Goal: Task Accomplishment & Management: Complete application form

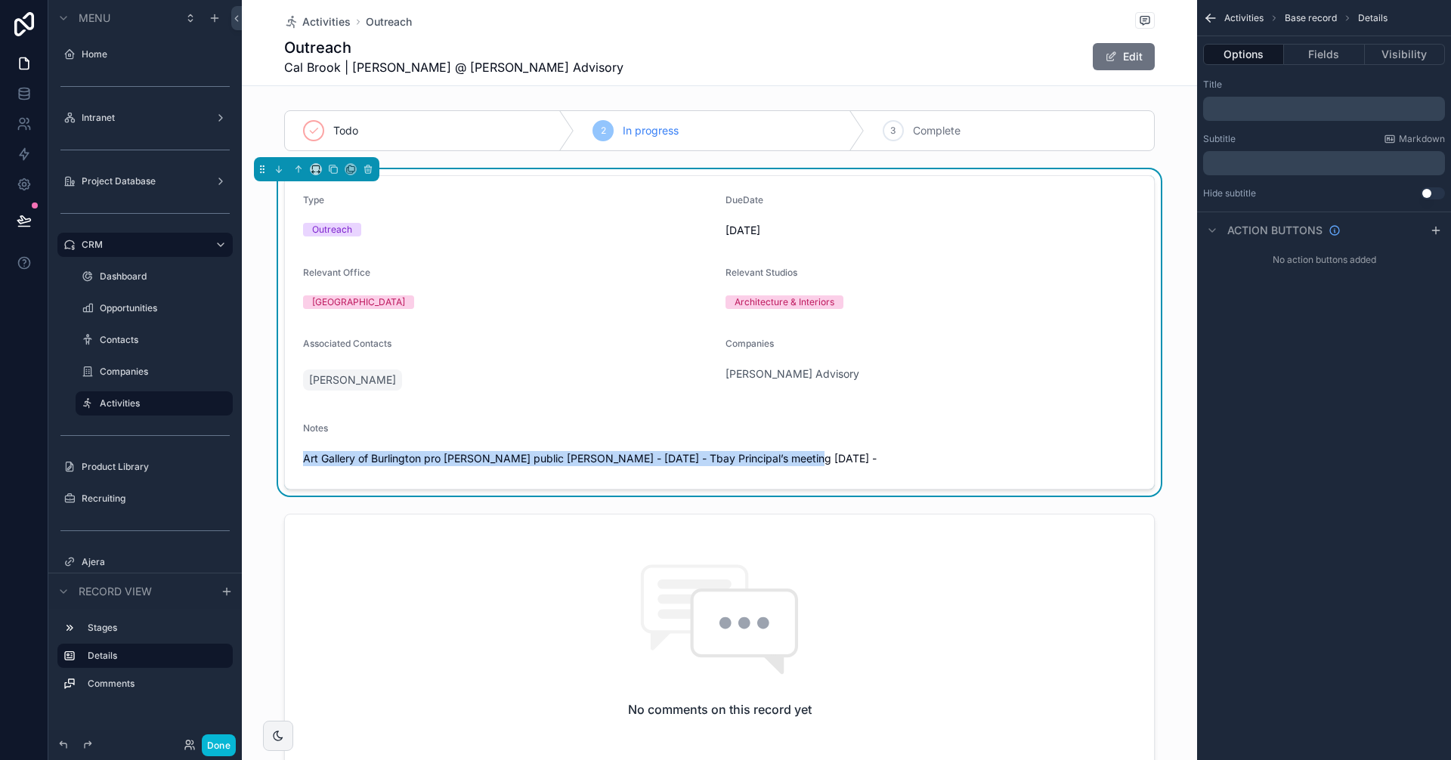
click at [781, 464] on span "Art Gallery of Burlington pro [PERSON_NAME] public [PERSON_NAME] - [DATE] - Tba…" at bounding box center [719, 458] width 833 height 15
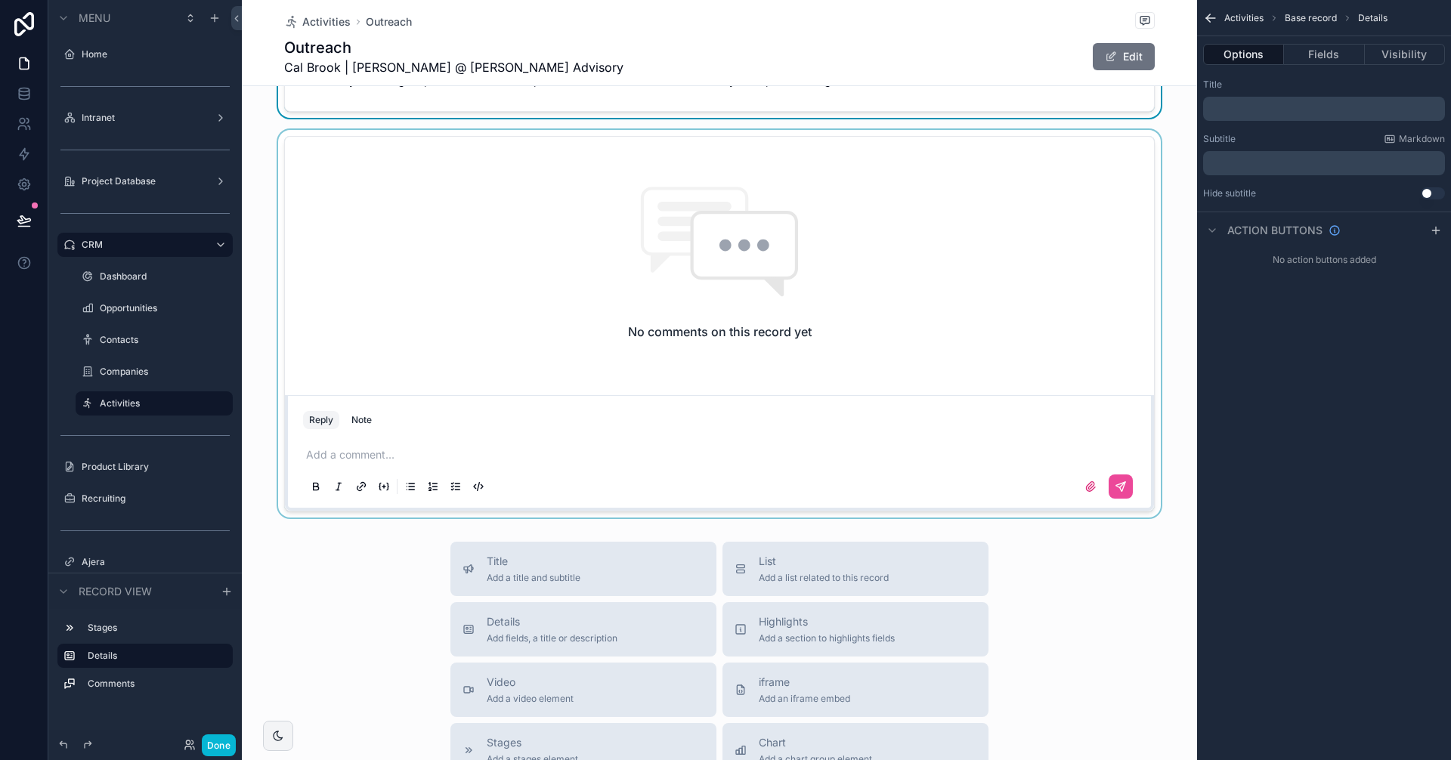
click at [366, 455] on div "scrollable content" at bounding box center [719, 324] width 955 height 388
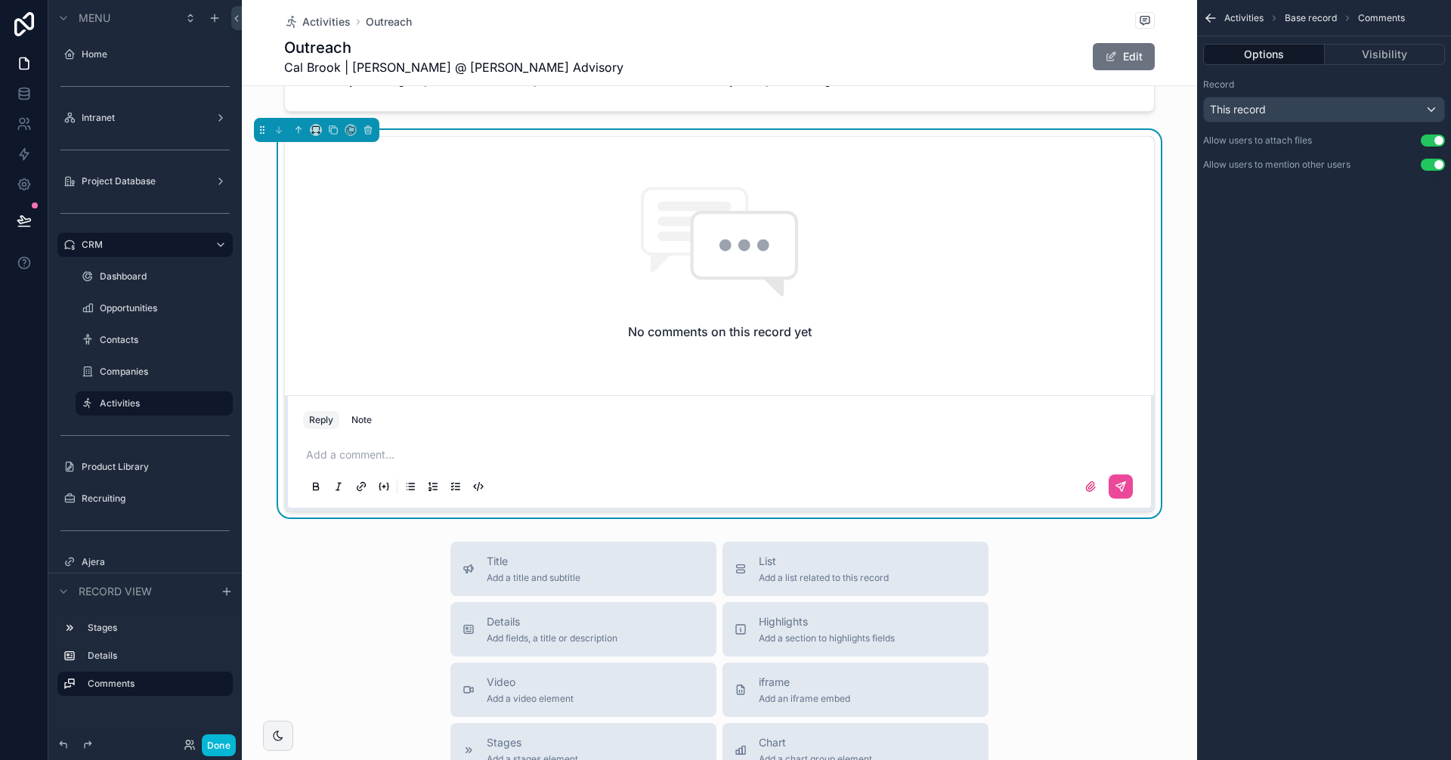
click at [329, 459] on p "scrollable content" at bounding box center [722, 454] width 833 height 15
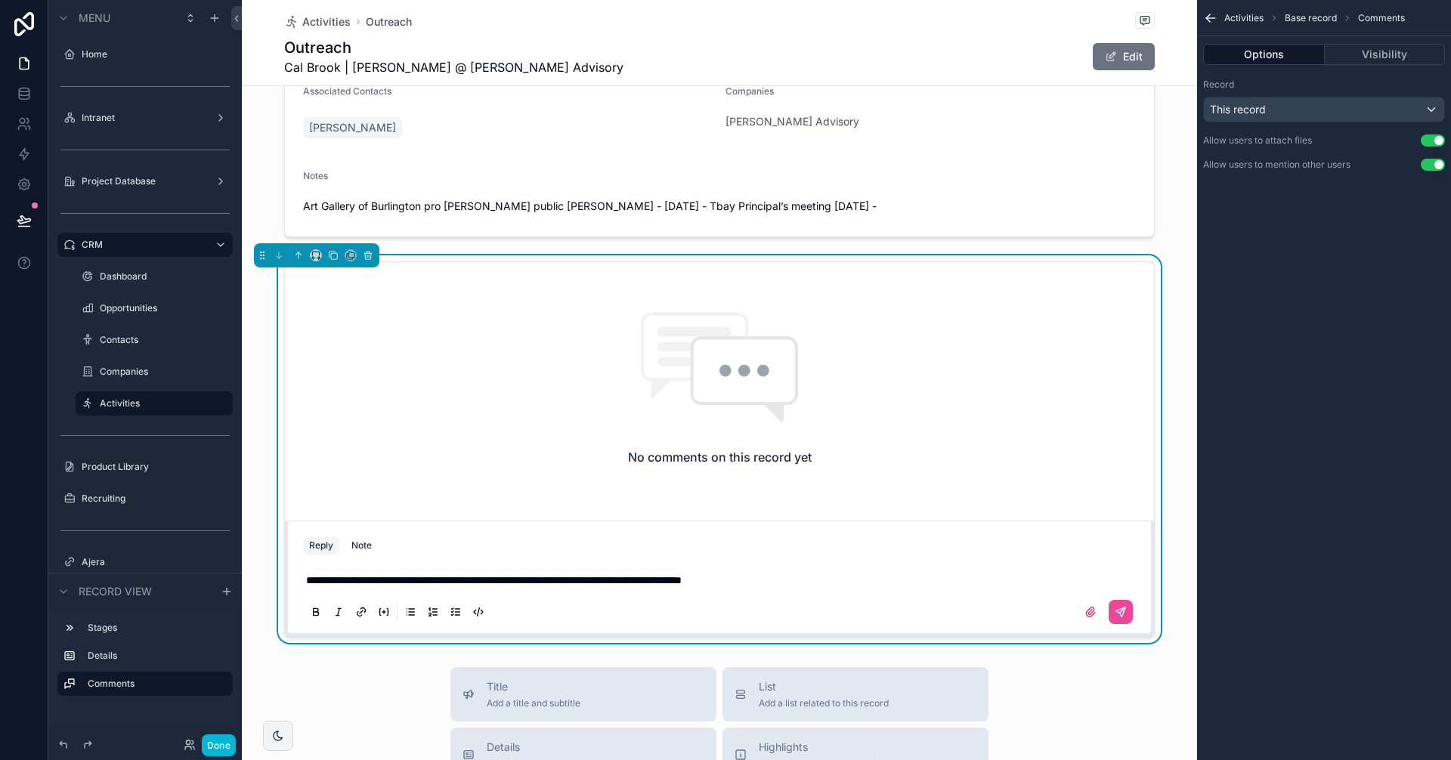
scroll to position [227, 0]
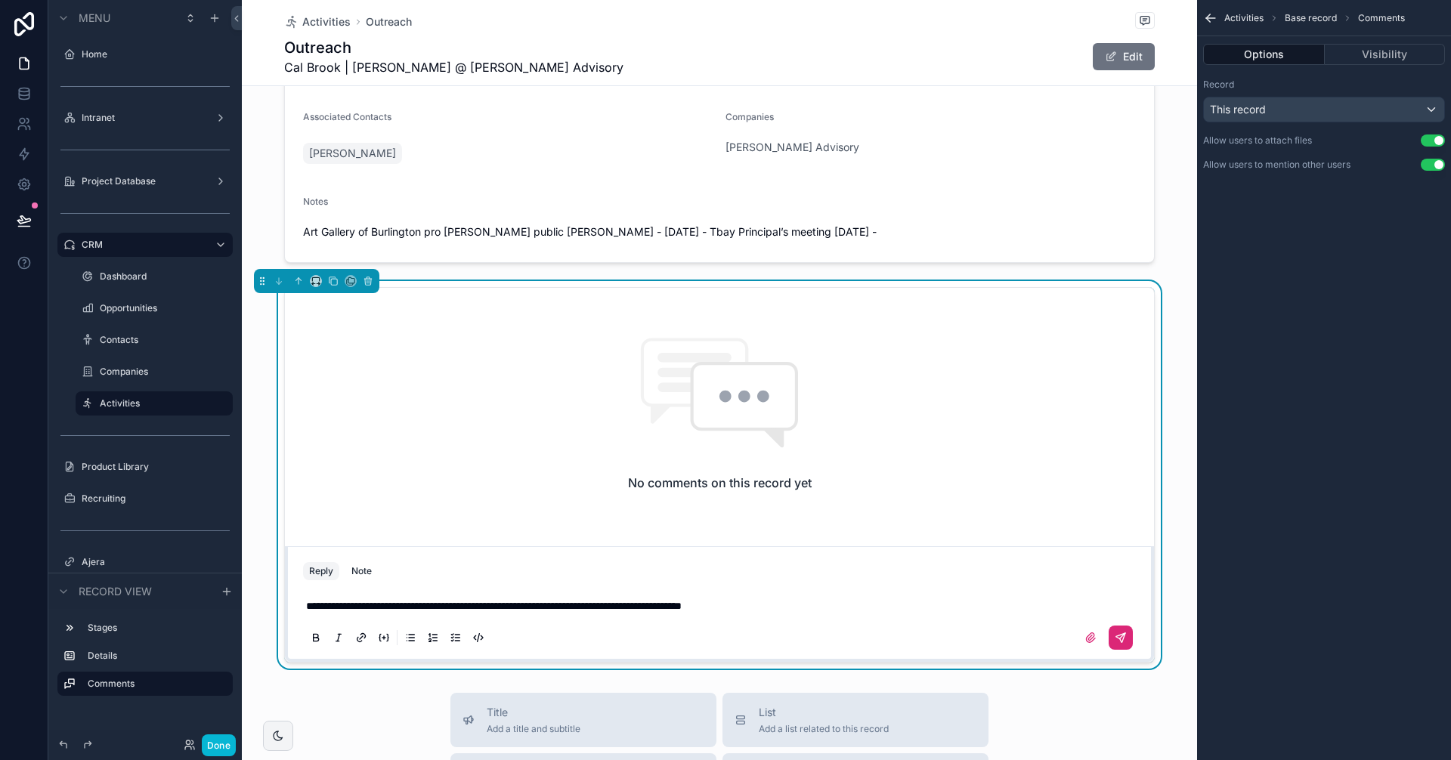
click at [1117, 633] on icon "scrollable content" at bounding box center [1121, 638] width 12 height 12
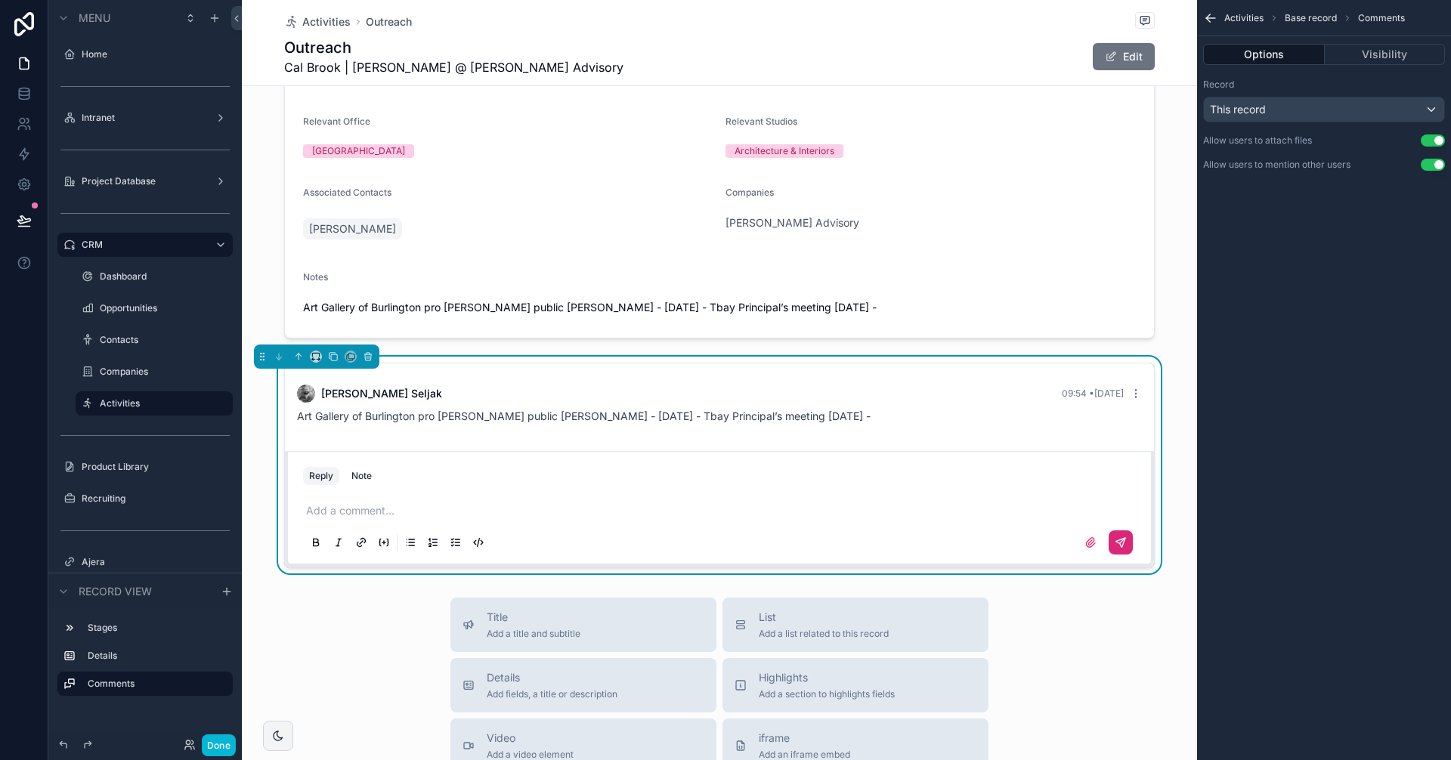
scroll to position [0, 0]
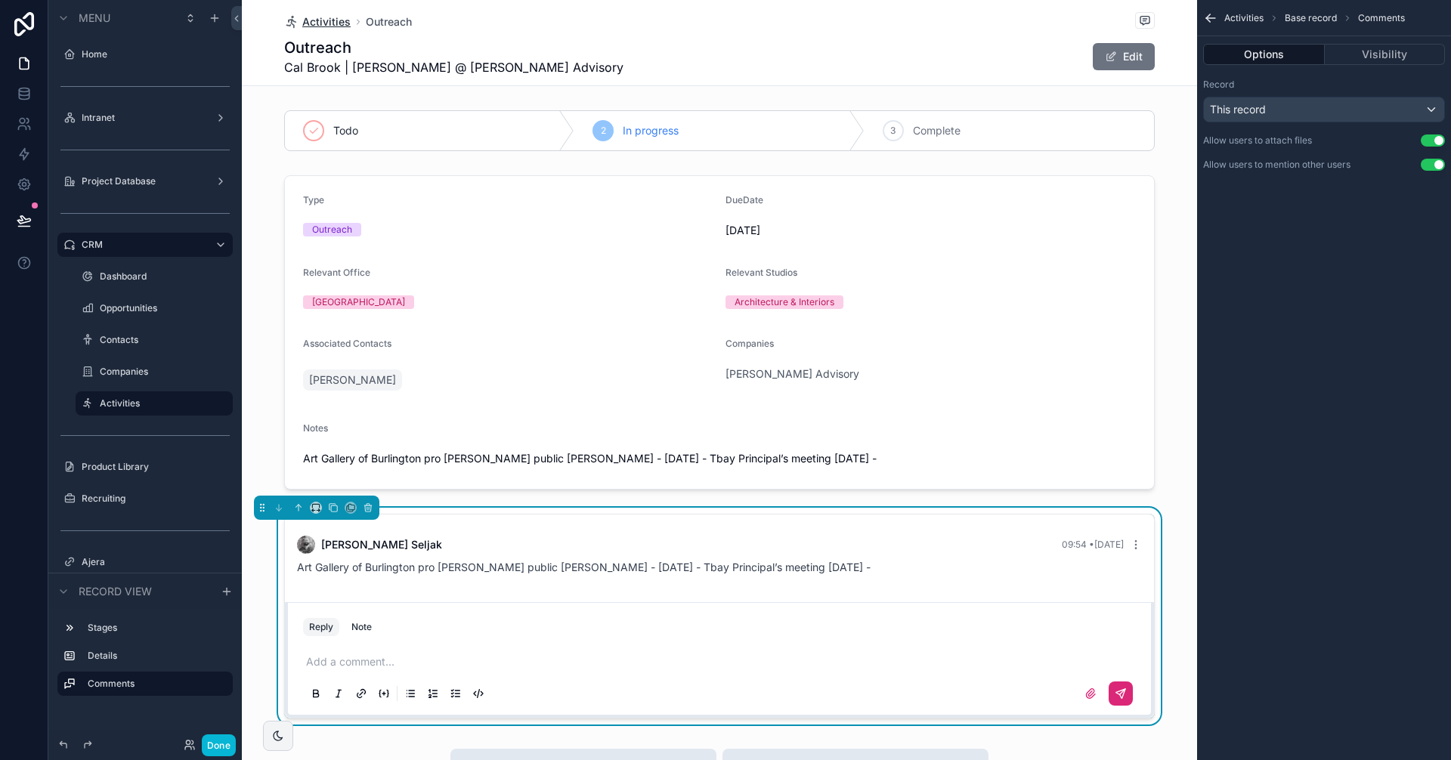
click at [330, 22] on span "Activities" at bounding box center [326, 21] width 48 height 15
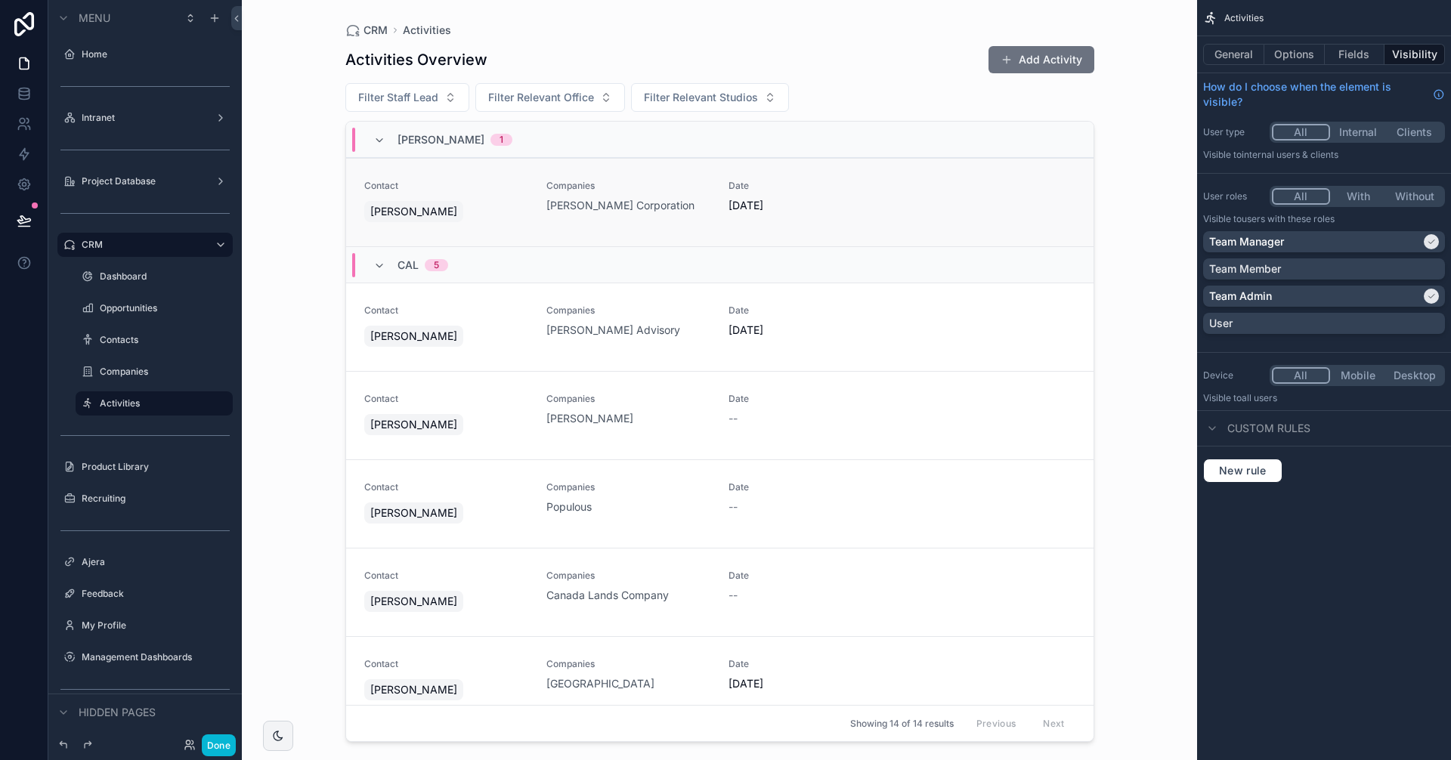
click at [691, 197] on div "Companies [PERSON_NAME] Corporation" at bounding box center [628, 196] width 164 height 33
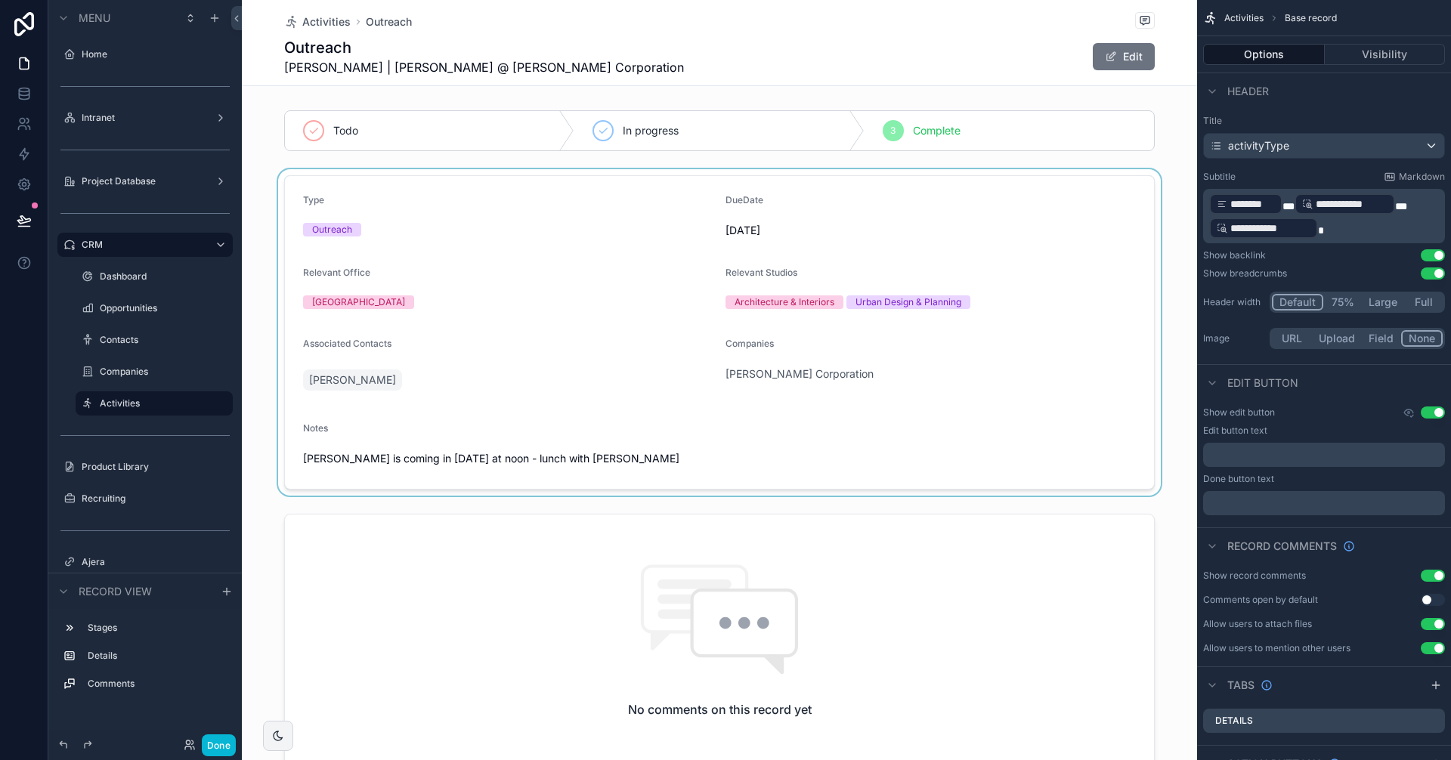
click at [558, 461] on div "scrollable content" at bounding box center [719, 332] width 955 height 326
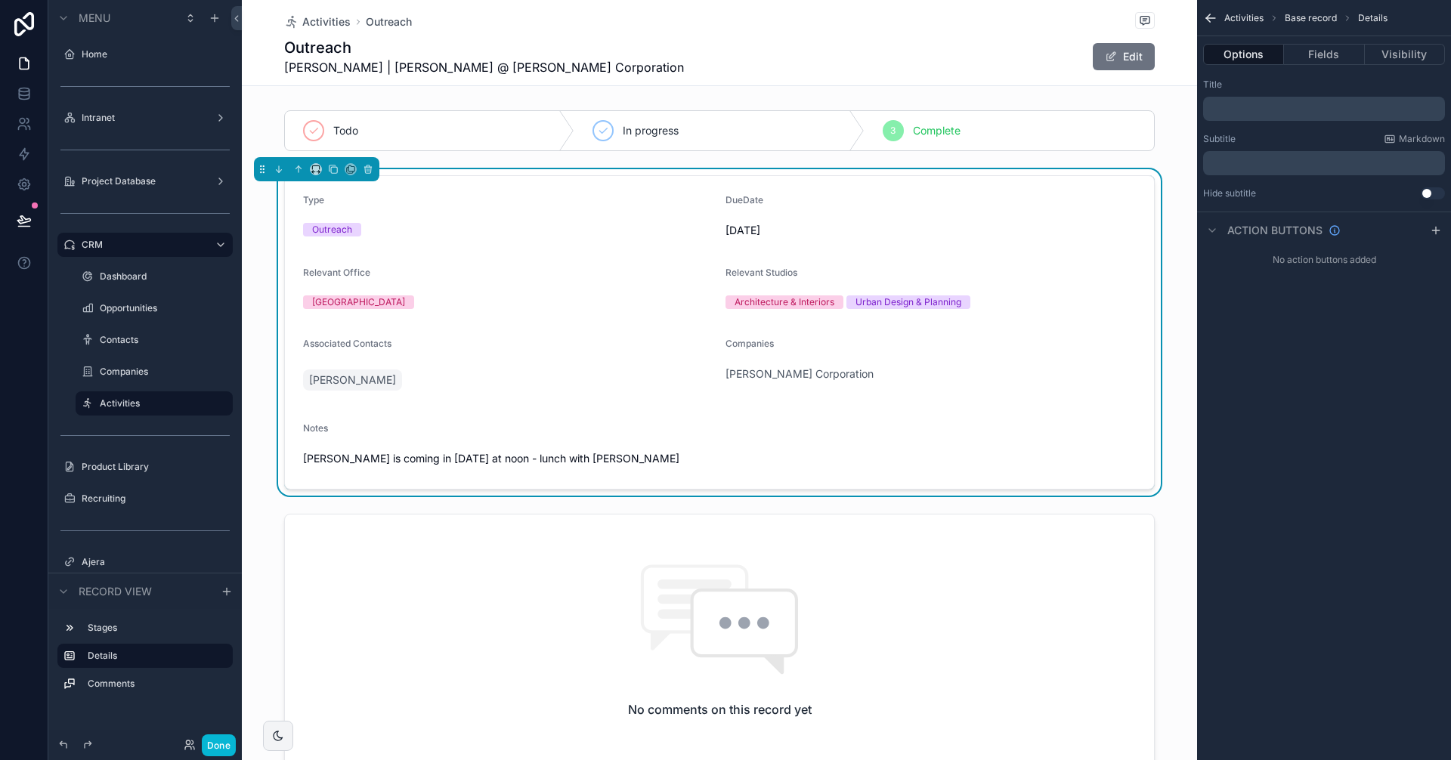
click at [600, 455] on span "[PERSON_NAME] is coming in [DATE] at noon - lunch with [PERSON_NAME]" at bounding box center [719, 458] width 833 height 15
click at [589, 457] on span "[PERSON_NAME] is coming in [DATE] at noon - lunch with [PERSON_NAME]" at bounding box center [719, 458] width 833 height 15
click at [561, 456] on span "[PERSON_NAME] is coming in [DATE] at noon - lunch with [PERSON_NAME]" at bounding box center [719, 458] width 833 height 15
click at [598, 457] on span "[PERSON_NAME] is coming in [DATE] at noon - lunch with [PERSON_NAME]" at bounding box center [719, 458] width 833 height 15
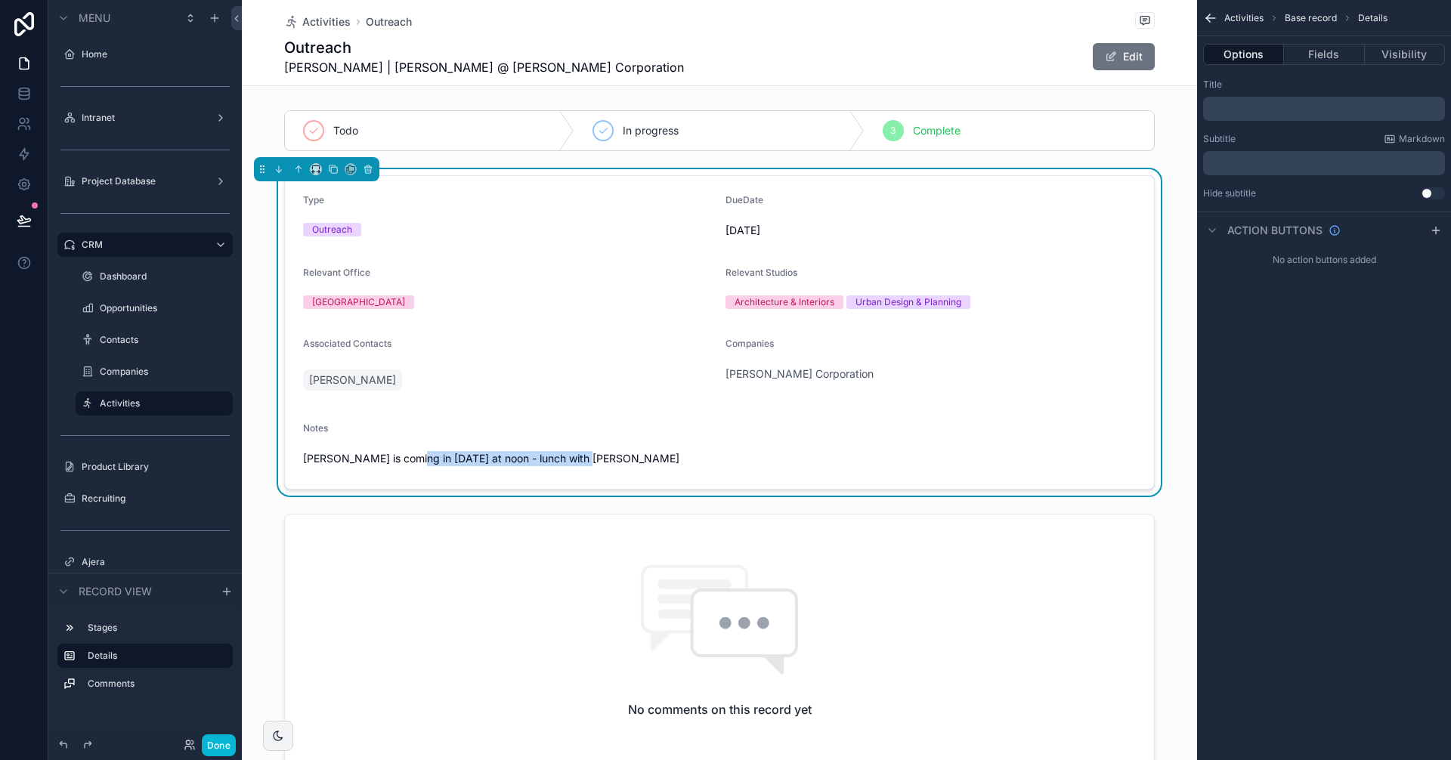
drag, startPoint x: 584, startPoint y: 456, endPoint x: 401, endPoint y: 462, distance: 183.0
click at [401, 462] on span "[PERSON_NAME] is coming in [DATE] at noon - lunch with [PERSON_NAME]" at bounding box center [719, 458] width 833 height 15
click at [583, 463] on span "[PERSON_NAME] is coming in [DATE] at noon - lunch with [PERSON_NAME]" at bounding box center [719, 458] width 833 height 15
drag, startPoint x: 586, startPoint y: 457, endPoint x: 433, endPoint y: 506, distance: 160.1
click at [292, 456] on form "Type Outreach DueDate [DATE] Relevant Office [GEOGRAPHIC_DATA] Relevant Studios…" at bounding box center [719, 332] width 869 height 313
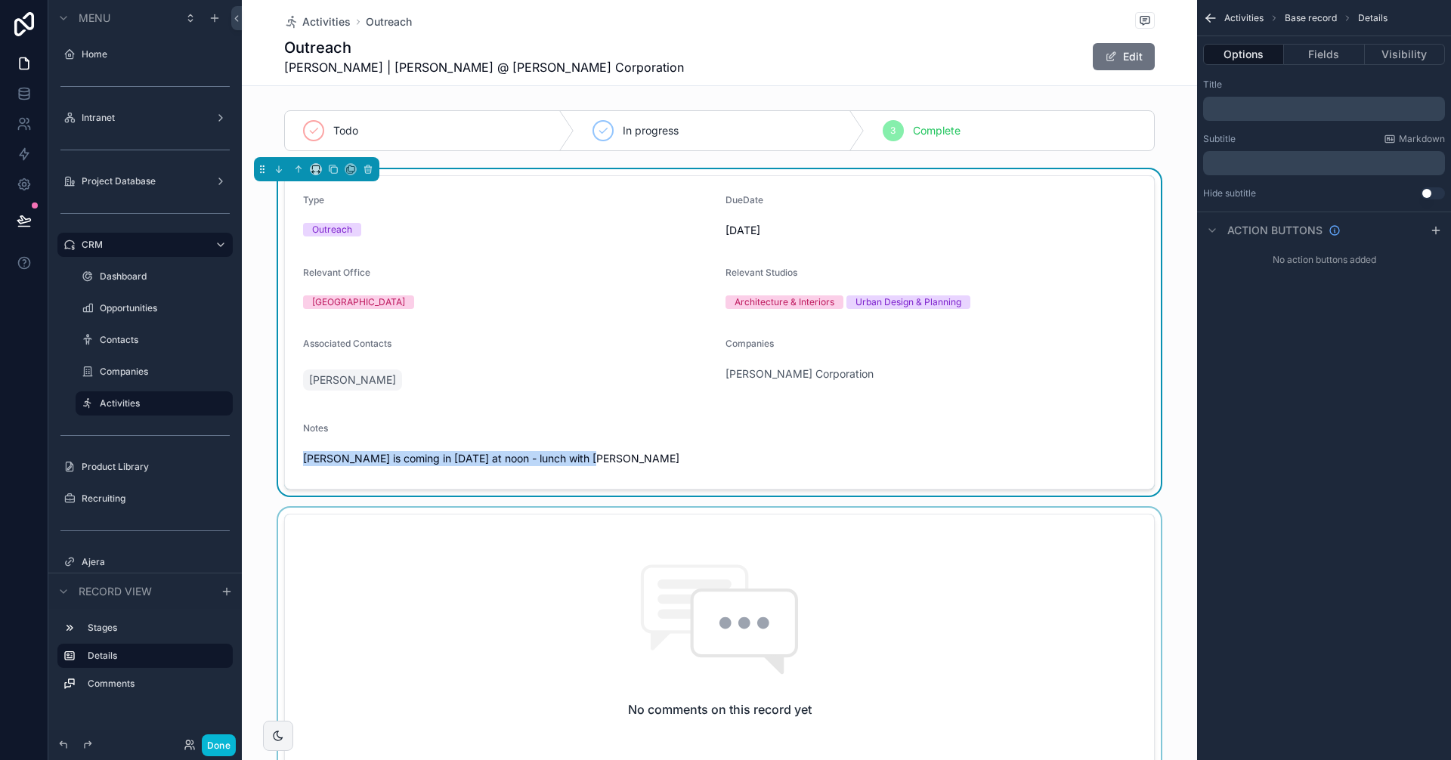
copy span "[PERSON_NAME] is coming in [DATE] at noon - lunch with [PERSON_NAME]"
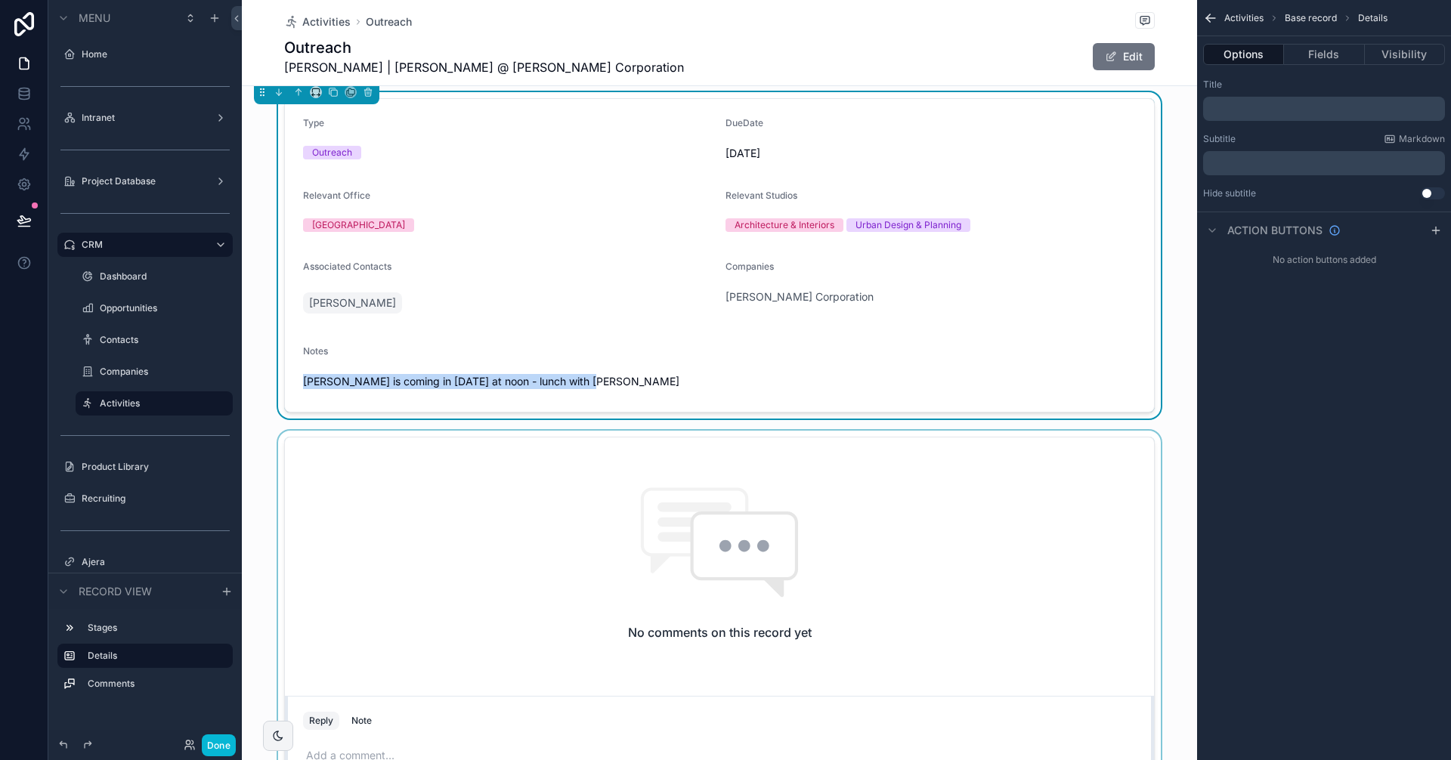
scroll to position [151, 0]
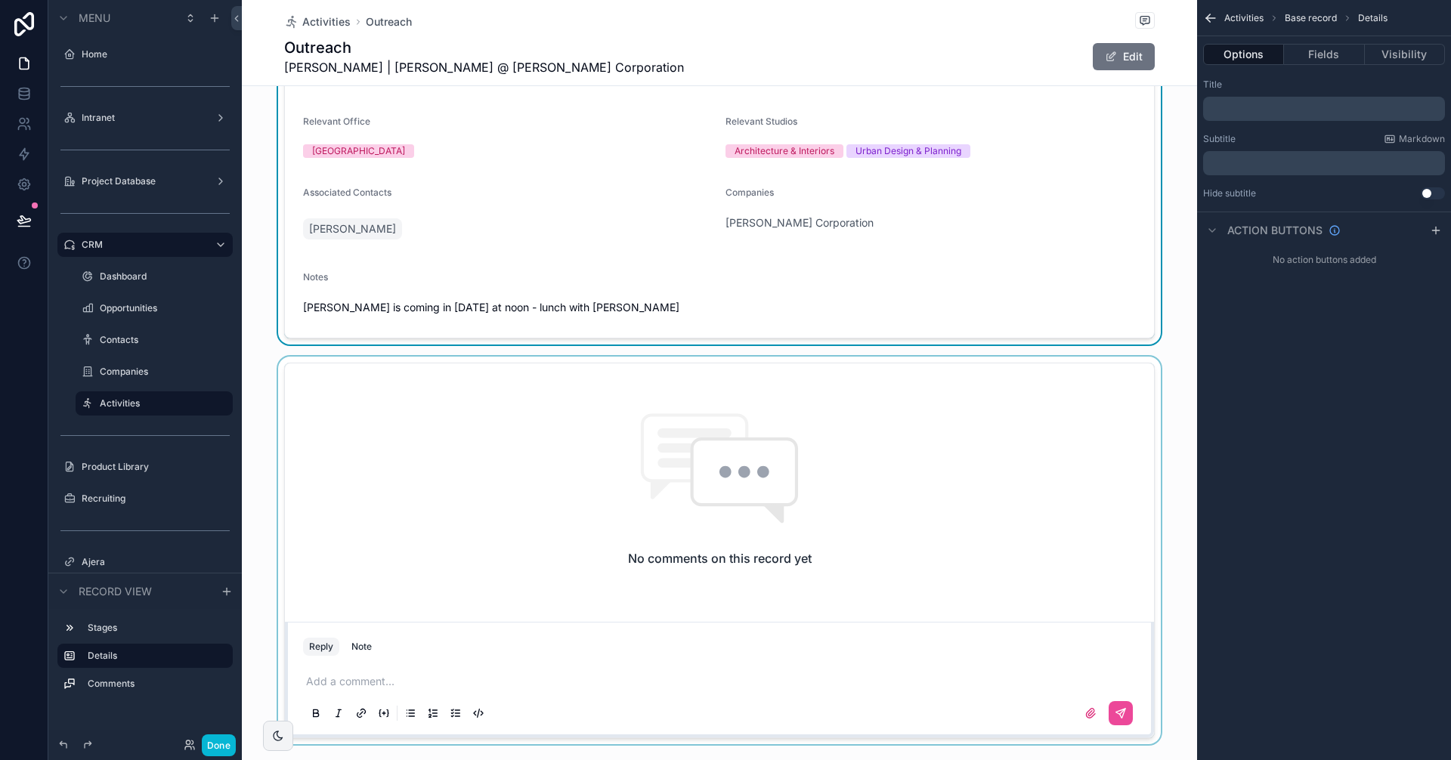
click at [359, 680] on div "scrollable content" at bounding box center [719, 551] width 955 height 388
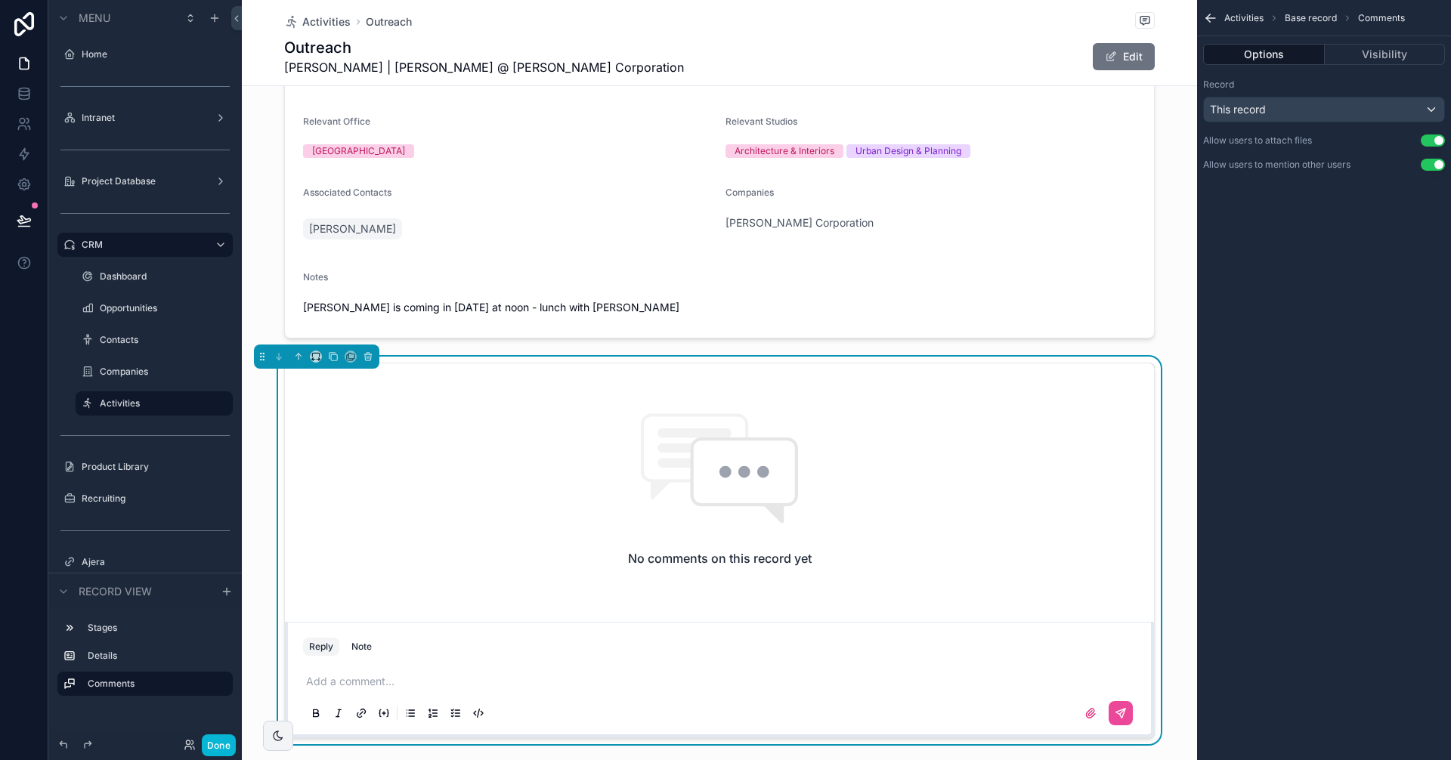
click at [333, 679] on p "scrollable content" at bounding box center [722, 681] width 833 height 15
drag, startPoint x: 382, startPoint y: 678, endPoint x: 360, endPoint y: 678, distance: 21.9
click at [357, 674] on p "**********" at bounding box center [722, 681] width 833 height 15
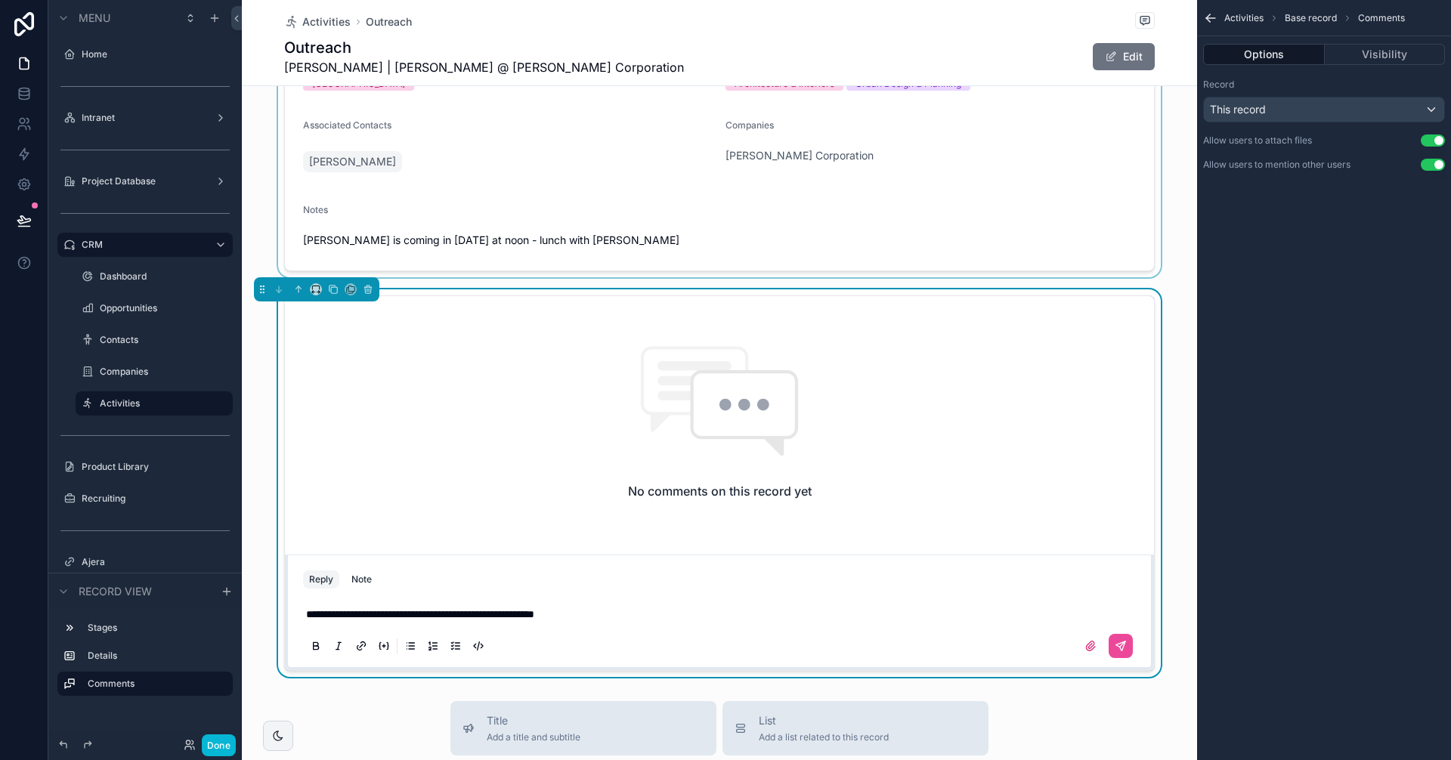
scroll to position [227, 0]
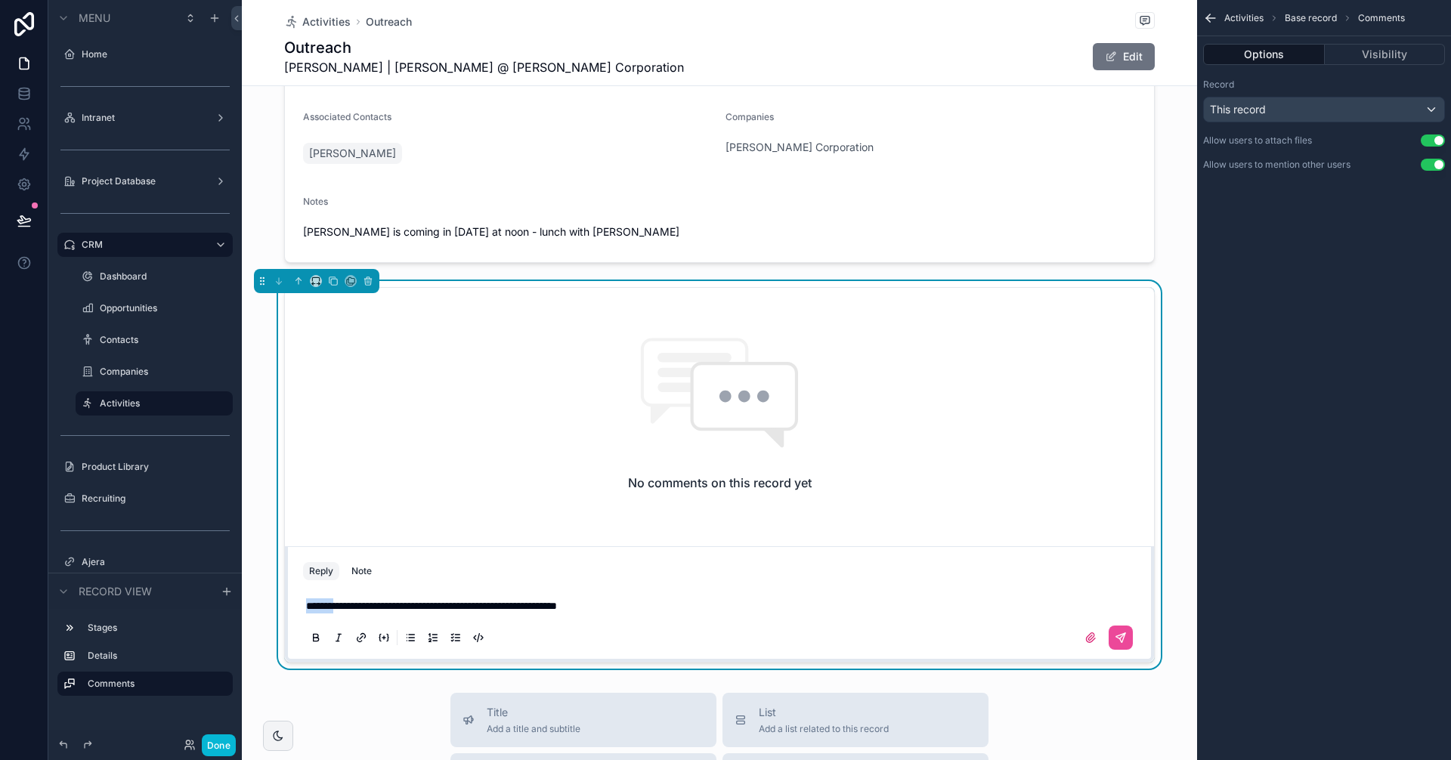
drag, startPoint x: 335, startPoint y: 605, endPoint x: 275, endPoint y: 601, distance: 59.8
click at [275, 601] on div "**********" at bounding box center [719, 475] width 955 height 388
click at [1115, 633] on icon "scrollable content" at bounding box center [1121, 638] width 12 height 12
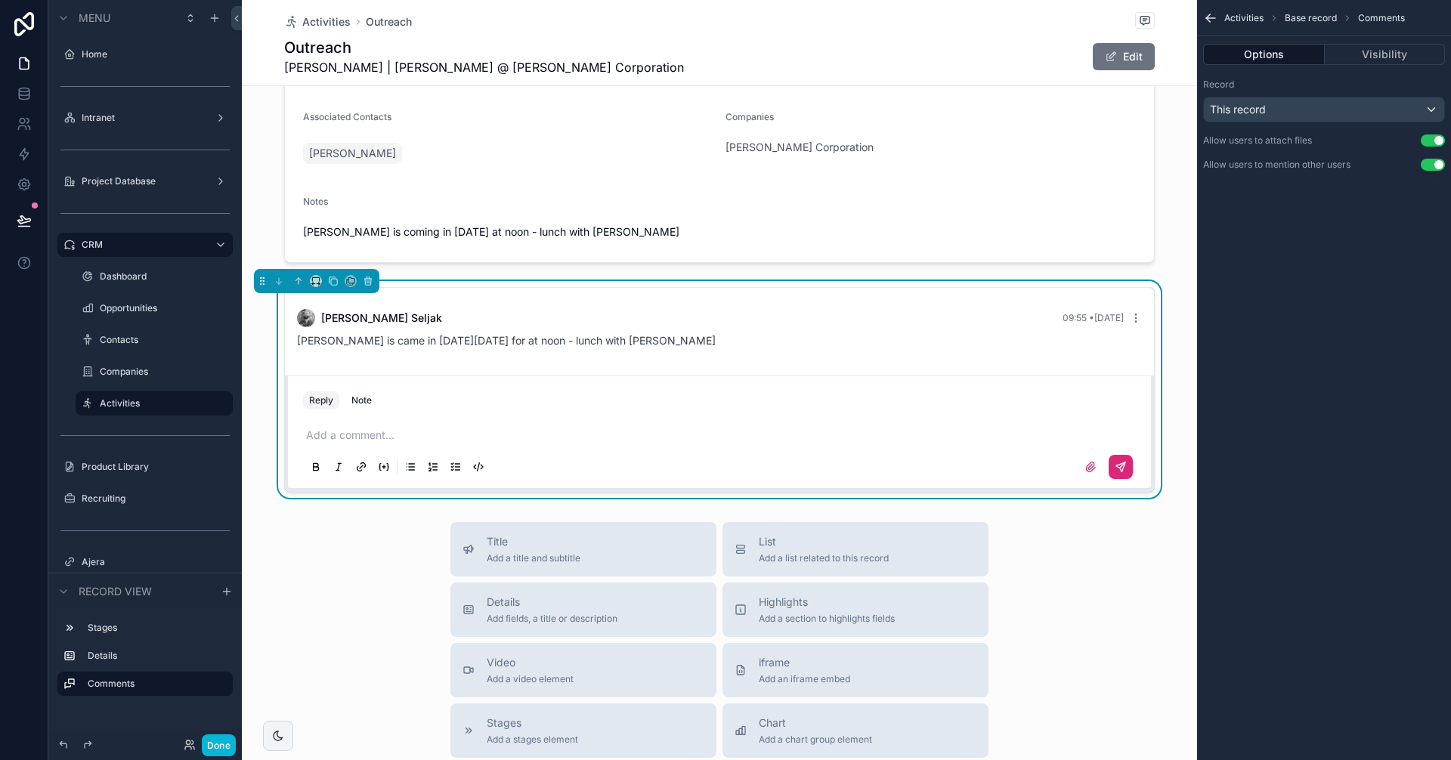
click at [343, 433] on p "scrollable content" at bounding box center [722, 435] width 833 height 15
click at [1115, 468] on icon "scrollable content" at bounding box center [1121, 467] width 12 height 12
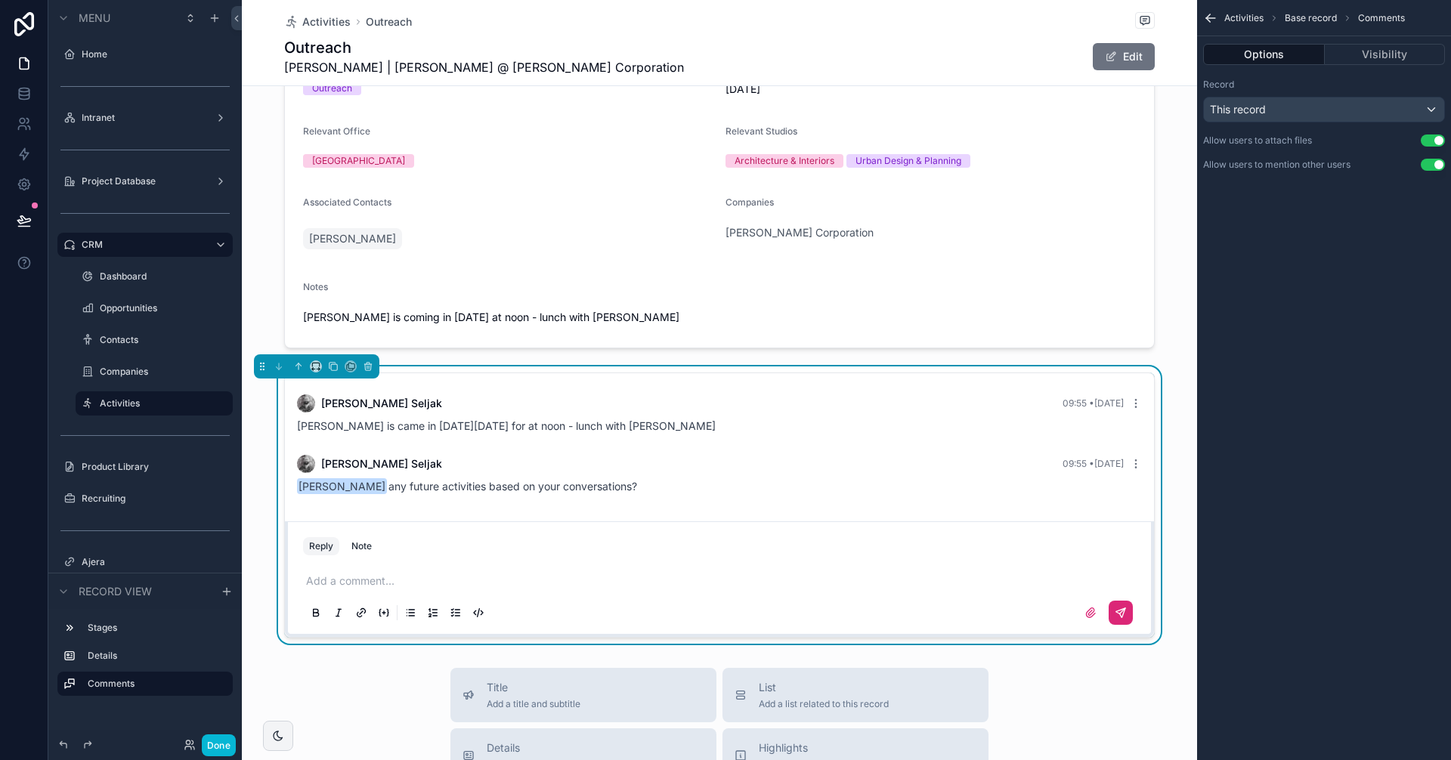
scroll to position [0, 0]
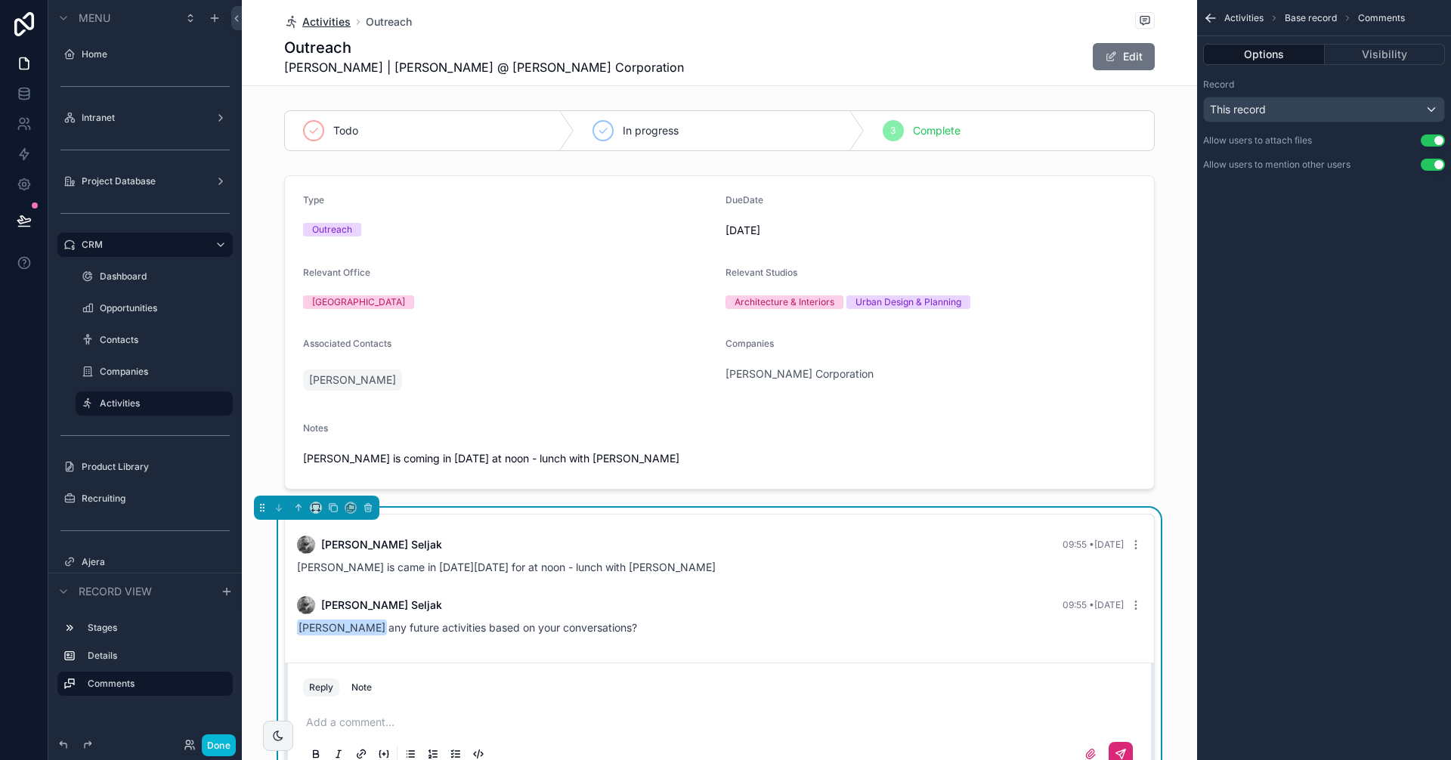
click at [333, 23] on span "Activities" at bounding box center [326, 21] width 48 height 15
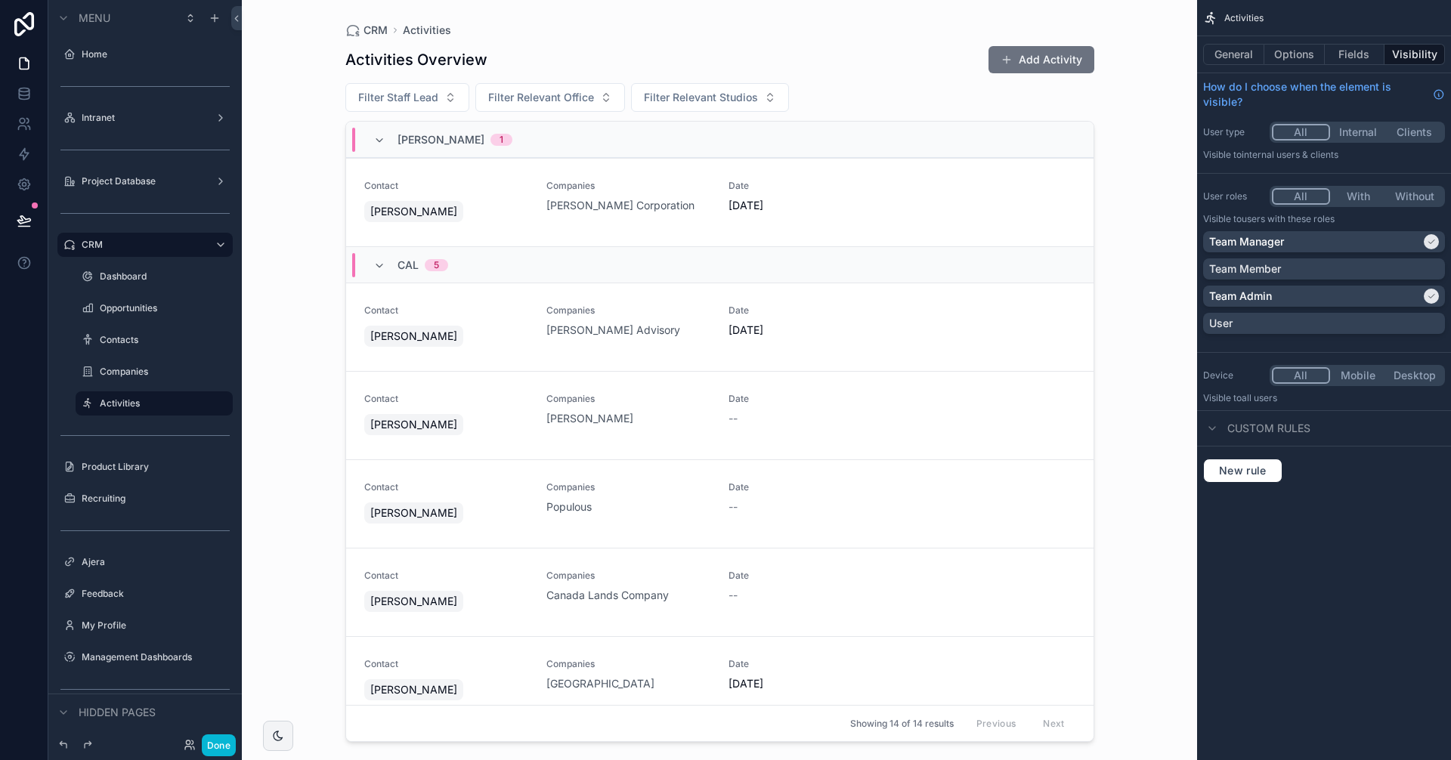
click at [1143, 290] on div "CRM Activities Activities Overview Add Activity Filter Staff Lead Filter Releva…" at bounding box center [719, 380] width 955 height 760
click at [230, 741] on button "Done" at bounding box center [219, 746] width 34 height 22
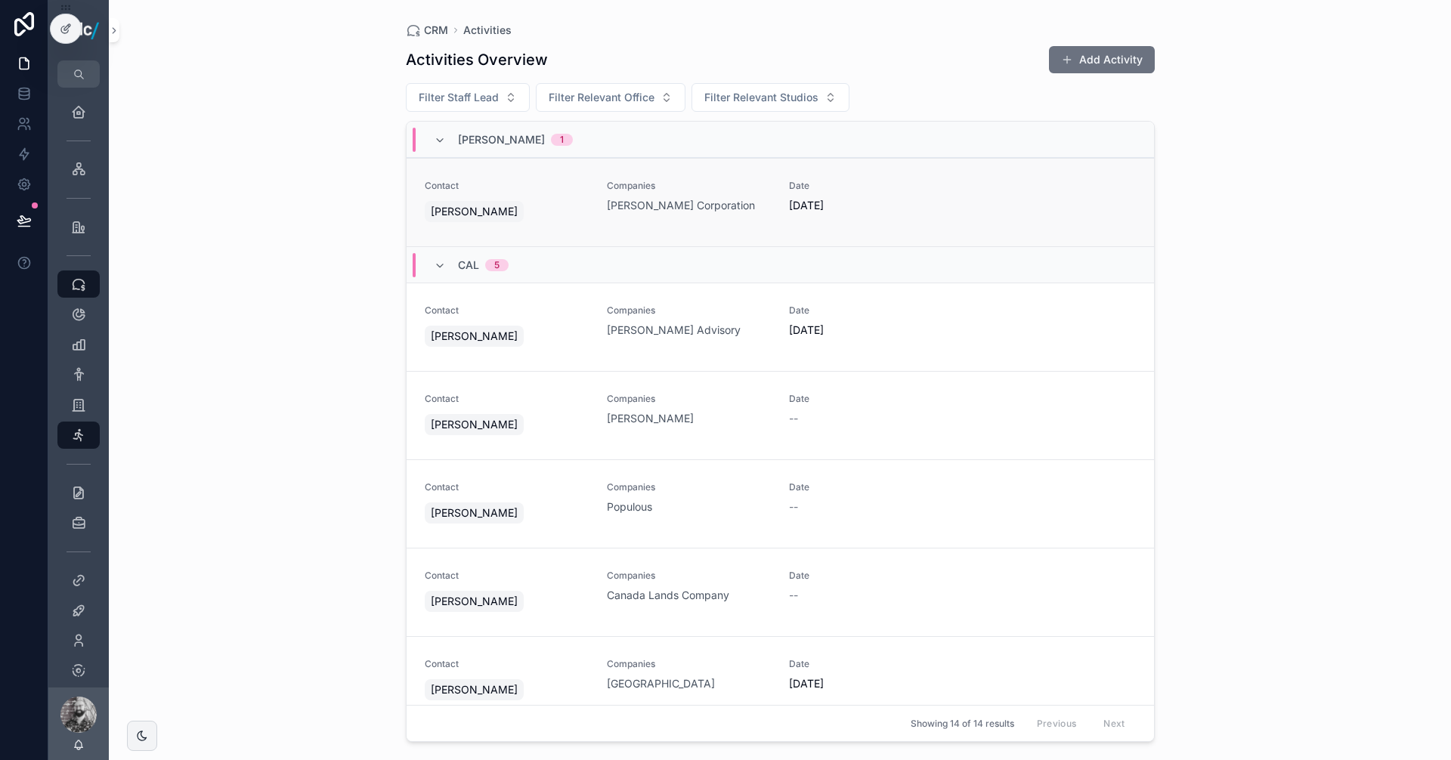
click at [966, 198] on div "Contact [PERSON_NAME] Companies [PERSON_NAME] Corporation Date [DATE]" at bounding box center [780, 202] width 711 height 45
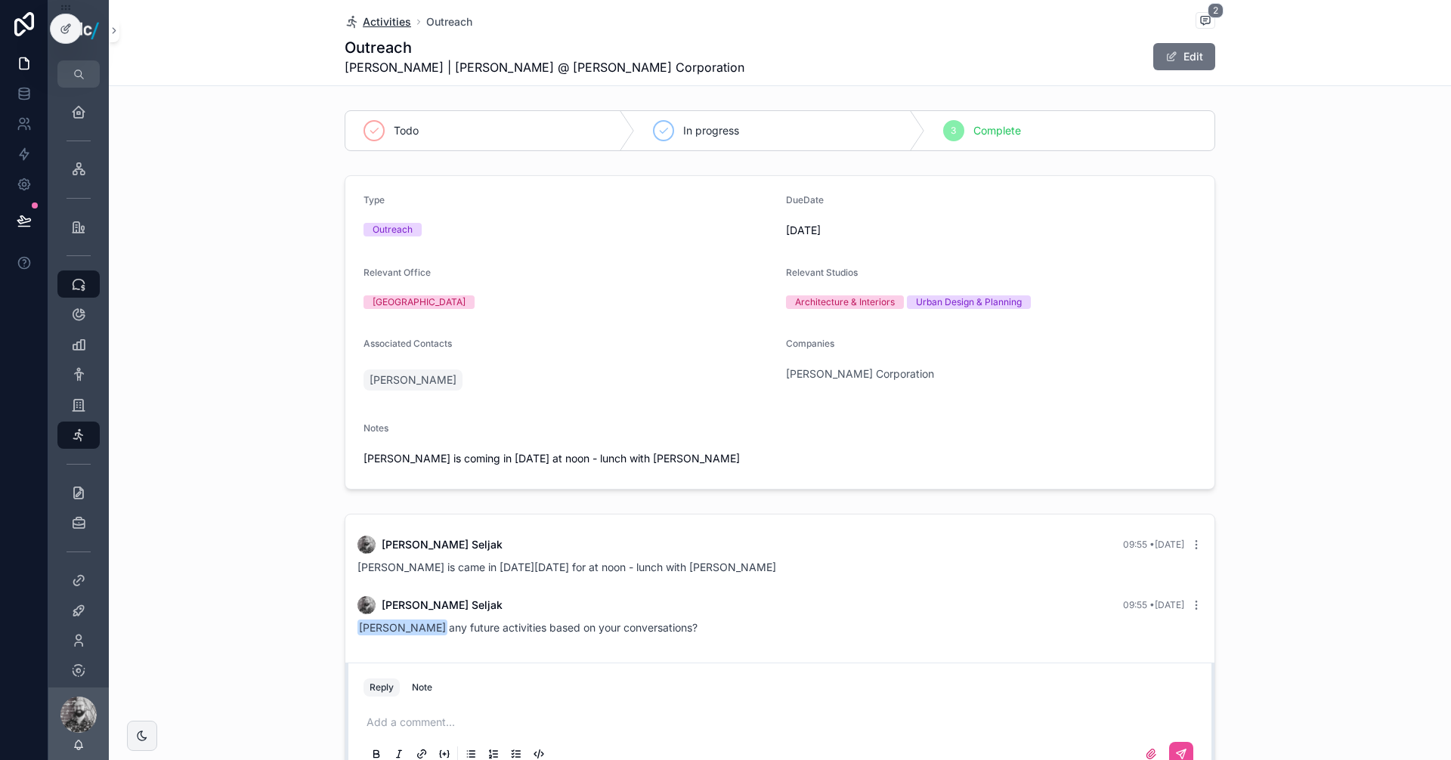
click at [397, 26] on span "Activities" at bounding box center [387, 21] width 48 height 15
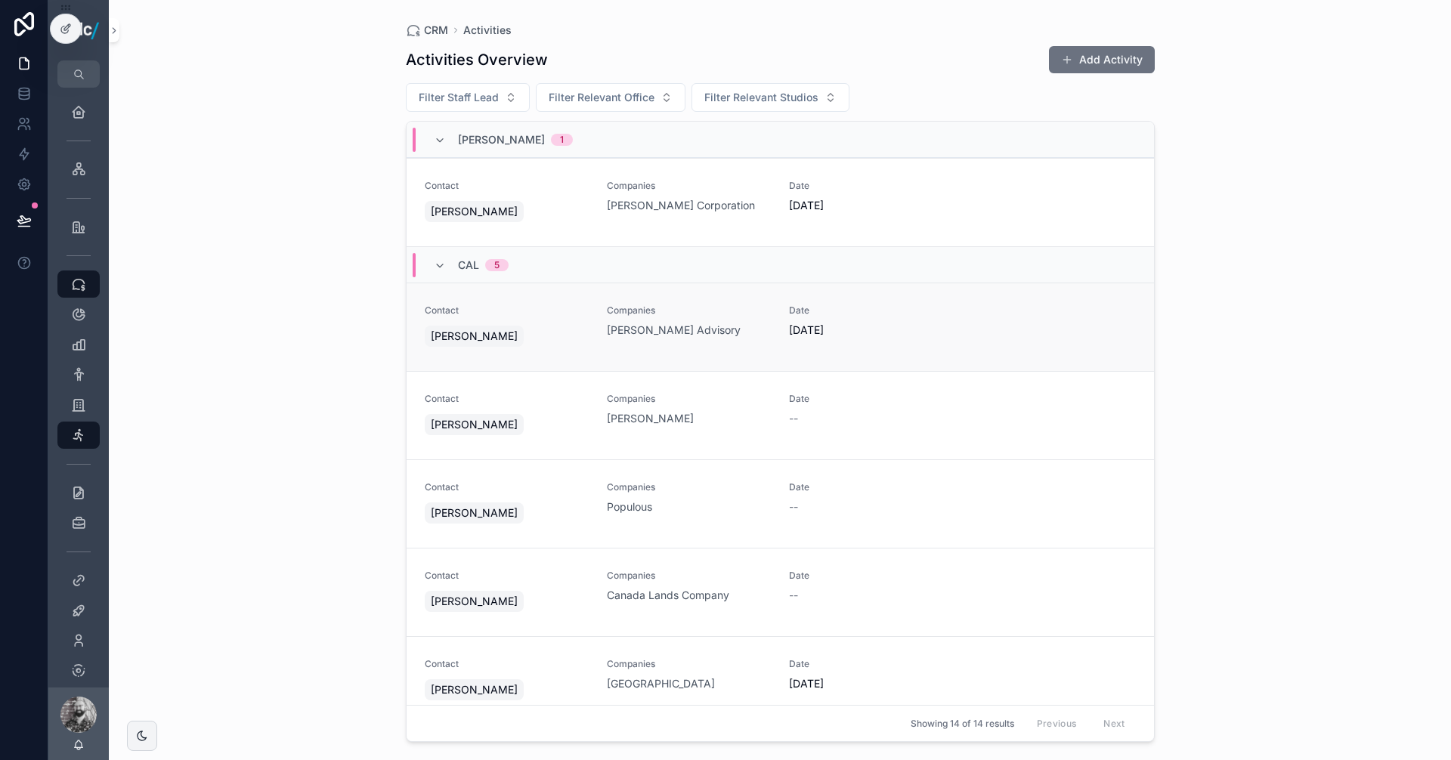
click at [757, 352] on link "Contact [PERSON_NAME] Companies [PERSON_NAME] Advisory Date [DATE]" at bounding box center [780, 327] width 747 height 88
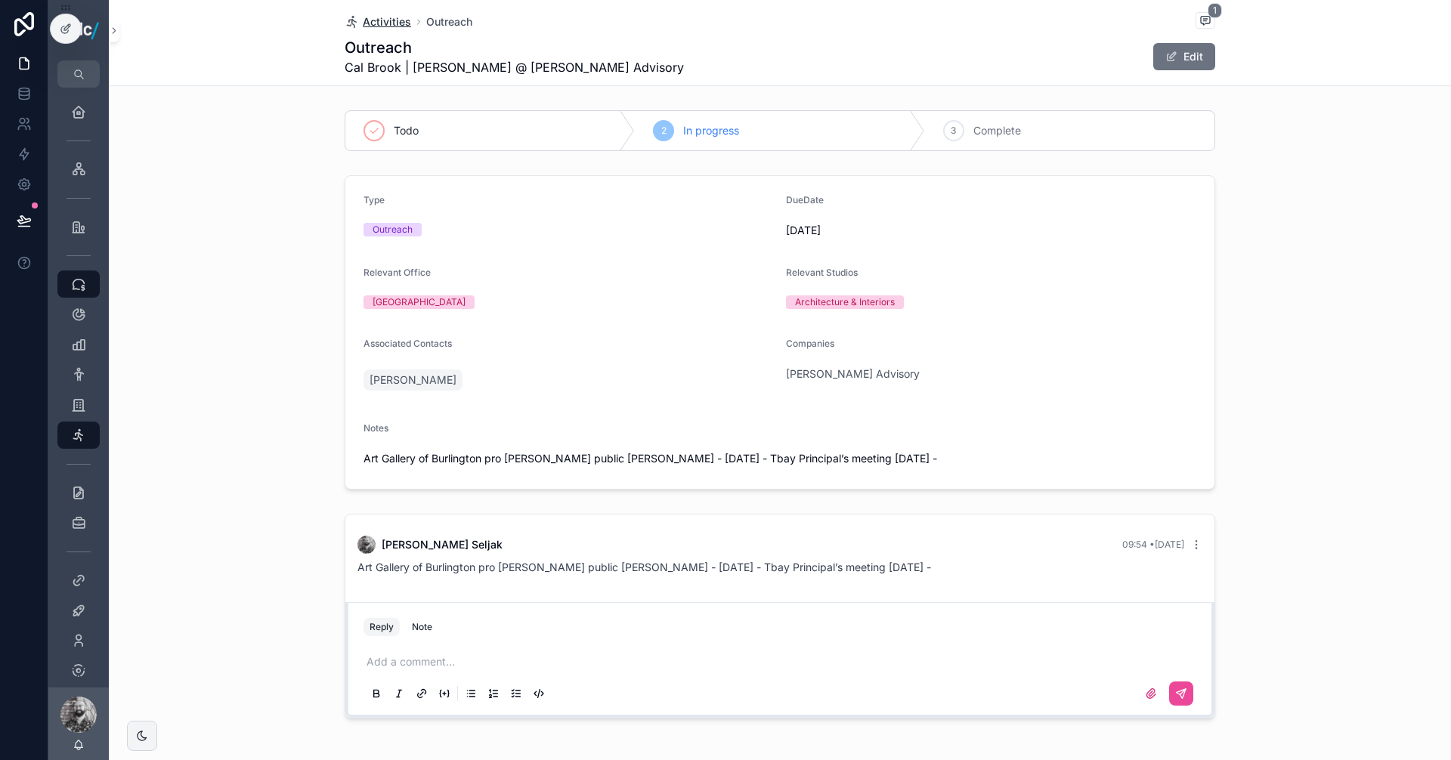
click at [386, 28] on span "Activities" at bounding box center [387, 21] width 48 height 15
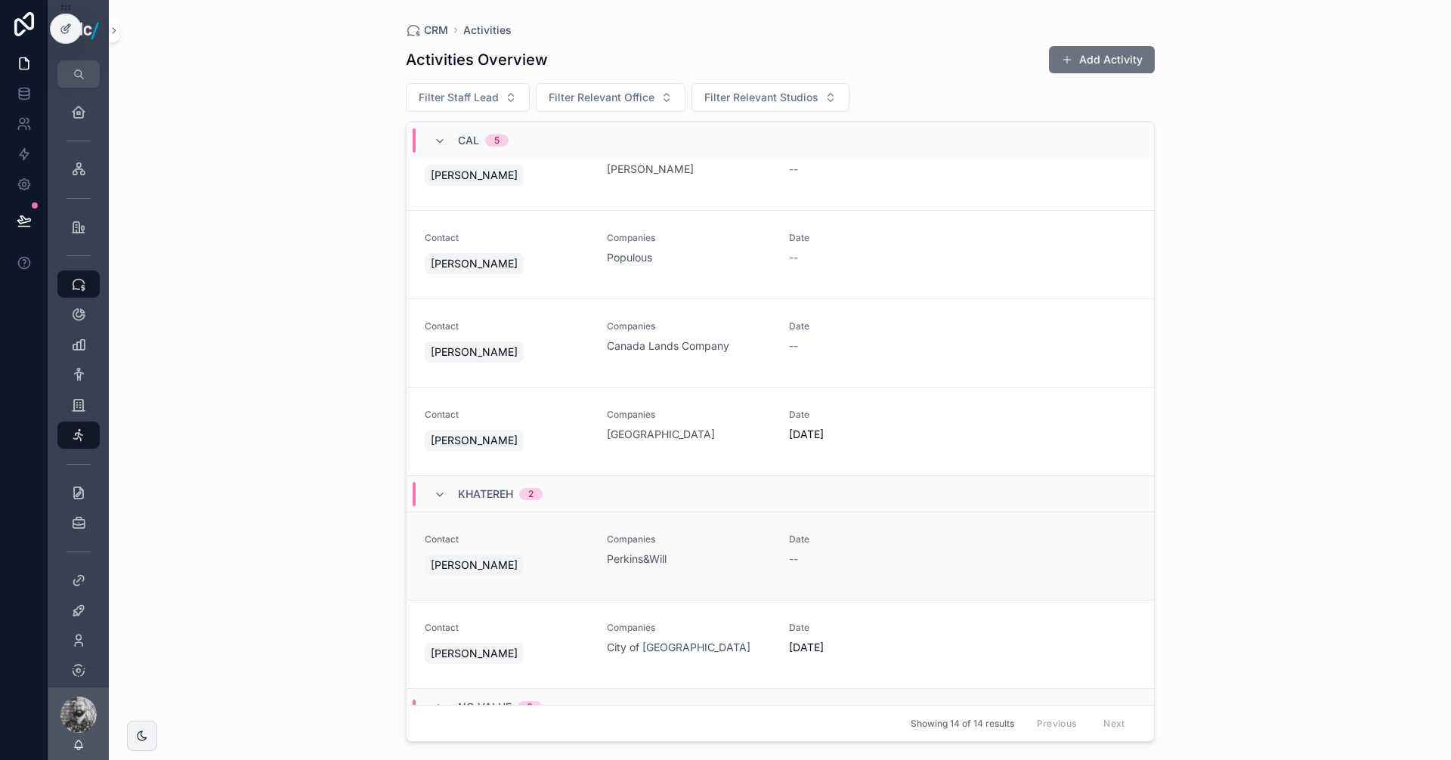
scroll to position [269, 0]
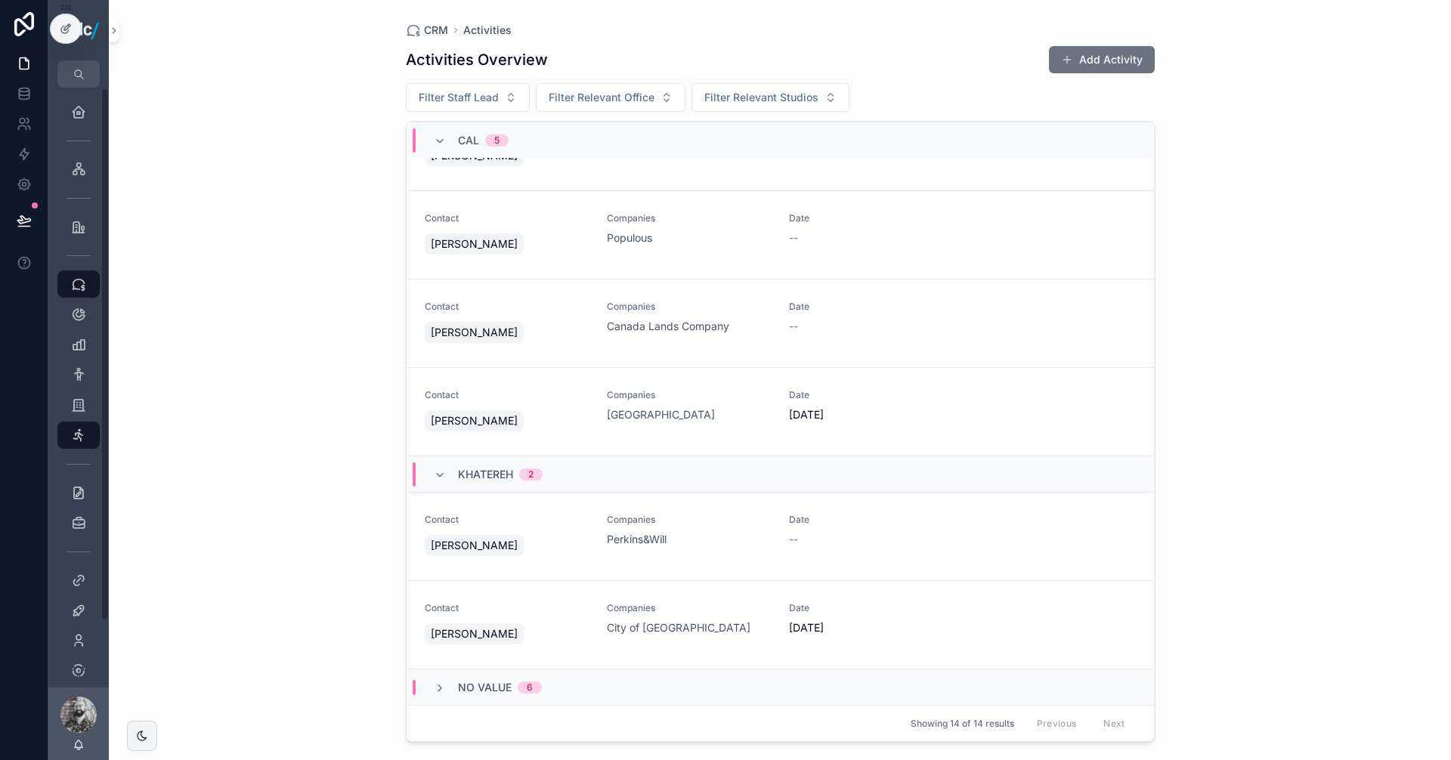
click at [1228, 220] on div "CRM Activities Activities Overview Add Activity Filter Staff Lead Filter Releva…" at bounding box center [780, 380] width 1342 height 760
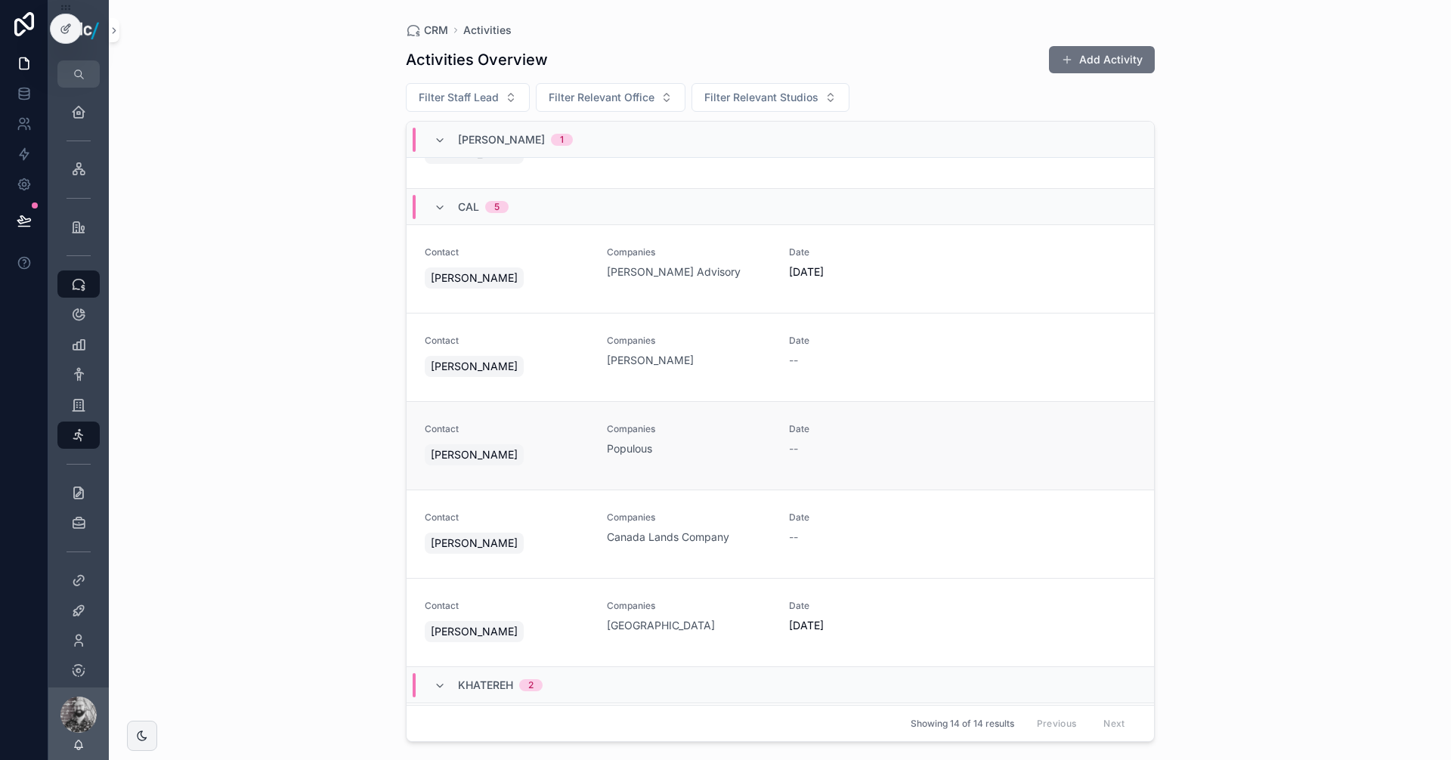
scroll to position [0, 0]
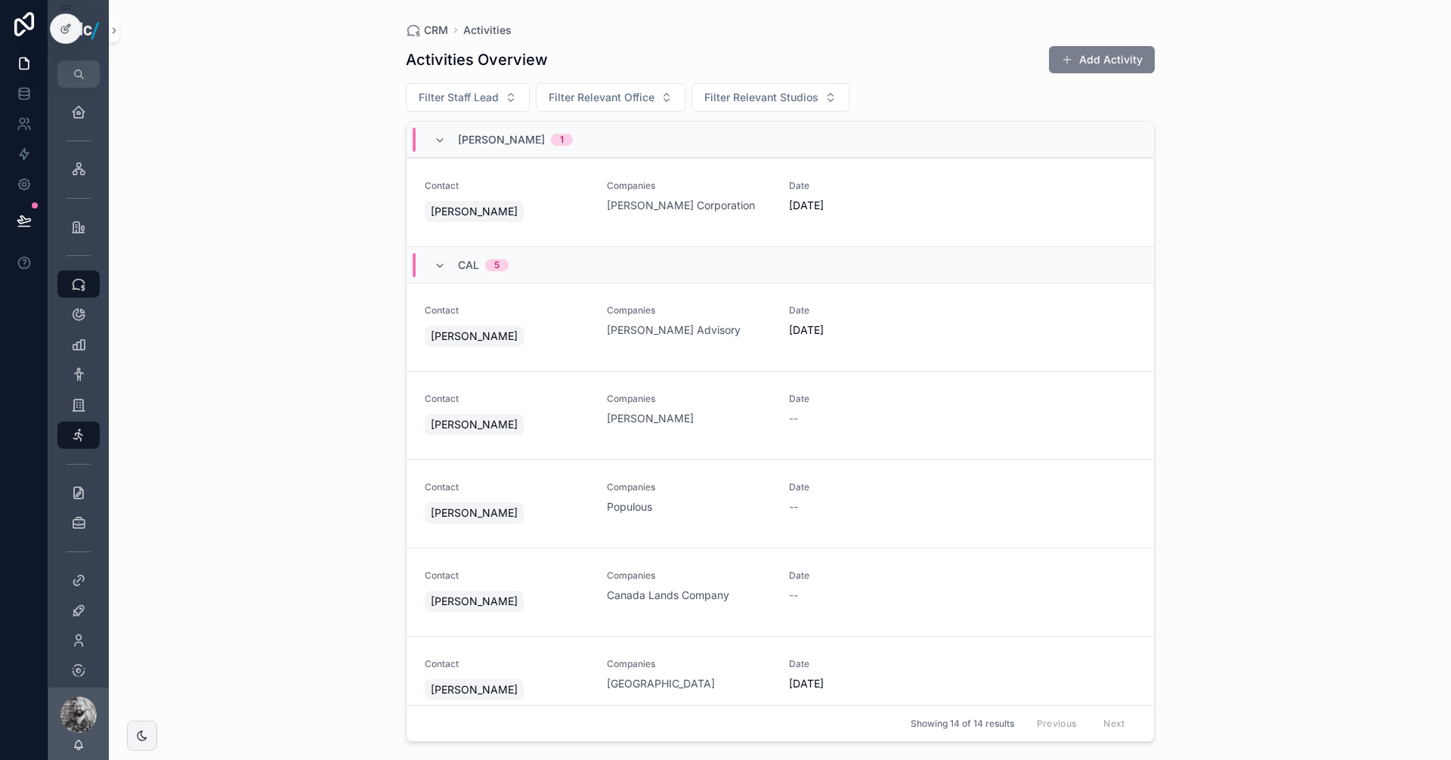
click at [1109, 53] on button "Add Activity" at bounding box center [1102, 59] width 106 height 27
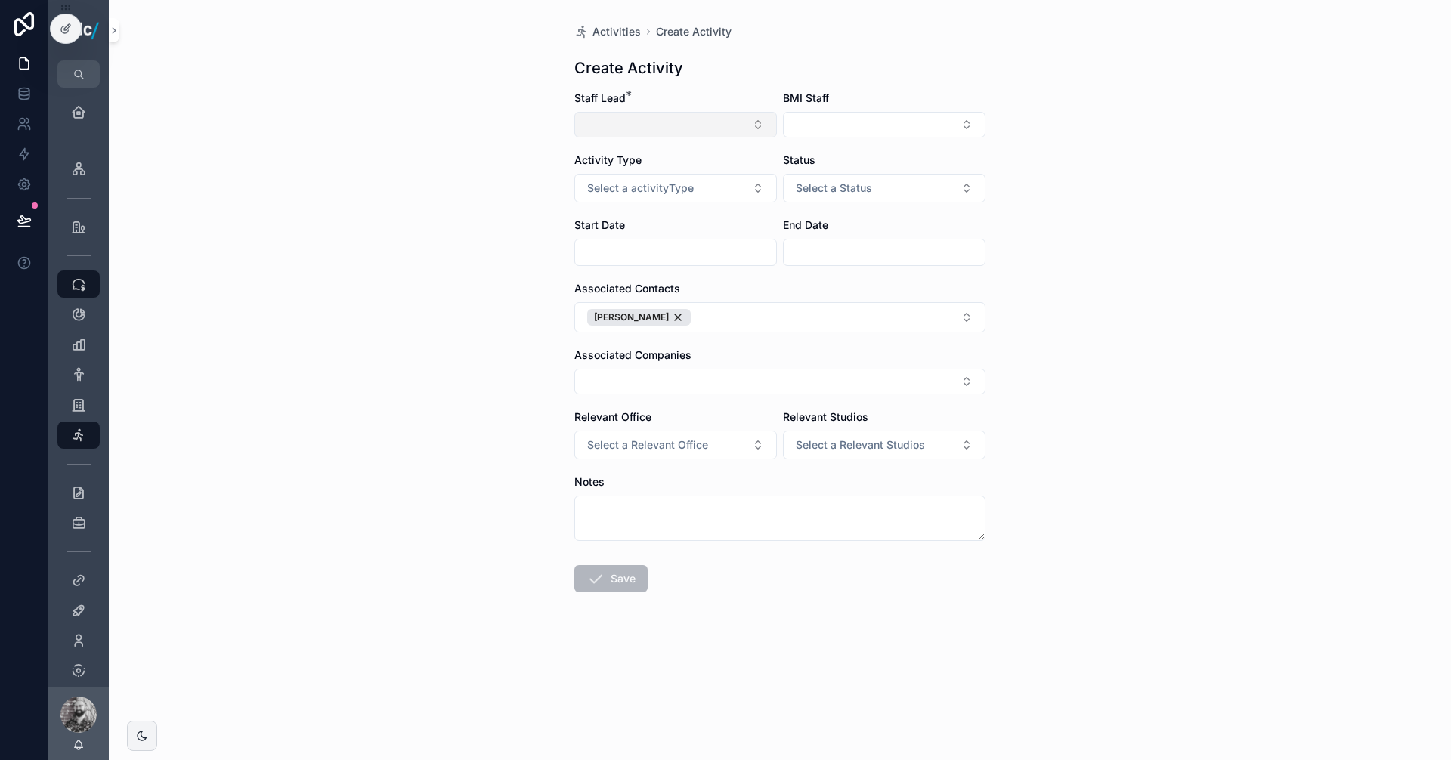
click at [660, 113] on button "Select Button" at bounding box center [675, 125] width 203 height 26
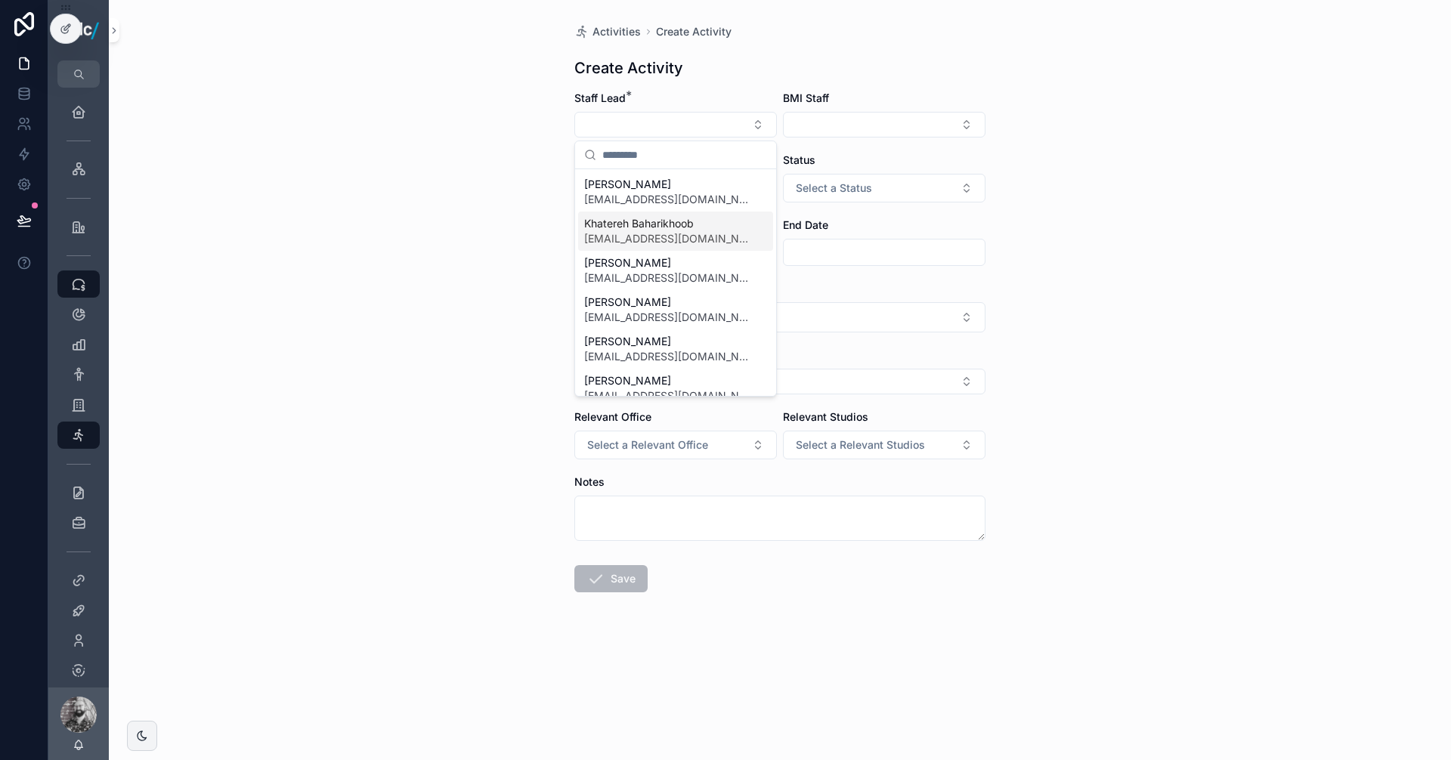
click at [650, 230] on span "Khatereh Baharikhoob" at bounding box center [666, 223] width 165 height 15
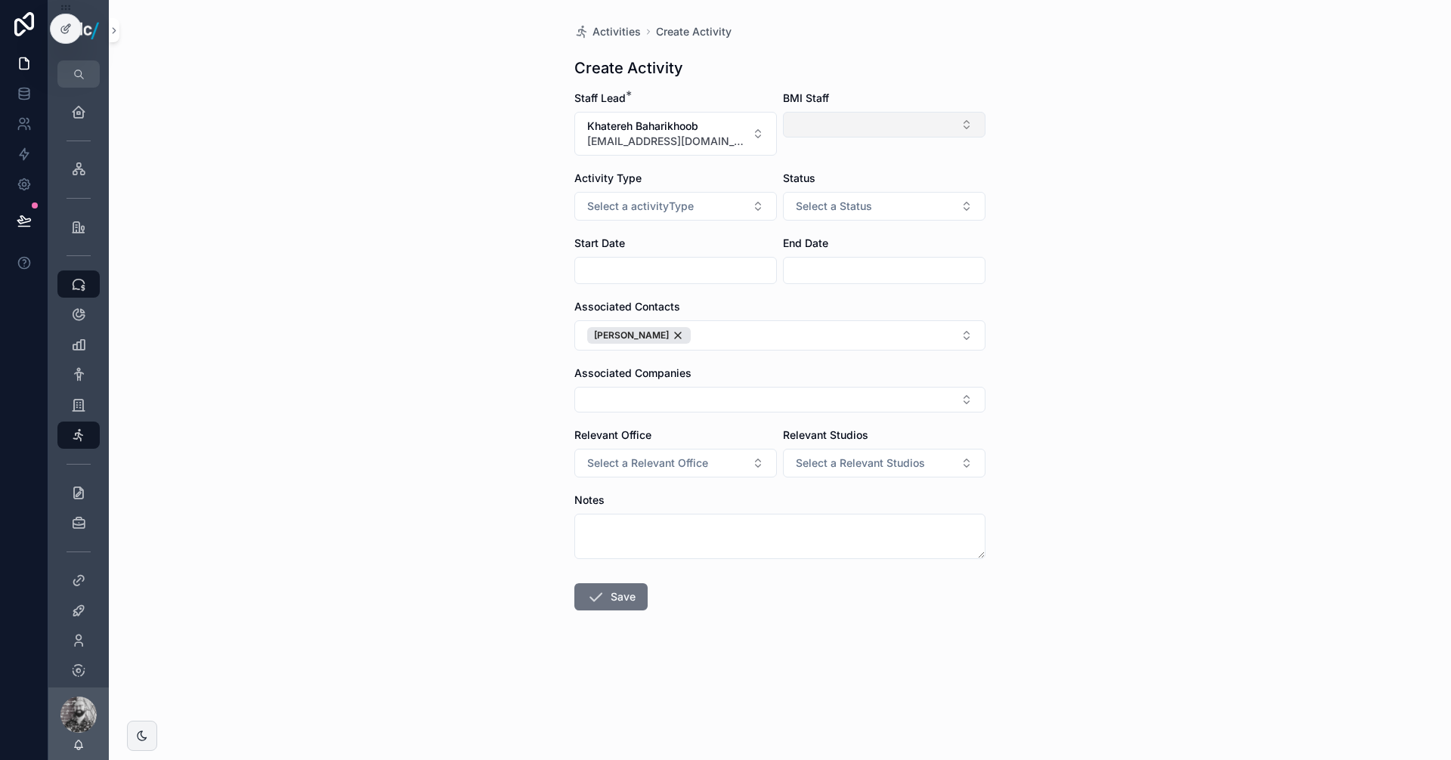
click at [832, 122] on button "Select Button" at bounding box center [884, 125] width 203 height 26
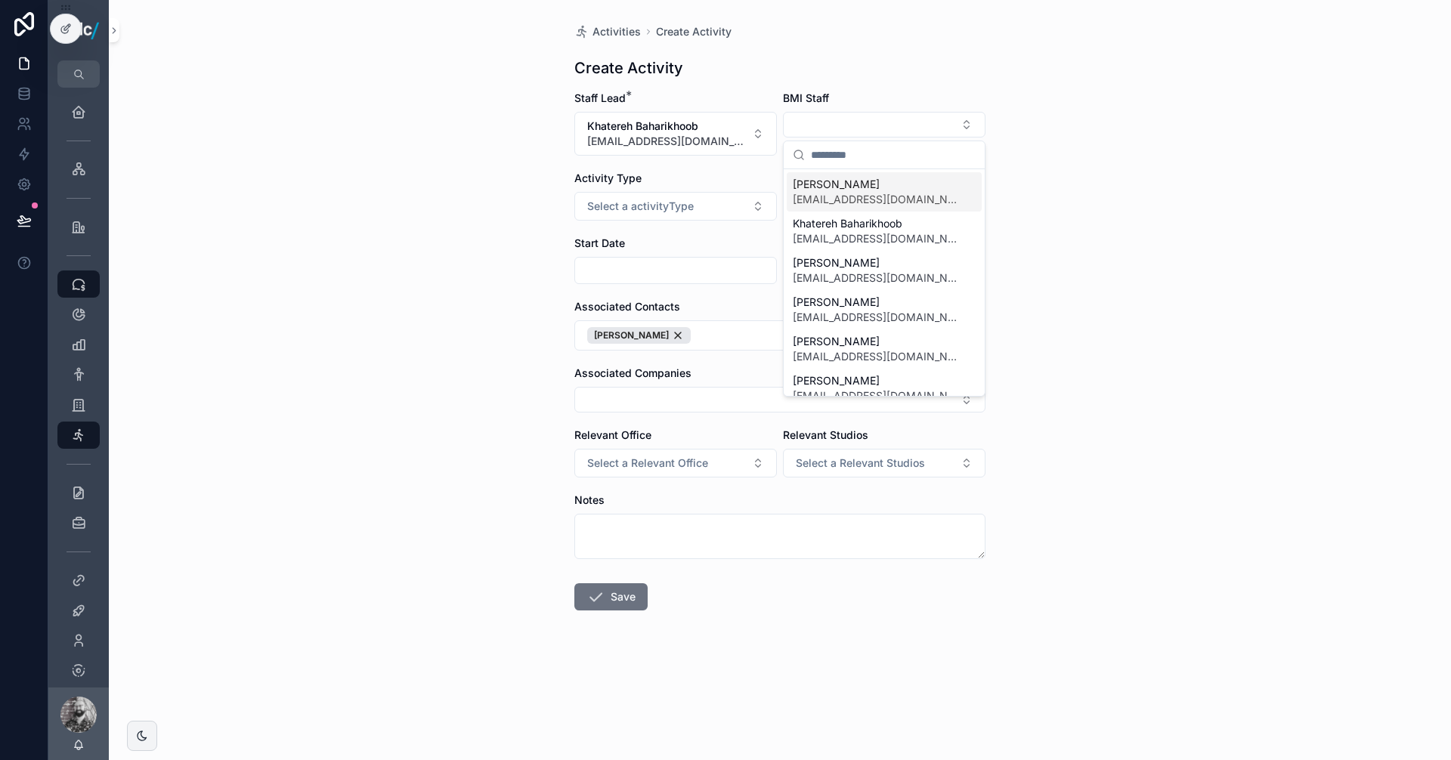
click at [1133, 168] on div "Activities Create Activity Create Activity Staff Lead * Khatereh Baharikhoob [E…" at bounding box center [780, 380] width 1342 height 760
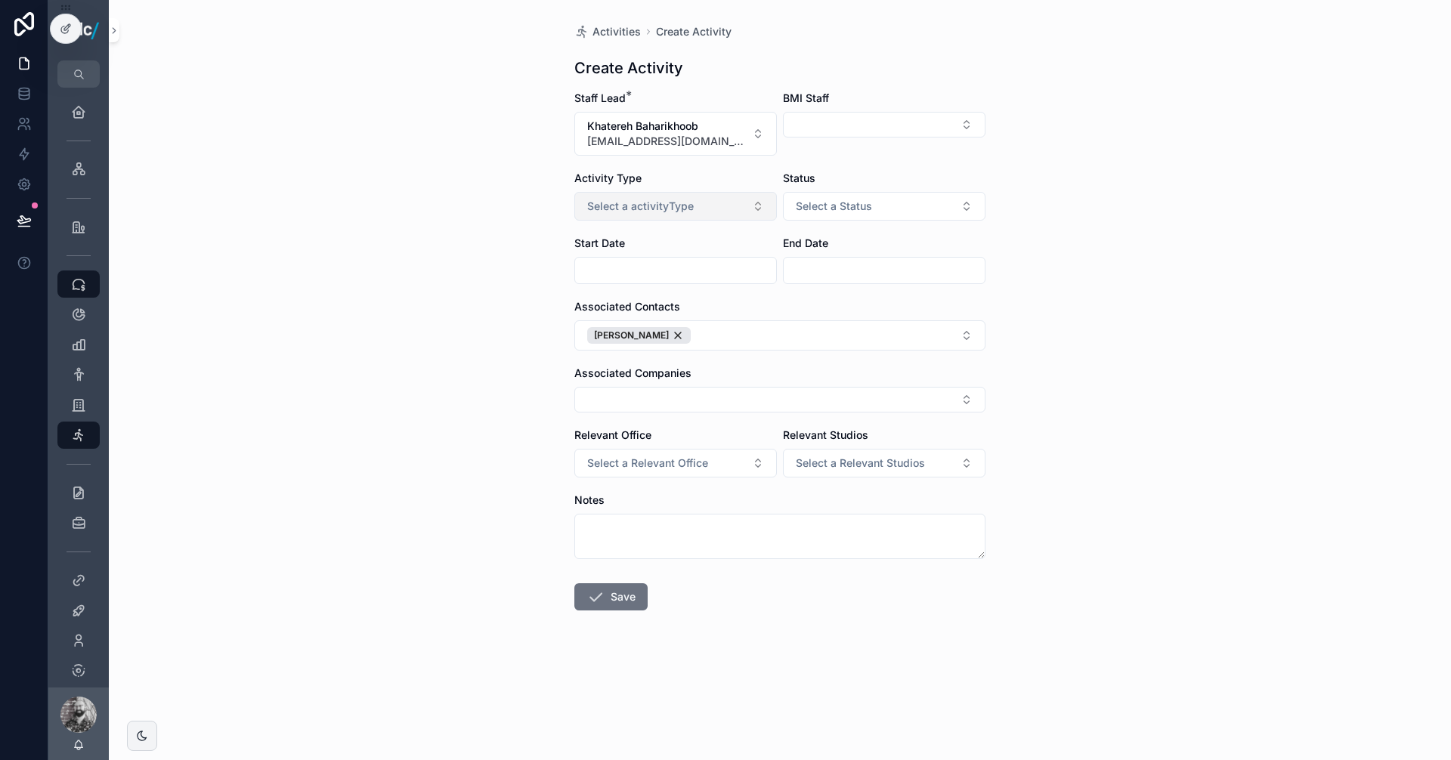
click at [657, 200] on span "Select a activityType" at bounding box center [640, 206] width 107 height 15
click at [687, 194] on button "Select a activityType" at bounding box center [675, 206] width 203 height 29
click at [652, 205] on span "Select a activityType" at bounding box center [640, 206] width 107 height 15
click at [648, 286] on div "Outreach" at bounding box center [675, 289] width 195 height 23
click at [837, 199] on span "Select a Status" at bounding box center [834, 206] width 76 height 15
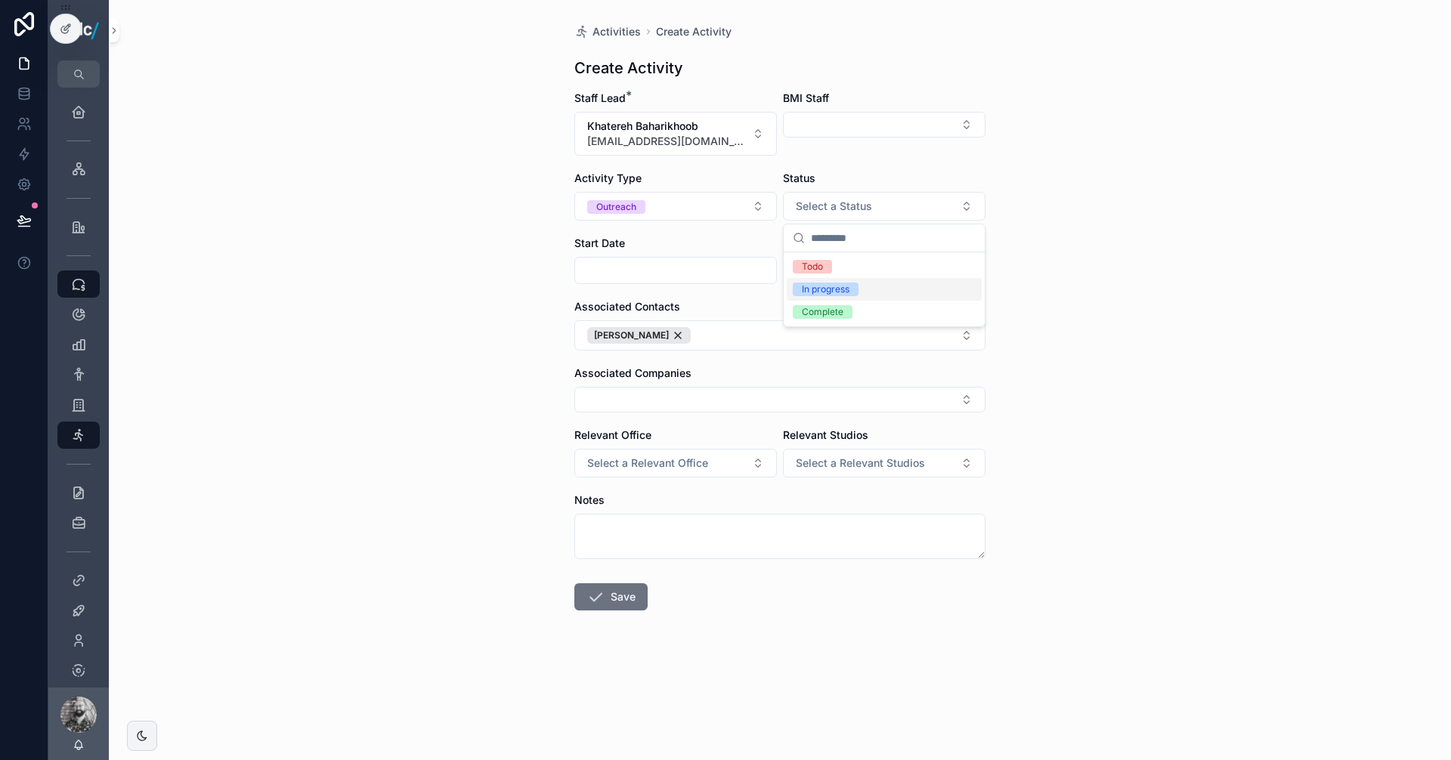
click at [846, 289] on div "In progress" at bounding box center [826, 290] width 48 height 14
click at [650, 265] on input "scrollable content" at bounding box center [675, 270] width 201 height 21
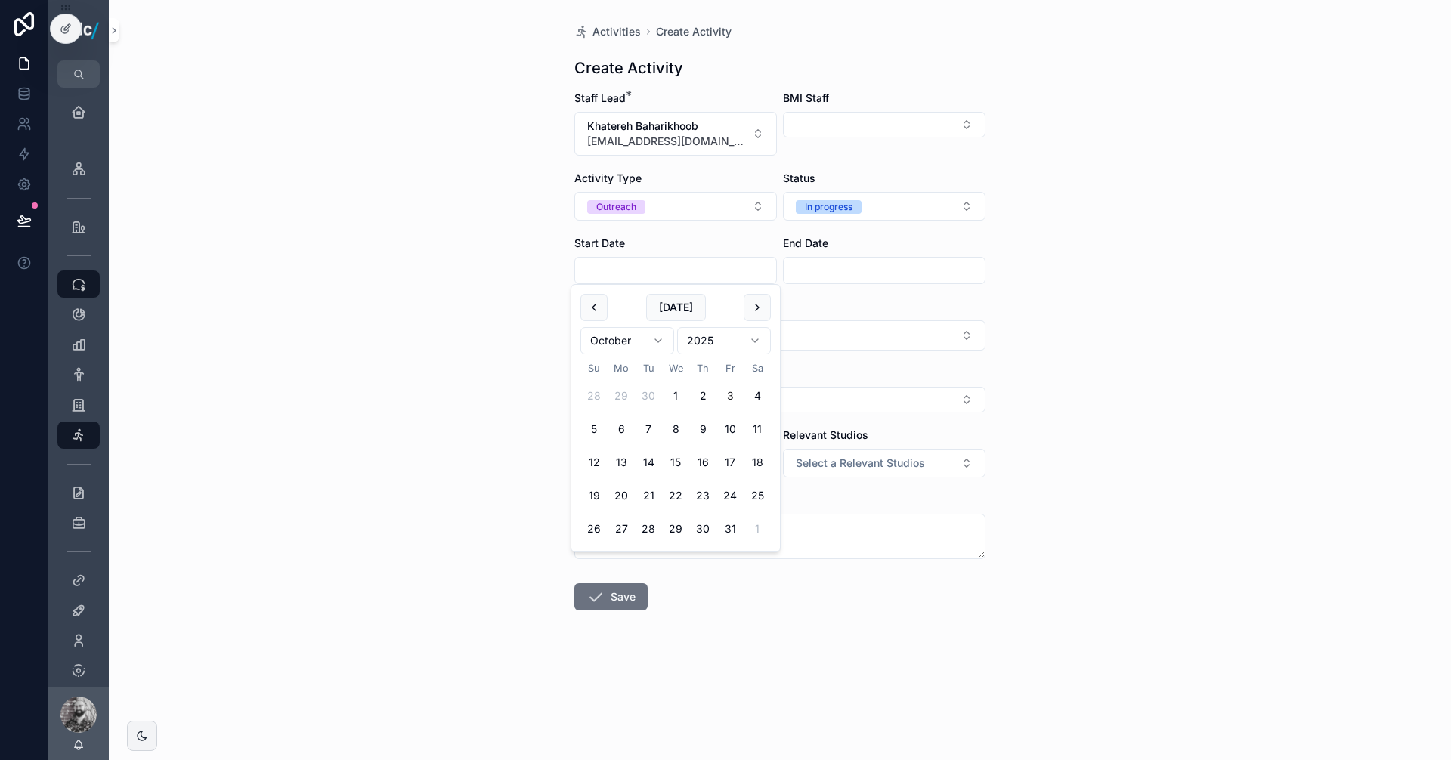
click at [496, 266] on div "Activities Create Activity Create Activity Staff Lead * Khatereh Baharikhoob [E…" at bounding box center [780, 380] width 1342 height 760
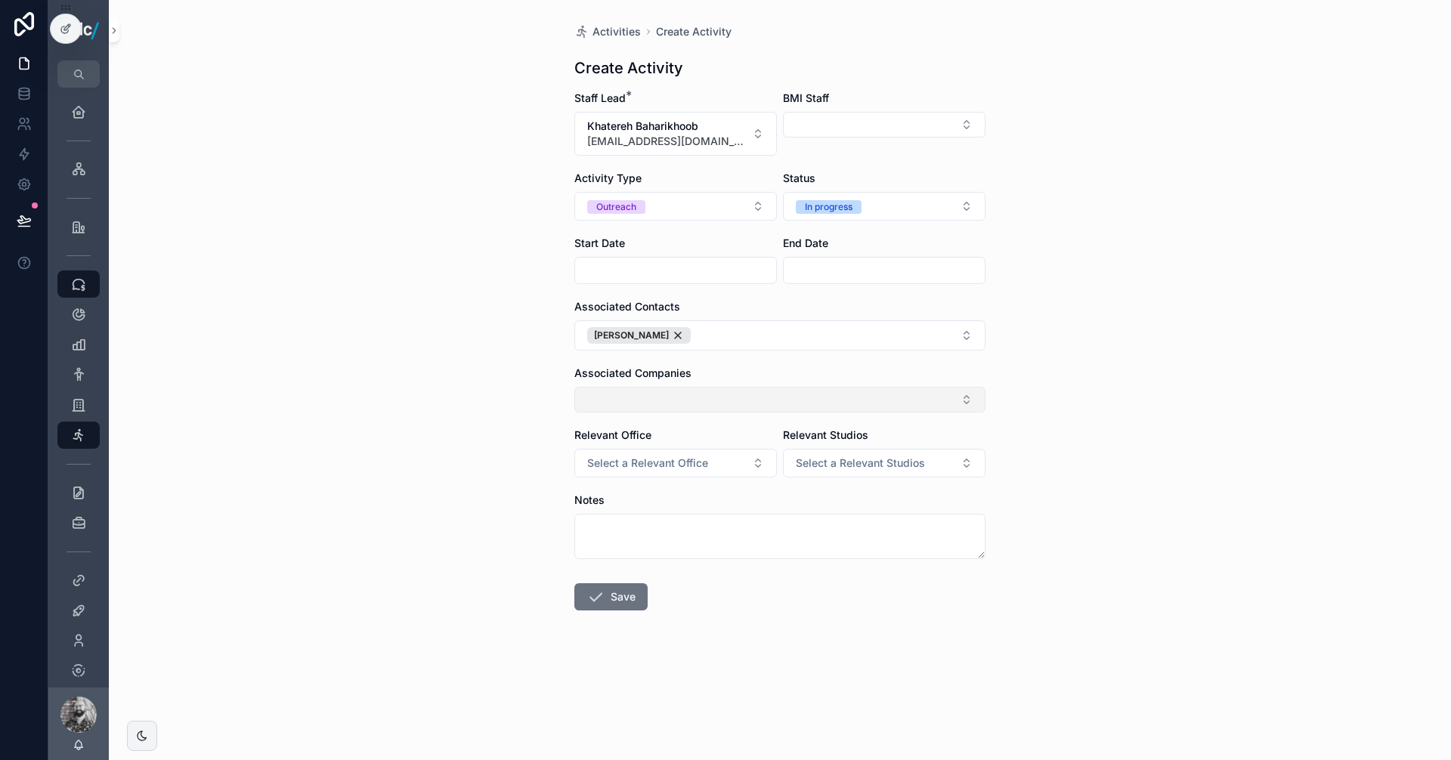
click at [622, 406] on button "Select Button" at bounding box center [779, 400] width 411 height 26
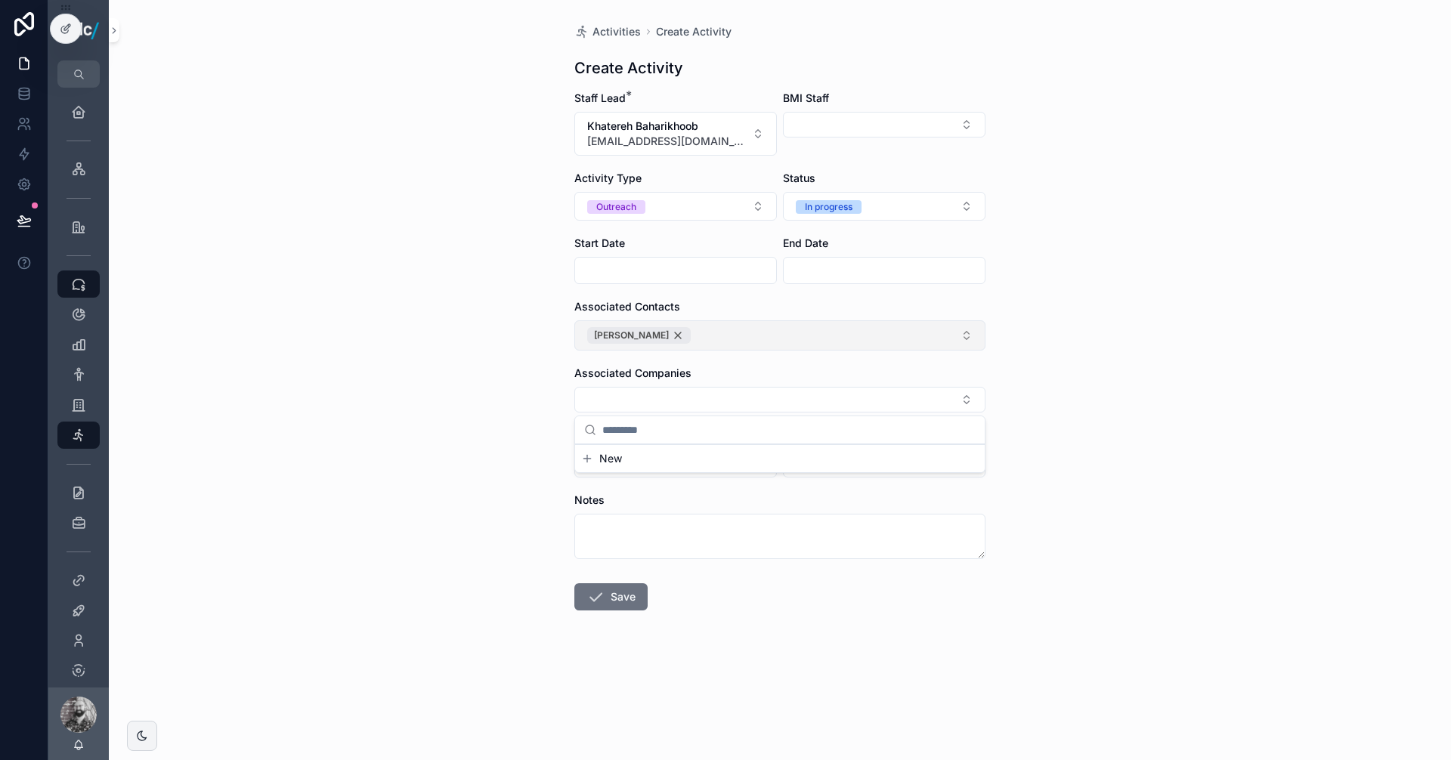
click at [659, 334] on div "[PERSON_NAME]" at bounding box center [639, 335] width 104 height 17
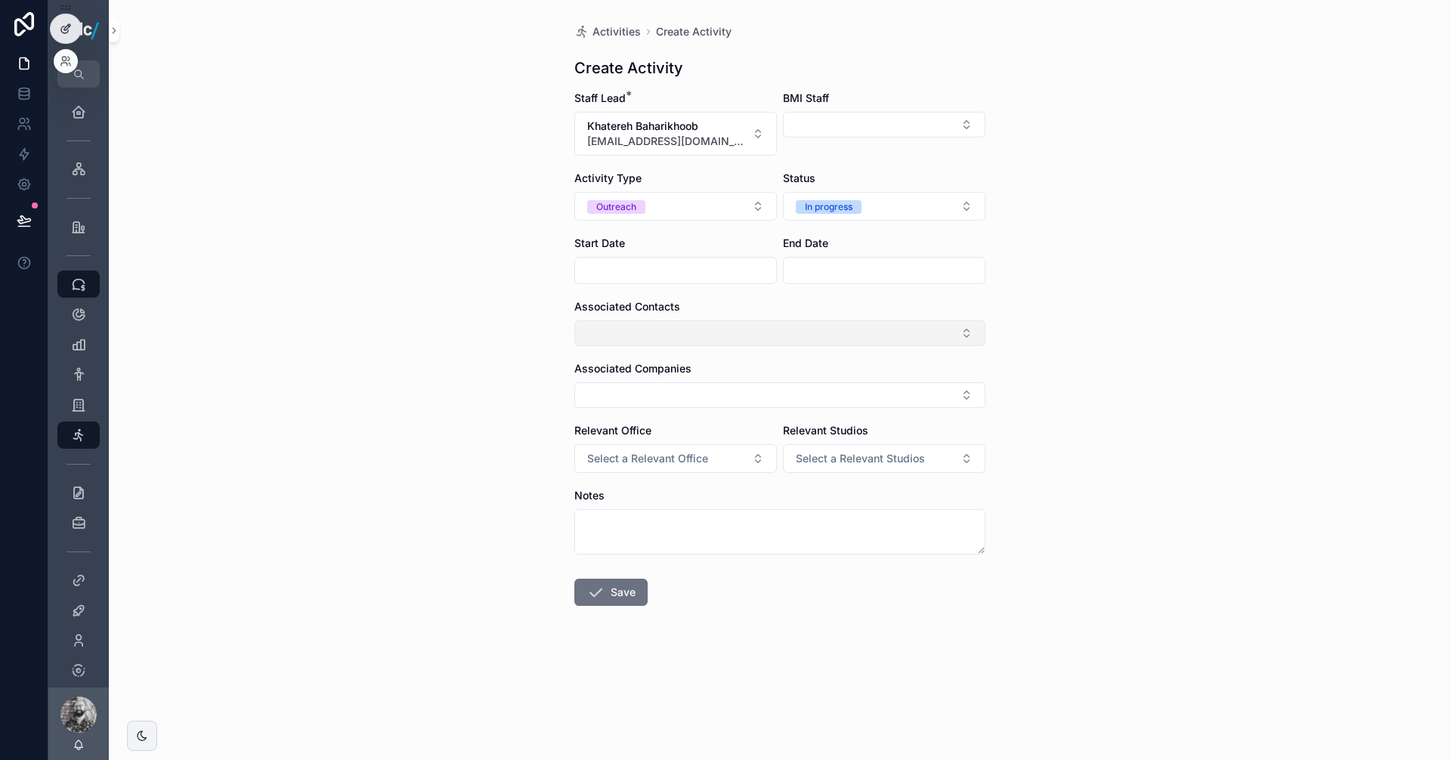
click at [60, 28] on icon at bounding box center [66, 29] width 12 height 12
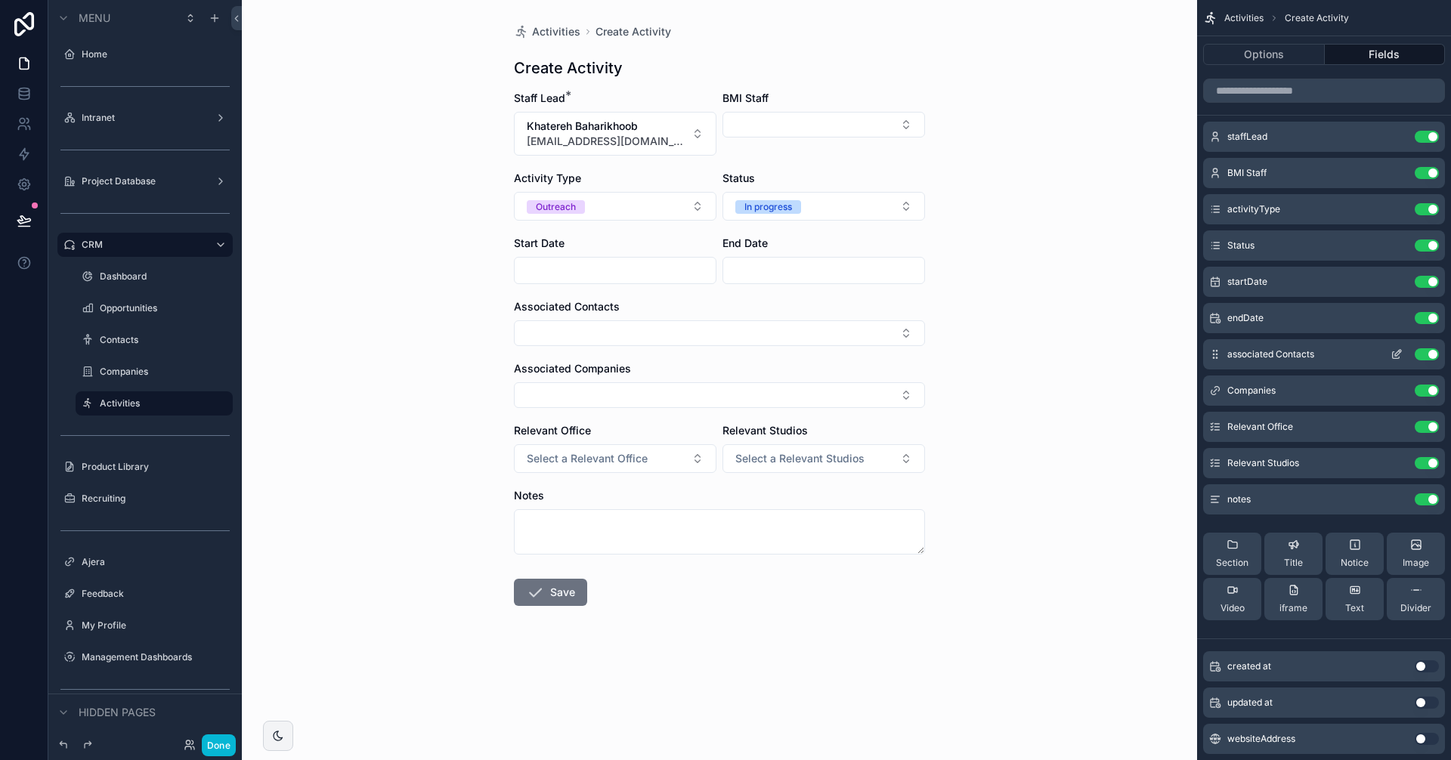
click at [1396, 360] on icon "scrollable content" at bounding box center [1396, 354] width 12 height 12
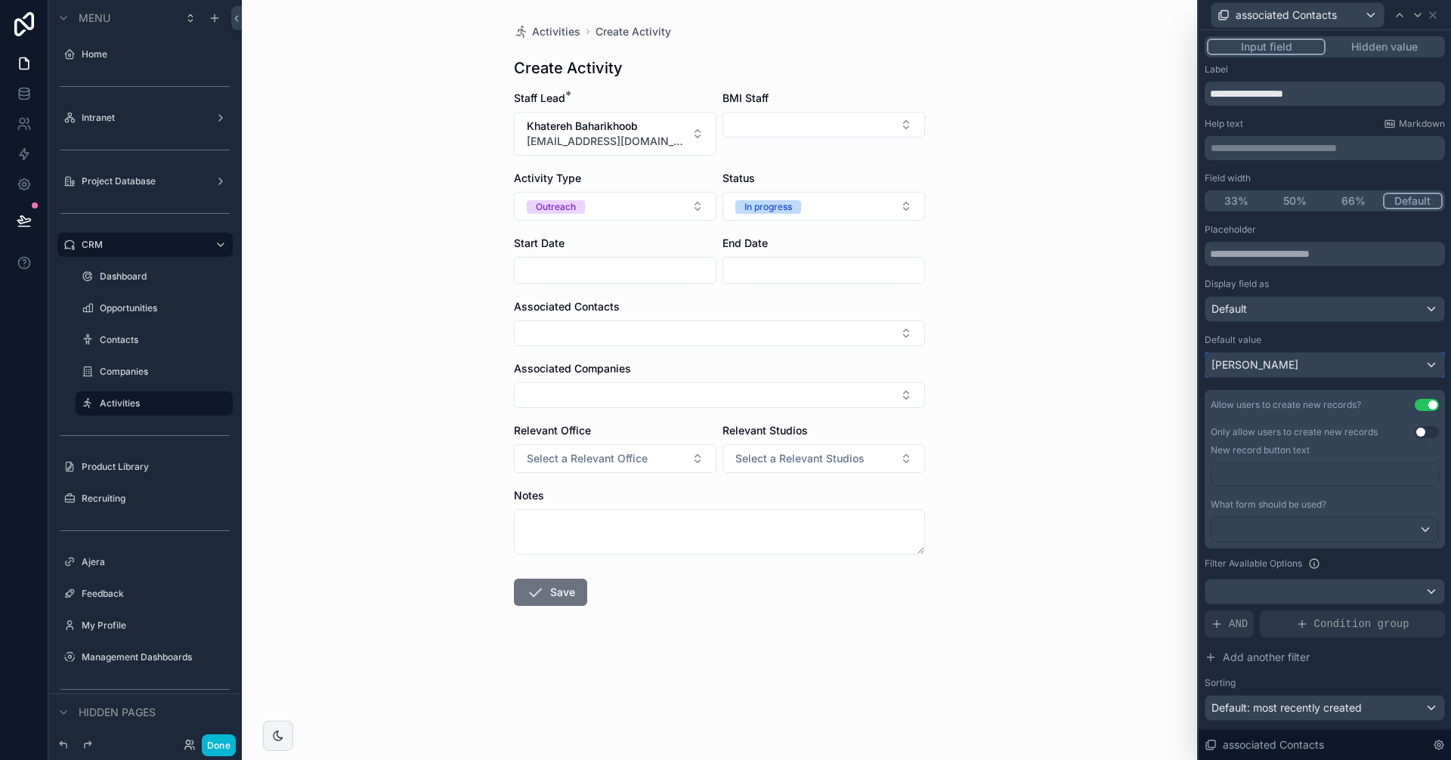
click at [1352, 360] on div "[PERSON_NAME]" at bounding box center [1324, 365] width 239 height 24
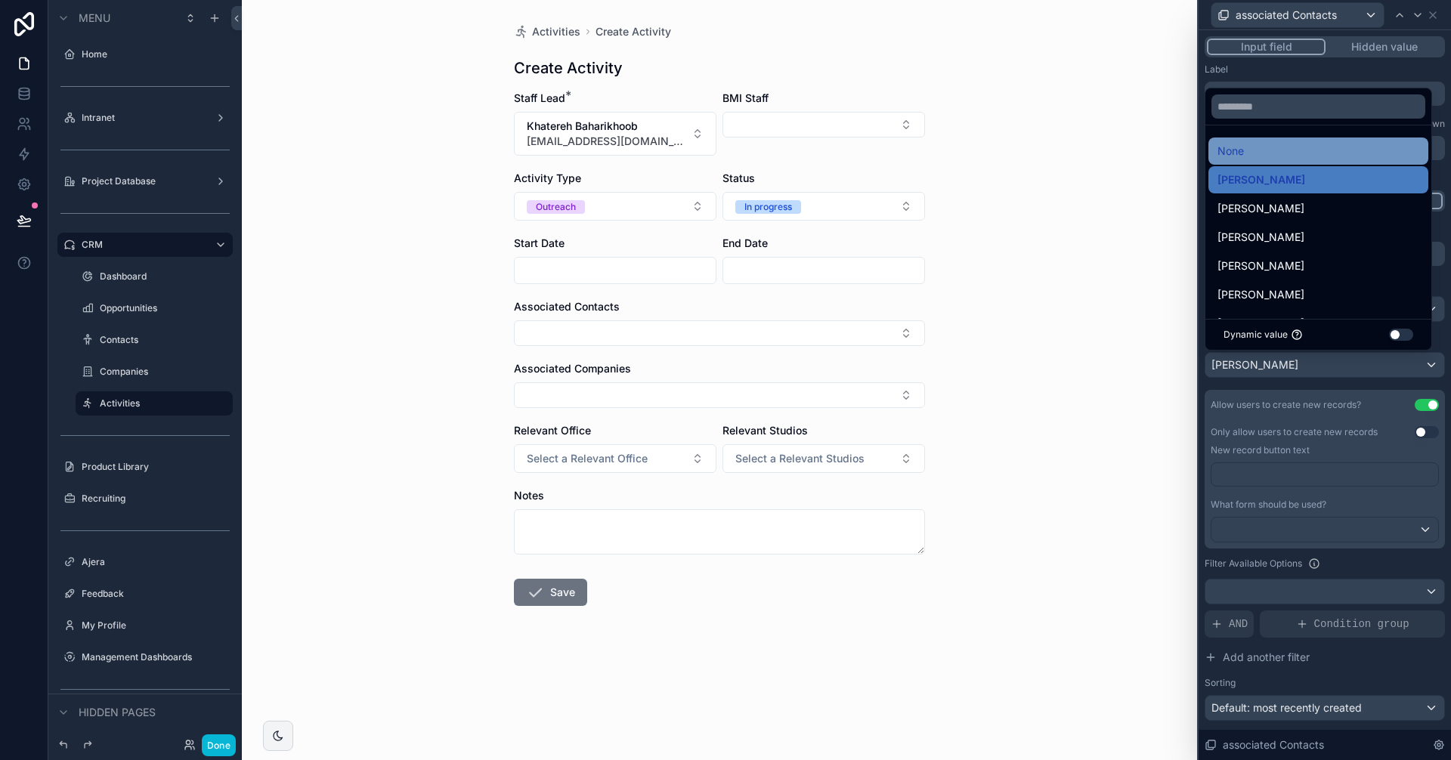
click at [1239, 144] on span "None" at bounding box center [1230, 151] width 26 height 18
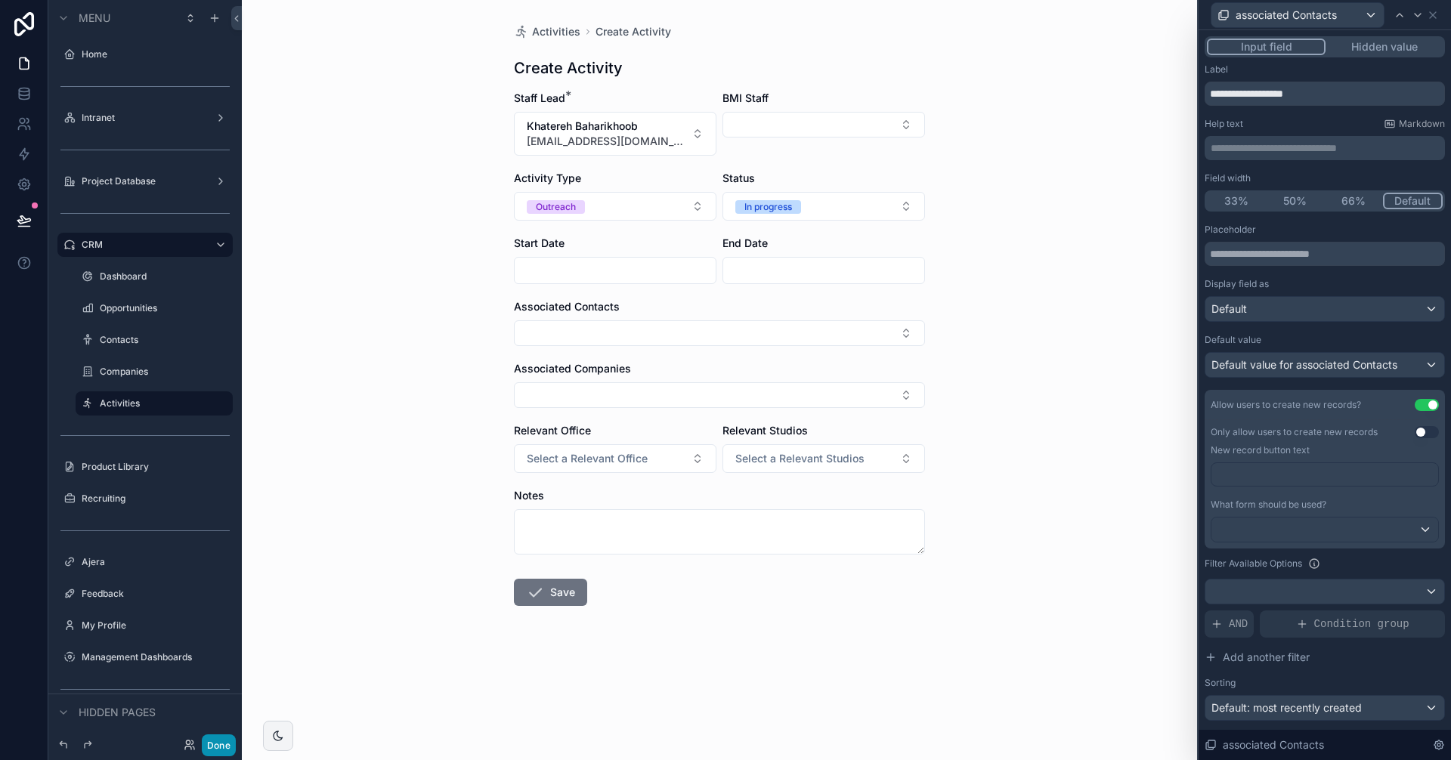
drag, startPoint x: 215, startPoint y: 742, endPoint x: 288, endPoint y: 719, distance: 76.2
click at [216, 743] on button "Done" at bounding box center [219, 746] width 34 height 22
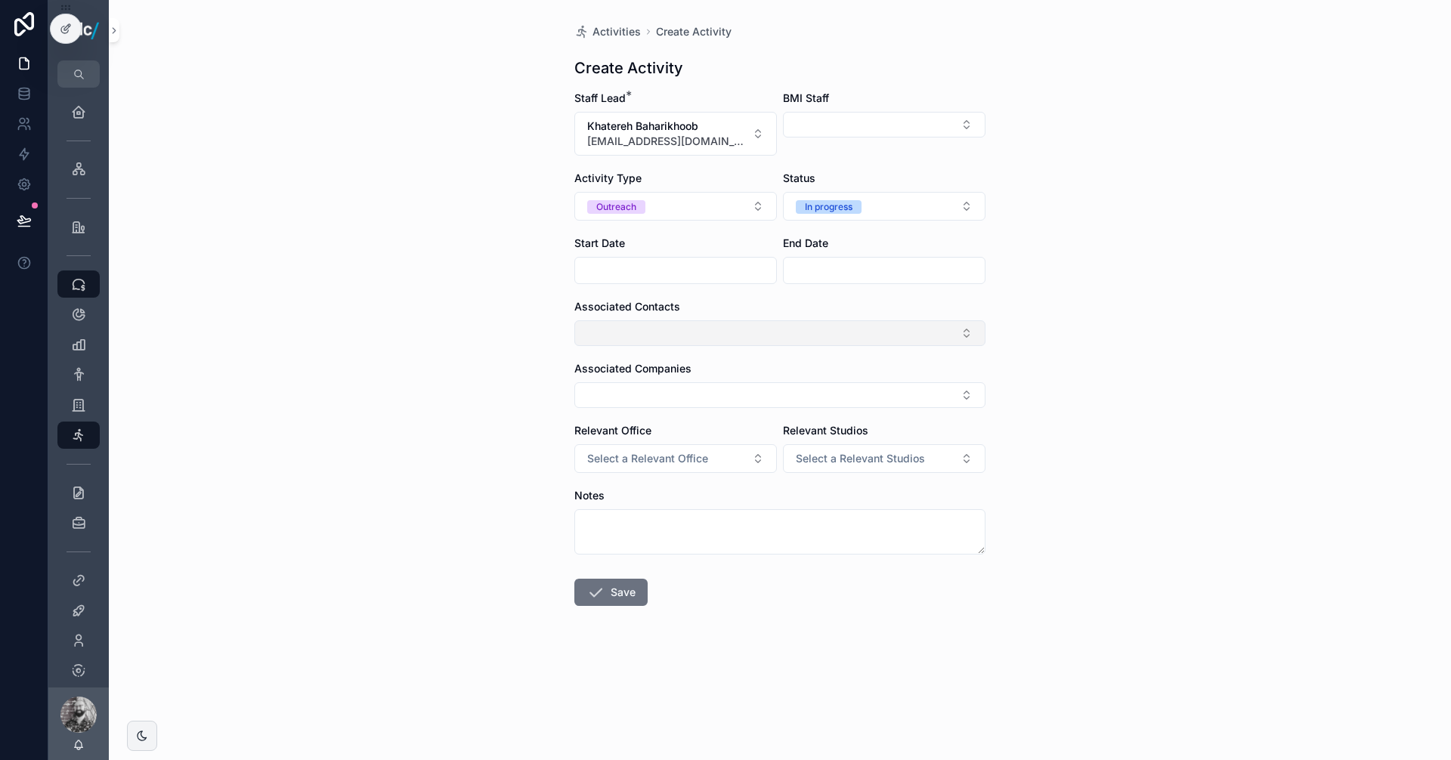
click at [633, 339] on button "Select Button" at bounding box center [779, 333] width 411 height 26
drag, startPoint x: 621, startPoint y: 360, endPoint x: 564, endPoint y: 349, distance: 57.8
click at [571, 351] on div "**********" at bounding box center [749, 380] width 1403 height 760
type input "*"
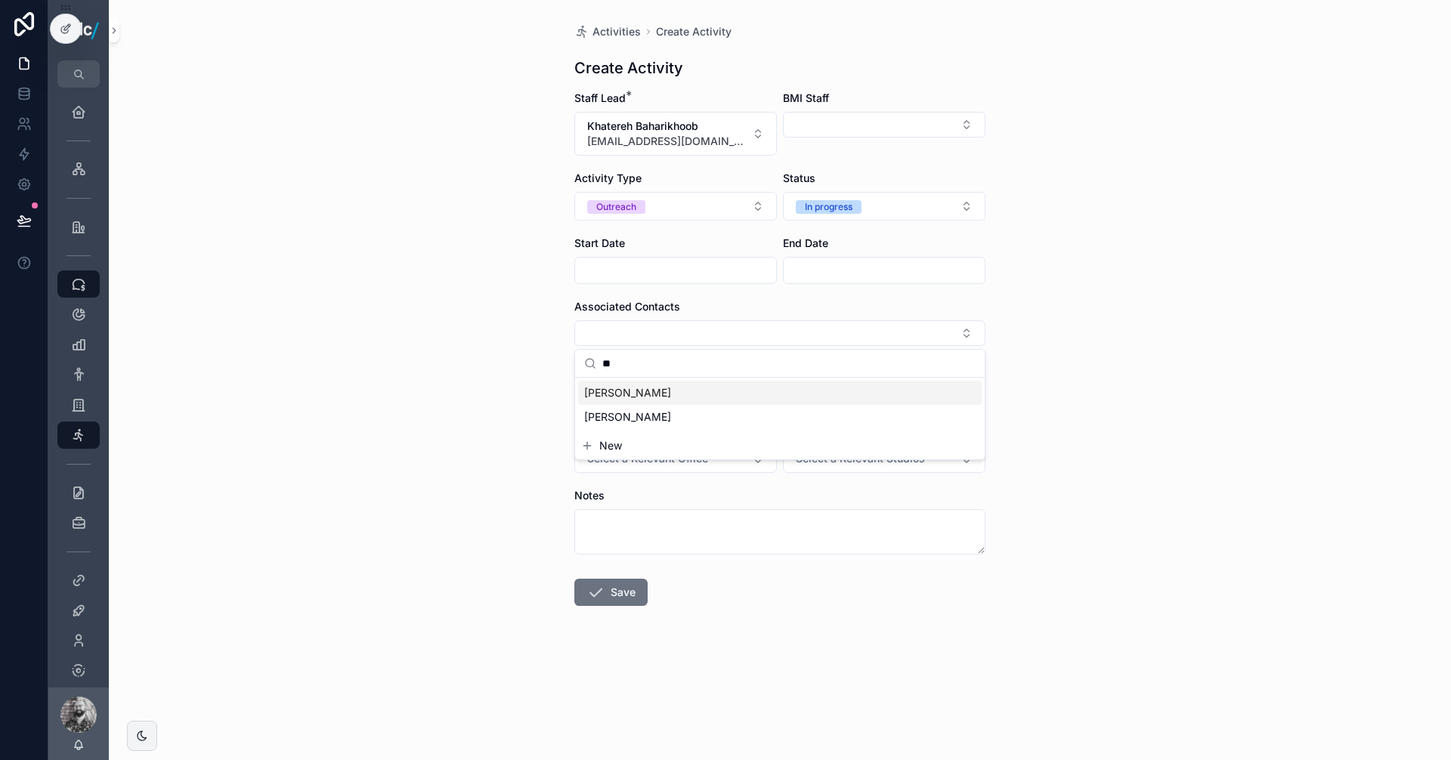
type input "*"
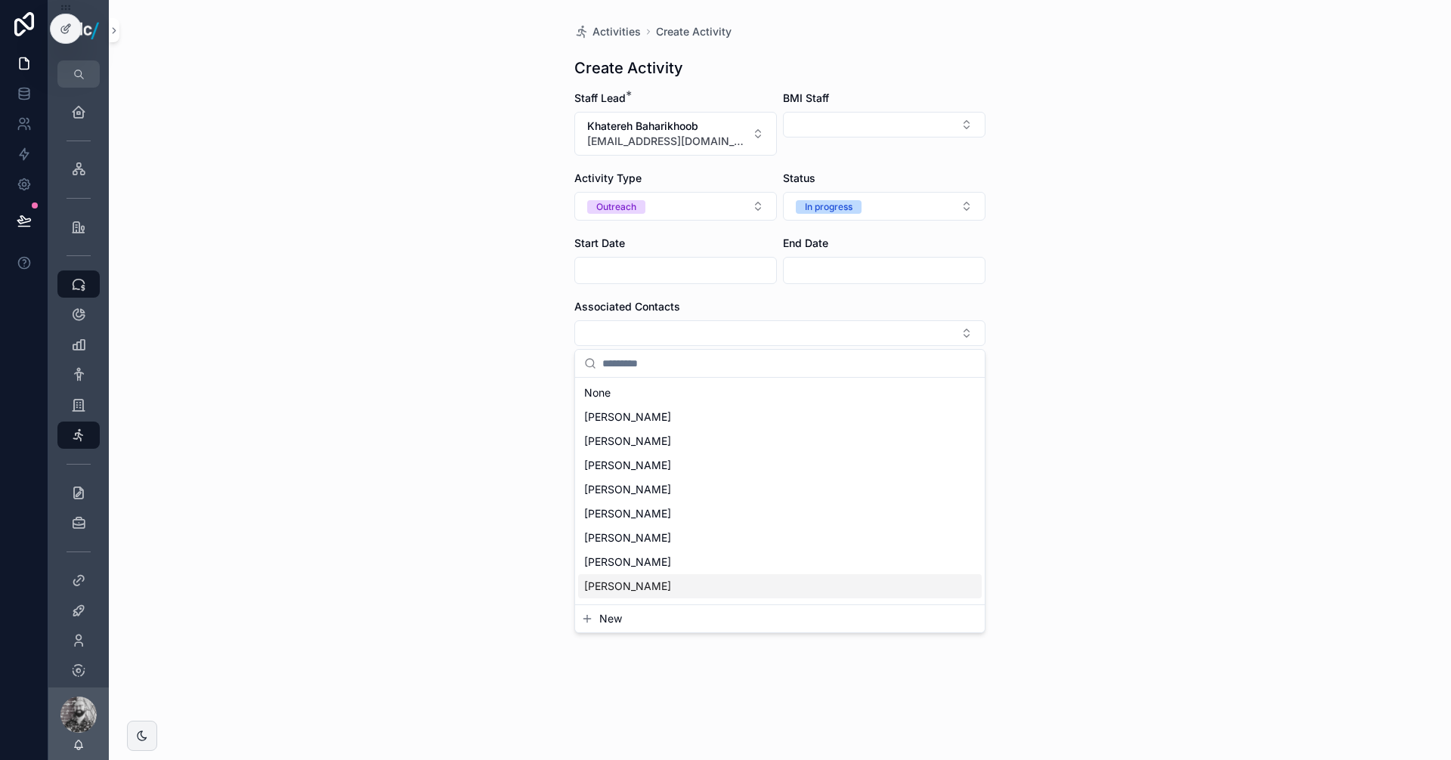
click at [653, 621] on button "New" at bounding box center [779, 618] width 397 height 15
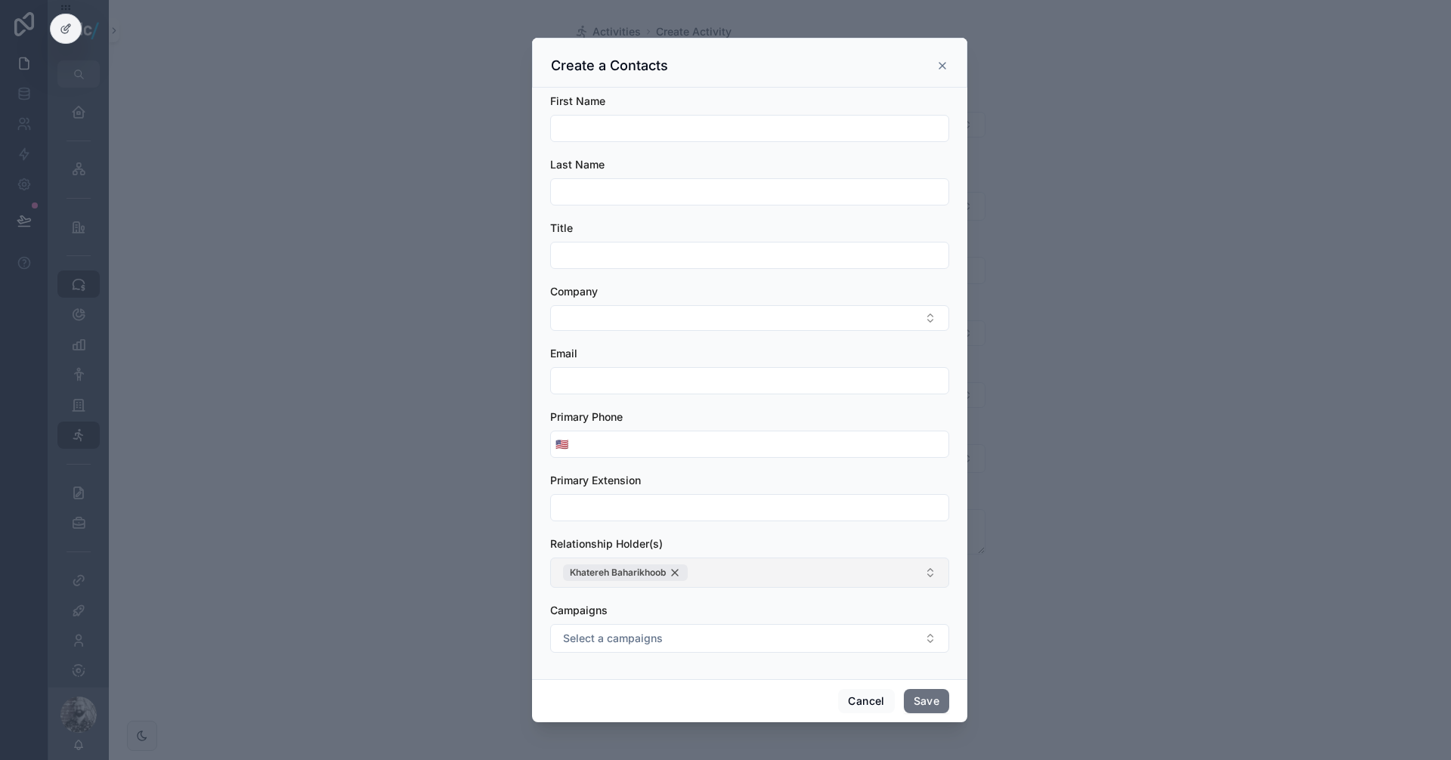
click at [673, 574] on div "Khatereh Baharikhoob" at bounding box center [625, 572] width 125 height 17
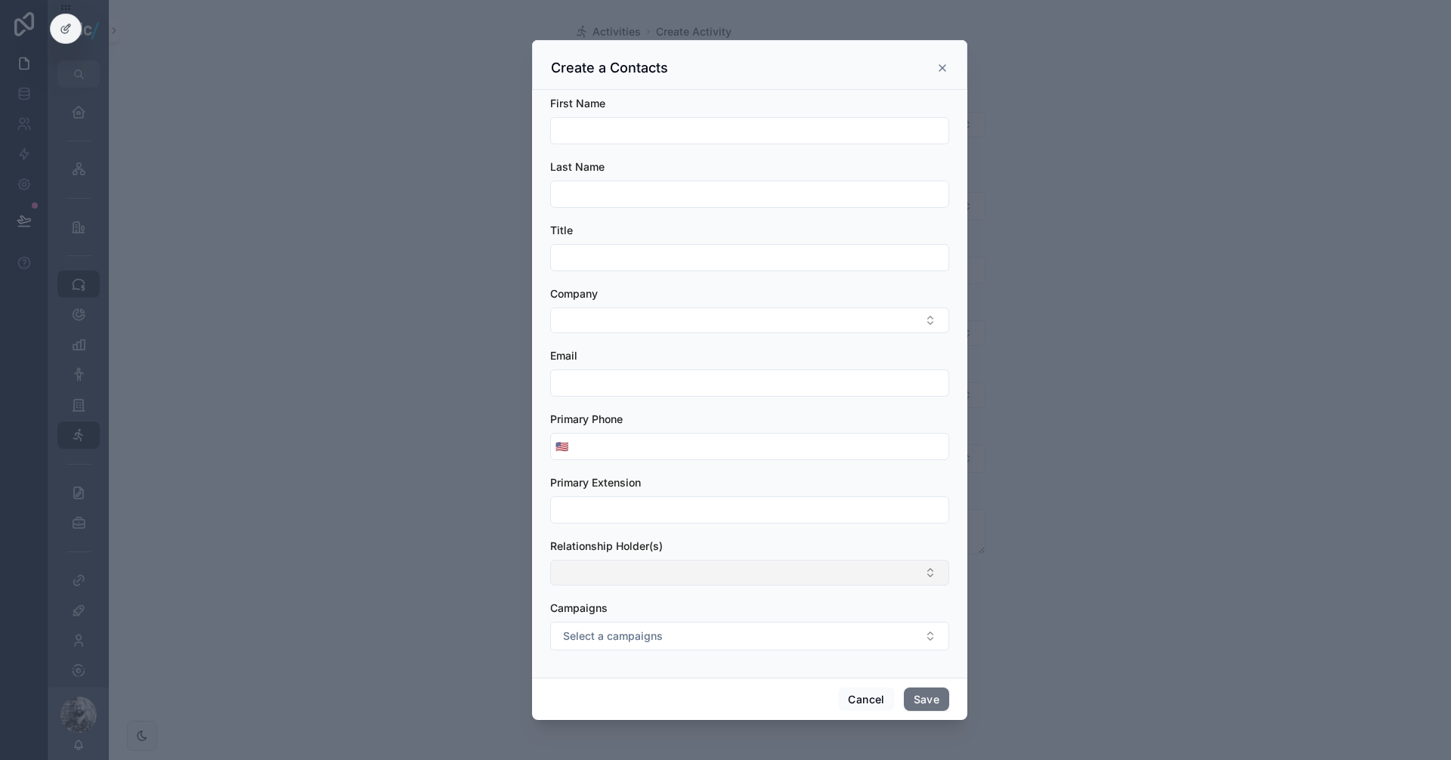
click at [606, 131] on input "scrollable content" at bounding box center [749, 130] width 397 height 21
type input "*******"
type input "******"
click at [587, 253] on input "scrollable content" at bounding box center [749, 257] width 397 height 21
paste input "**********"
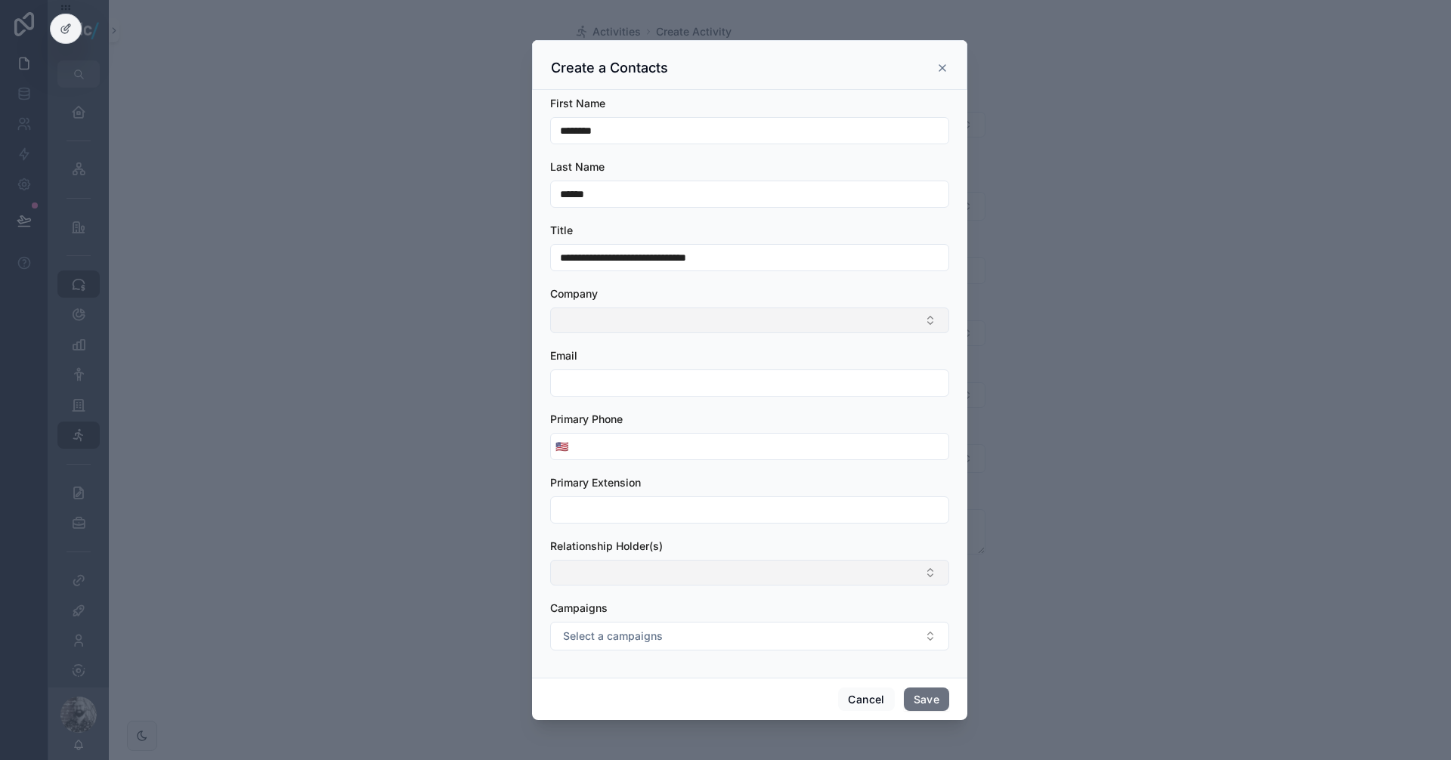
type input "**********"
click at [586, 312] on button "Select Button" at bounding box center [749, 321] width 399 height 26
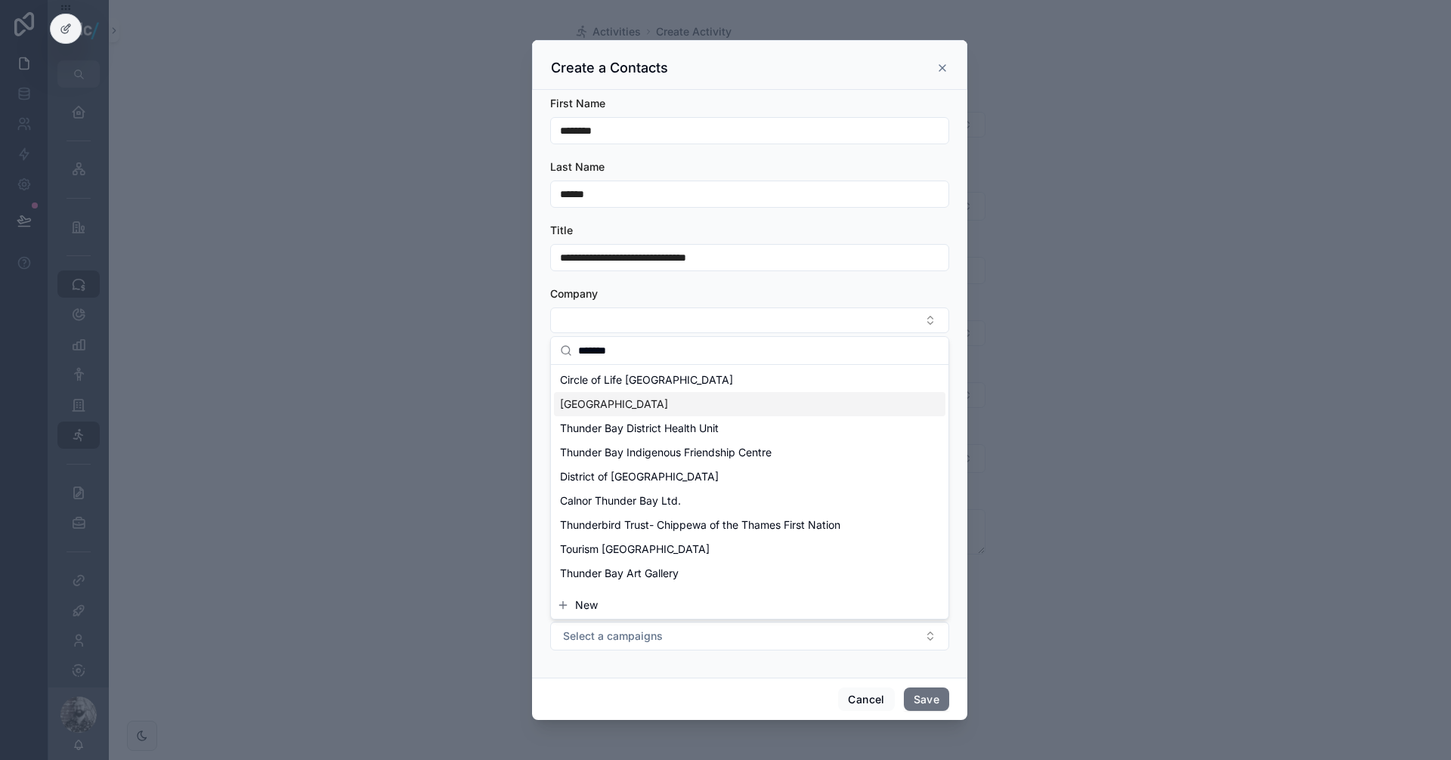
type input "*******"
click at [668, 404] on span "[GEOGRAPHIC_DATA]" at bounding box center [614, 404] width 108 height 15
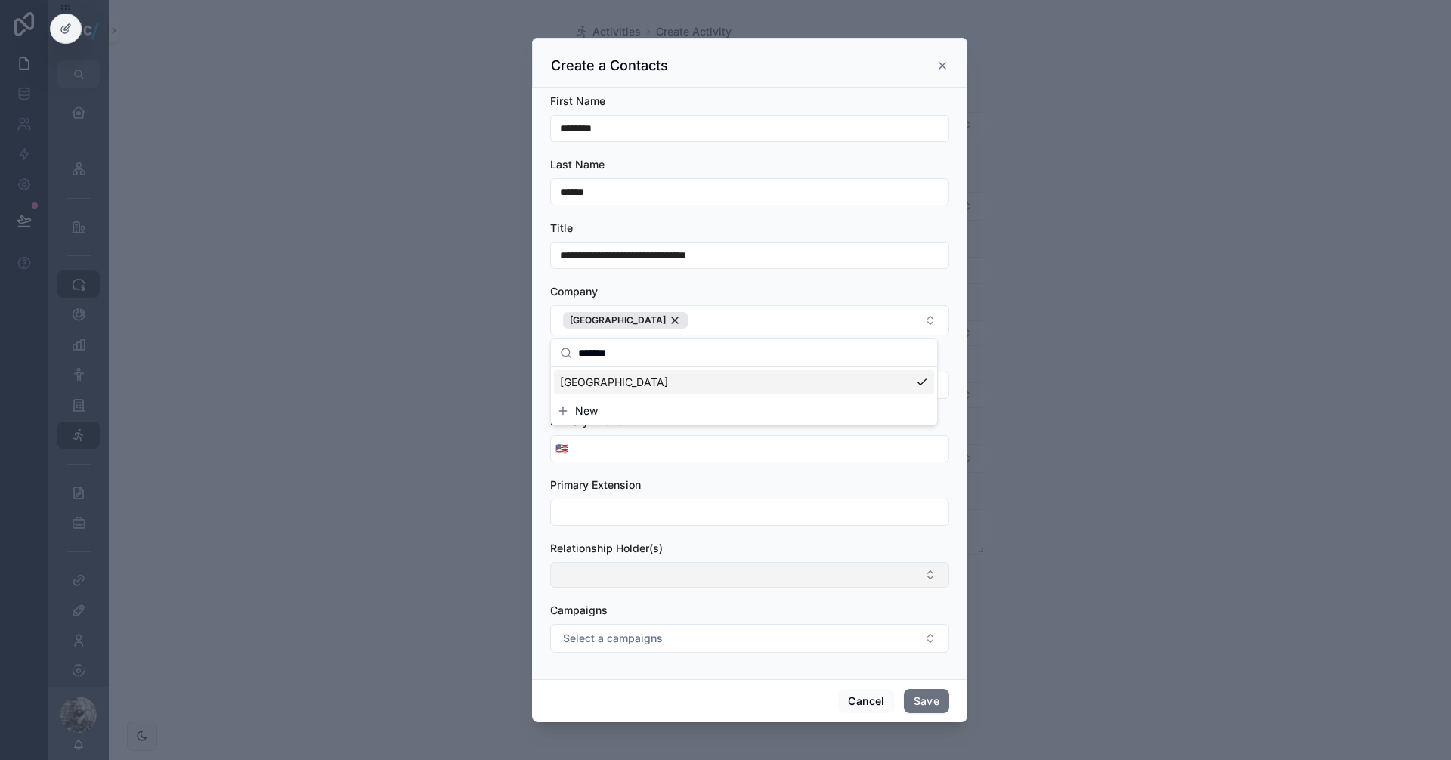
click at [1079, 429] on div "scrollable content" at bounding box center [725, 380] width 1451 height 760
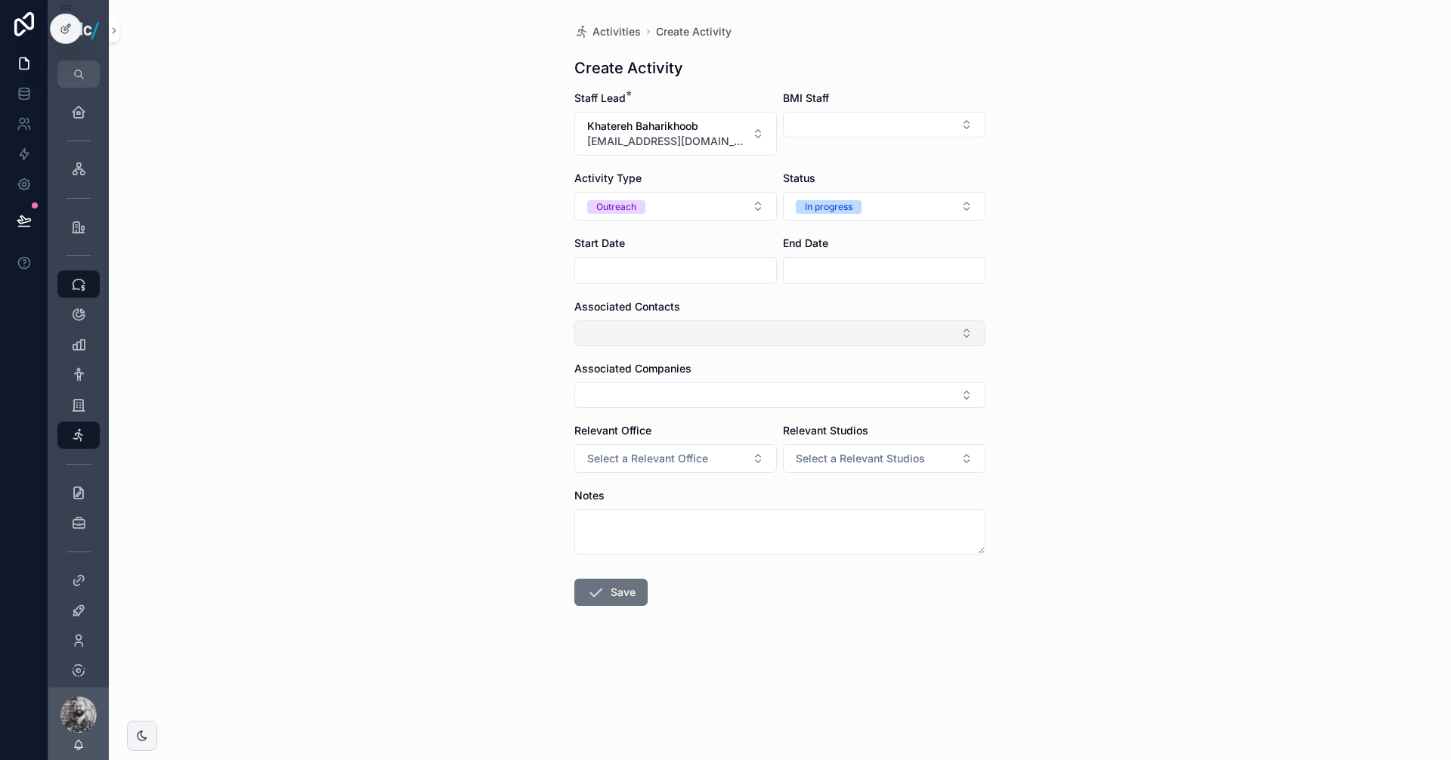
click at [712, 329] on button "Select Button" at bounding box center [779, 333] width 411 height 26
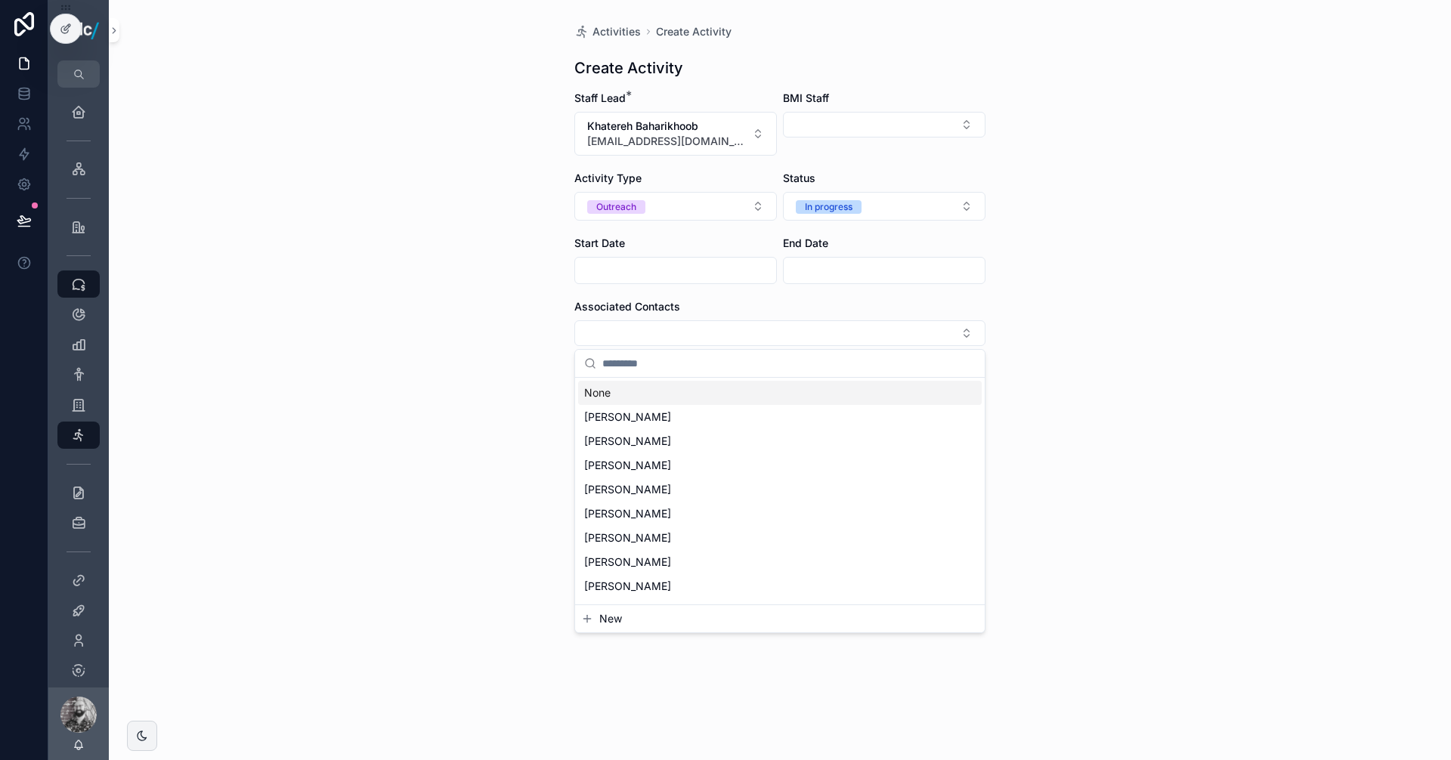
type input "*"
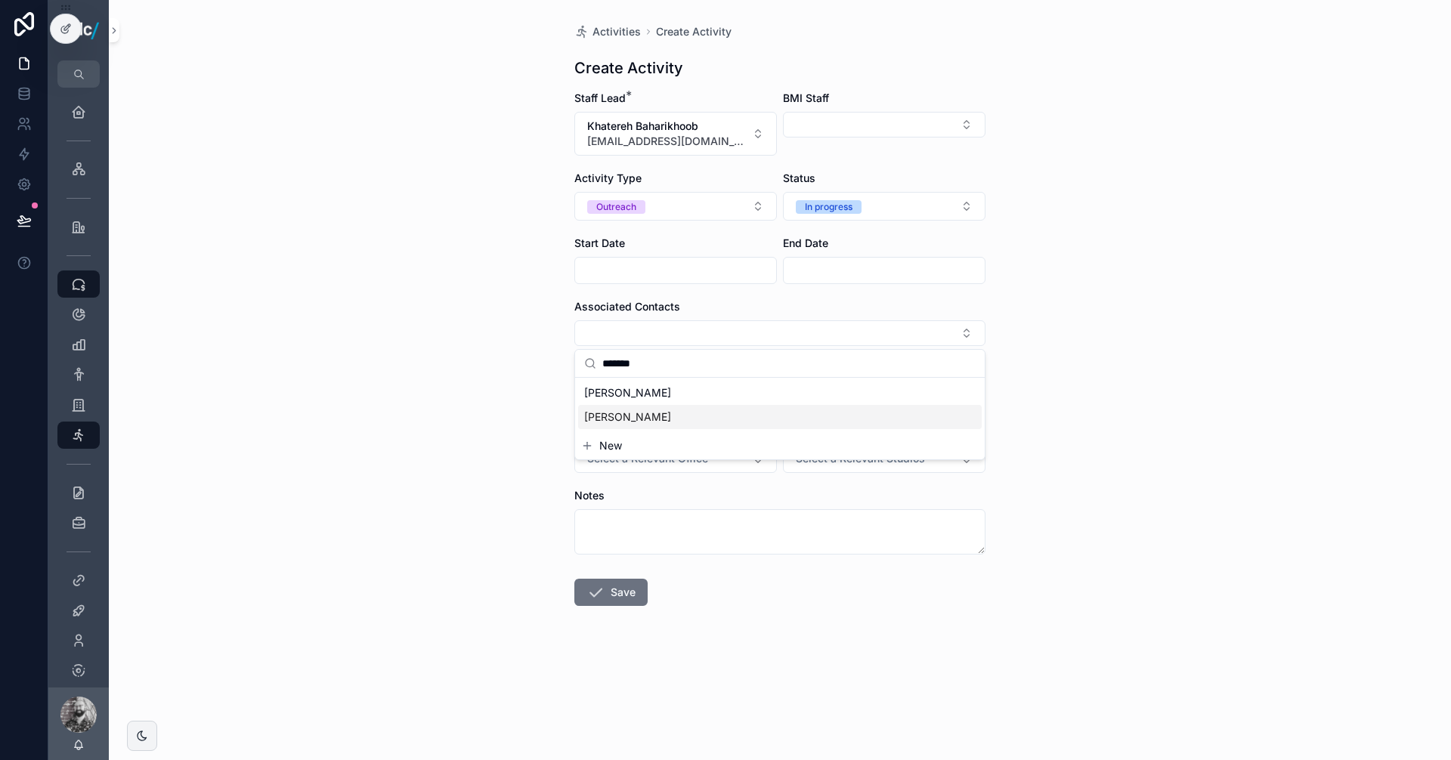
type input "*******"
click at [623, 442] on button "New" at bounding box center [779, 445] width 397 height 15
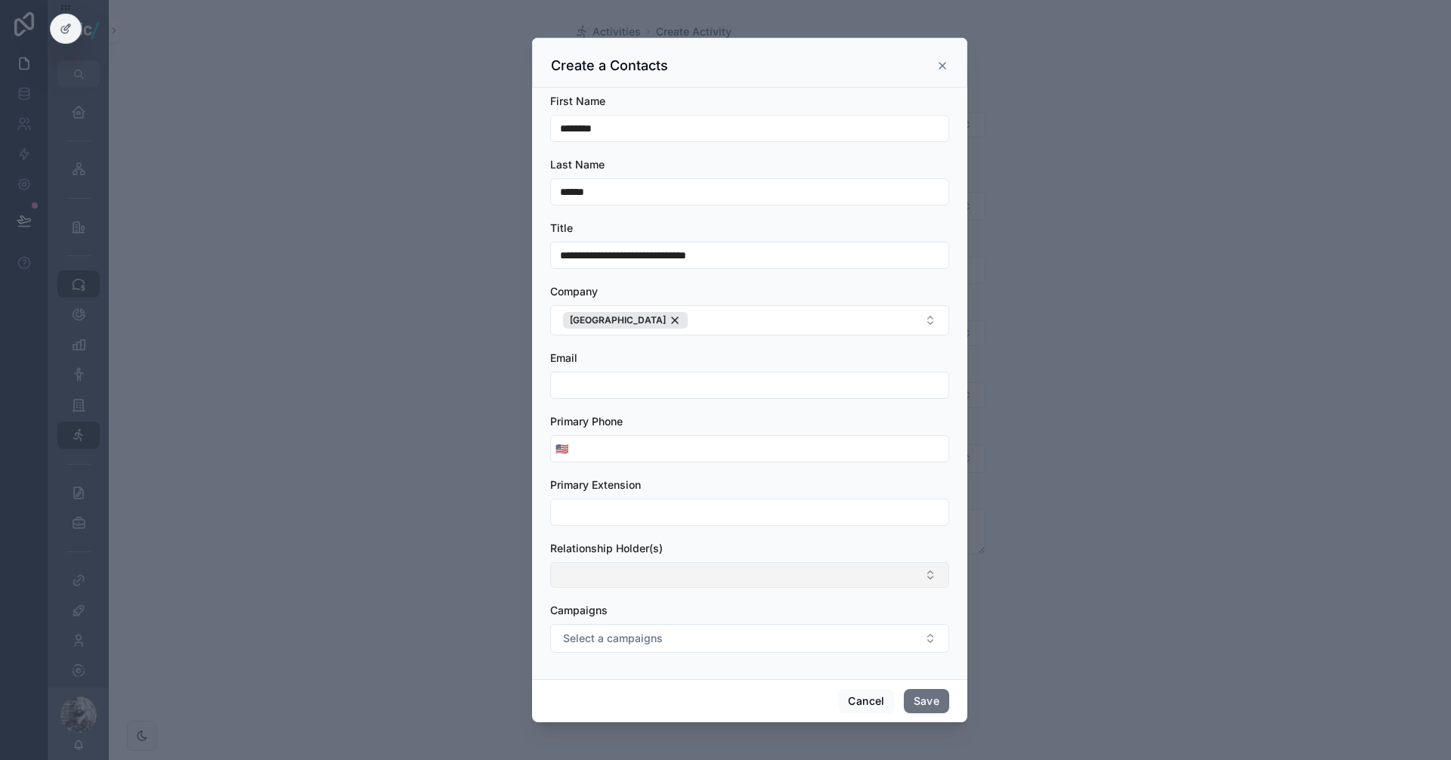
click at [656, 568] on button "Select Button" at bounding box center [749, 575] width 399 height 26
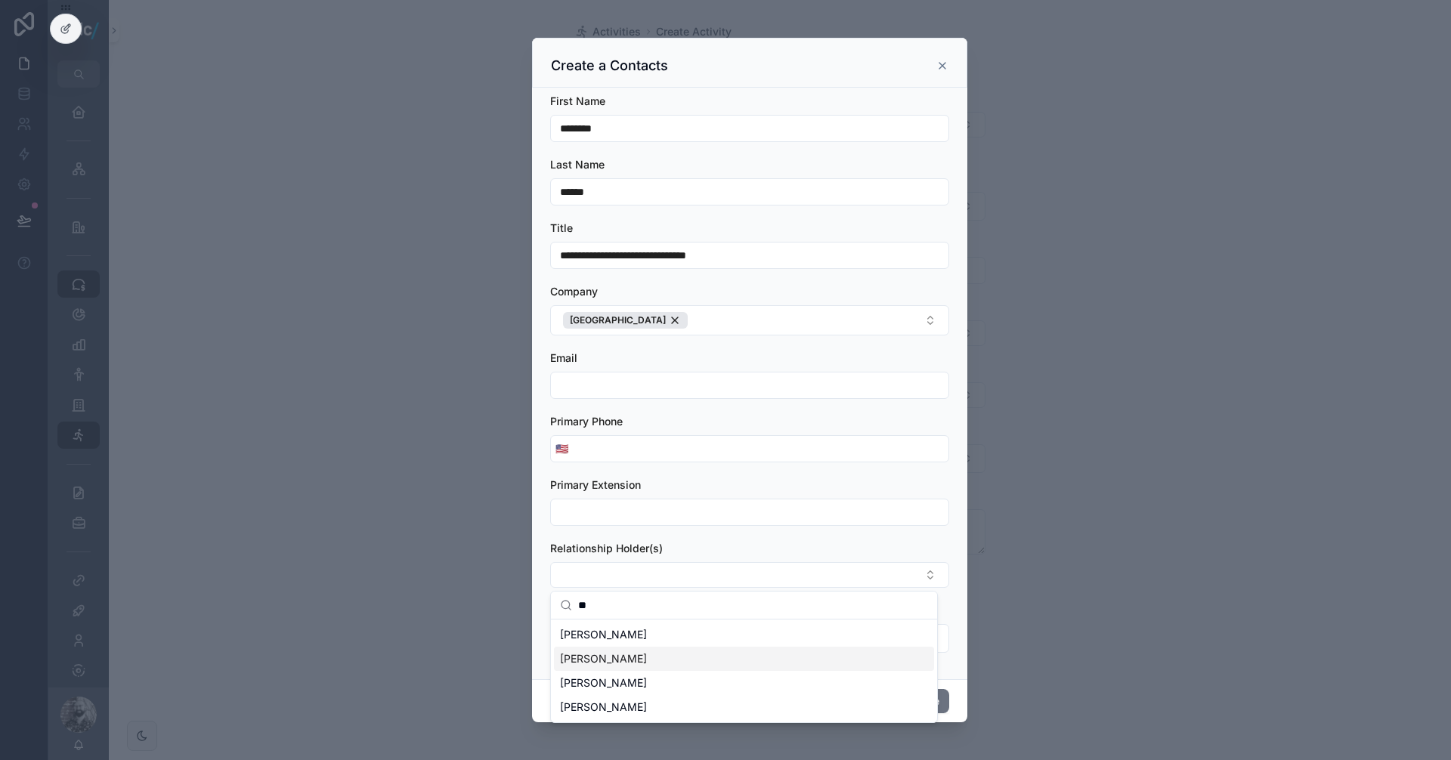
type input "**"
click at [602, 660] on span "[PERSON_NAME]" at bounding box center [603, 658] width 87 height 15
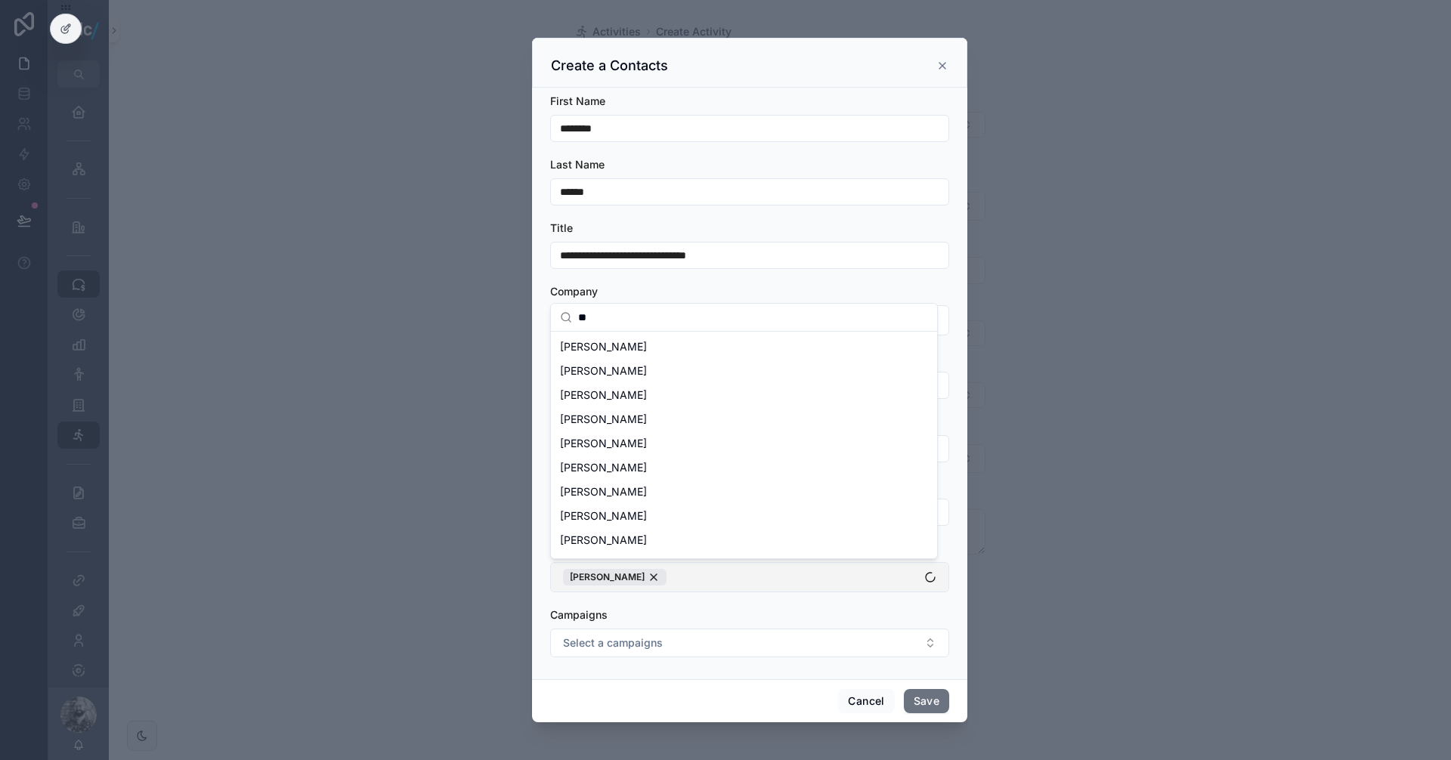
click at [675, 579] on button "[PERSON_NAME]" at bounding box center [749, 577] width 399 height 30
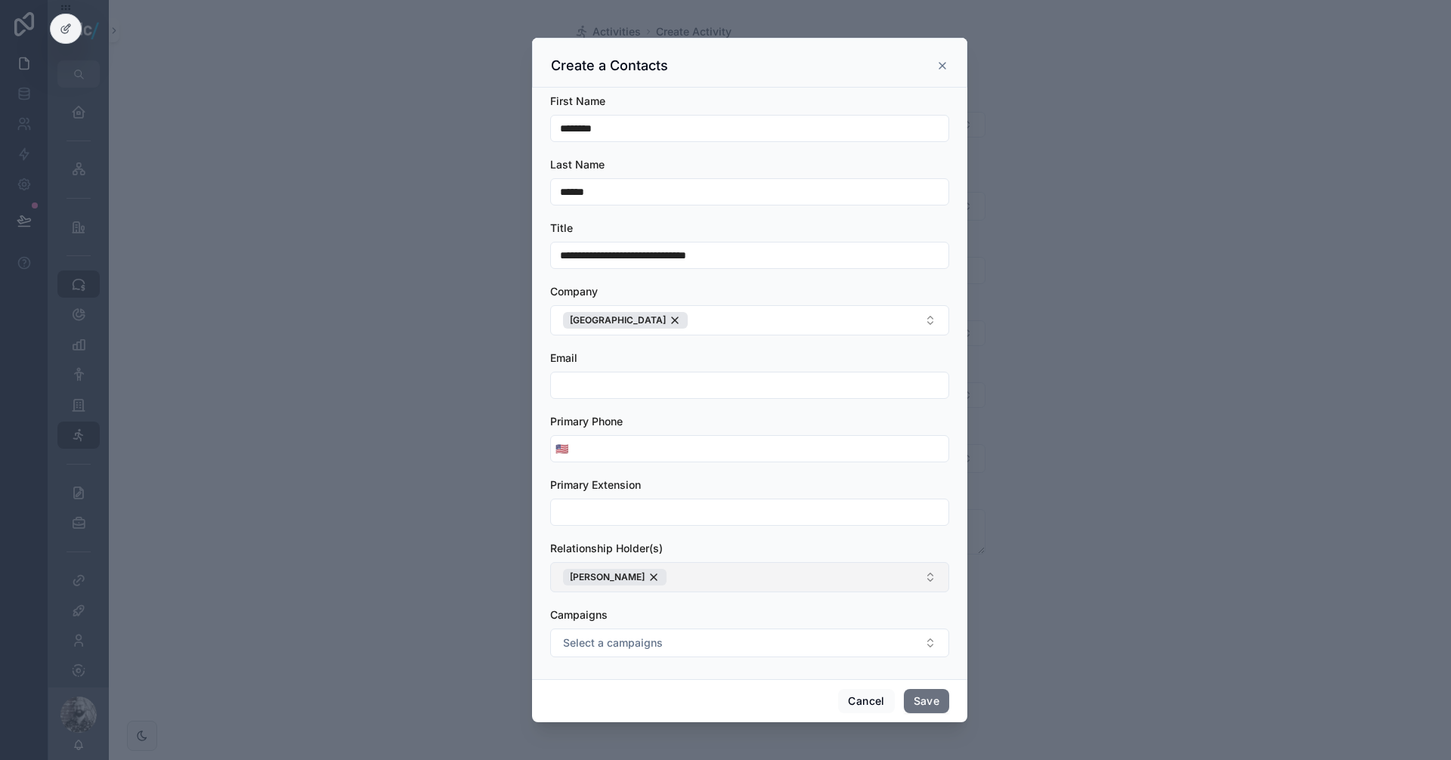
click at [682, 575] on button "[PERSON_NAME]" at bounding box center [749, 577] width 399 height 30
click at [617, 636] on span "[PERSON_NAME]" at bounding box center [603, 639] width 87 height 15
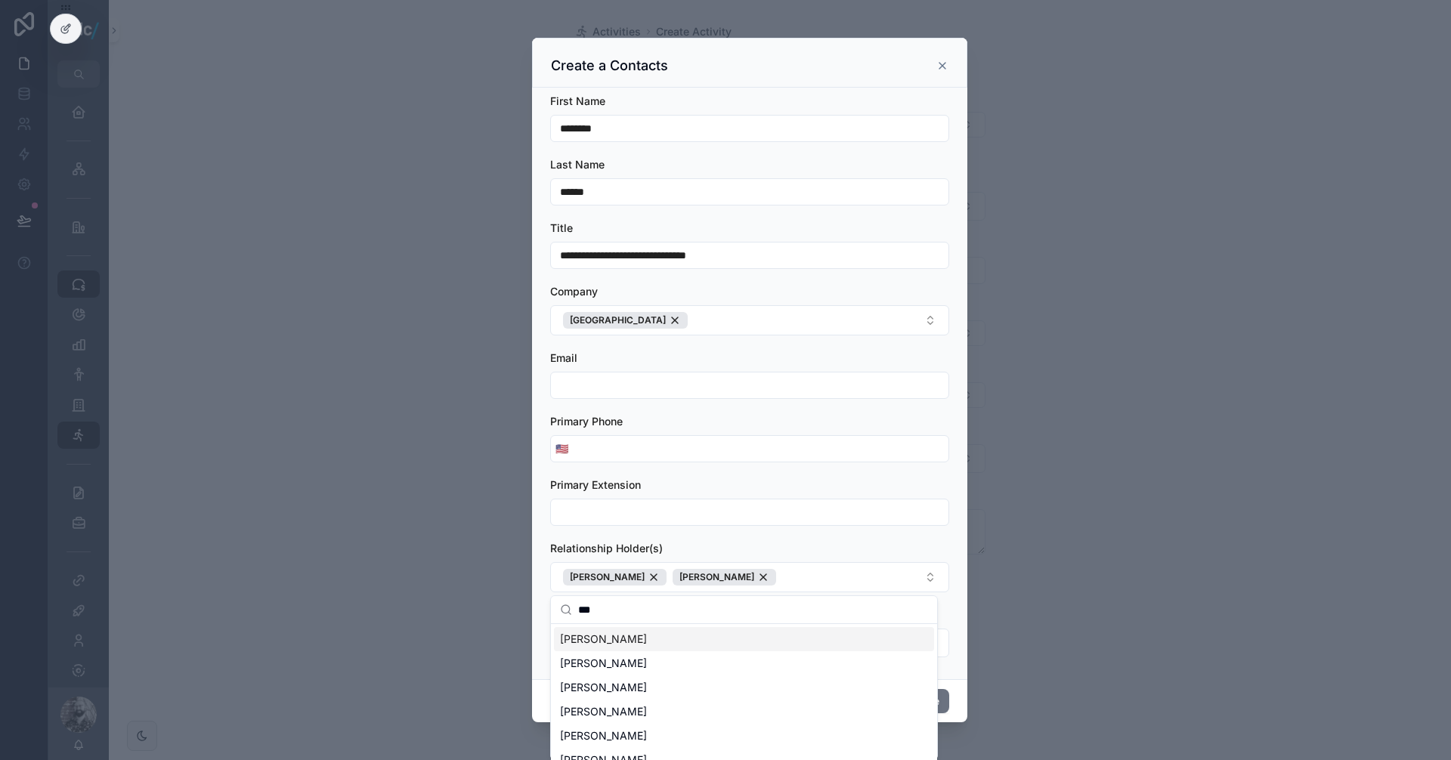
click at [623, 611] on input "***" at bounding box center [753, 609] width 350 height 27
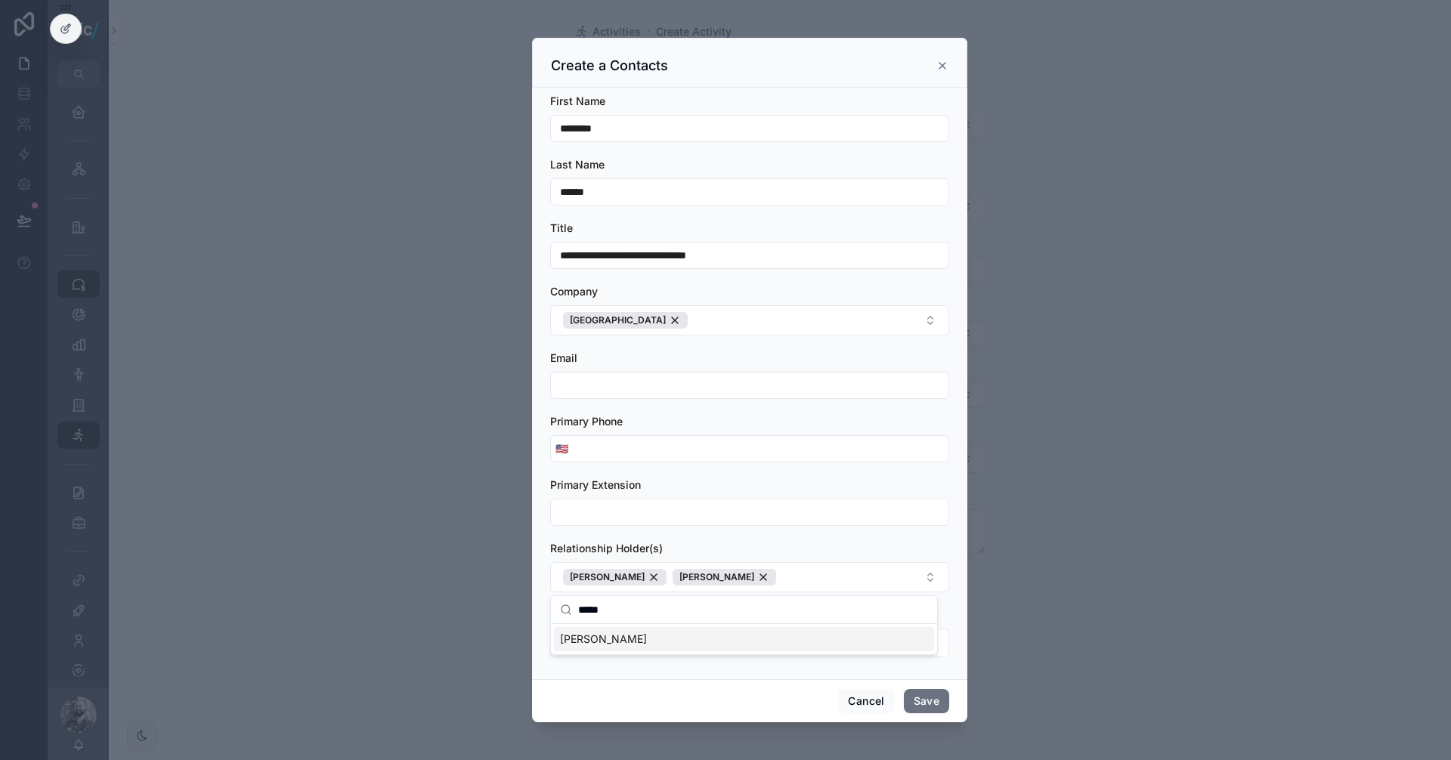
type input "*****"
click at [636, 642] on span "[PERSON_NAME]" at bounding box center [603, 639] width 87 height 15
click at [804, 525] on div "scrollable content" at bounding box center [749, 512] width 399 height 27
click at [920, 691] on button "Save" at bounding box center [926, 701] width 45 height 24
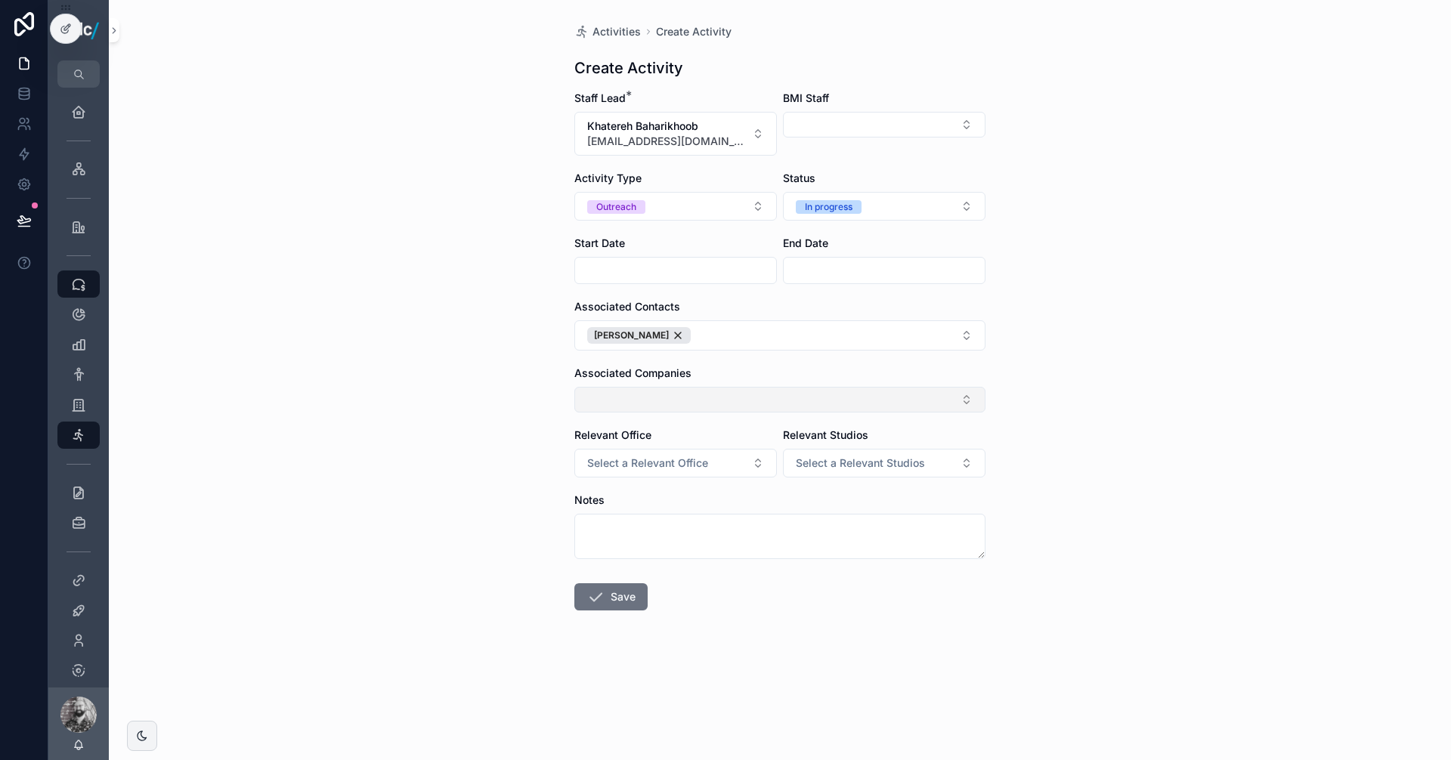
click at [685, 396] on button "Select Button" at bounding box center [779, 400] width 411 height 26
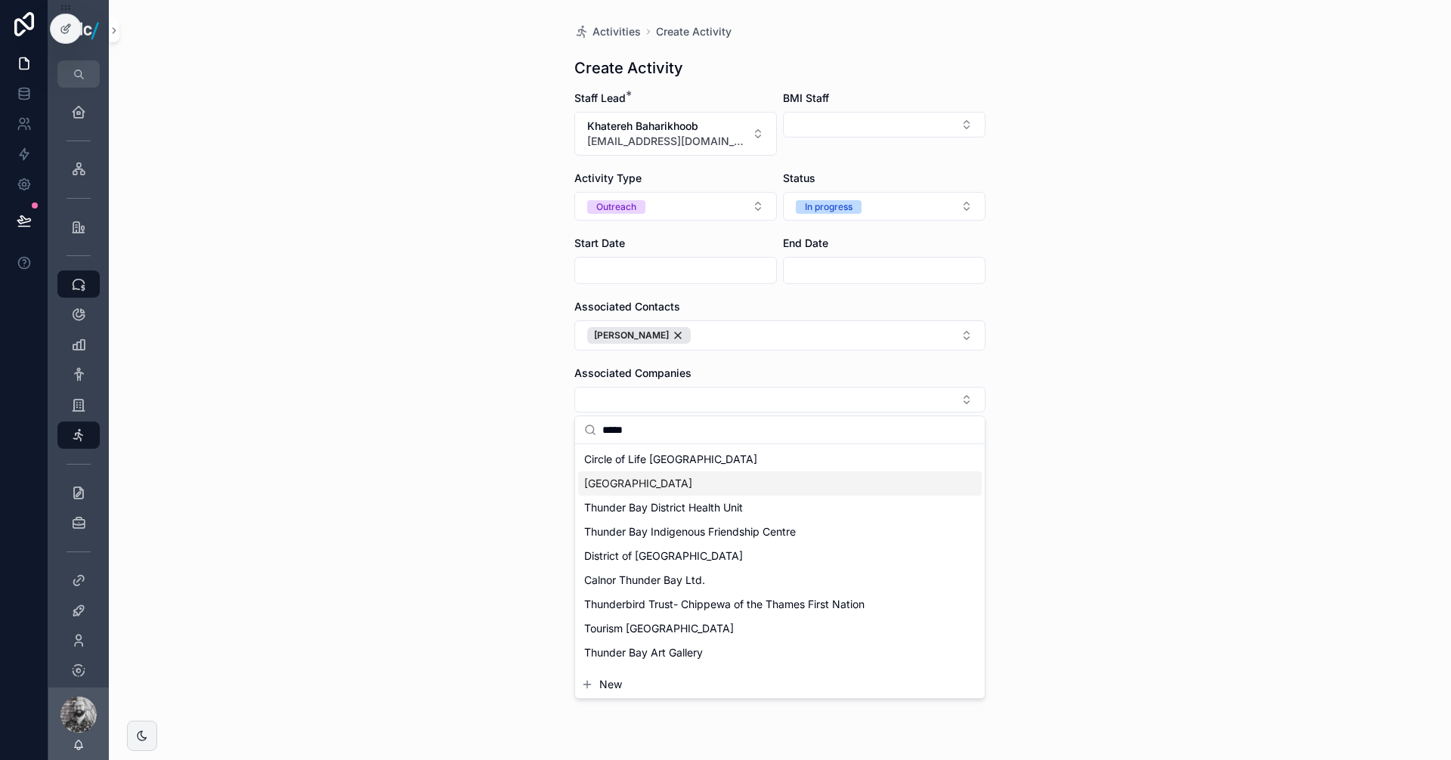
type input "*****"
click at [692, 483] on span "[GEOGRAPHIC_DATA]" at bounding box center [638, 483] width 108 height 15
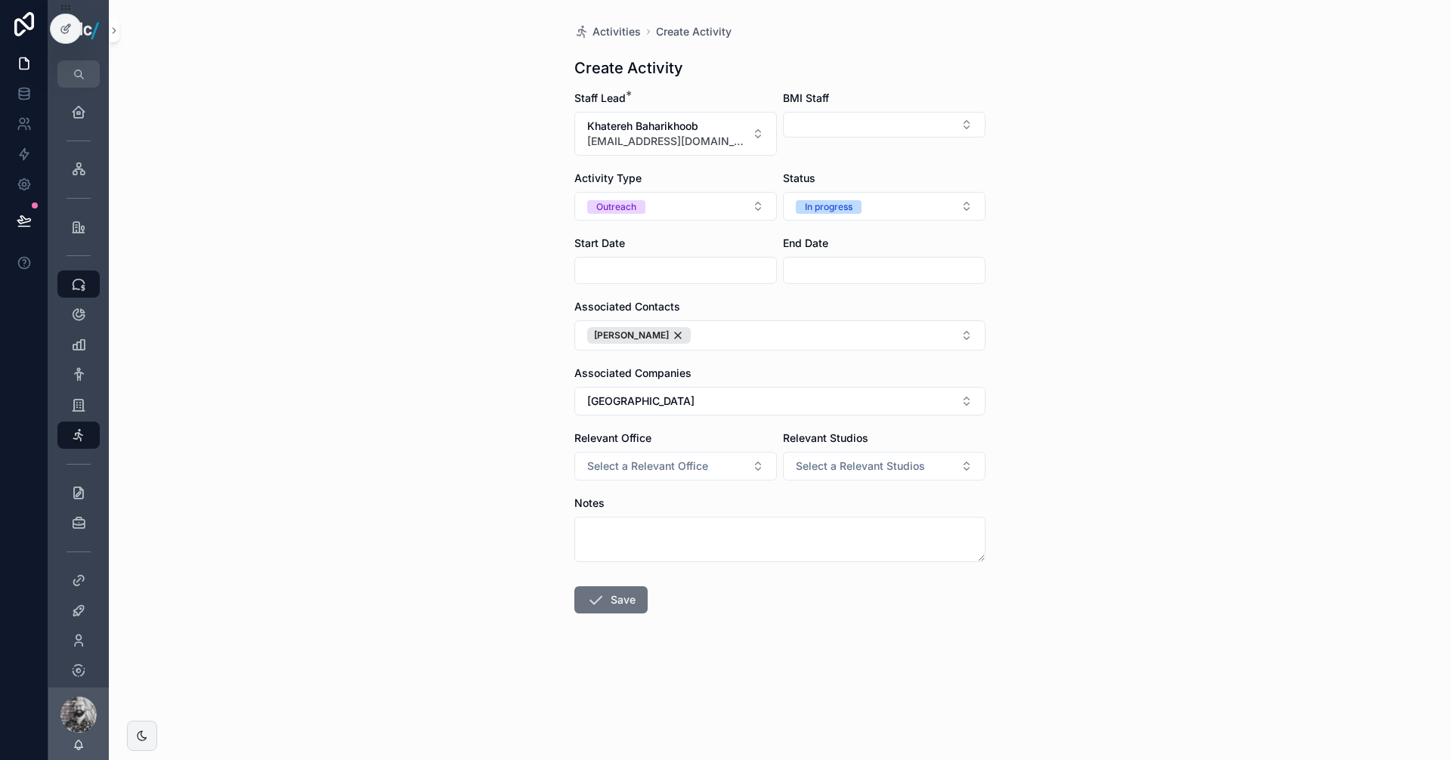
click at [1217, 326] on div "Activities Create Activity Create Activity Staff Lead * Khatereh Baharikhoob [E…" at bounding box center [780, 380] width 1342 height 760
click at [620, 614] on form "Staff Lead * Khatereh Baharikhoob [EMAIL_ADDRESS][DOMAIN_NAME] BMI Staff Activi…" at bounding box center [779, 401] width 411 height 620
click at [633, 594] on button "Save" at bounding box center [610, 599] width 73 height 27
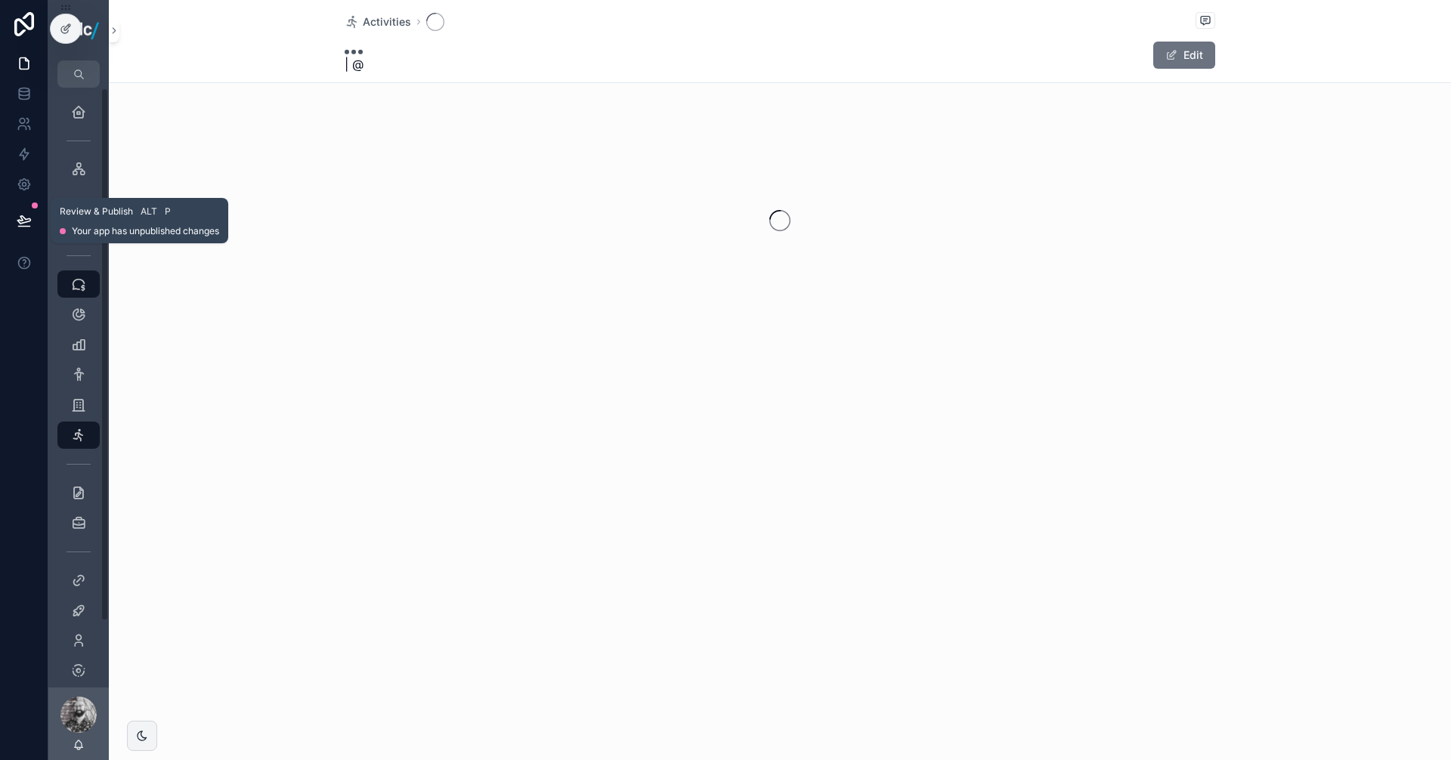
click at [30, 221] on icon at bounding box center [24, 220] width 15 height 15
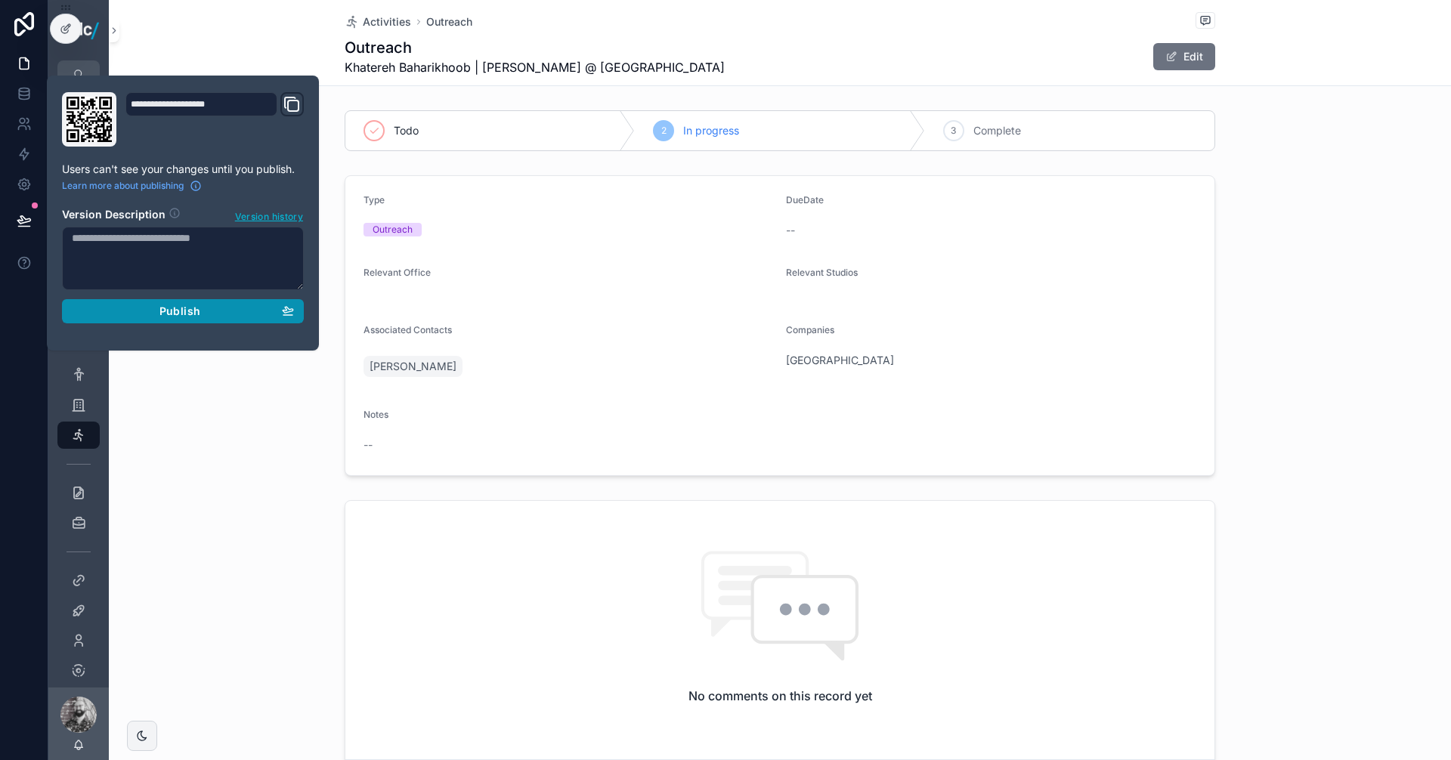
click at [195, 314] on span "Publish" at bounding box center [179, 312] width 41 height 14
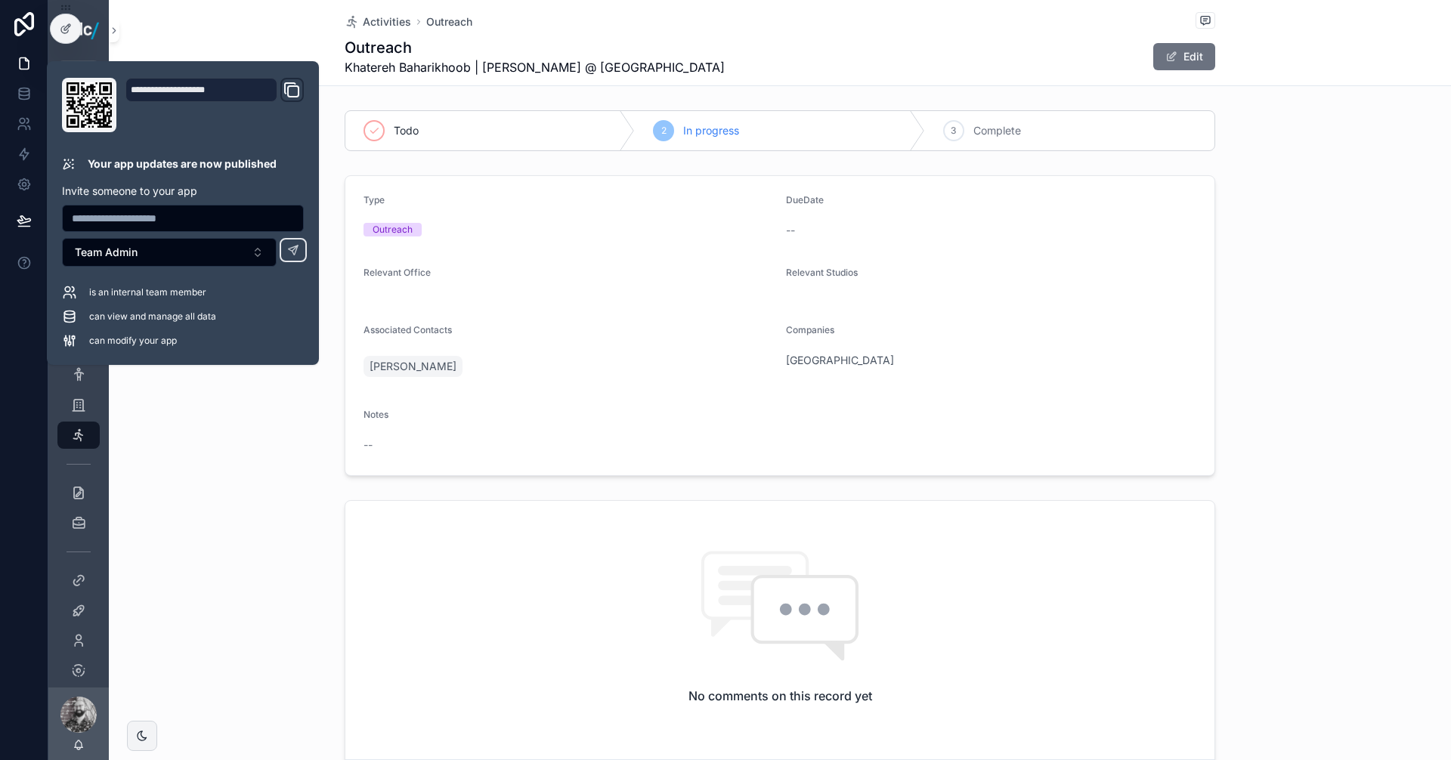
click at [247, 599] on div "No comments on this record yet Reply Note Add a comment..." at bounding box center [780, 688] width 1342 height 388
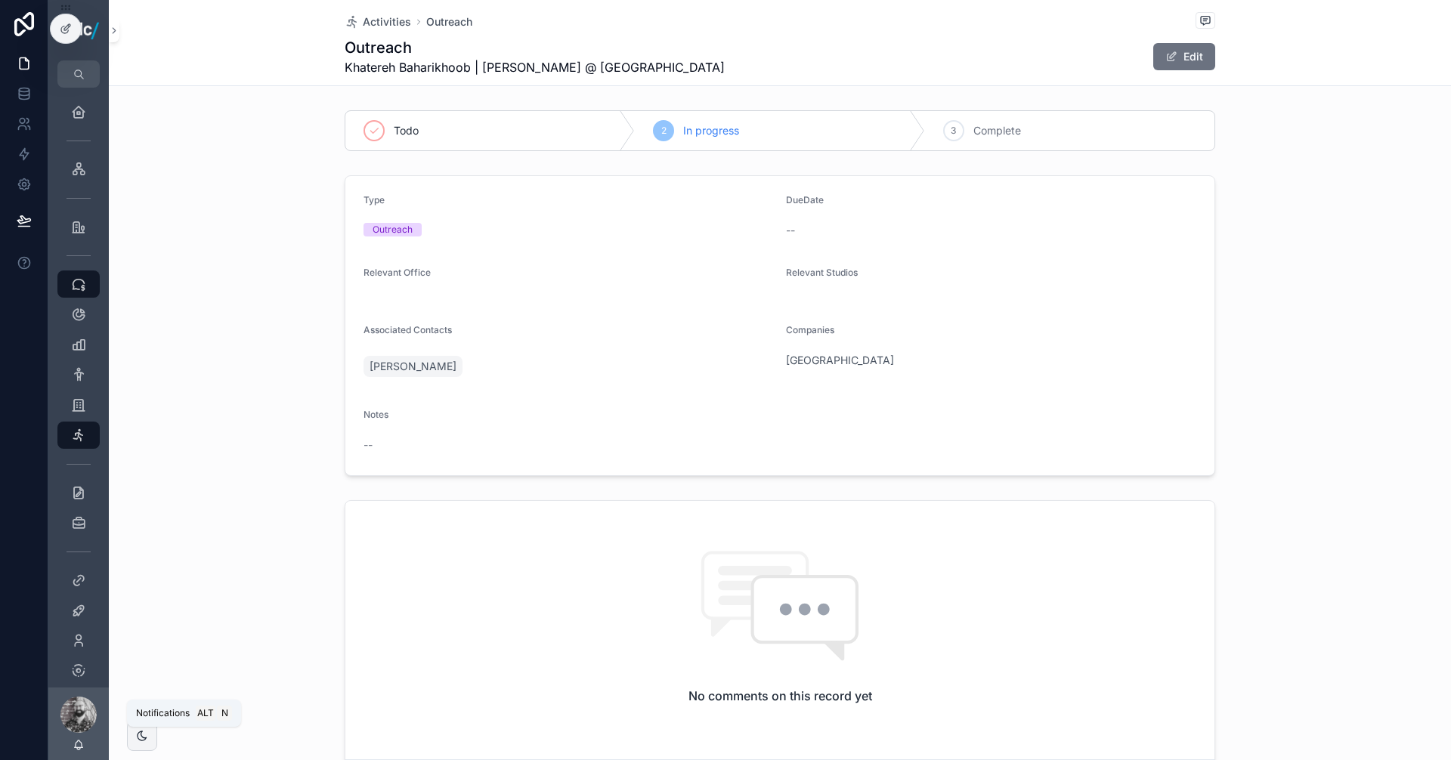
click at [78, 744] on icon "scrollable content" at bounding box center [79, 745] width 12 height 12
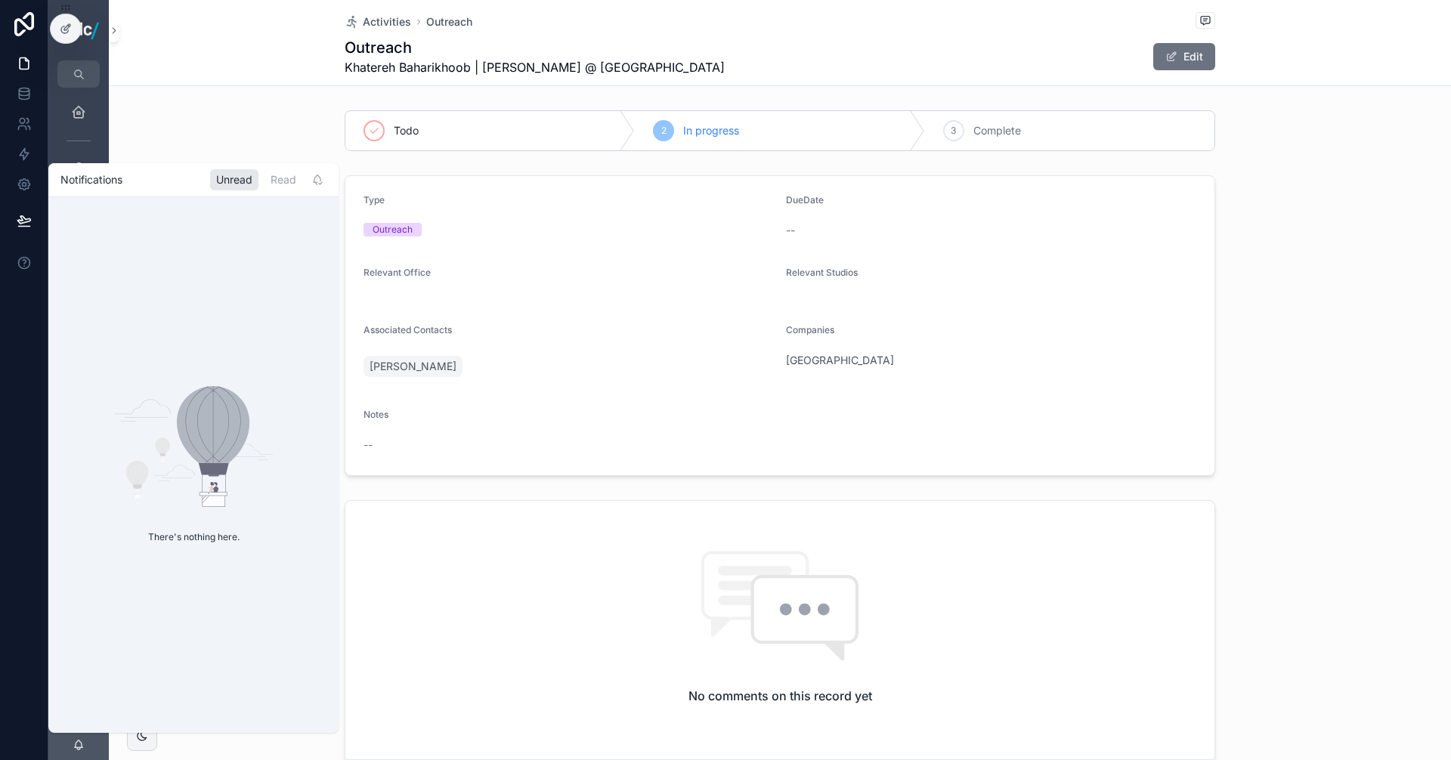
click at [251, 81] on div "Activities Outreach Outreach Khatereh Baharikhoob | [PERSON_NAME] @ [GEOGRAPHIC…" at bounding box center [780, 43] width 1342 height 86
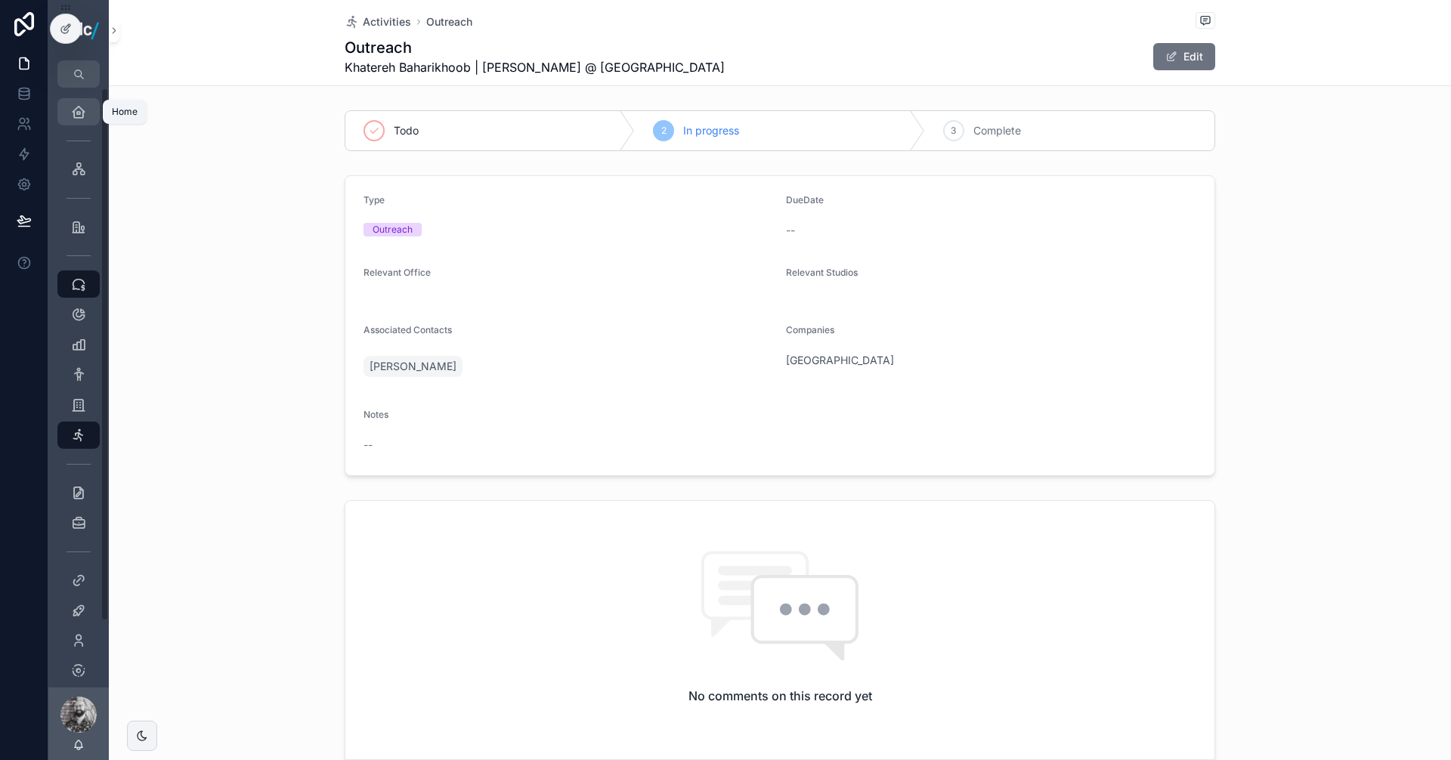
click at [77, 116] on icon "scrollable content" at bounding box center [78, 111] width 15 height 15
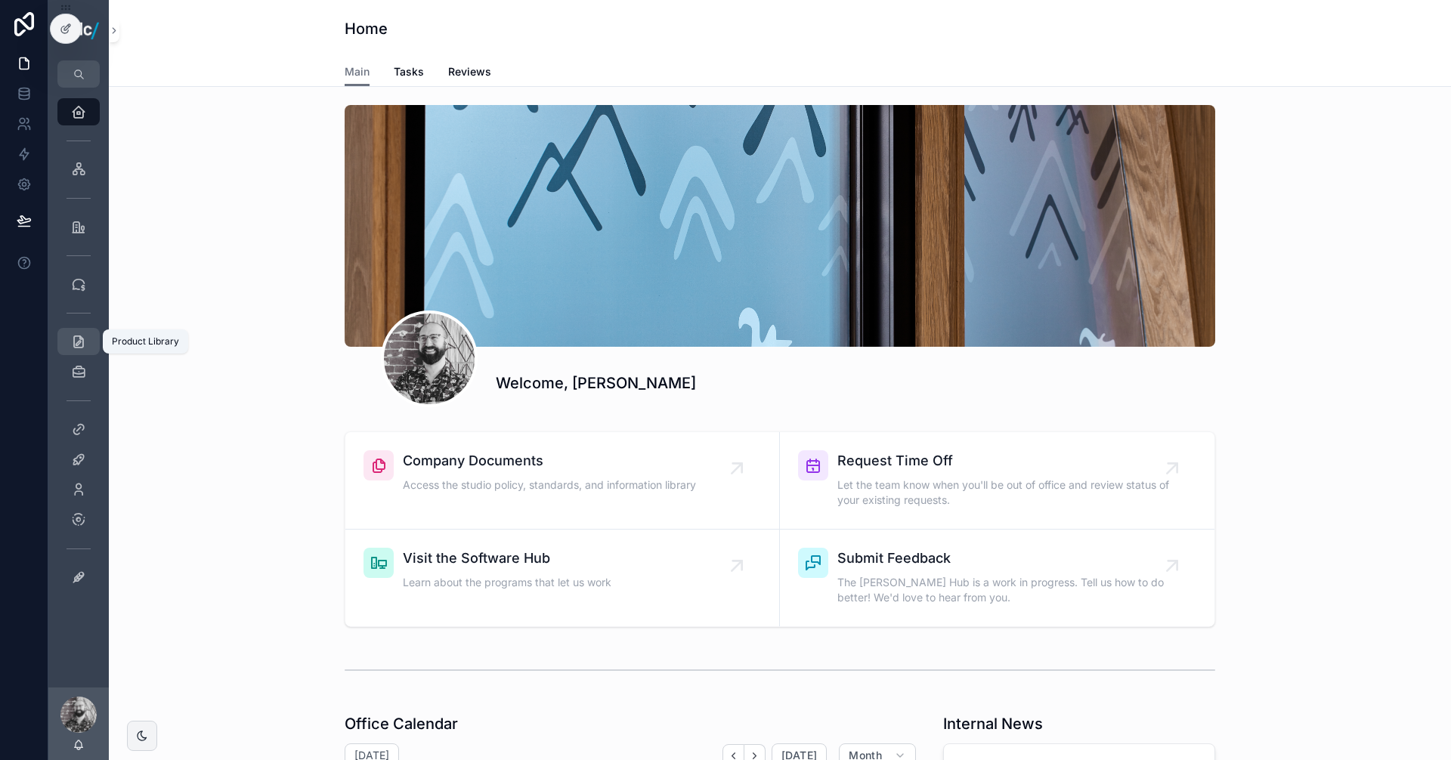
click at [84, 342] on icon "scrollable content" at bounding box center [78, 341] width 15 height 15
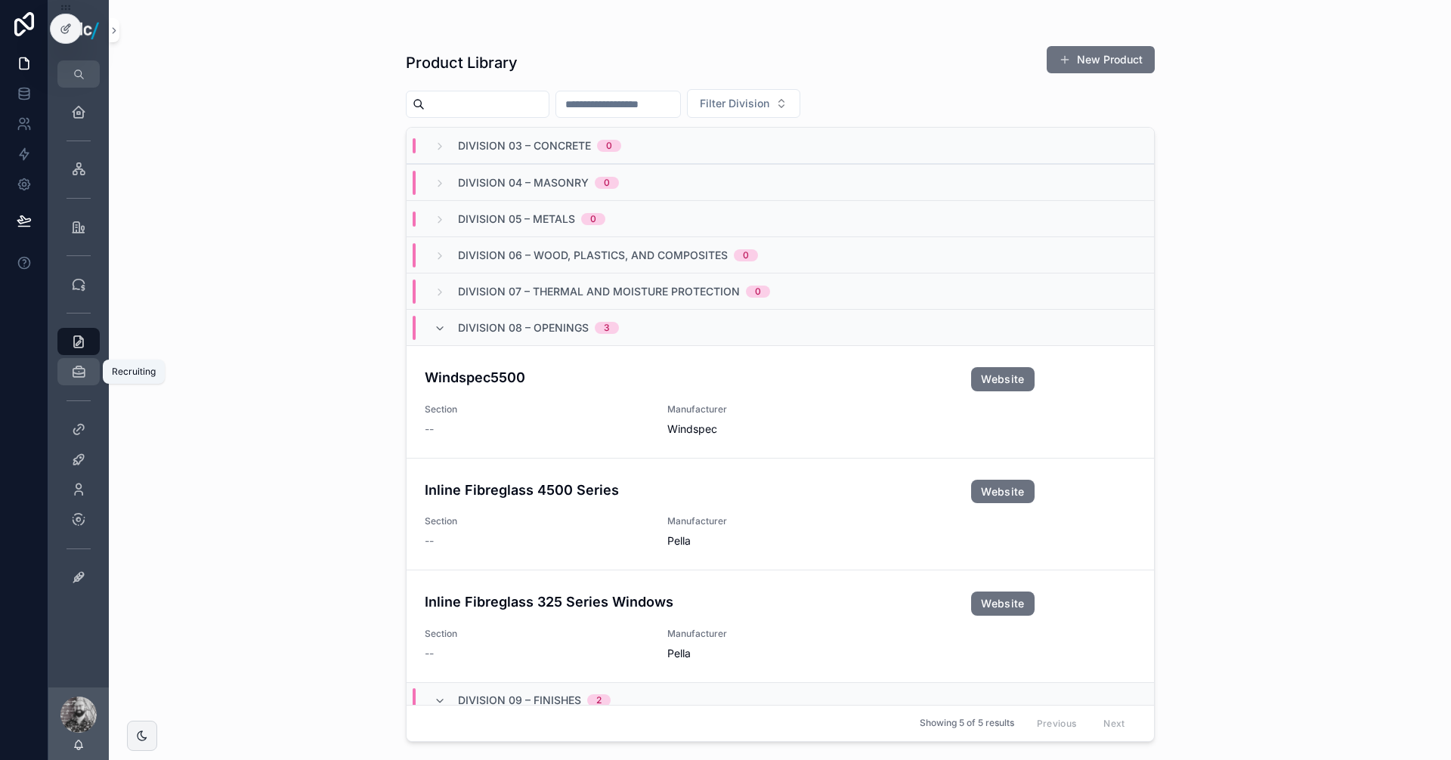
click at [79, 370] on icon "scrollable content" at bounding box center [78, 371] width 15 height 15
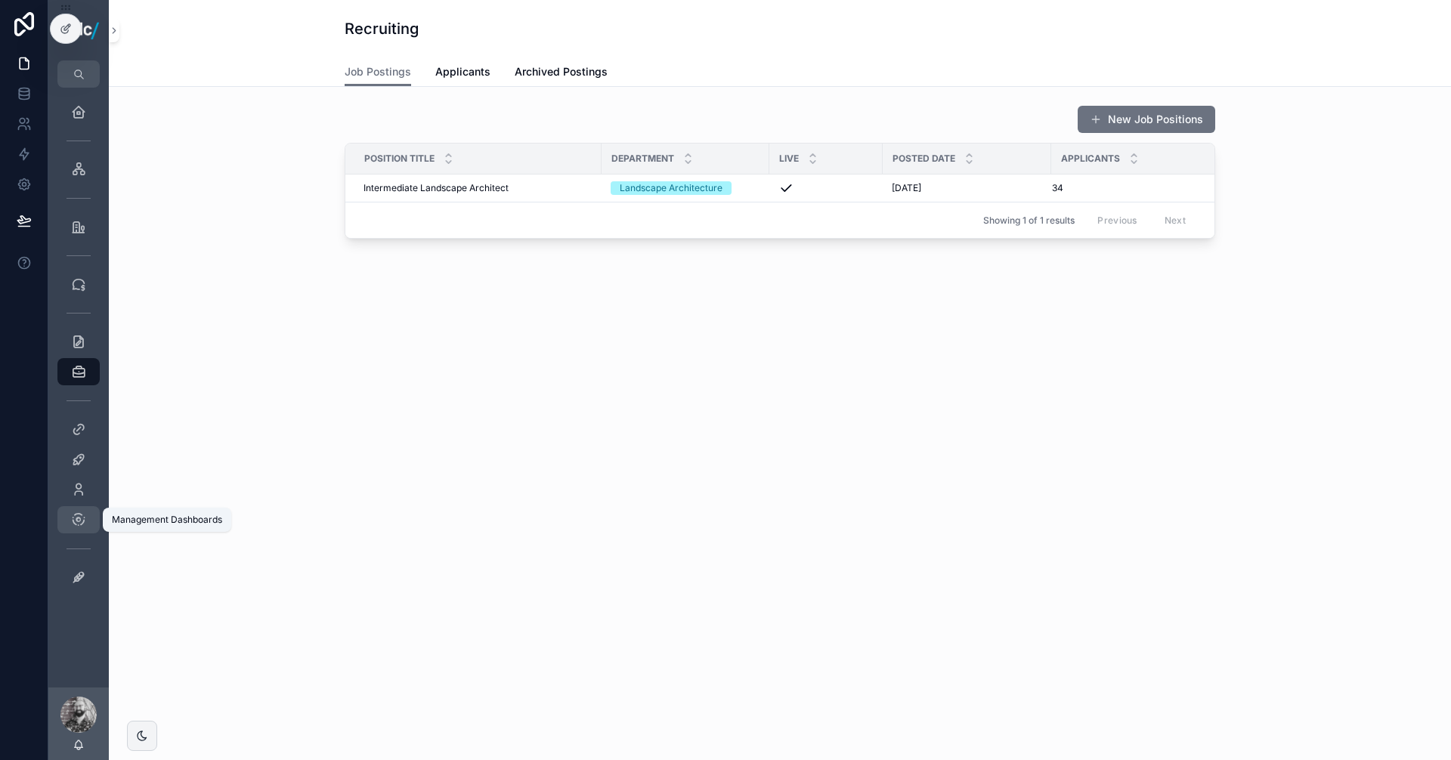
click at [85, 518] on icon "scrollable content" at bounding box center [78, 519] width 15 height 15
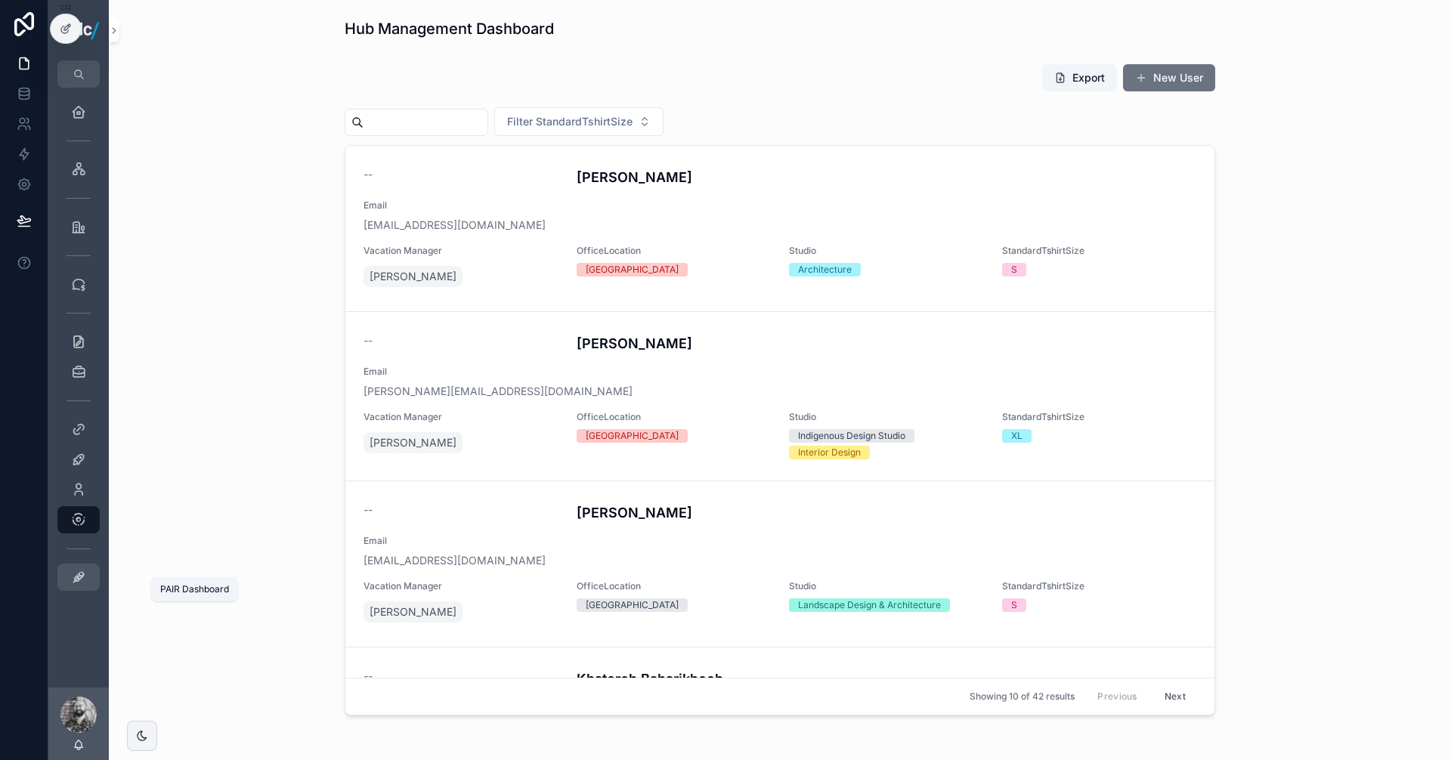
click at [76, 575] on icon "scrollable content" at bounding box center [78, 577] width 15 height 15
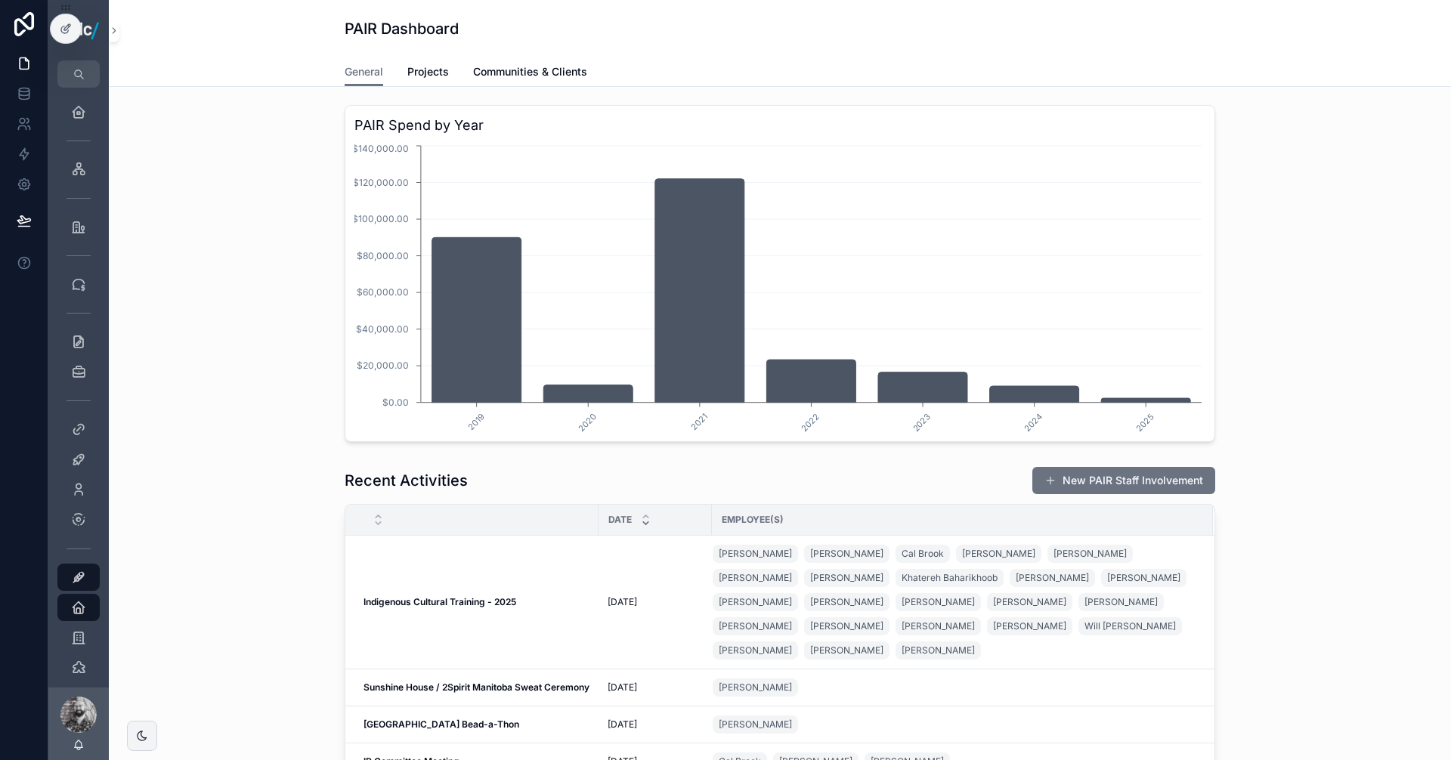
click at [217, 336] on div "PAIR Spend by Year [DATE] 2020 2021 2022 2023 2024 2025 $0.00 $20,000.00 $40,00…" at bounding box center [780, 273] width 1318 height 349
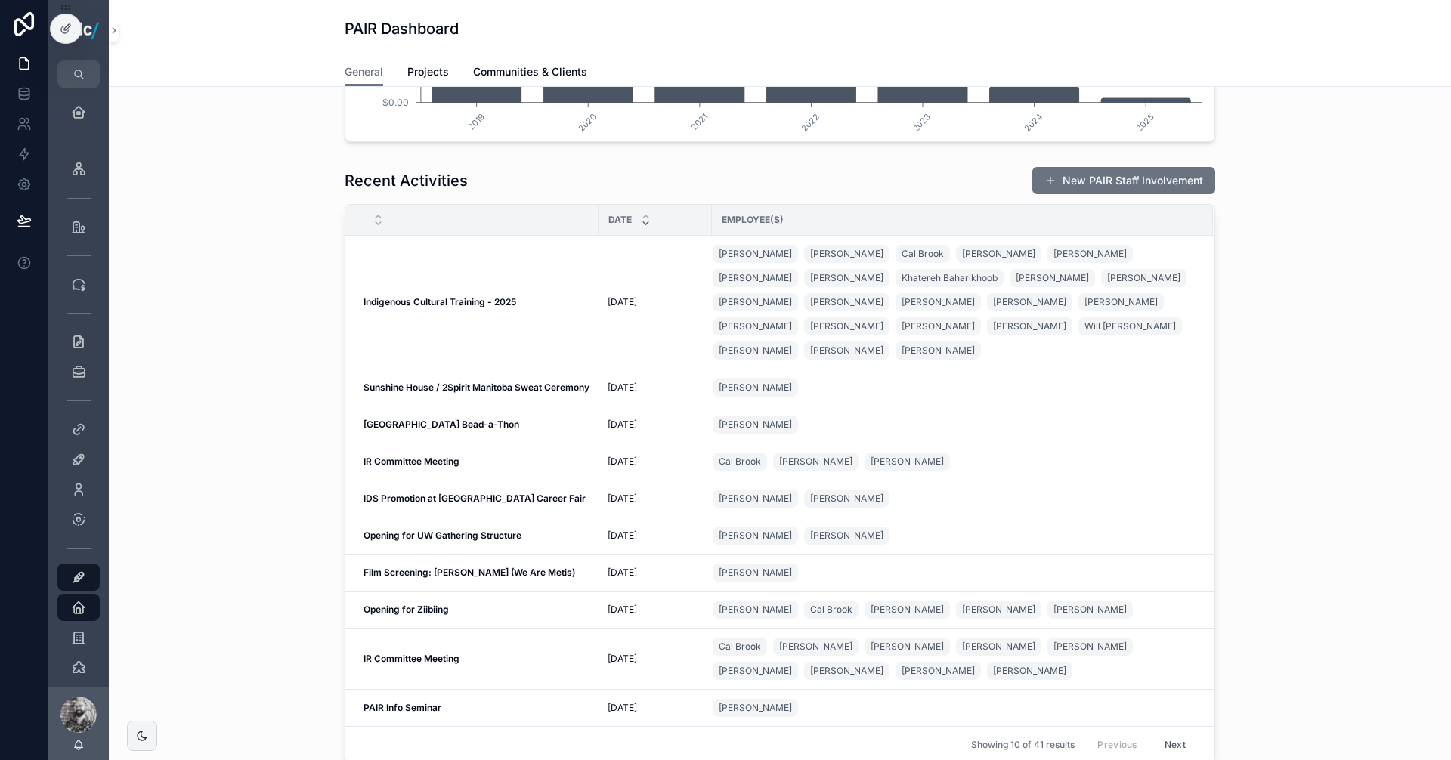
scroll to position [302, 0]
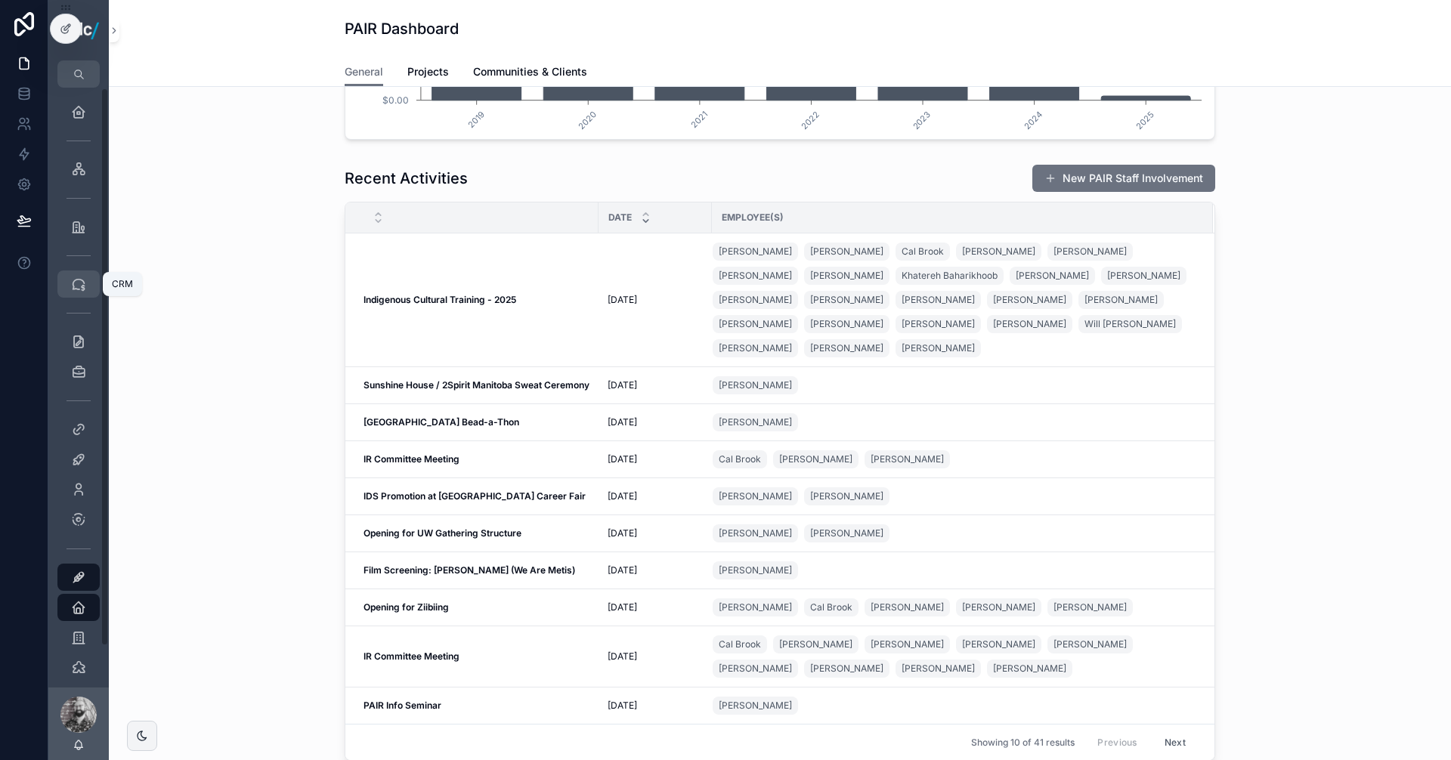
click at [77, 280] on icon "scrollable content" at bounding box center [78, 284] width 15 height 15
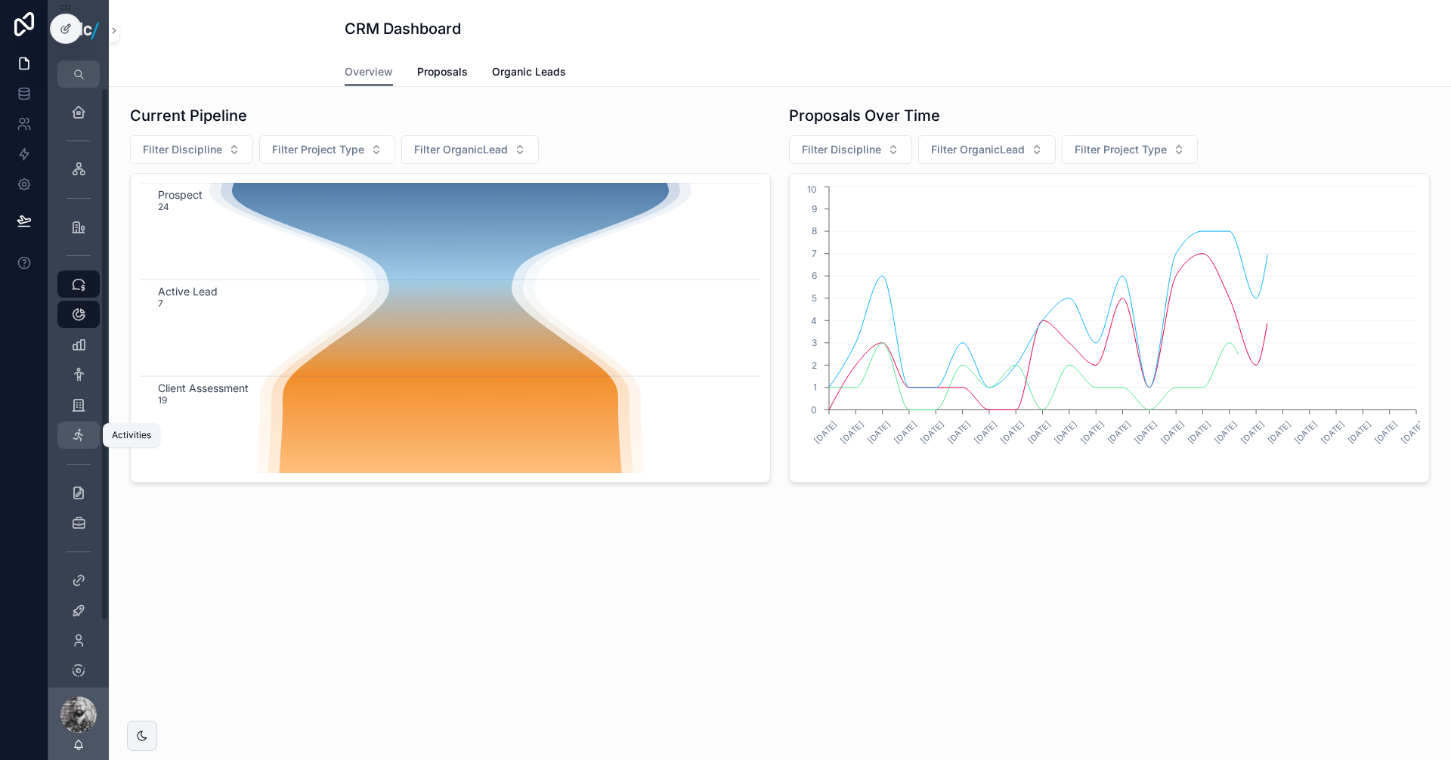
click at [74, 432] on icon "scrollable content" at bounding box center [78, 435] width 15 height 15
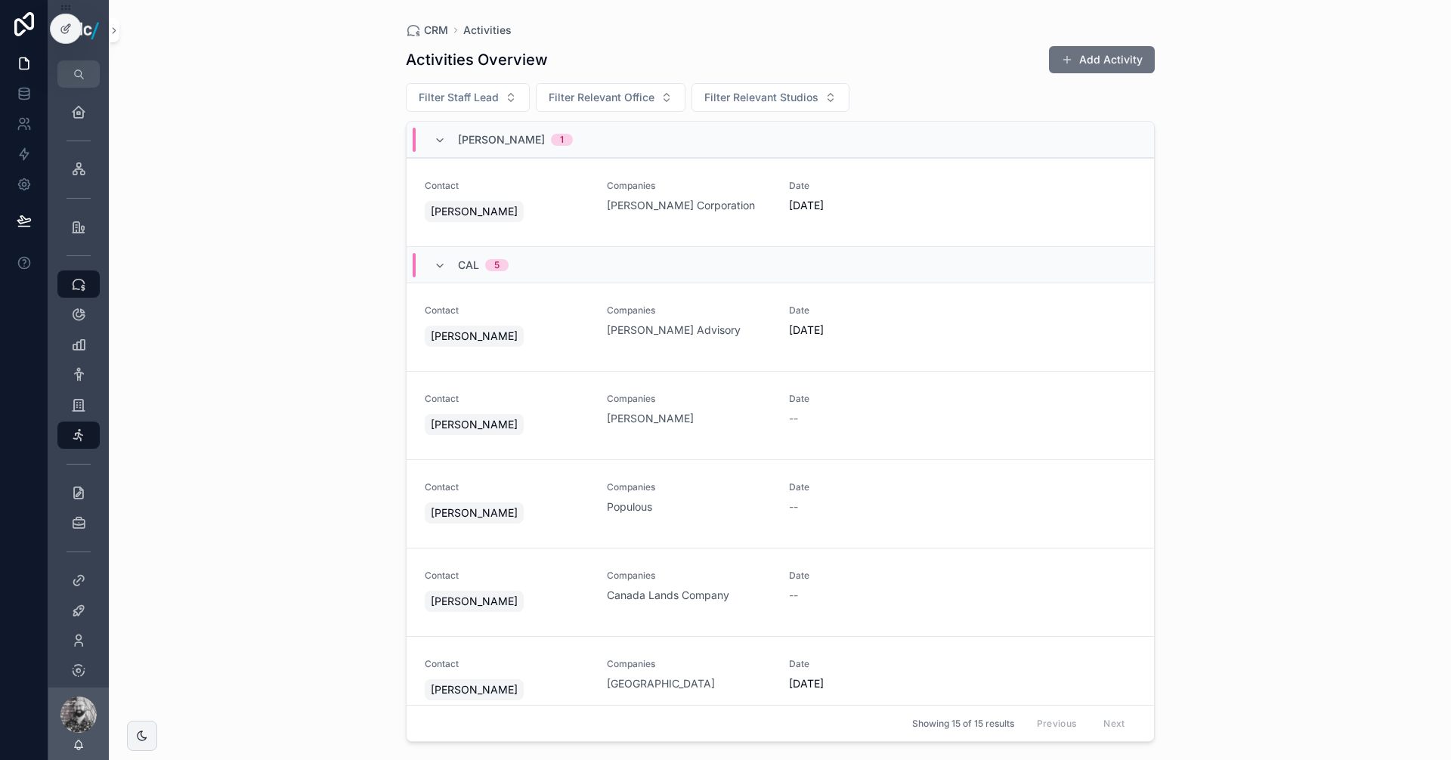
click at [1095, 60] on button "Add Activity" at bounding box center [1102, 59] width 106 height 27
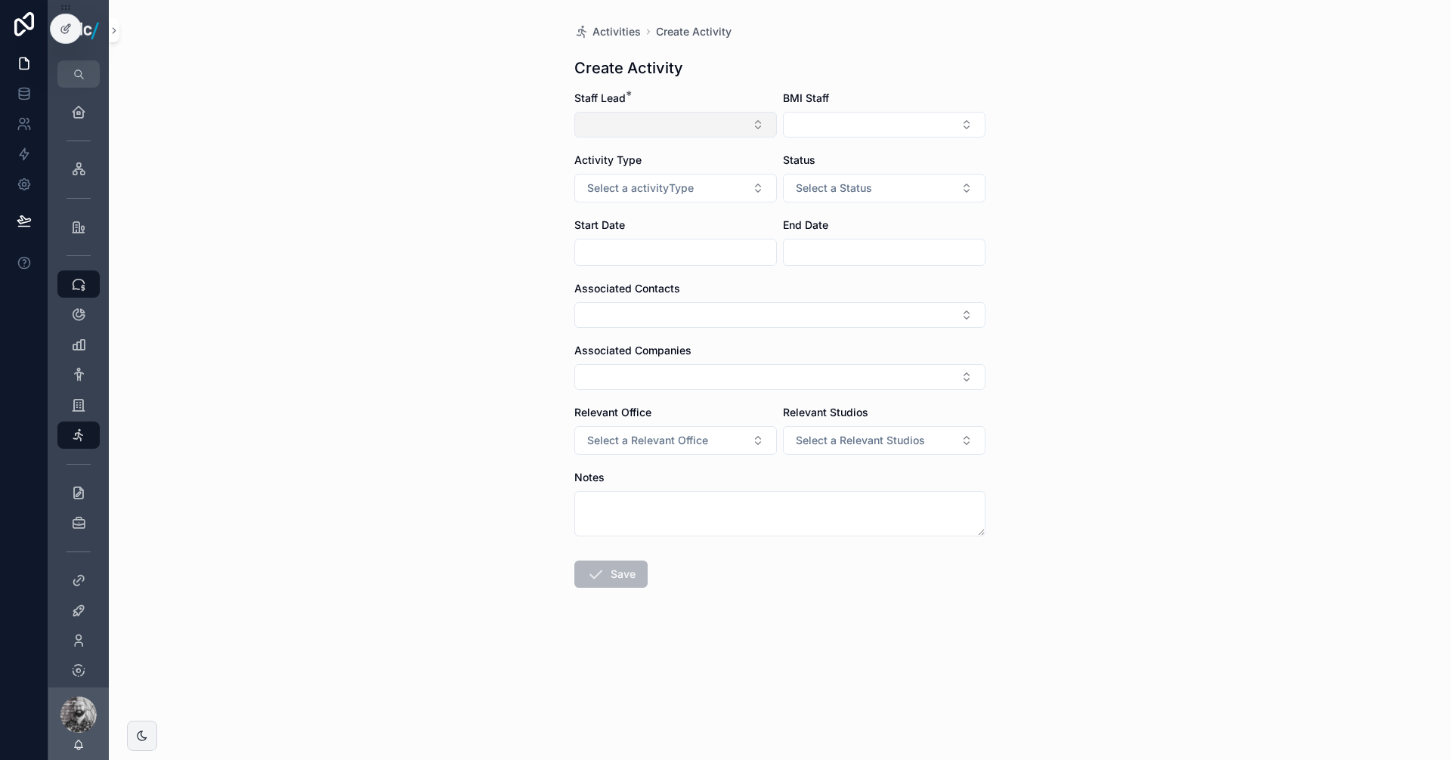
click at [648, 121] on button "Select Button" at bounding box center [675, 125] width 203 height 26
type input "**"
click at [658, 191] on span "Cal Brook" at bounding box center [678, 184] width 141 height 15
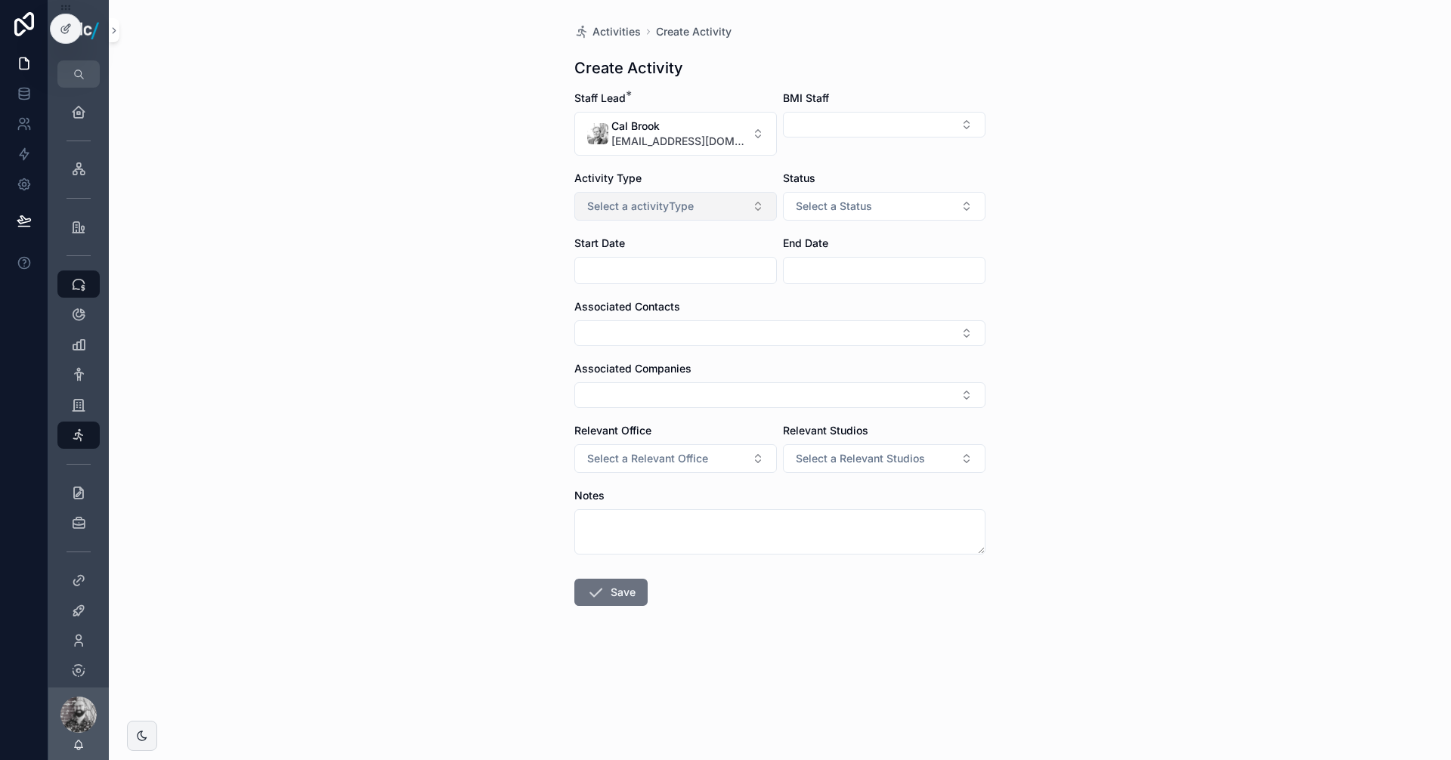
click at [657, 212] on span "Select a activityType" at bounding box center [640, 206] width 107 height 15
click at [645, 289] on div "Outreach" at bounding box center [675, 289] width 195 height 23
click at [664, 326] on button "Select Button" at bounding box center [779, 333] width 411 height 26
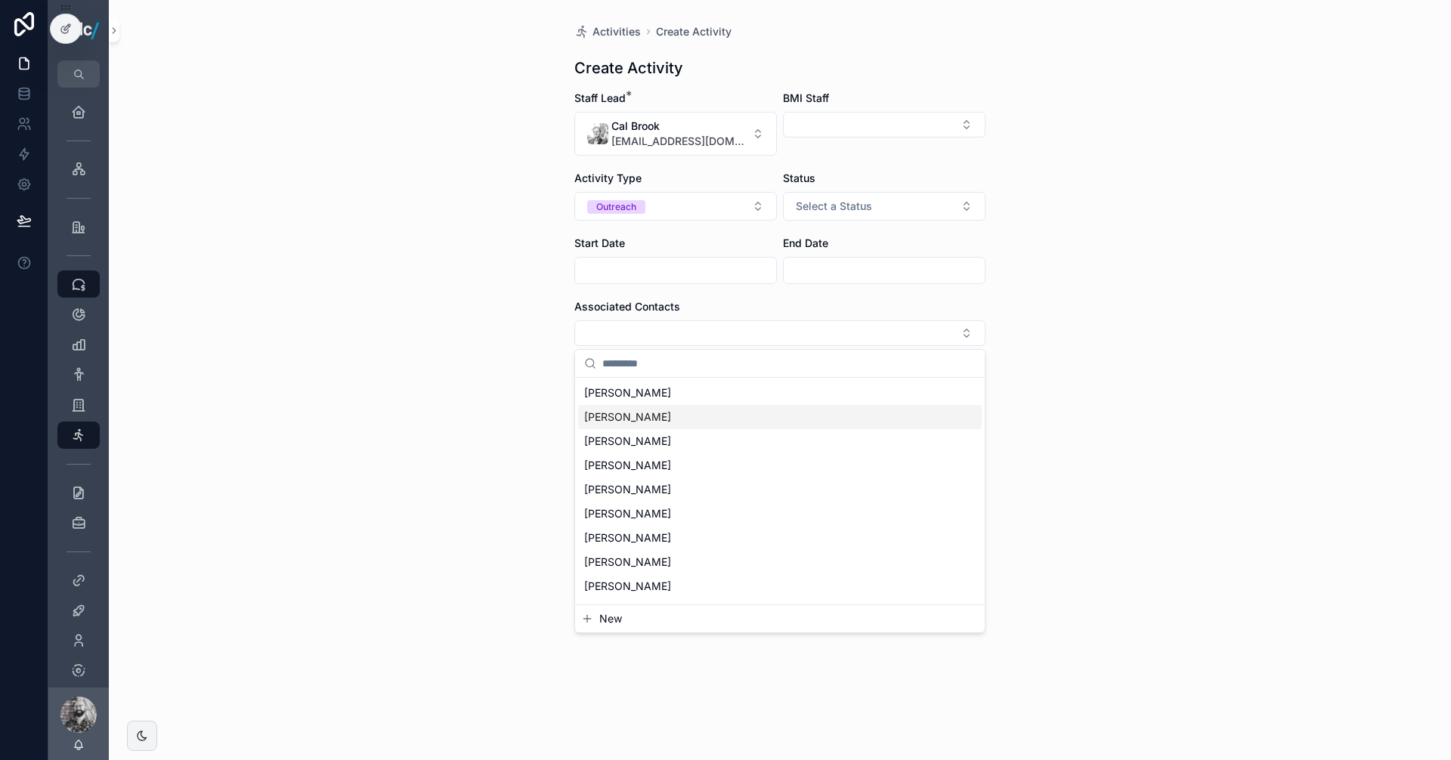
click at [646, 298] on form "Staff Lead * [GEOGRAPHIC_DATA][EMAIL_ADDRESS][DOMAIN_NAME] BMI Staff Activity T…" at bounding box center [779, 397] width 411 height 612
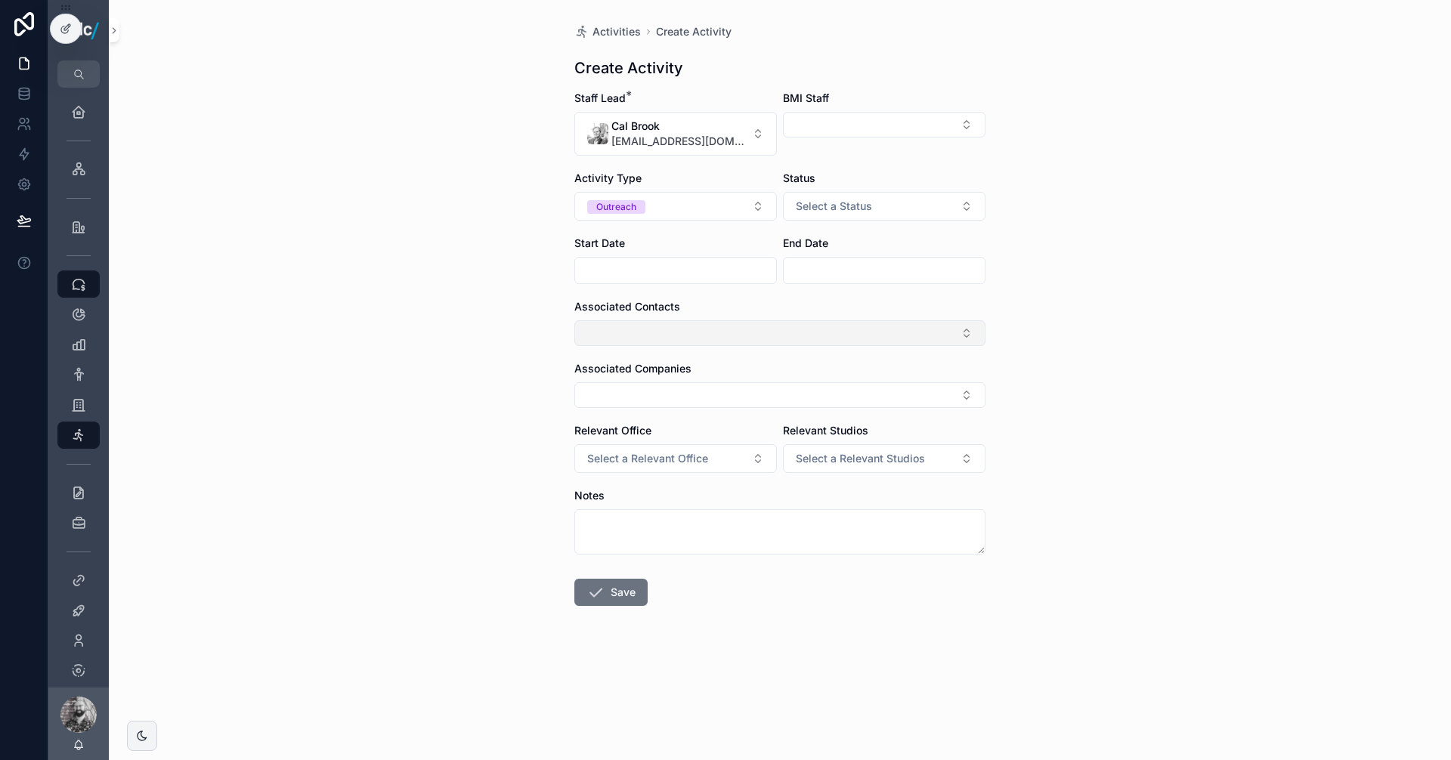
click at [639, 328] on button "Select Button" at bounding box center [779, 333] width 411 height 26
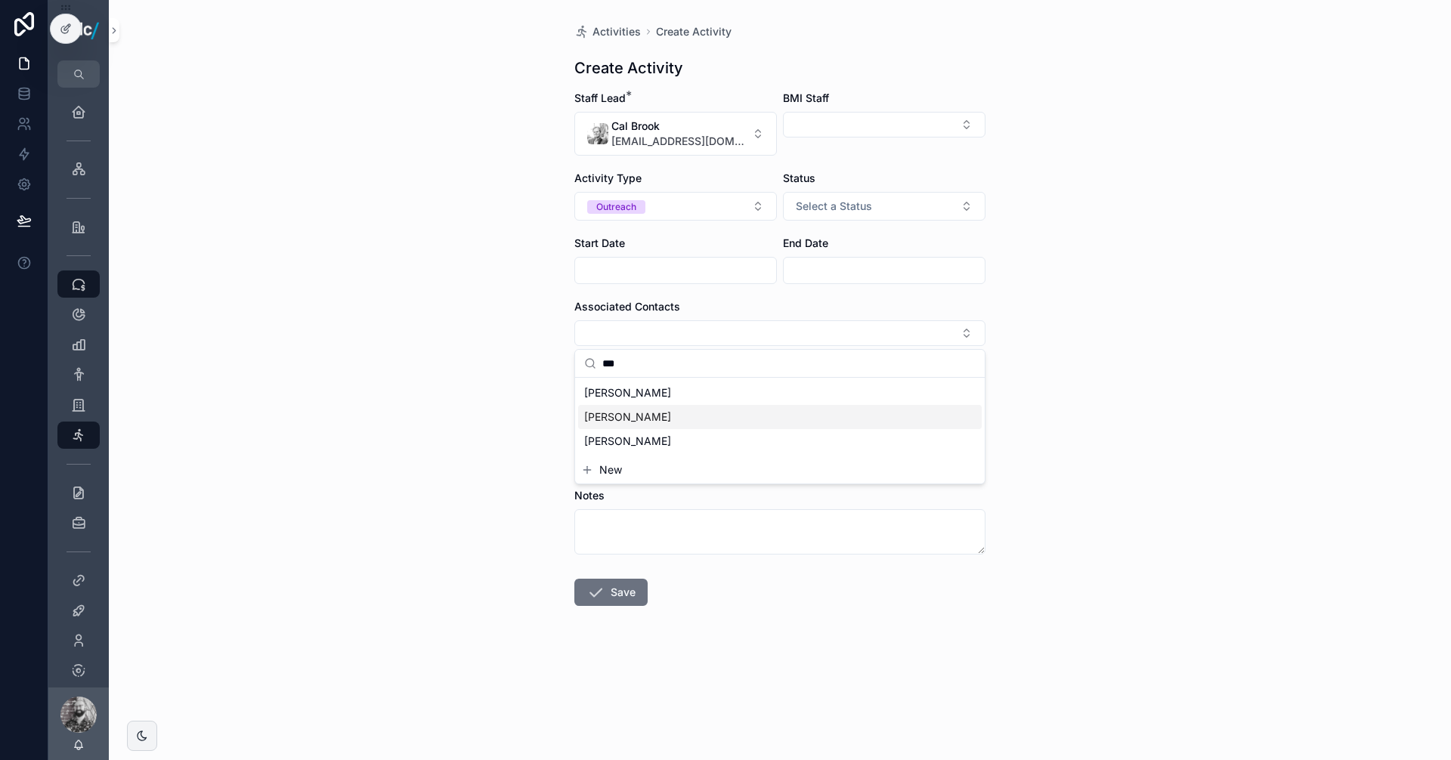
type input "***"
click at [643, 421] on span "[PERSON_NAME]" at bounding box center [627, 417] width 87 height 15
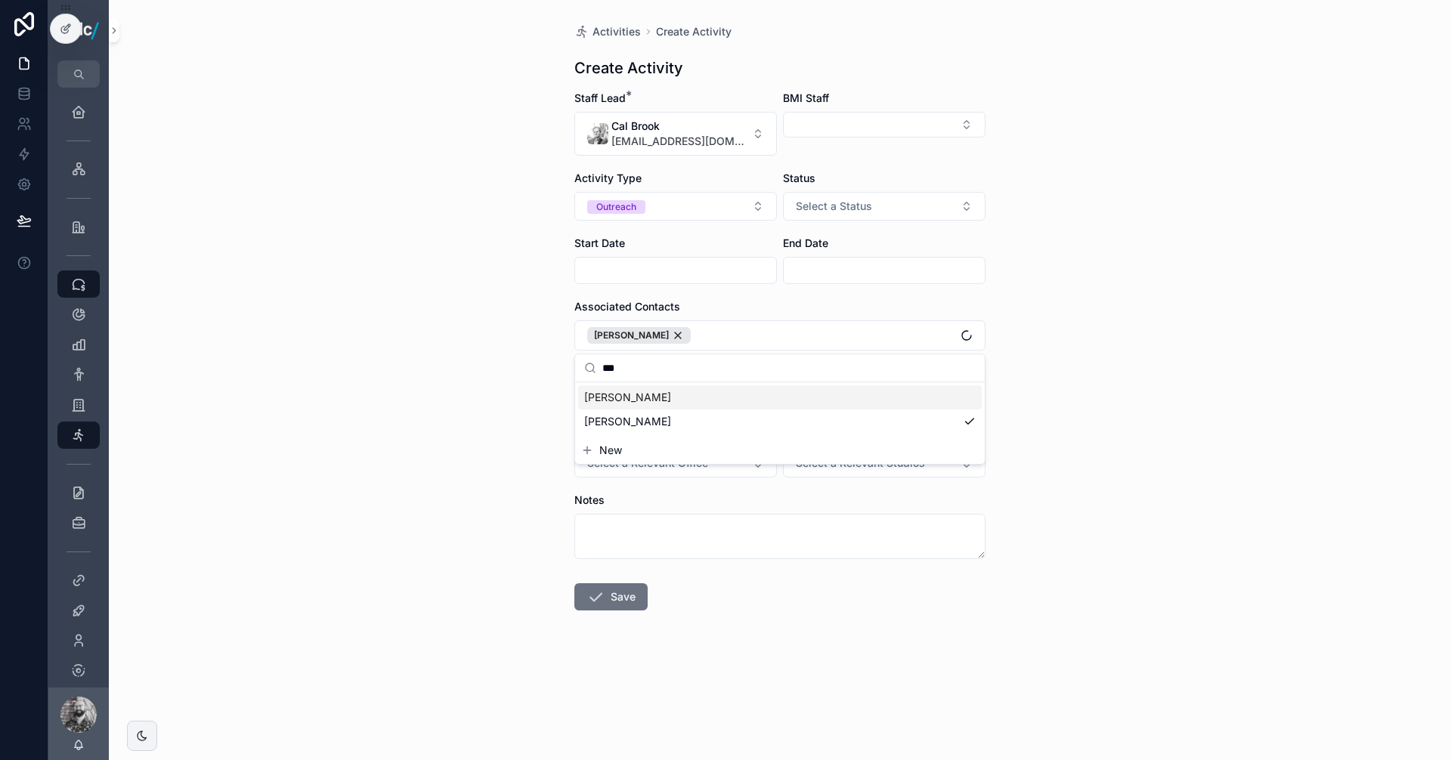
click at [524, 363] on div "Activities Create Activity Create Activity Staff Lead * [GEOGRAPHIC_DATA][EMAIL…" at bounding box center [780, 380] width 1342 height 760
click at [882, 206] on button "Select a Status" at bounding box center [884, 206] width 203 height 29
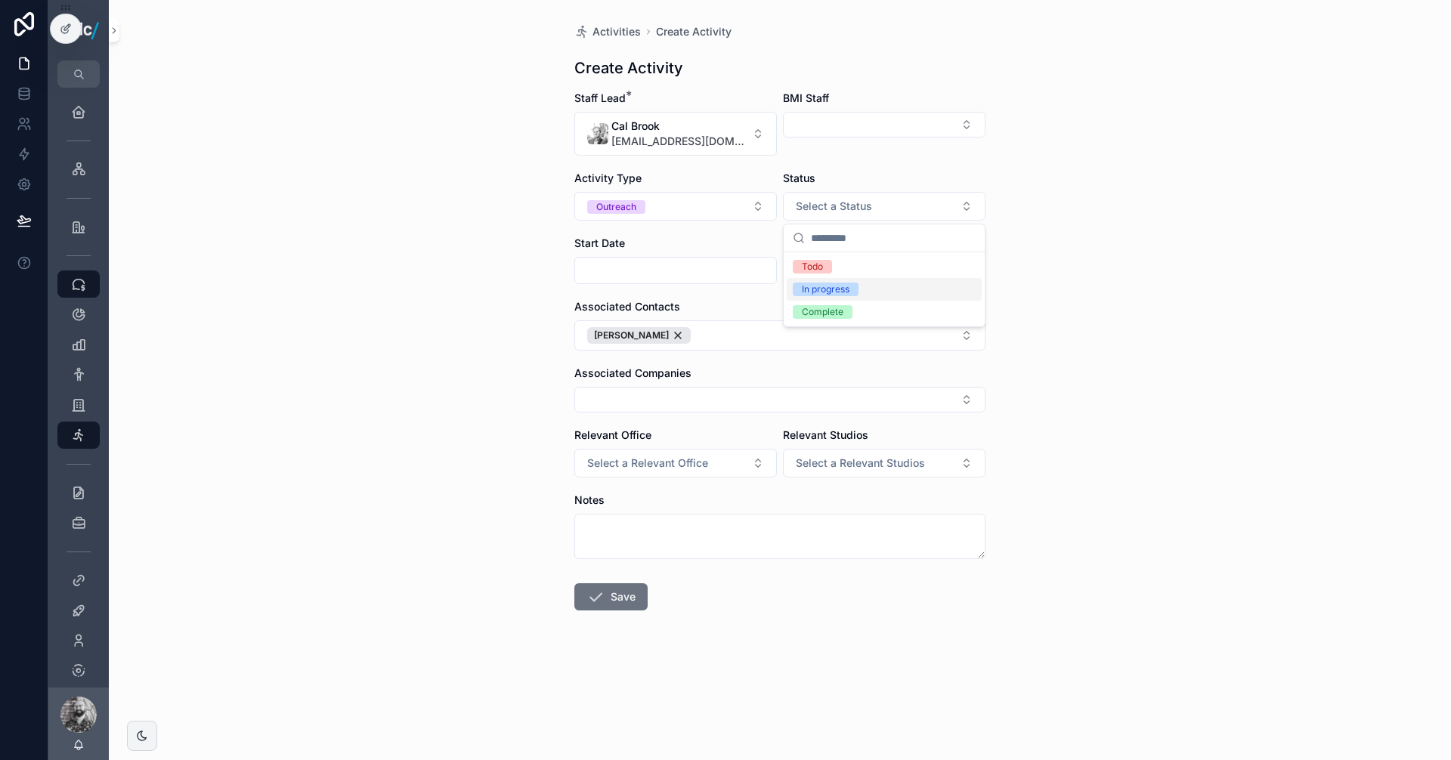
click at [849, 287] on div "In progress" at bounding box center [826, 290] width 48 height 14
click at [598, 602] on icon "scrollable content" at bounding box center [595, 597] width 18 height 18
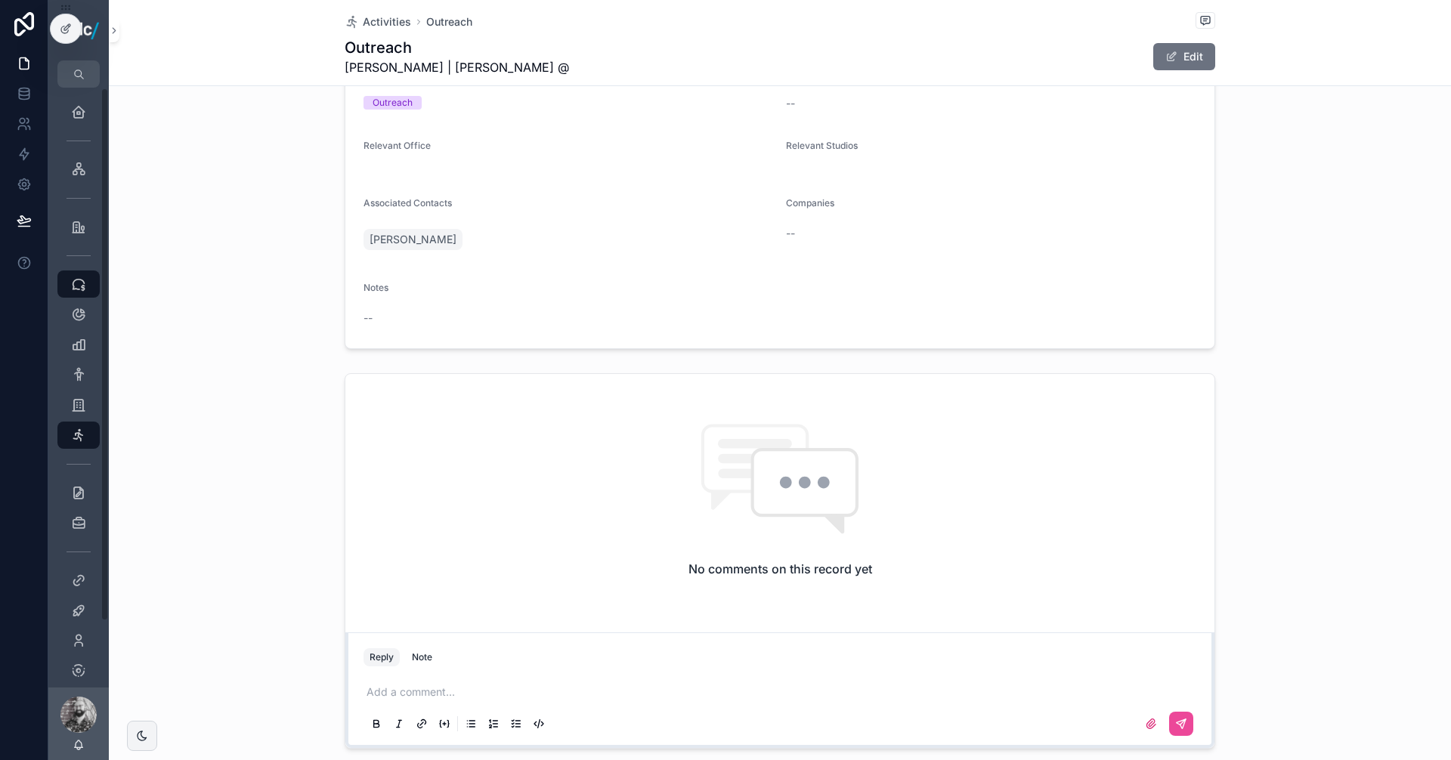
scroll to position [218, 0]
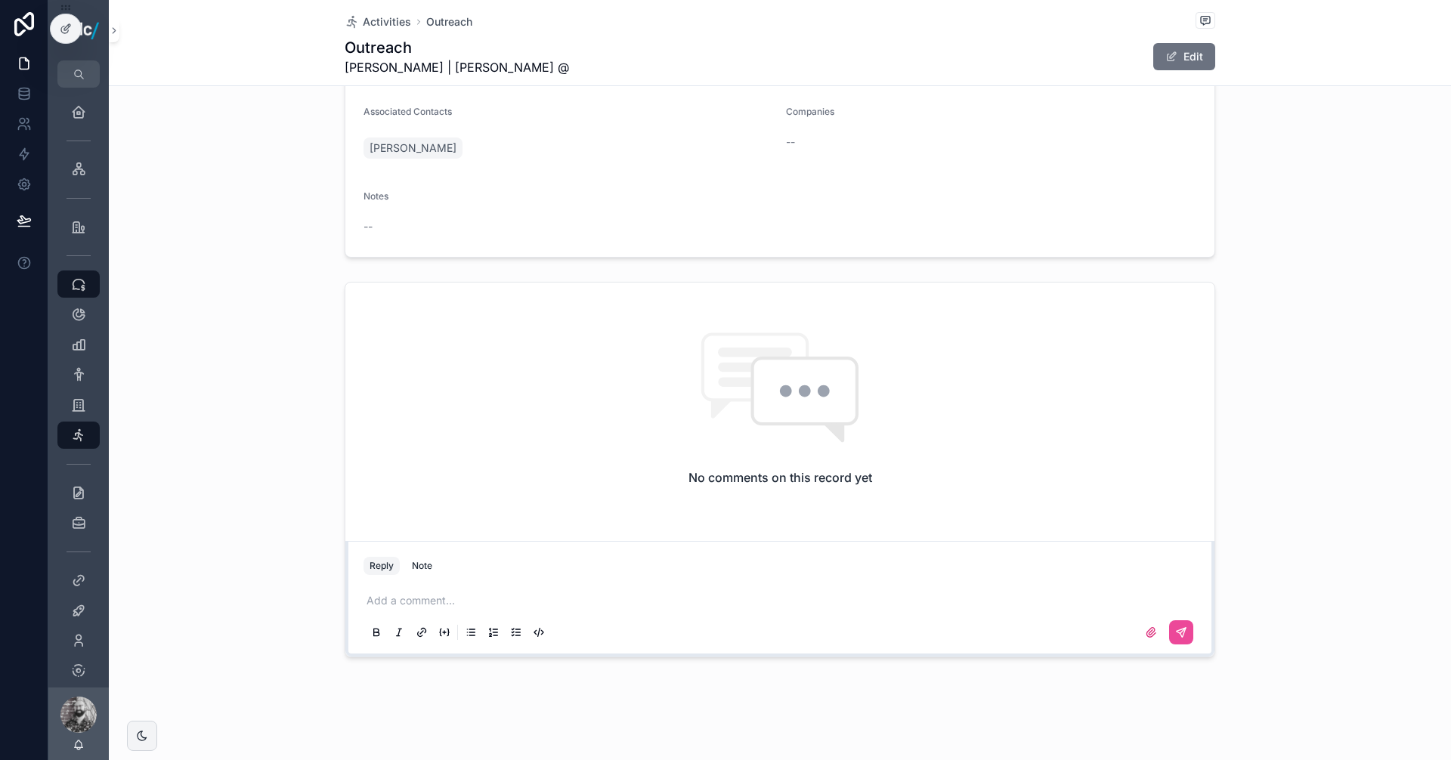
click at [410, 609] on div "Add a comment..." at bounding box center [779, 615] width 833 height 63
click at [410, 600] on p "scrollable content" at bounding box center [783, 600] width 833 height 15
click at [1183, 638] on button "scrollable content" at bounding box center [1181, 632] width 24 height 24
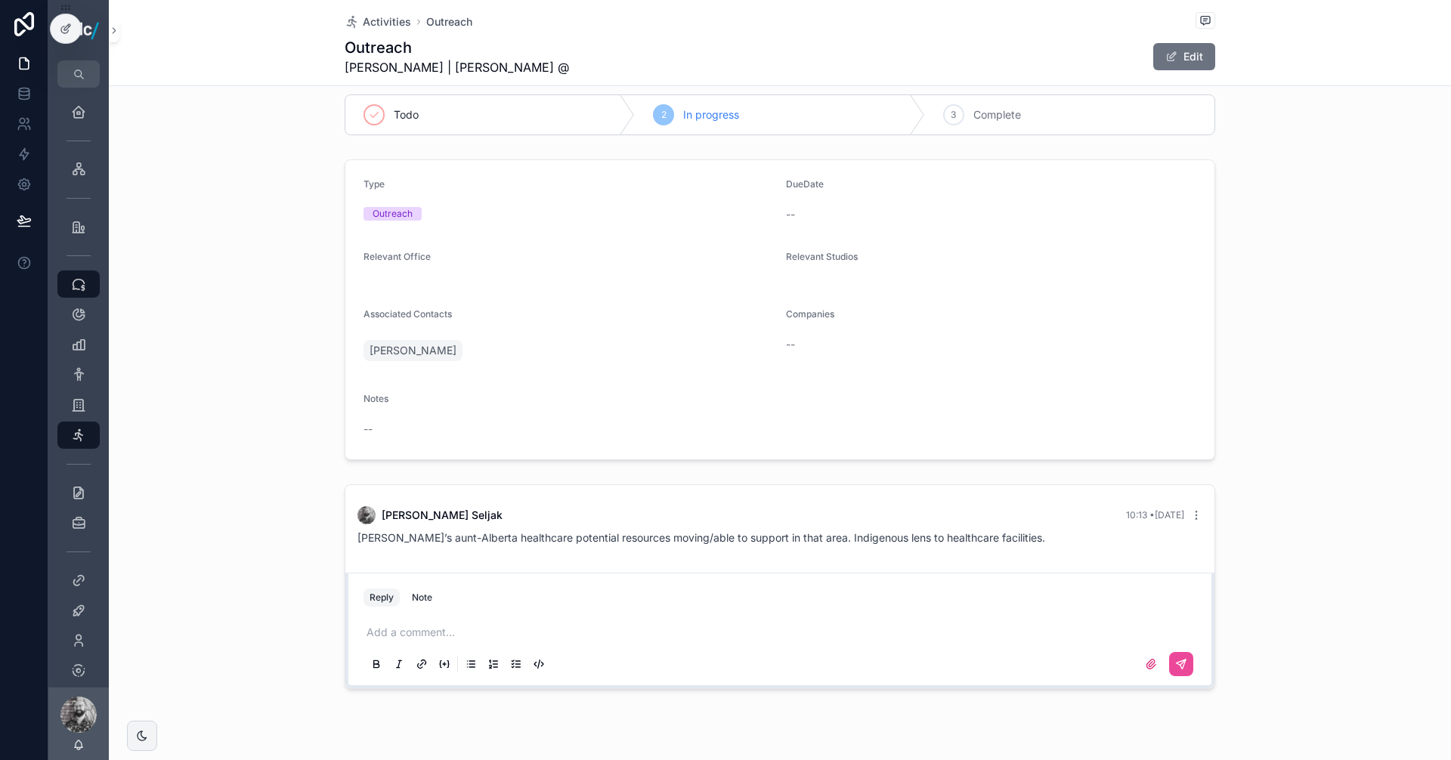
scroll to position [0, 0]
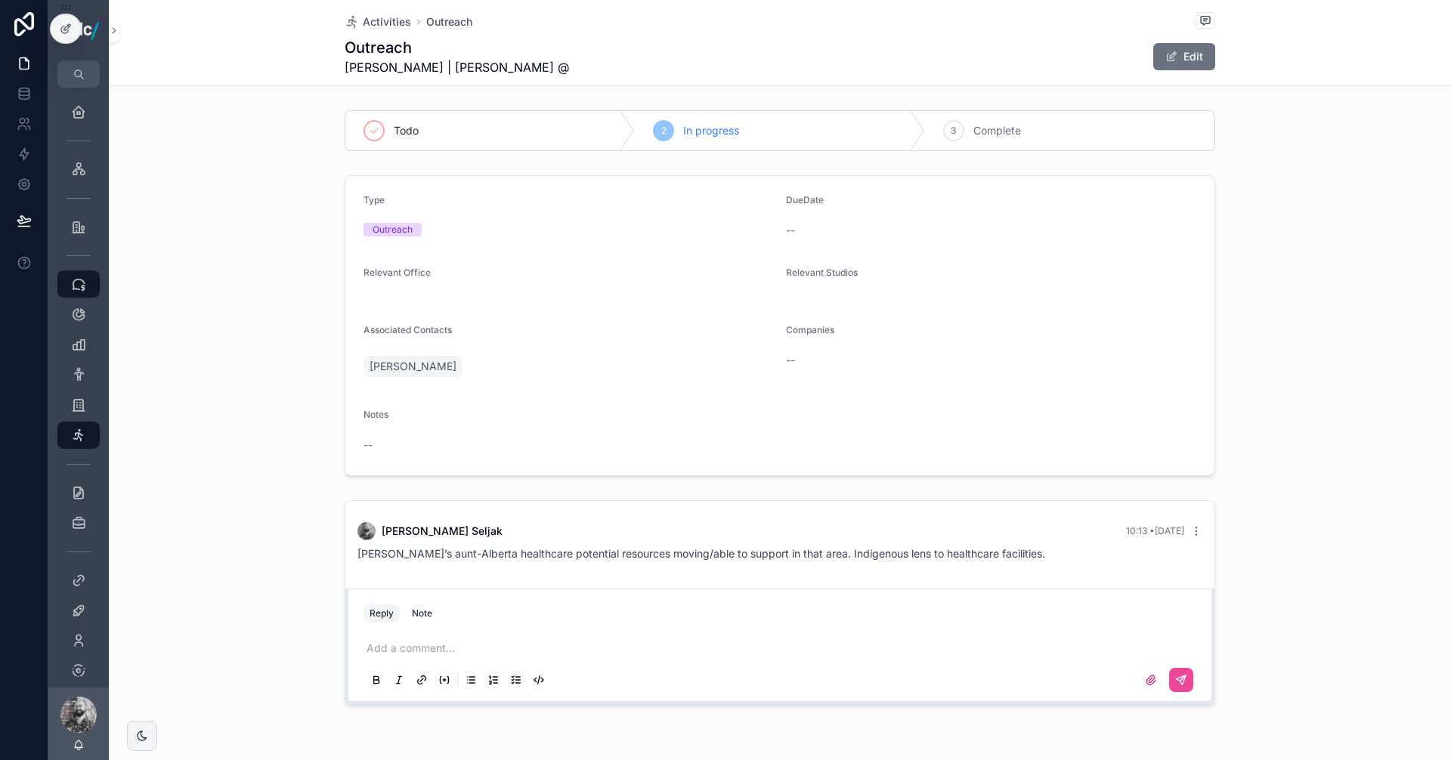
click at [1343, 337] on div "Type Outreach DueDate -- Relevant Office Relevant Studios Associated Contacts […" at bounding box center [780, 325] width 1342 height 313
click at [394, 26] on span "Activities" at bounding box center [387, 21] width 48 height 15
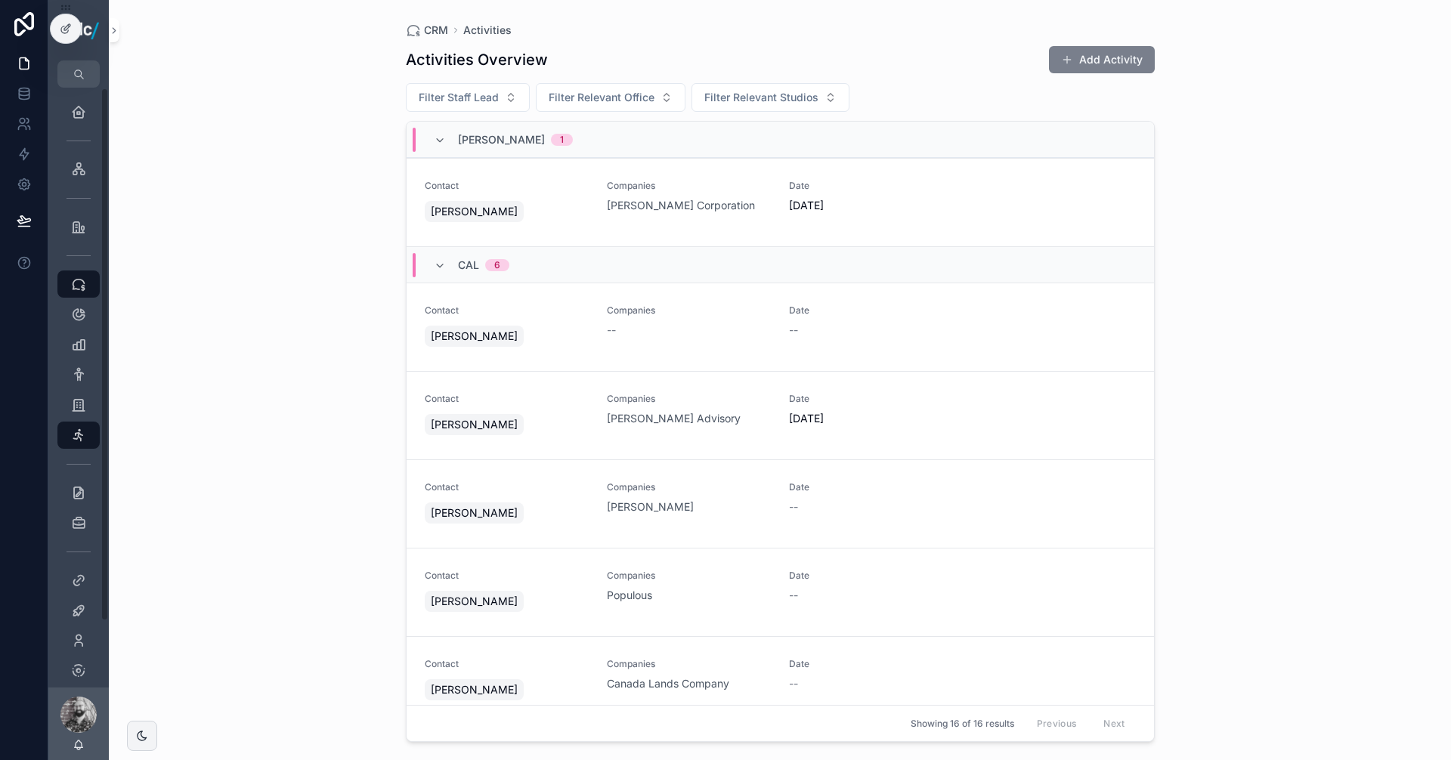
click at [1090, 66] on button "Add Activity" at bounding box center [1102, 59] width 106 height 27
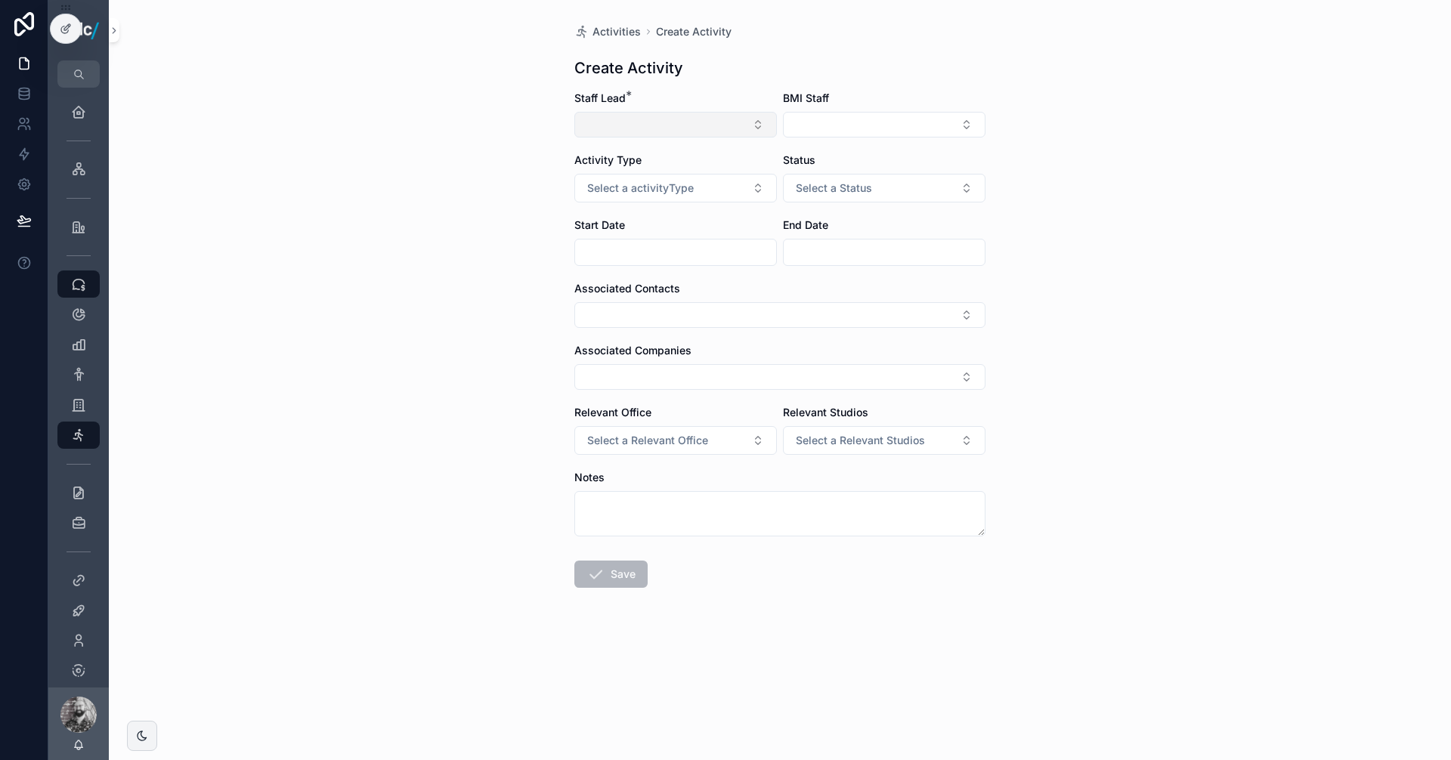
click at [640, 123] on button "Select Button" at bounding box center [675, 125] width 203 height 26
type input "**"
click at [672, 193] on span "[EMAIL_ADDRESS][DOMAIN_NAME]" at bounding box center [678, 199] width 141 height 15
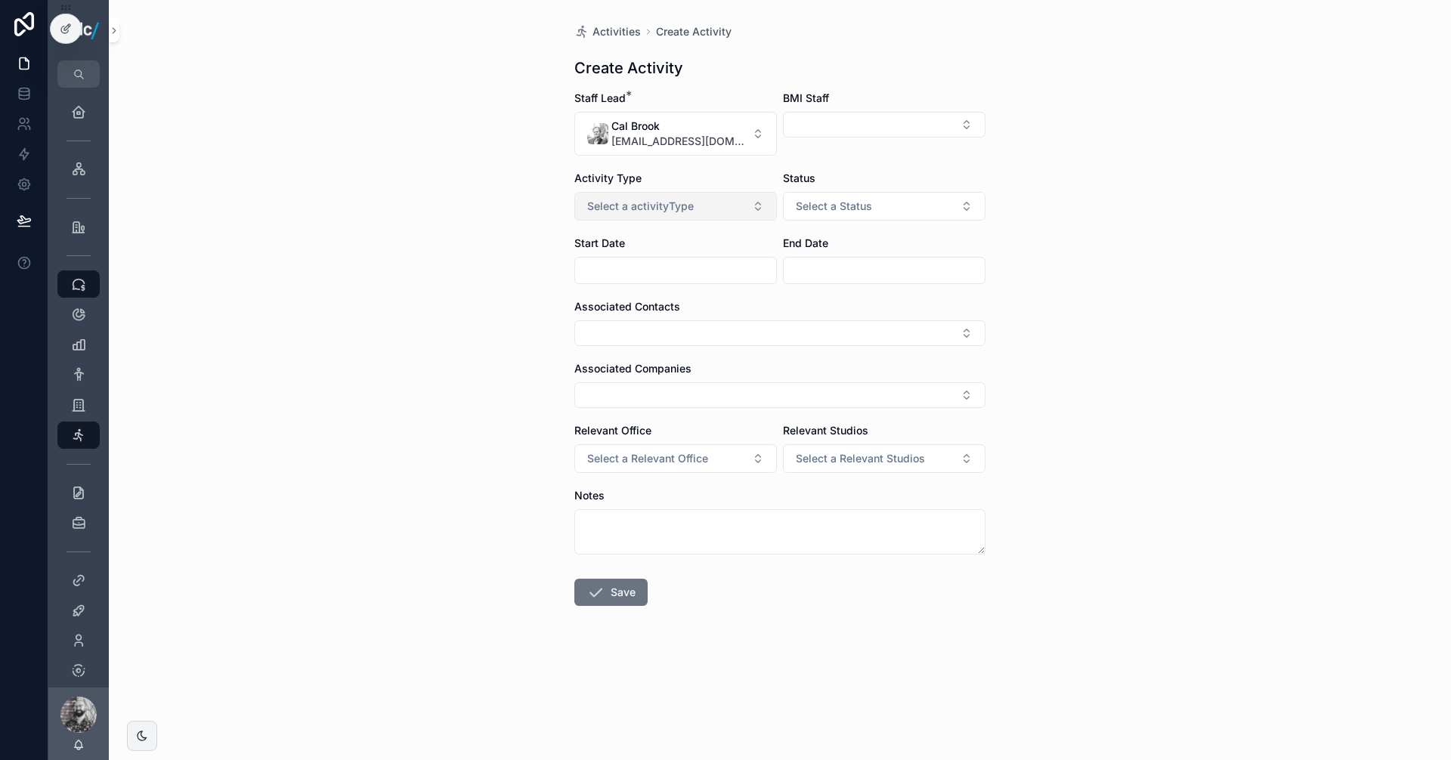
click at [657, 200] on span "Select a activityType" at bounding box center [640, 206] width 107 height 15
click at [636, 289] on span "Outreach" at bounding box center [613, 290] width 58 height 14
click at [623, 324] on button "Select Button" at bounding box center [779, 333] width 411 height 26
type input "*******"
drag, startPoint x: 654, startPoint y: 364, endPoint x: 642, endPoint y: 364, distance: 12.8
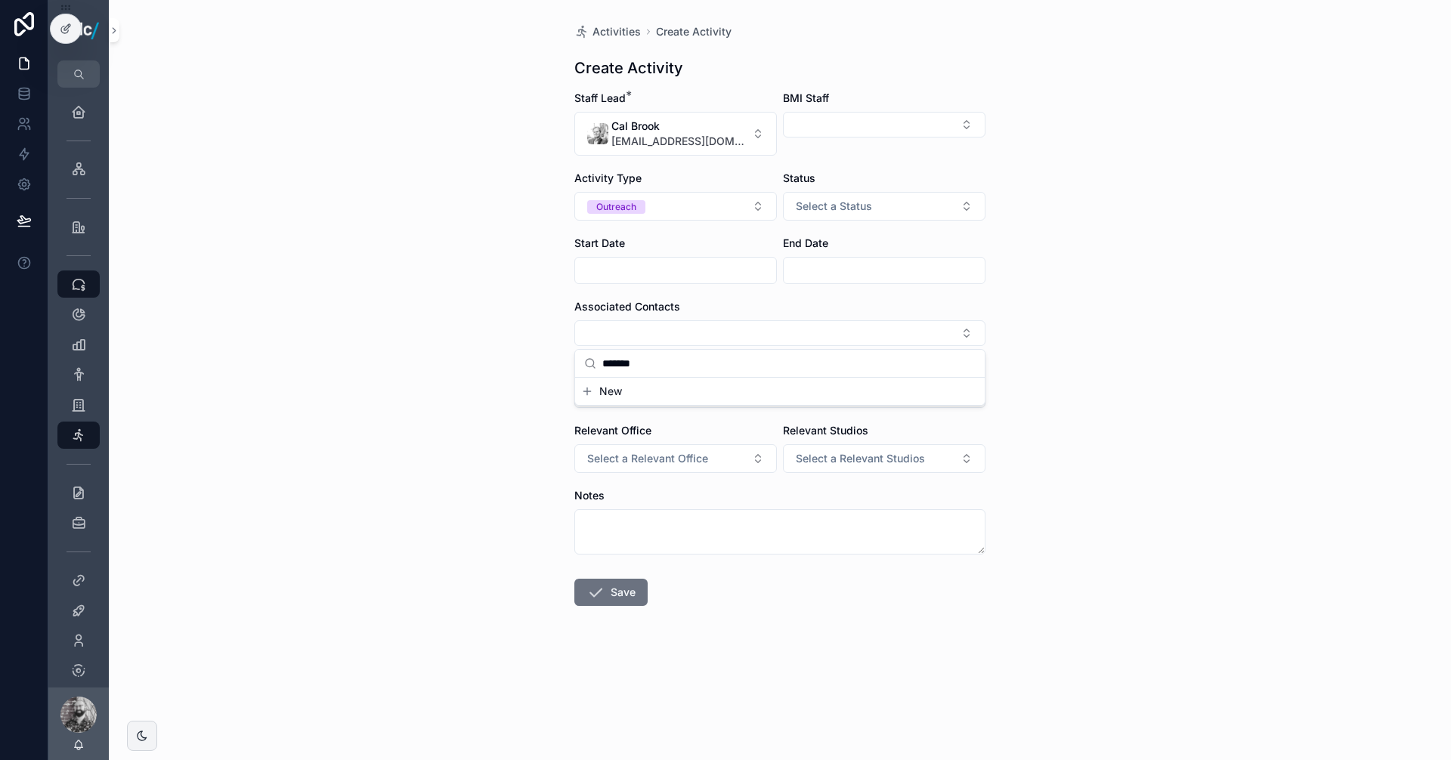
click at [651, 364] on input "*******" at bounding box center [788, 363] width 373 height 27
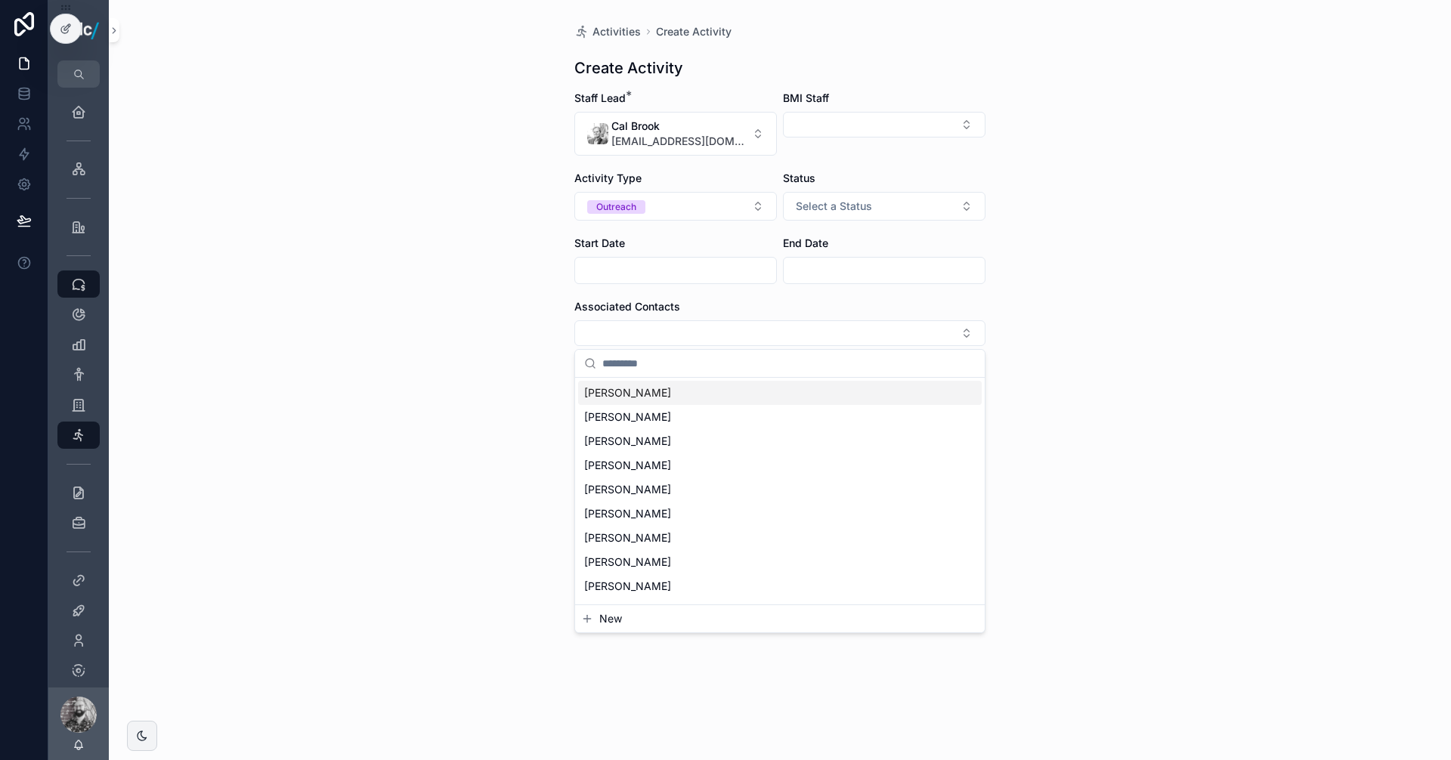
click at [611, 392] on span "[PERSON_NAME]" at bounding box center [627, 392] width 87 height 15
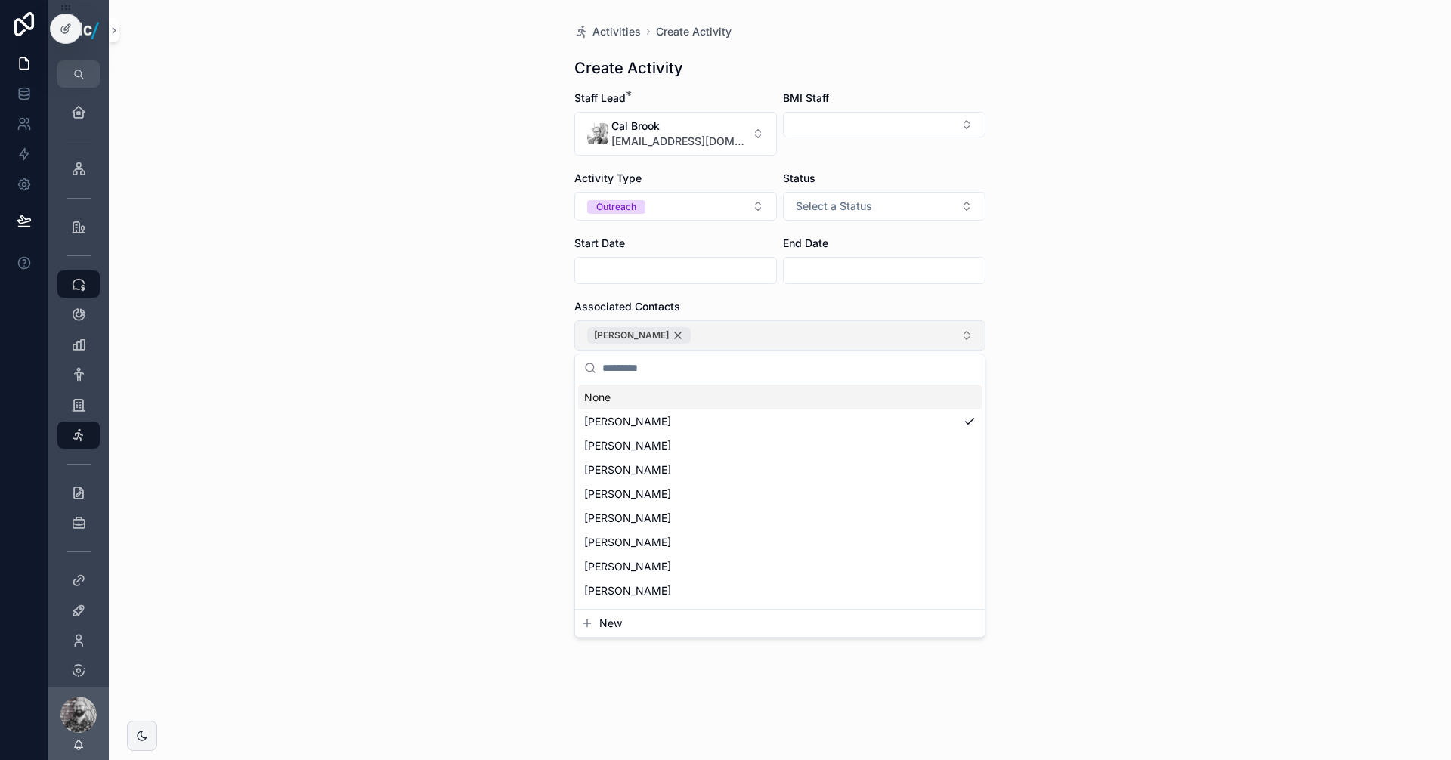
click at [675, 339] on div "[PERSON_NAME]" at bounding box center [639, 335] width 104 height 17
click at [611, 617] on span "New" at bounding box center [610, 618] width 23 height 15
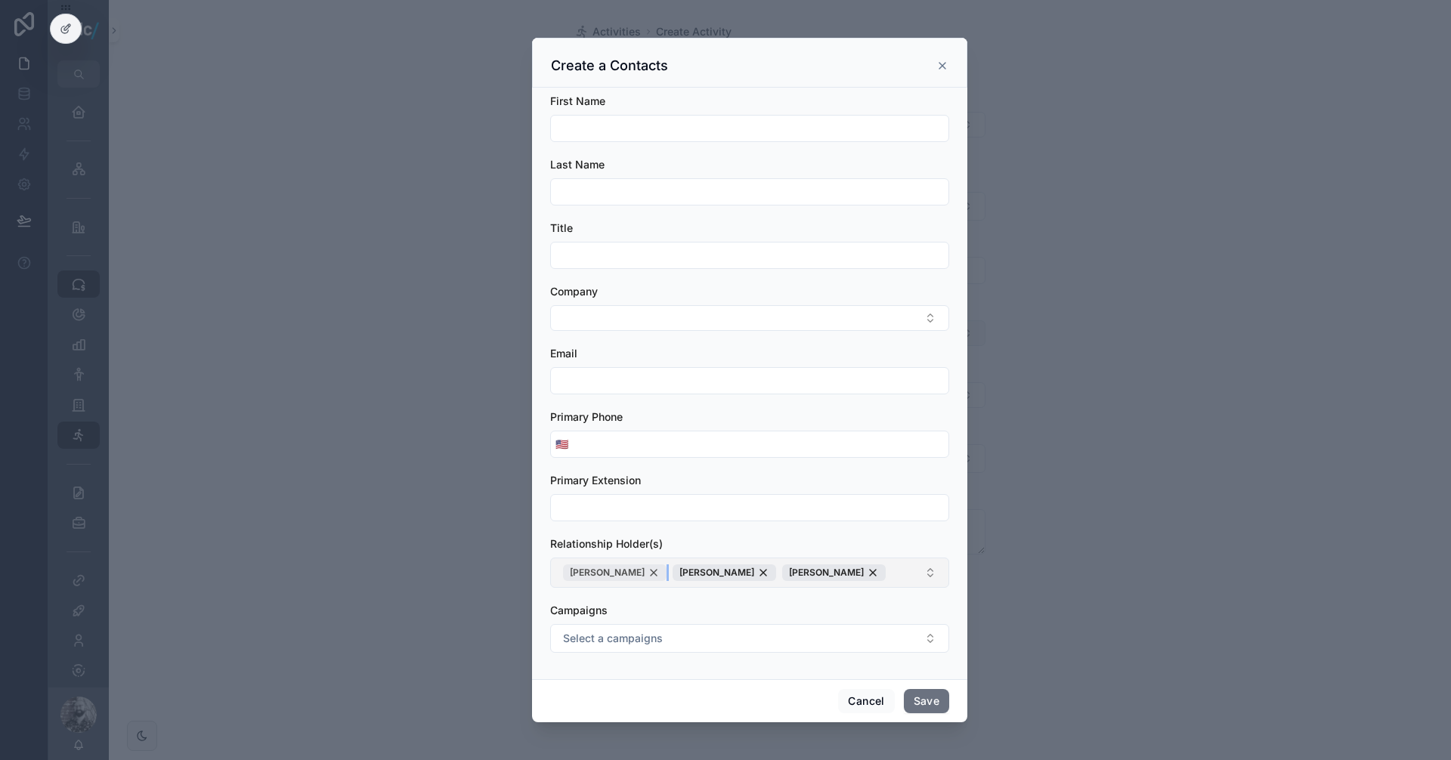
click at [648, 574] on div "[PERSON_NAME]" at bounding box center [615, 572] width 104 height 17
click at [701, 572] on span "[PERSON_NAME]" at bounding box center [716, 573] width 75 height 12
click at [620, 574] on div "[PERSON_NAME]" at bounding box center [615, 572] width 104 height 17
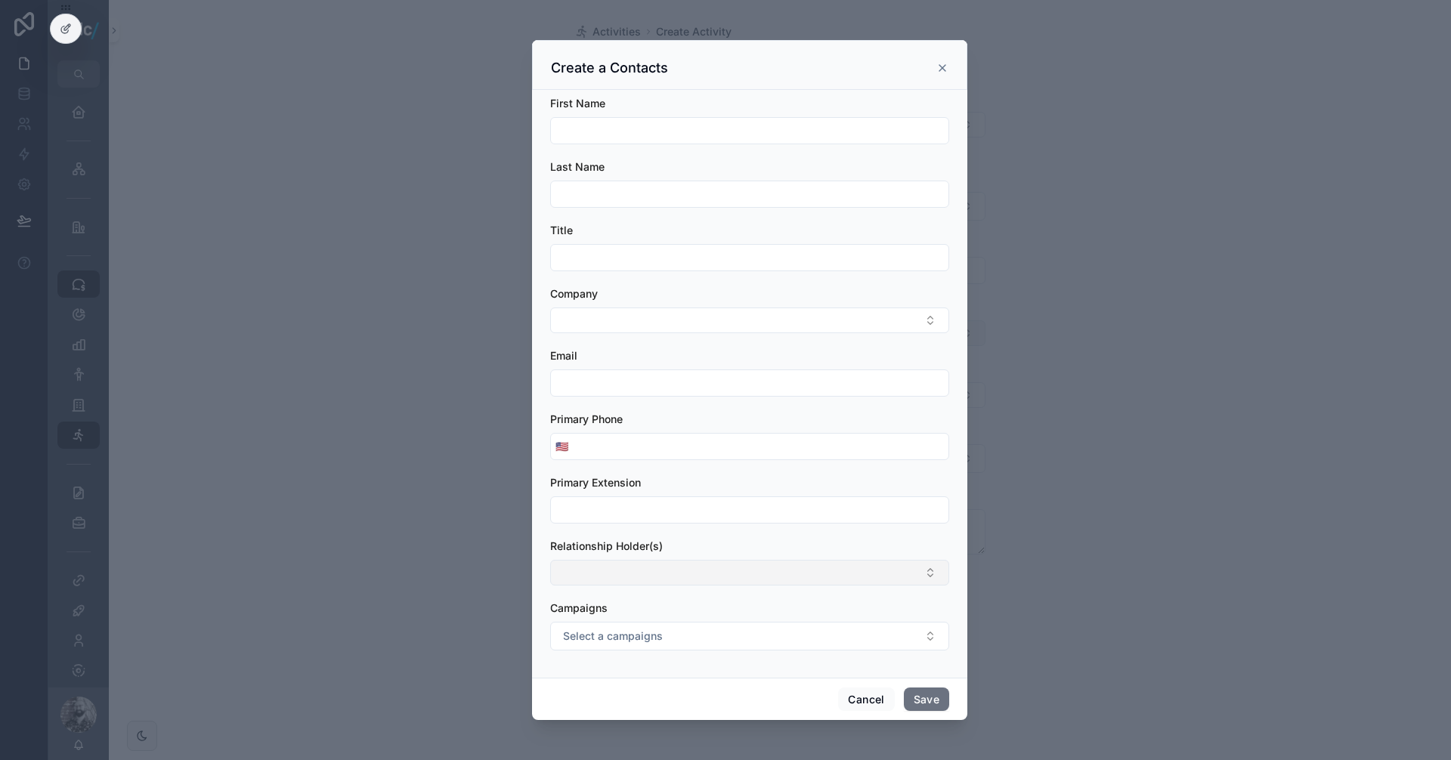
click at [582, 141] on div "scrollable content" at bounding box center [749, 130] width 399 height 27
drag, startPoint x: 581, startPoint y: 133, endPoint x: 591, endPoint y: 141, distance: 12.9
click at [581, 133] on input "scrollable content" at bounding box center [749, 130] width 397 height 21
paste input "**********"
click at [602, 128] on input "**********" at bounding box center [749, 130] width 397 height 21
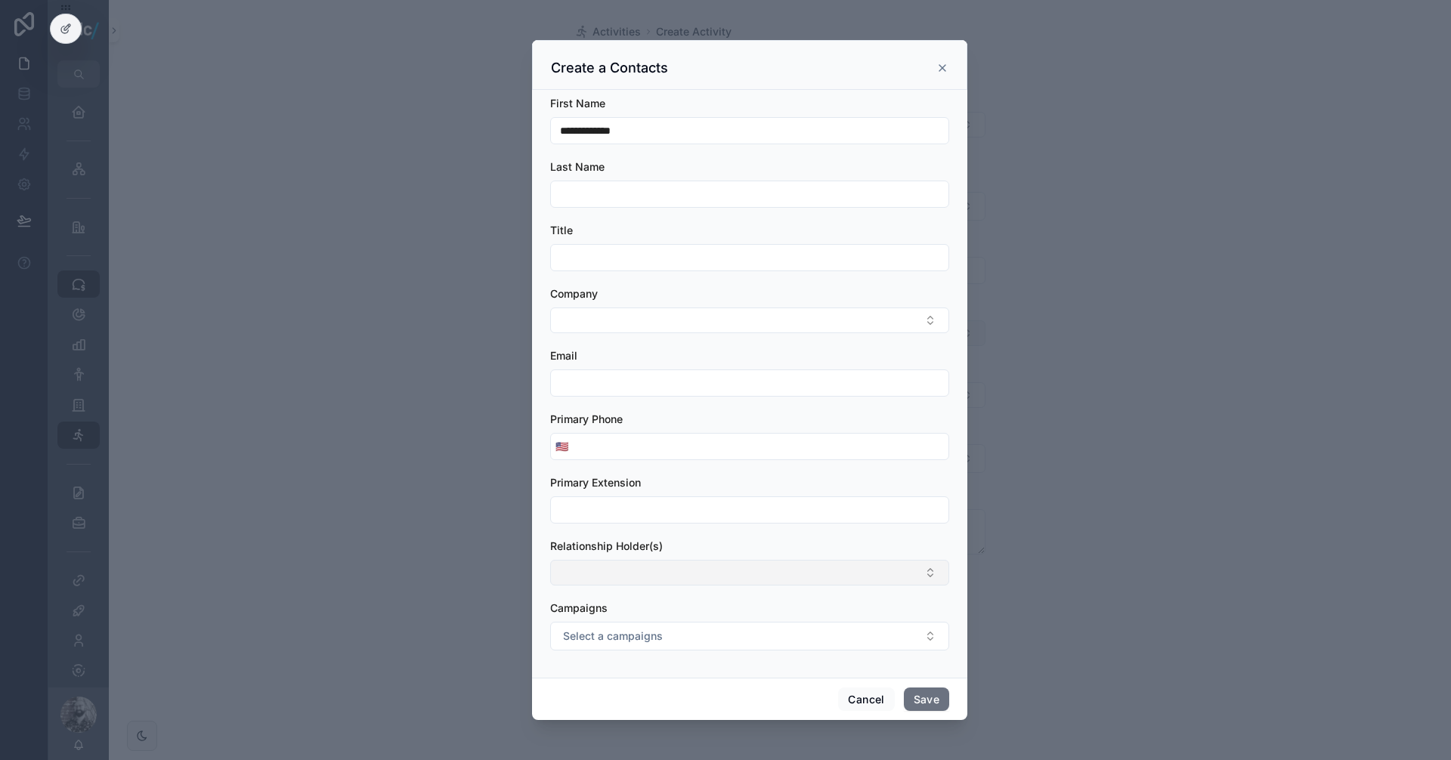
click at [595, 128] on input "**********" at bounding box center [749, 130] width 397 height 21
type input "*****"
drag, startPoint x: 593, startPoint y: 184, endPoint x: 599, endPoint y: 189, distance: 8.0
click at [593, 184] on input "scrollable content" at bounding box center [749, 194] width 397 height 21
paste input "*******"
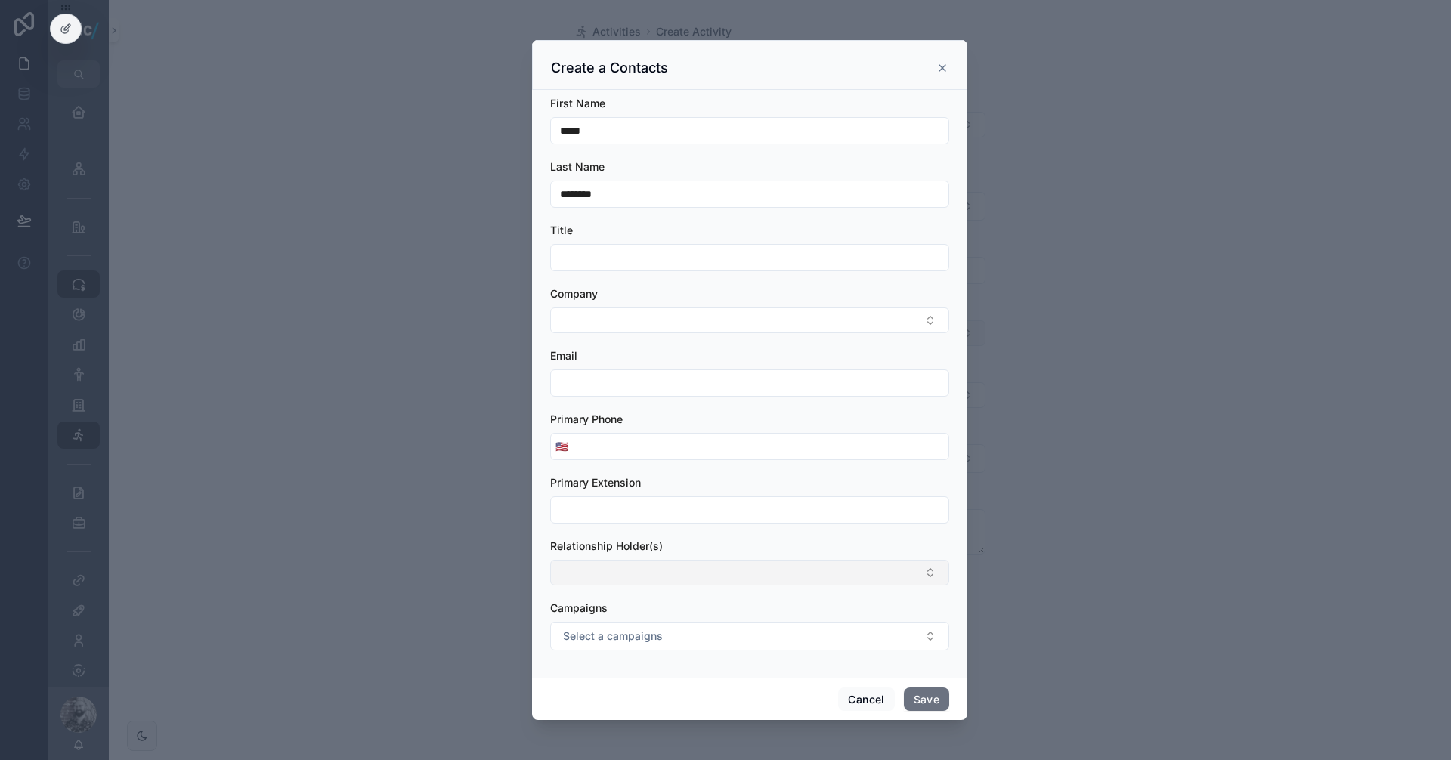
drag, startPoint x: 564, startPoint y: 192, endPoint x: 532, endPoint y: 189, distance: 32.6
click at [533, 184] on div "First Name ***** Last Name ******* Title Company Email Primary Phone 🇺🇸 Primary…" at bounding box center [749, 384] width 435 height 588
click at [558, 193] on input "*******" at bounding box center [749, 194] width 397 height 21
click at [571, 196] on input "*******" at bounding box center [749, 194] width 397 height 21
click at [565, 197] on input "*******" at bounding box center [749, 194] width 397 height 21
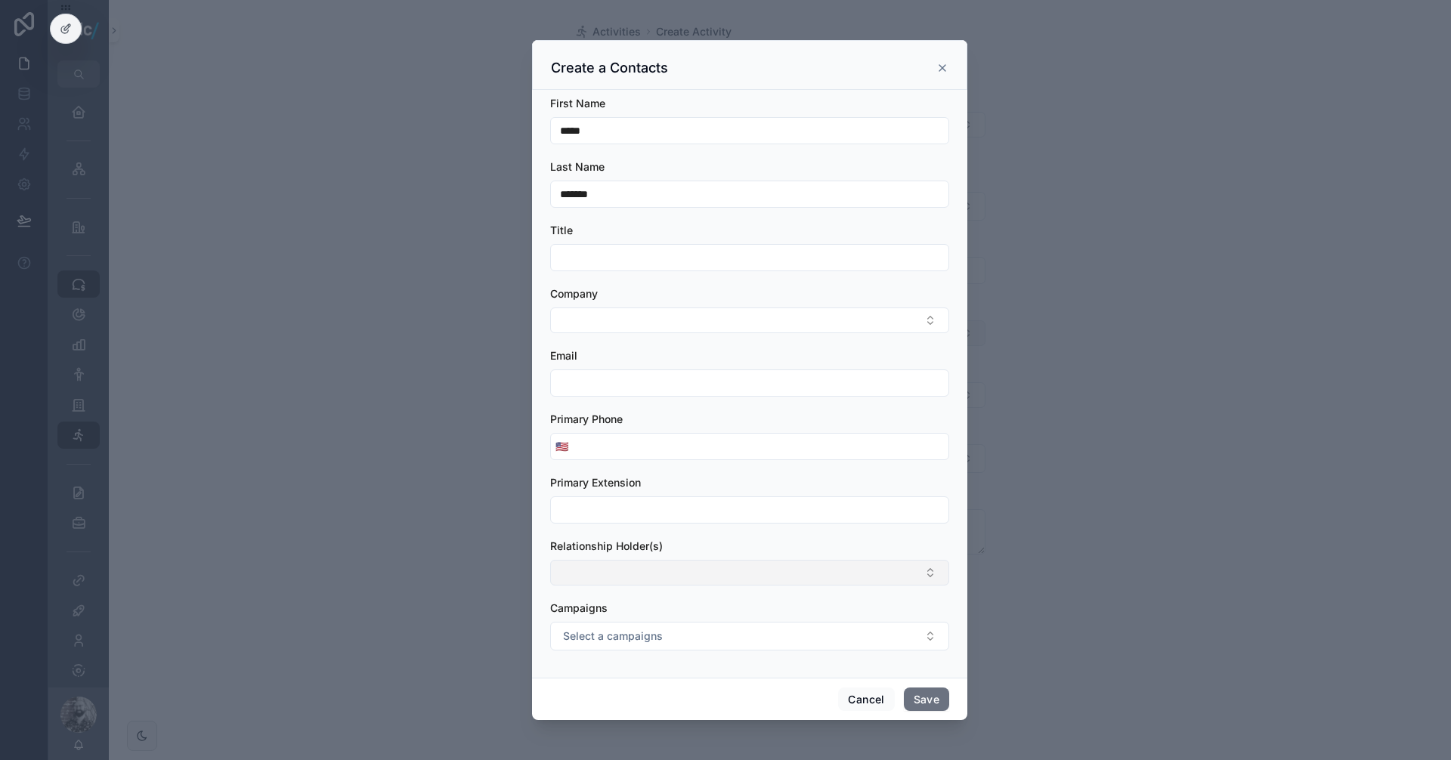
type input "*******"
click at [595, 260] on input "scrollable content" at bounding box center [749, 257] width 397 height 21
click at [595, 308] on button "Select Button" at bounding box center [749, 321] width 399 height 26
type input "*"
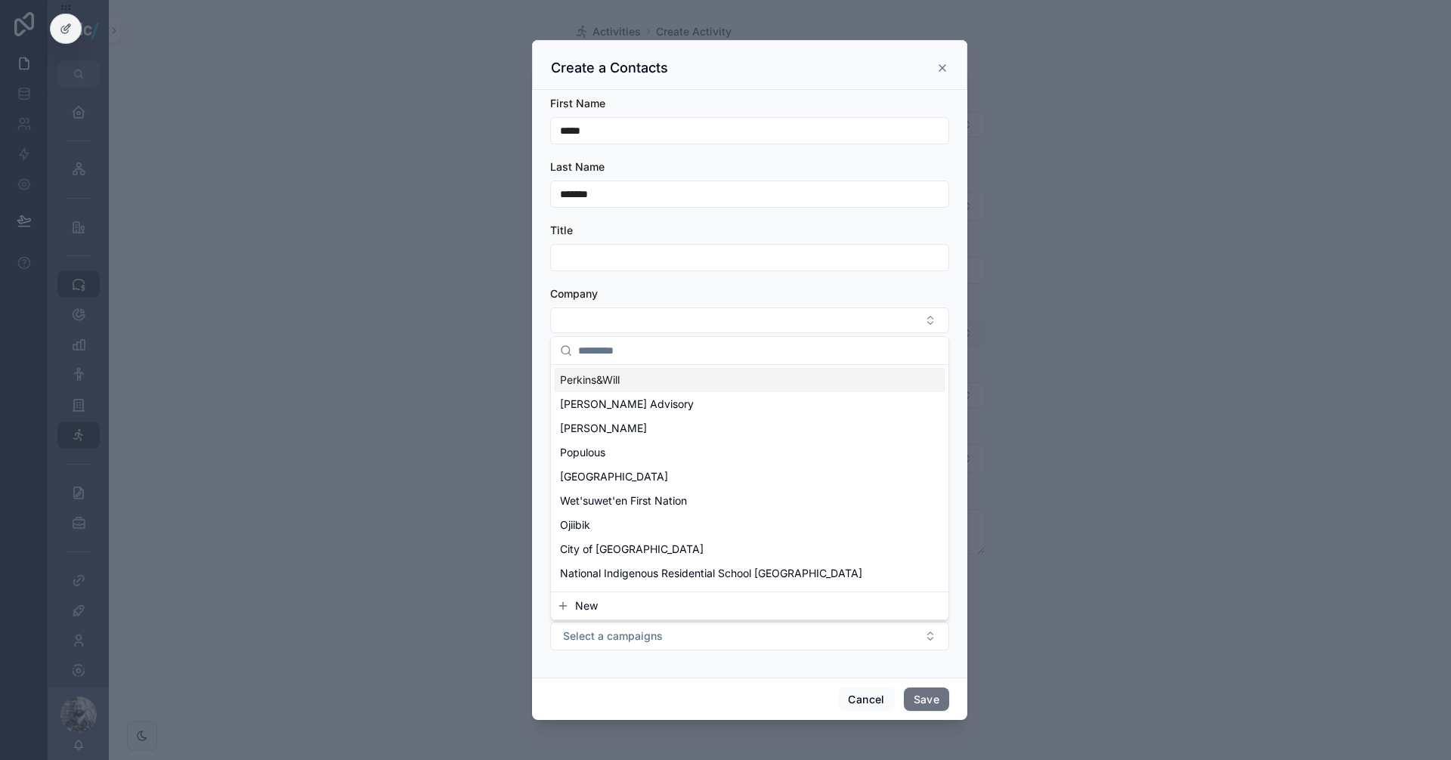
click at [576, 261] on input "scrollable content" at bounding box center [749, 257] width 397 height 21
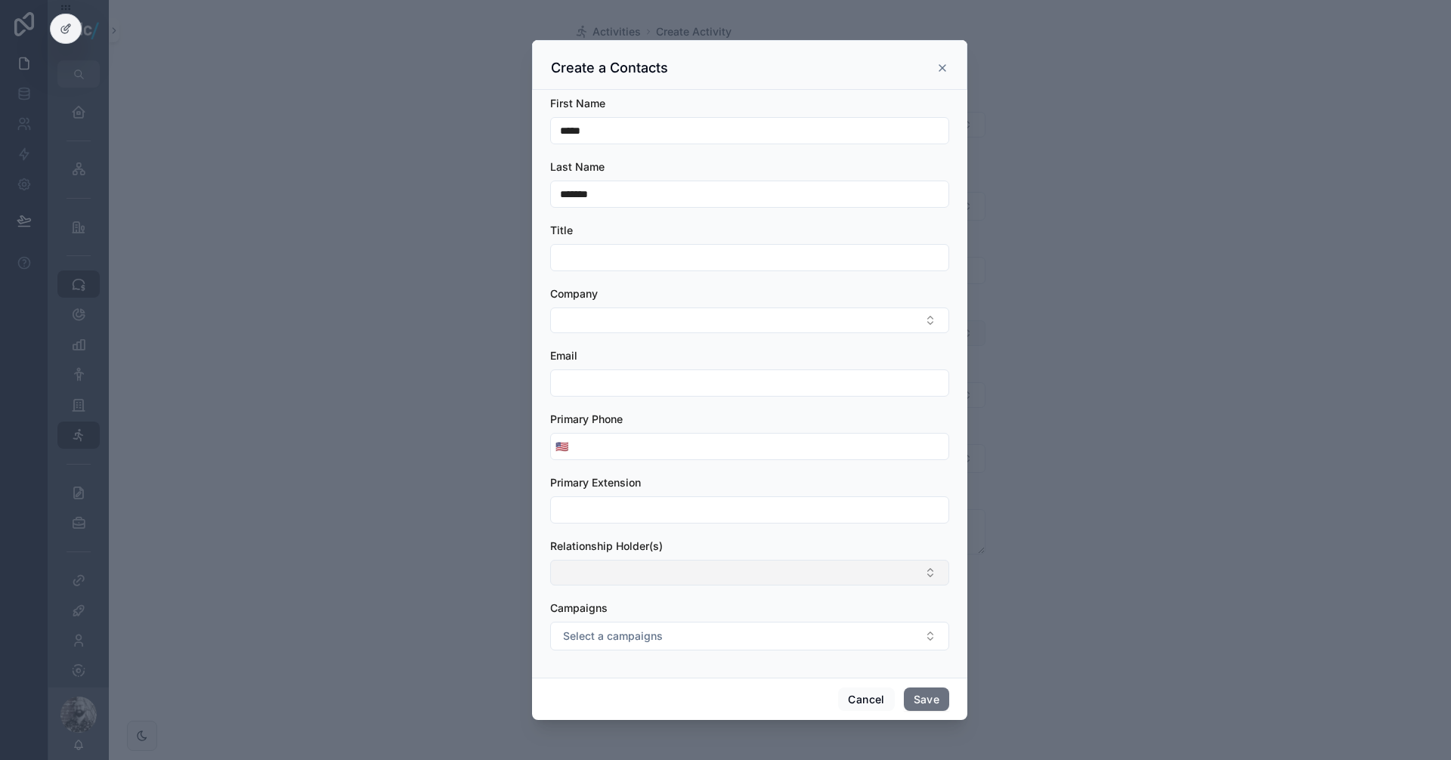
click at [621, 254] on input "scrollable content" at bounding box center [749, 257] width 397 height 21
paste input "**********"
click at [633, 316] on button "Select Button" at bounding box center [749, 321] width 399 height 26
click at [814, 265] on input "**********" at bounding box center [749, 257] width 397 height 21
drag, startPoint x: 805, startPoint y: 258, endPoint x: 769, endPoint y: 258, distance: 36.3
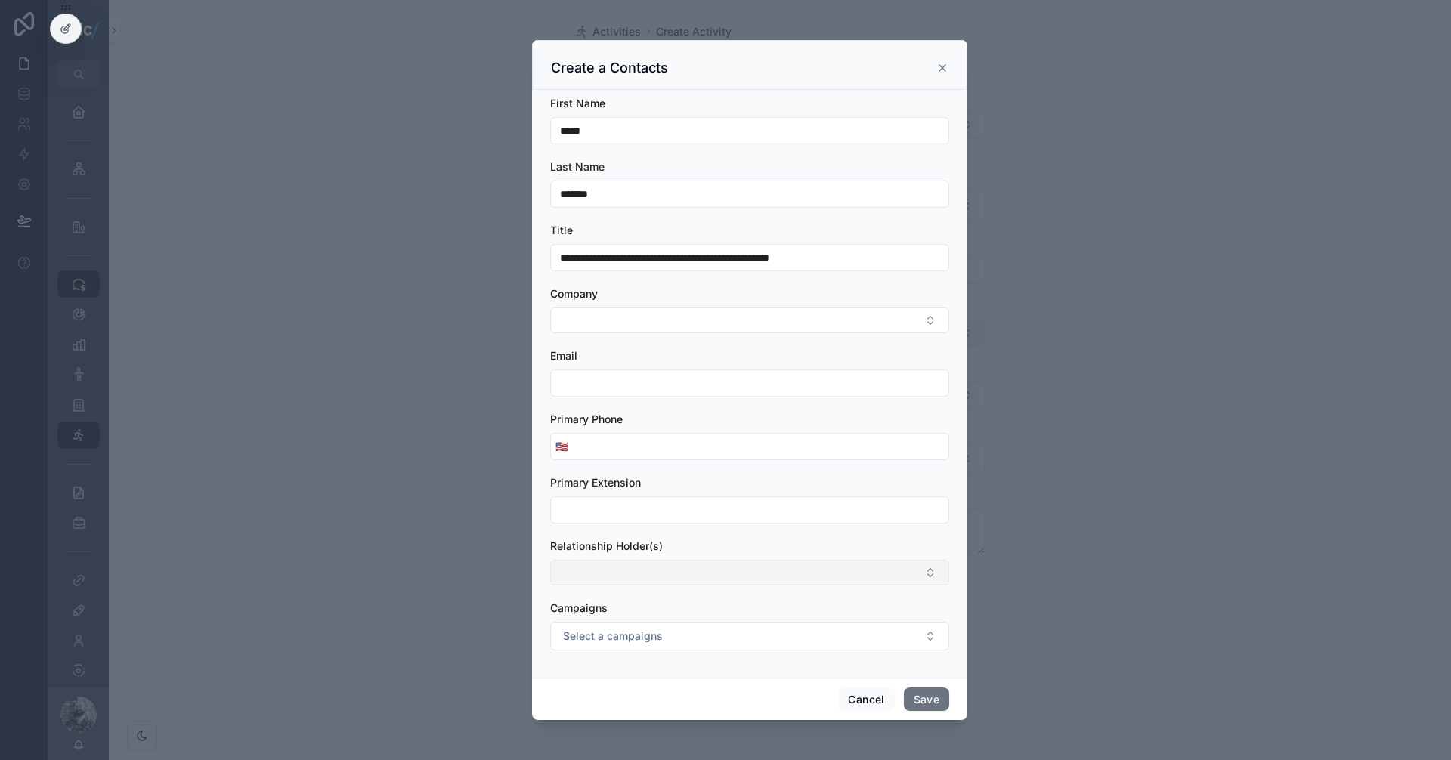
click at [769, 258] on input "**********" at bounding box center [749, 257] width 397 height 21
click at [561, 261] on input "**********" at bounding box center [749, 257] width 397 height 21
paste input "*********"
type input "**********"
click at [634, 317] on button "Select Button" at bounding box center [749, 321] width 399 height 26
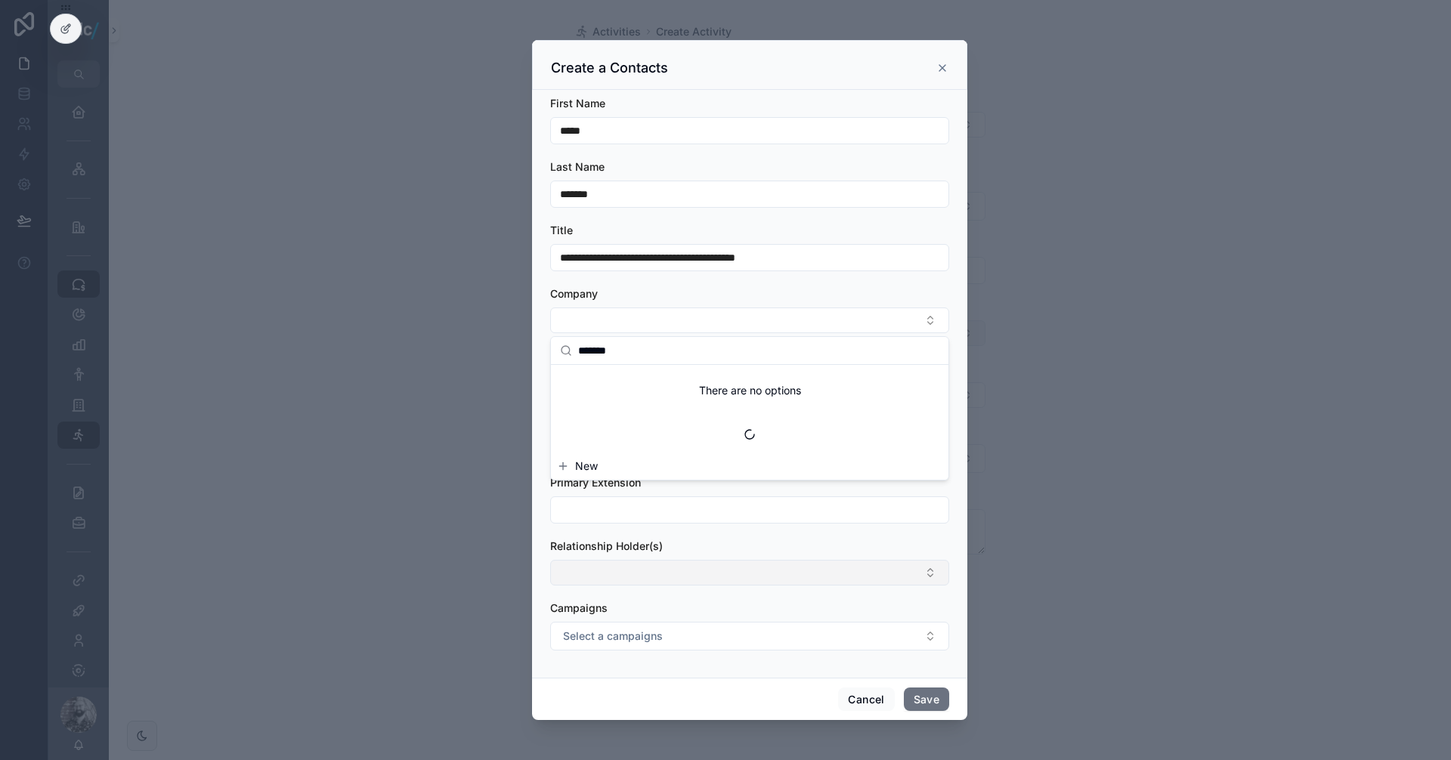
type input "********"
click at [592, 380] on div "New" at bounding box center [749, 365] width 397 height 56
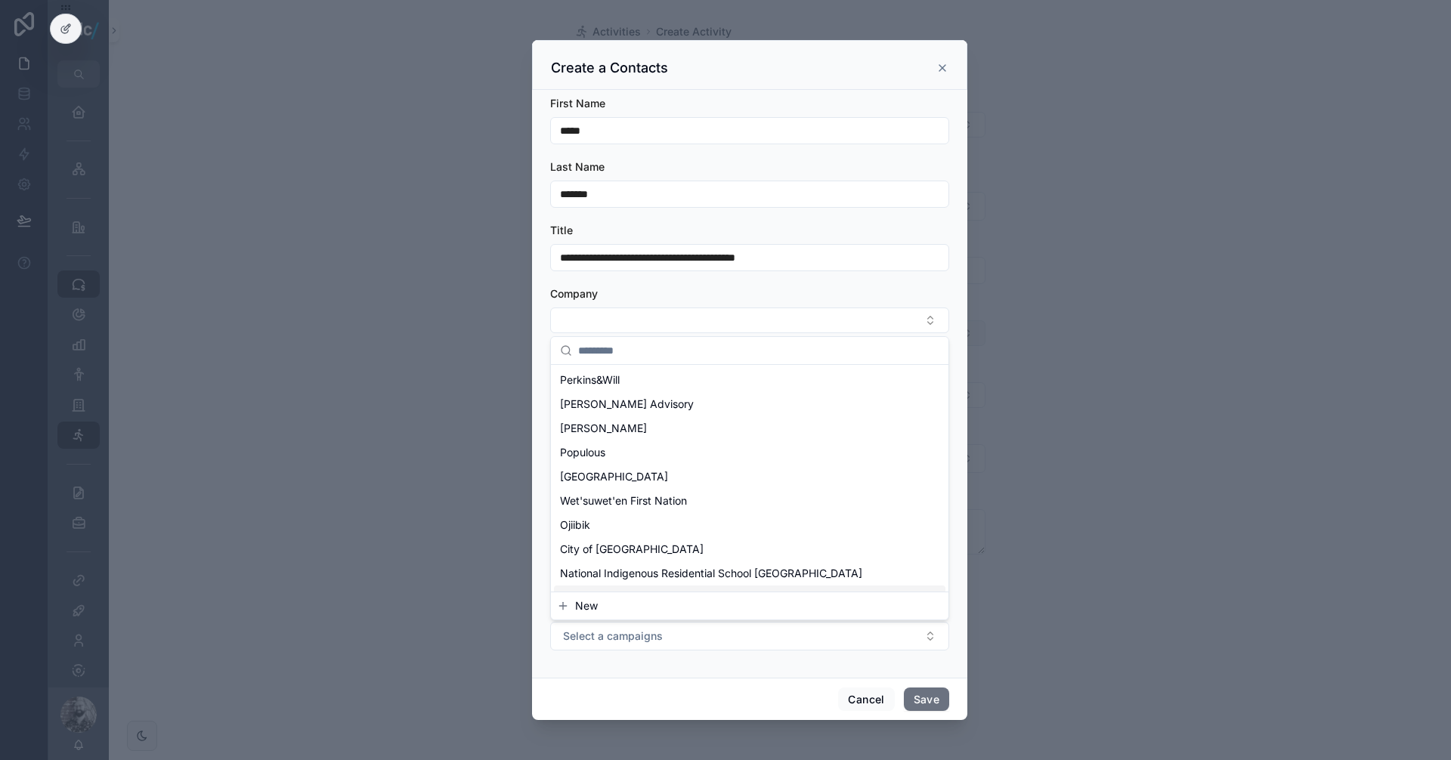
click at [592, 607] on span "New" at bounding box center [586, 606] width 23 height 15
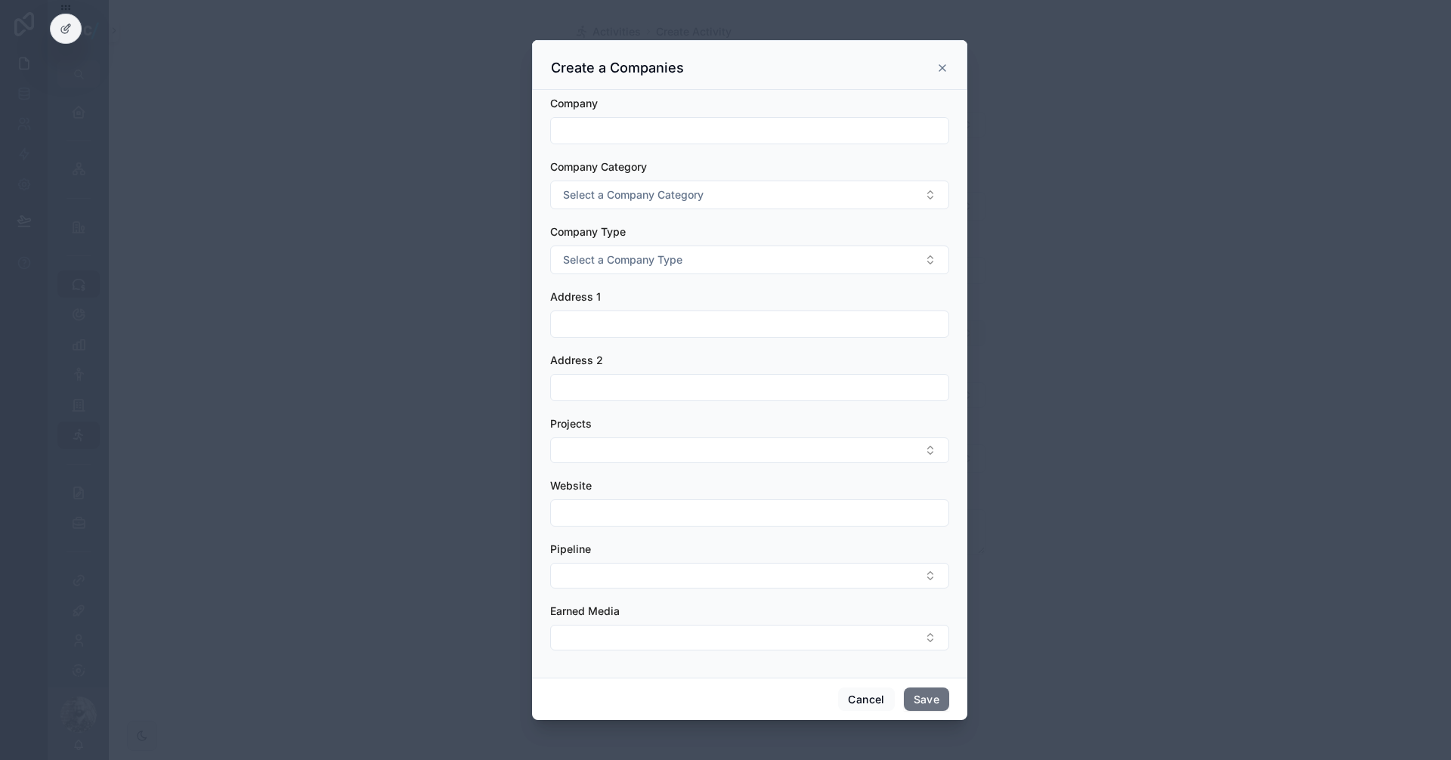
click at [625, 125] on input "scrollable content" at bounding box center [749, 130] width 397 height 21
paste input "********"
drag, startPoint x: 564, startPoint y: 131, endPoint x: 544, endPoint y: 128, distance: 19.8
click at [544, 128] on div "Company ******** Company Category Select a Company Category Company Type Select…" at bounding box center [749, 384] width 435 height 588
click at [621, 128] on input "********" at bounding box center [749, 130] width 397 height 21
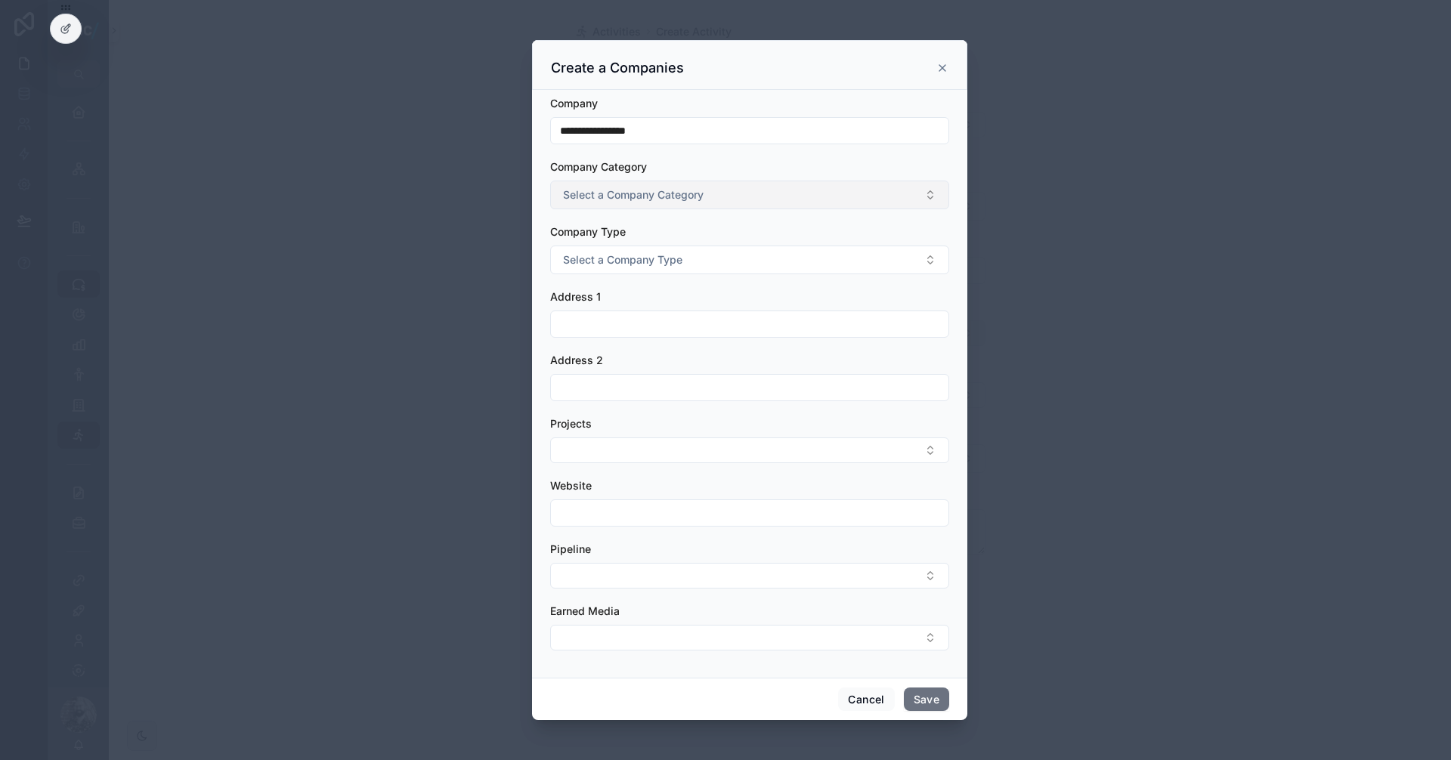
type input "**********"
click at [657, 184] on button "Select a Company Category" at bounding box center [749, 195] width 399 height 29
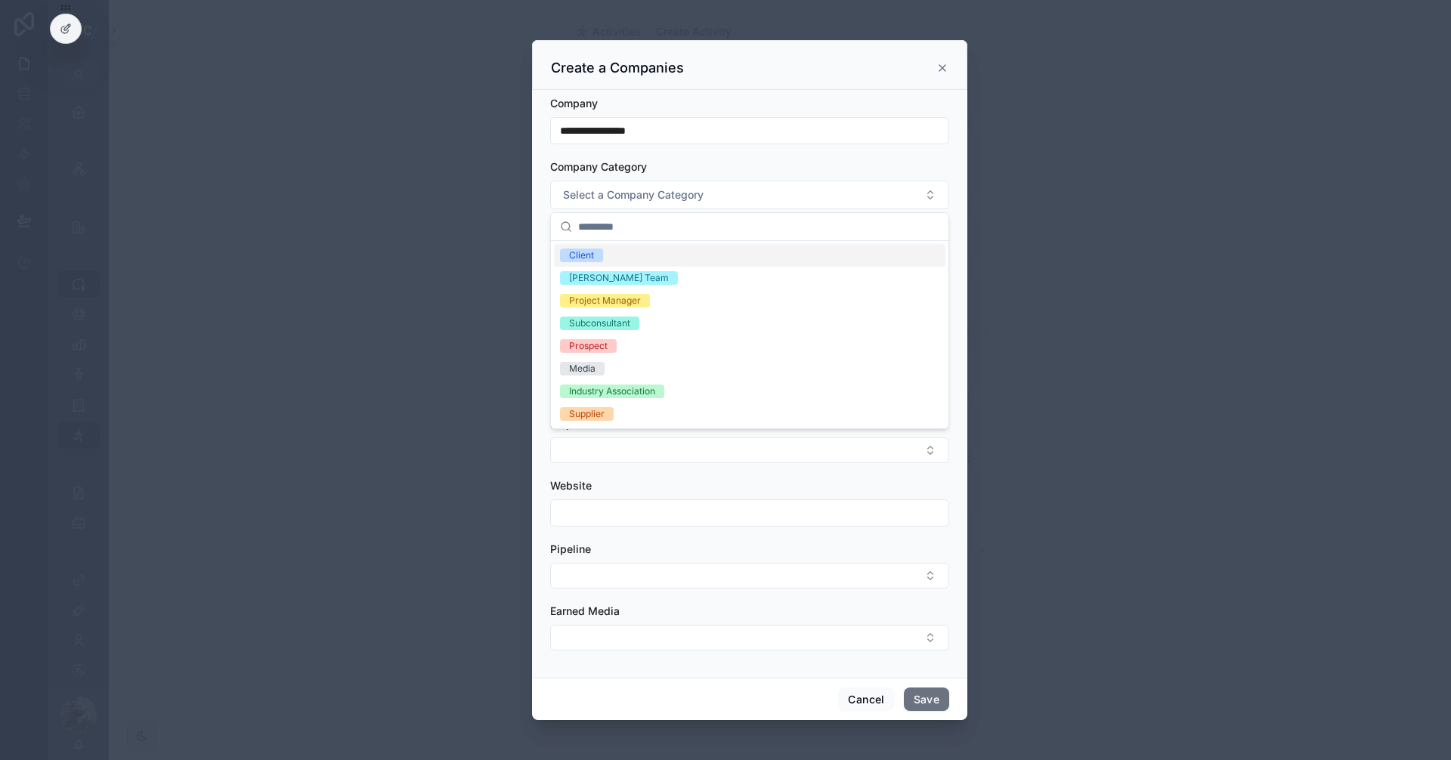
click at [634, 252] on div "Client" at bounding box center [749, 255] width 391 height 23
click at [612, 259] on div "Client" at bounding box center [749, 255] width 391 height 23
click at [605, 342] on div "Prospect" at bounding box center [588, 346] width 39 height 14
click at [760, 138] on input "**********" at bounding box center [749, 130] width 397 height 21
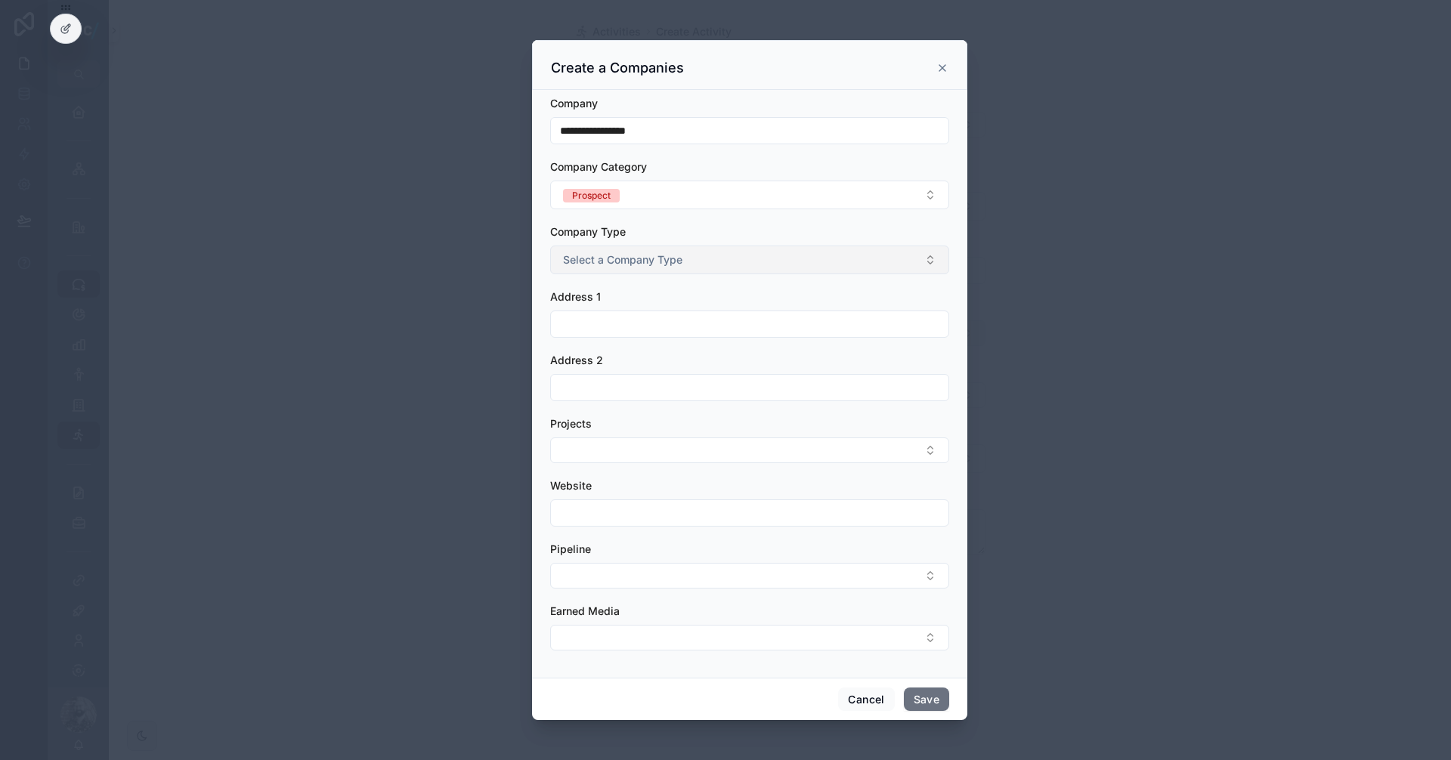
click at [670, 255] on span "Select a Company Type" at bounding box center [622, 259] width 119 height 15
type input "*"
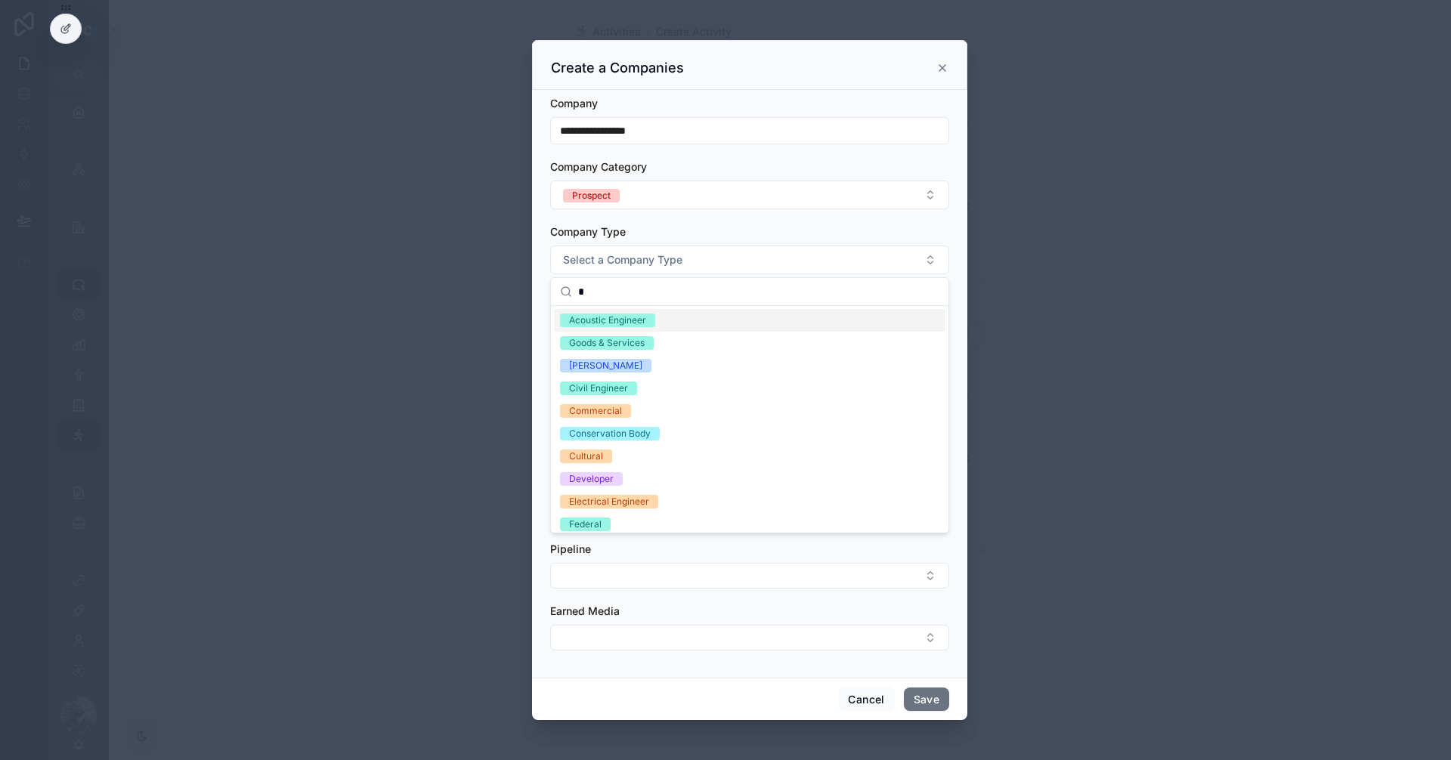
scroll to position [388, 0]
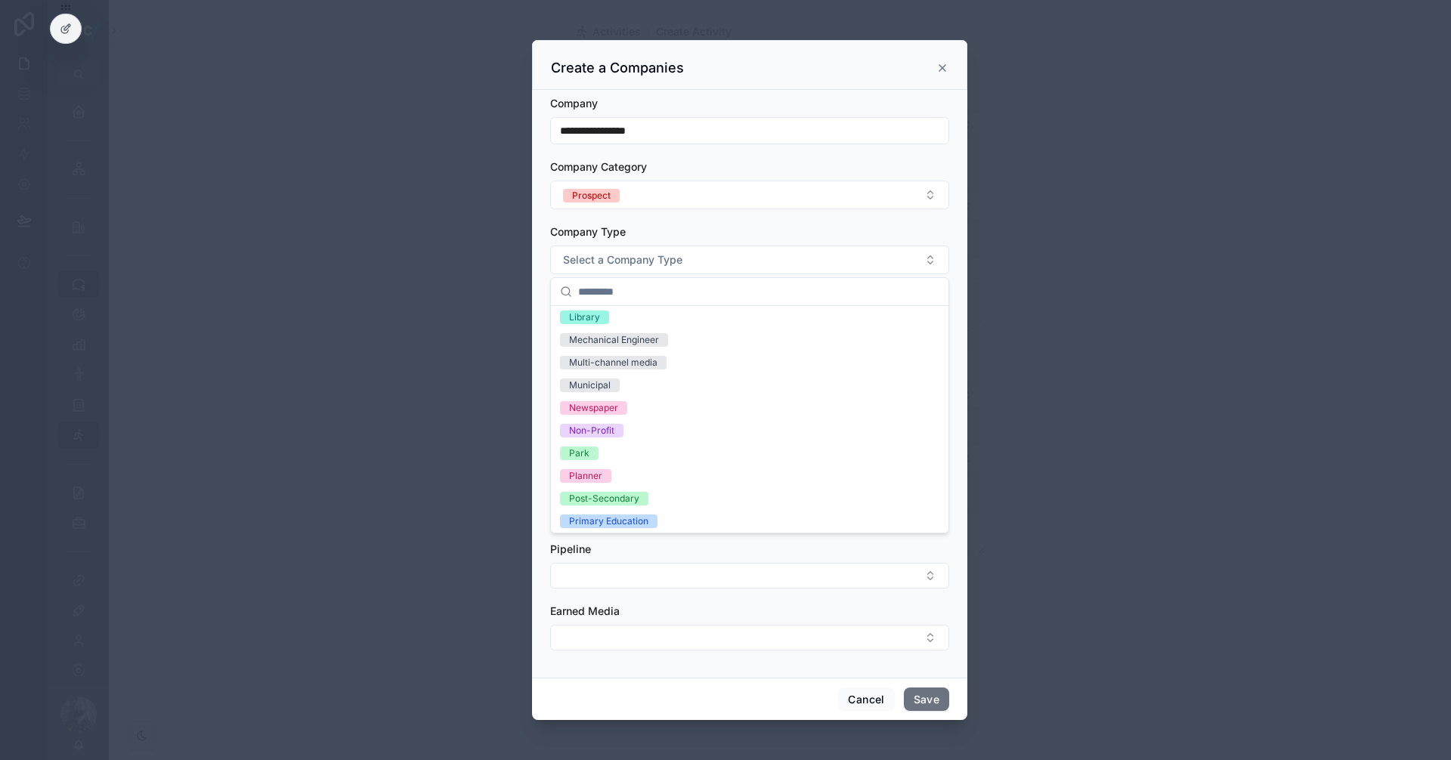
click at [751, 228] on div "Company Type" at bounding box center [749, 231] width 399 height 15
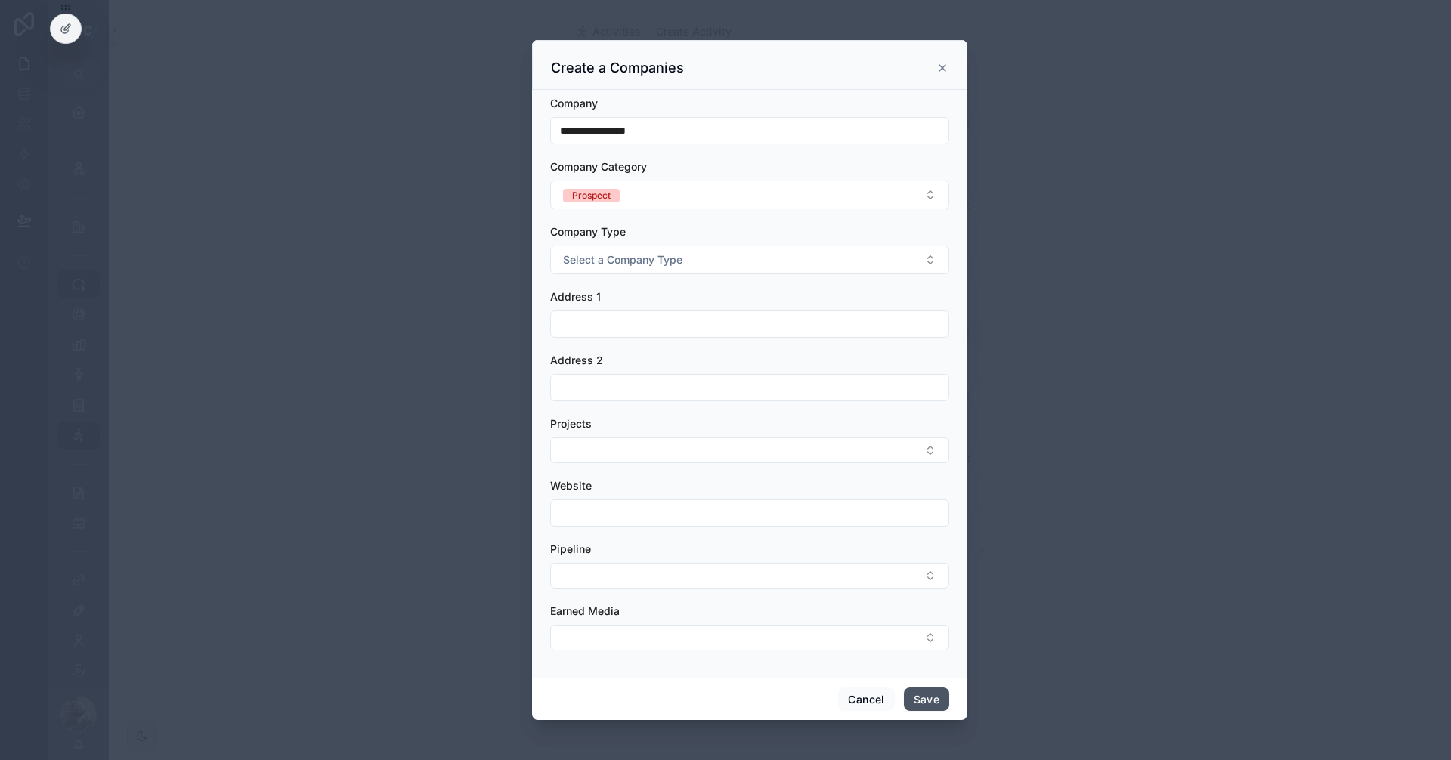
click at [921, 694] on button "Save" at bounding box center [926, 700] width 45 height 24
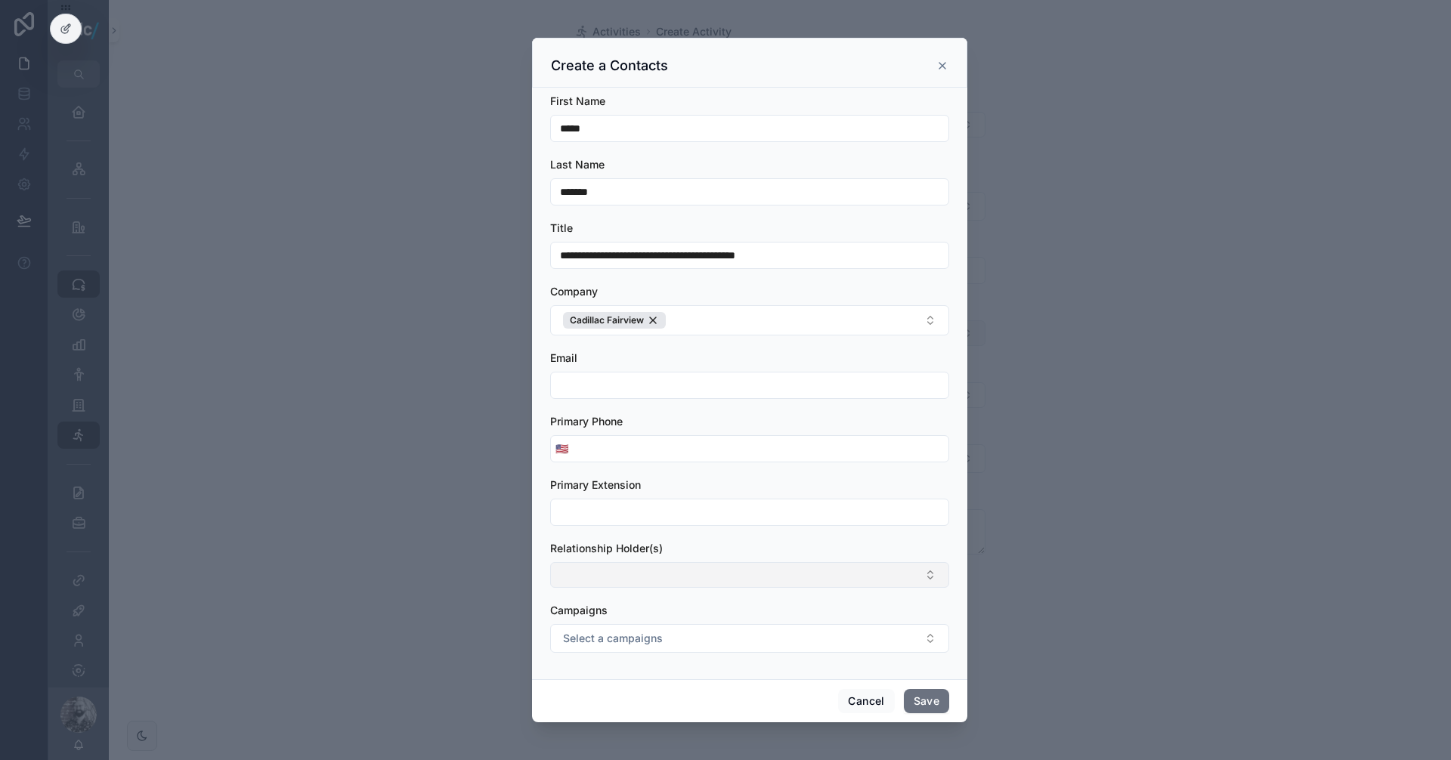
scroll to position [1, 0]
click at [924, 697] on button "Save" at bounding box center [926, 701] width 45 height 24
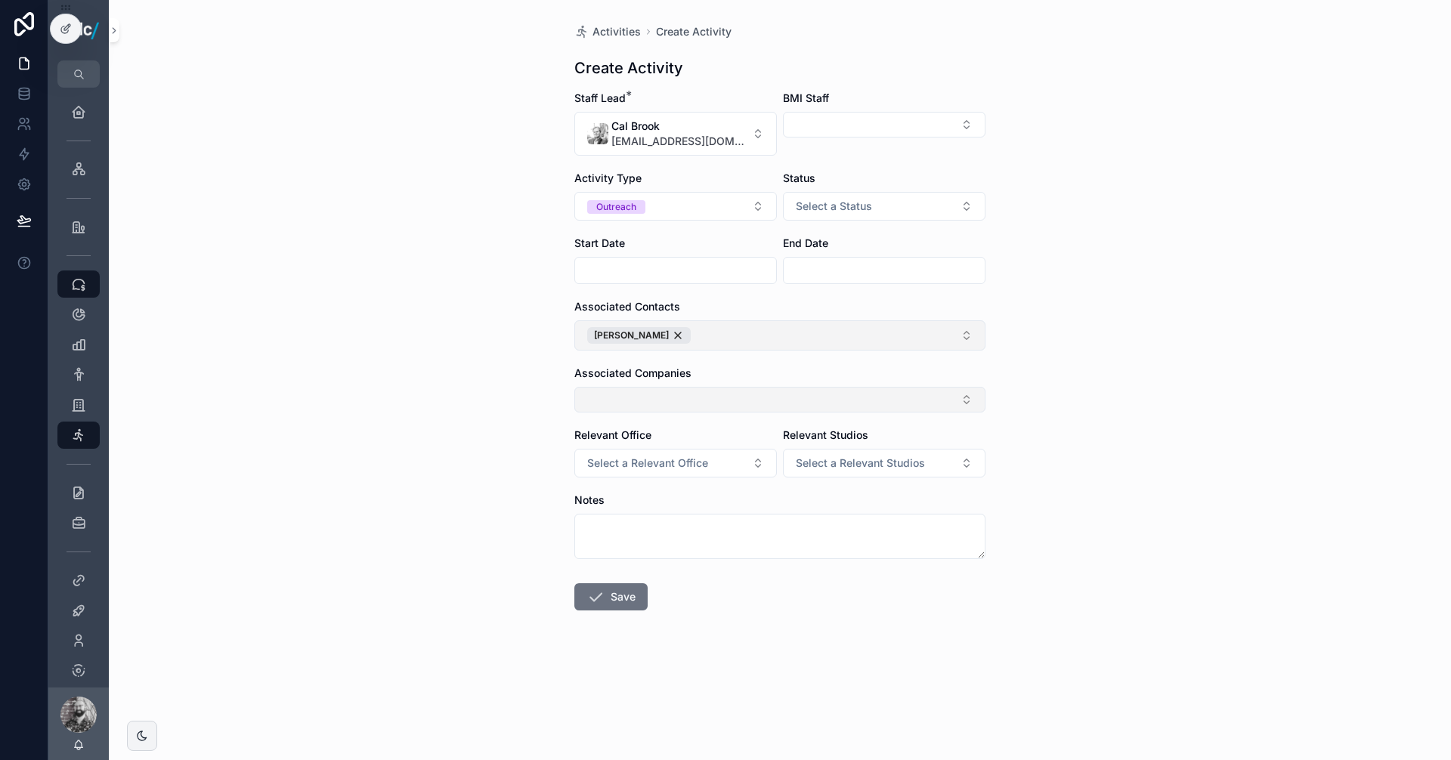
click at [685, 401] on button "Select Button" at bounding box center [779, 400] width 411 height 26
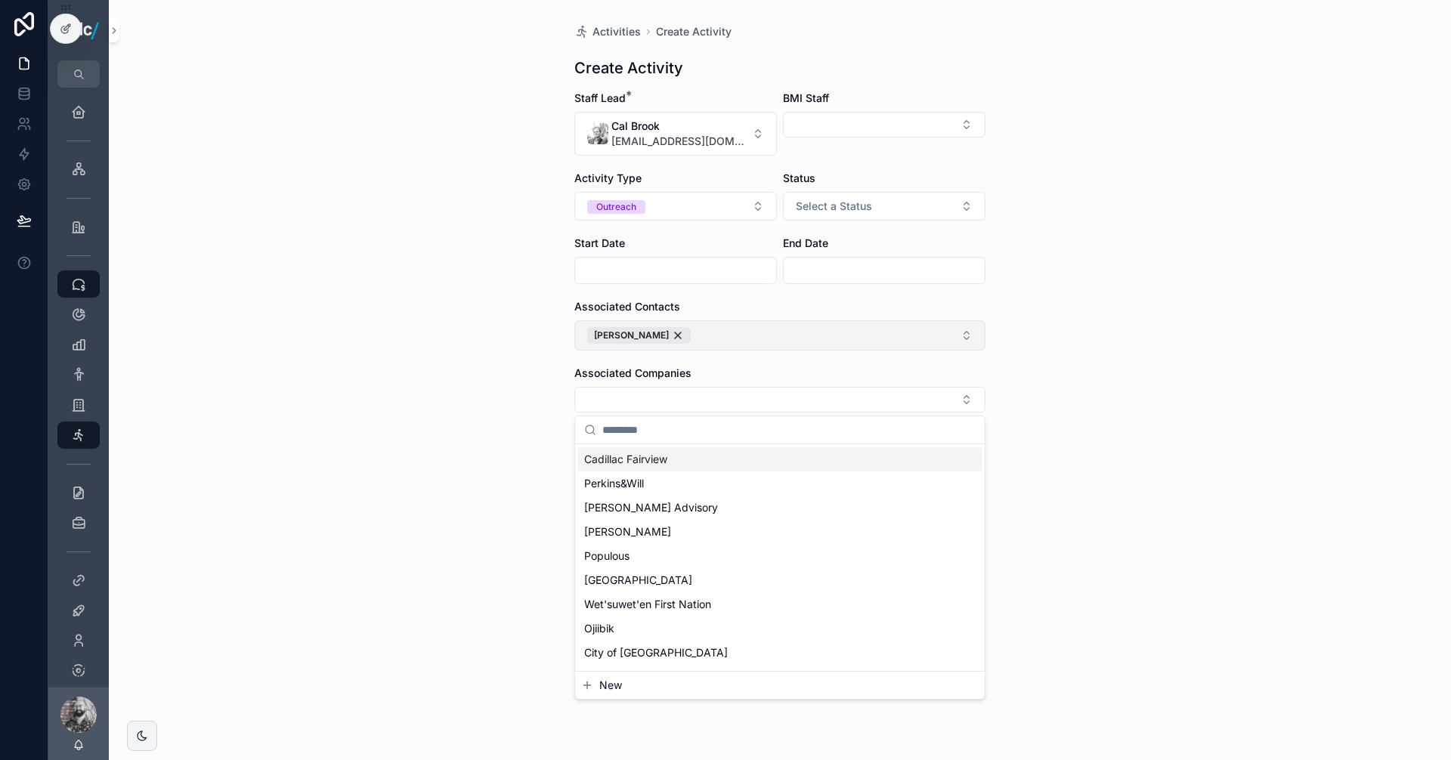
click at [650, 456] on span "Cadillac Fairview" at bounding box center [625, 459] width 83 height 15
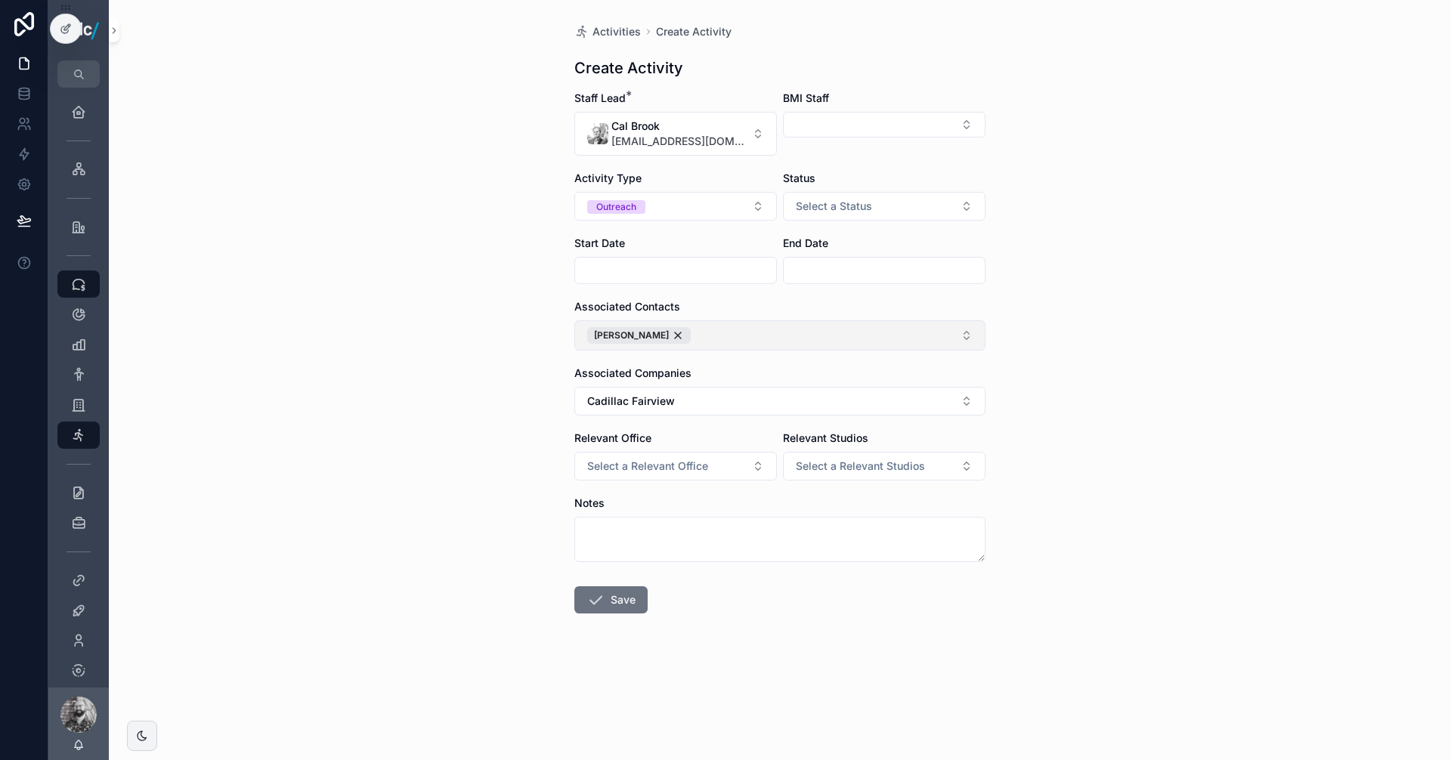
click at [1110, 354] on div "Activities Create Activity Create Activity Staff Lead * [GEOGRAPHIC_DATA][EMAIL…" at bounding box center [780, 380] width 1342 height 760
click at [719, 394] on button "Cadillac Fairview" at bounding box center [779, 401] width 411 height 29
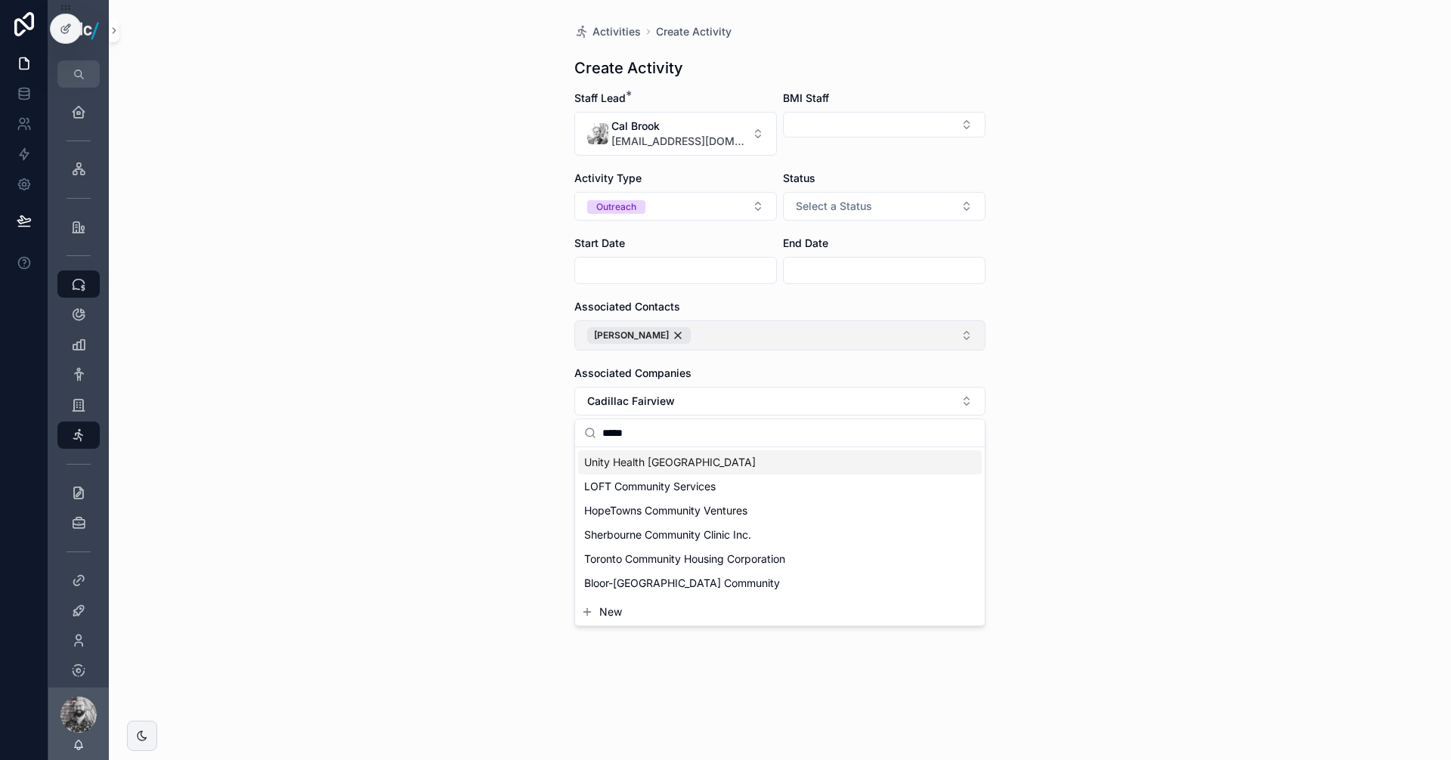
type input "*****"
click at [663, 462] on span "Unity Health [GEOGRAPHIC_DATA]" at bounding box center [670, 462] width 172 height 15
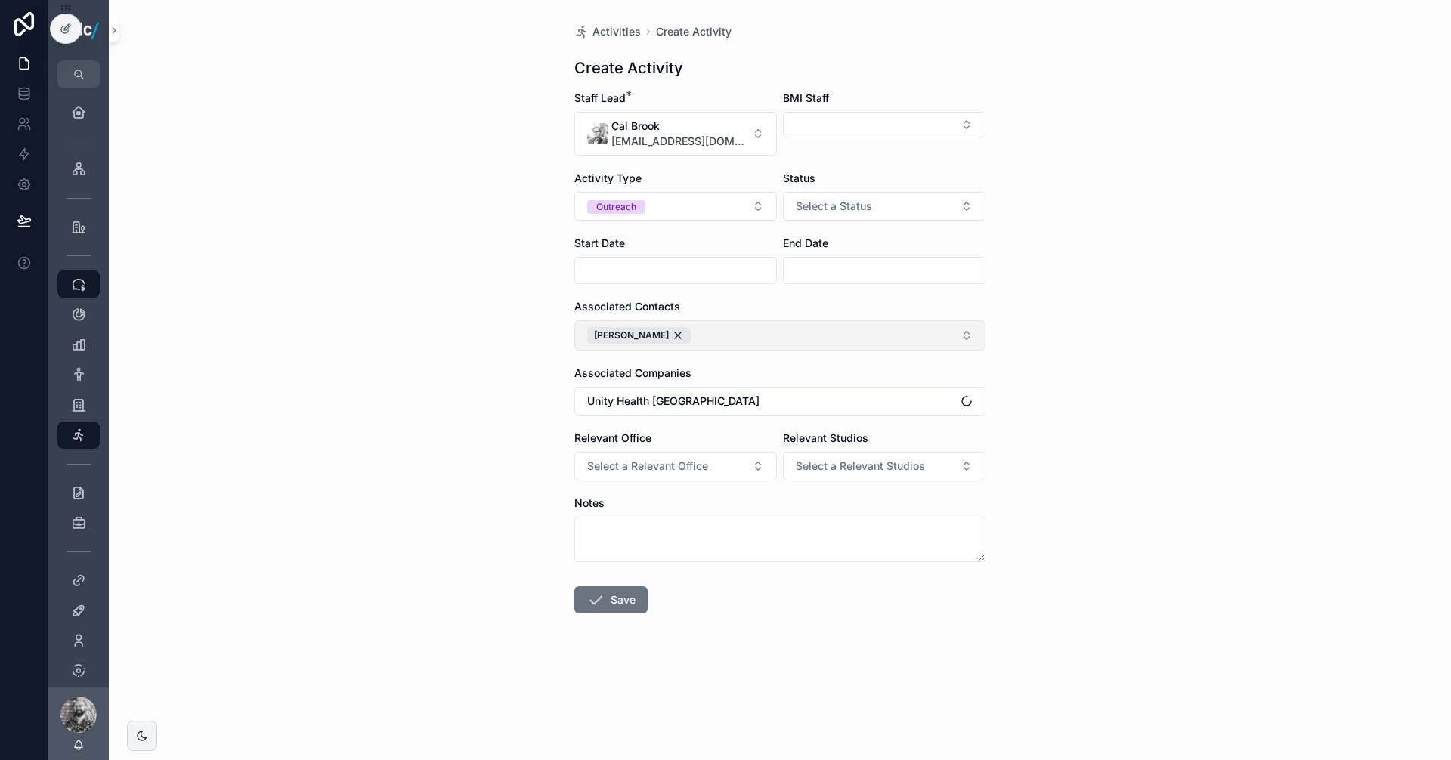
click at [1108, 366] on div "Activities Create Activity Create Activity Staff Lead * [GEOGRAPHIC_DATA] [EMAI…" at bounding box center [780, 380] width 1342 height 760
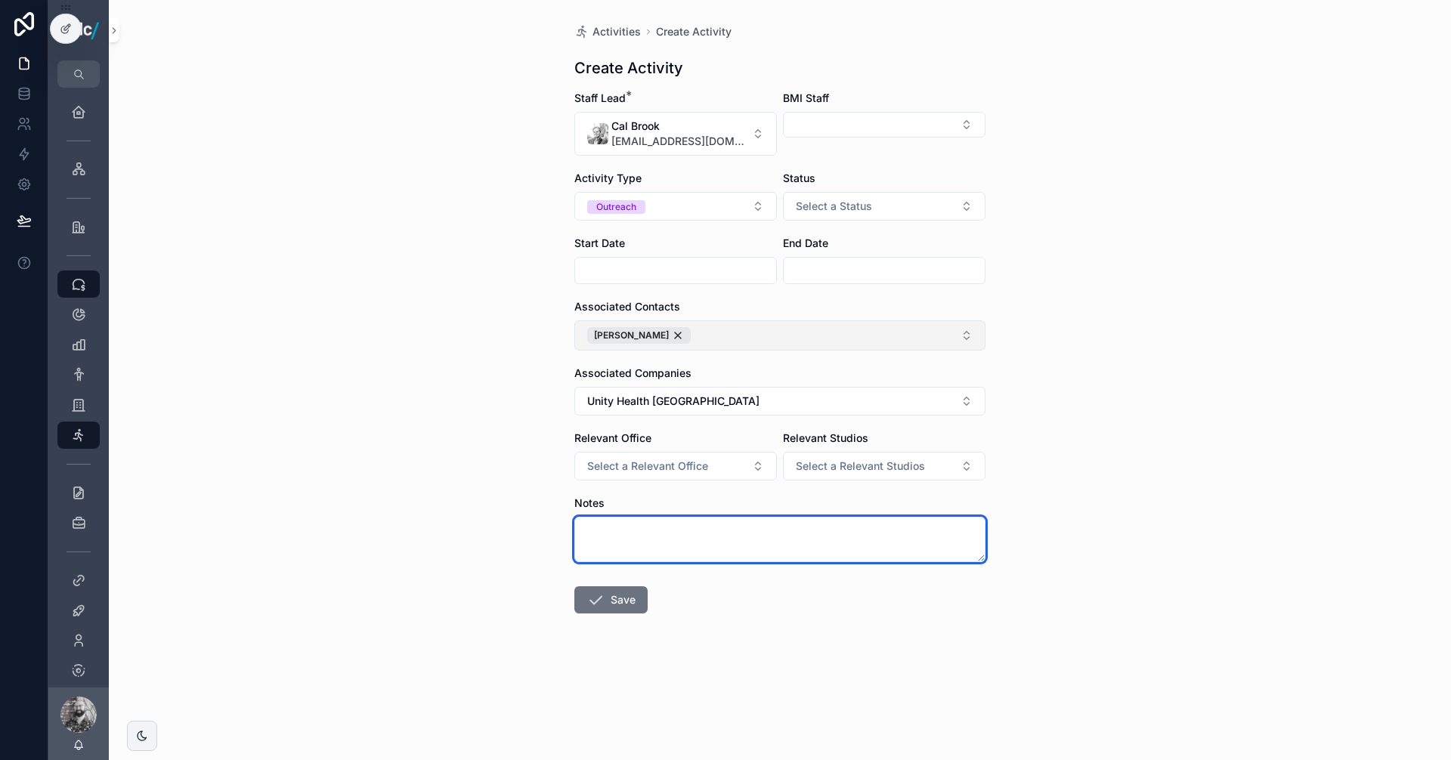
click at [668, 537] on textarea "scrollable content" at bounding box center [779, 539] width 411 height 45
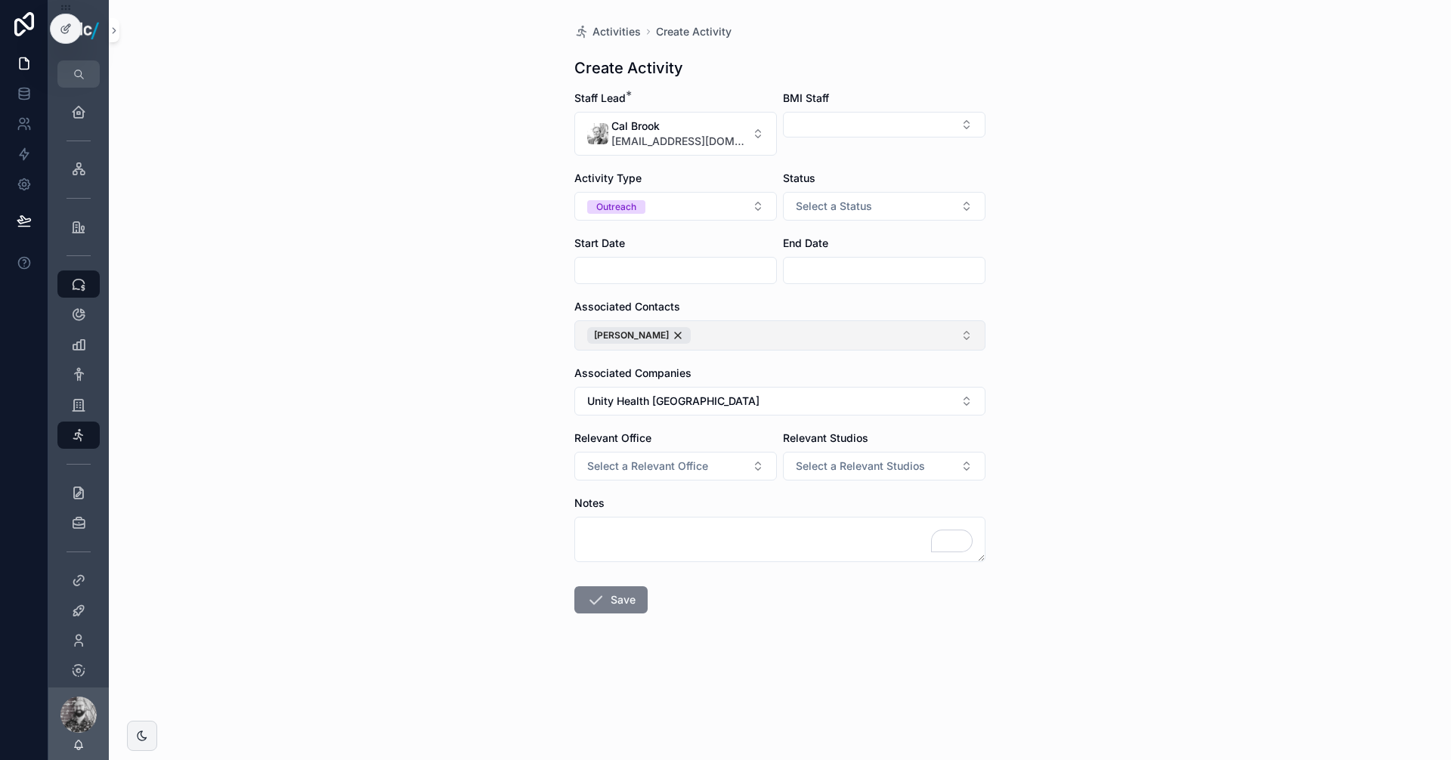
click at [621, 600] on button "Save" at bounding box center [610, 599] width 73 height 27
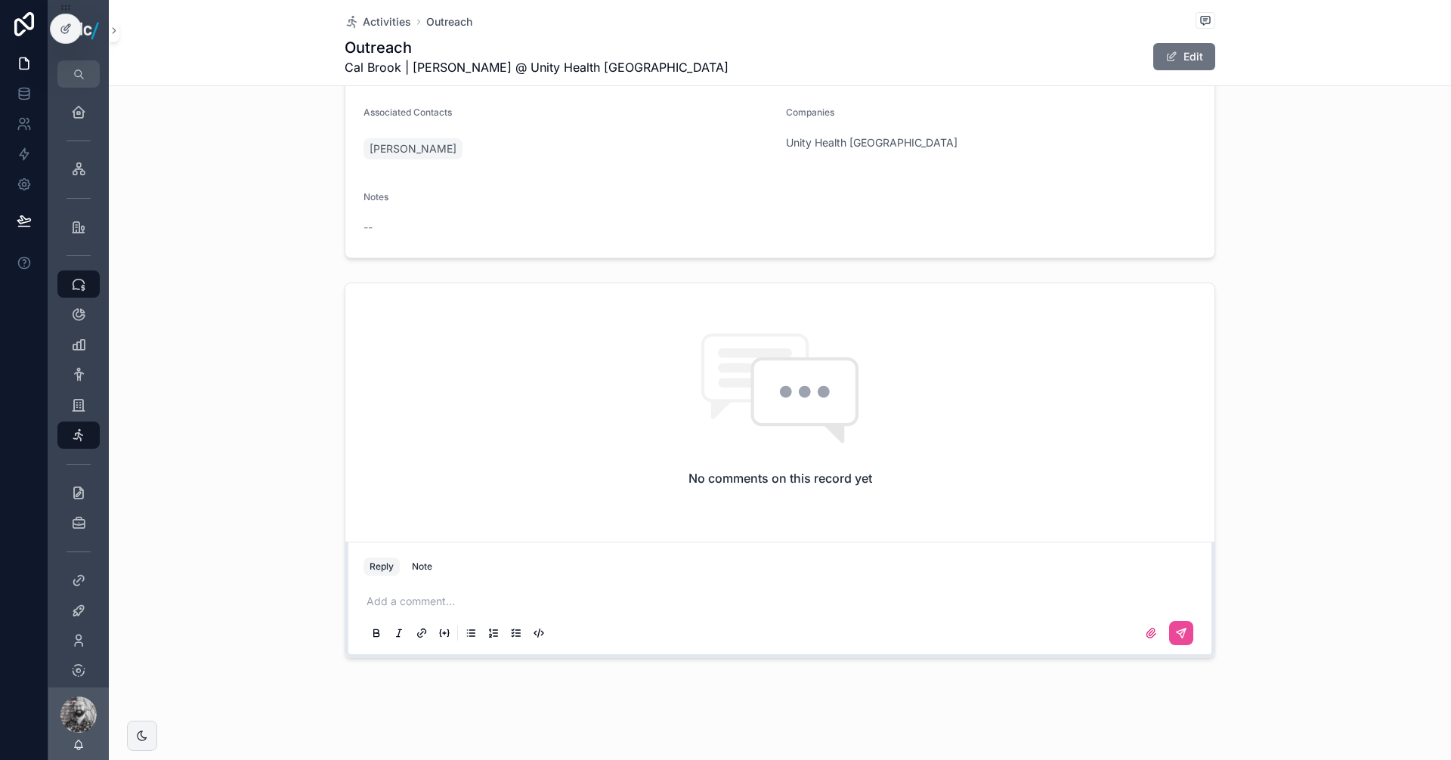
scroll to position [218, 0]
click at [386, 599] on p "scrollable content" at bounding box center [783, 600] width 833 height 15
click at [1177, 636] on icon "scrollable content" at bounding box center [1181, 632] width 9 height 9
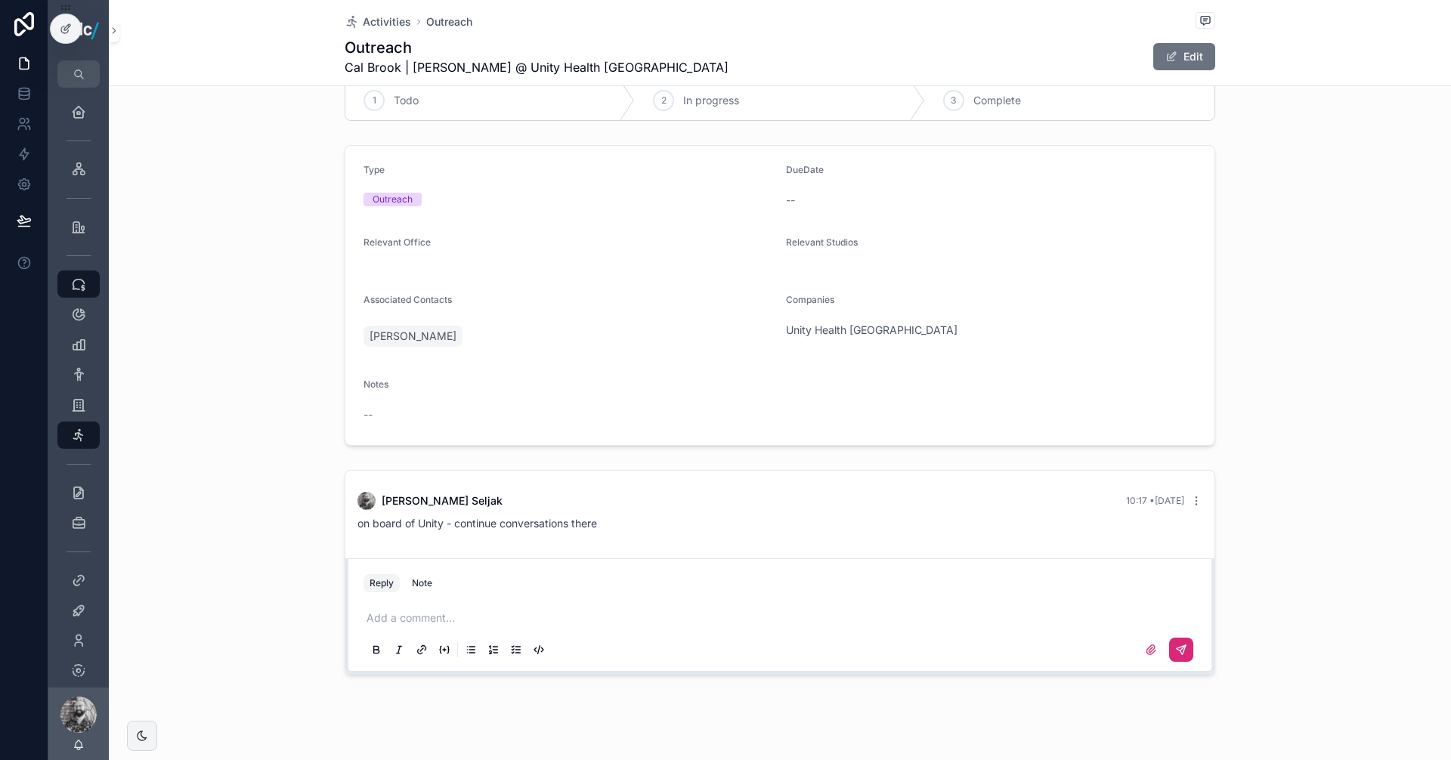
scroll to position [0, 0]
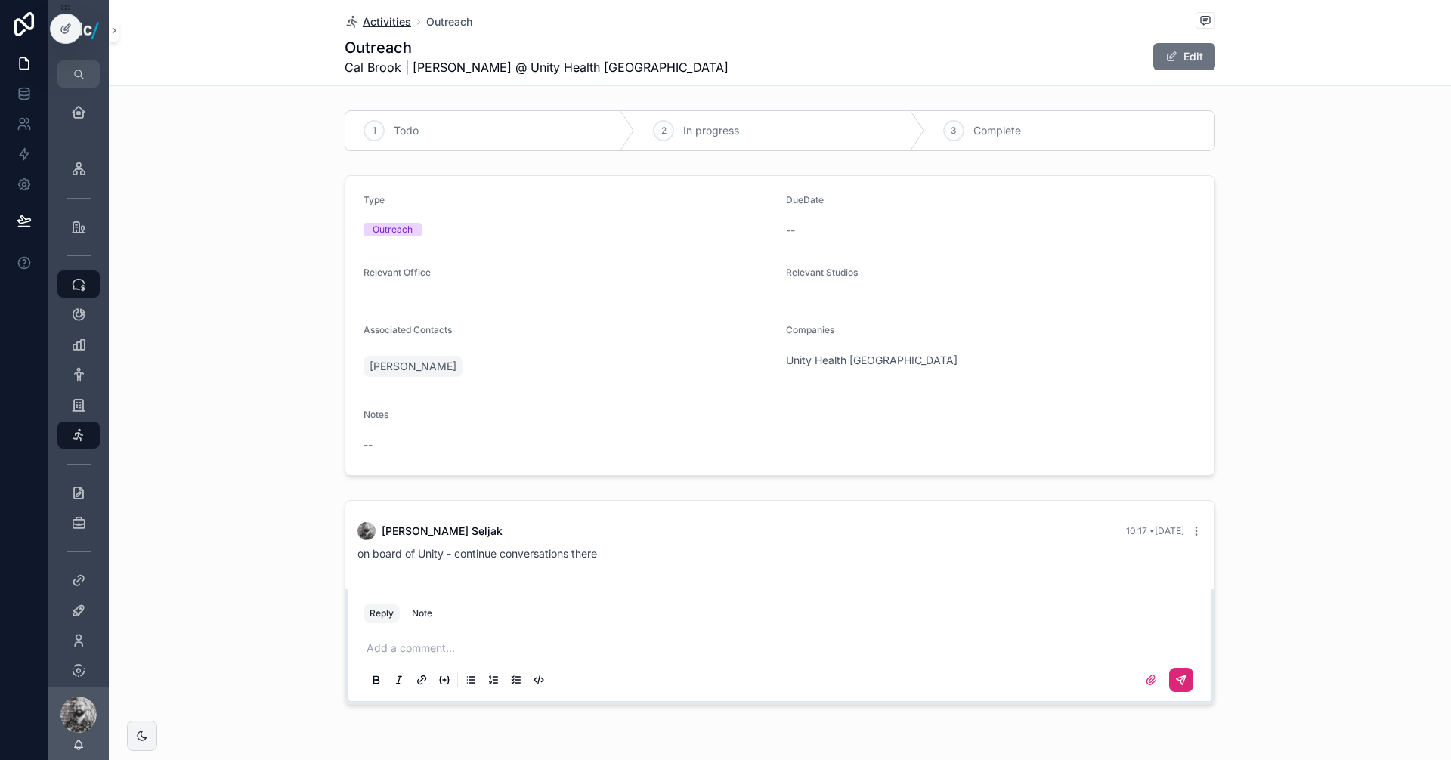
click at [394, 27] on span "Activities" at bounding box center [387, 21] width 48 height 15
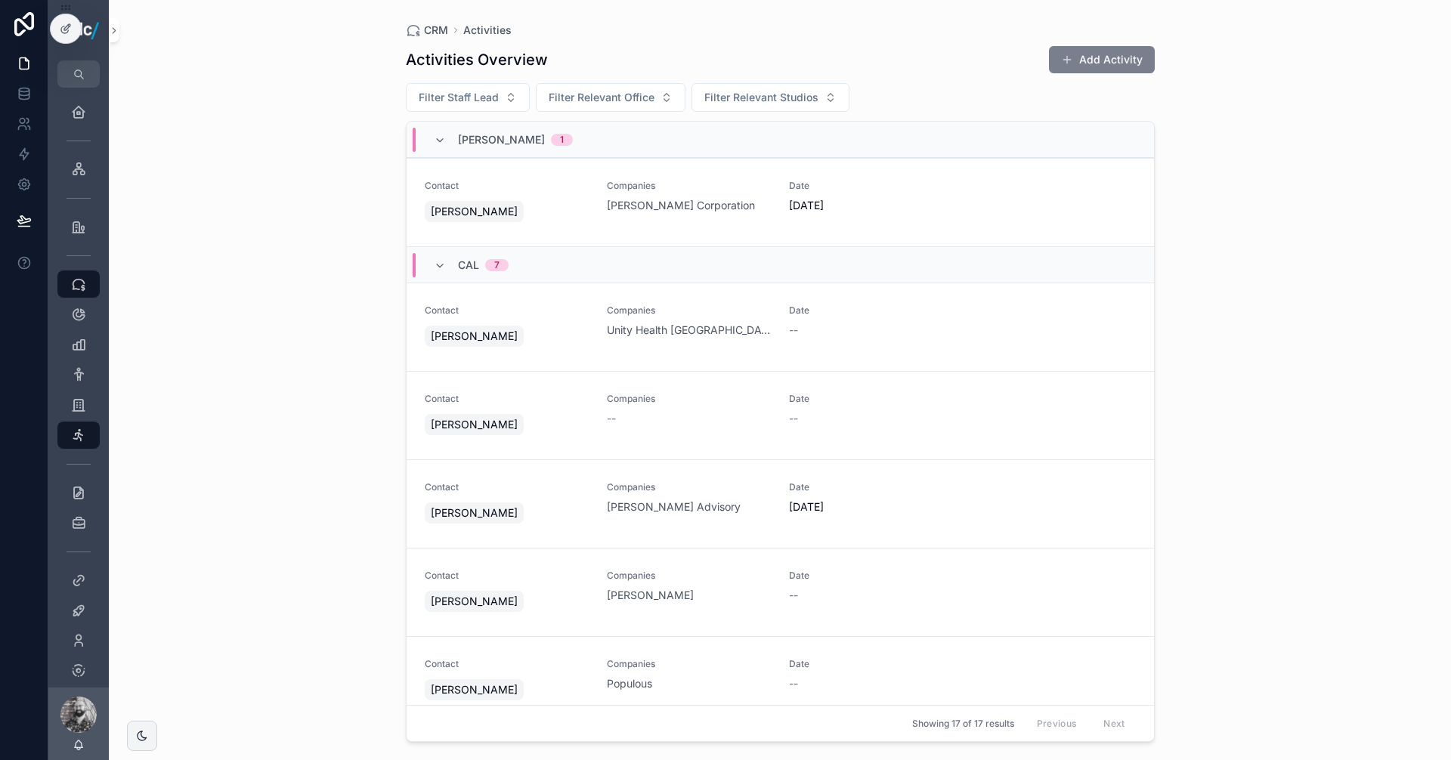
click at [1098, 60] on button "Add Activity" at bounding box center [1102, 59] width 106 height 27
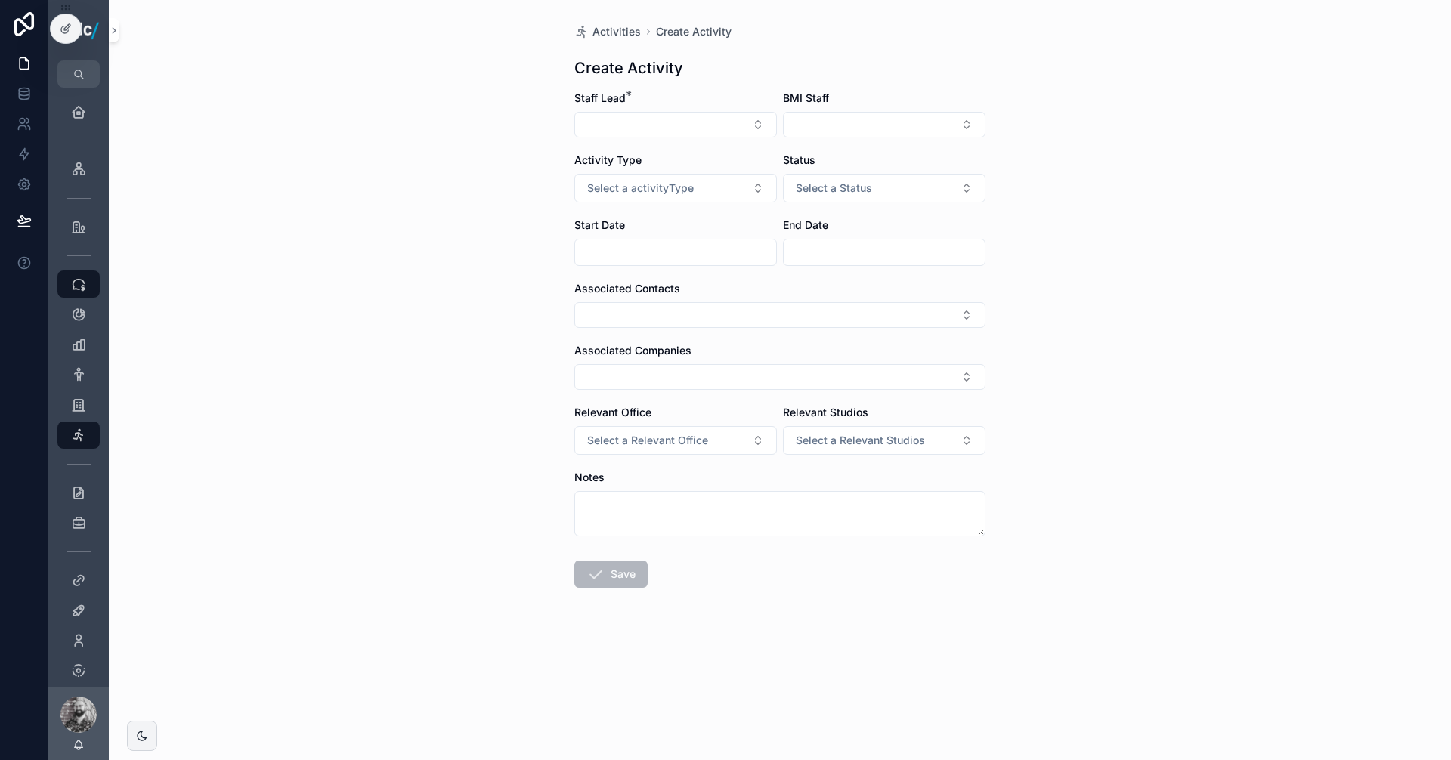
click at [629, 107] on div "Staff Lead *" at bounding box center [675, 114] width 203 height 47
click at [633, 138] on form "Staff Lead * BMI Staff Activity Type Select a activityType Status Select a Stat…" at bounding box center [779, 388] width 411 height 594
click at [626, 132] on button "Select Button" at bounding box center [675, 125] width 203 height 26
type input "**"
click at [664, 189] on span "[PERSON_NAME]" at bounding box center [678, 184] width 141 height 15
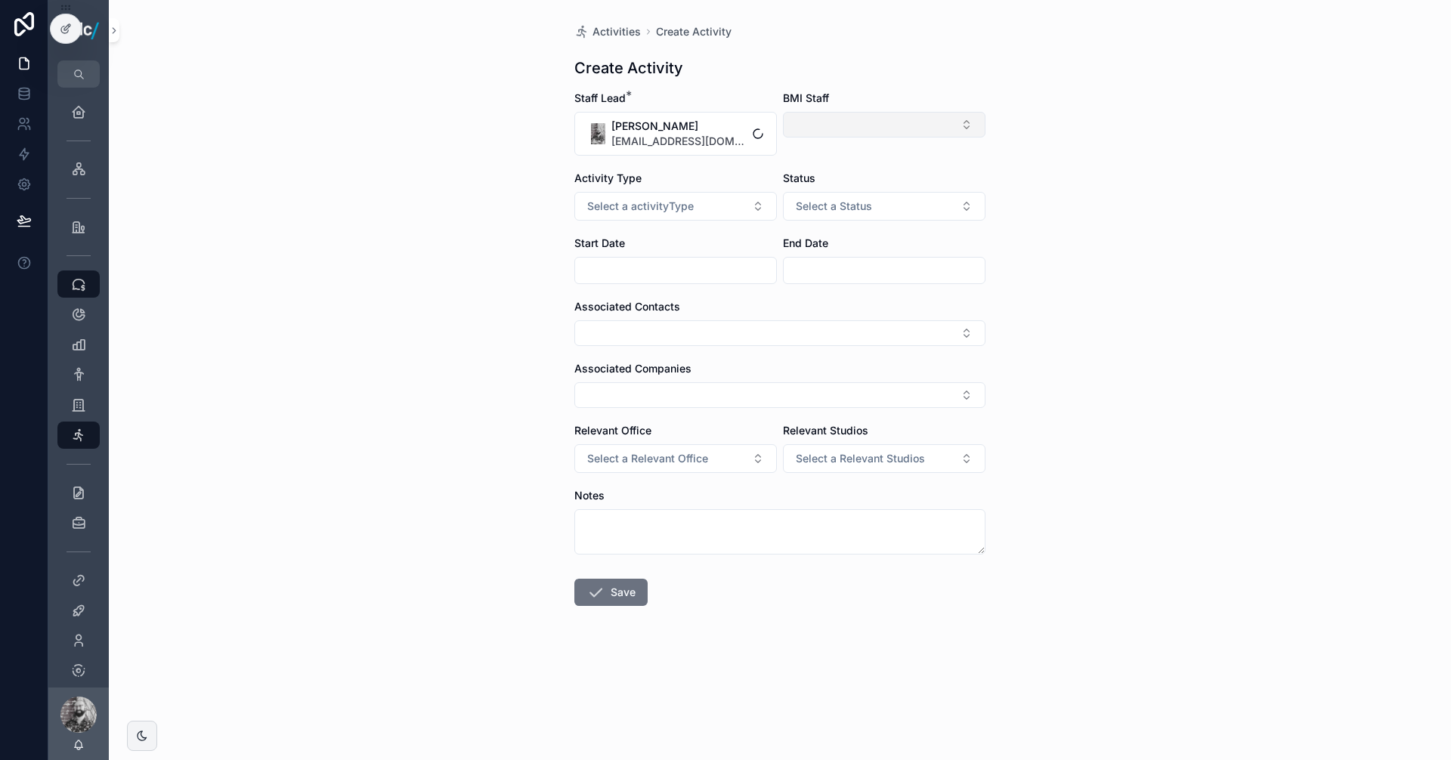
click at [842, 128] on button "Select Button" at bounding box center [884, 125] width 203 height 26
type input "*"
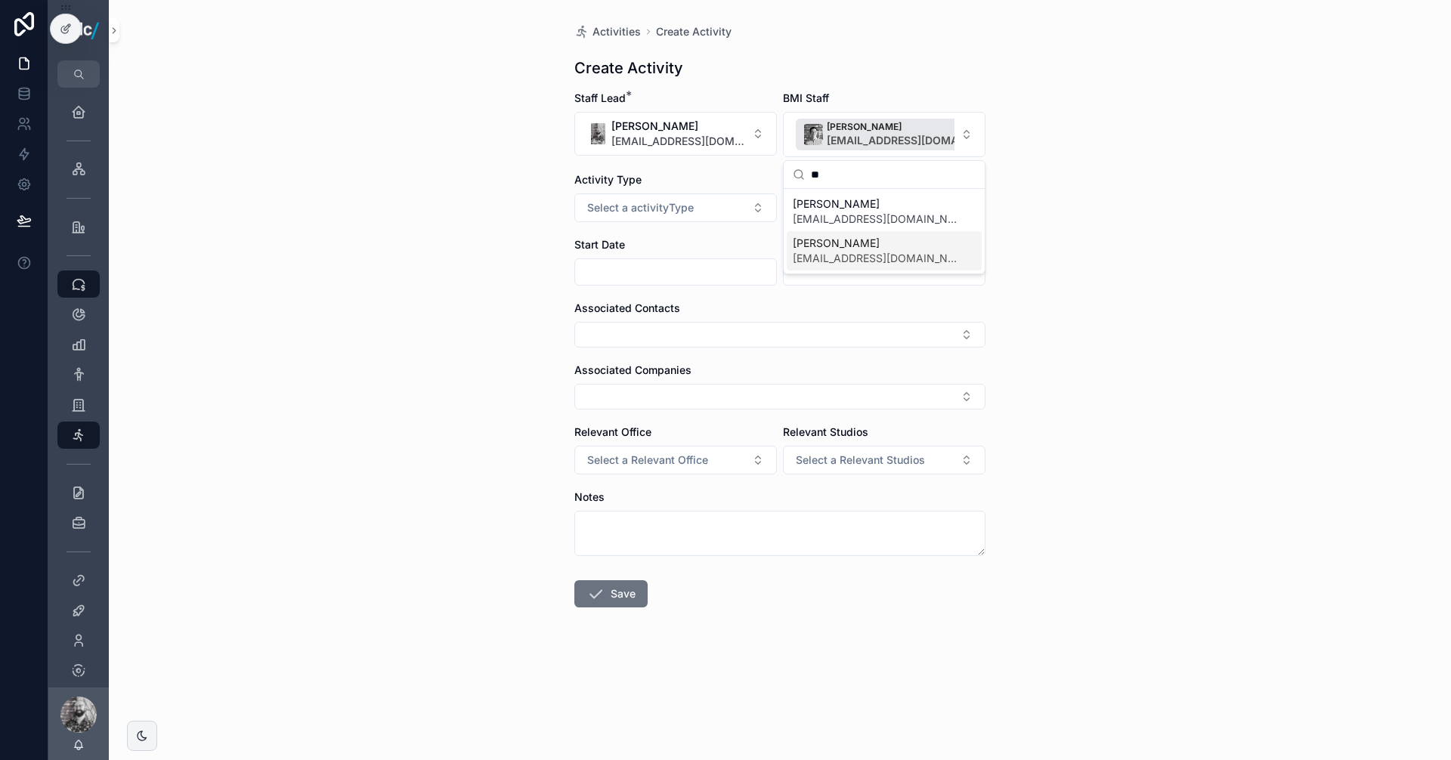
type input "**"
click at [879, 258] on span "[EMAIL_ADDRESS][DOMAIN_NAME]" at bounding box center [875, 258] width 165 height 15
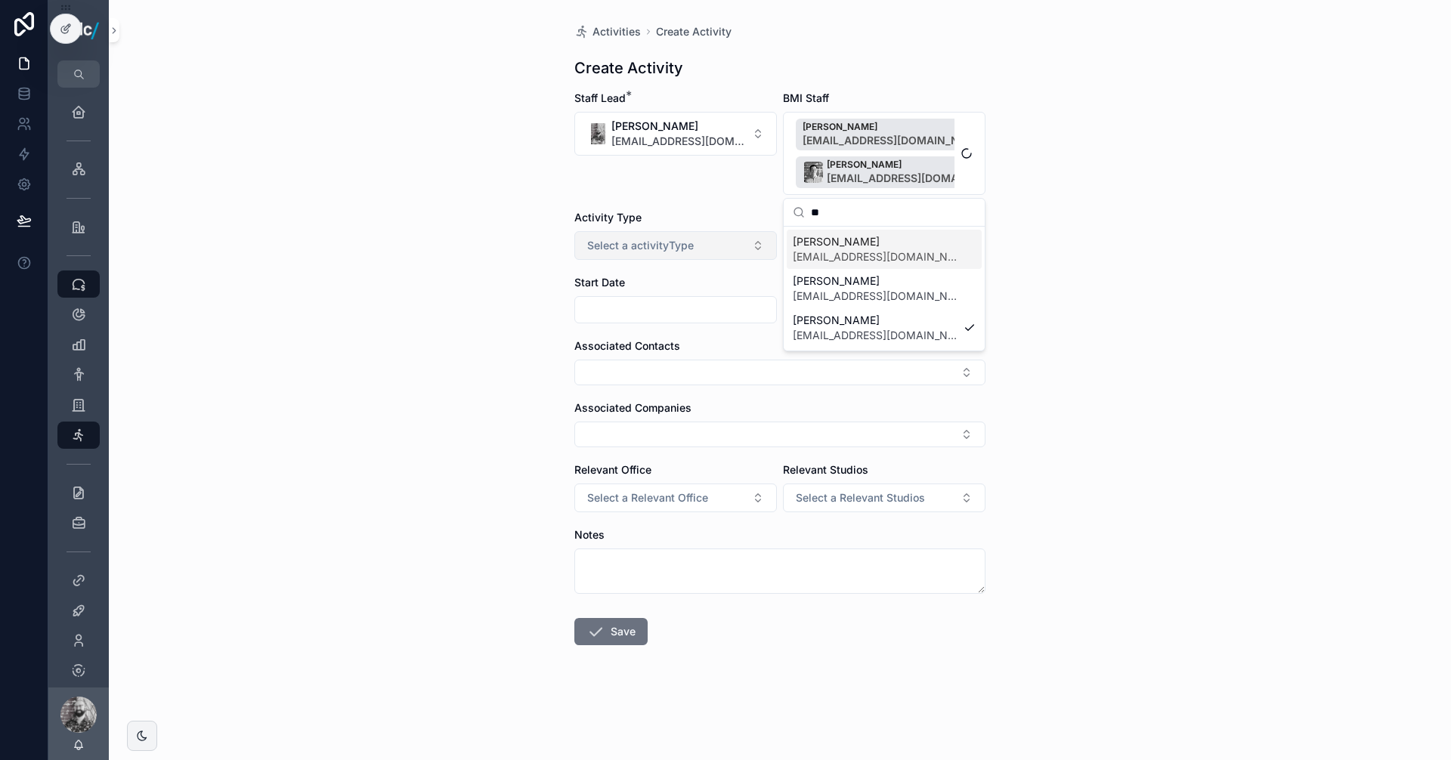
click at [722, 250] on button "Select a activityType" at bounding box center [675, 245] width 203 height 29
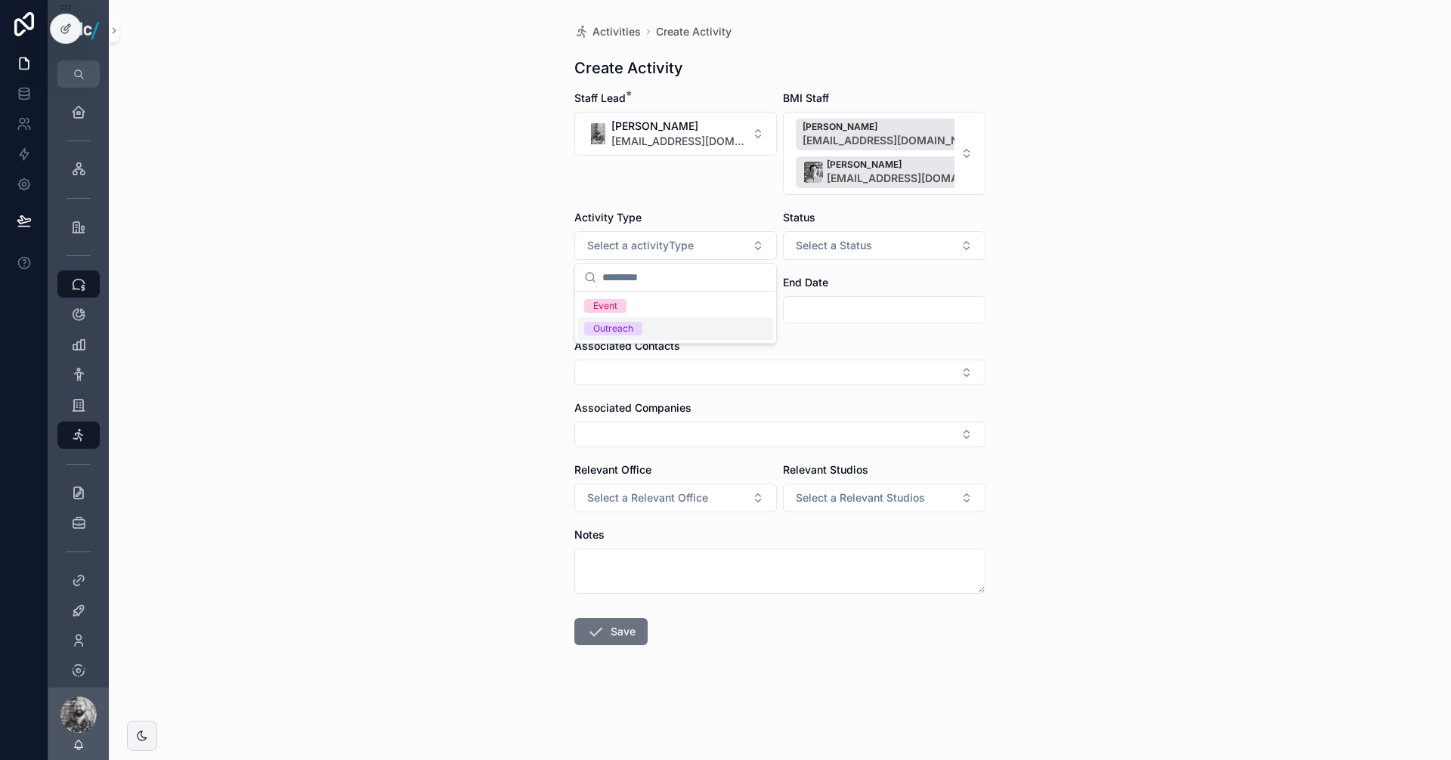
click at [636, 326] on span "Outreach" at bounding box center [613, 329] width 58 height 14
click at [934, 253] on button "Select a Status" at bounding box center [884, 245] width 203 height 29
click at [831, 330] on div "In progress" at bounding box center [826, 329] width 48 height 14
click at [650, 373] on button "Select Button" at bounding box center [779, 373] width 411 height 26
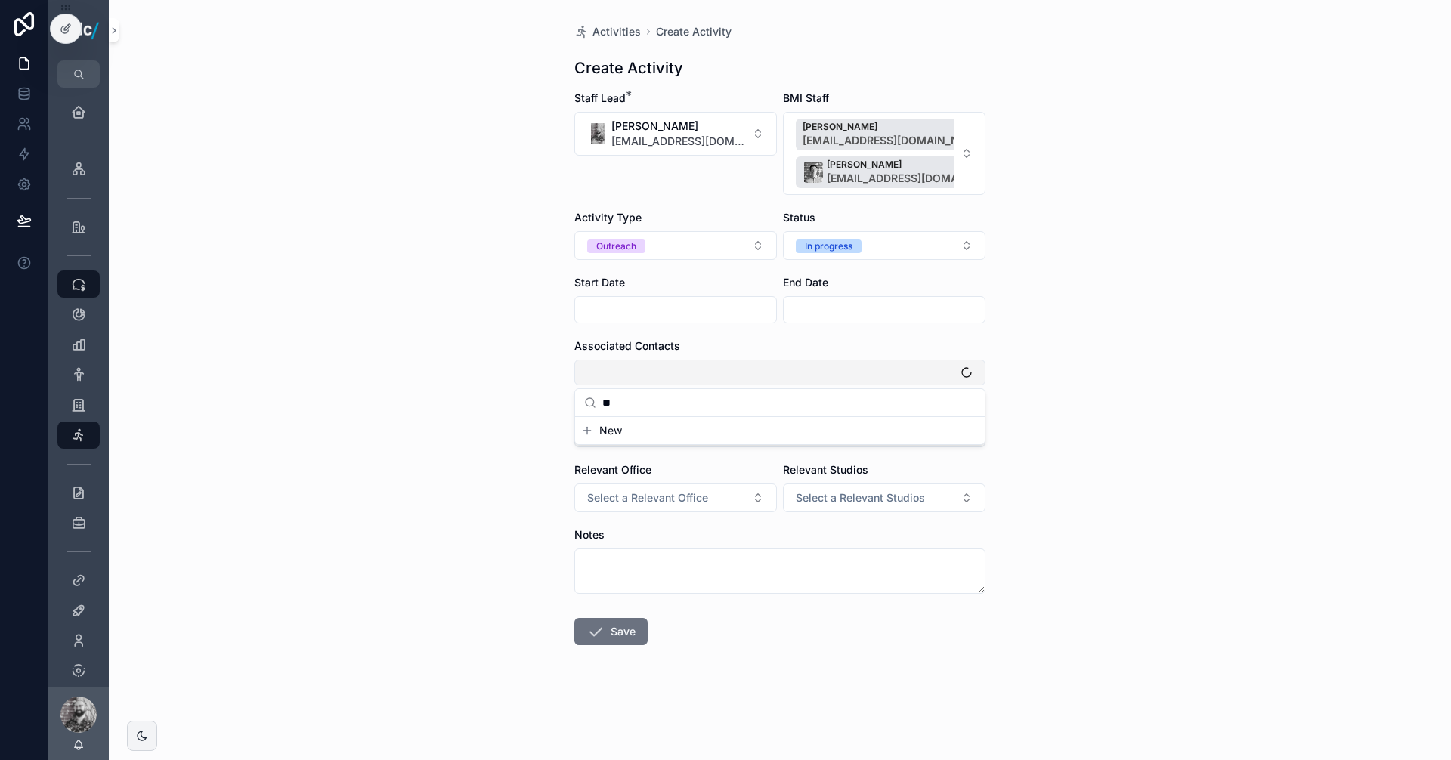
type input "*"
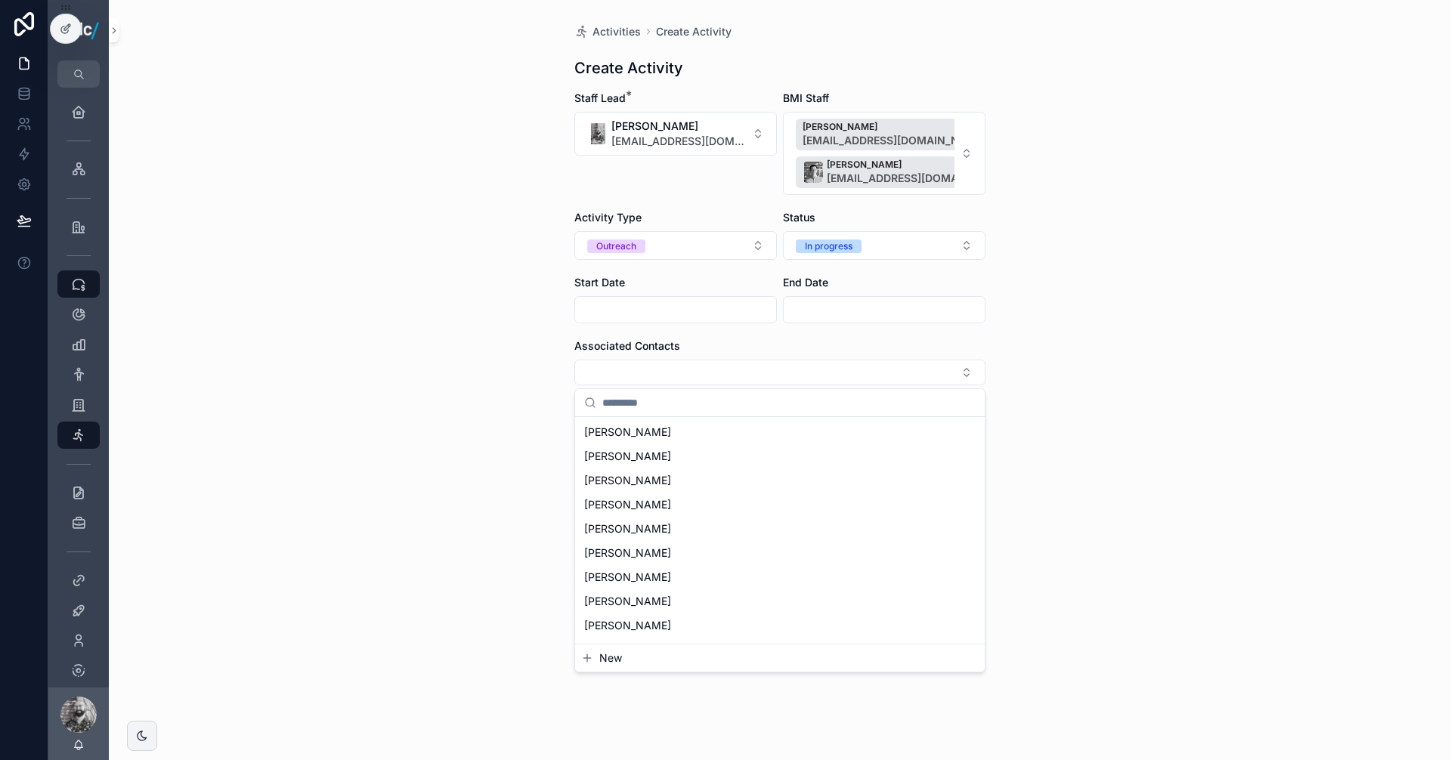
click at [422, 441] on div "Activities Create Activity Create Activity Staff Lead * [PERSON_NAME] [EMAIL_AD…" at bounding box center [780, 380] width 1342 height 760
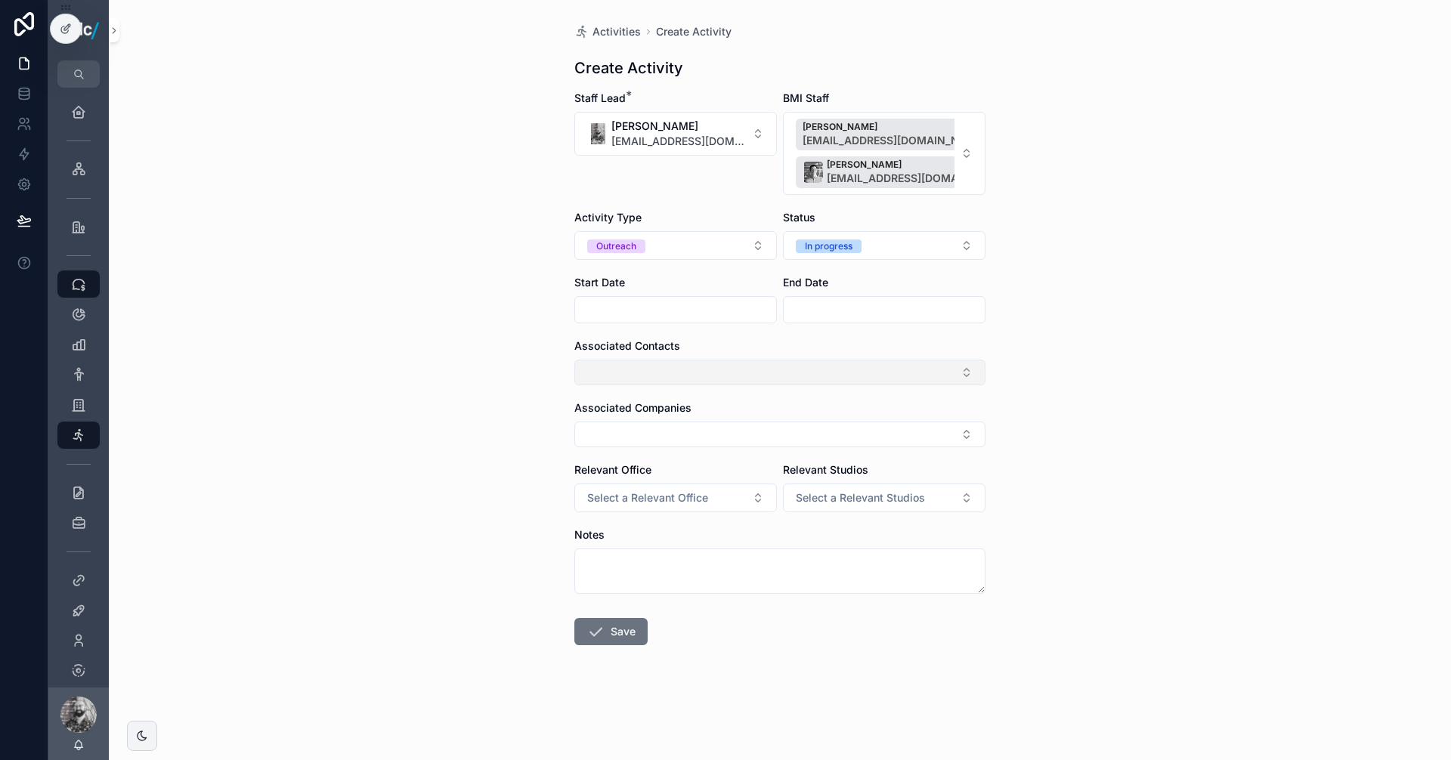
click at [651, 374] on button "Select Button" at bounding box center [779, 373] width 411 height 26
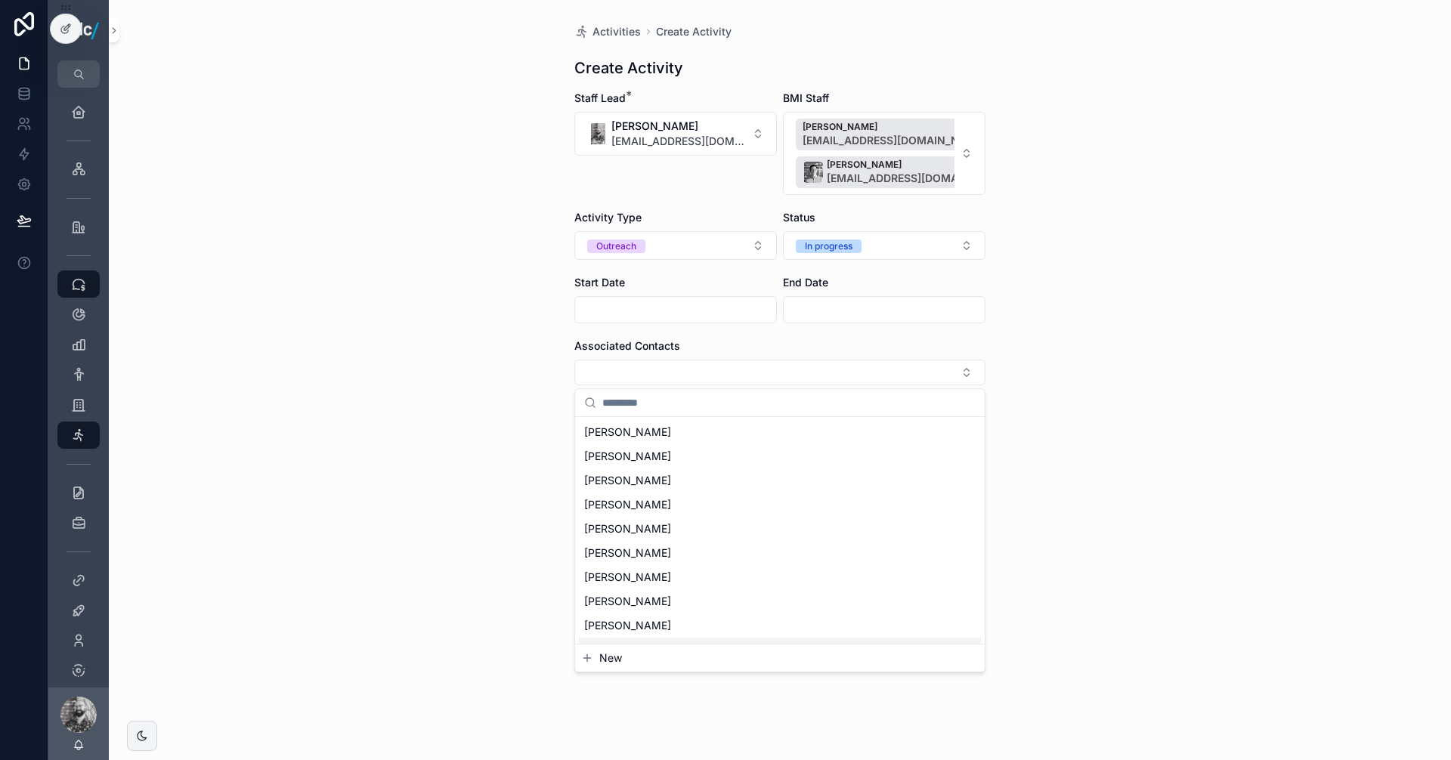
click at [620, 657] on span "New" at bounding box center [610, 658] width 23 height 15
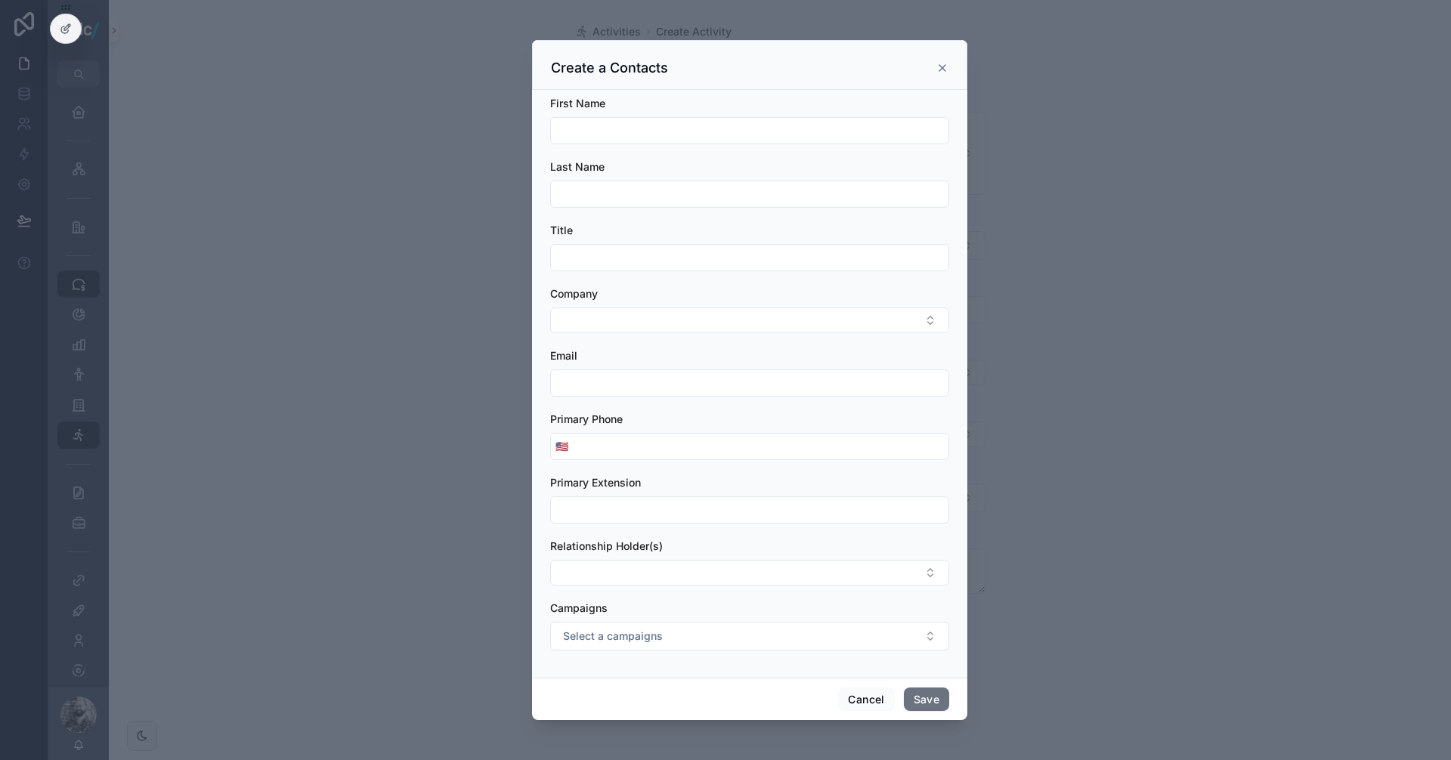
drag, startPoint x: 623, startPoint y: 133, endPoint x: 618, endPoint y: 120, distance: 13.9
click at [623, 133] on input "scrollable content" at bounding box center [749, 130] width 397 height 21
type input "*****"
type input "*********"
paste input "**********"
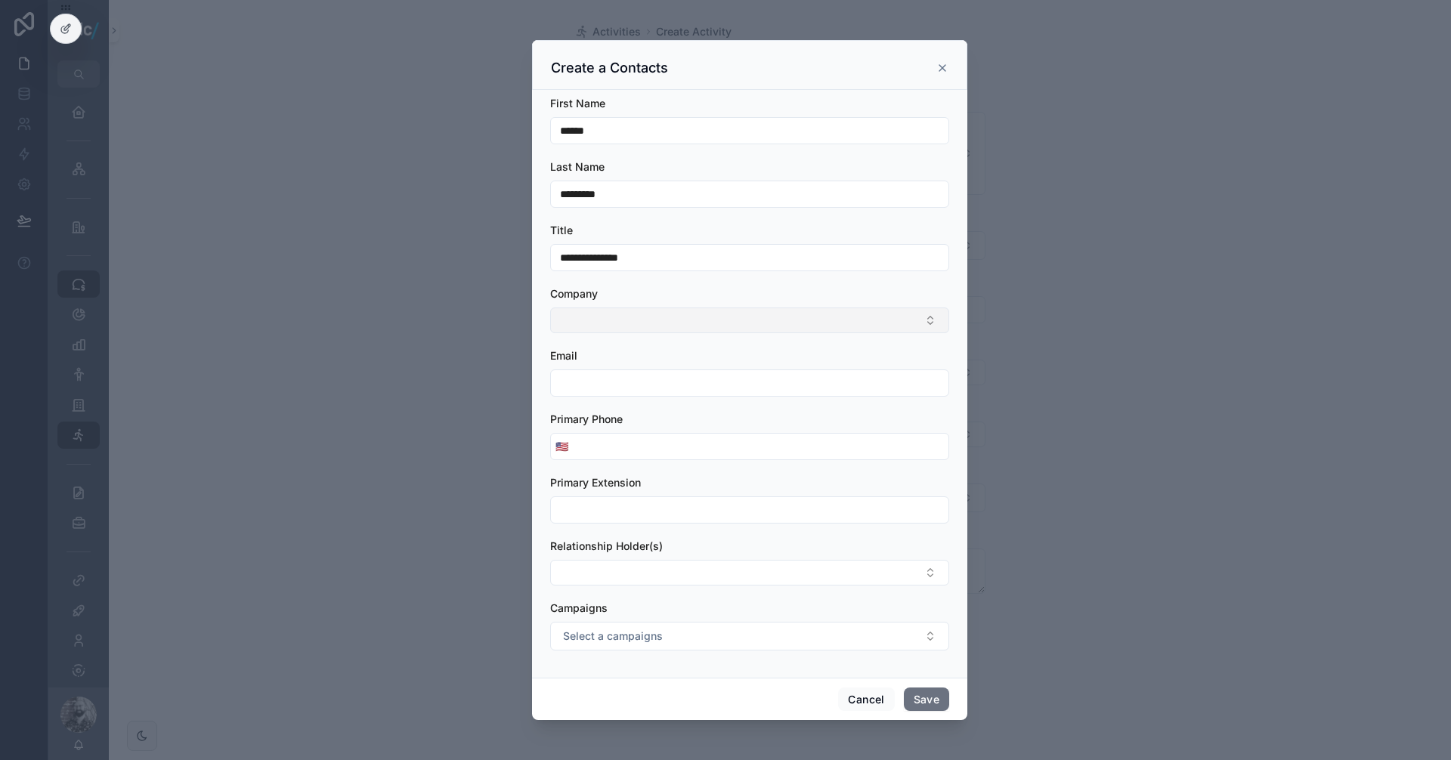
click at [604, 324] on button "Select Button" at bounding box center [749, 321] width 399 height 26
click at [617, 258] on input "**********" at bounding box center [749, 257] width 397 height 21
drag, startPoint x: 669, startPoint y: 257, endPoint x: 500, endPoint y: 255, distance: 169.3
click at [503, 255] on div "**********" at bounding box center [749, 380] width 1403 height 760
type input "*********"
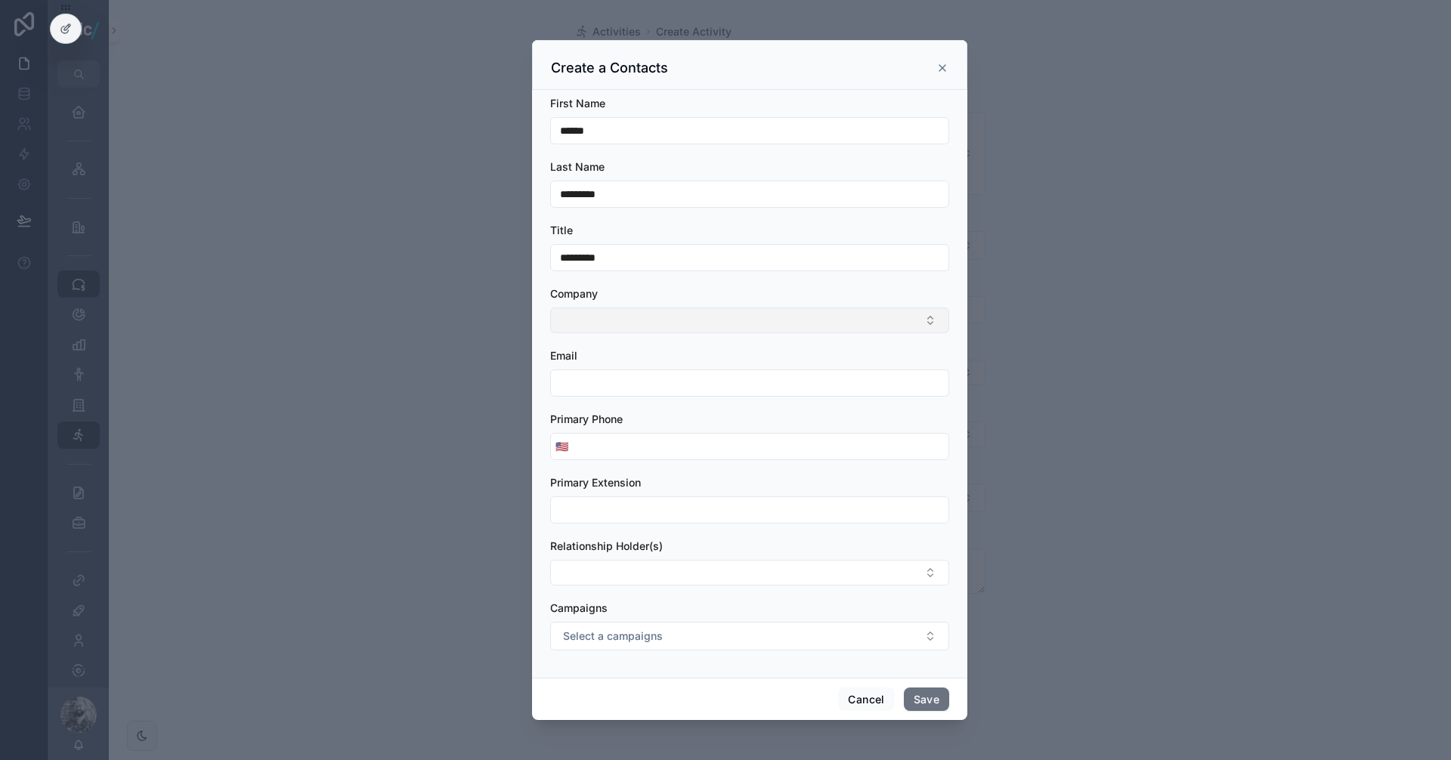
click at [586, 319] on button "Select Button" at bounding box center [749, 321] width 399 height 26
type input "****"
click at [585, 374] on span "New" at bounding box center [586, 378] width 23 height 15
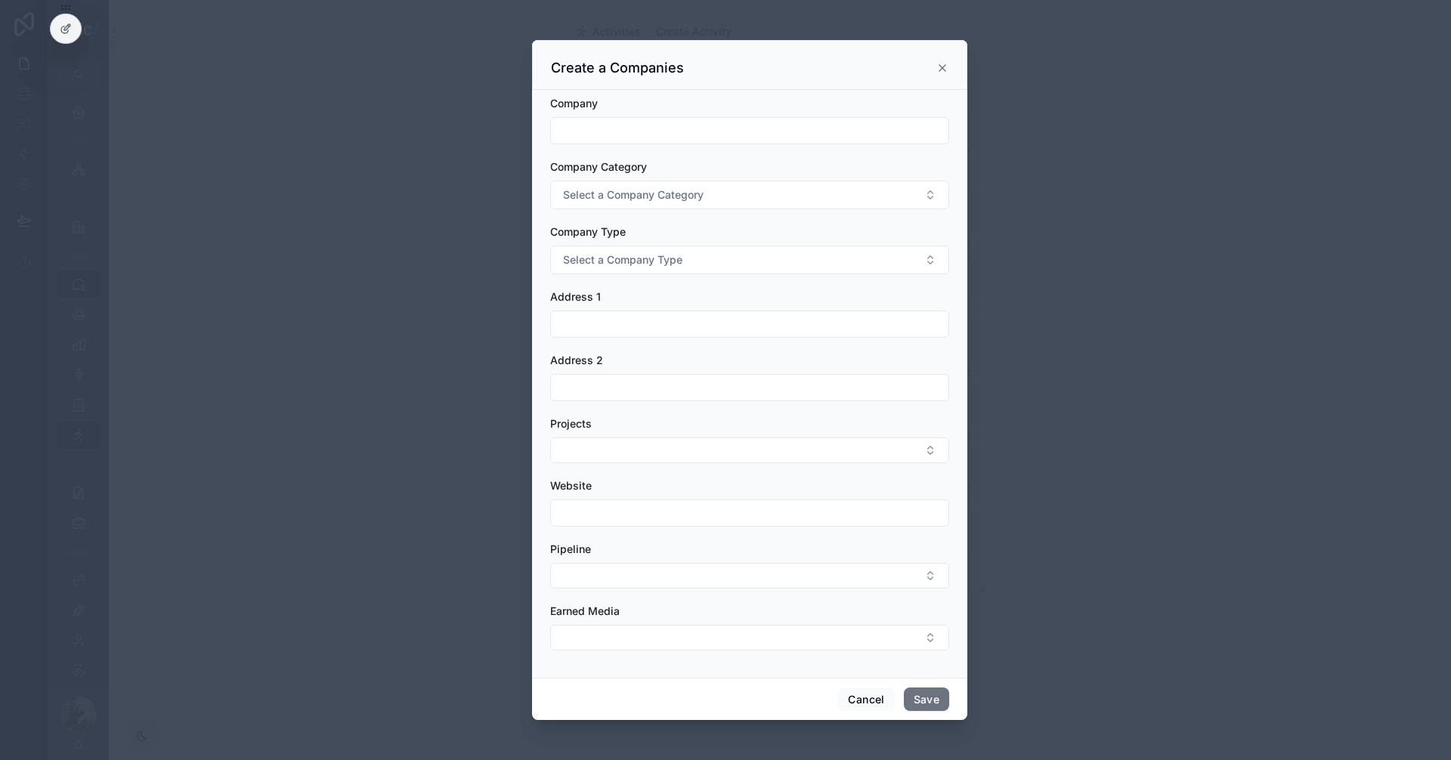
click at [606, 120] on input "scrollable content" at bounding box center [749, 130] width 397 height 21
type input "****"
click at [640, 197] on span "Select a Company Category" at bounding box center [633, 194] width 141 height 15
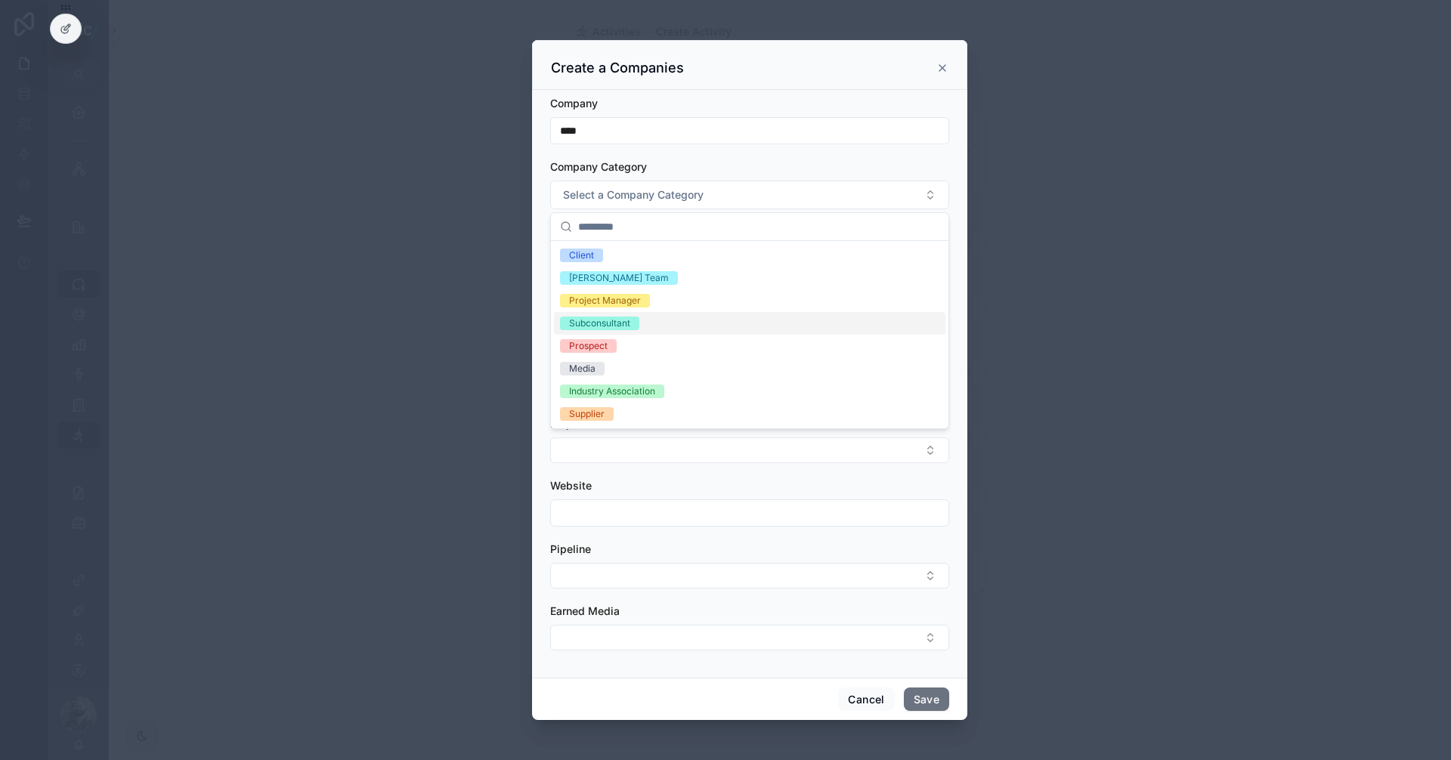
click at [602, 330] on div "Subconsultant" at bounding box center [749, 323] width 391 height 23
click at [741, 174] on div "Company Category" at bounding box center [749, 166] width 399 height 15
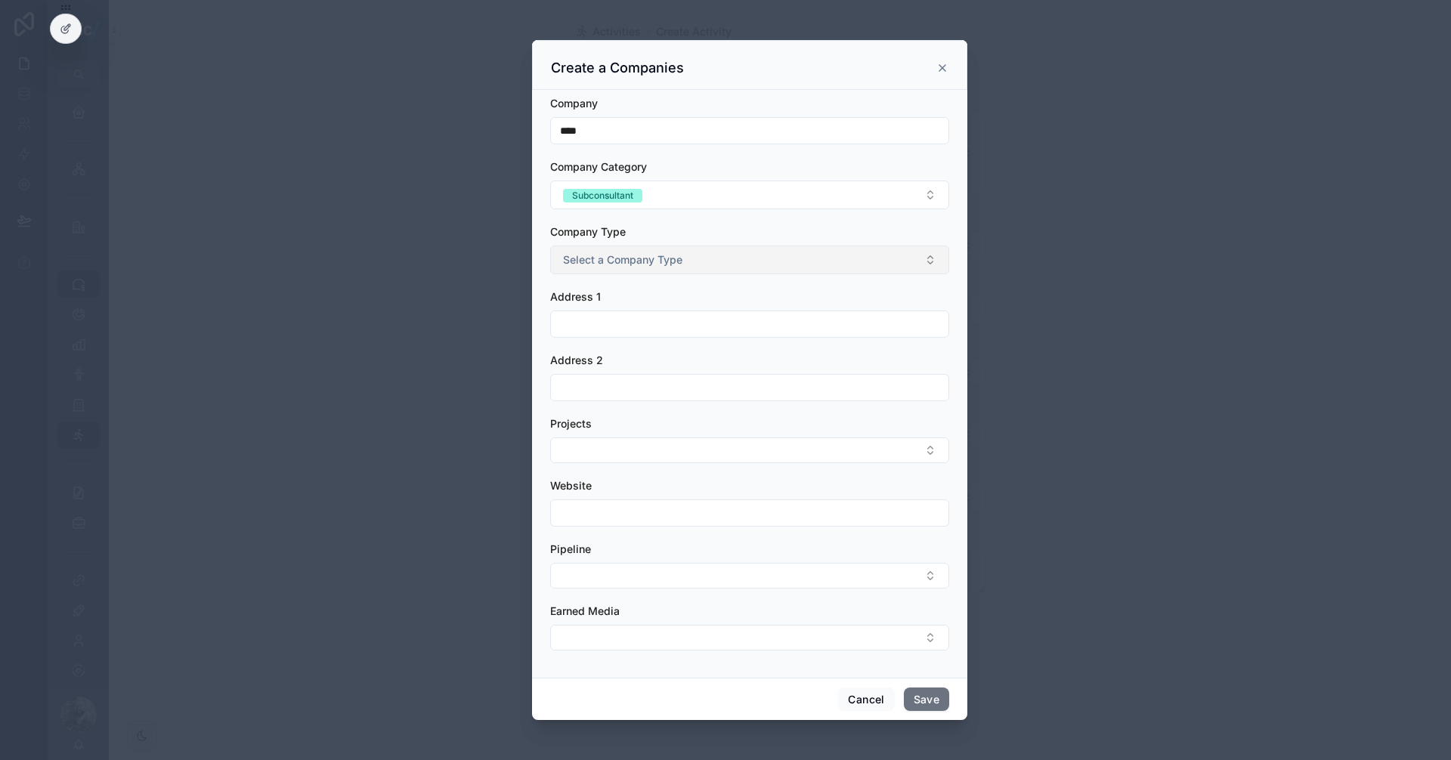
click at [648, 271] on button "Select a Company Type" at bounding box center [749, 260] width 399 height 29
type input "***"
click at [617, 318] on div "Architect" at bounding box center [749, 320] width 391 height 23
click at [942, 710] on button "Save" at bounding box center [926, 700] width 45 height 24
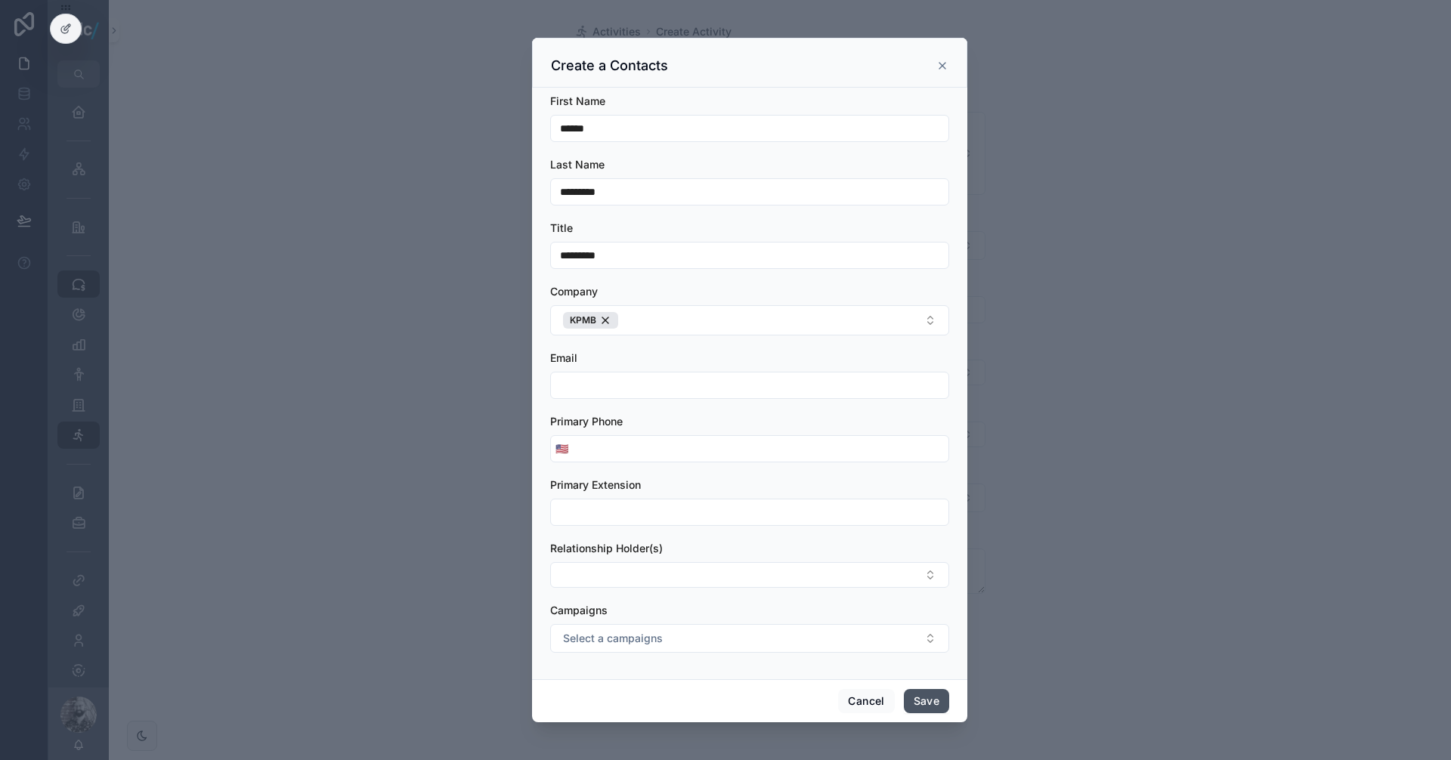
click at [936, 703] on button "Save" at bounding box center [926, 701] width 45 height 24
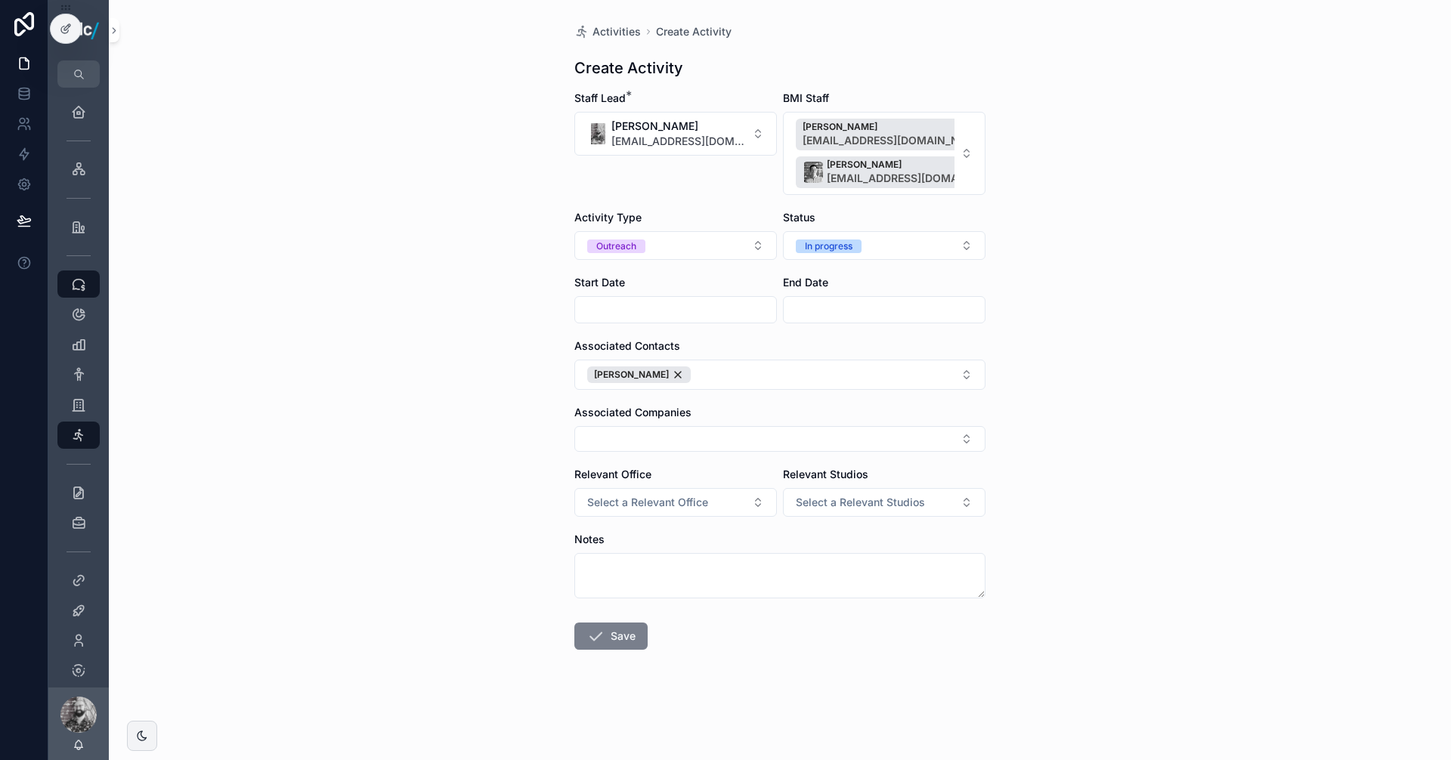
click at [626, 635] on button "Save" at bounding box center [610, 636] width 73 height 27
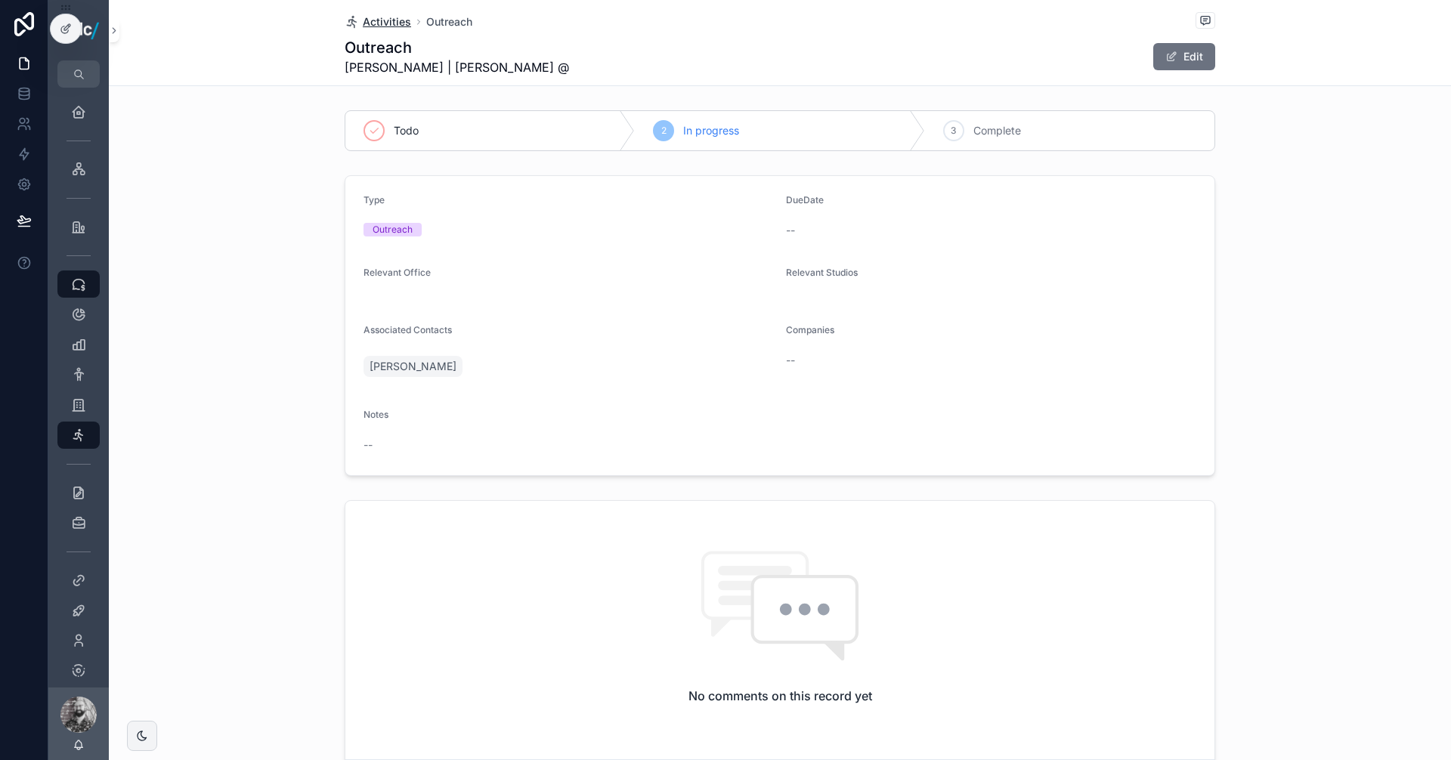
click at [385, 17] on span "Activities" at bounding box center [387, 21] width 48 height 15
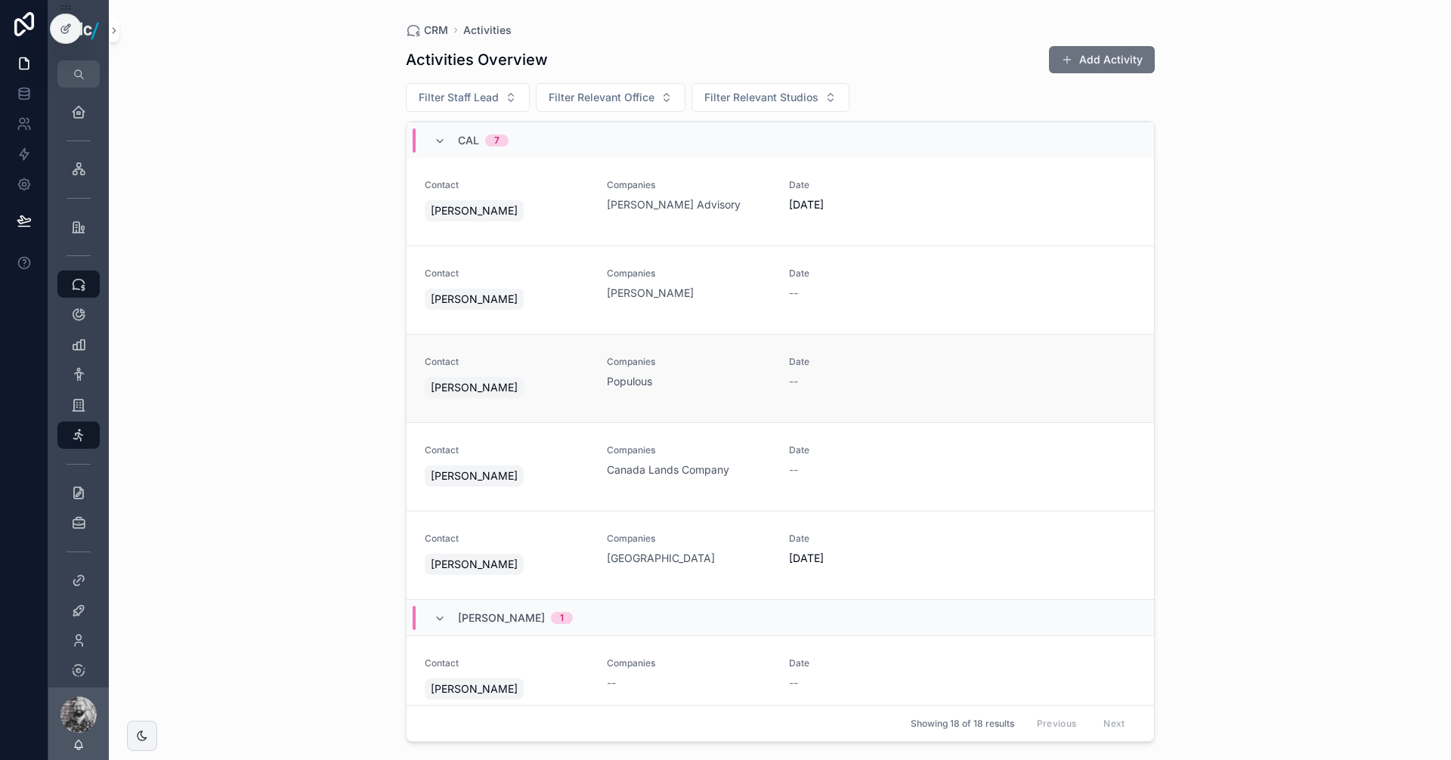
scroll to position [659, 0]
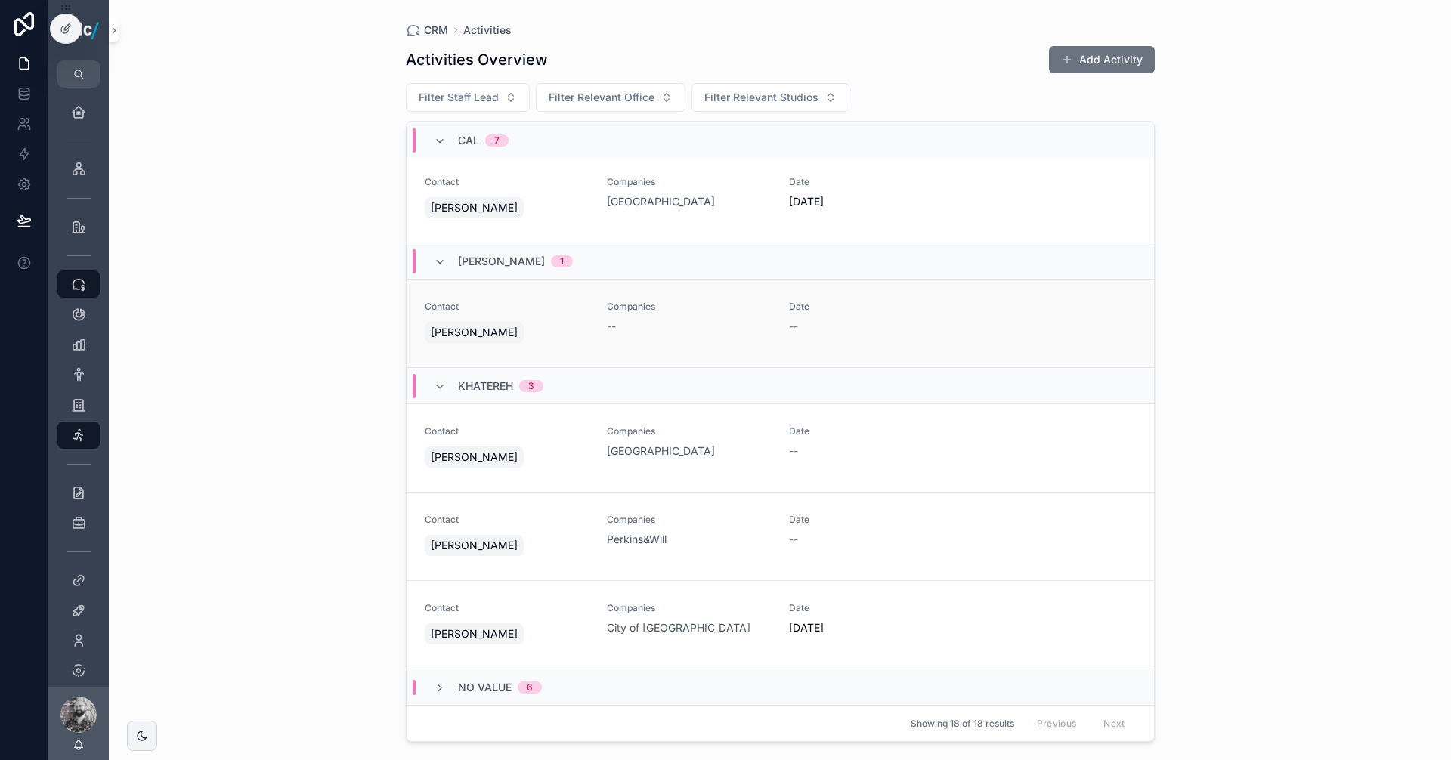
click at [893, 318] on div "Date --" at bounding box center [871, 317] width 164 height 33
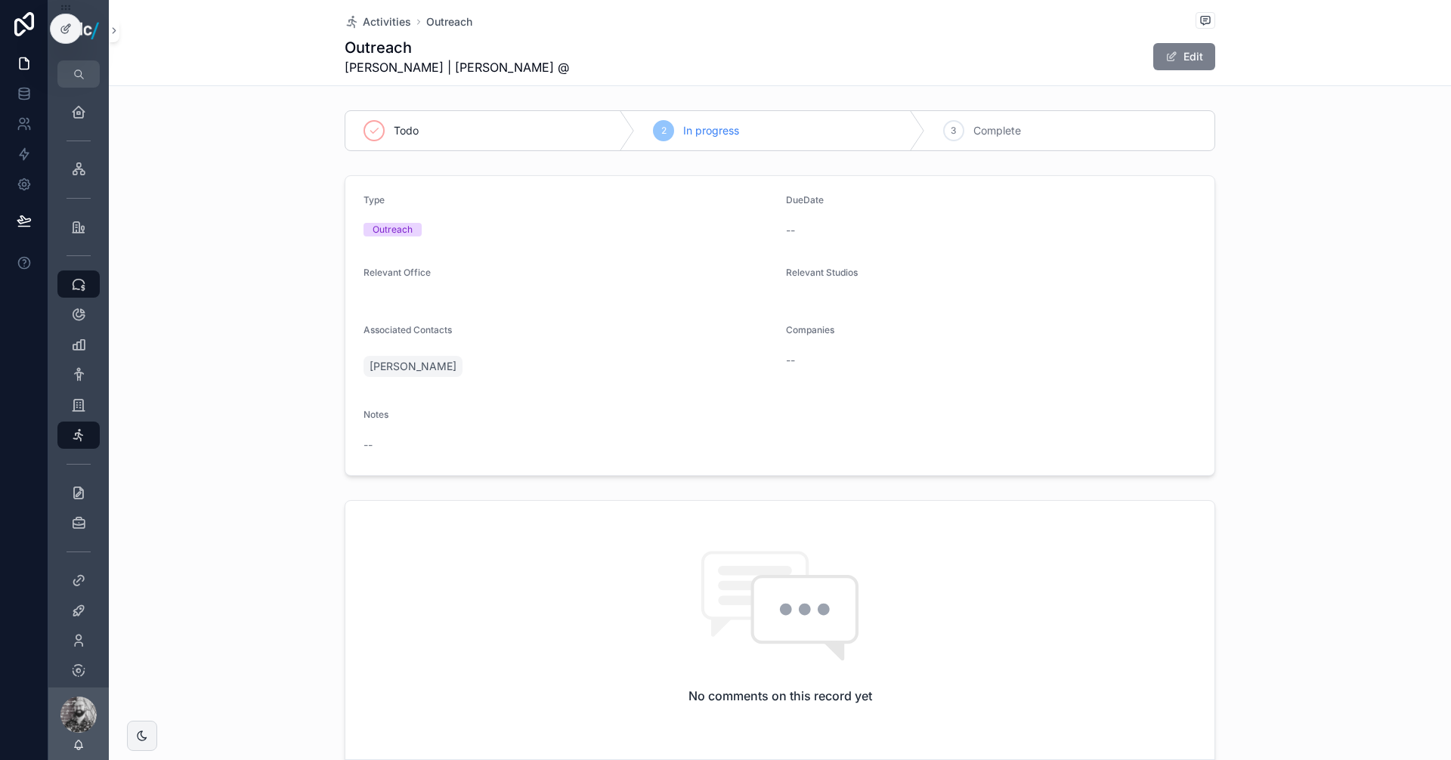
click at [1166, 65] on button "Edit" at bounding box center [1184, 56] width 62 height 27
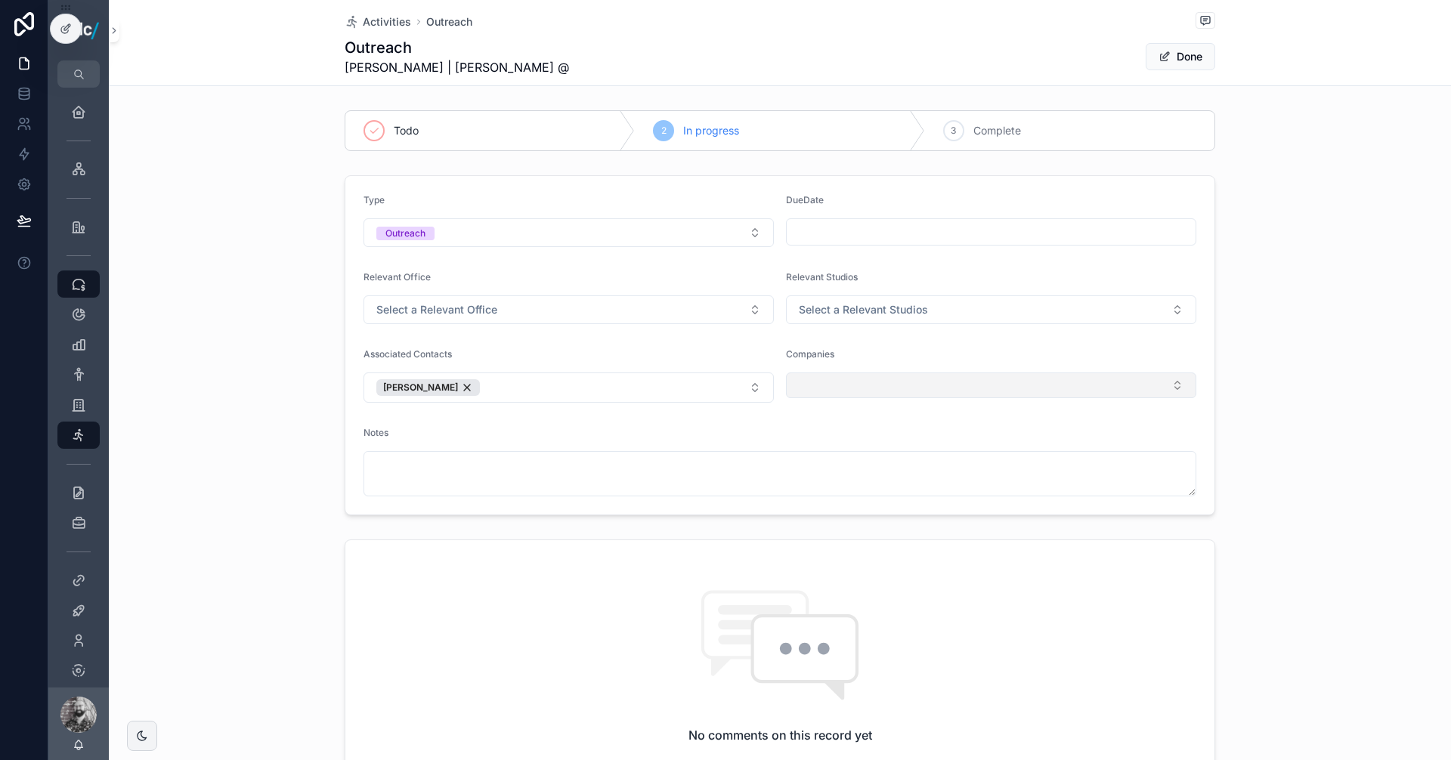
click at [823, 377] on button "Select Button" at bounding box center [991, 386] width 410 height 26
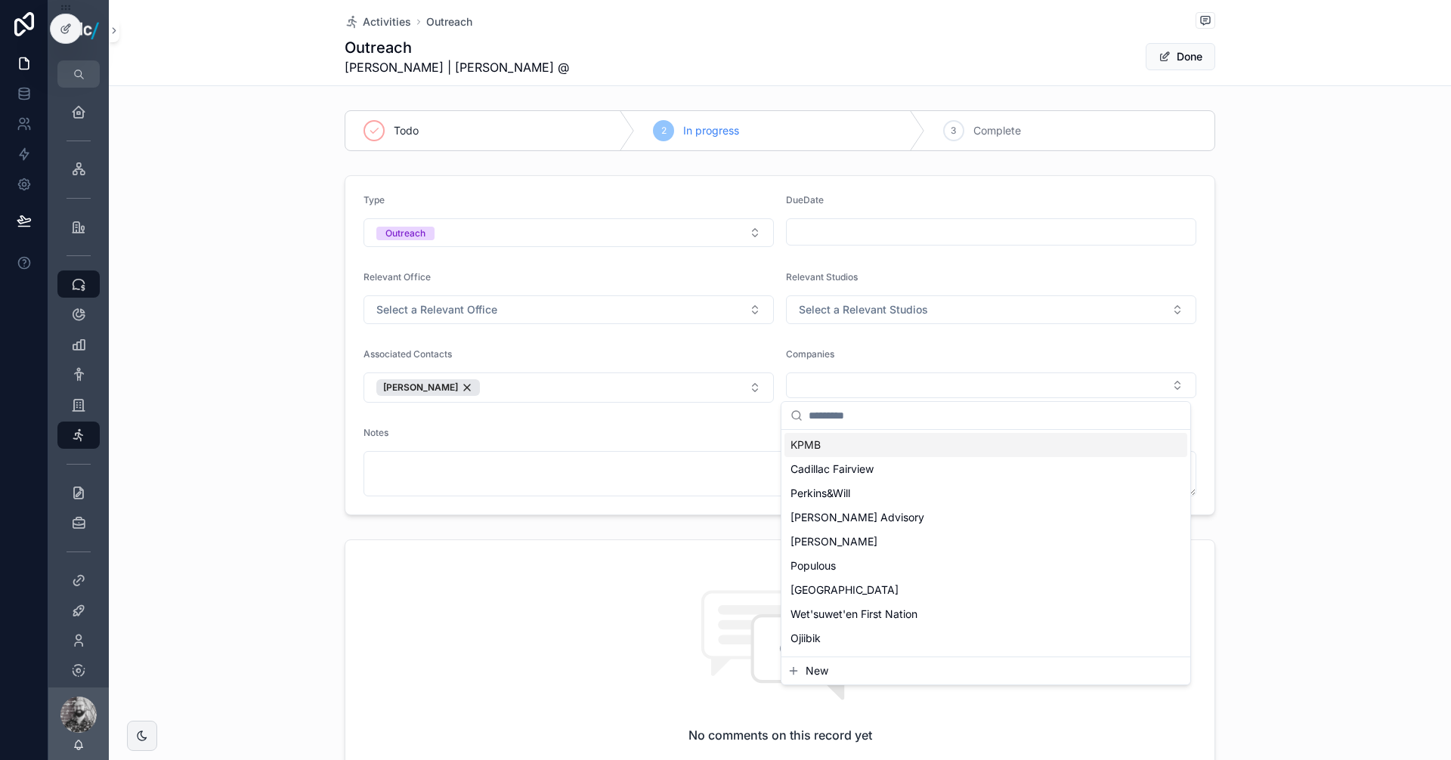
click at [829, 435] on div "KPMB" at bounding box center [985, 445] width 403 height 24
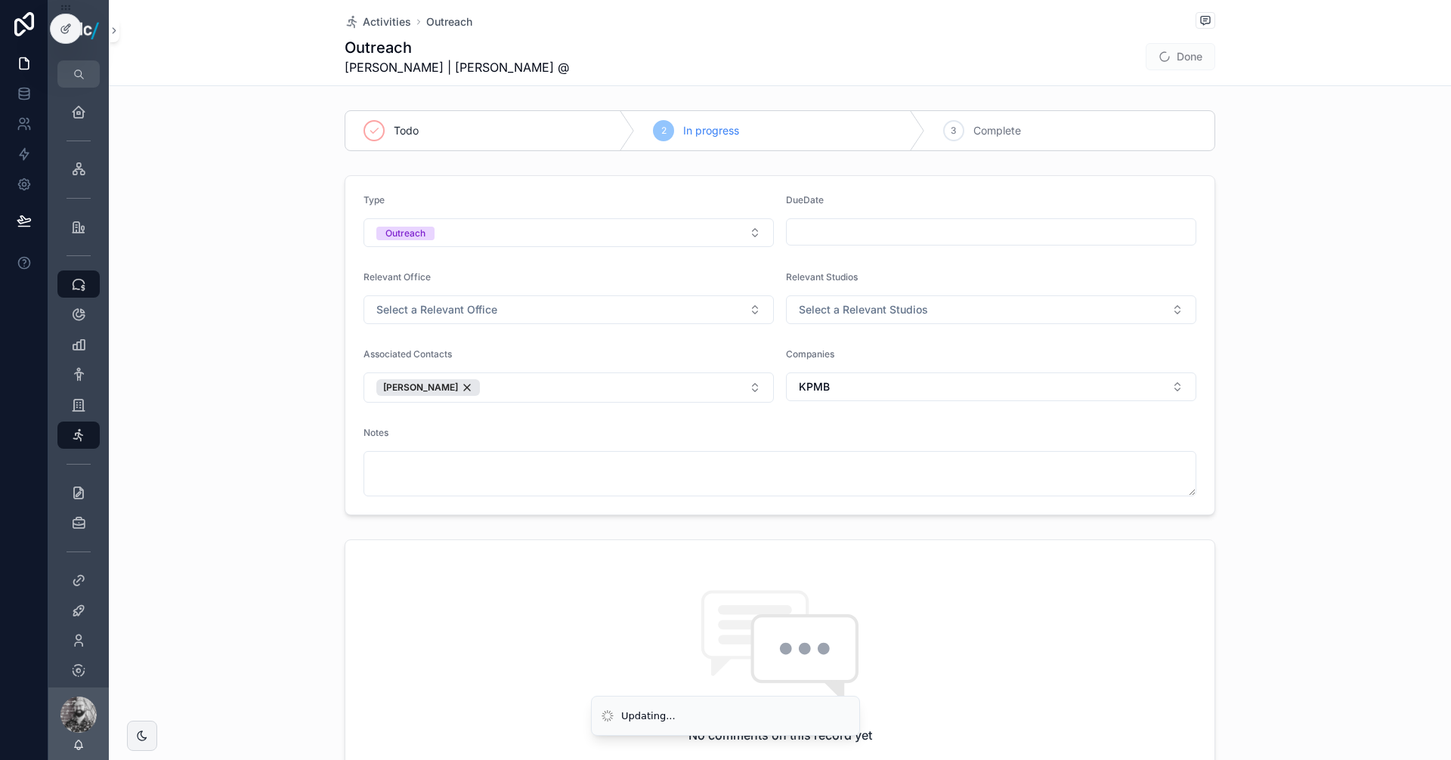
click at [1296, 314] on div "Type Outreach DueDate Relevant Office Select a Relevant Office Relevant Studios…" at bounding box center [780, 345] width 1342 height 352
click at [1169, 63] on button "Done" at bounding box center [1181, 56] width 70 height 27
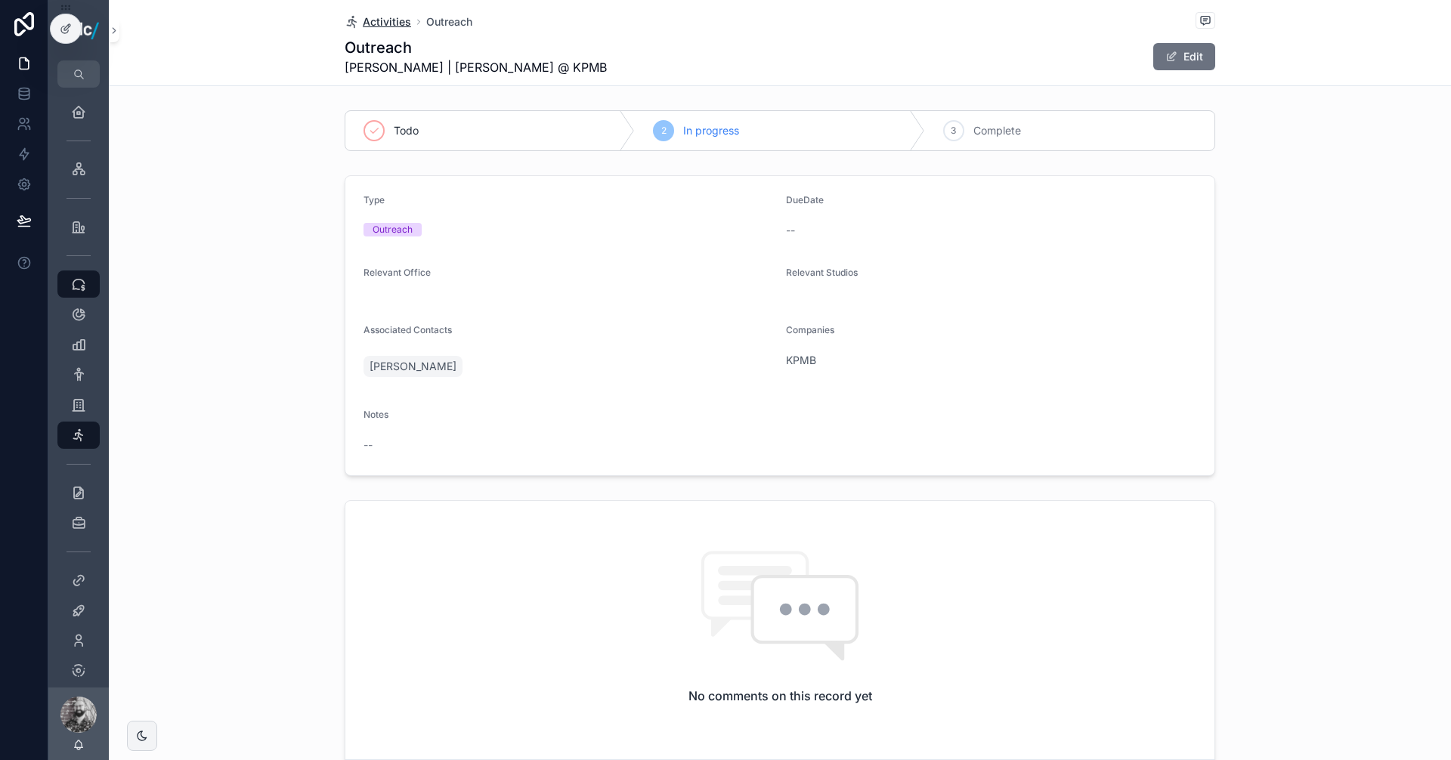
click at [391, 23] on span "Activities" at bounding box center [387, 21] width 48 height 15
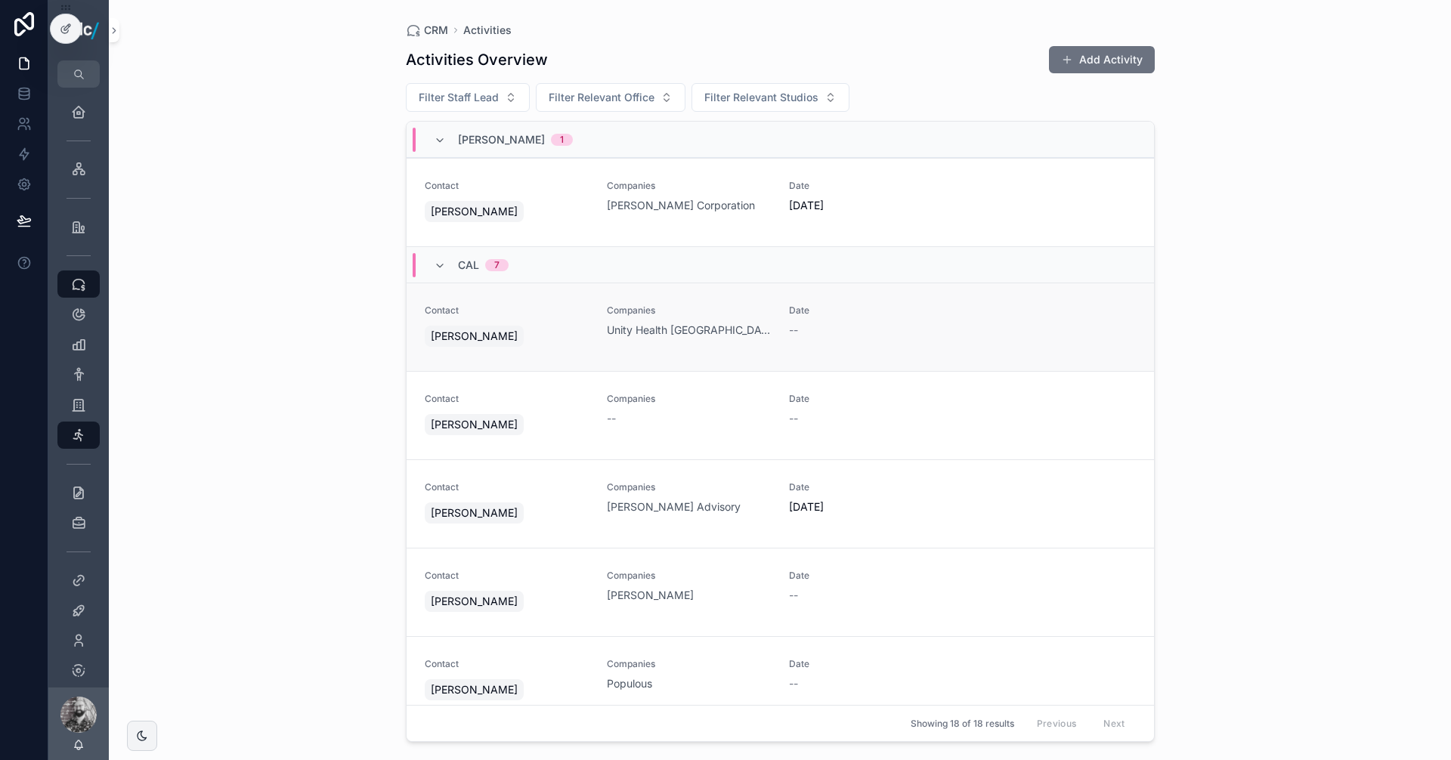
click at [756, 310] on span "Companies" at bounding box center [689, 311] width 164 height 12
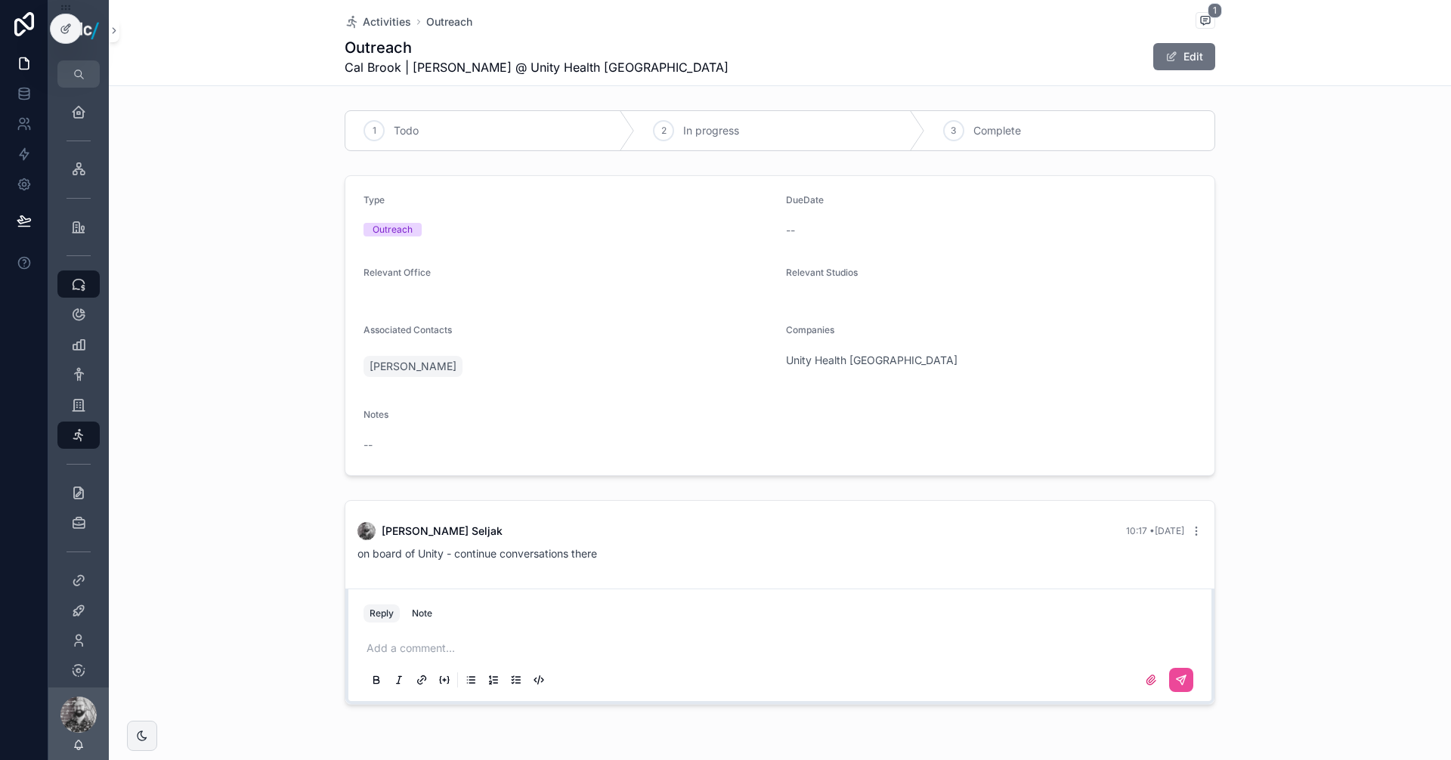
click at [372, 13] on div "Activities Outreach 1" at bounding box center [780, 21] width 871 height 19
click at [381, 21] on span "Activities" at bounding box center [387, 21] width 48 height 15
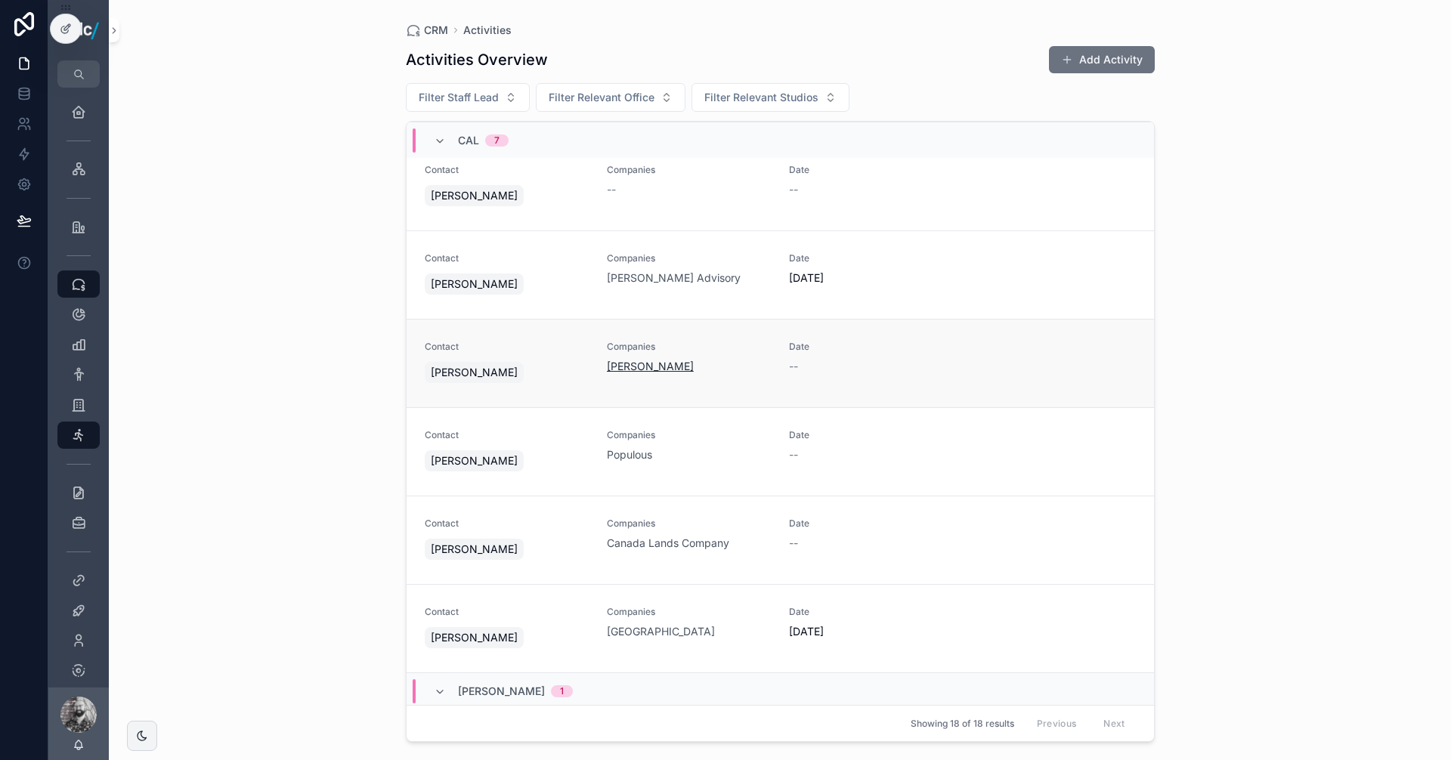
scroll to position [302, 0]
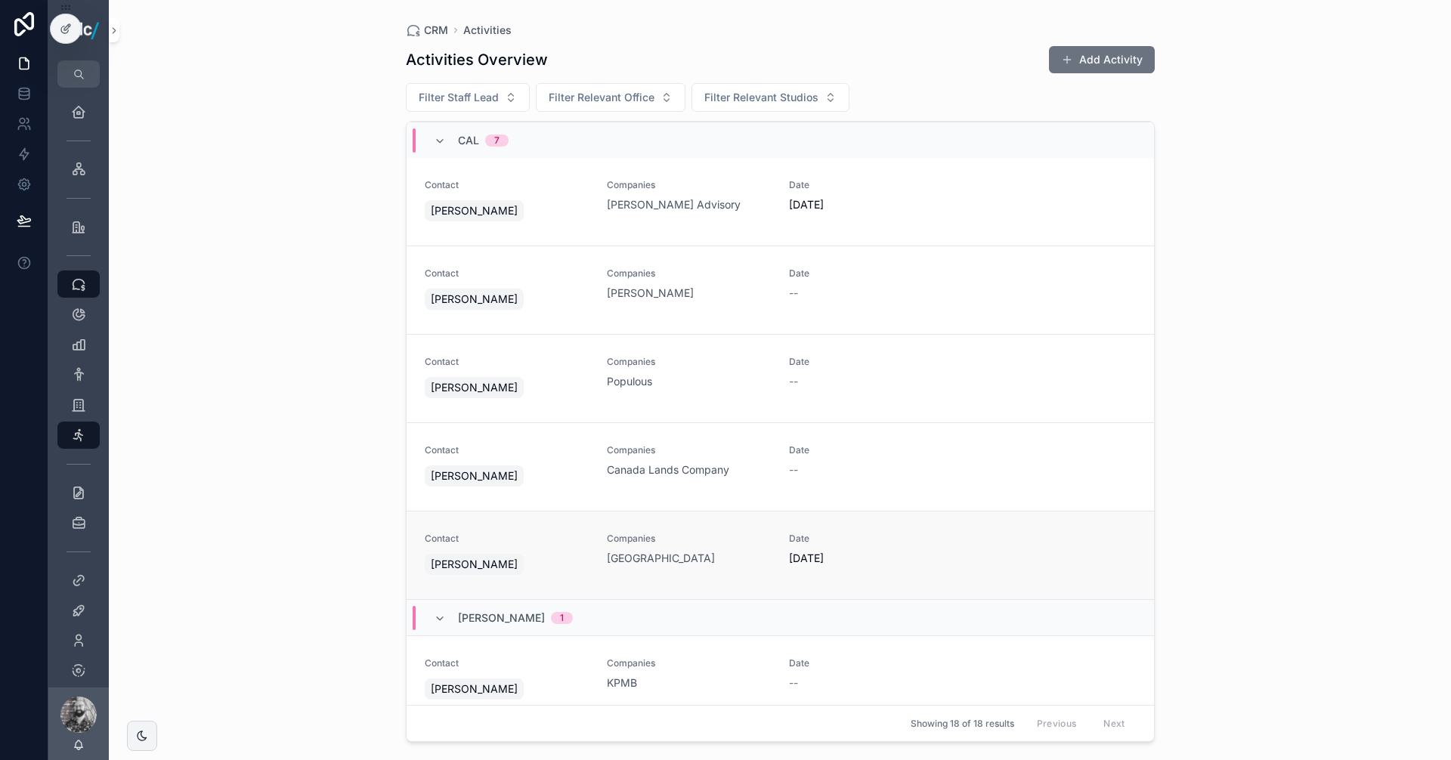
click at [803, 540] on span "Date" at bounding box center [871, 539] width 164 height 12
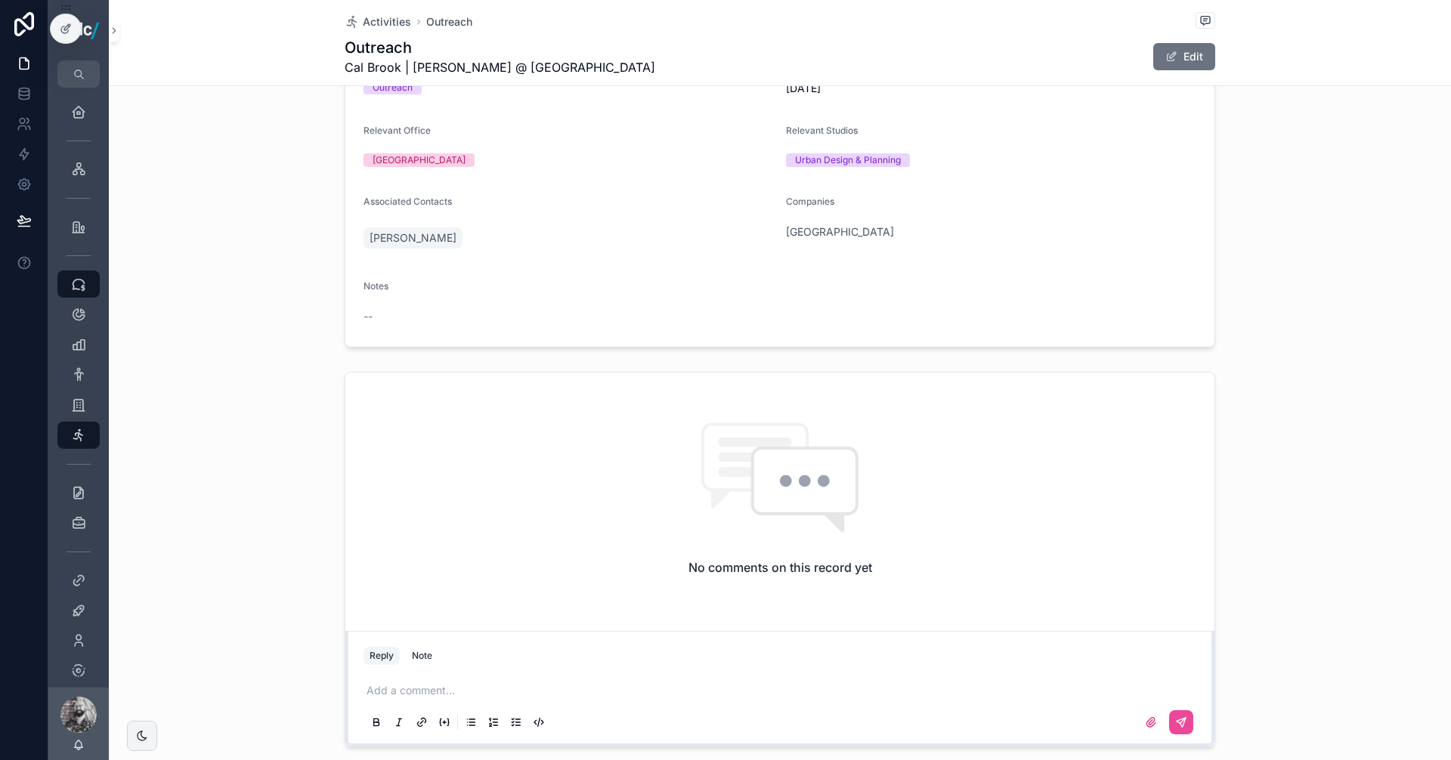
scroll to position [151, 0]
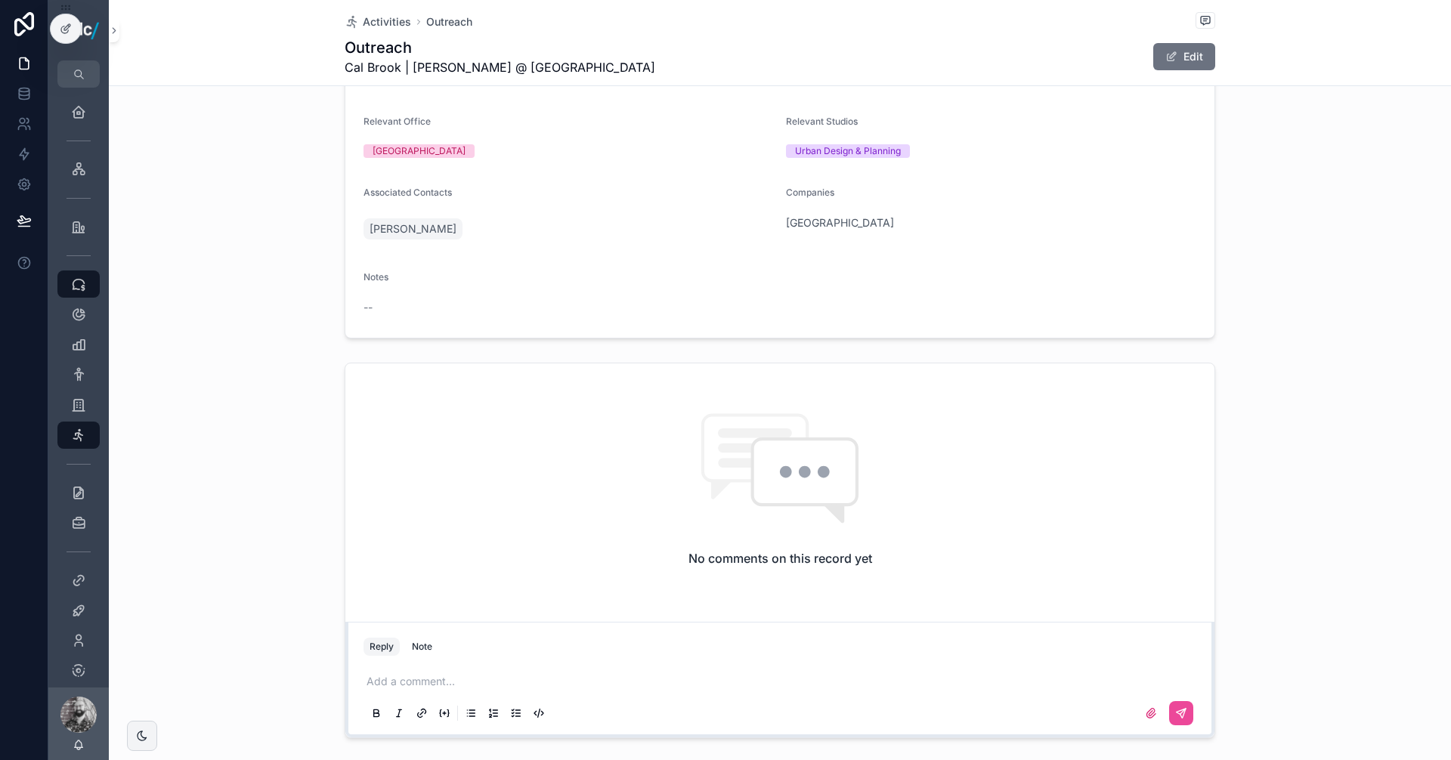
click at [438, 678] on p "scrollable content" at bounding box center [783, 681] width 833 height 15
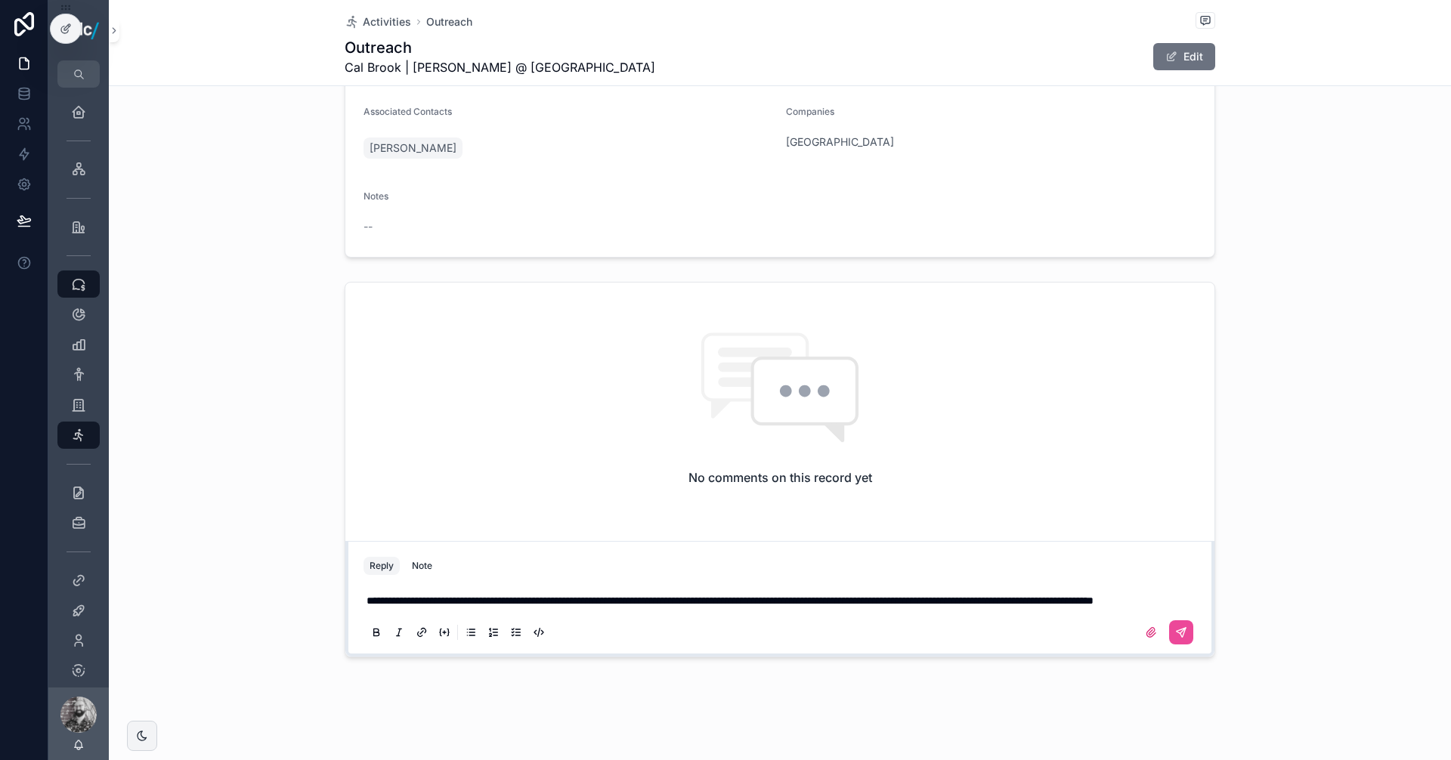
scroll to position [247, 0]
click at [1169, 629] on button "scrollable content" at bounding box center [1181, 632] width 24 height 24
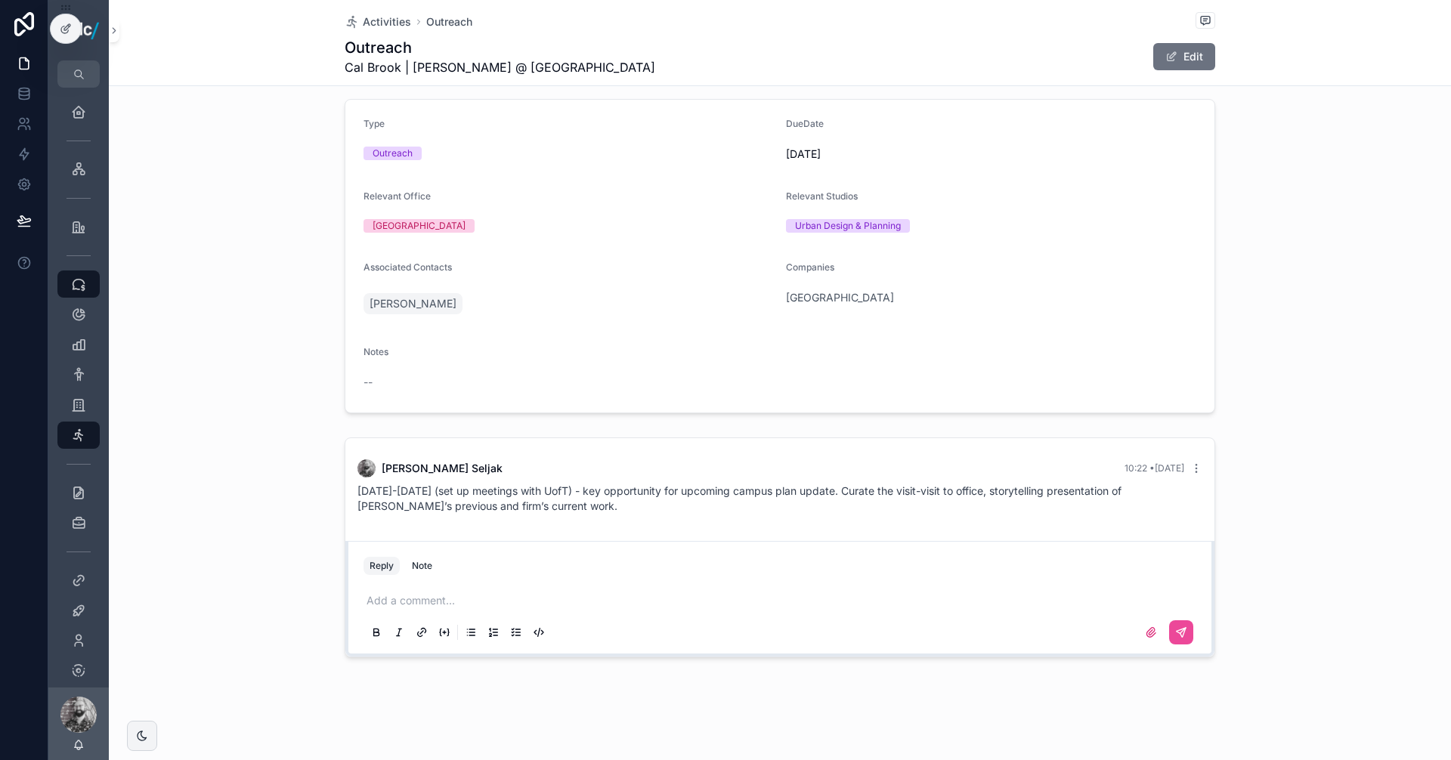
scroll to position [0, 0]
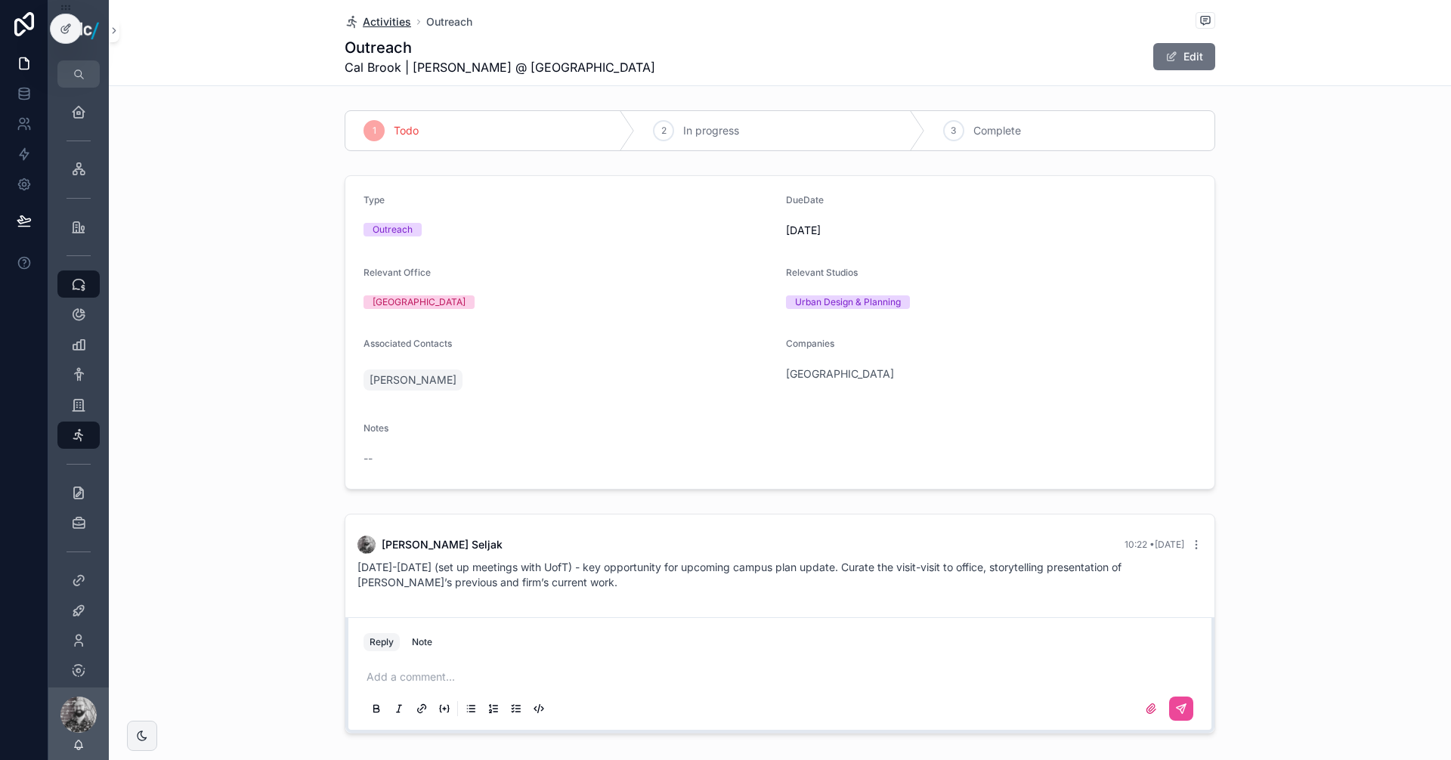
click at [398, 17] on span "Activities" at bounding box center [387, 21] width 48 height 15
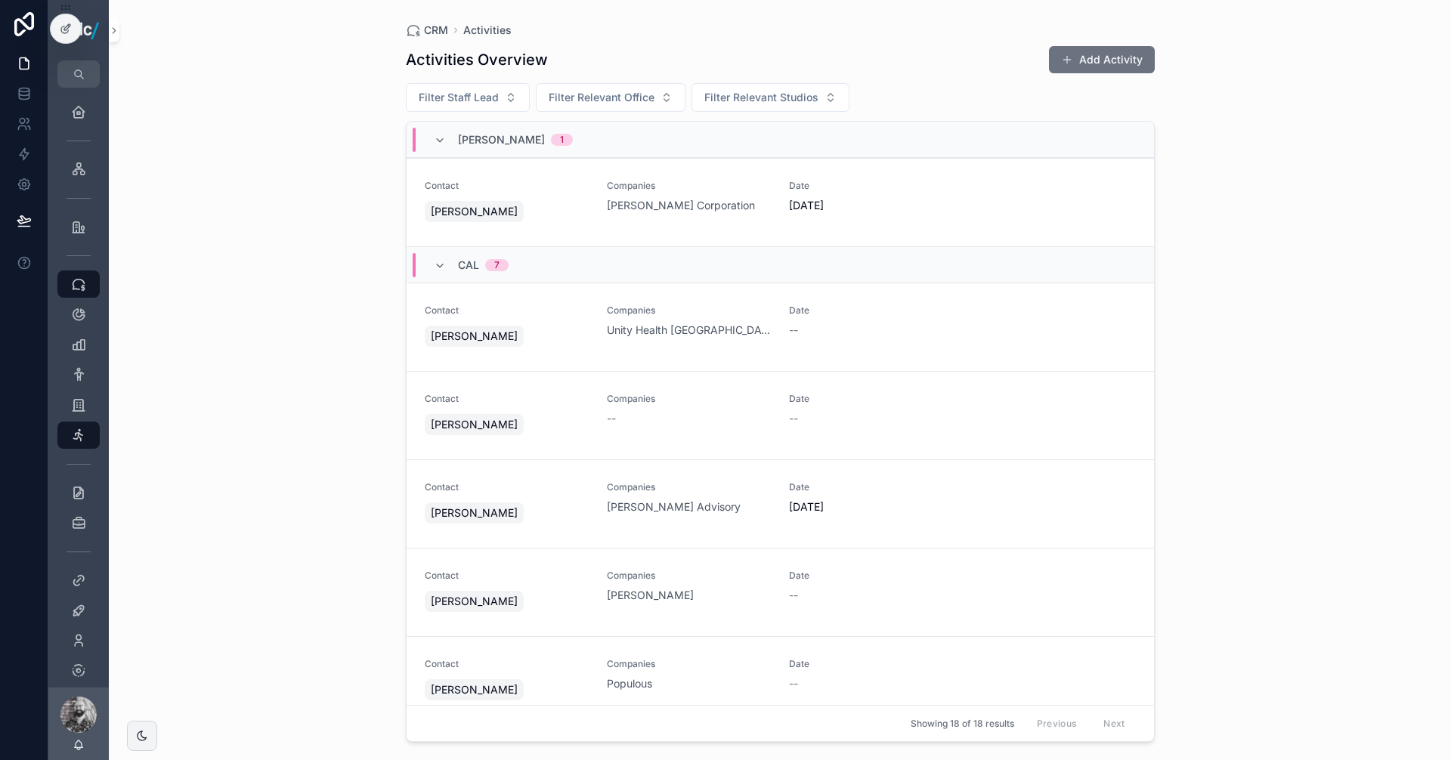
drag, startPoint x: 69, startPoint y: 23, endPoint x: 83, endPoint y: 23, distance: 14.4
click at [71, 23] on icon at bounding box center [66, 29] width 12 height 12
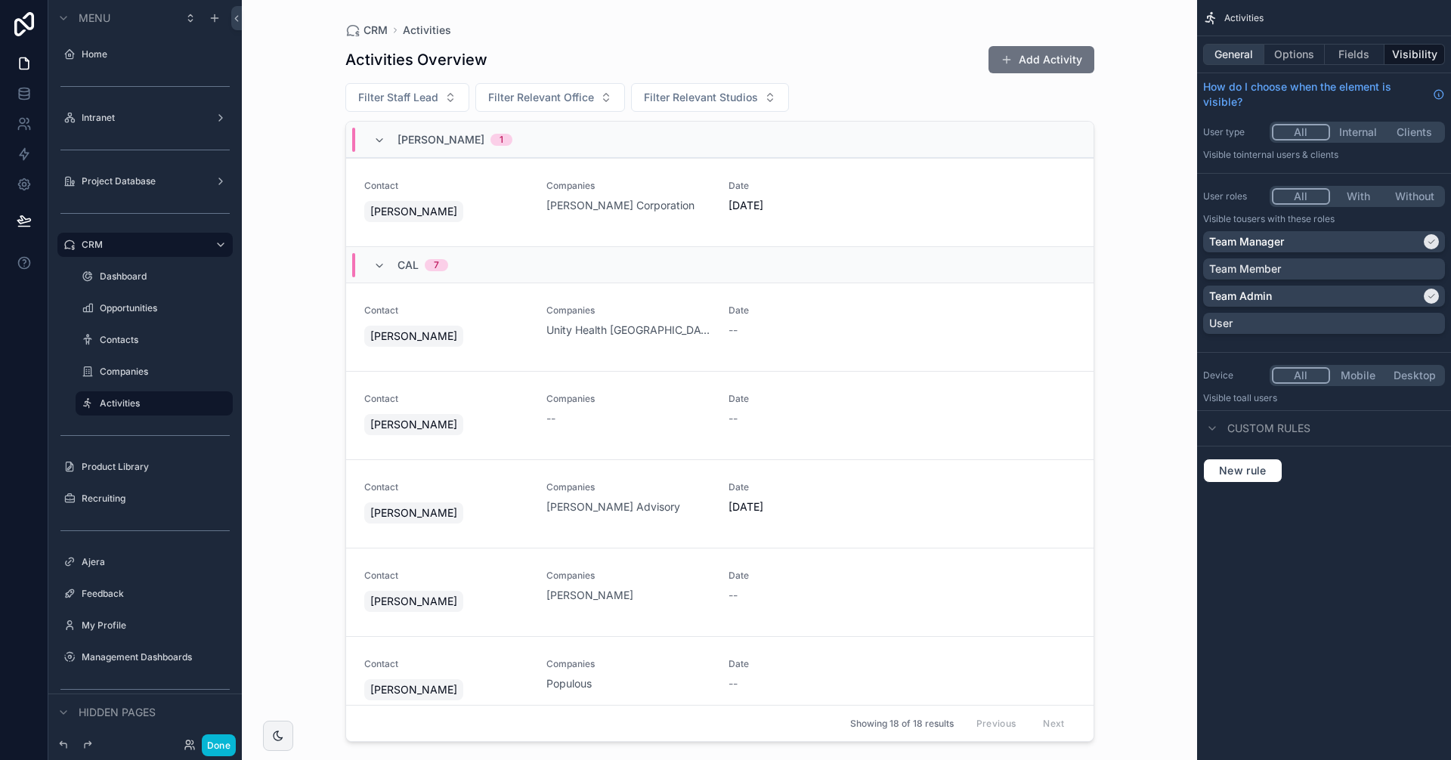
click at [1245, 56] on button "General" at bounding box center [1233, 54] width 61 height 21
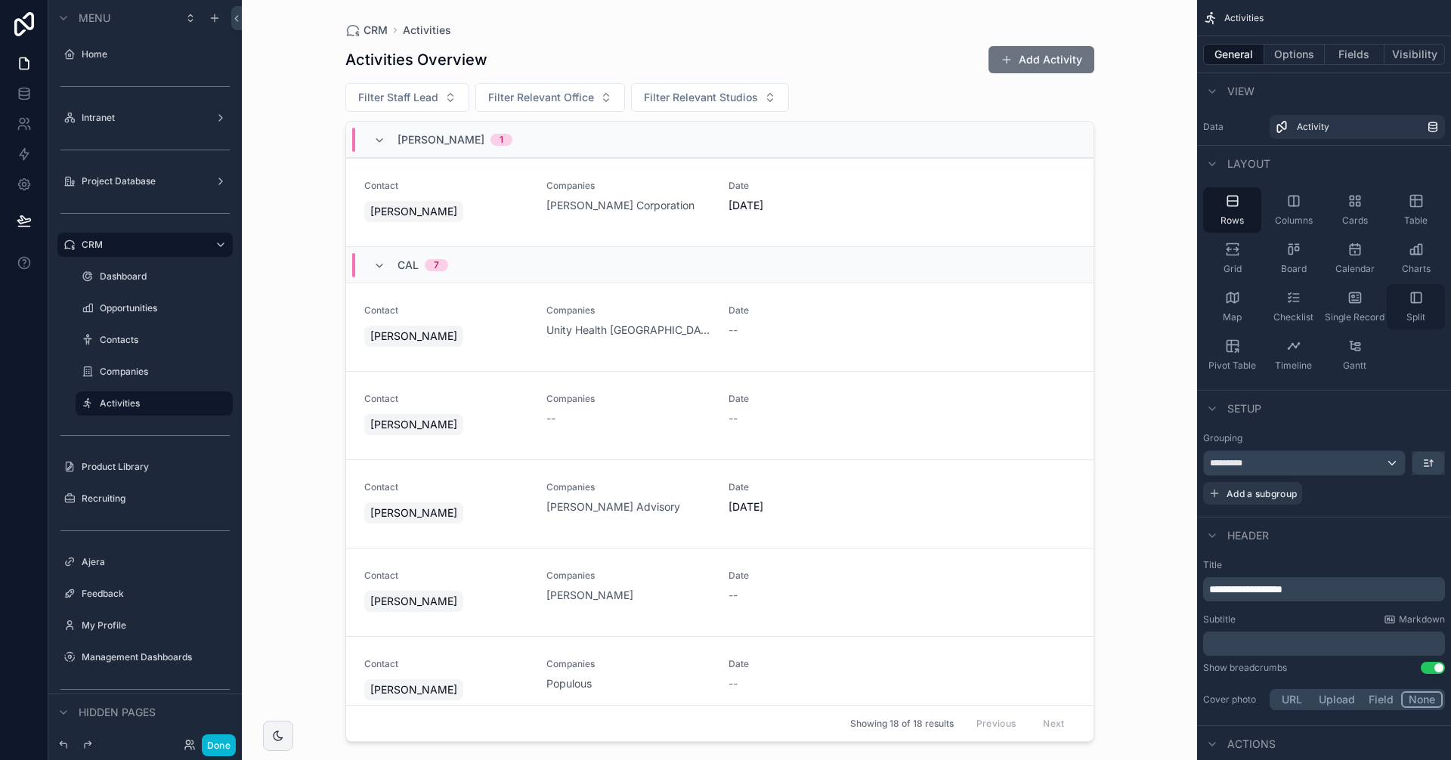
click at [1411, 296] on icon "scrollable content" at bounding box center [1416, 297] width 10 height 10
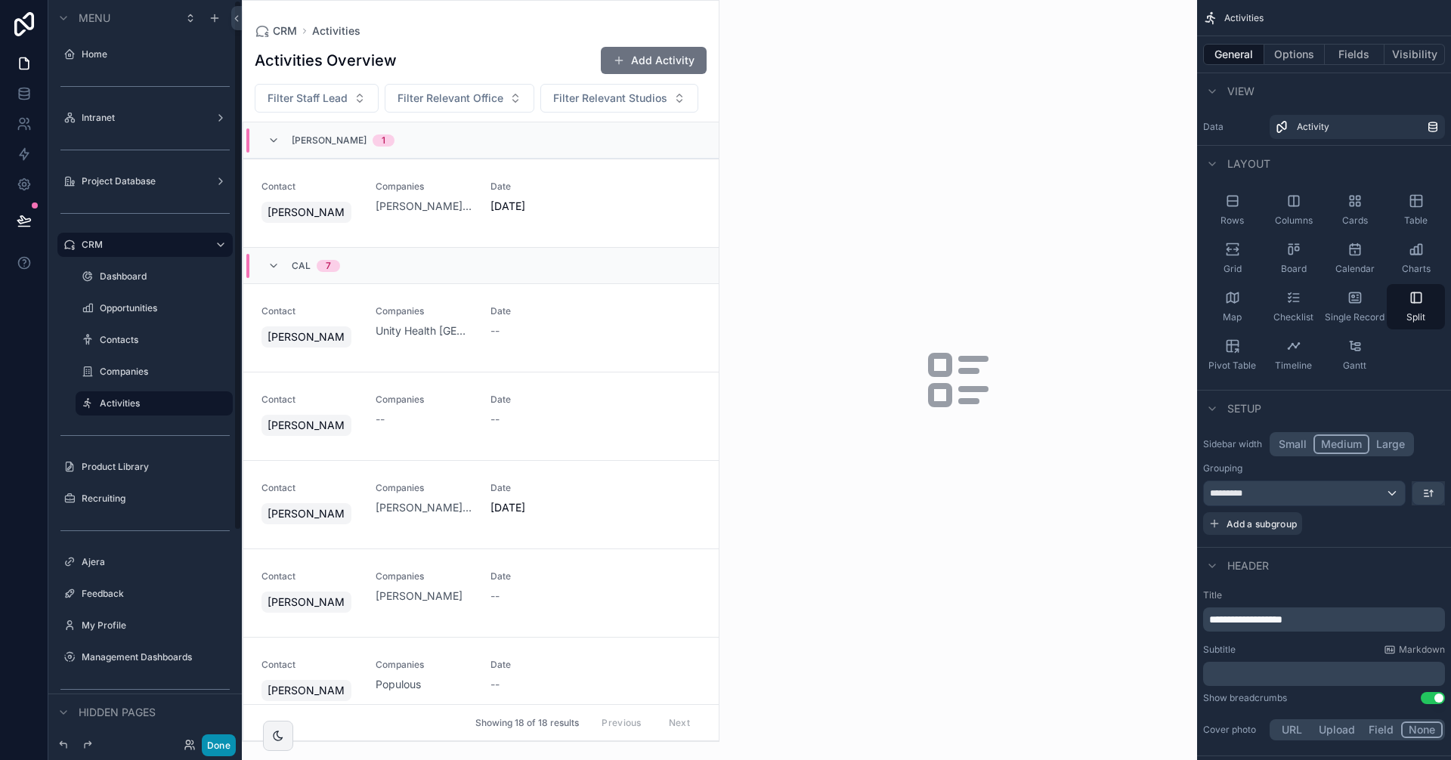
click at [225, 744] on button "Done" at bounding box center [219, 746] width 34 height 22
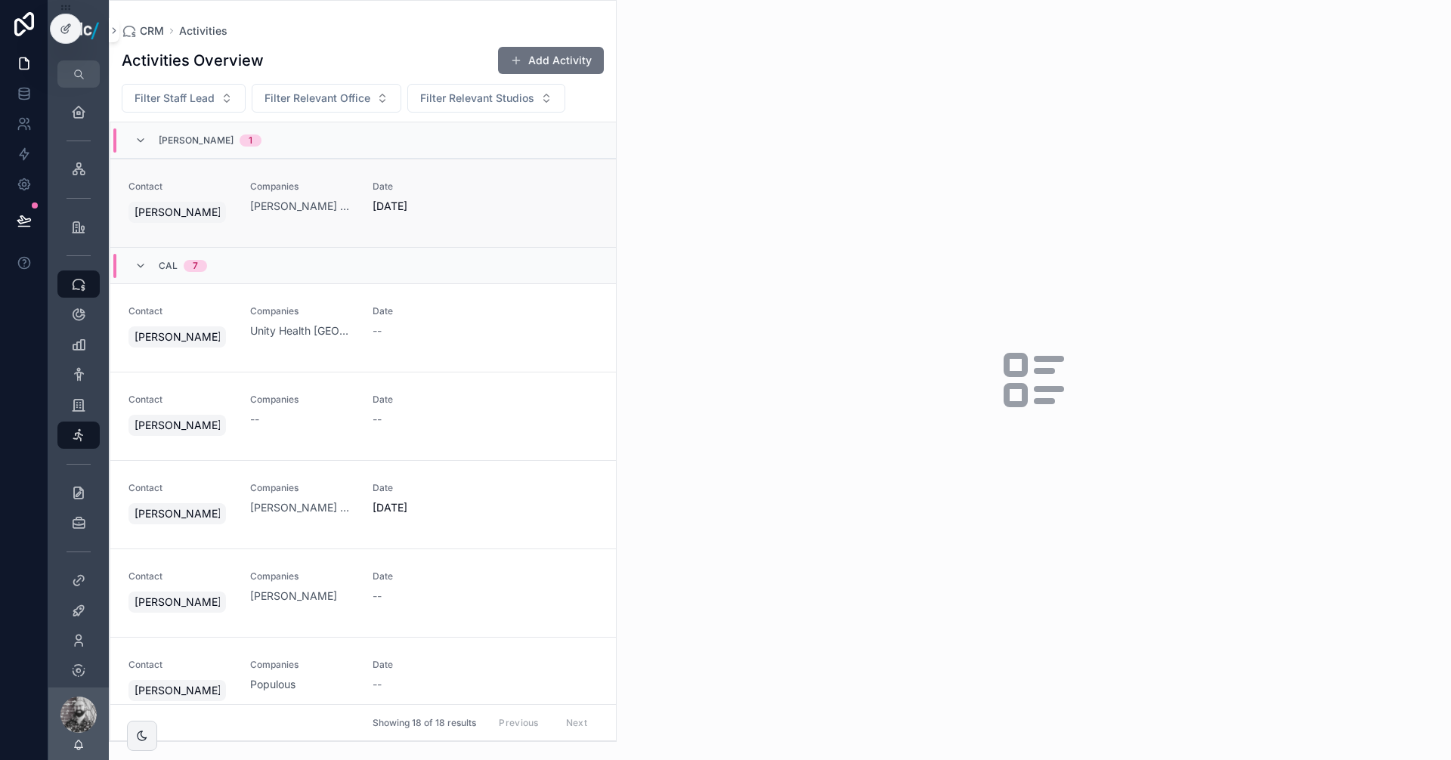
click at [230, 180] on link "Contact [PERSON_NAME] Companies [PERSON_NAME] Corporation Date [DATE]" at bounding box center [363, 203] width 506 height 88
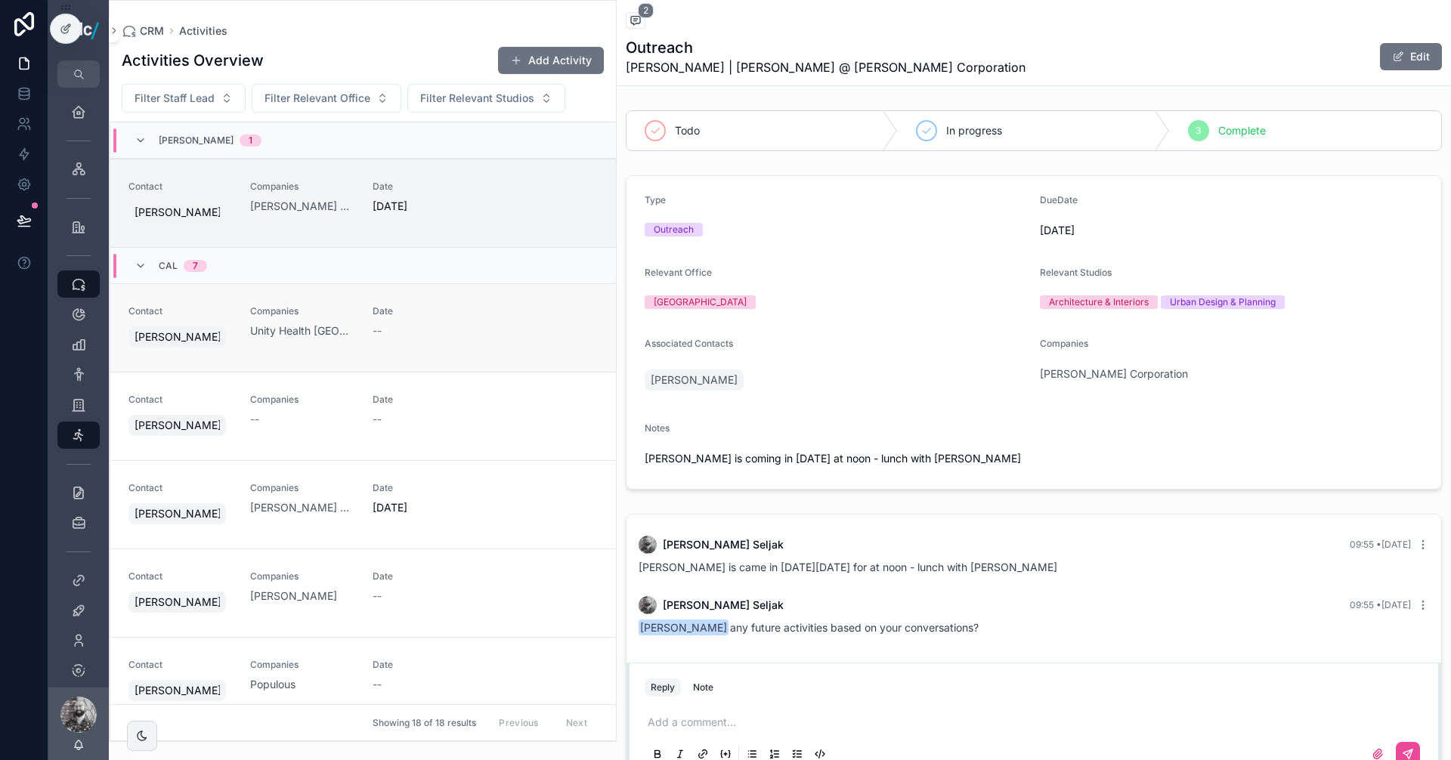
click at [472, 313] on span "Date" at bounding box center [445, 311] width 144 height 12
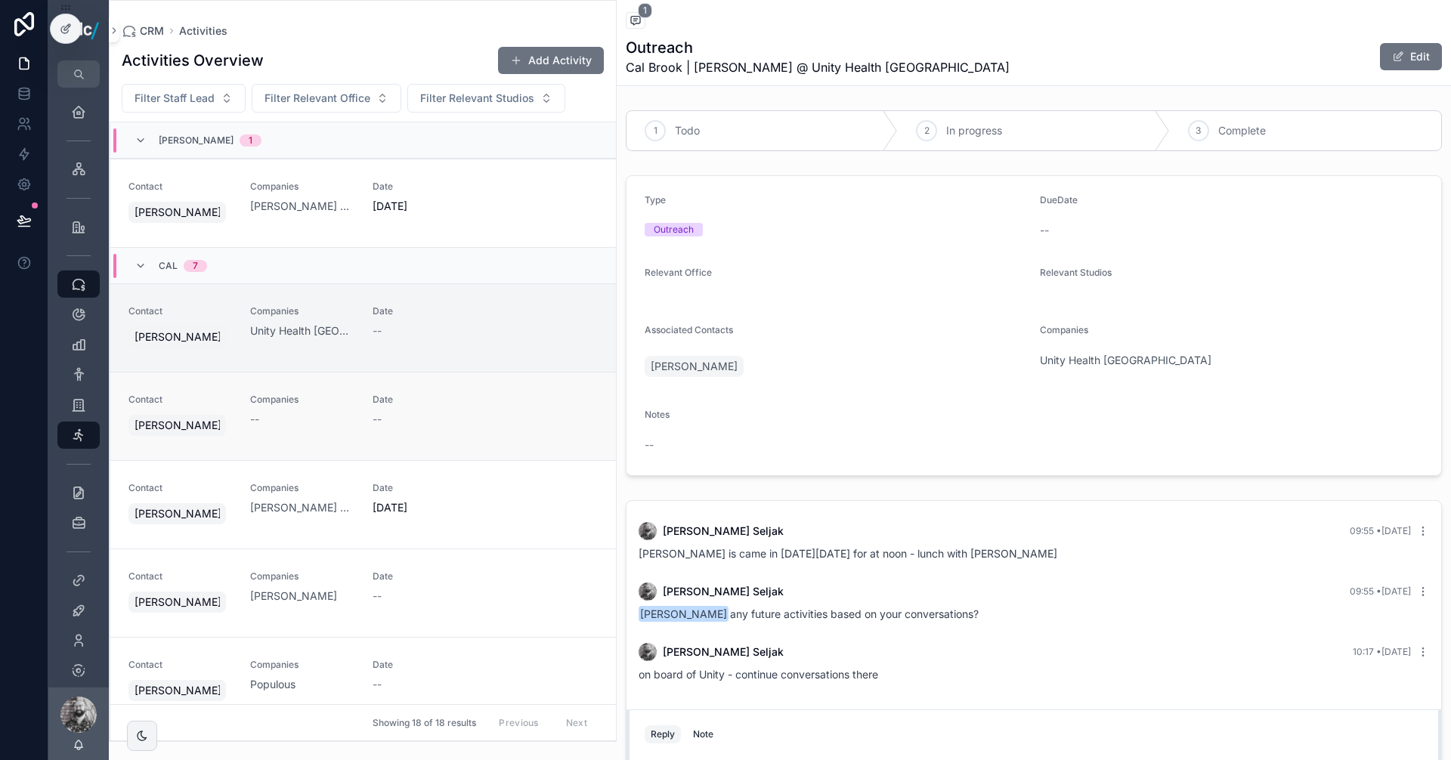
click at [484, 405] on span "Date" at bounding box center [445, 400] width 144 height 12
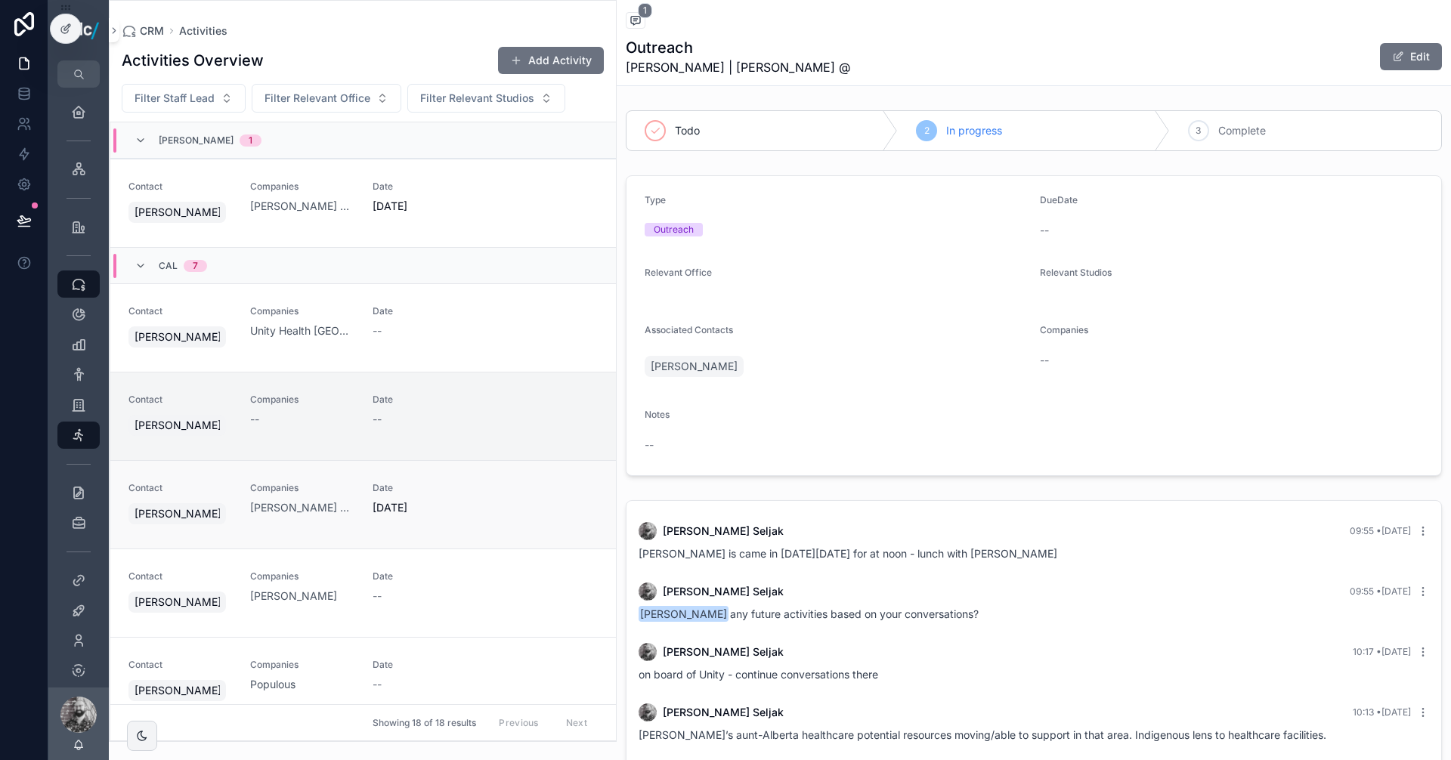
click at [488, 524] on div "Date [DATE]" at bounding box center [445, 504] width 144 height 45
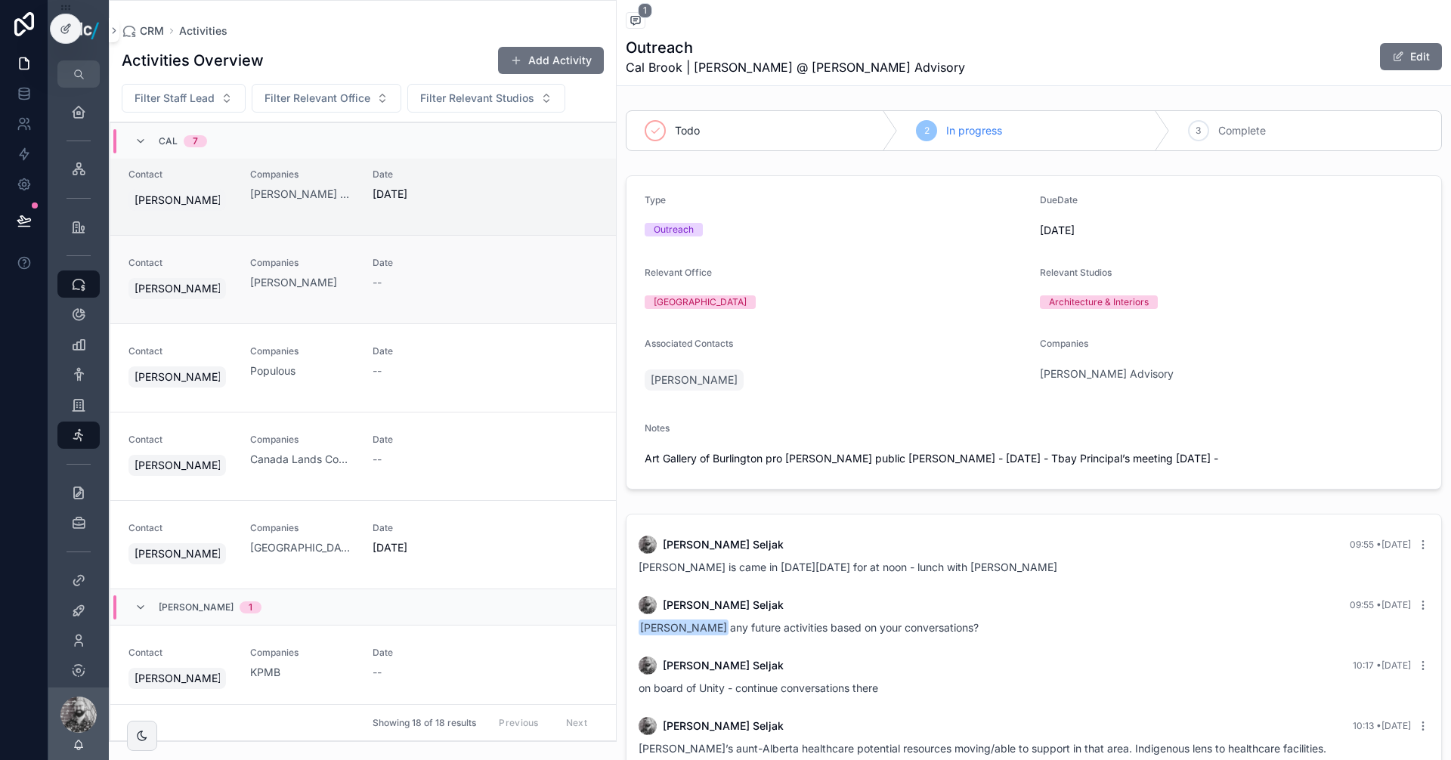
scroll to position [227, 0]
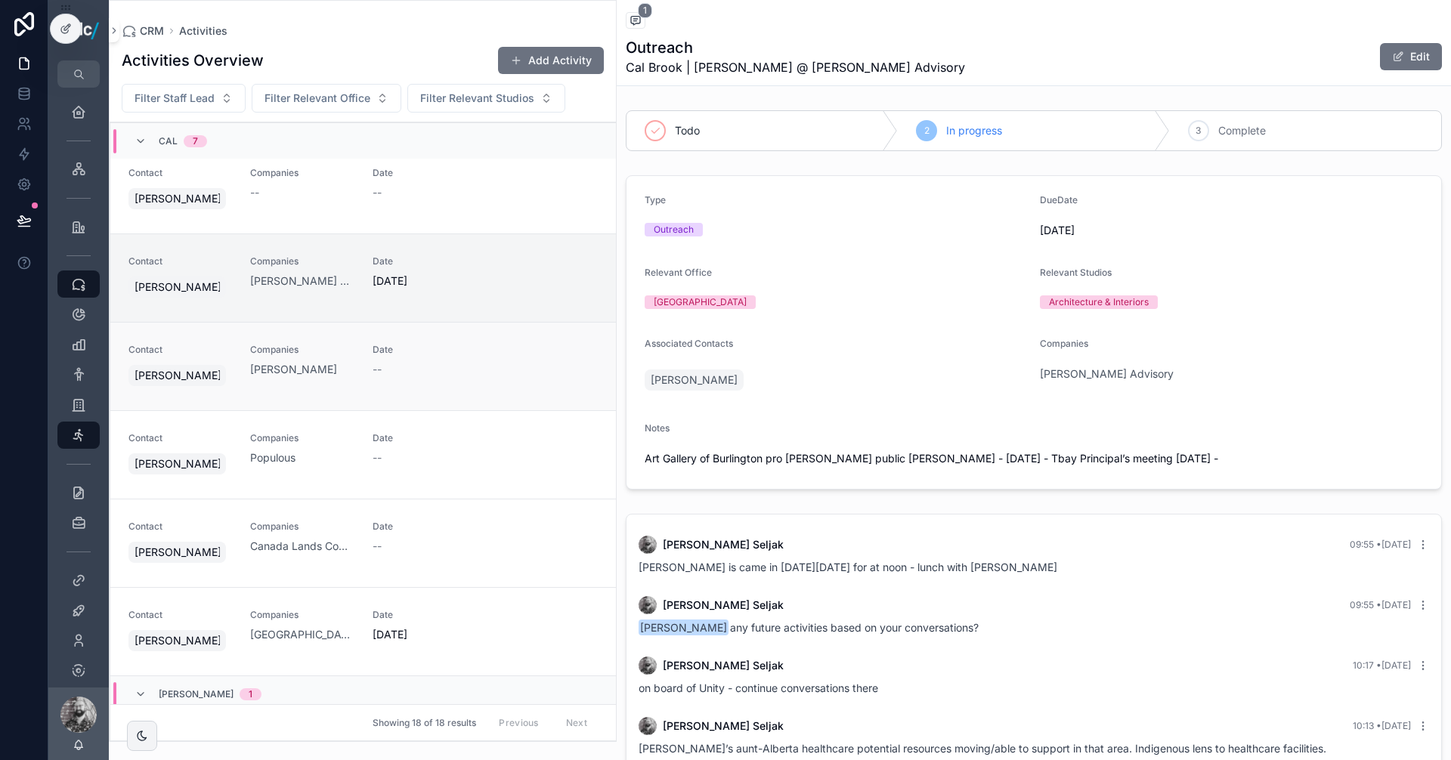
click at [472, 360] on div "Date --" at bounding box center [445, 360] width 144 height 33
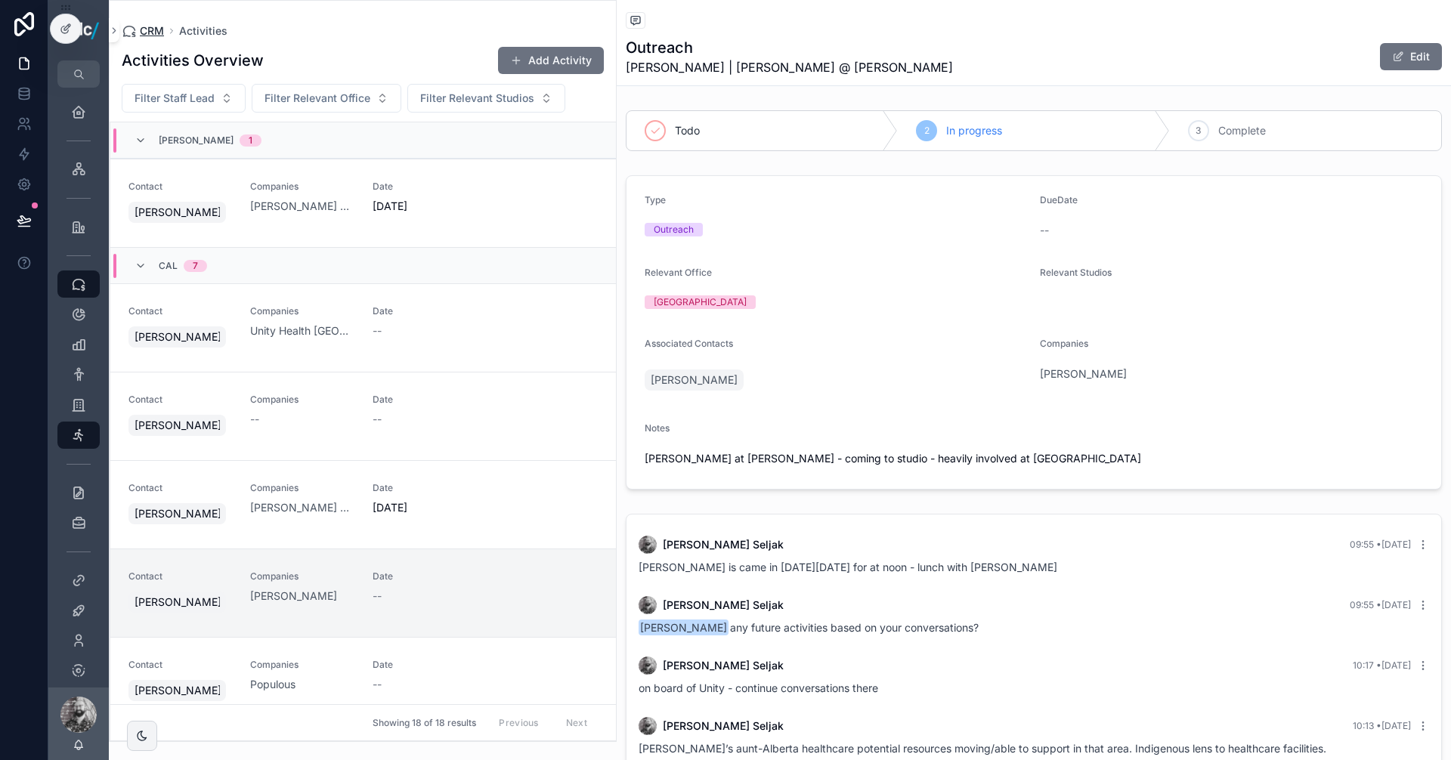
click at [158, 32] on span "CRM" at bounding box center [152, 30] width 24 height 15
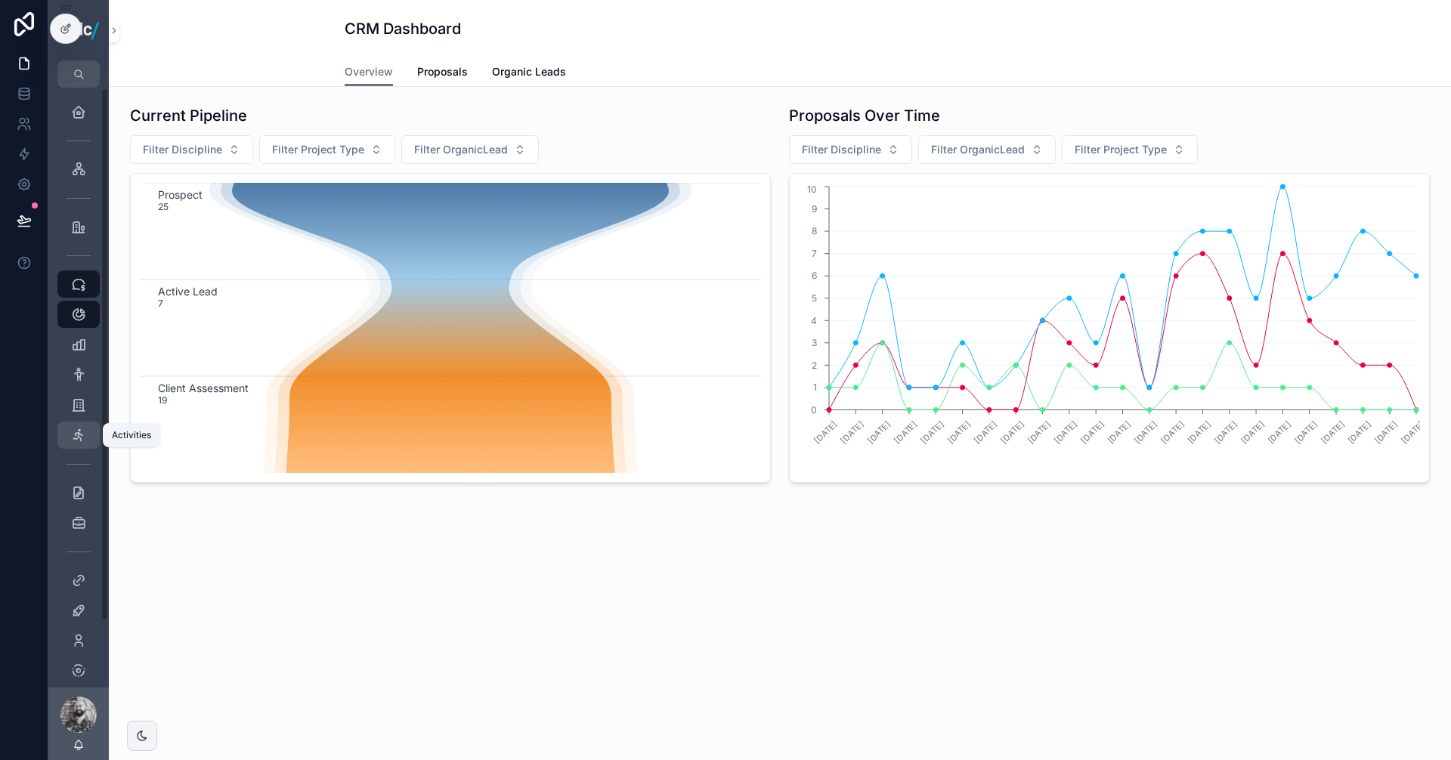
click at [82, 436] on icon "scrollable content" at bounding box center [78, 435] width 15 height 15
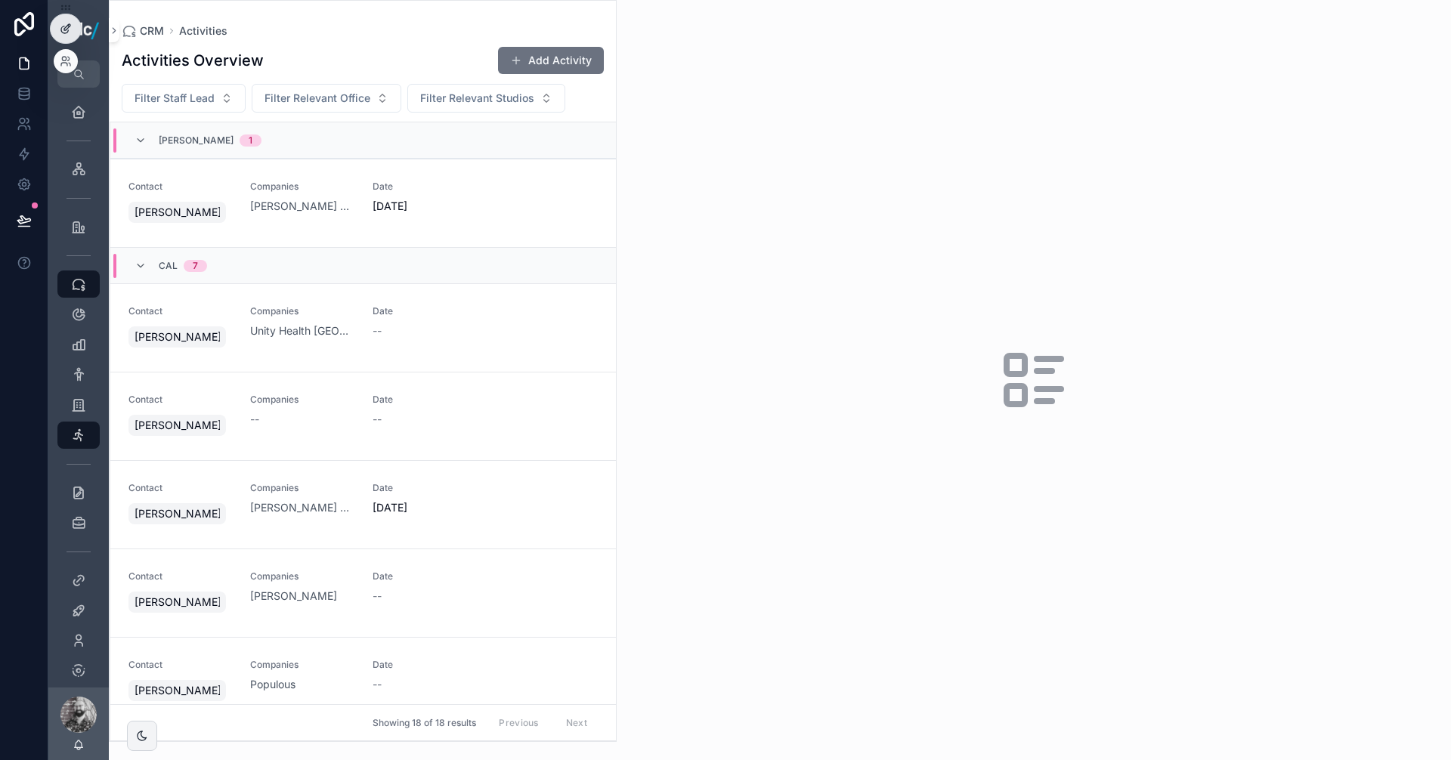
click at [69, 26] on icon at bounding box center [69, 26] width 2 height 2
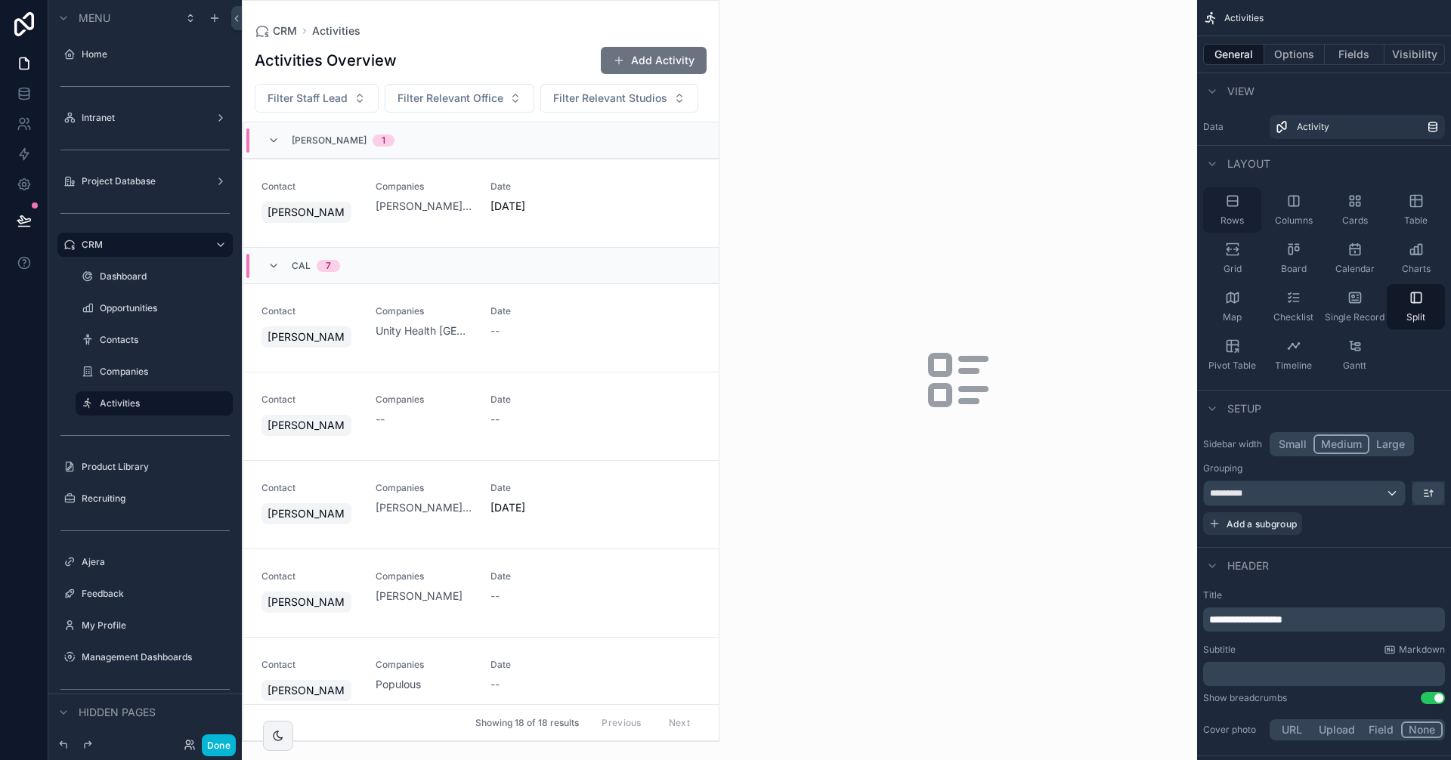
click at [1225, 206] on icon "scrollable content" at bounding box center [1232, 200] width 15 height 15
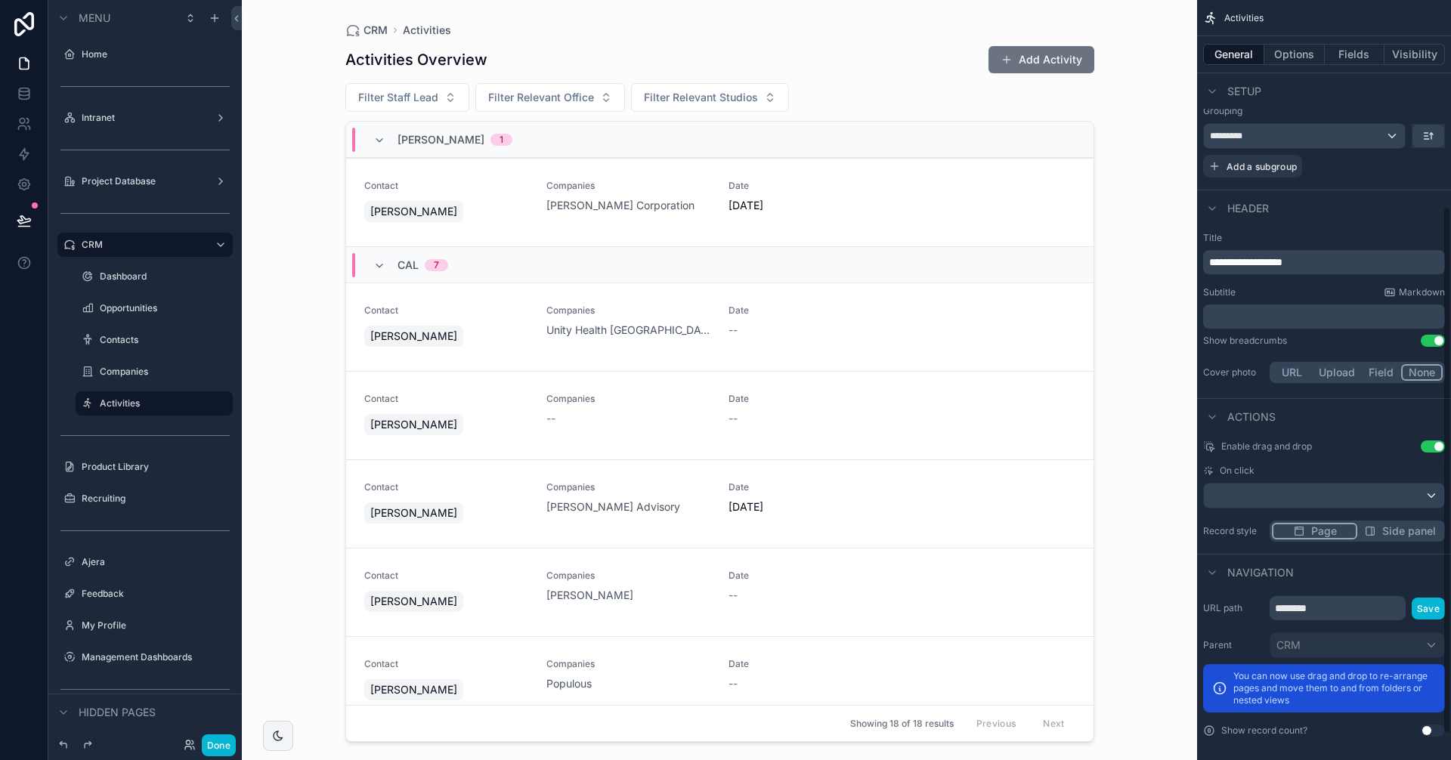
scroll to position [334, 0]
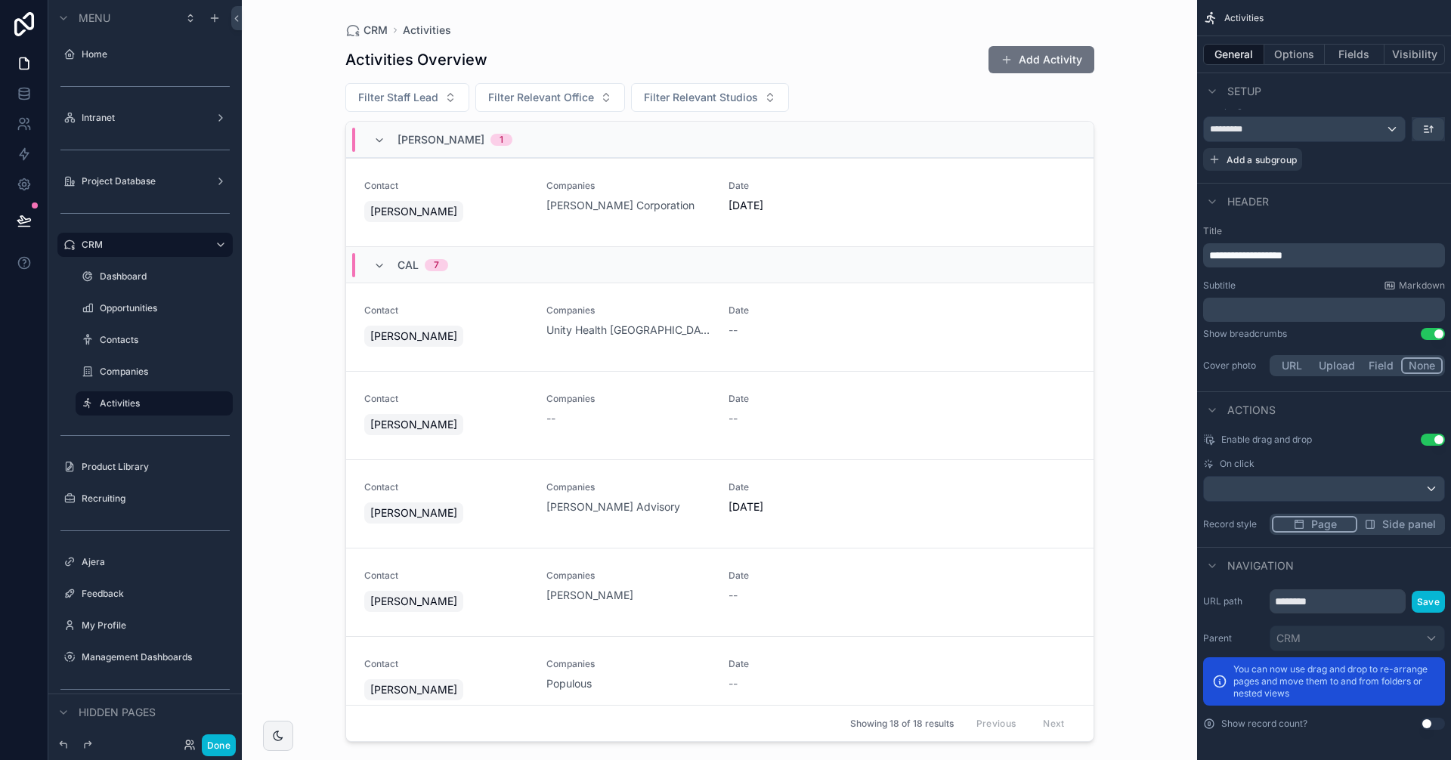
click at [1400, 520] on span "Side panel" at bounding box center [1409, 524] width 54 height 15
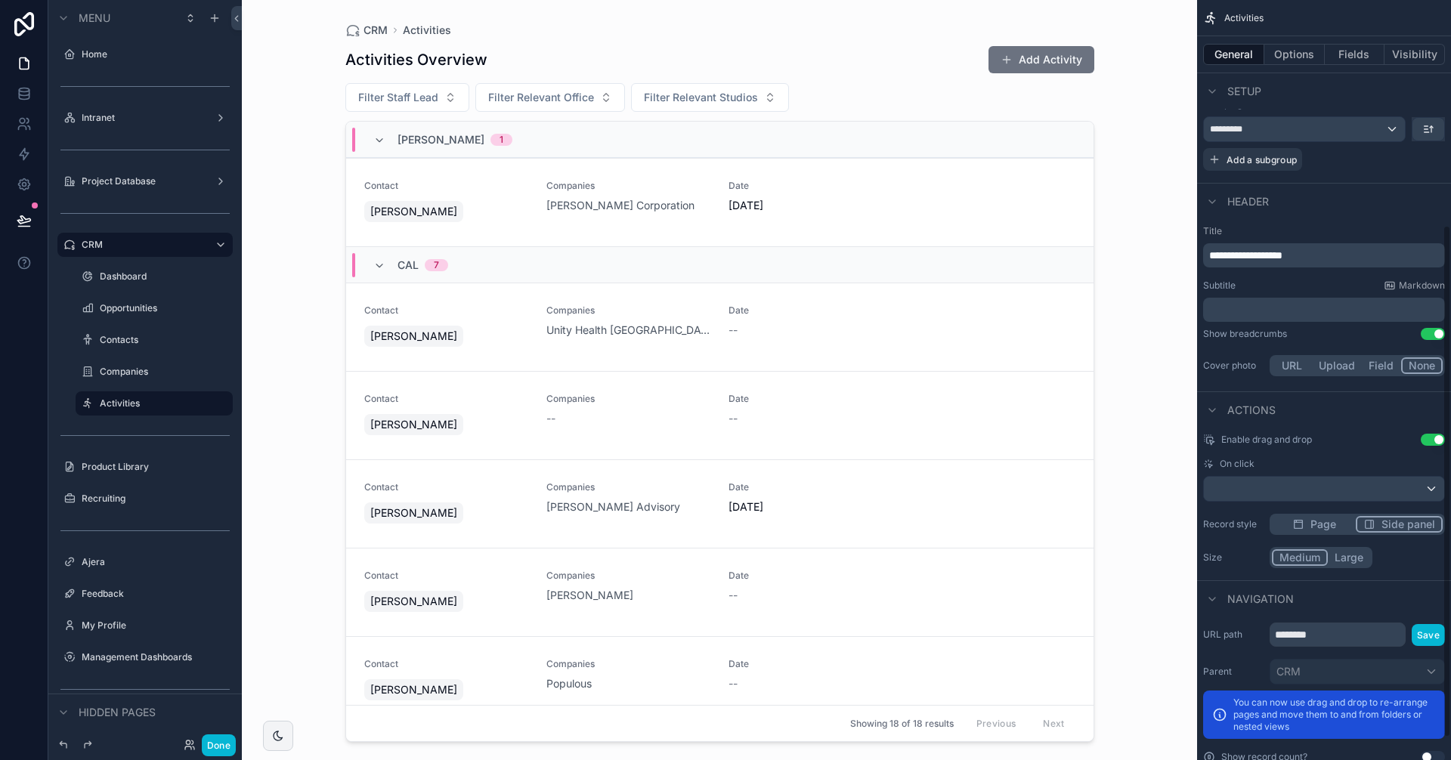
click at [1345, 556] on button "Large" at bounding box center [1349, 557] width 42 height 17
click at [222, 744] on button "Done" at bounding box center [219, 746] width 34 height 22
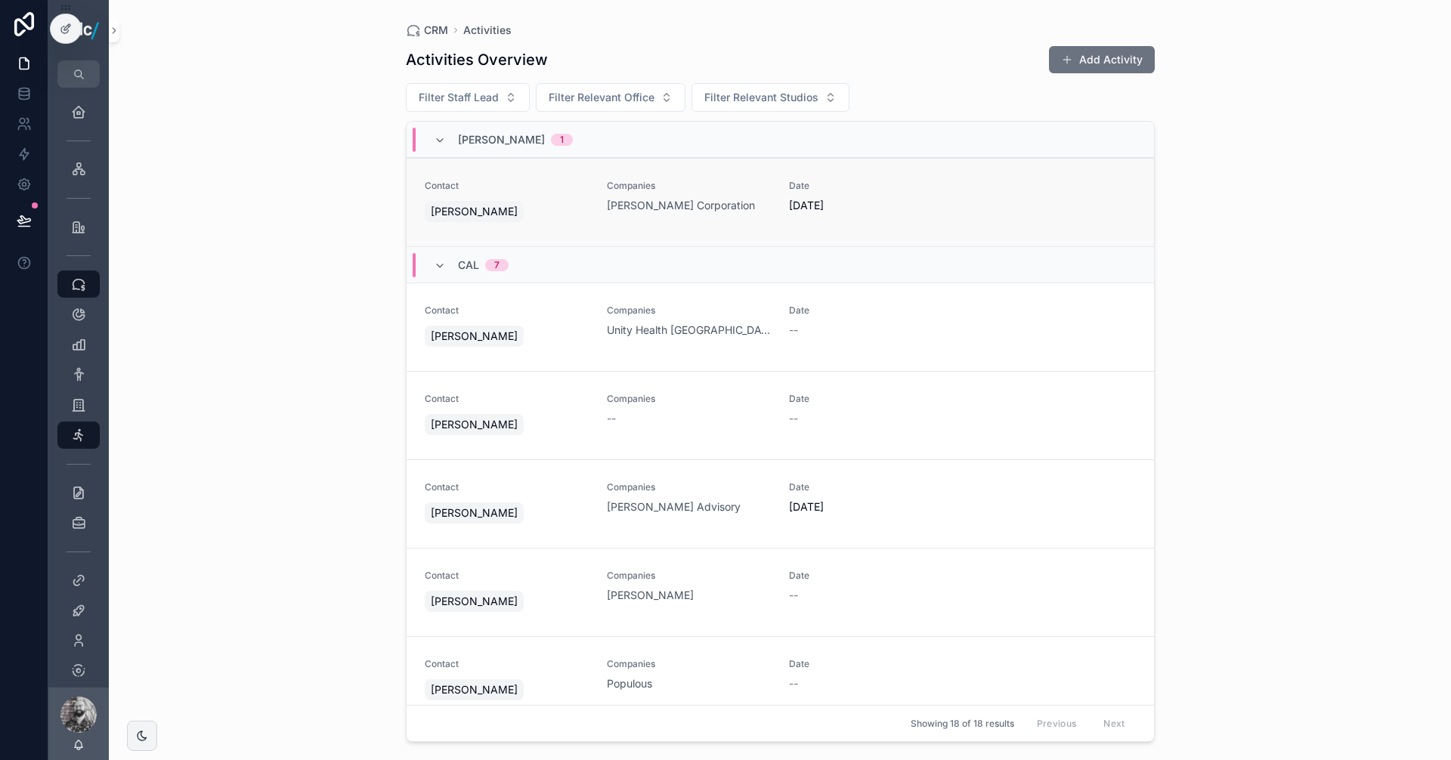
click at [504, 203] on div "[PERSON_NAME]" at bounding box center [507, 211] width 164 height 27
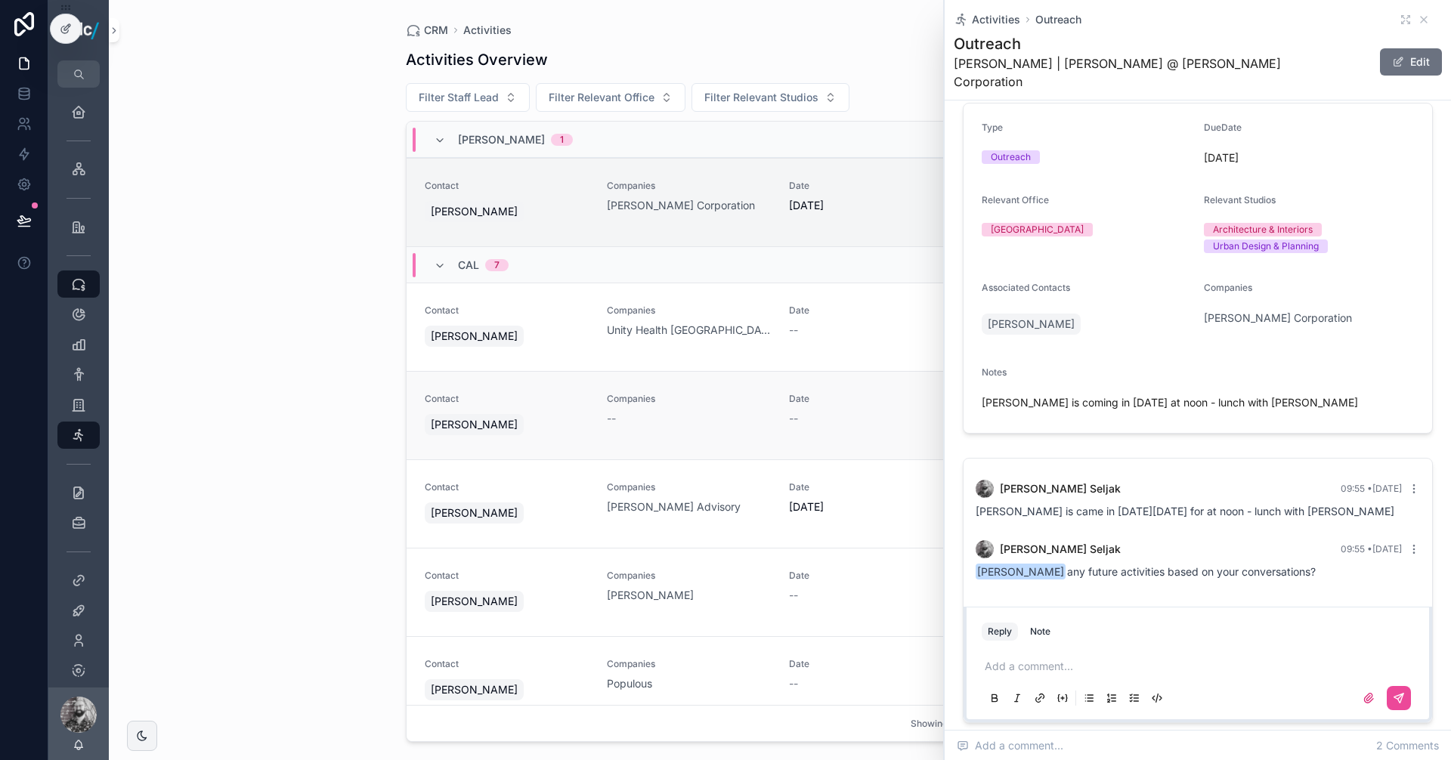
scroll to position [14, 0]
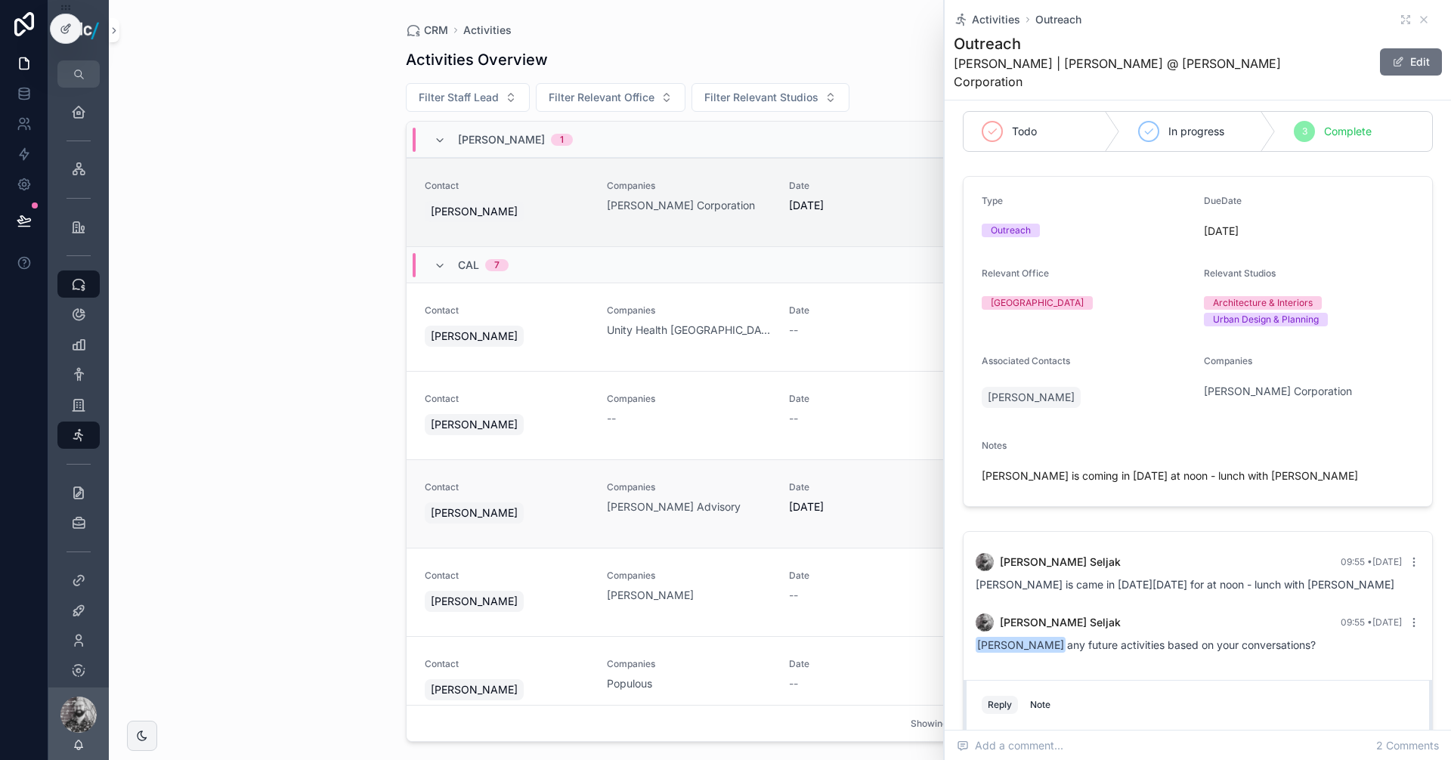
click at [554, 487] on span "Contact" at bounding box center [507, 487] width 164 height 12
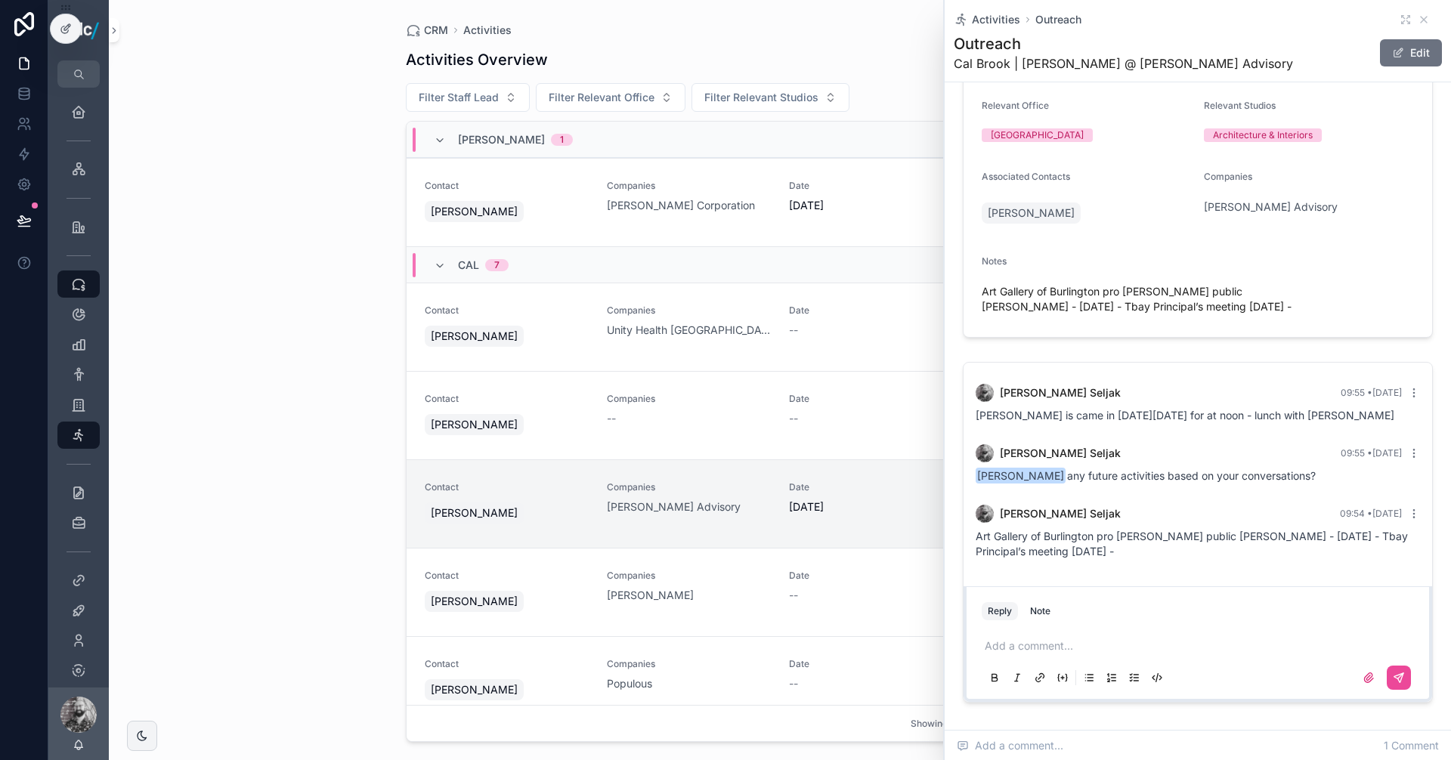
scroll to position [12, 0]
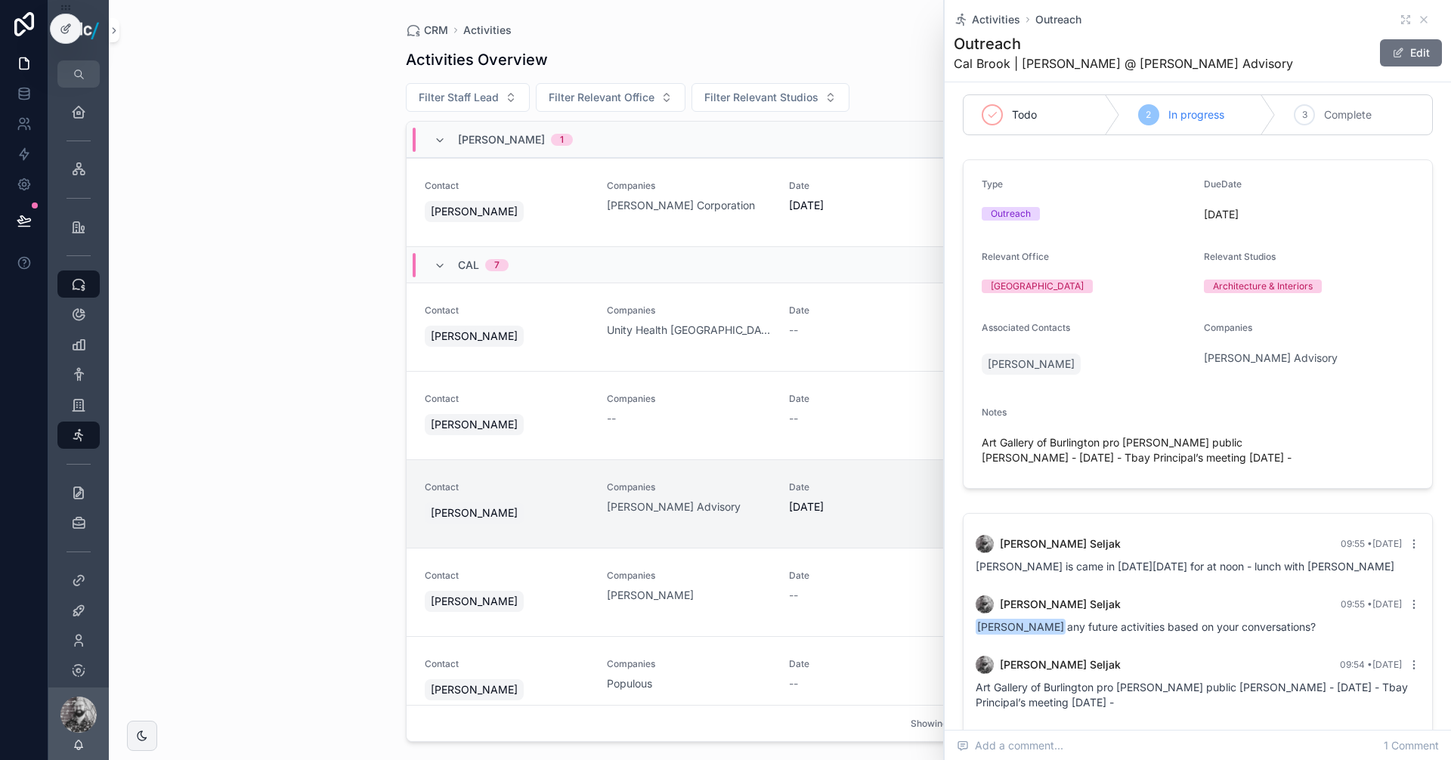
click at [363, 447] on div "CRM Activities Activities Overview Add Activity Filter Staff Lead Filter Releva…" at bounding box center [780, 380] width 1342 height 760
click at [548, 219] on div "[PERSON_NAME]" at bounding box center [507, 211] width 164 height 27
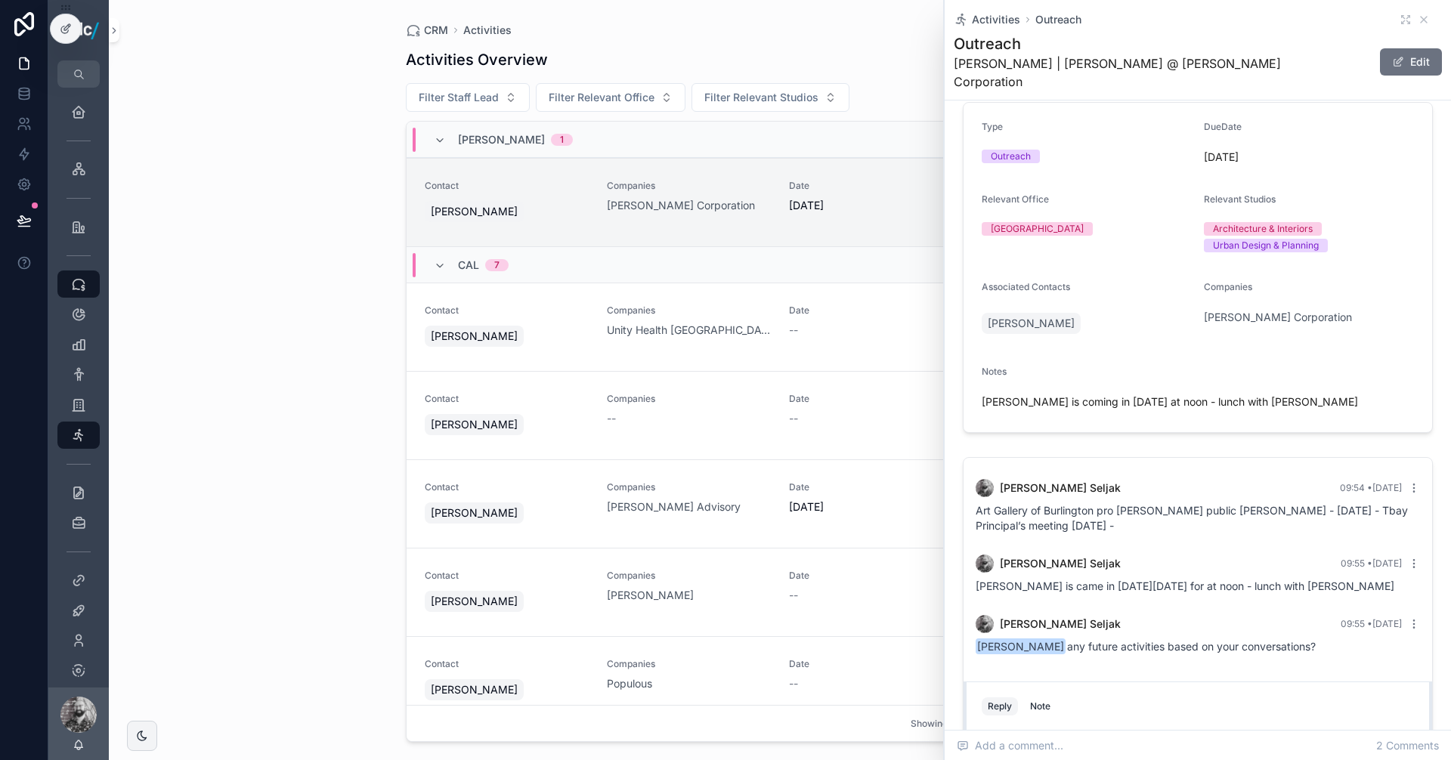
scroll to position [240, 0]
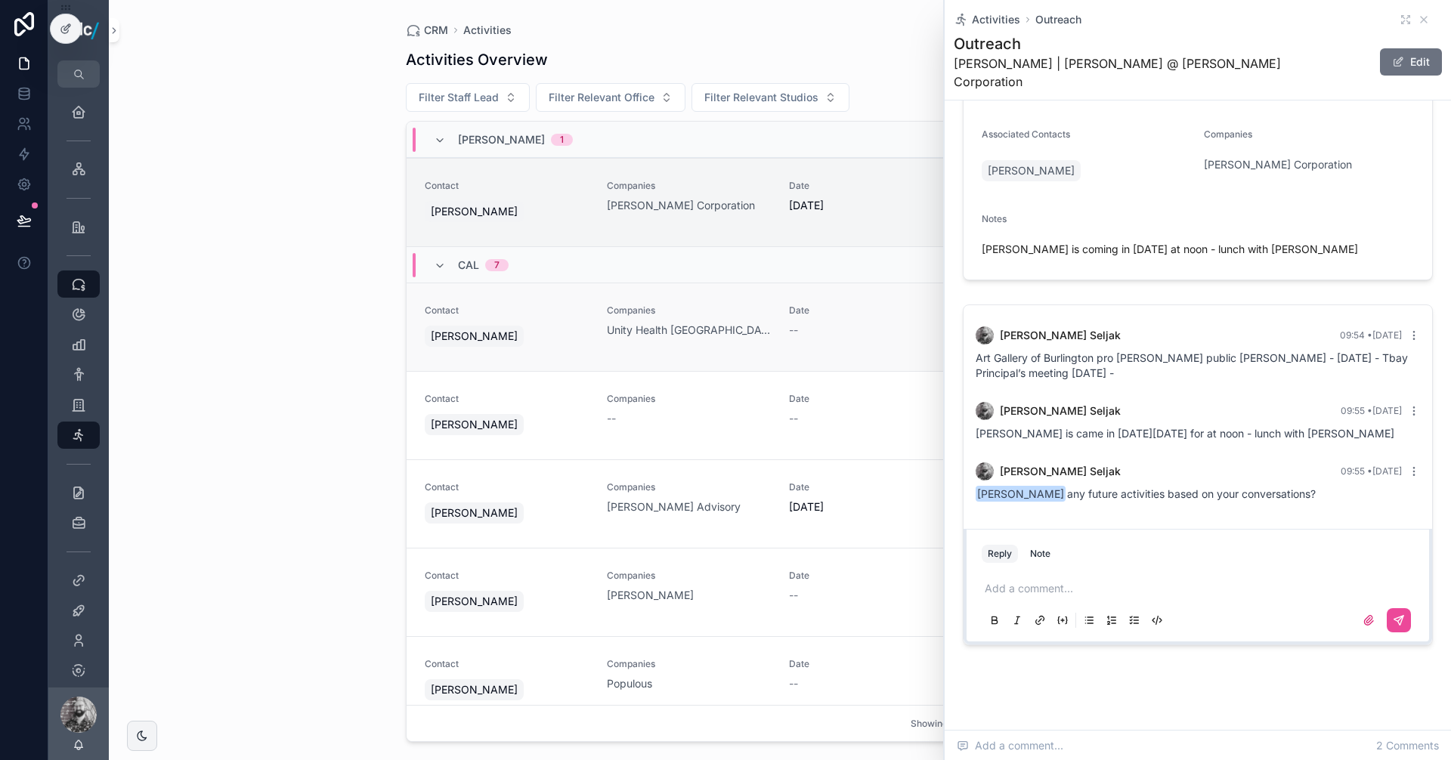
click at [535, 319] on div "Contact [PERSON_NAME]" at bounding box center [507, 327] width 164 height 45
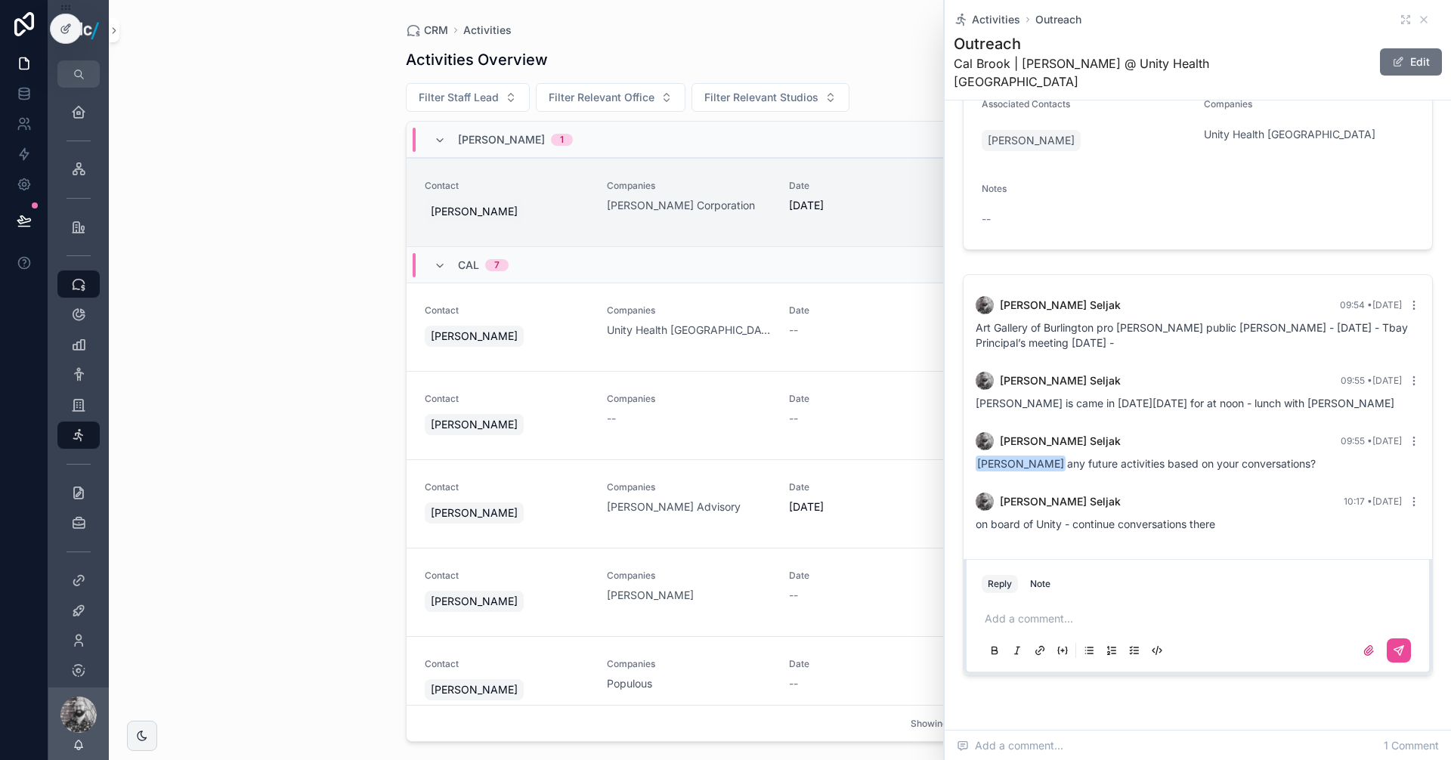
scroll to position [240, 0]
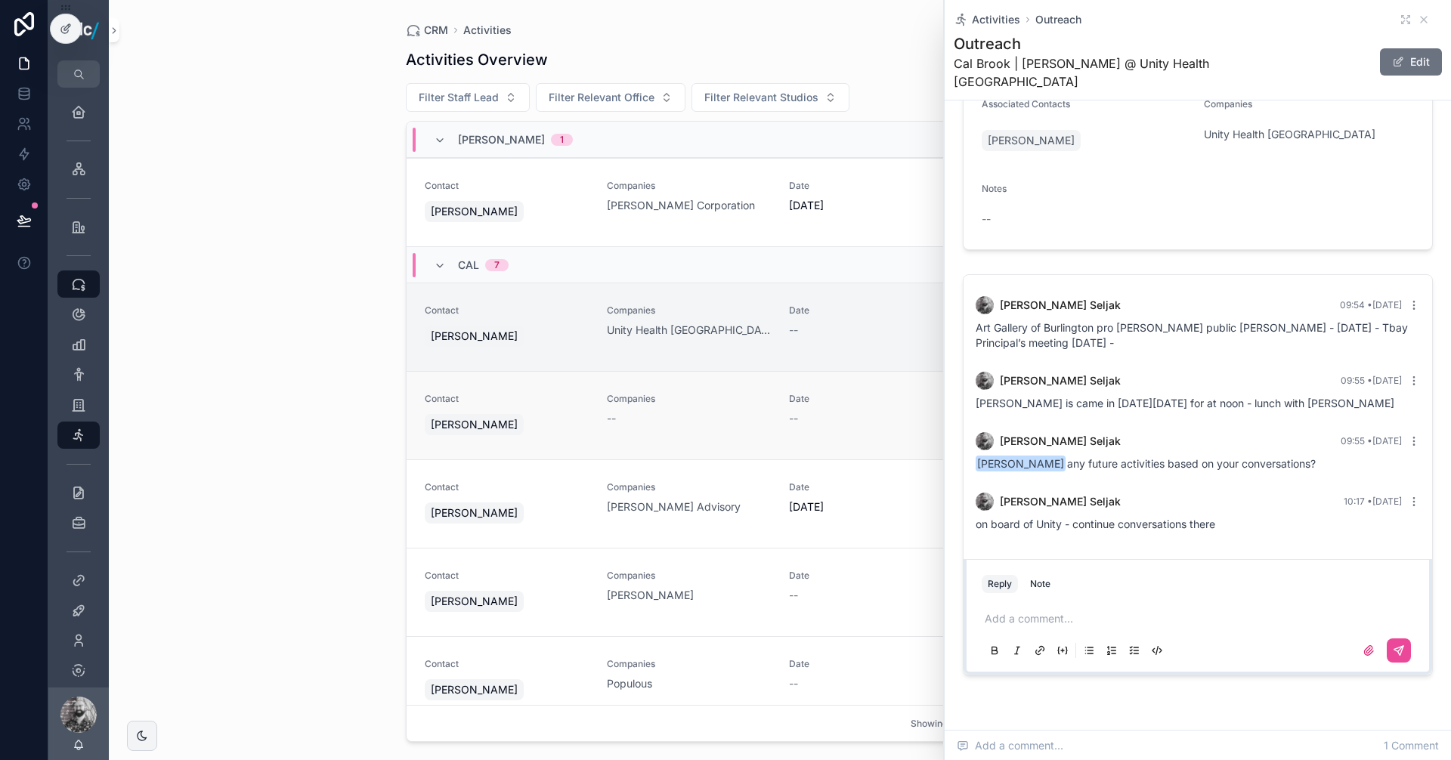
click at [552, 412] on div "[PERSON_NAME]" at bounding box center [507, 424] width 164 height 27
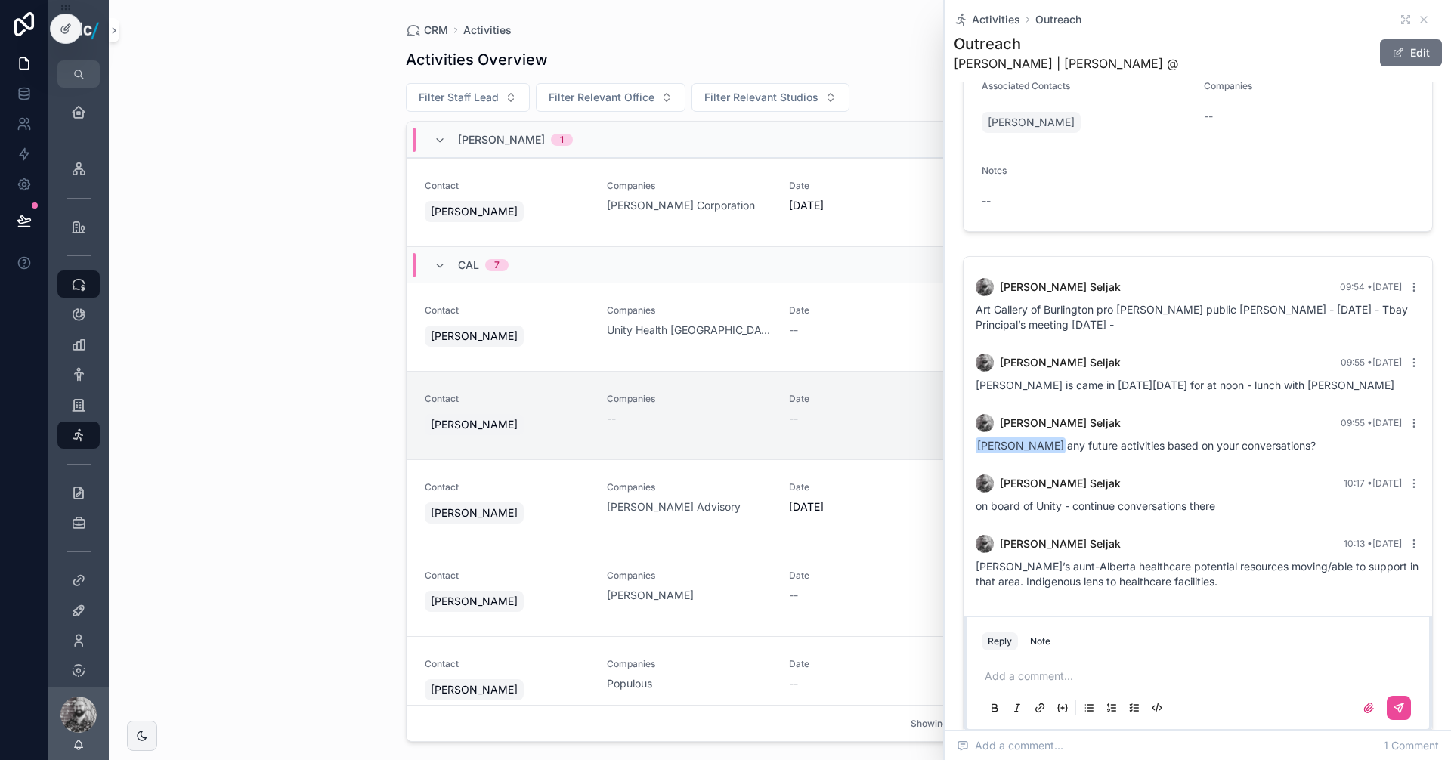
click at [552, 412] on div "[PERSON_NAME]" at bounding box center [507, 424] width 164 height 27
click at [659, 43] on div "Activities Overview Add Activity Filter Staff Lead Filter Relevant Office Filte…" at bounding box center [780, 389] width 749 height 706
click at [28, 218] on icon at bounding box center [24, 220] width 15 height 15
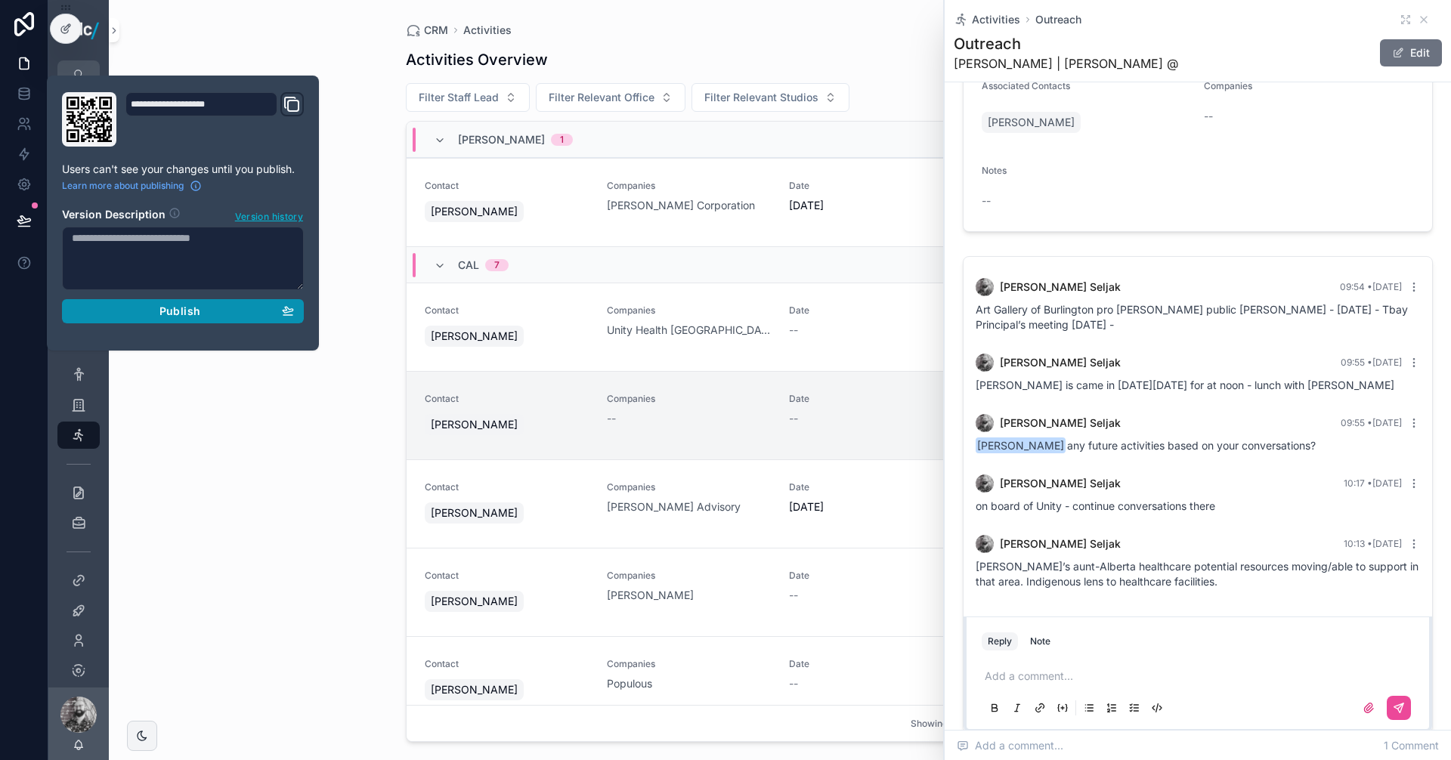
click at [274, 317] on div "Publish" at bounding box center [183, 312] width 222 height 14
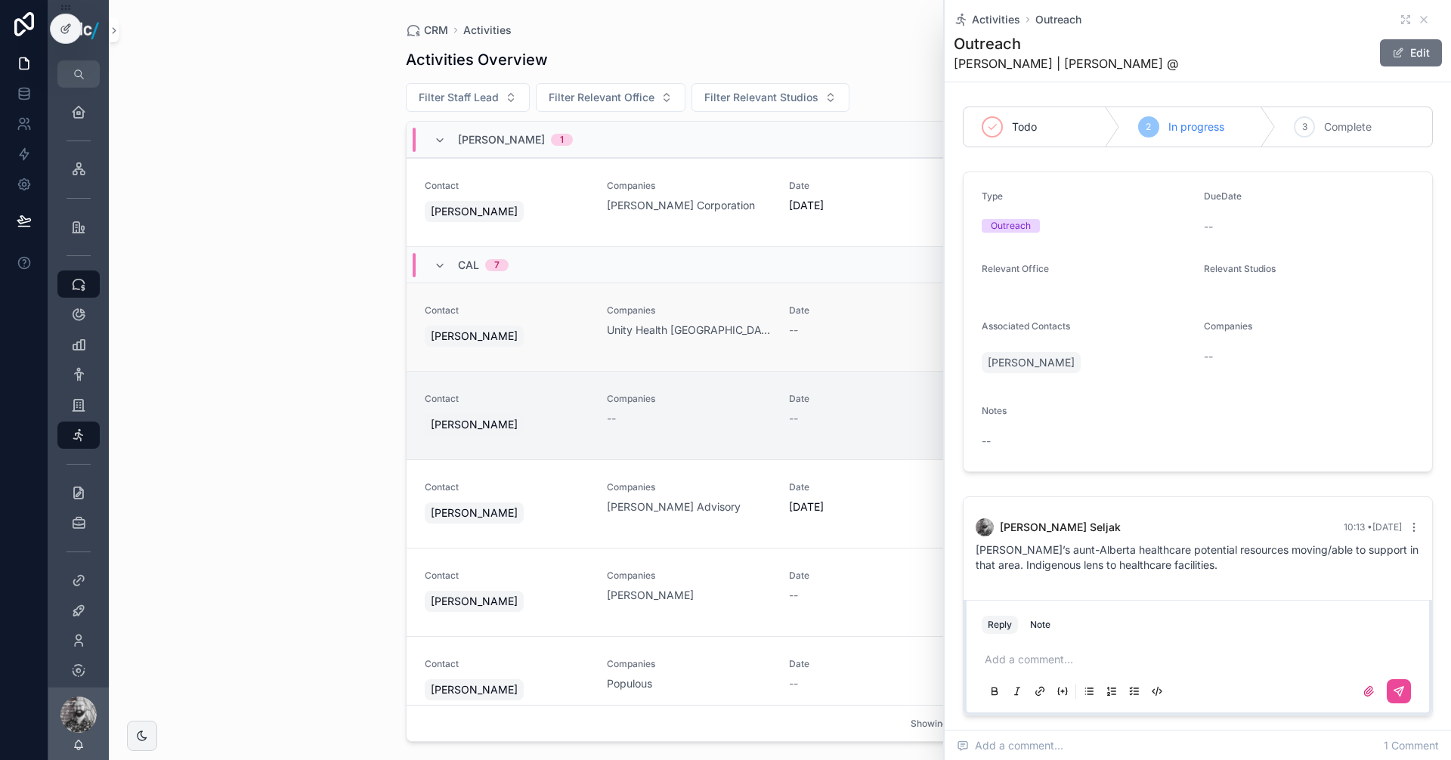
click at [548, 321] on div "Contact [PERSON_NAME]" at bounding box center [507, 327] width 164 height 45
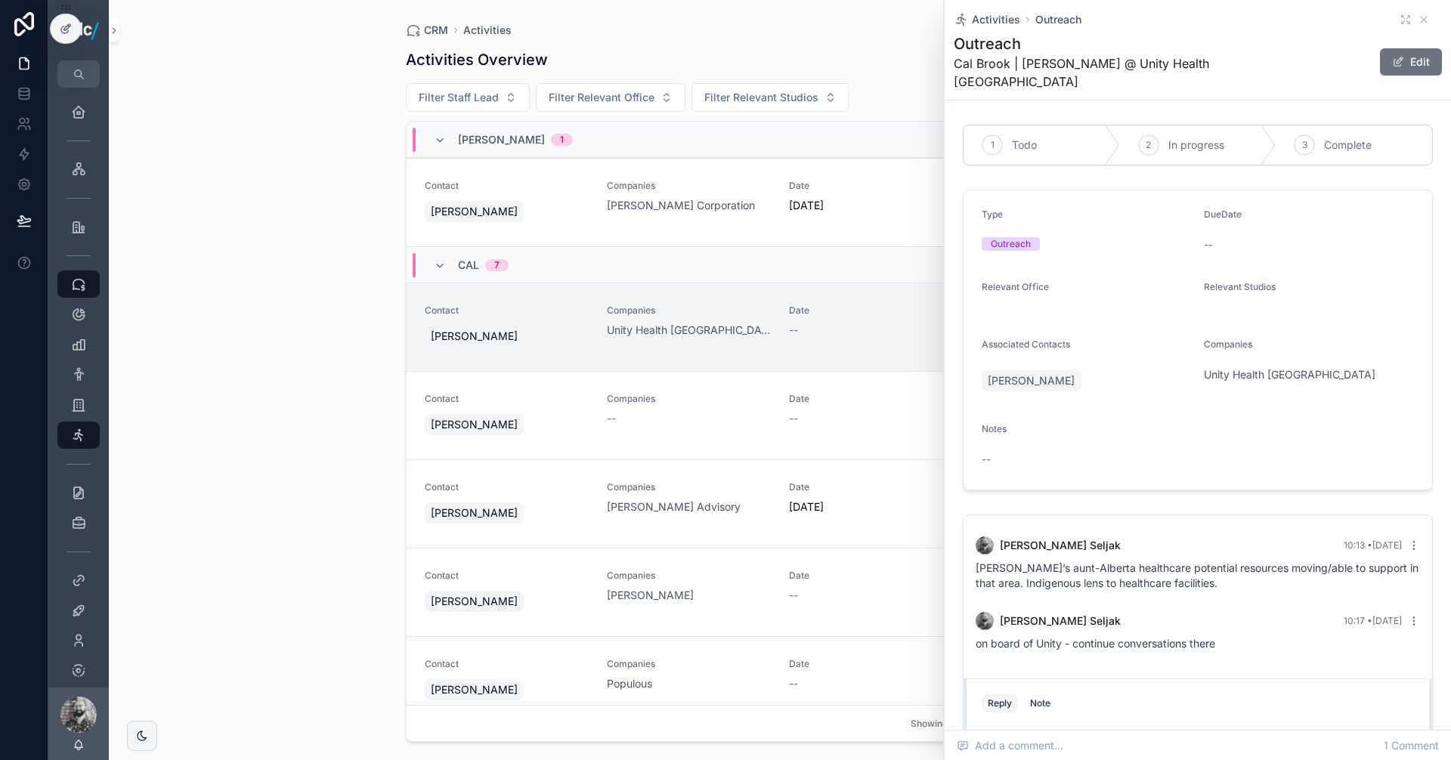
click at [546, 323] on div "[PERSON_NAME]" at bounding box center [507, 336] width 164 height 27
click at [1418, 20] on icon "scrollable content" at bounding box center [1424, 20] width 12 height 12
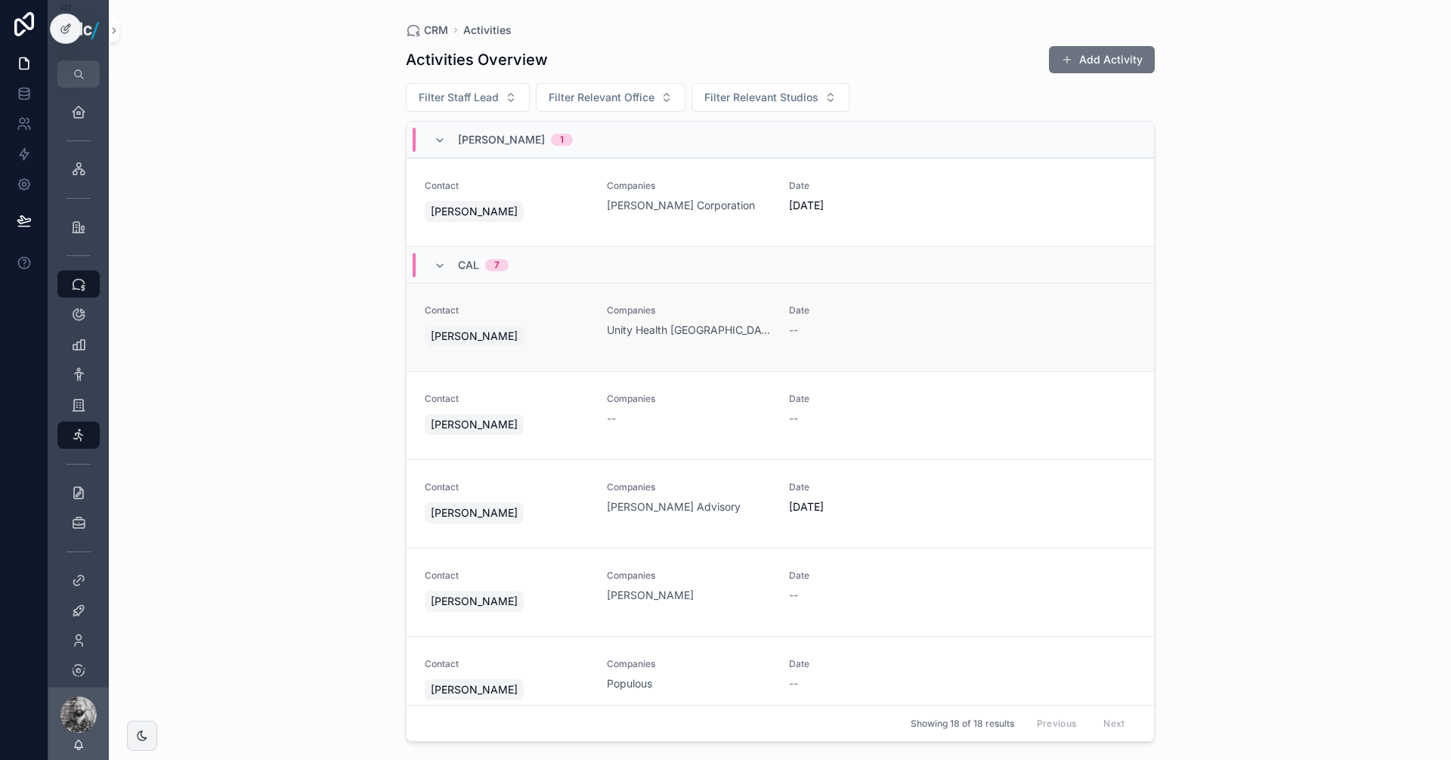
click at [531, 329] on div "[PERSON_NAME]" at bounding box center [507, 336] width 164 height 27
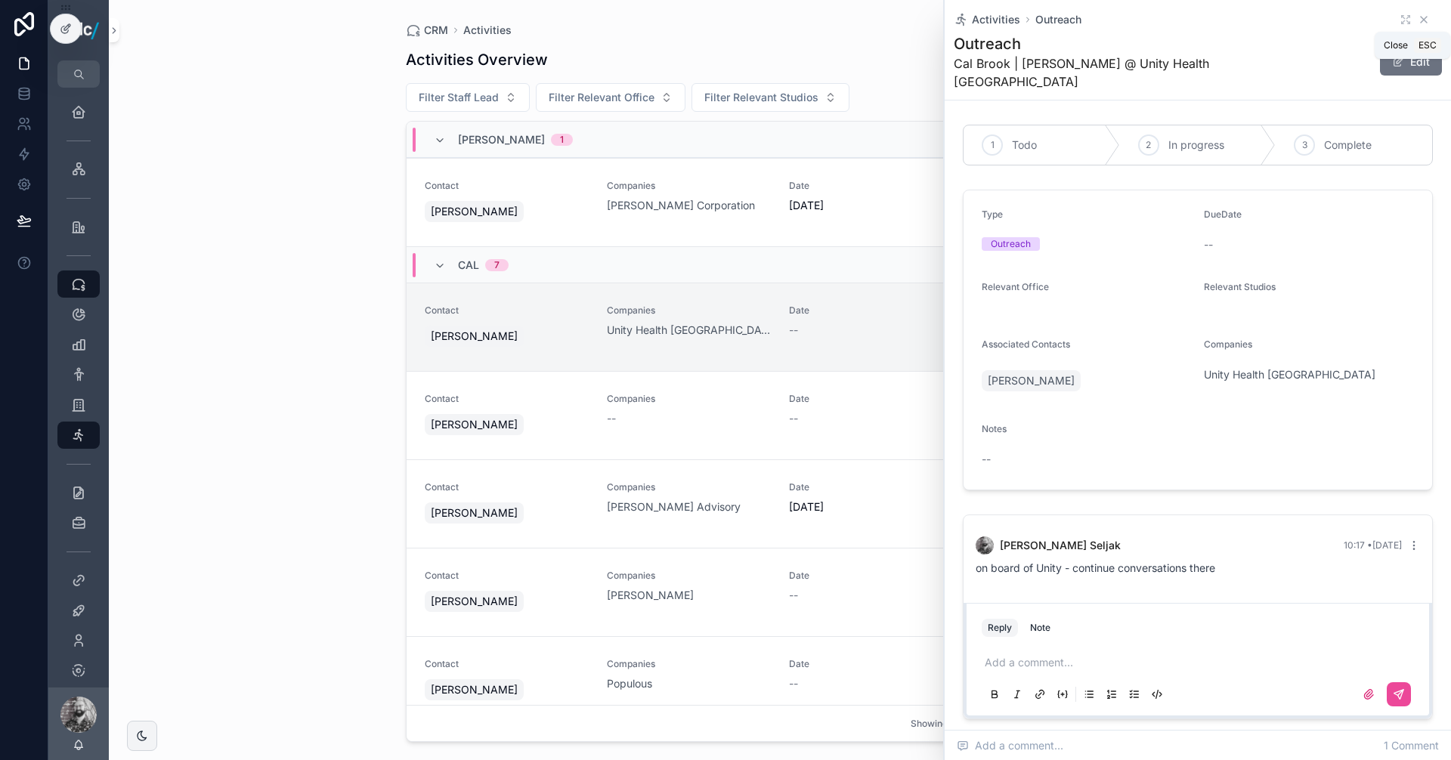
click at [1418, 22] on icon "scrollable content" at bounding box center [1424, 20] width 12 height 12
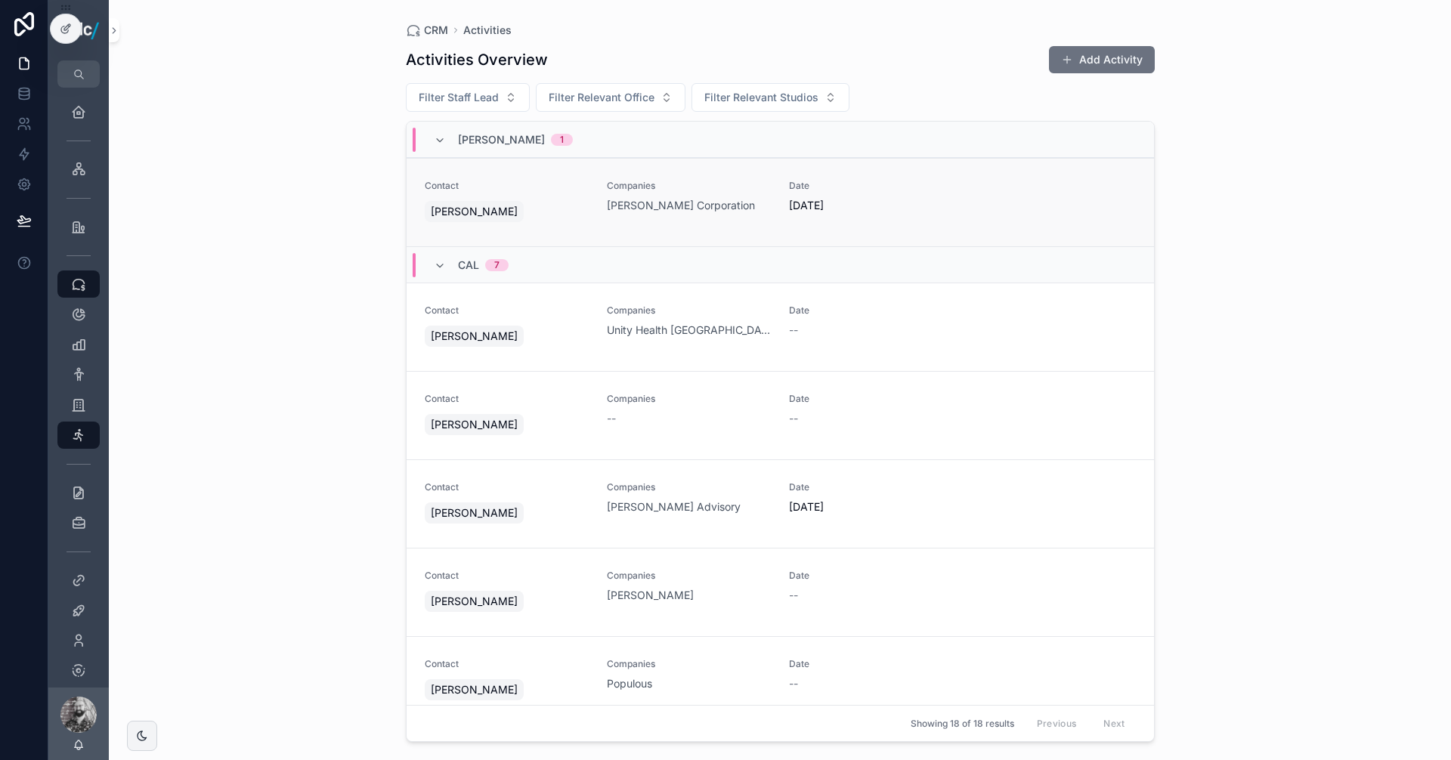
click at [546, 182] on span "Contact" at bounding box center [507, 186] width 164 height 12
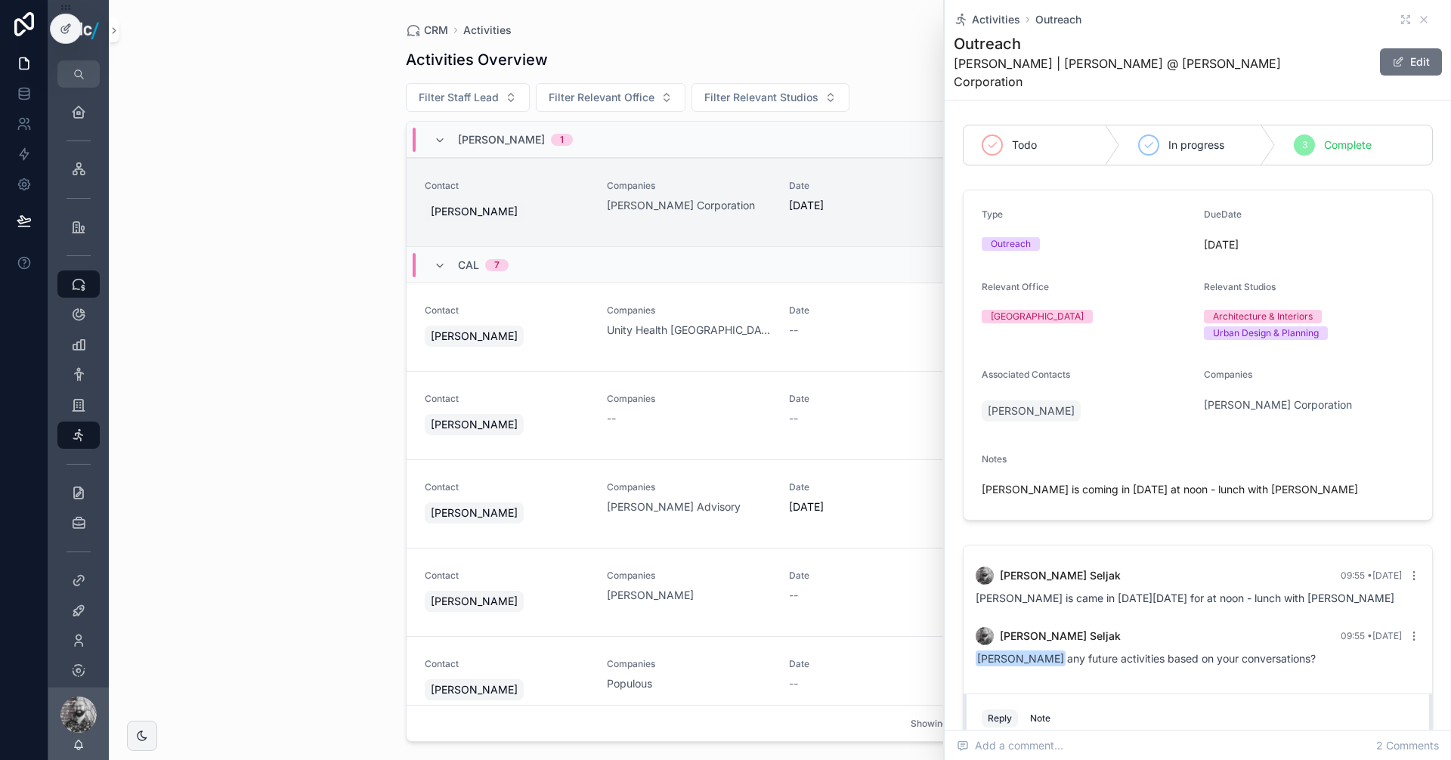
click at [1418, 22] on div "Activities Outreach" at bounding box center [1198, 19] width 488 height 15
click at [1418, 22] on icon "scrollable content" at bounding box center [1424, 20] width 12 height 12
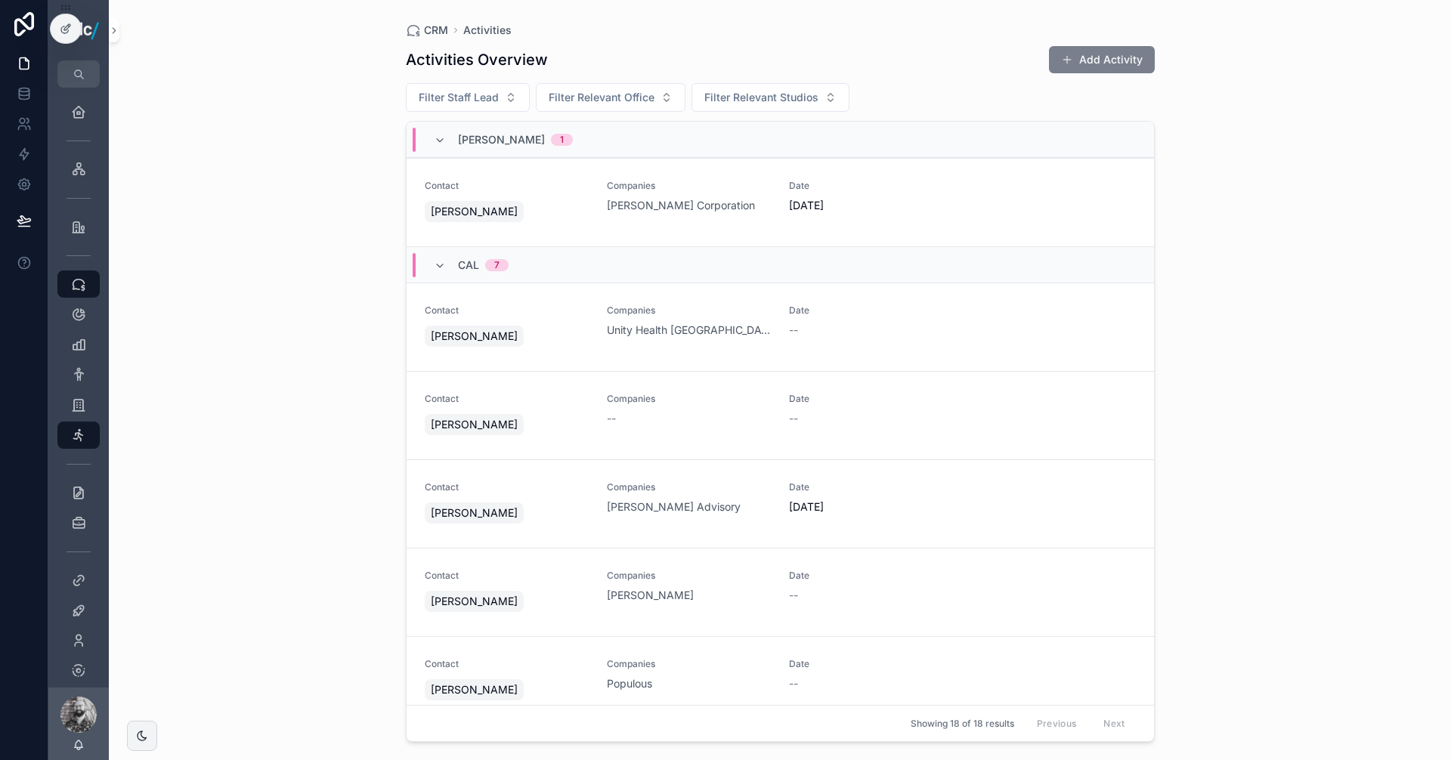
click at [1072, 65] on span "scrollable content" at bounding box center [1067, 60] width 12 height 12
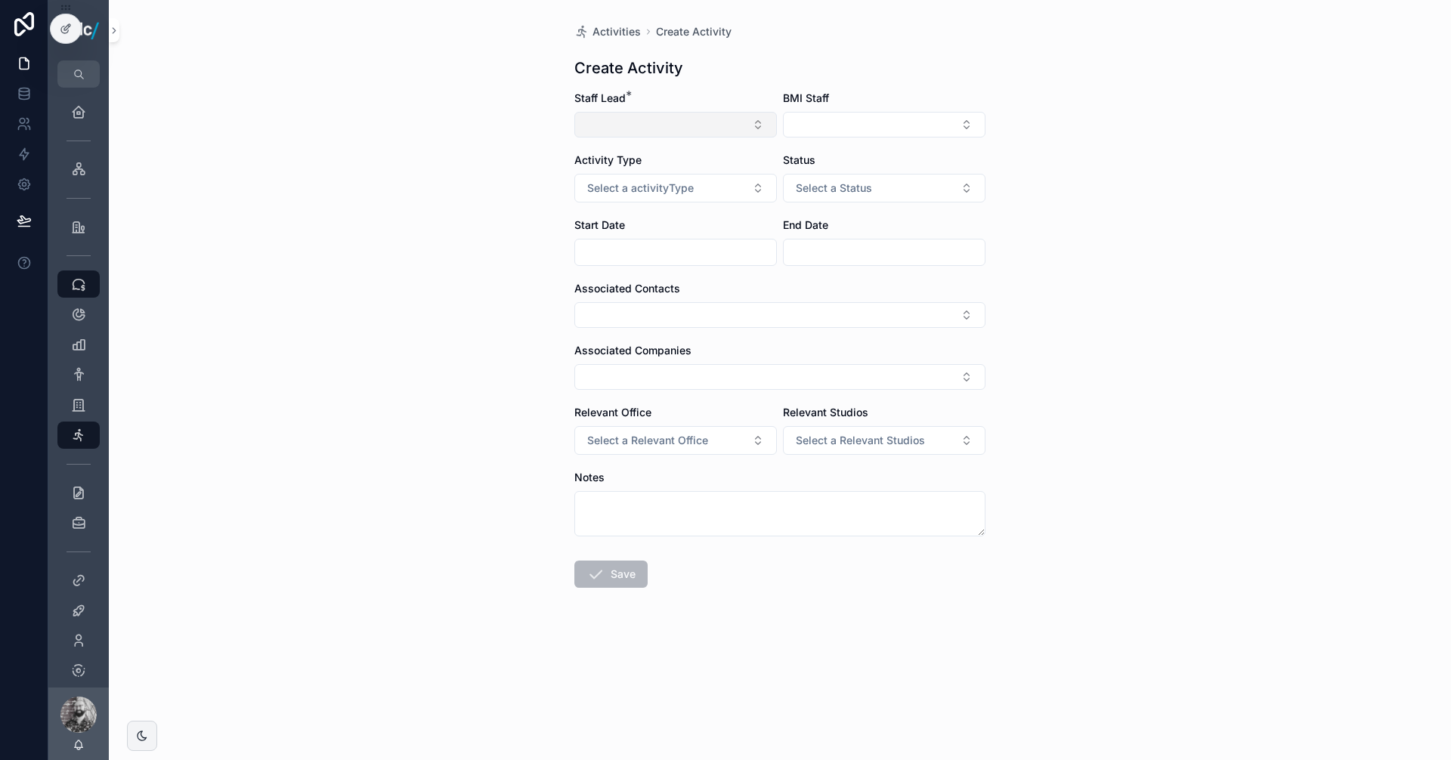
click at [627, 120] on button "Select Button" at bounding box center [675, 125] width 203 height 26
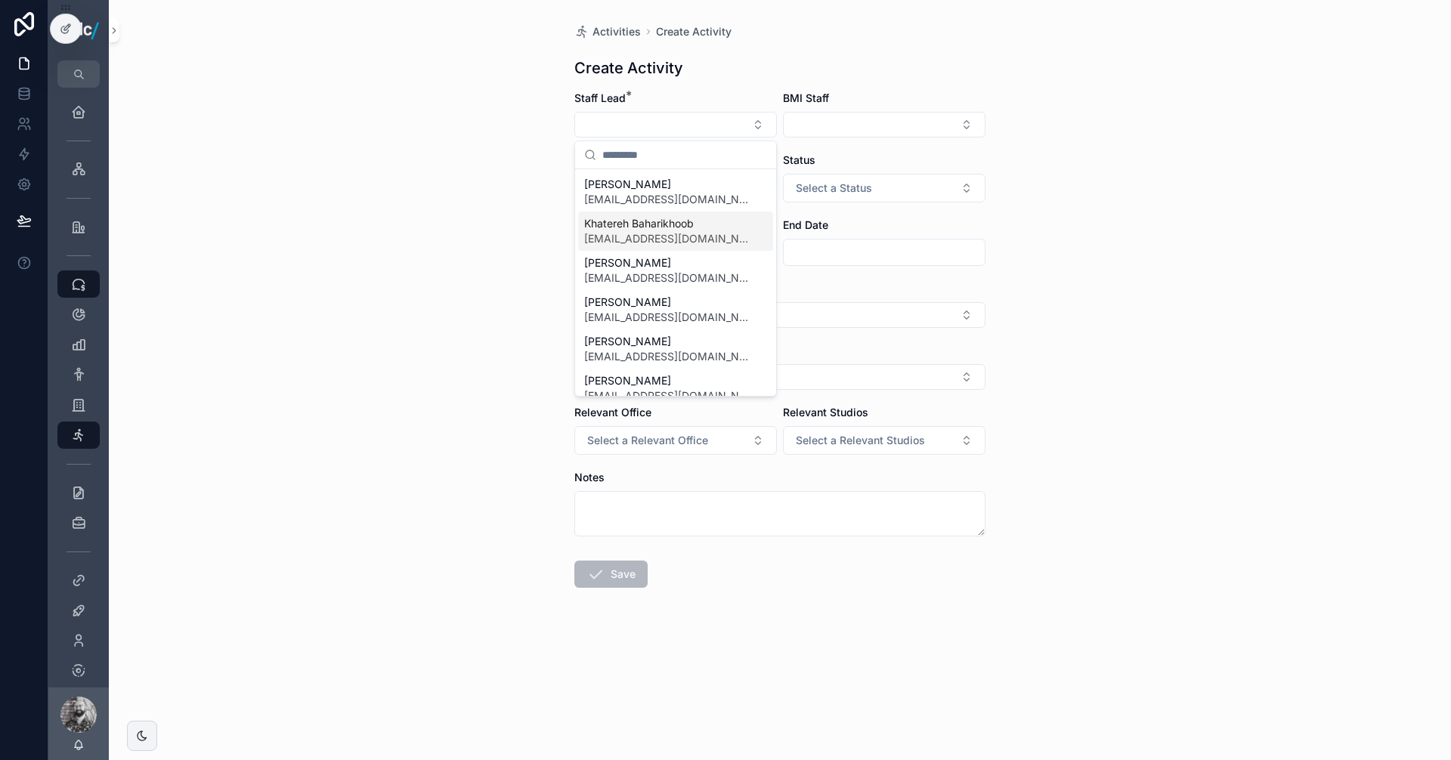
click at [686, 227] on span "Khatereh Baharikhoob" at bounding box center [666, 223] width 165 height 15
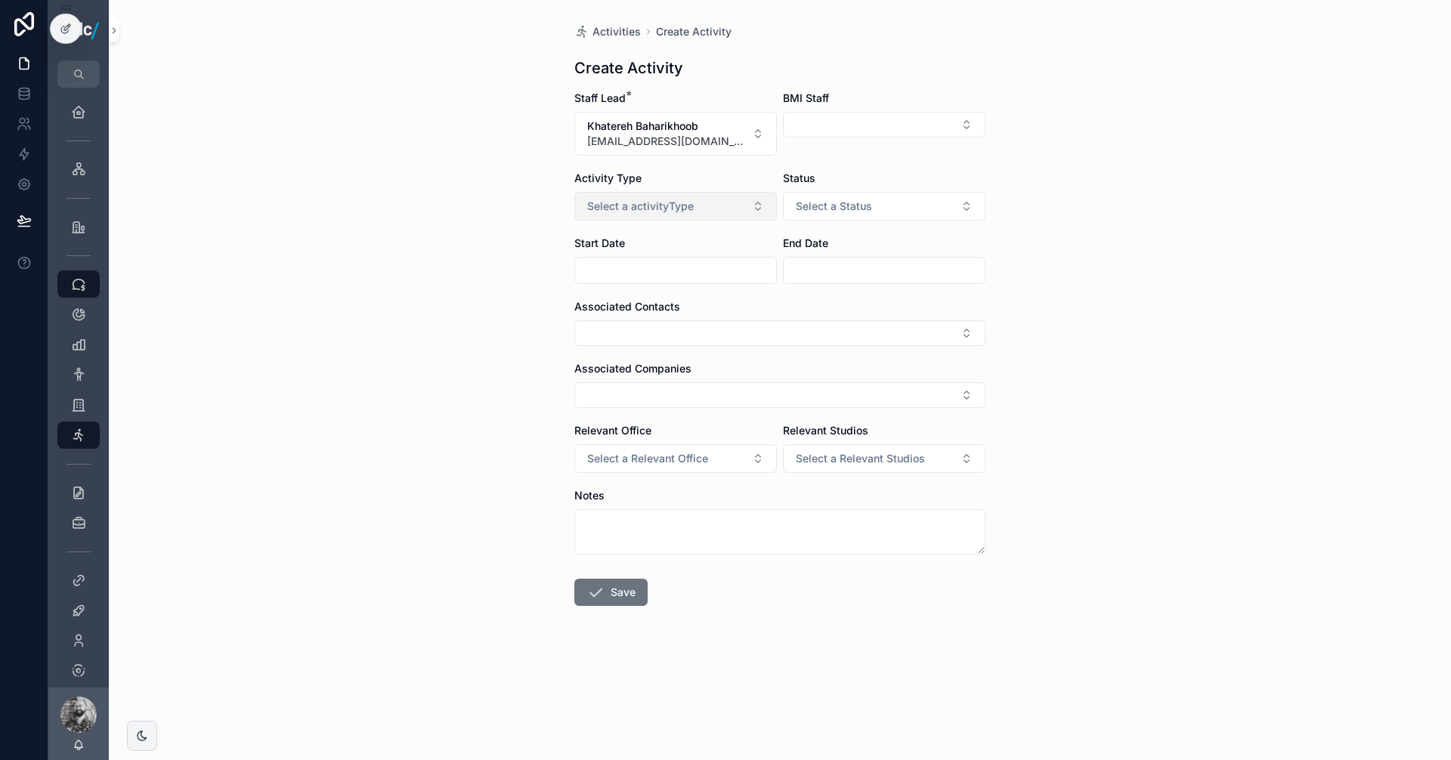
click at [655, 204] on span "Select a activityType" at bounding box center [640, 206] width 107 height 15
click at [621, 291] on div "Outreach" at bounding box center [613, 290] width 40 height 14
click at [625, 322] on button "Select Button" at bounding box center [779, 333] width 411 height 26
type input "**********"
click at [615, 394] on span "New" at bounding box center [610, 391] width 23 height 15
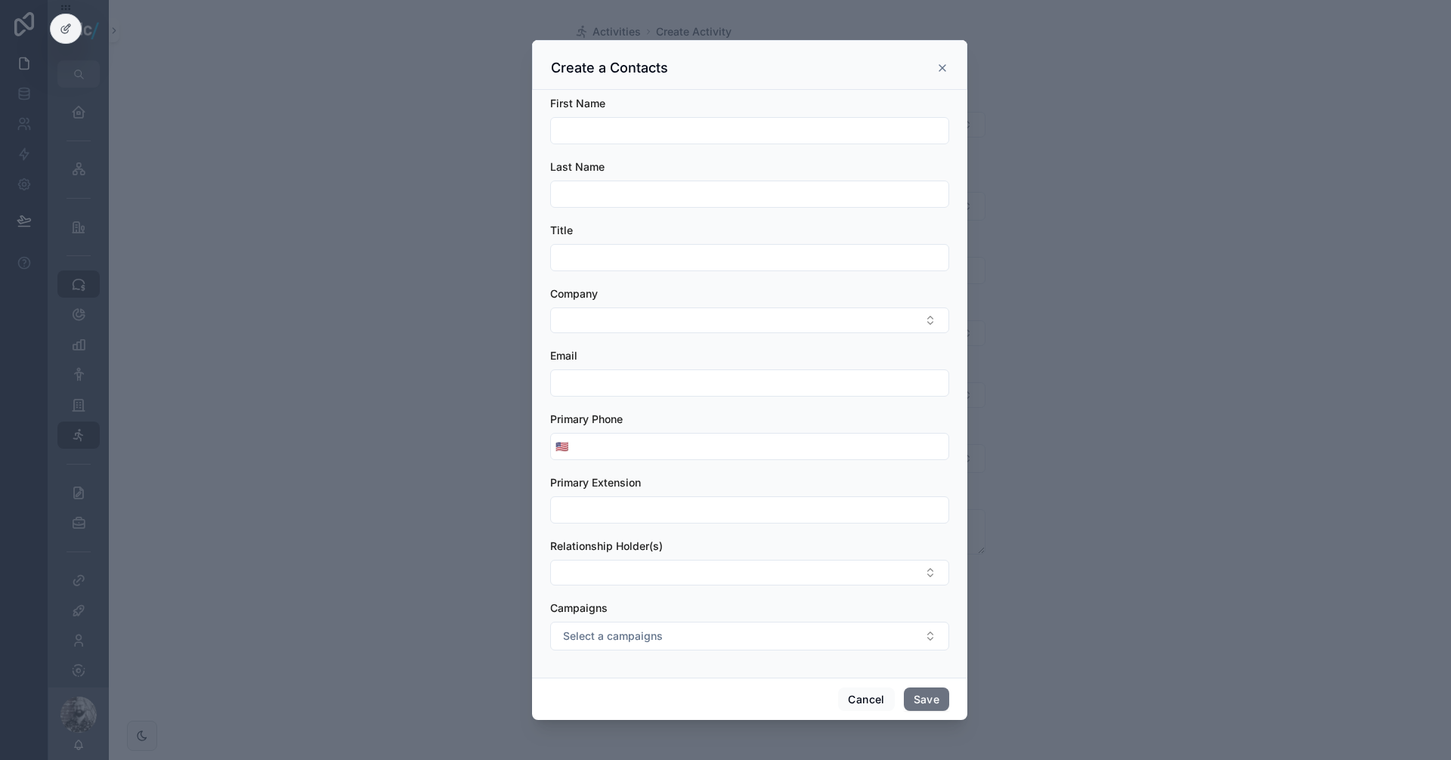
click at [597, 114] on div "First Name" at bounding box center [749, 120] width 399 height 48
drag, startPoint x: 608, startPoint y: 125, endPoint x: 611, endPoint y: 135, distance: 9.3
click at [608, 125] on input "scrollable content" at bounding box center [749, 130] width 397 height 21
paste input "**********"
drag, startPoint x: 639, startPoint y: 131, endPoint x: 594, endPoint y: 129, distance: 45.4
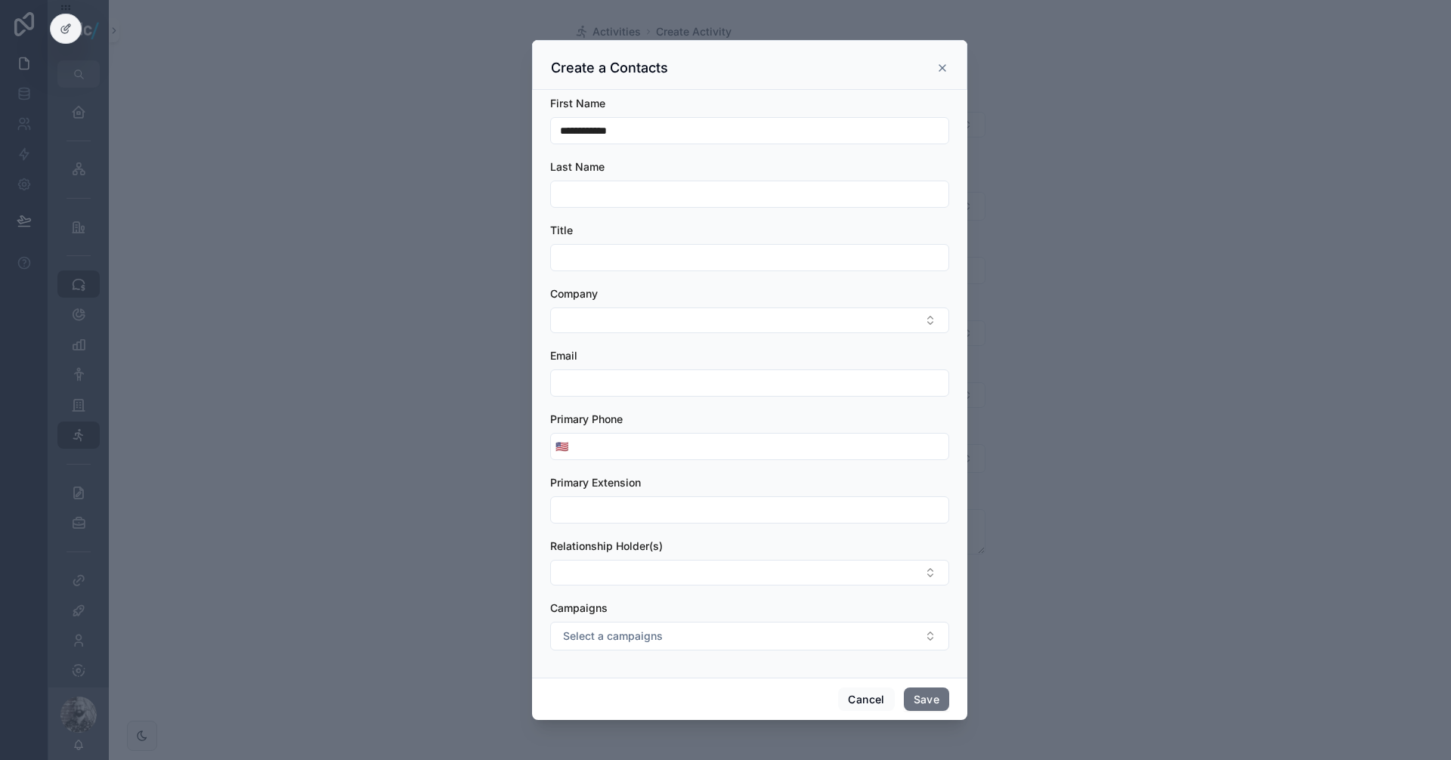
click at [594, 129] on input "**********" at bounding box center [749, 130] width 397 height 21
type input "******"
click at [579, 180] on div "Last Name" at bounding box center [749, 183] width 399 height 48
drag, startPoint x: 579, startPoint y: 188, endPoint x: 590, endPoint y: 200, distance: 16.6
click at [579, 188] on input "scrollable content" at bounding box center [749, 194] width 397 height 21
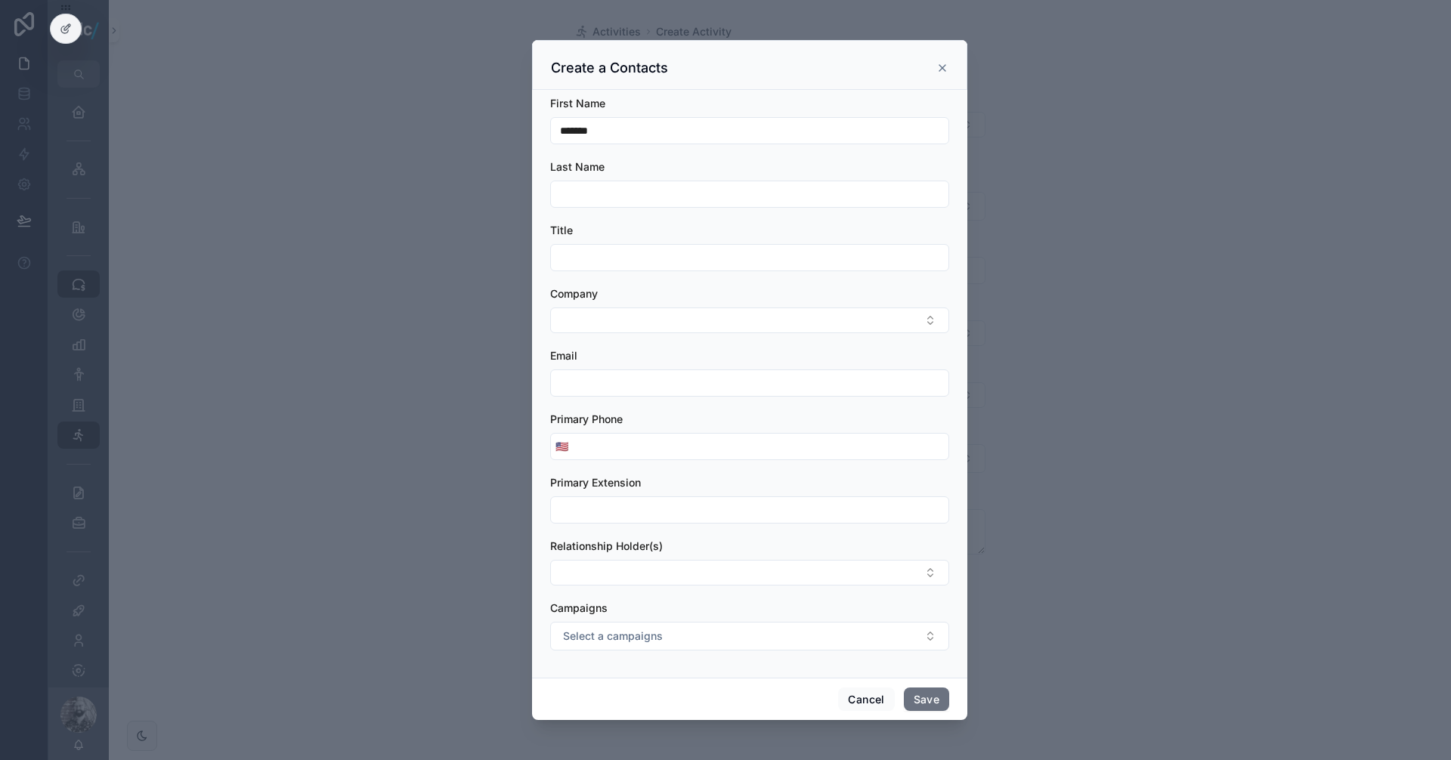
paste input "*****"
drag, startPoint x: 560, startPoint y: 185, endPoint x: 537, endPoint y: 179, distance: 24.2
click at [540, 180] on div "First Name ****** Last Name ***** Title Company Email Primary Phone 🇺🇸 Primary …" at bounding box center [749, 384] width 435 height 588
type input "*****"
click at [605, 568] on button "Select Button" at bounding box center [749, 573] width 399 height 26
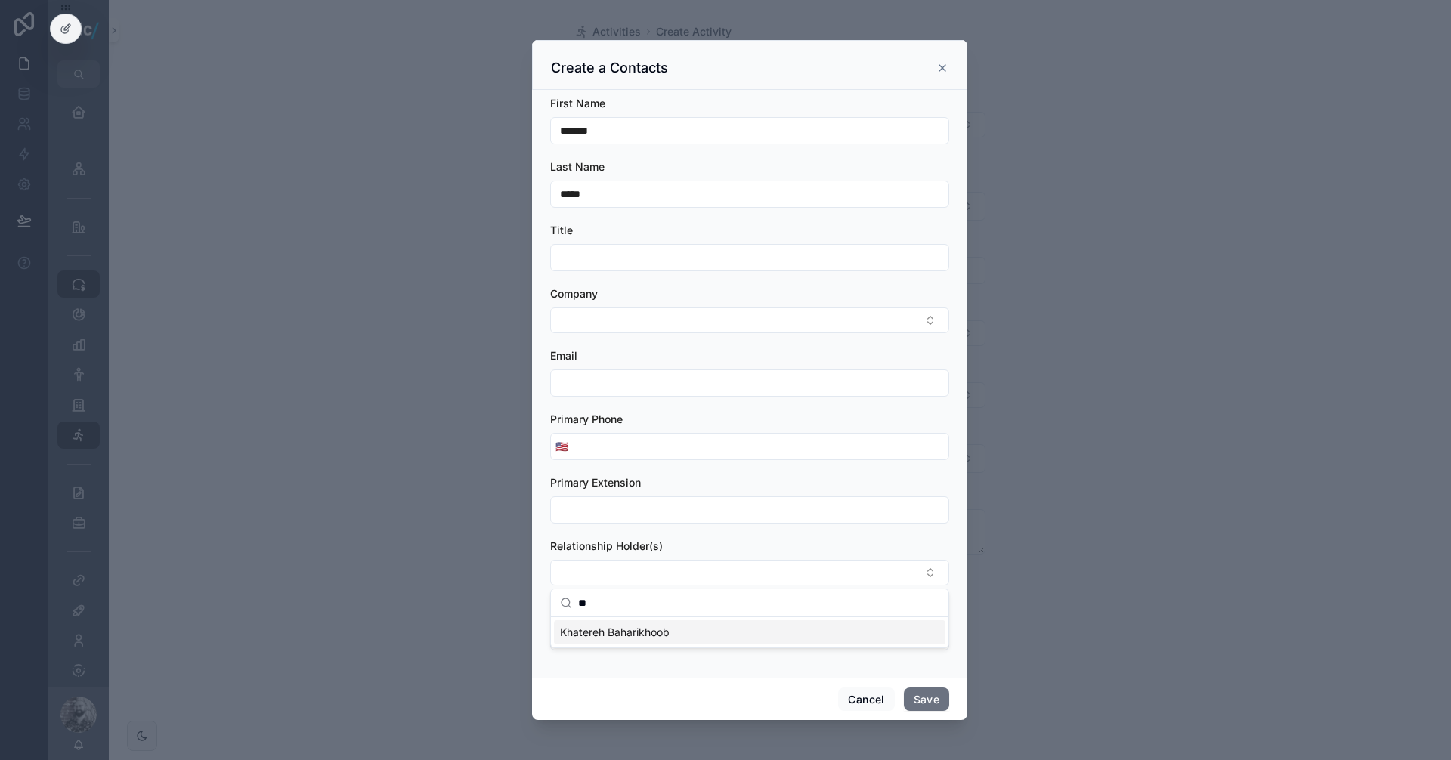
type input "**"
click at [613, 631] on span "Khatereh Baharikhoob" at bounding box center [615, 632] width 110 height 15
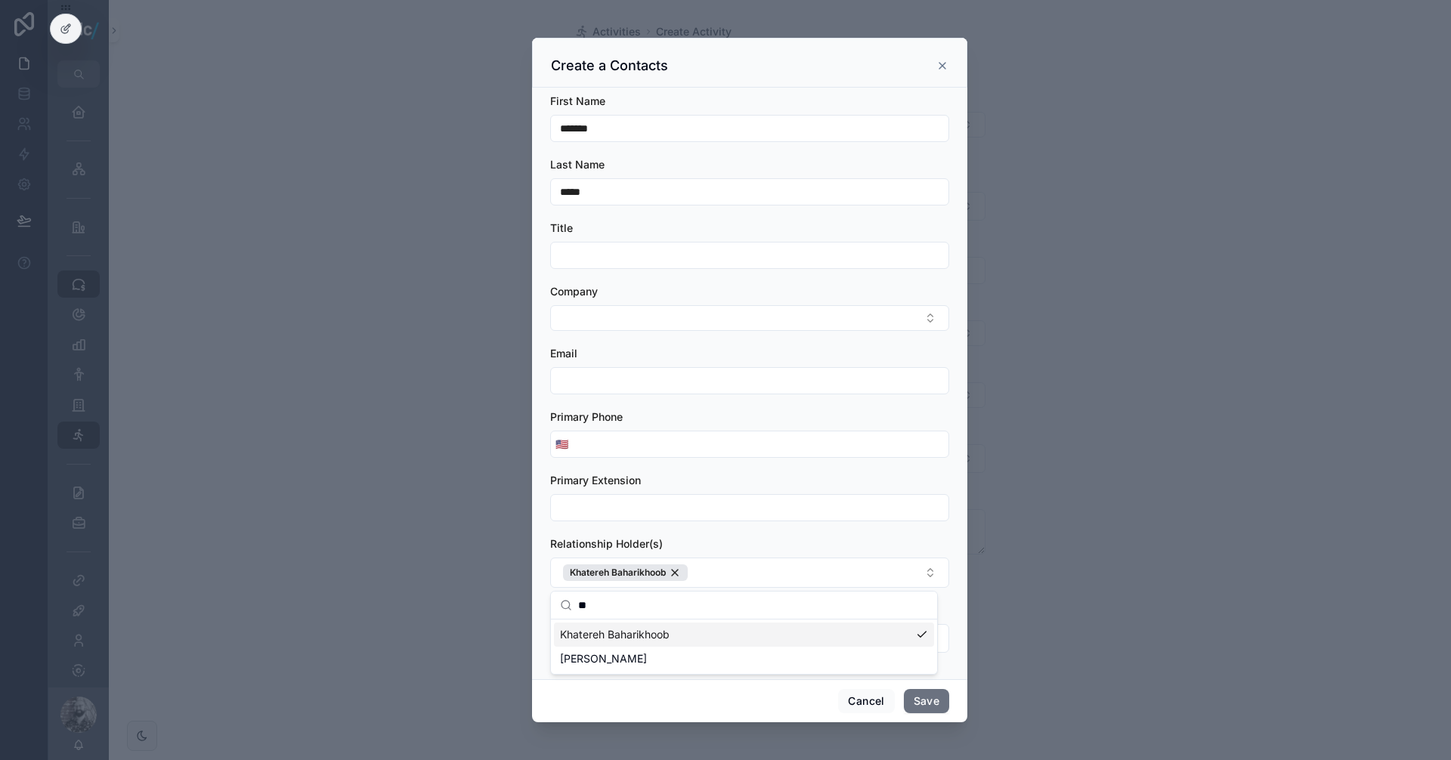
click at [604, 248] on input "scrollable content" at bounding box center [749, 255] width 397 height 21
click at [608, 316] on button "Select Button" at bounding box center [749, 318] width 399 height 26
click at [584, 253] on input "scrollable content" at bounding box center [749, 255] width 397 height 21
paste input "**********"
type input "**********"
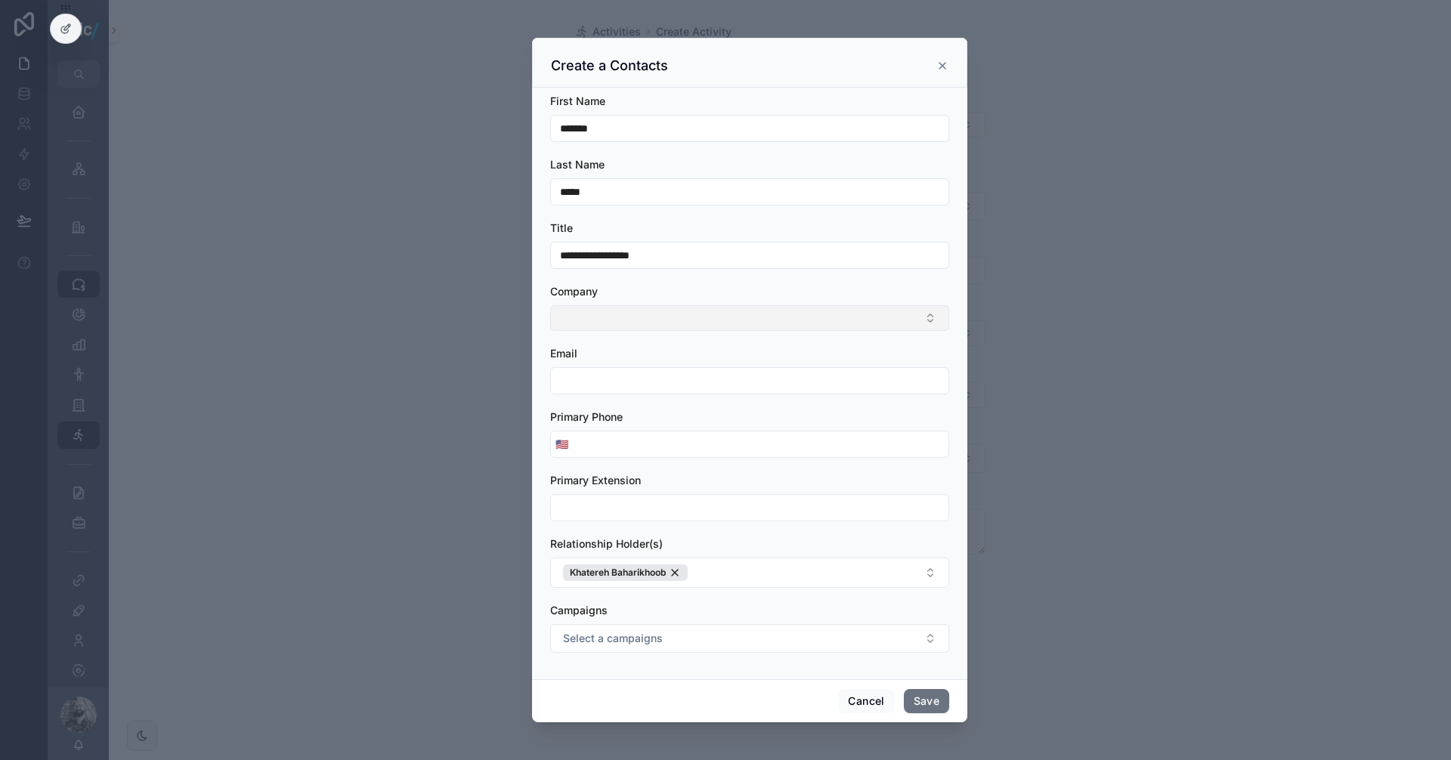
click at [624, 321] on button "Select Button" at bounding box center [749, 318] width 399 height 26
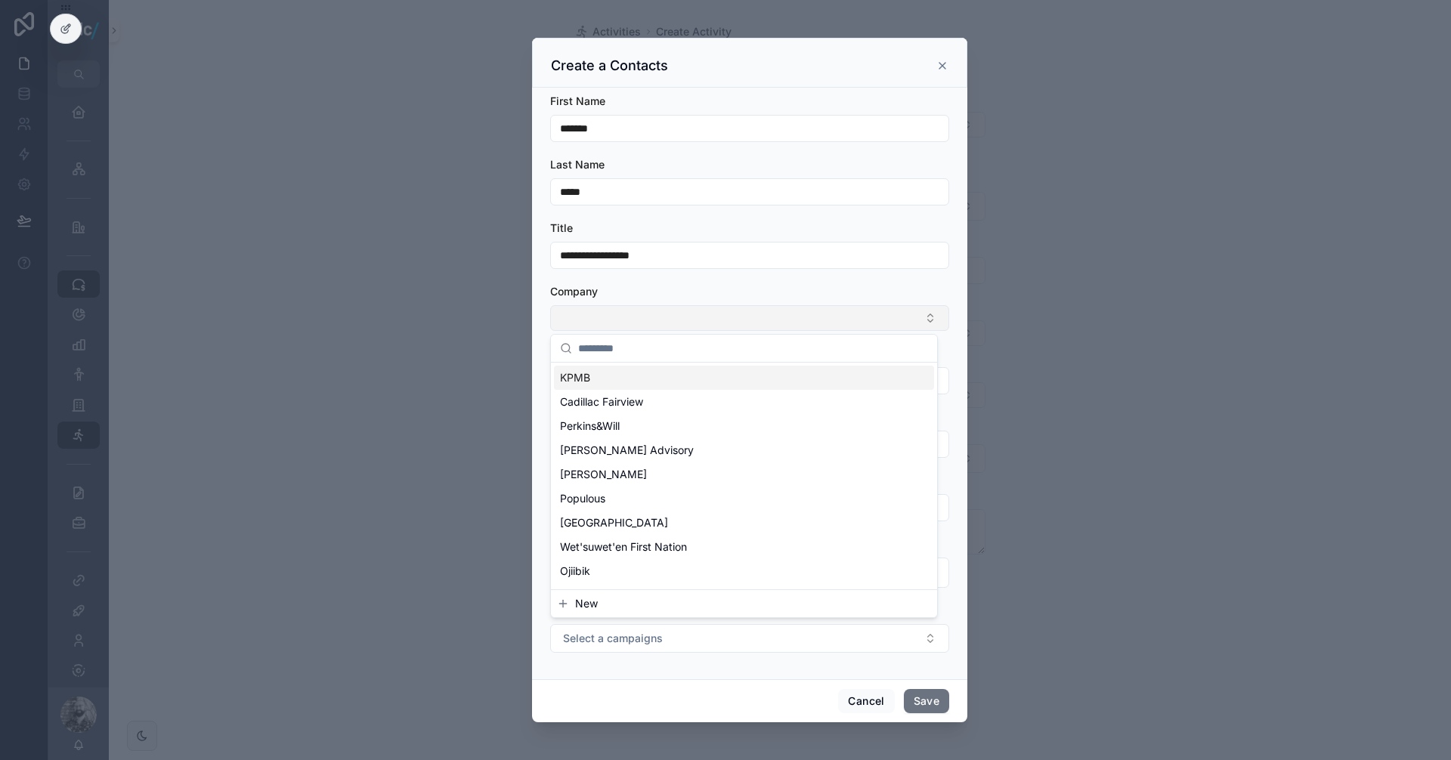
click at [617, 317] on button "Select Button" at bounding box center [749, 318] width 399 height 26
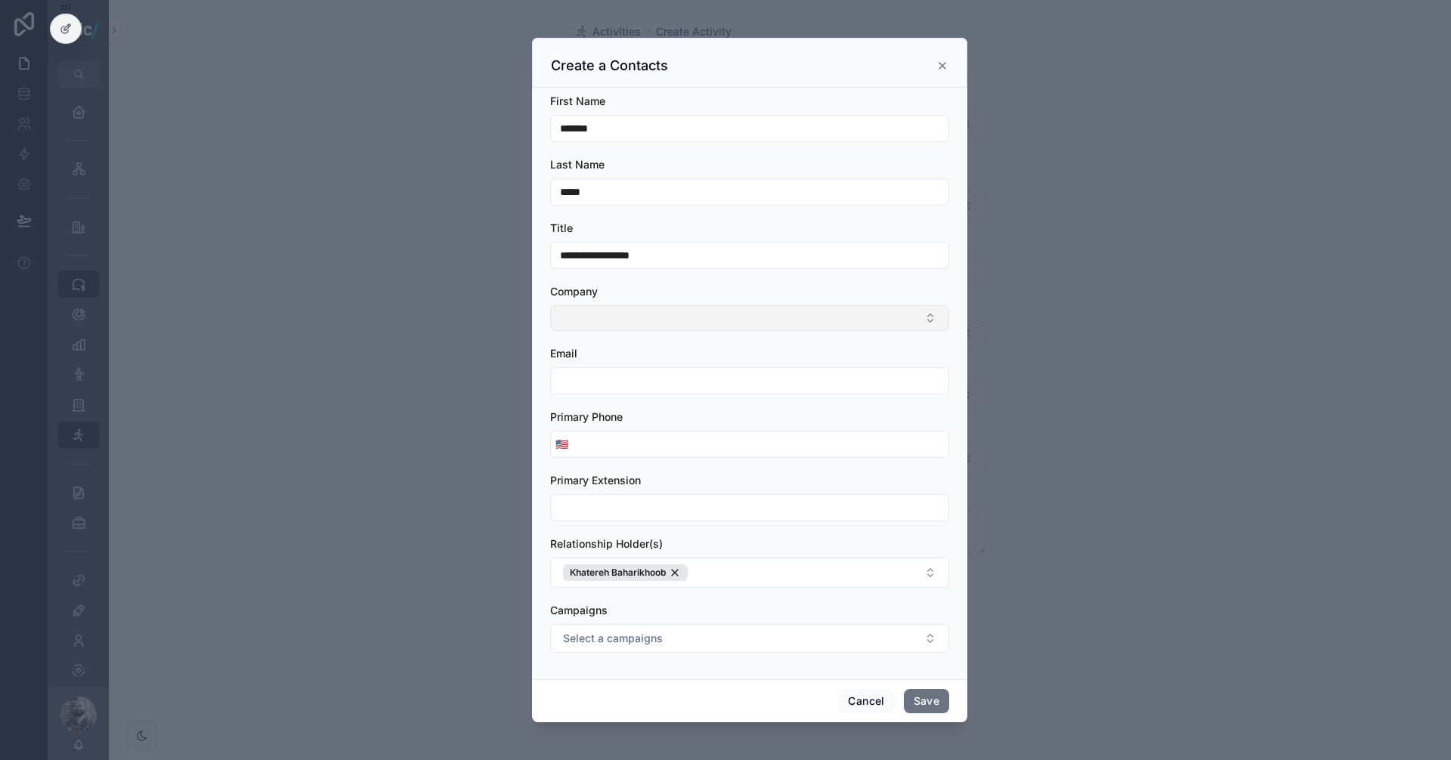
click at [604, 326] on button "Select Button" at bounding box center [749, 318] width 399 height 26
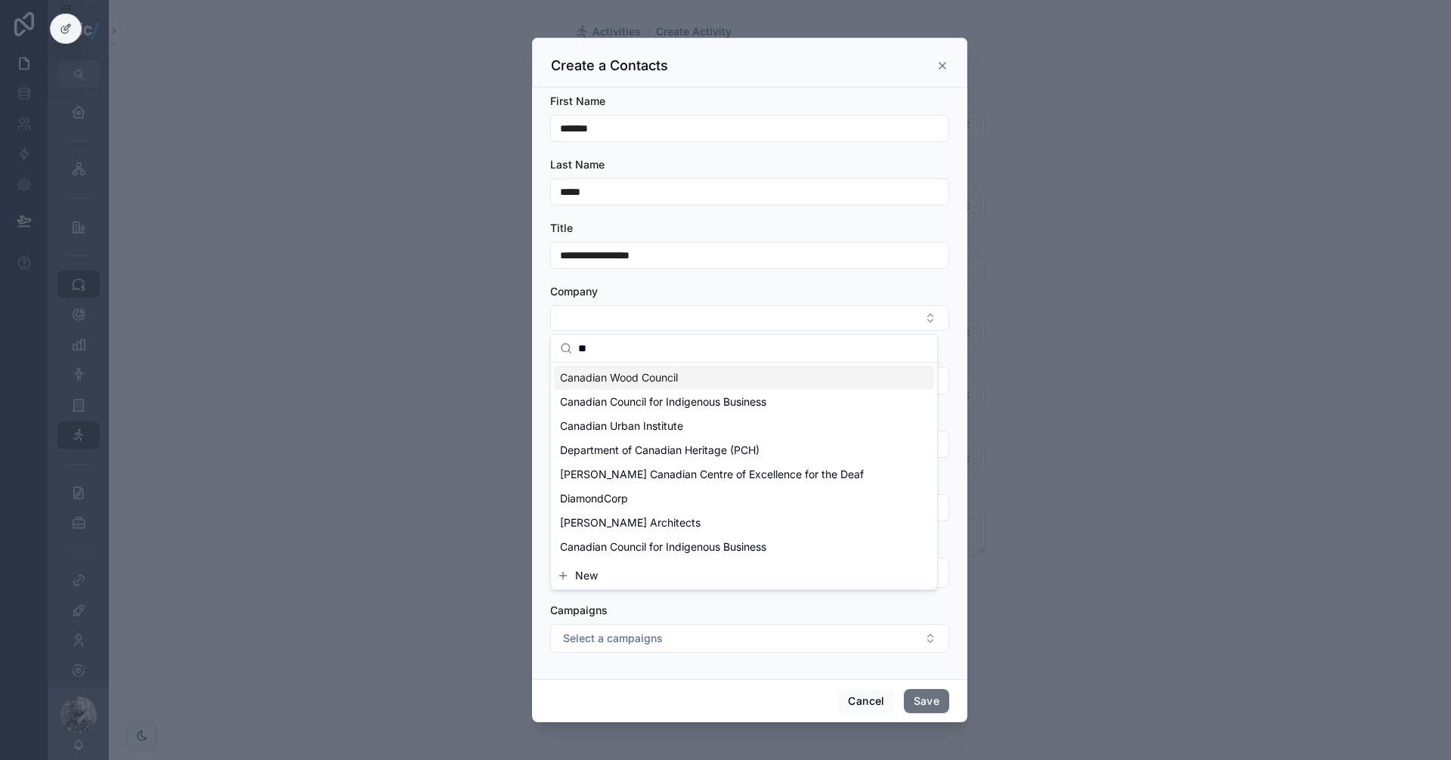
type input "*"
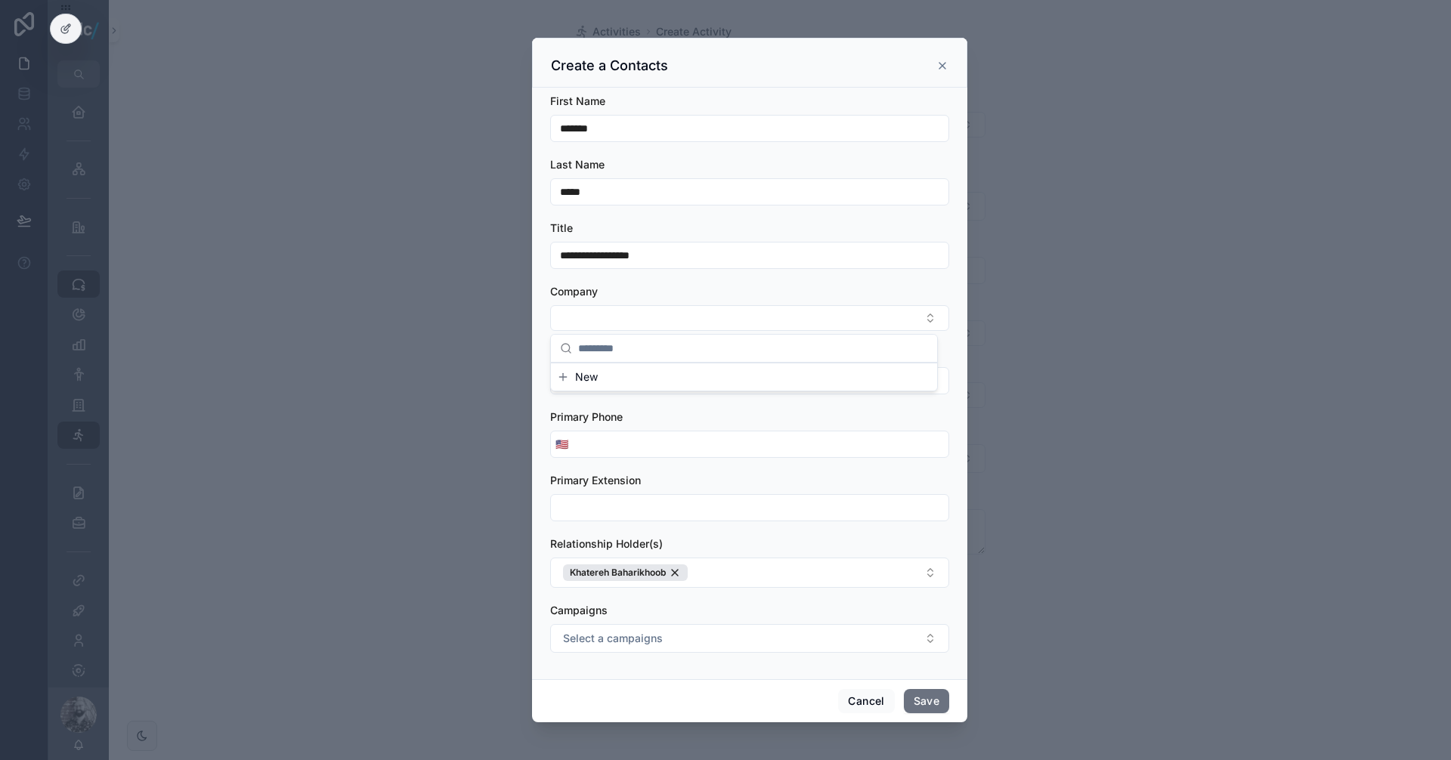
click at [666, 293] on div "Company" at bounding box center [749, 291] width 399 height 15
click at [602, 323] on button "Select Button" at bounding box center [749, 318] width 399 height 26
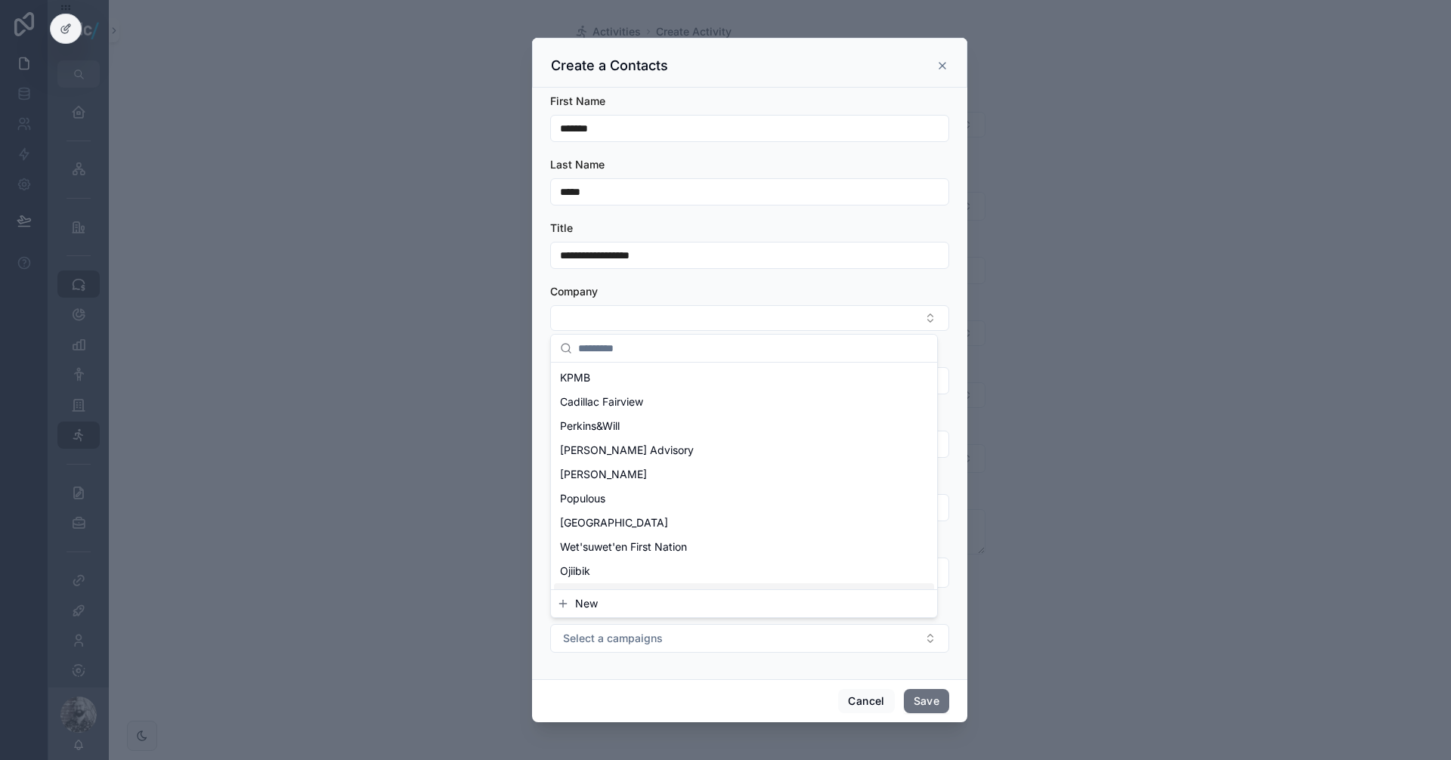
click at [596, 603] on span "New" at bounding box center [586, 603] width 23 height 15
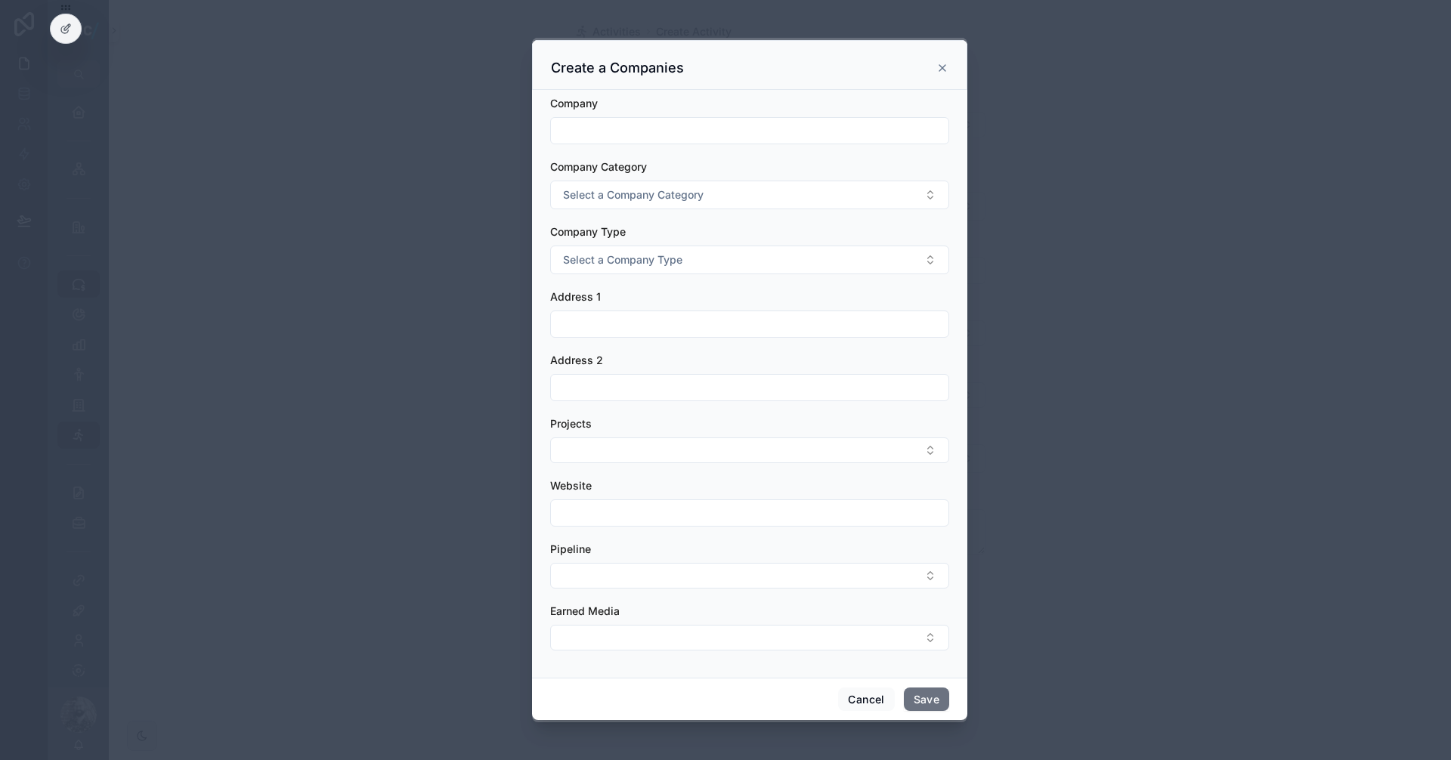
click at [631, 116] on div "Company" at bounding box center [749, 120] width 399 height 48
click at [633, 139] on input "scrollable content" at bounding box center [749, 130] width 397 height 21
type input "******"
click at [620, 206] on button "Select a Company Category" at bounding box center [749, 195] width 399 height 29
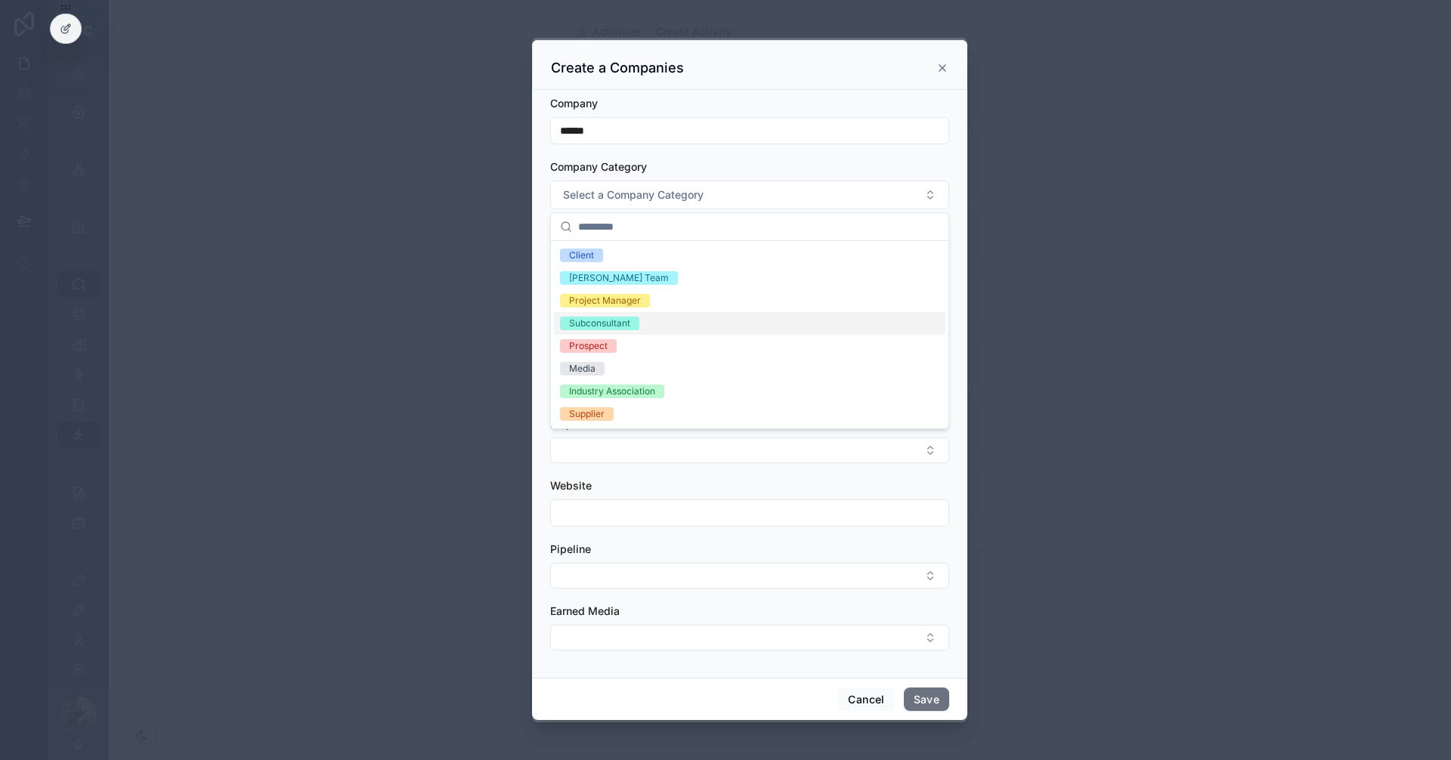
click at [601, 326] on div "Subconsultant" at bounding box center [599, 324] width 61 height 14
click at [792, 160] on div "Company Category" at bounding box center [749, 166] width 399 height 15
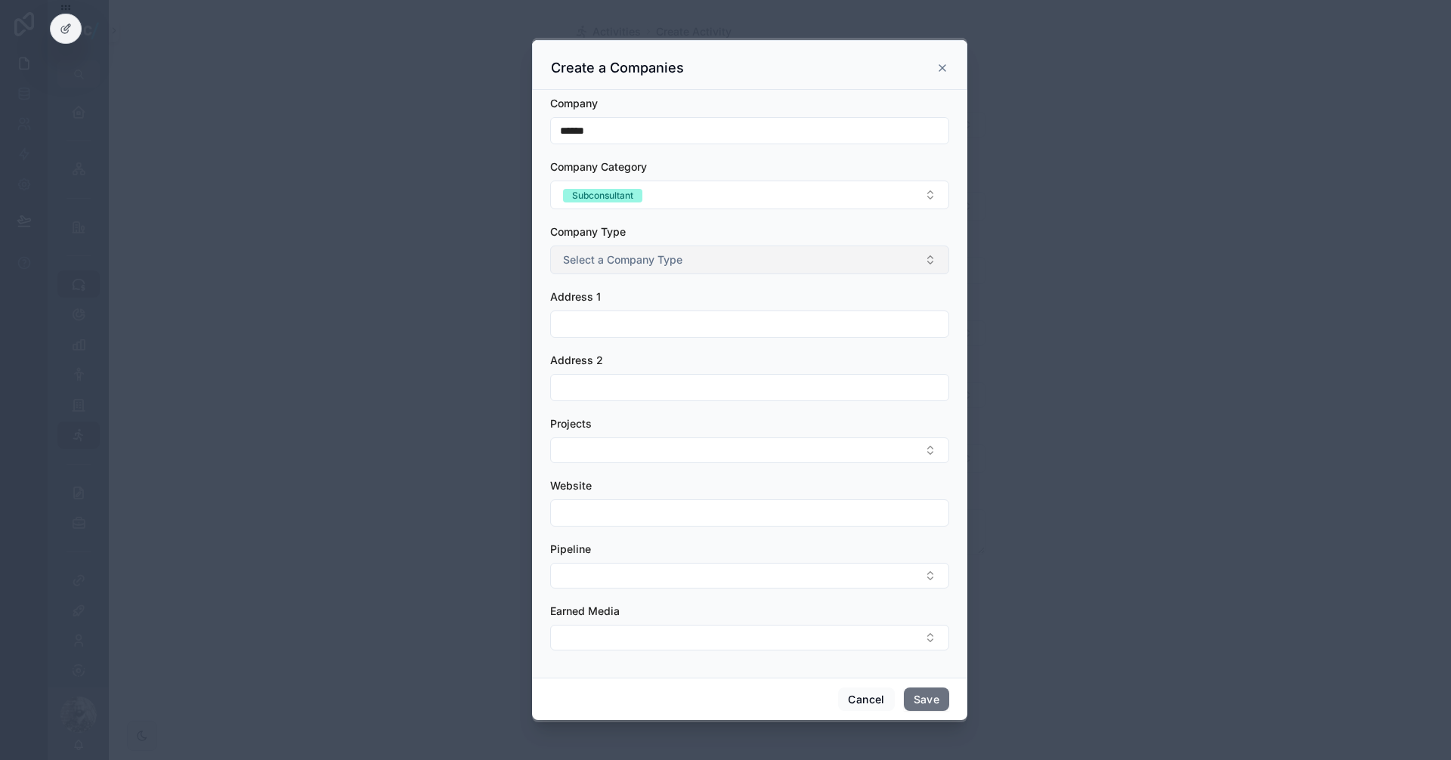
click at [637, 247] on div "Company Type Select a Company Type" at bounding box center [749, 249] width 399 height 50
click at [662, 268] on button "Select a Company Type" at bounding box center [749, 260] width 399 height 29
type input "***"
click at [602, 323] on div "Architect" at bounding box center [588, 321] width 39 height 14
click at [707, 232] on div "Company Type" at bounding box center [749, 231] width 399 height 15
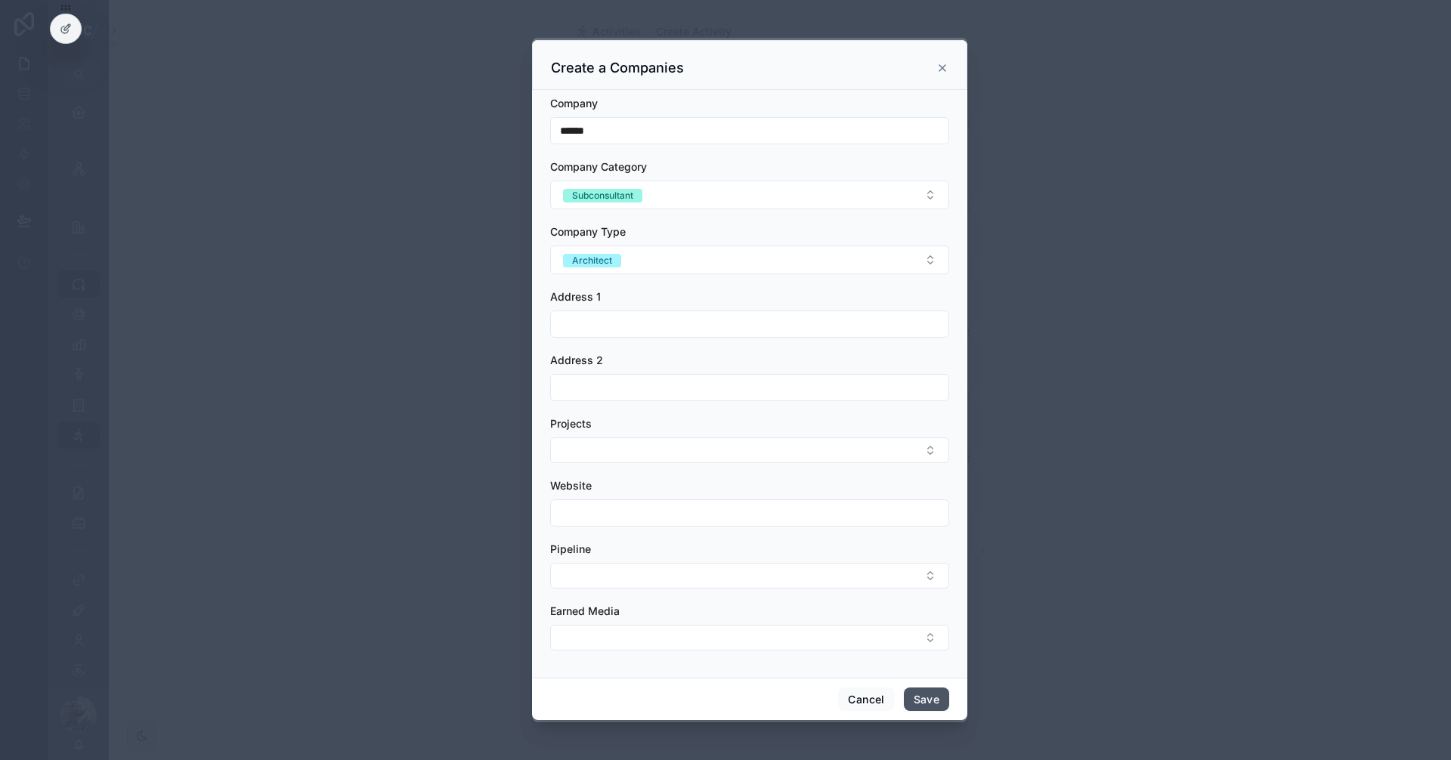
click at [921, 697] on button "Save" at bounding box center [926, 700] width 45 height 24
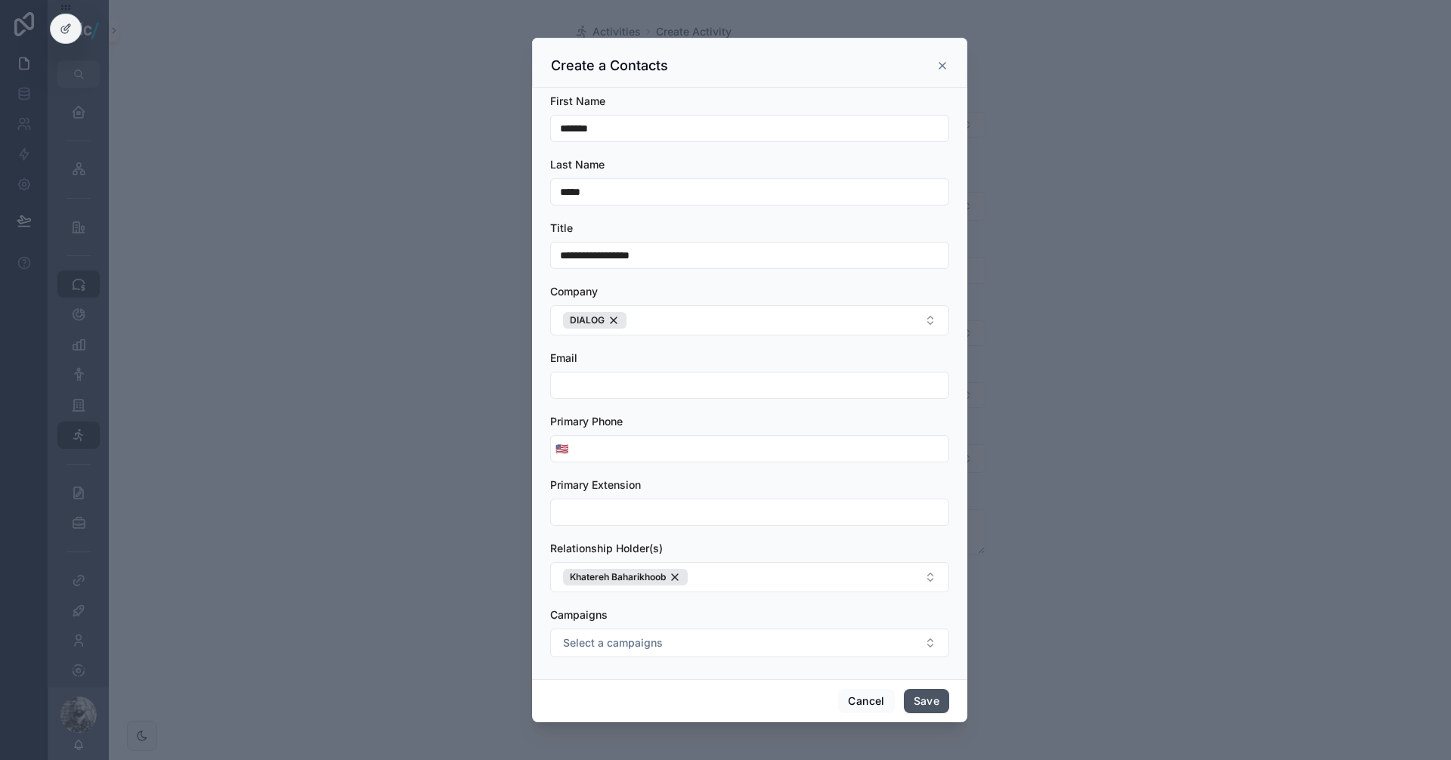
click at [923, 699] on button "Save" at bounding box center [926, 701] width 45 height 24
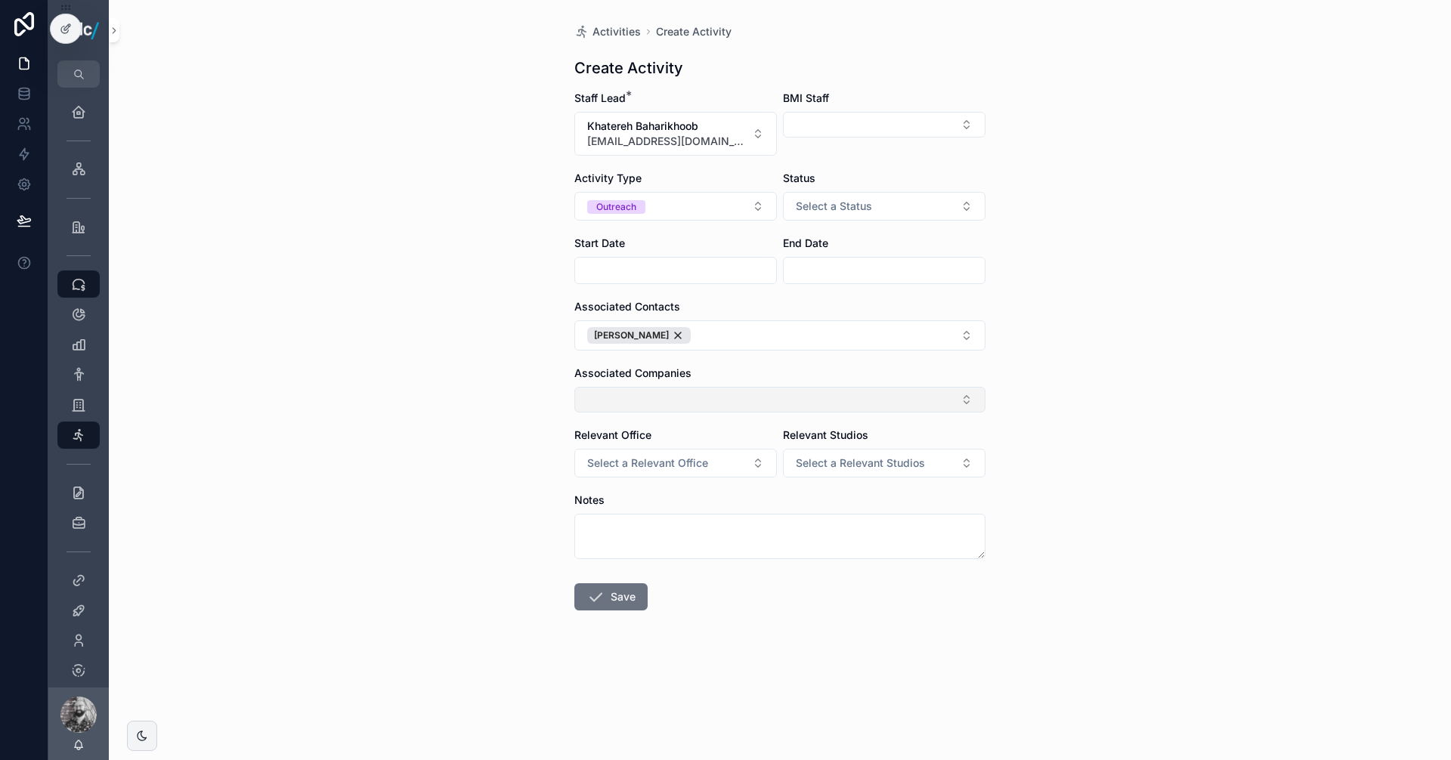
click at [657, 391] on button "Select Button" at bounding box center [779, 400] width 411 height 26
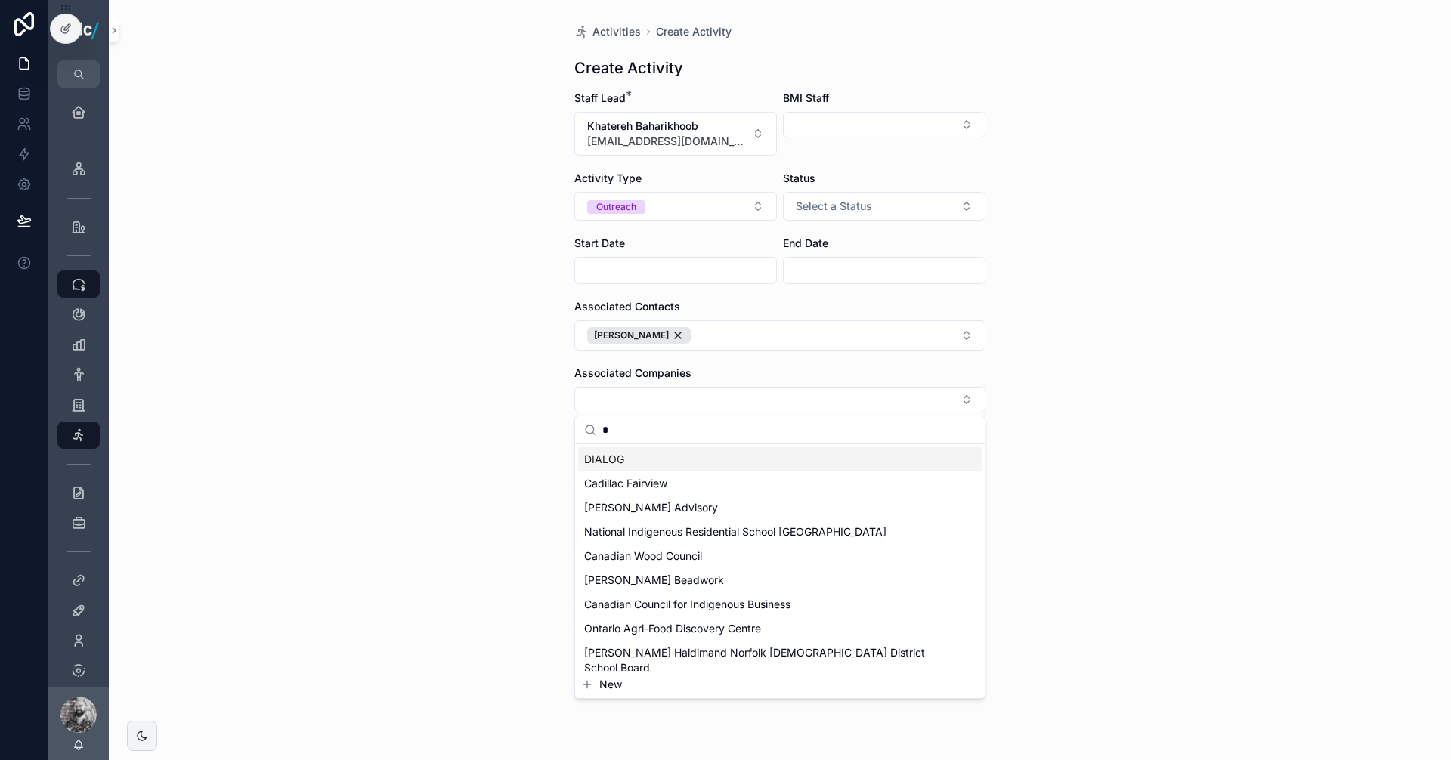
type input "*"
click at [652, 465] on div "DIALOG" at bounding box center [780, 459] width 404 height 24
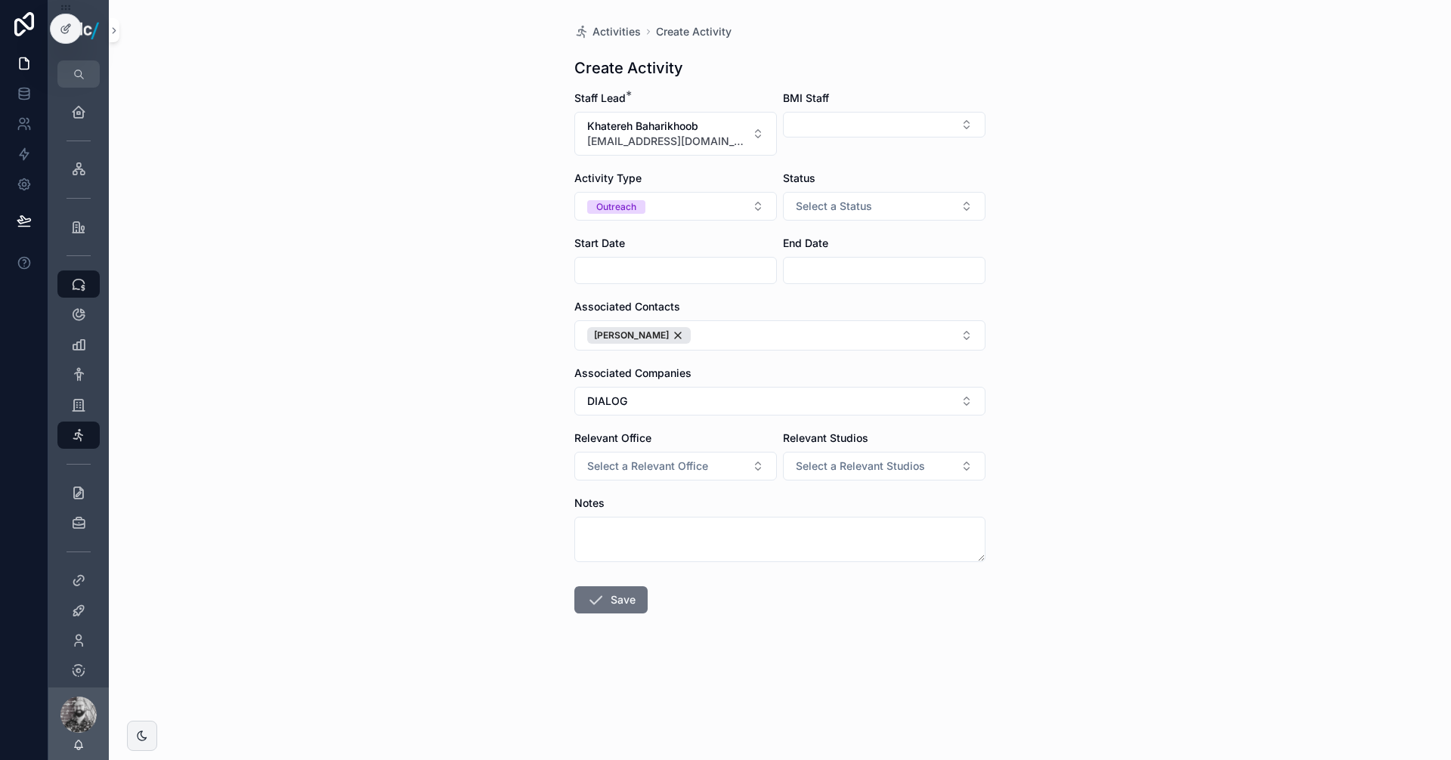
click at [1168, 413] on div "Activities Create Activity Create Activity Staff Lead * Khatereh Baharikhoob [E…" at bounding box center [780, 380] width 1342 height 760
click at [605, 599] on button "Save" at bounding box center [610, 599] width 73 height 27
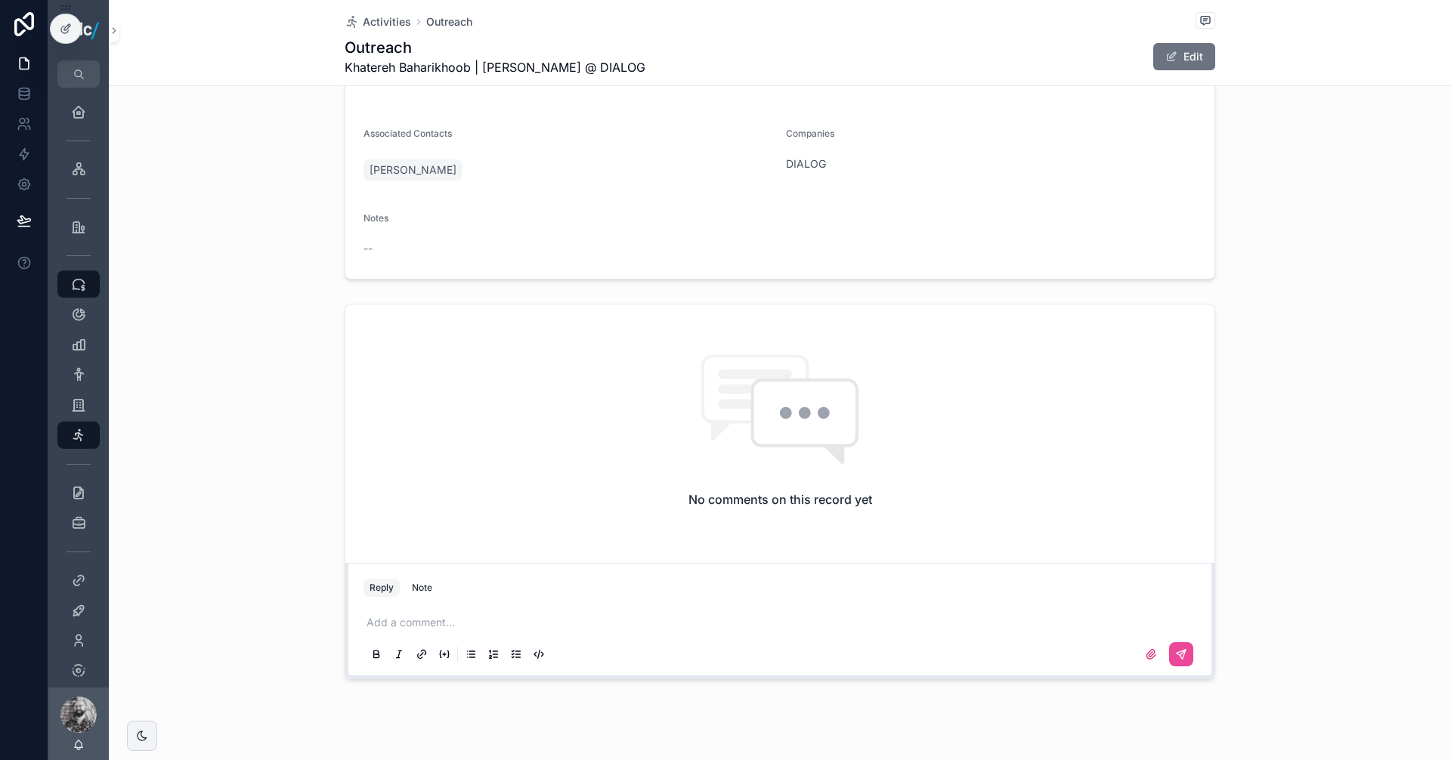
scroll to position [218, 0]
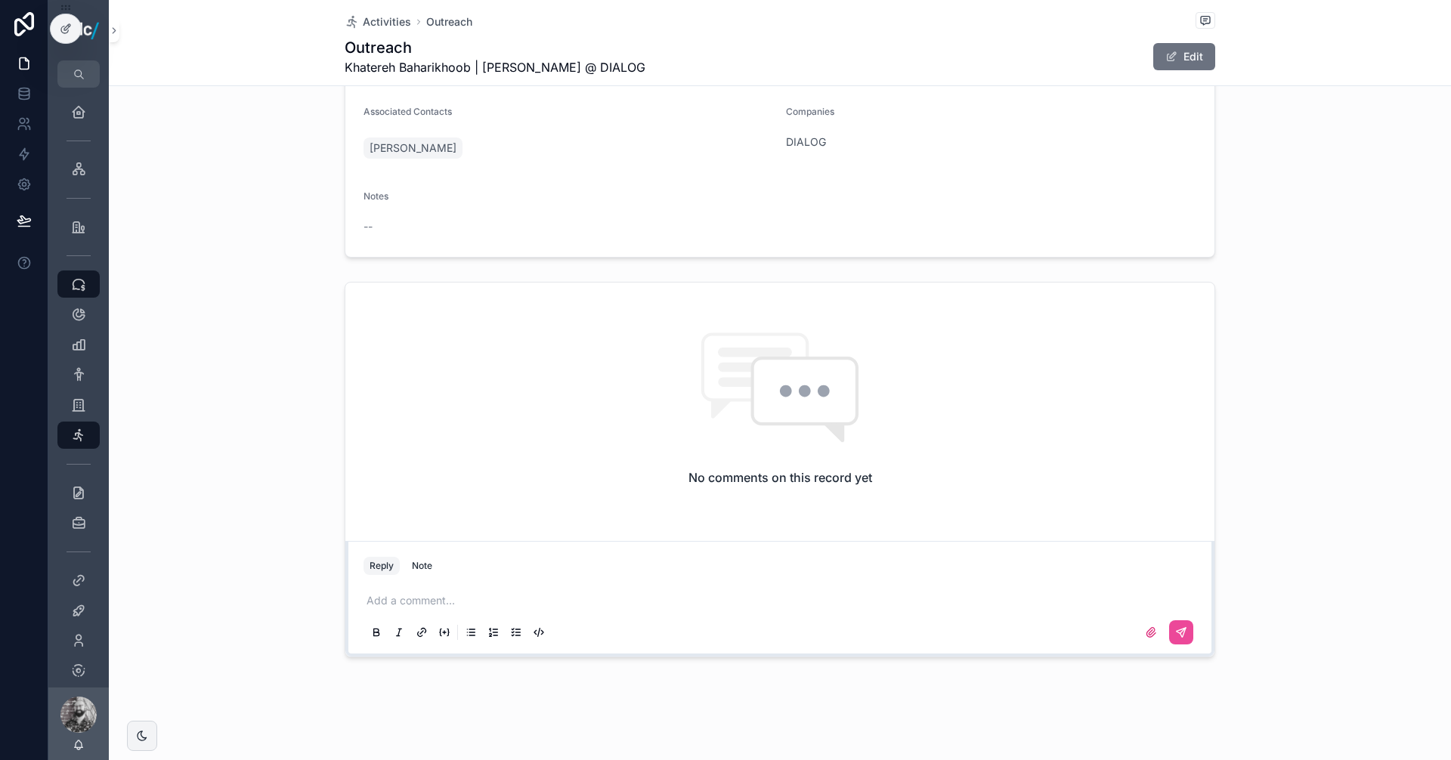
click at [500, 610] on div "Add a comment..." at bounding box center [779, 615] width 833 height 63
click at [494, 599] on p "scrollable content" at bounding box center [783, 600] width 833 height 15
drag, startPoint x: 463, startPoint y: 594, endPoint x: 459, endPoint y: 602, distance: 9.1
click at [463, 594] on p "scrollable content" at bounding box center [783, 600] width 833 height 15
click at [1181, 633] on button "scrollable content" at bounding box center [1181, 632] width 24 height 24
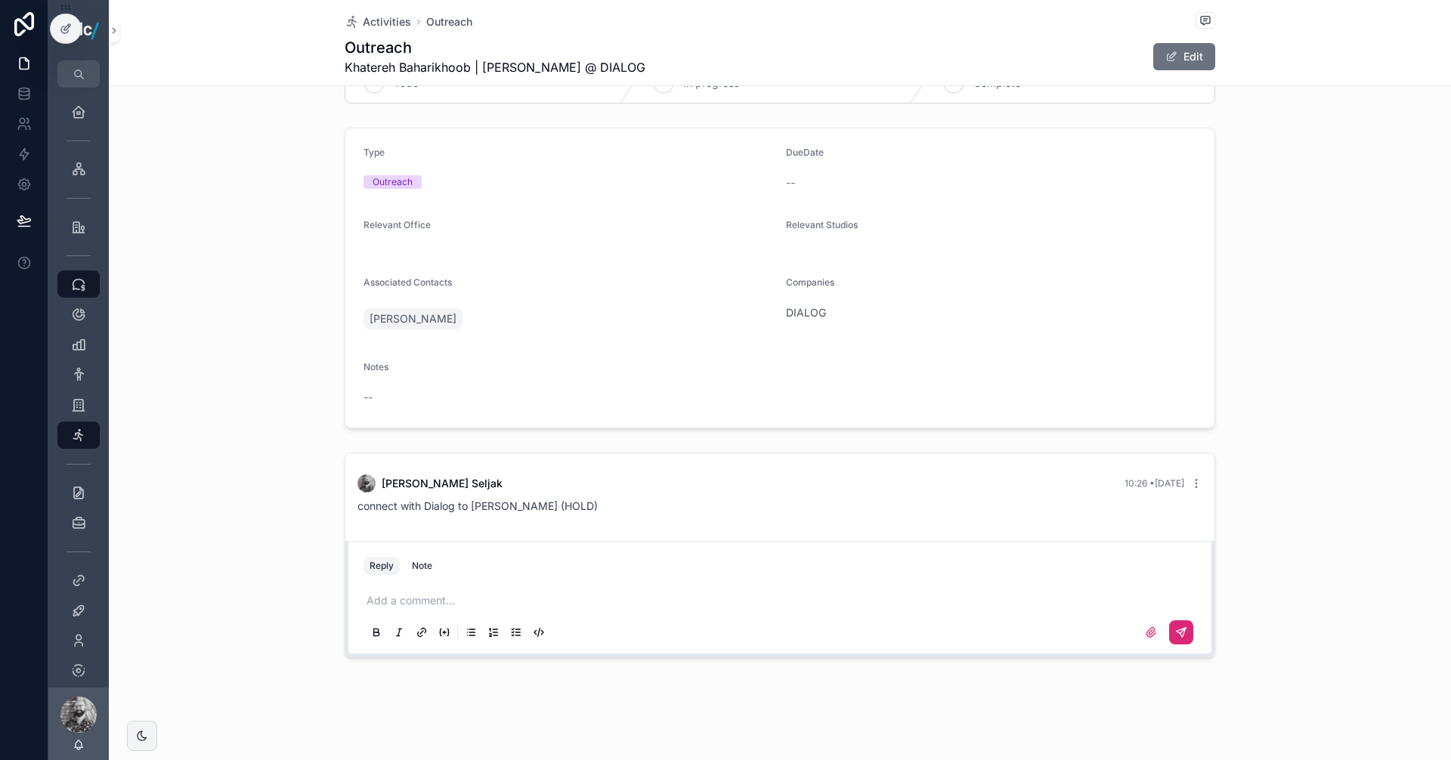
scroll to position [0, 0]
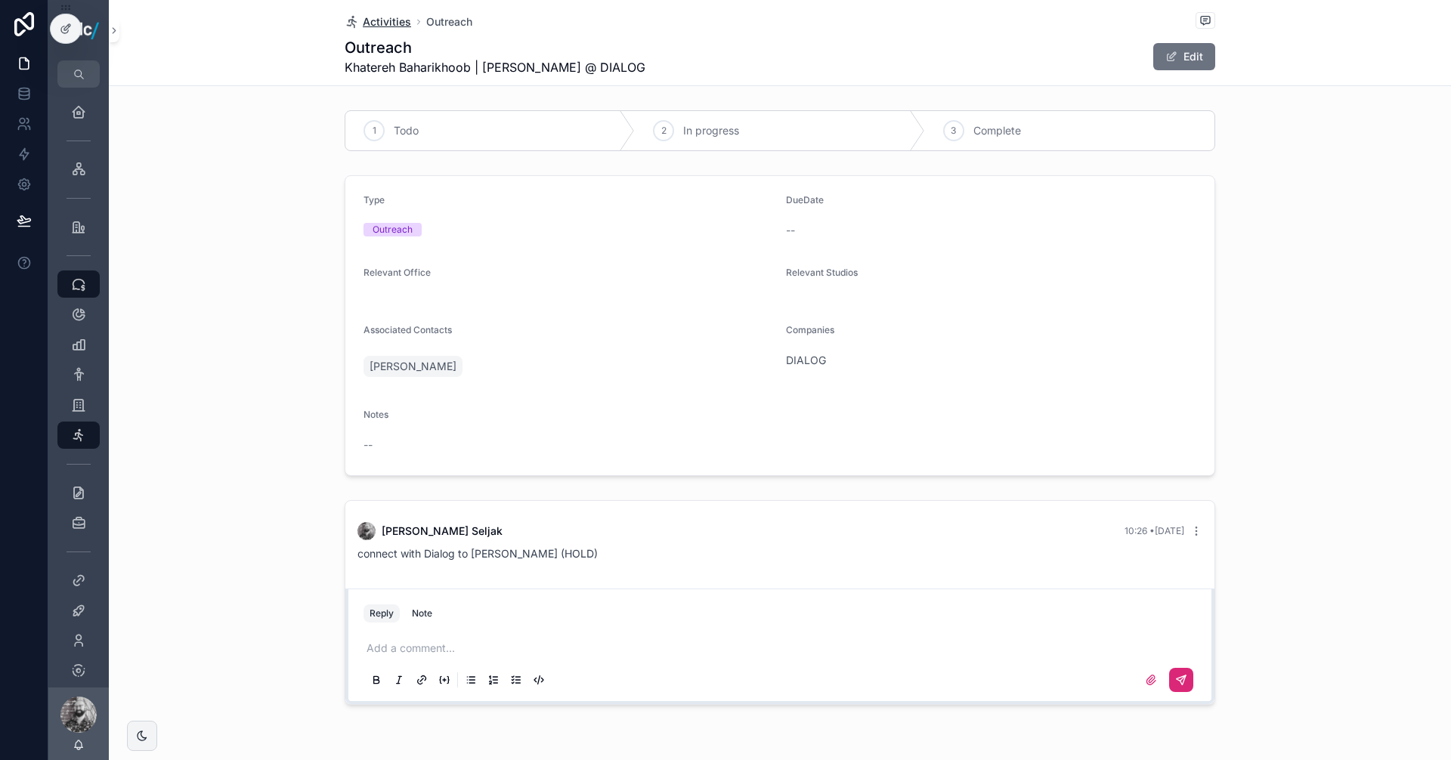
click at [382, 21] on span "Activities" at bounding box center [387, 21] width 48 height 15
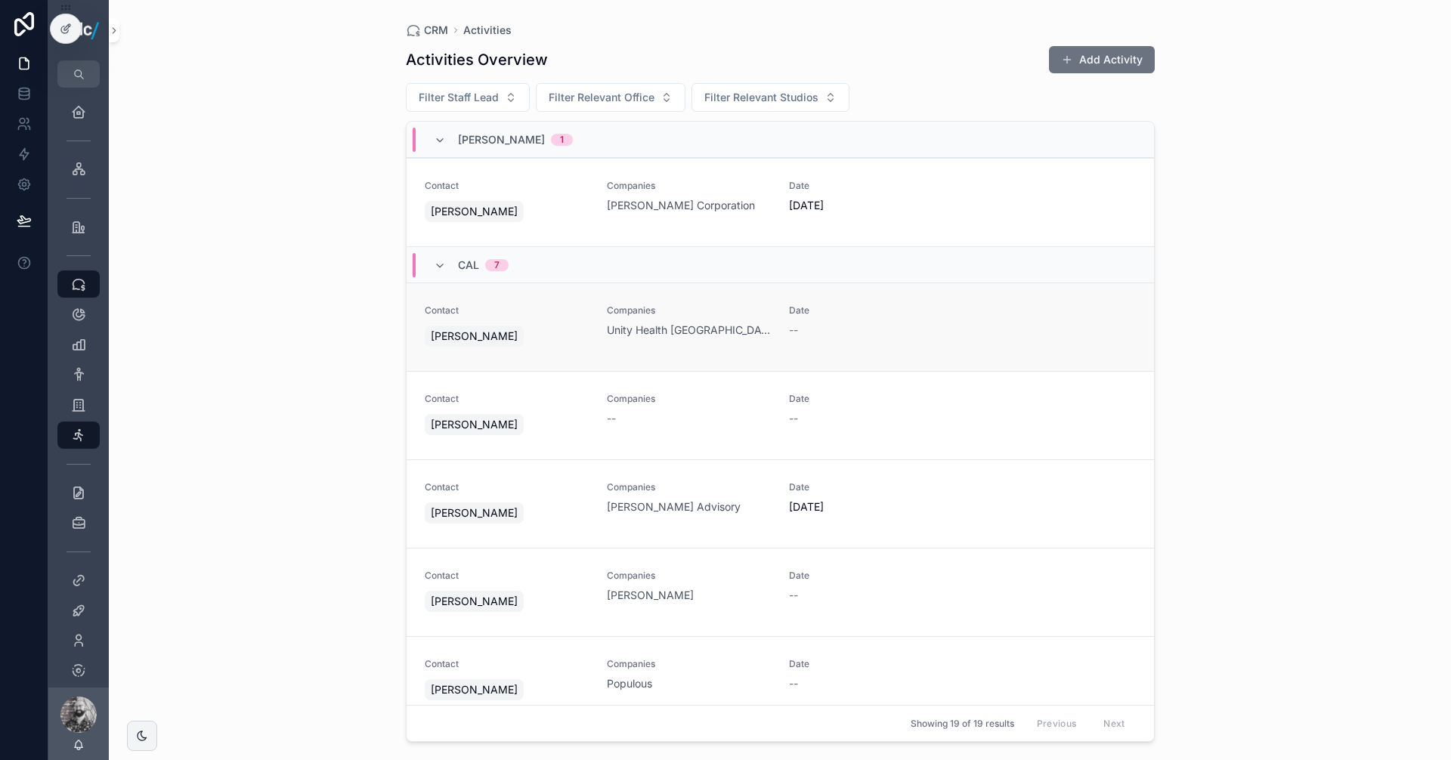
click at [847, 317] on div "Date --" at bounding box center [871, 321] width 164 height 33
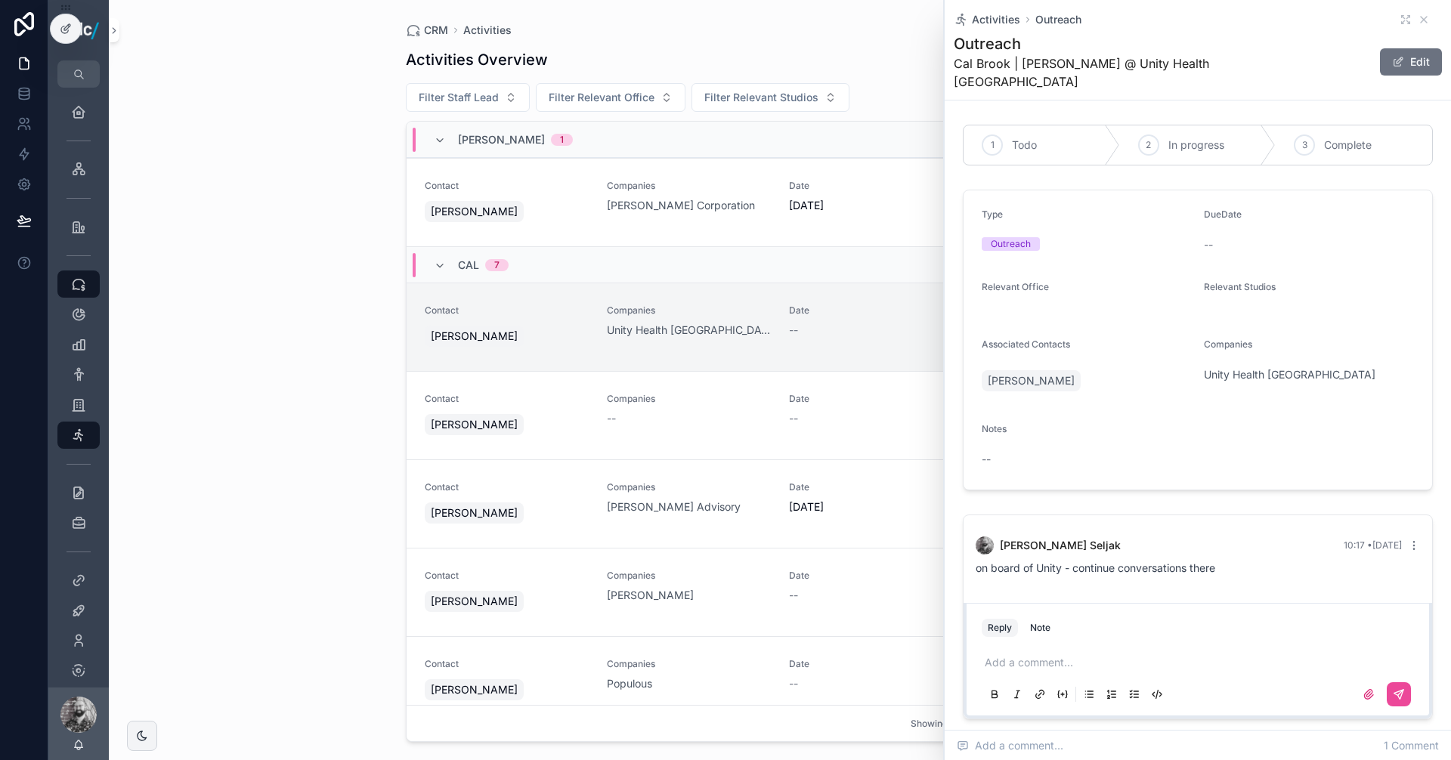
click at [847, 317] on div "Date --" at bounding box center [871, 321] width 164 height 33
click at [851, 404] on span "Date" at bounding box center [871, 399] width 164 height 12
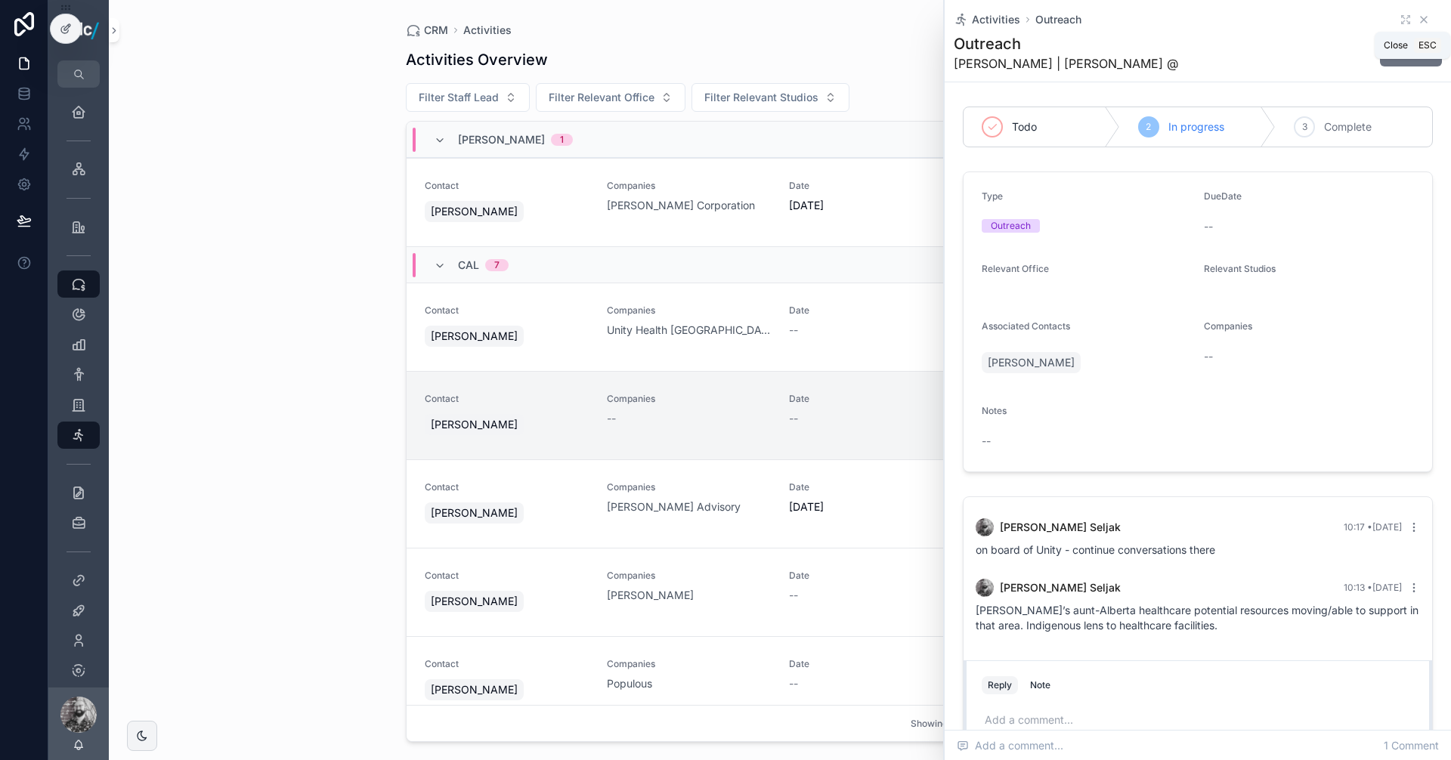
click at [1418, 15] on icon "scrollable content" at bounding box center [1424, 20] width 12 height 12
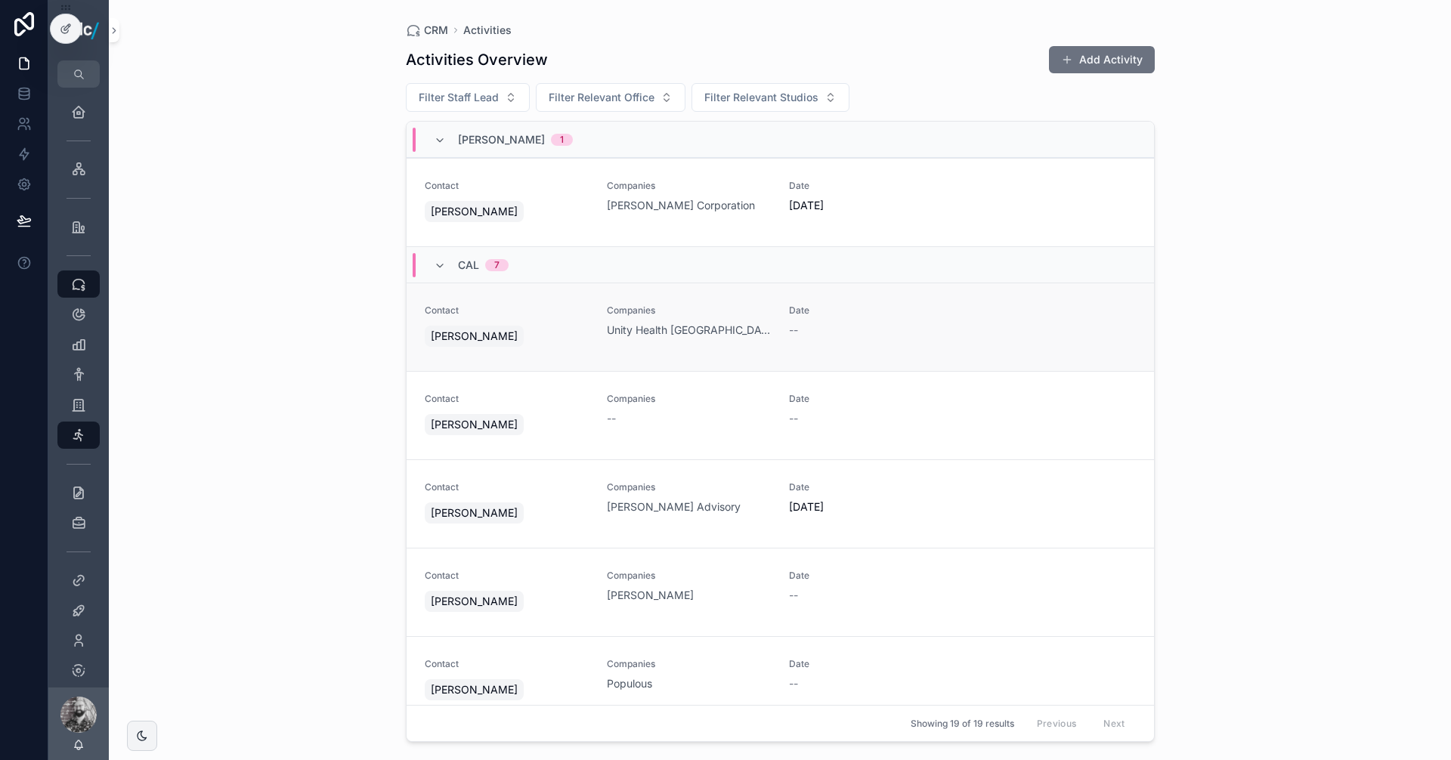
scroll to position [76, 0]
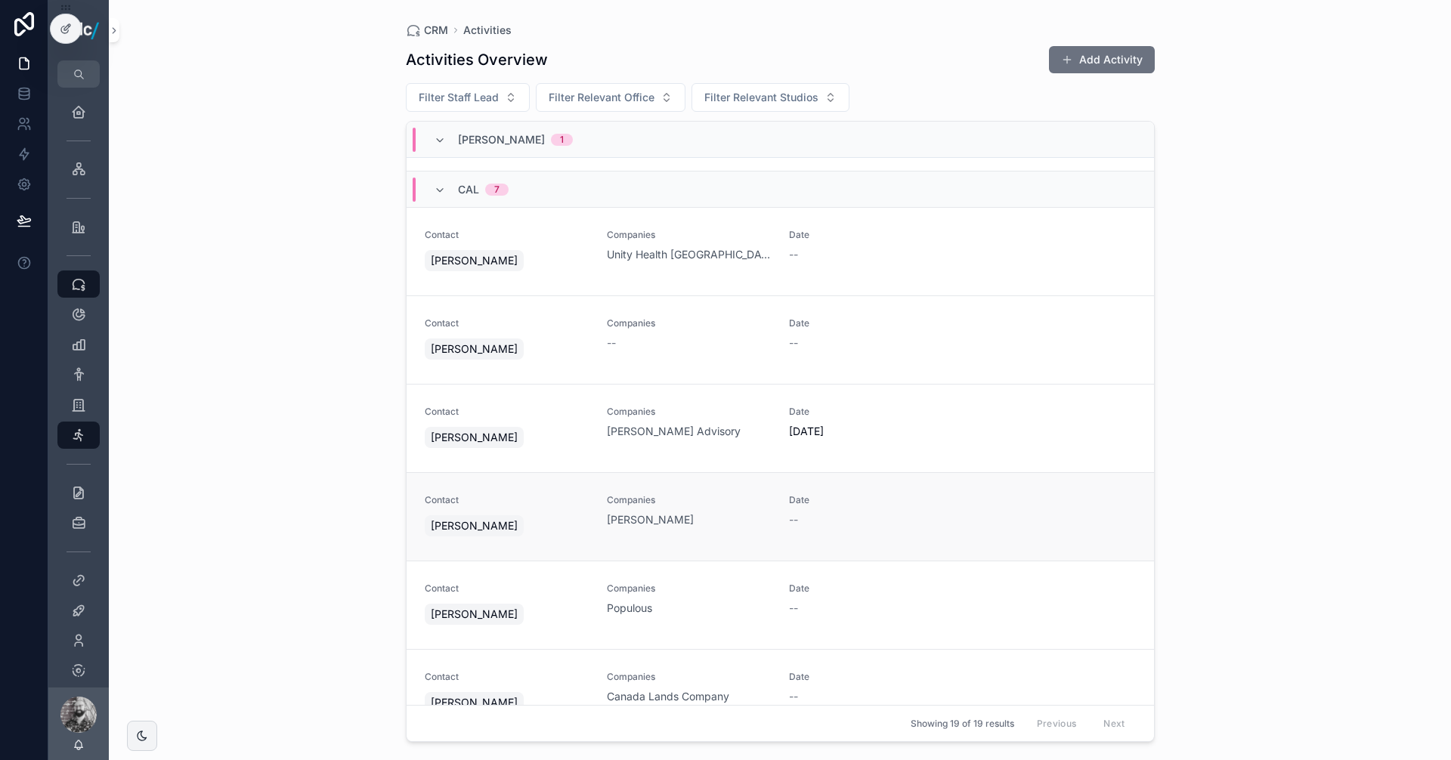
click at [900, 524] on div "--" at bounding box center [871, 519] width 164 height 15
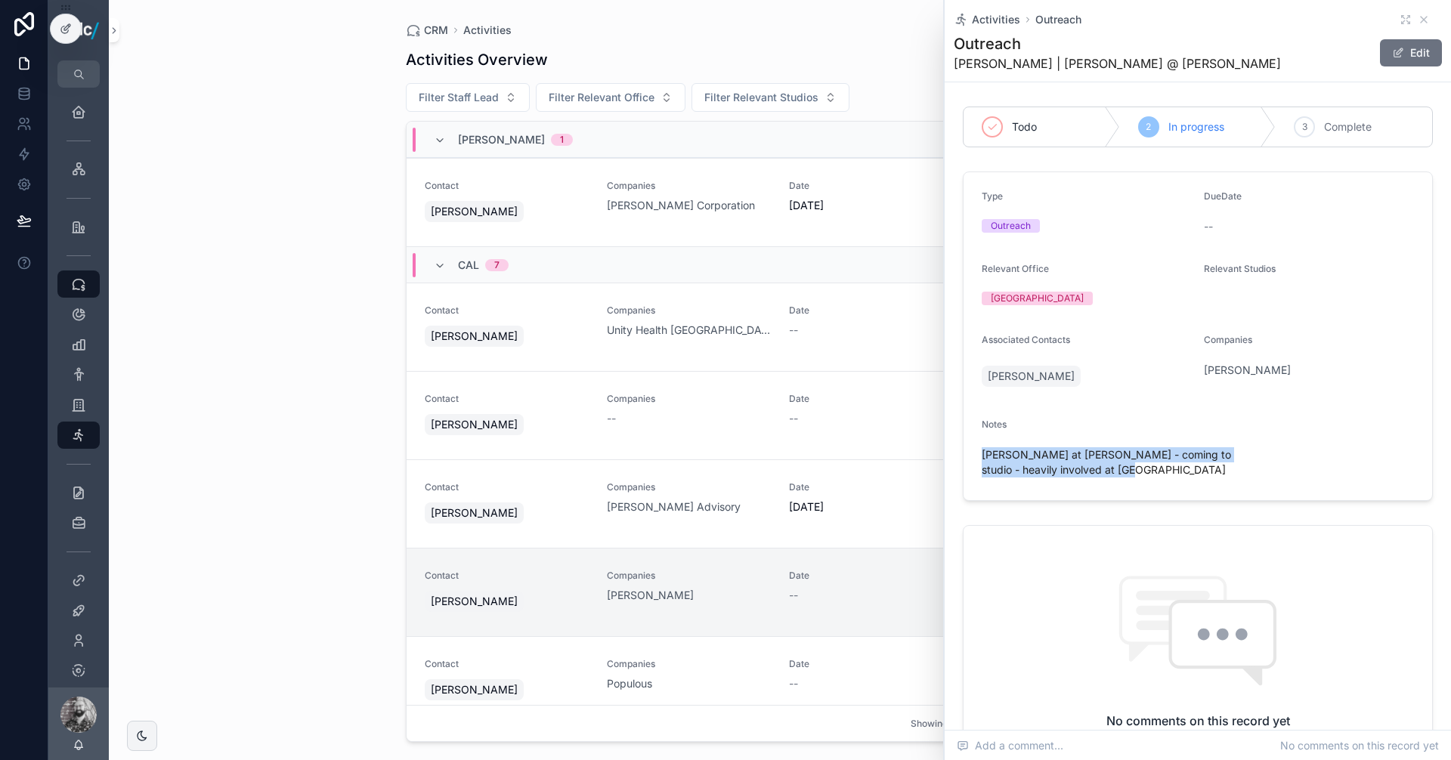
drag, startPoint x: 1375, startPoint y: 453, endPoint x: 979, endPoint y: 460, distance: 396.0
click at [979, 460] on form "Type Outreach DueDate -- Relevant Office Toronto Relevant Studios Associated Co…" at bounding box center [1198, 336] width 469 height 328
copy span "[PERSON_NAME] at [PERSON_NAME] - coming to studio - heavily involved at [GEOGRA…"
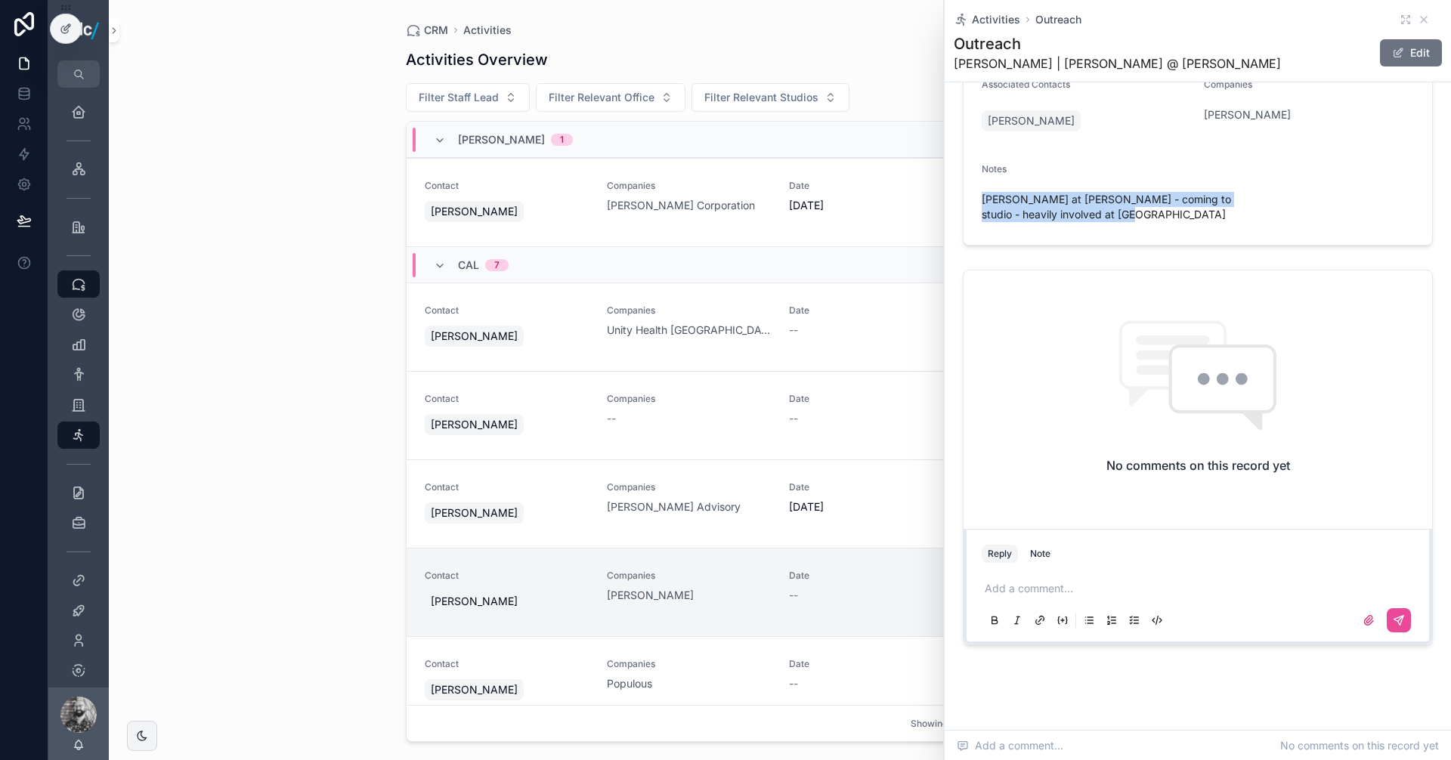
scroll to position [258, 0]
click at [1071, 578] on p "scrollable content" at bounding box center [1201, 585] width 432 height 15
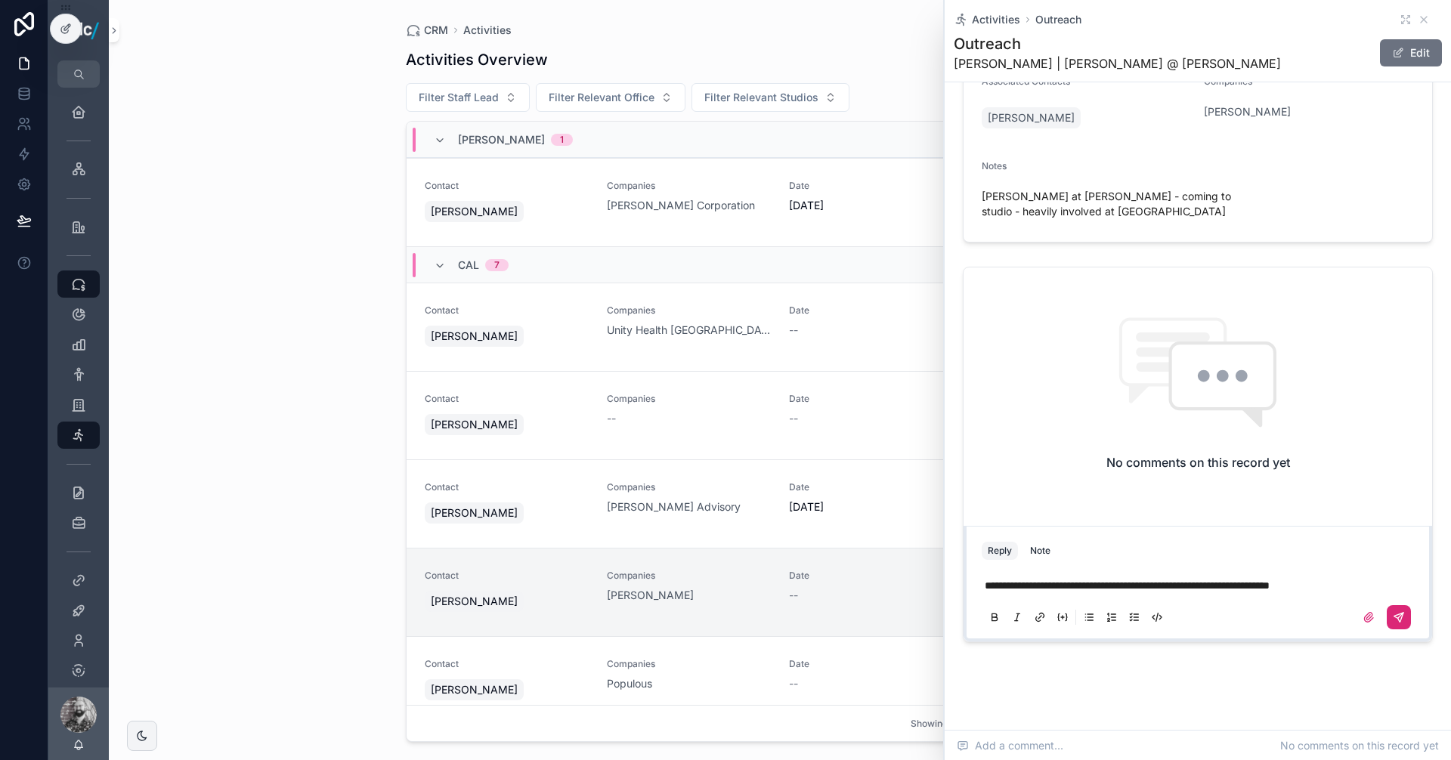
click at [1393, 605] on button "scrollable content" at bounding box center [1399, 617] width 24 height 24
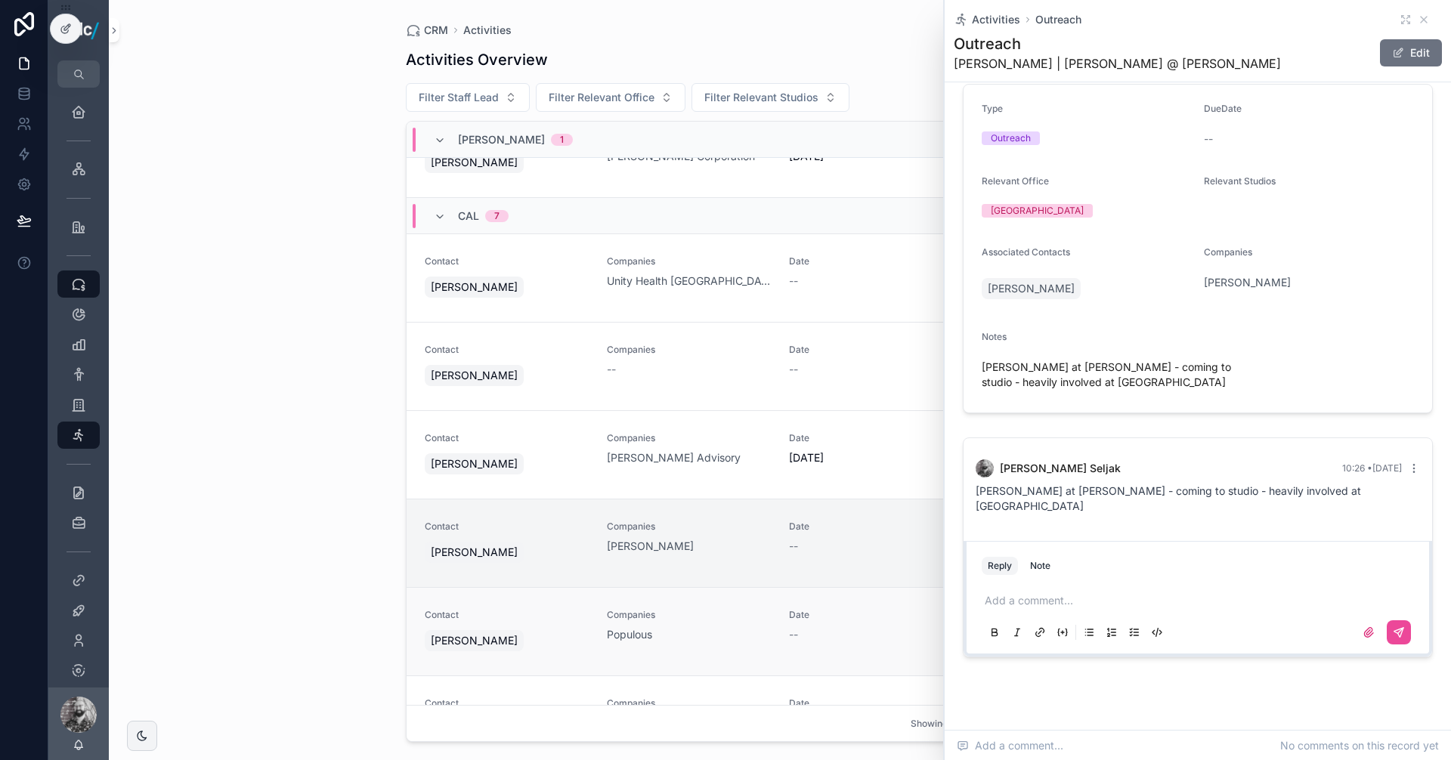
scroll to position [76, 0]
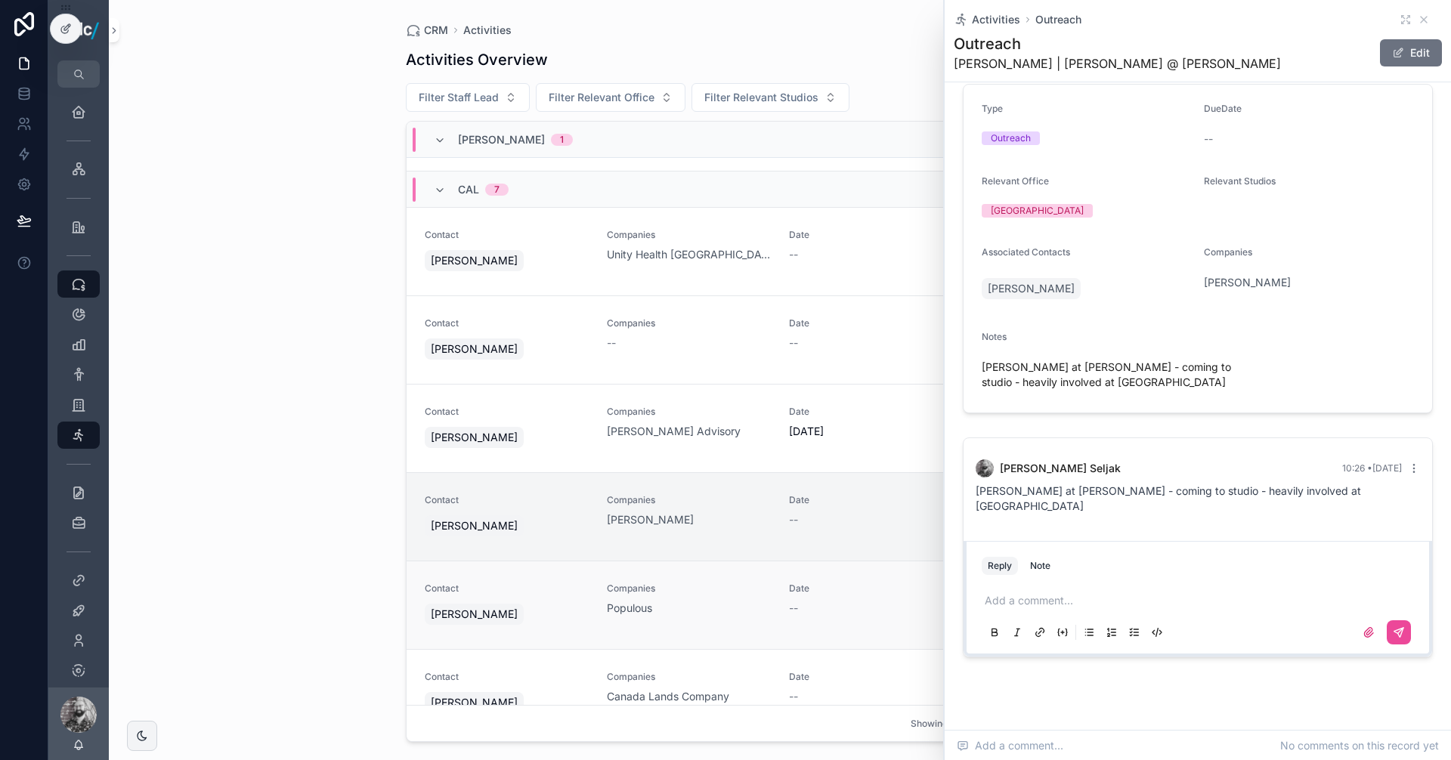
click at [720, 589] on span "Companies" at bounding box center [689, 589] width 164 height 12
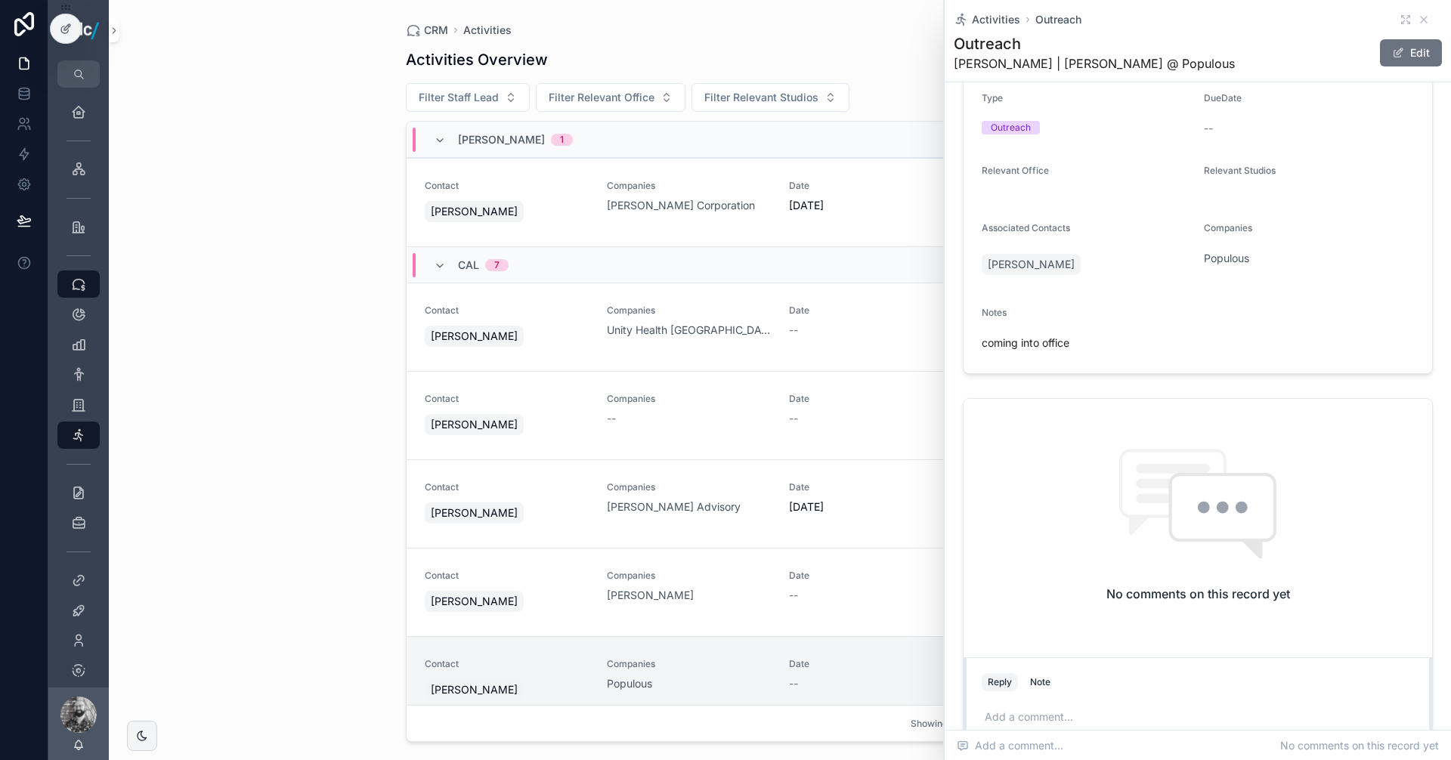
scroll to position [94, 0]
drag, startPoint x: 1090, startPoint y: 351, endPoint x: 973, endPoint y: 346, distance: 117.2
click at [976, 342] on form "Type Outreach DueDate -- Relevant Office Relevant Studios Associated Contacts […" at bounding box center [1198, 228] width 469 height 299
copy span "coming into office"
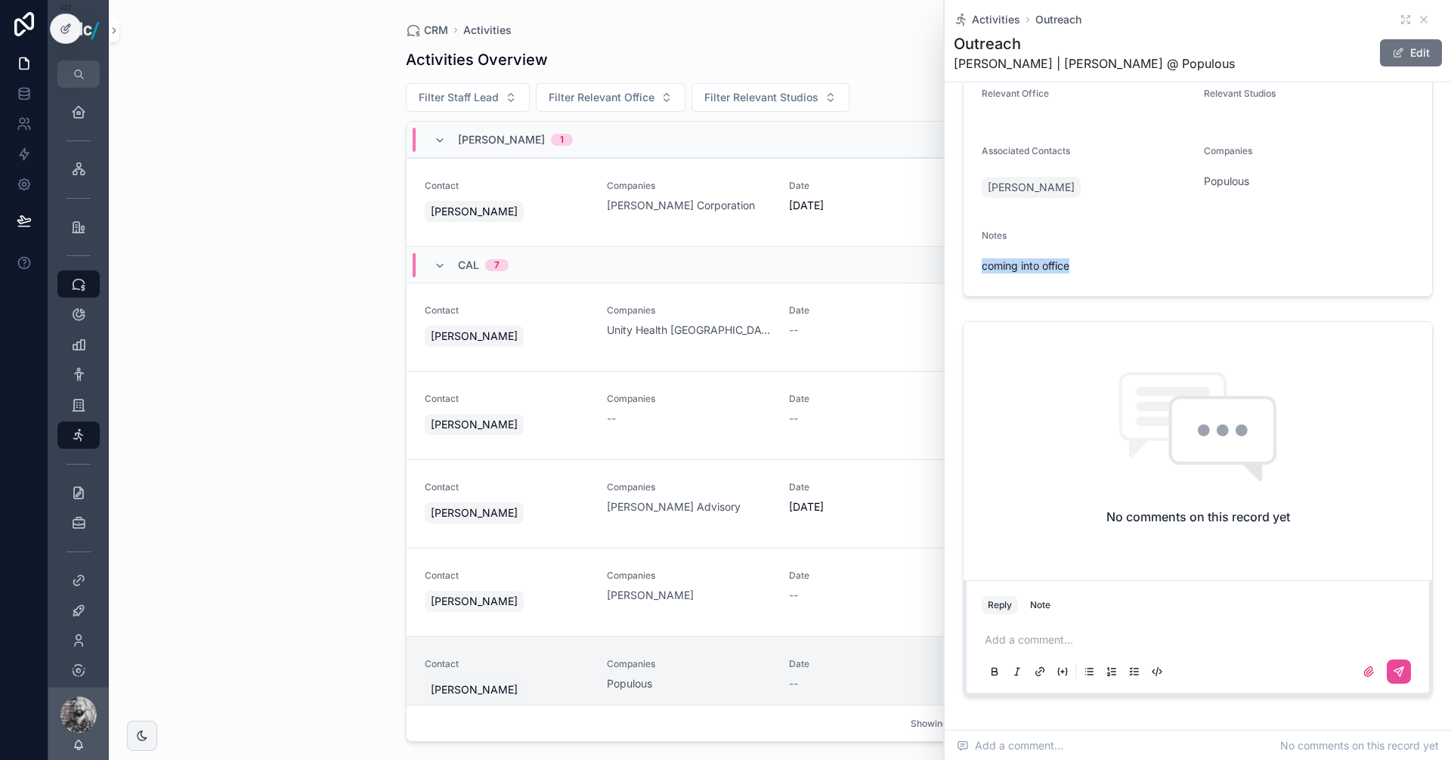
scroll to position [245, 0]
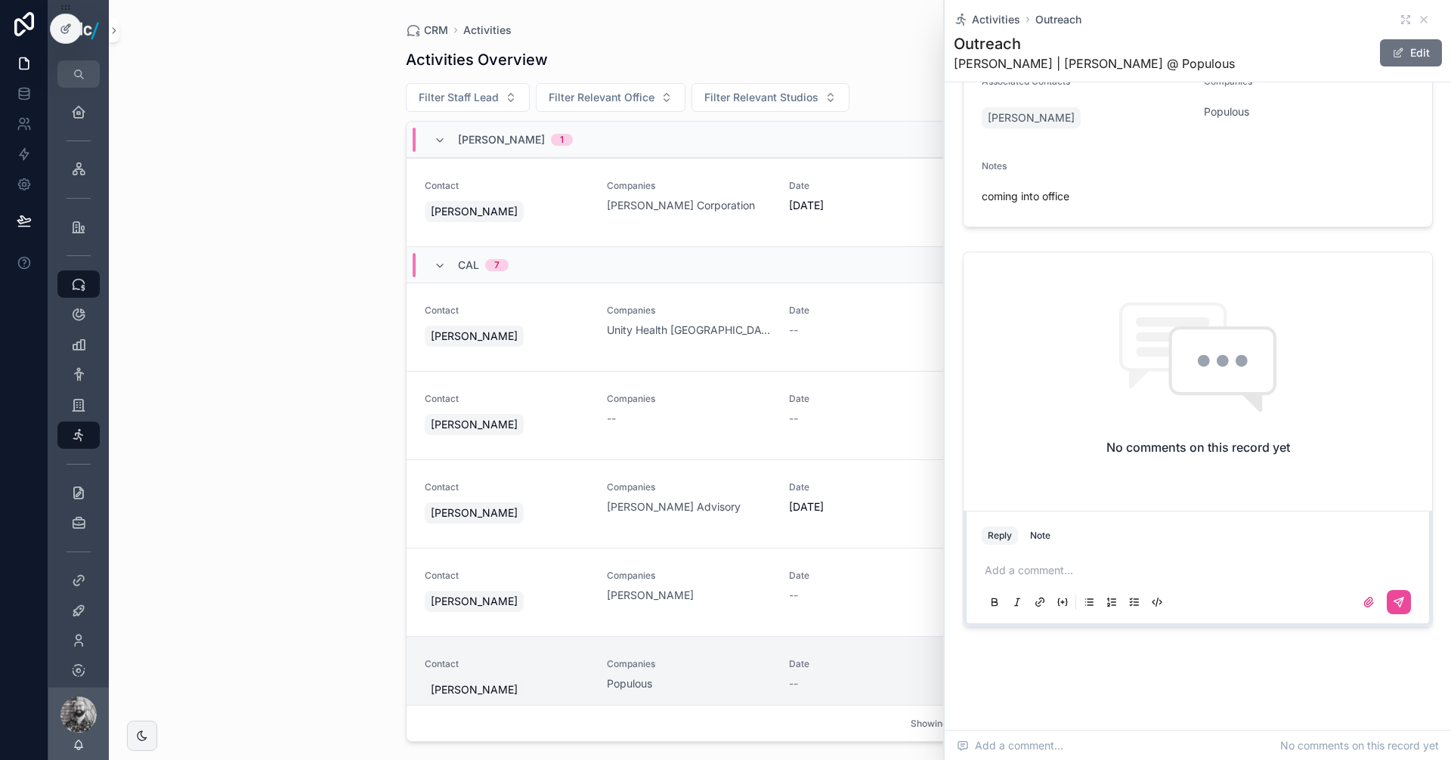
click at [1017, 566] on p "scrollable content" at bounding box center [1201, 570] width 432 height 15
click at [1393, 599] on icon "scrollable content" at bounding box center [1399, 602] width 12 height 12
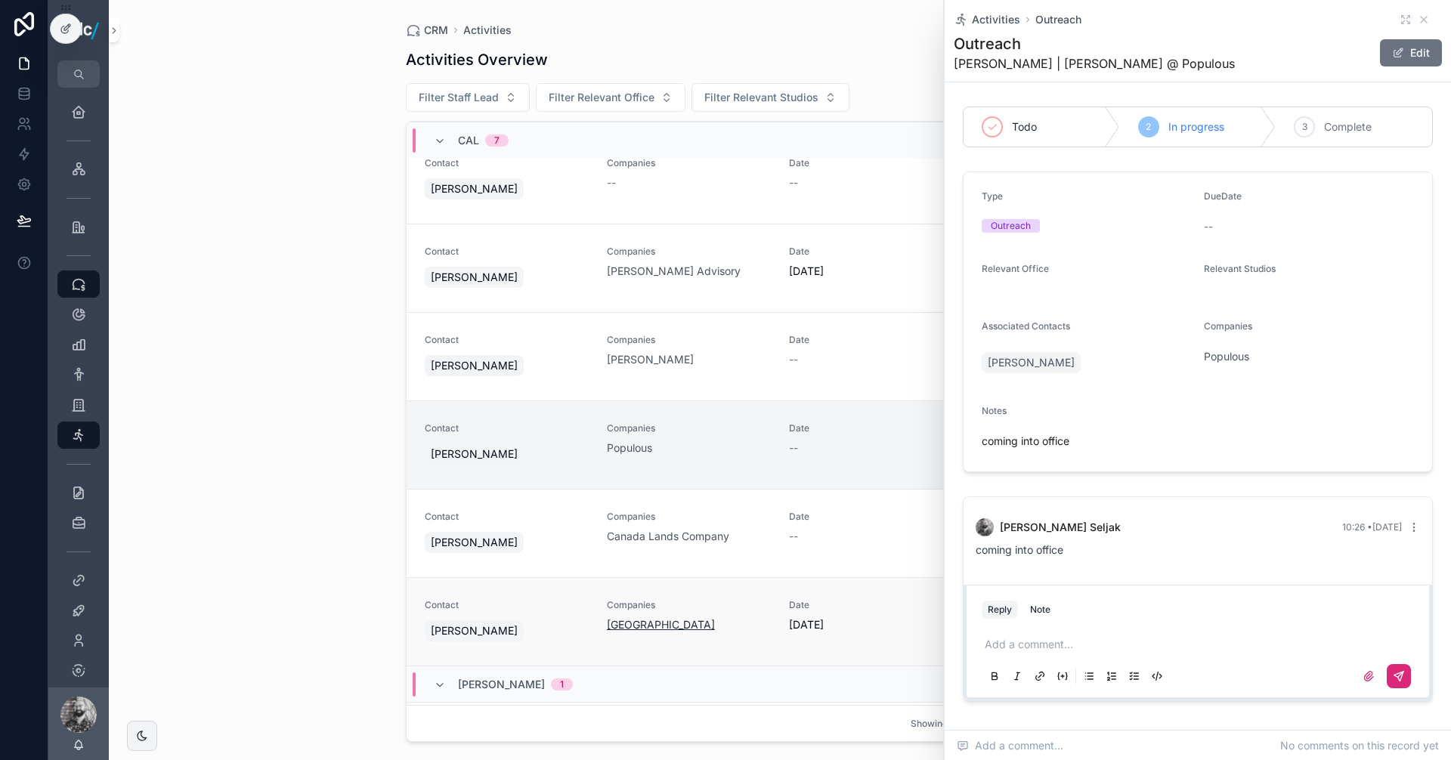
scroll to position [302, 0]
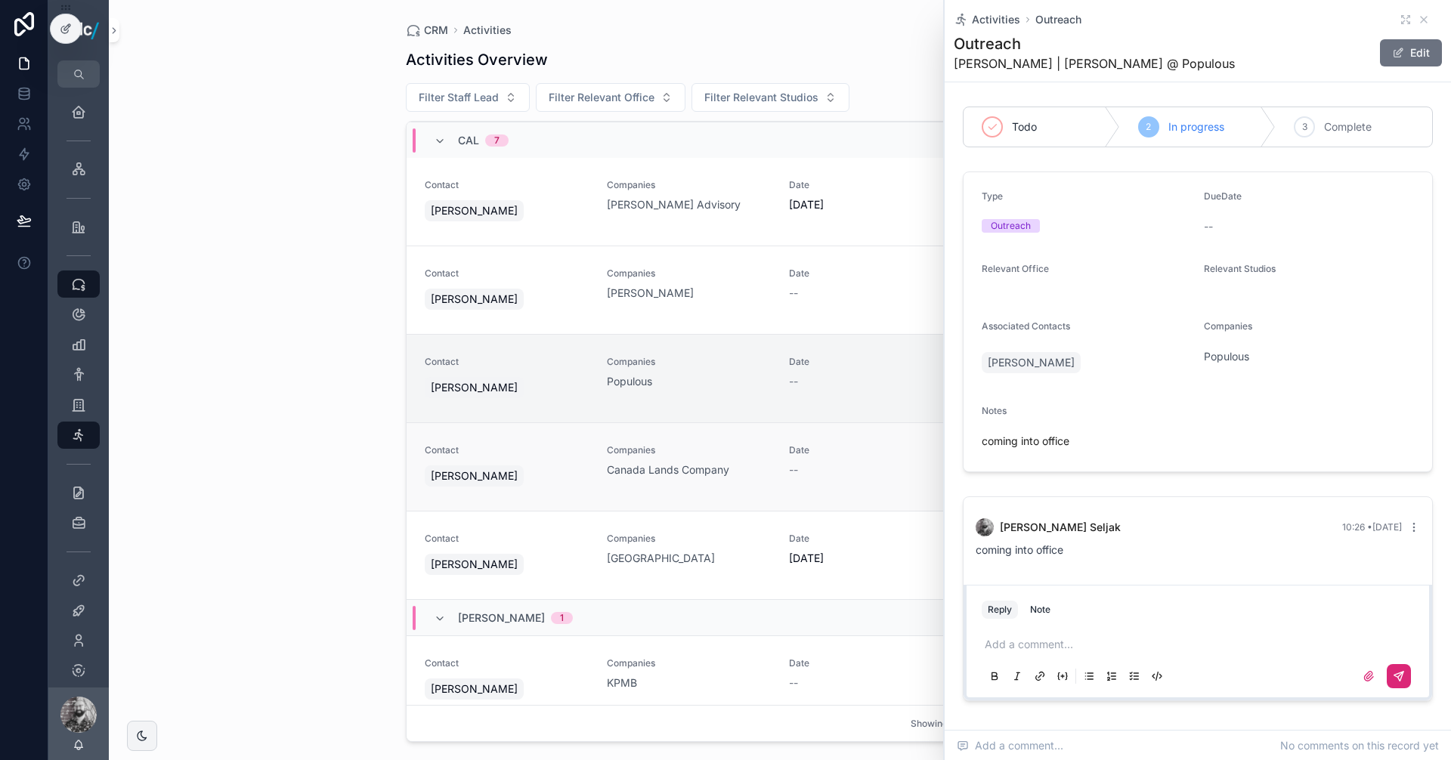
click at [741, 467] on div "Canada Lands Company" at bounding box center [689, 469] width 164 height 15
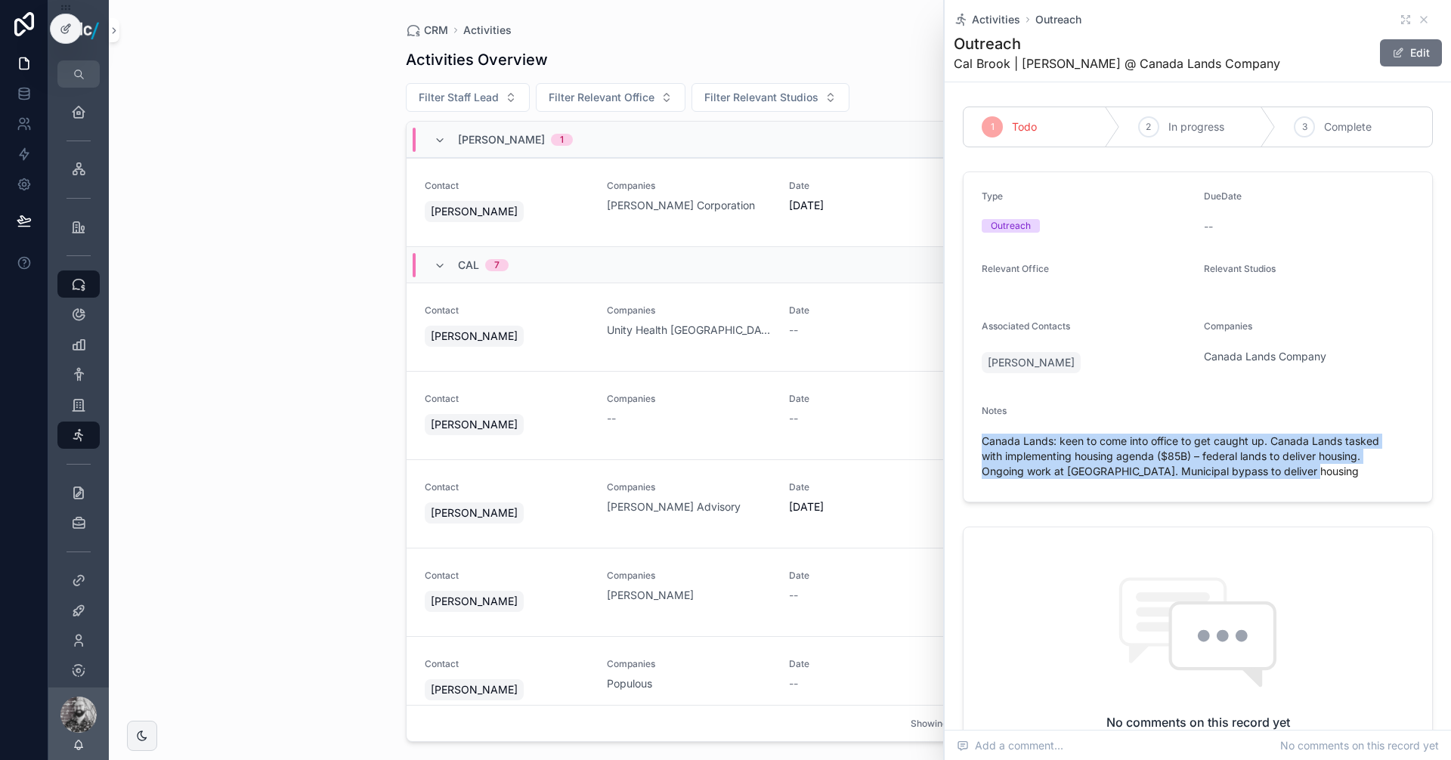
drag, startPoint x: 1364, startPoint y: 470, endPoint x: 979, endPoint y: 434, distance: 387.1
click at [979, 434] on form "Type Outreach DueDate -- Relevant Office Relevant Studios Associated Contacts […" at bounding box center [1198, 336] width 469 height 329
copy span "Canada Lands: keen to come into office to get caught up. Canada Lands tasked wi…"
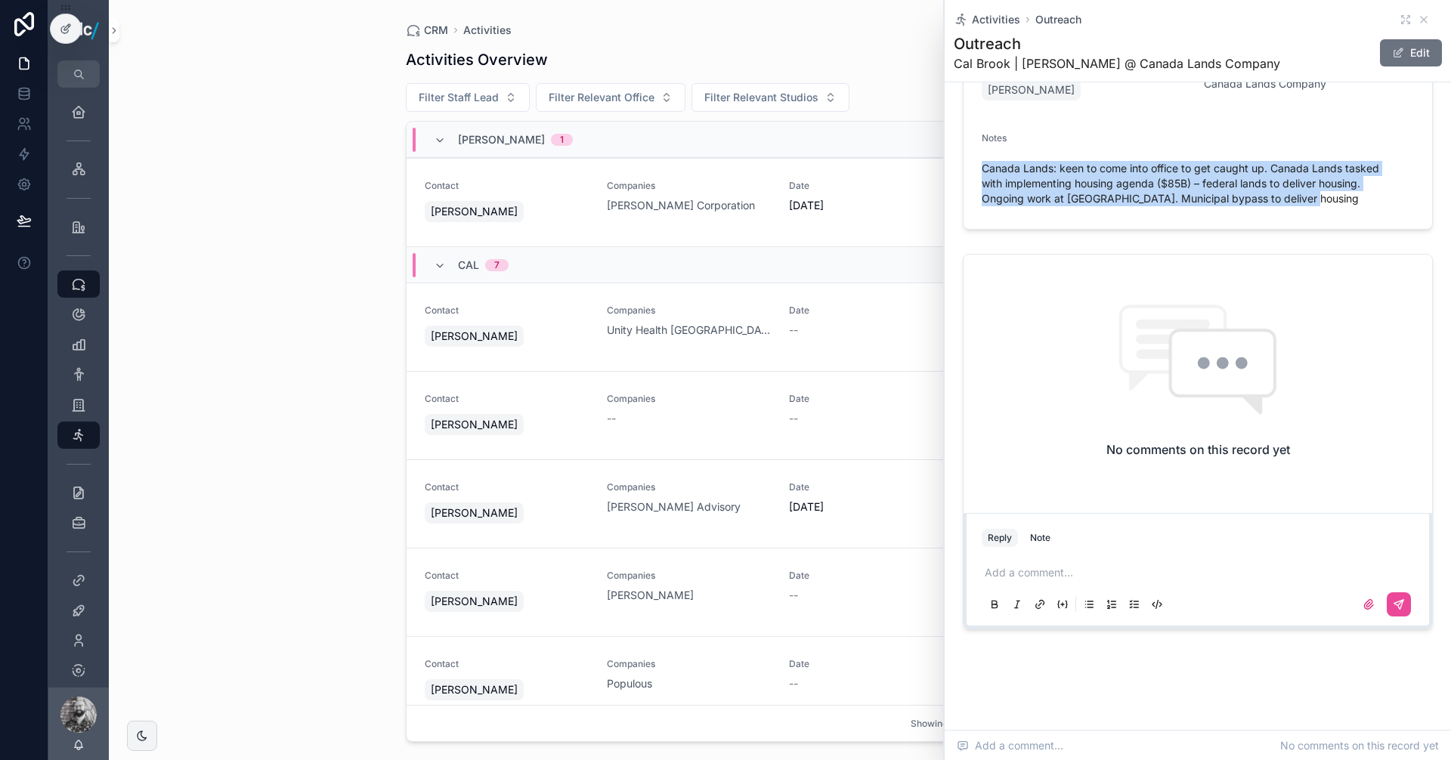
scroll to position [275, 0]
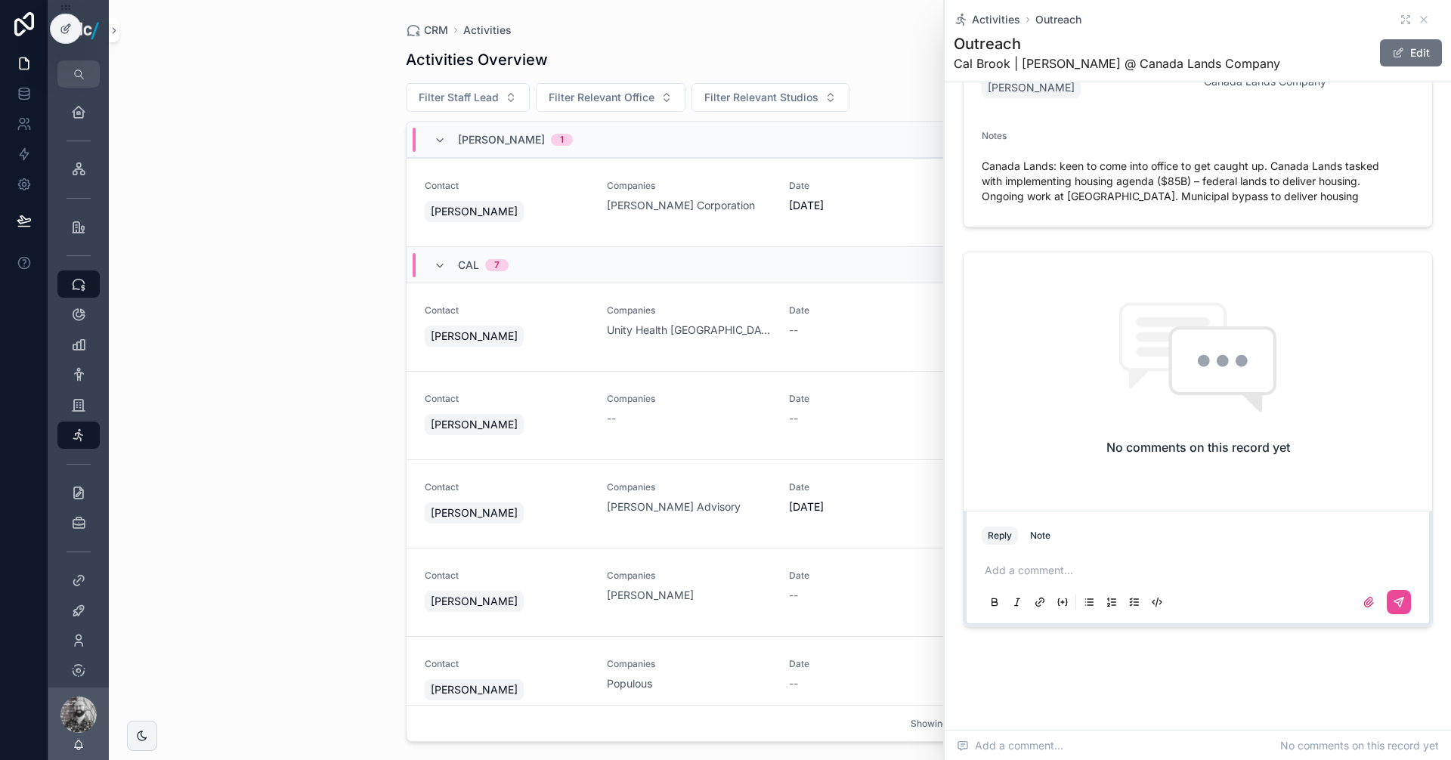
click at [1050, 565] on p "scrollable content" at bounding box center [1201, 570] width 432 height 15
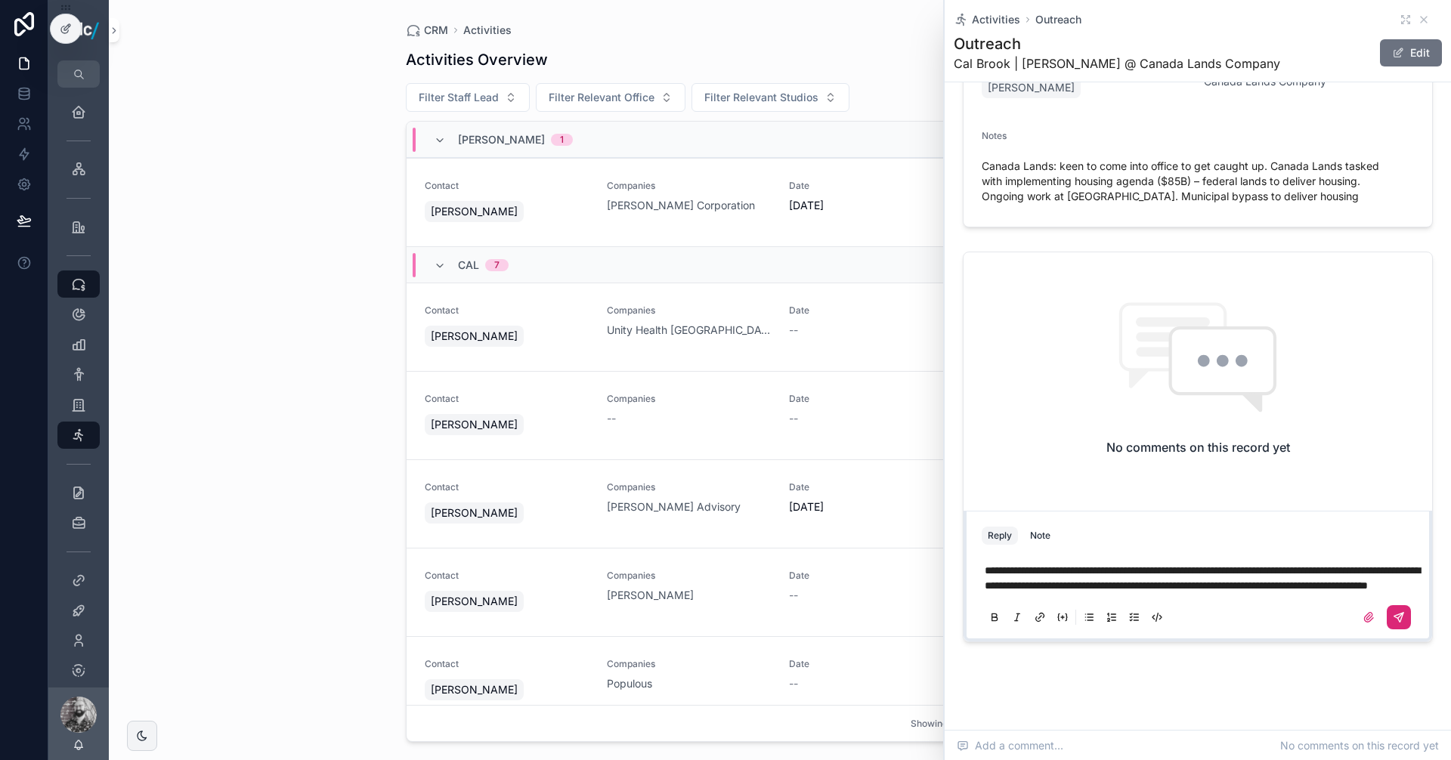
click at [1393, 623] on icon "scrollable content" at bounding box center [1399, 617] width 12 height 12
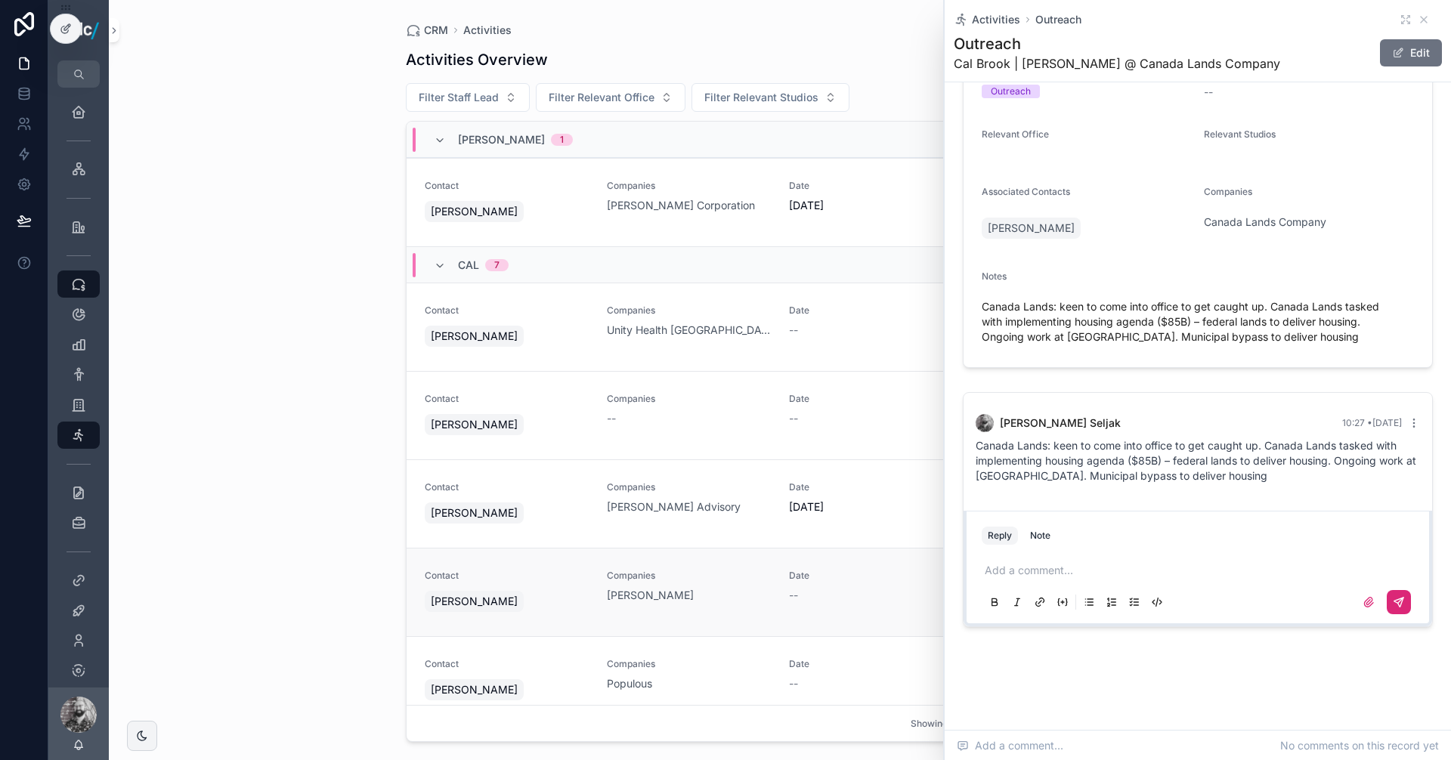
click at [743, 611] on div "Companies [PERSON_NAME]" at bounding box center [689, 592] width 164 height 45
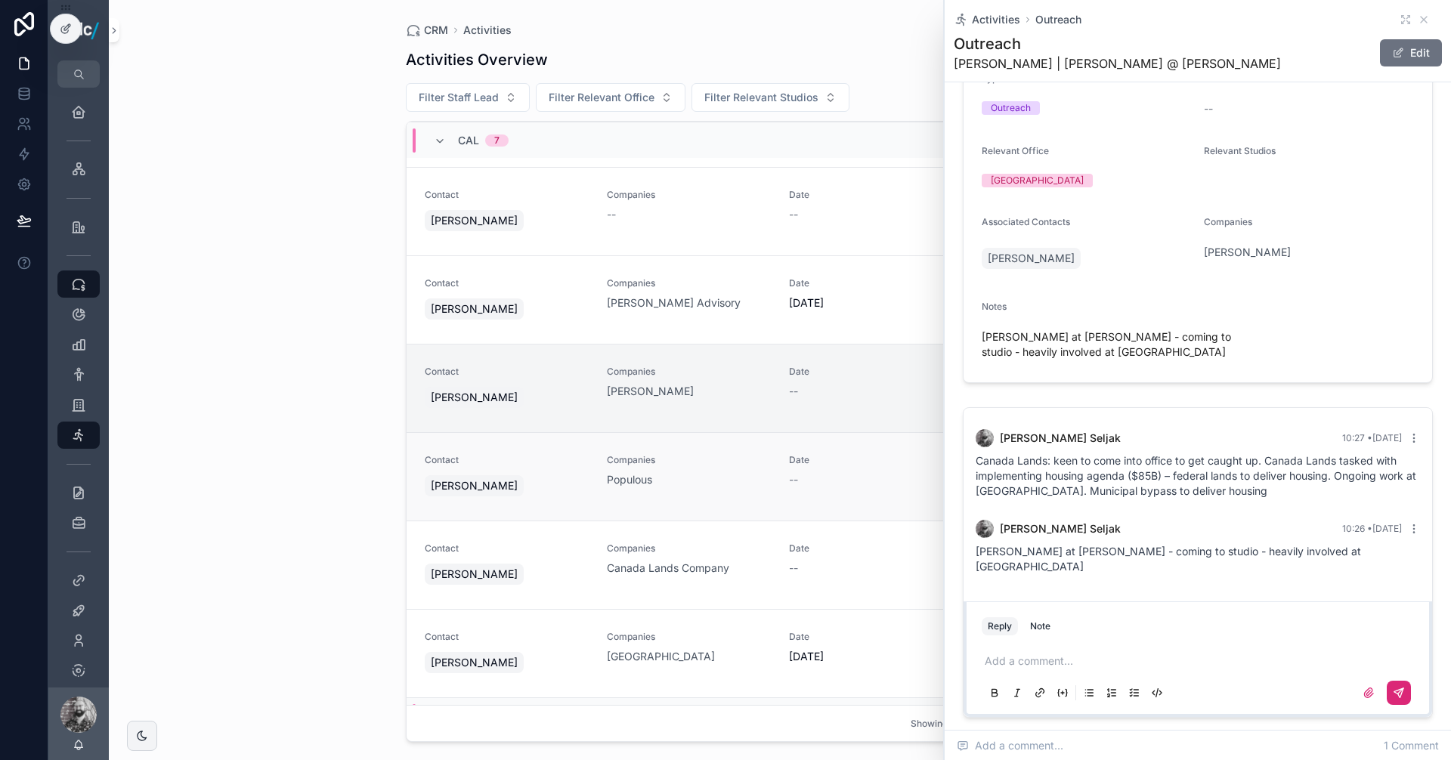
scroll to position [151, 0]
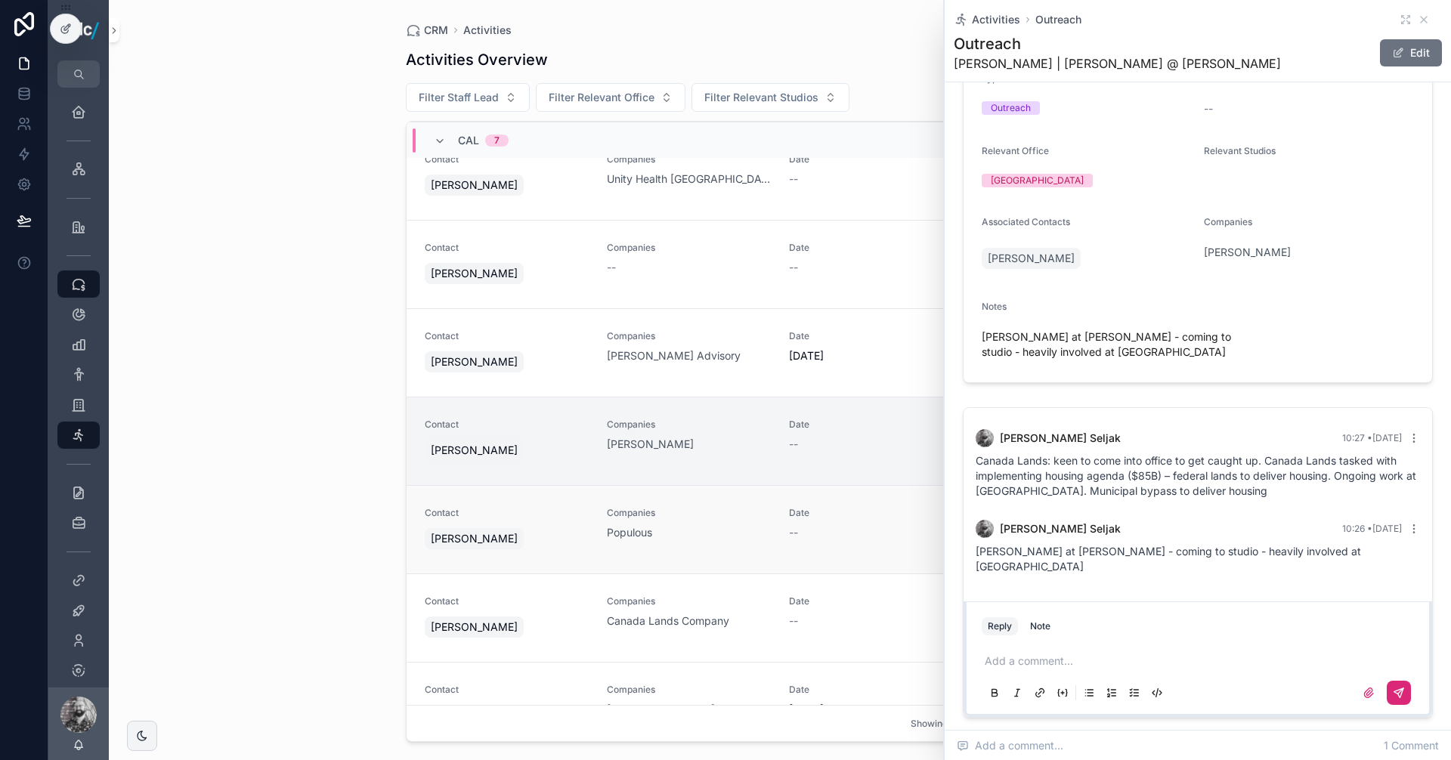
click at [735, 518] on span "Companies" at bounding box center [689, 513] width 164 height 12
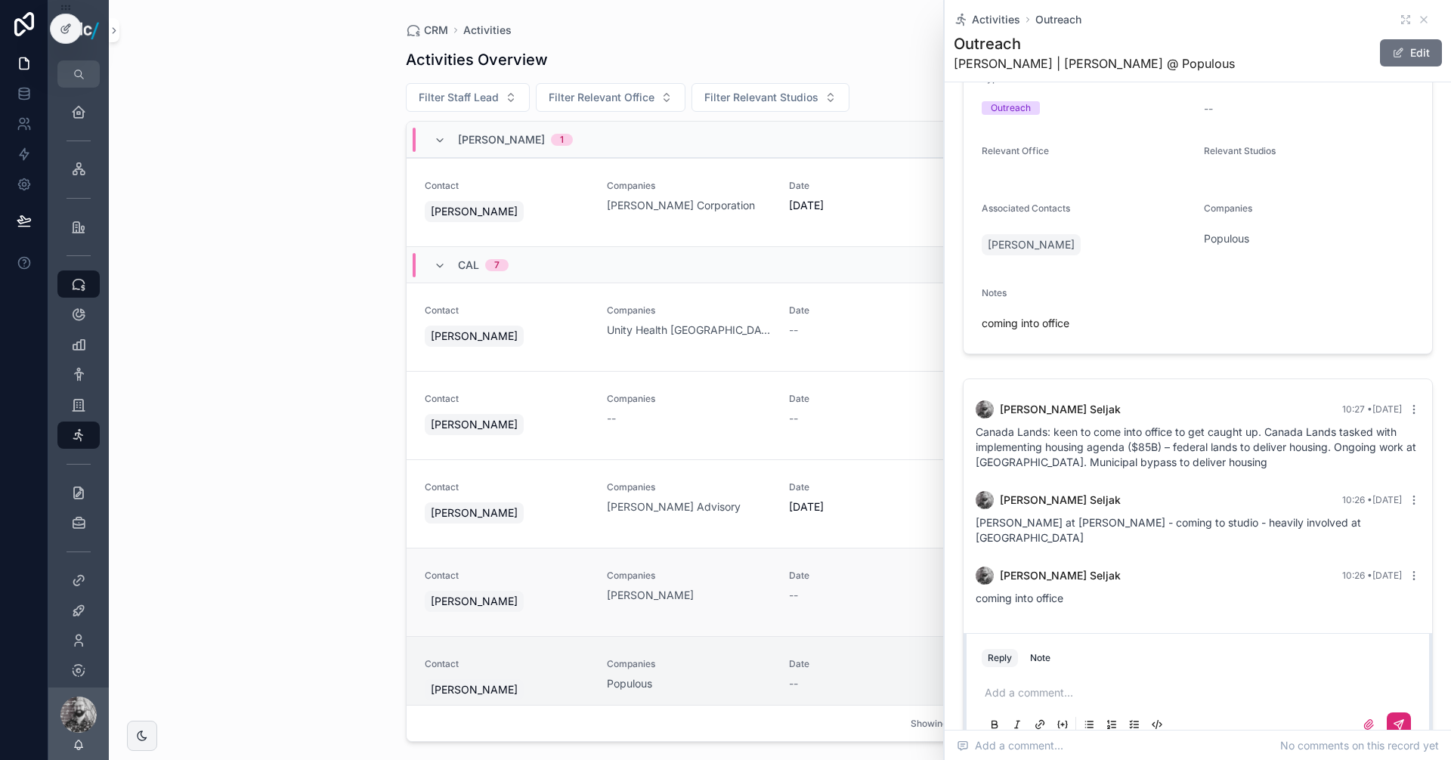
click at [766, 605] on div "Contact [PERSON_NAME] Companies [PERSON_NAME] Date --" at bounding box center [780, 592] width 711 height 45
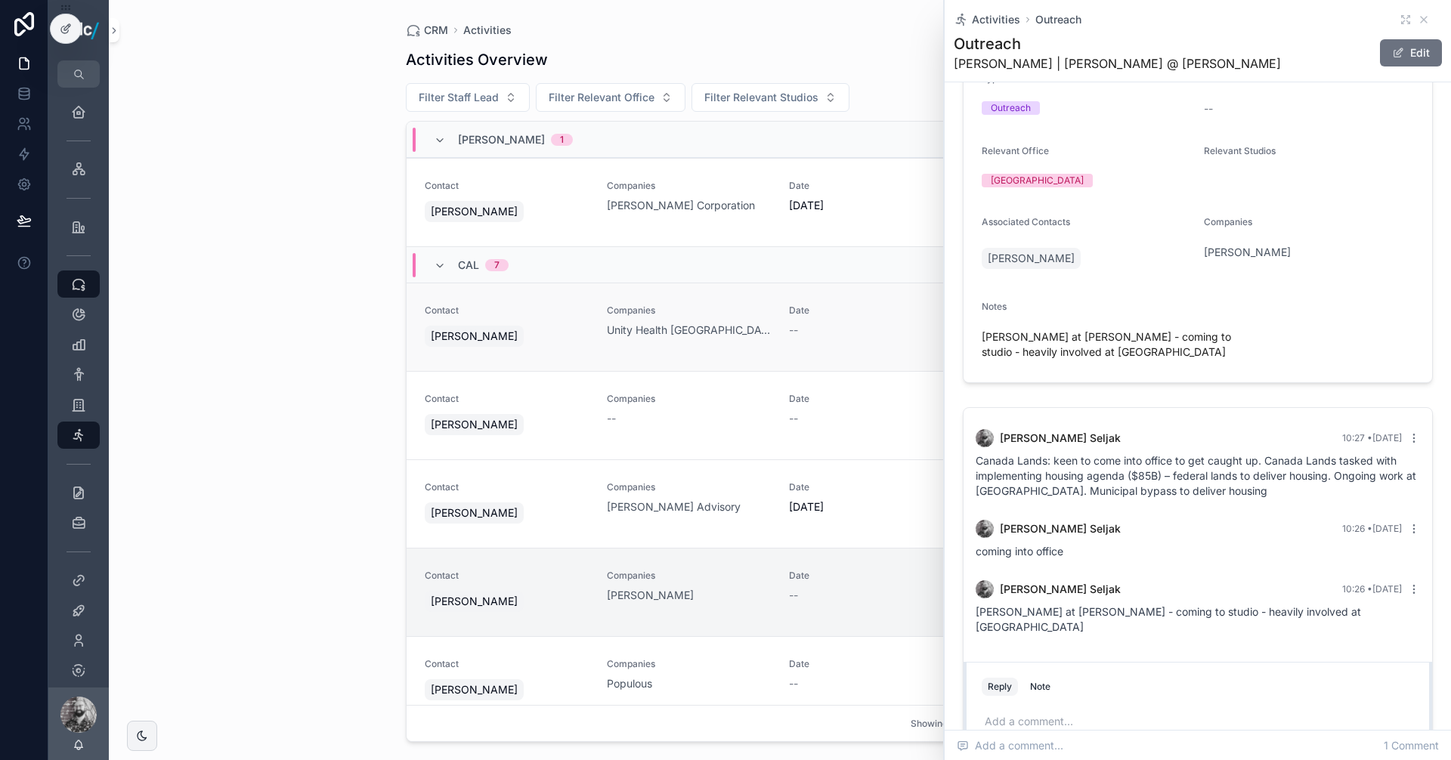
click at [728, 329] on div "Unity Health [GEOGRAPHIC_DATA]" at bounding box center [689, 330] width 164 height 15
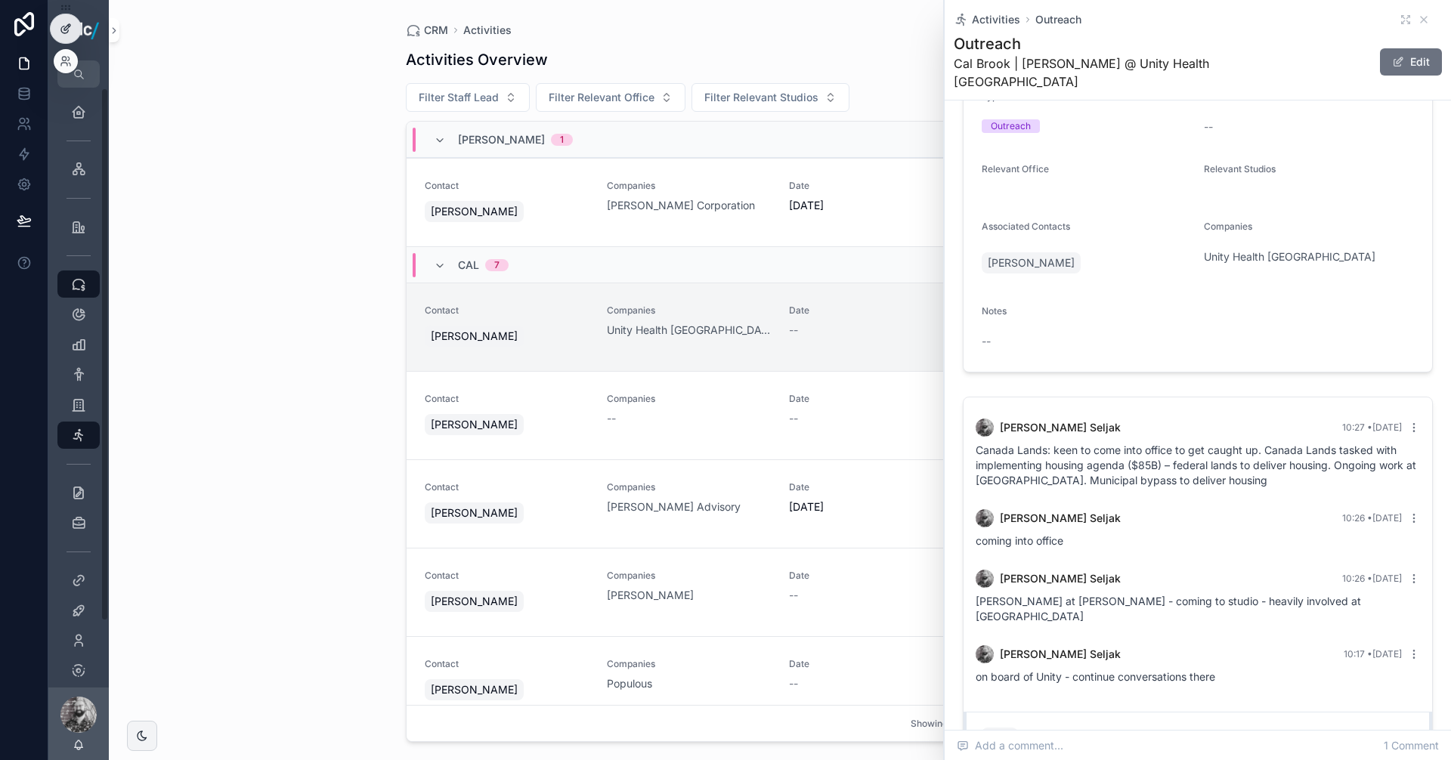
click at [67, 22] on div at bounding box center [66, 28] width 30 height 29
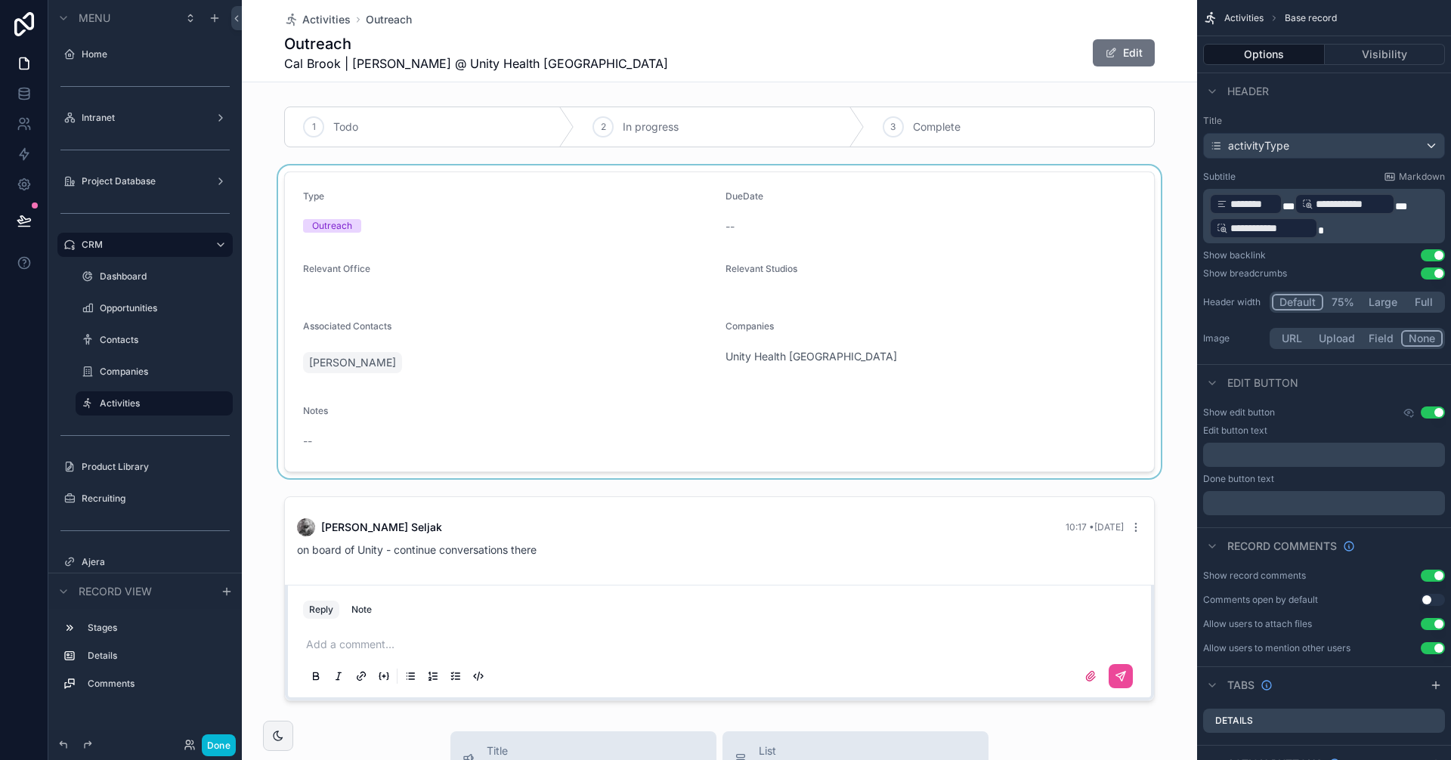
click at [948, 412] on div "scrollable content" at bounding box center [719, 321] width 955 height 313
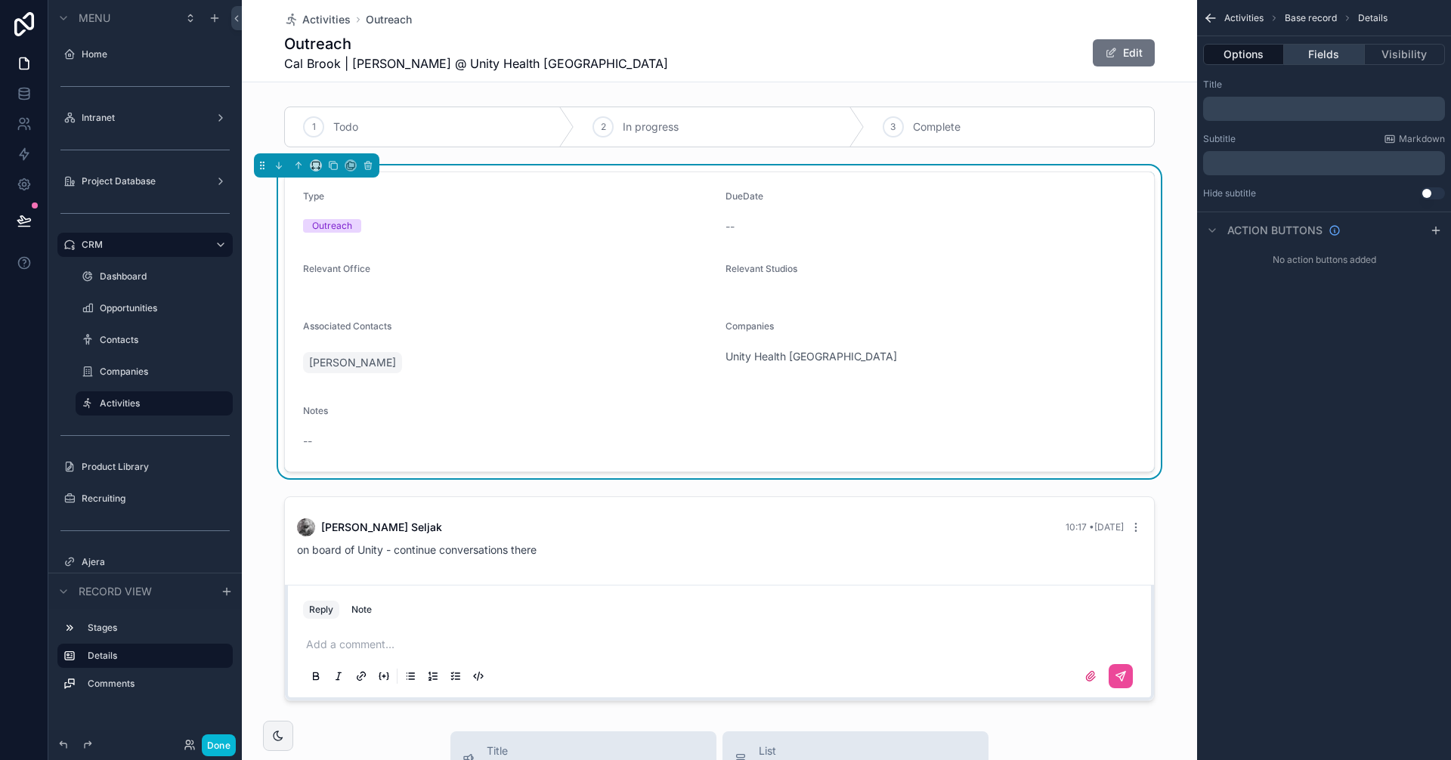
click at [1325, 60] on button "Fields" at bounding box center [1324, 54] width 80 height 21
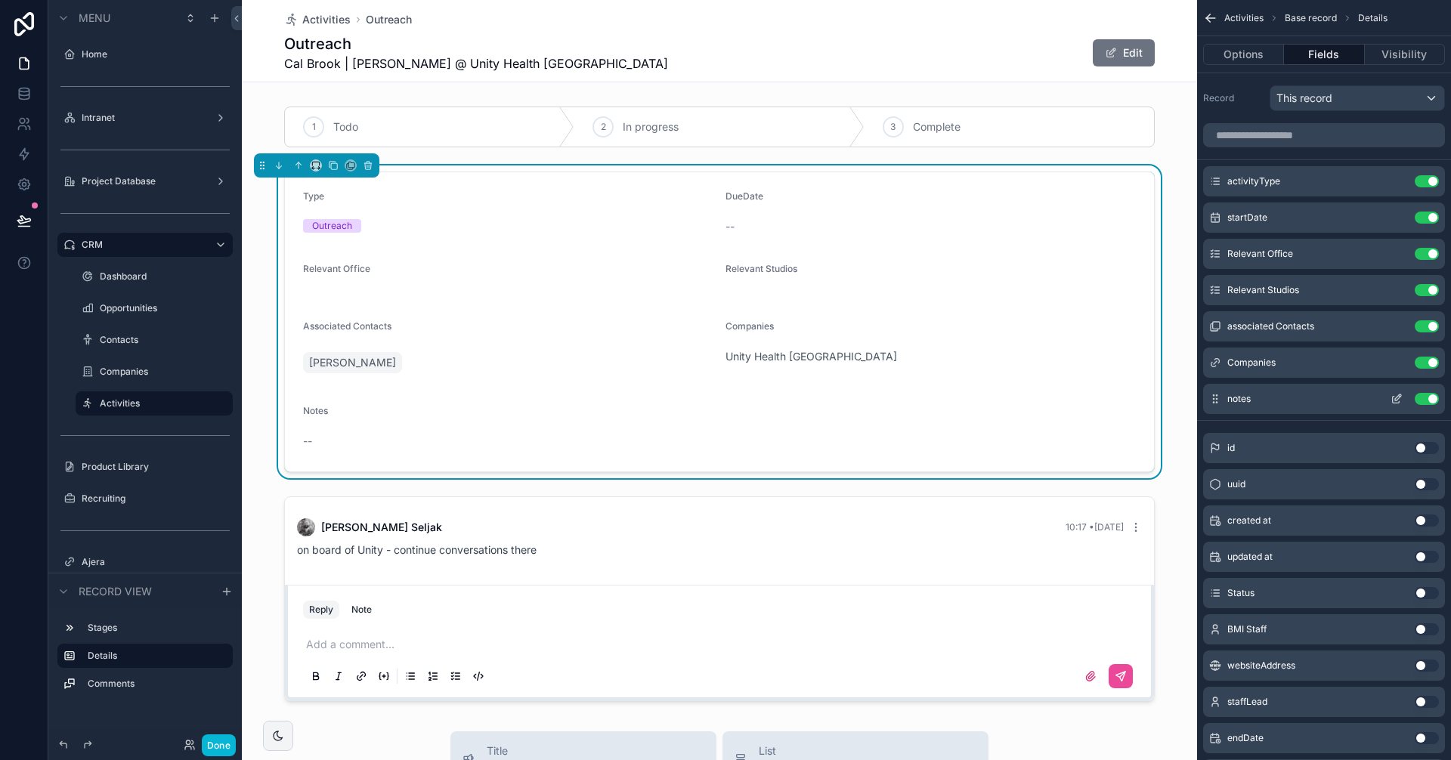
click at [1420, 397] on button "Use setting" at bounding box center [1427, 399] width 24 height 12
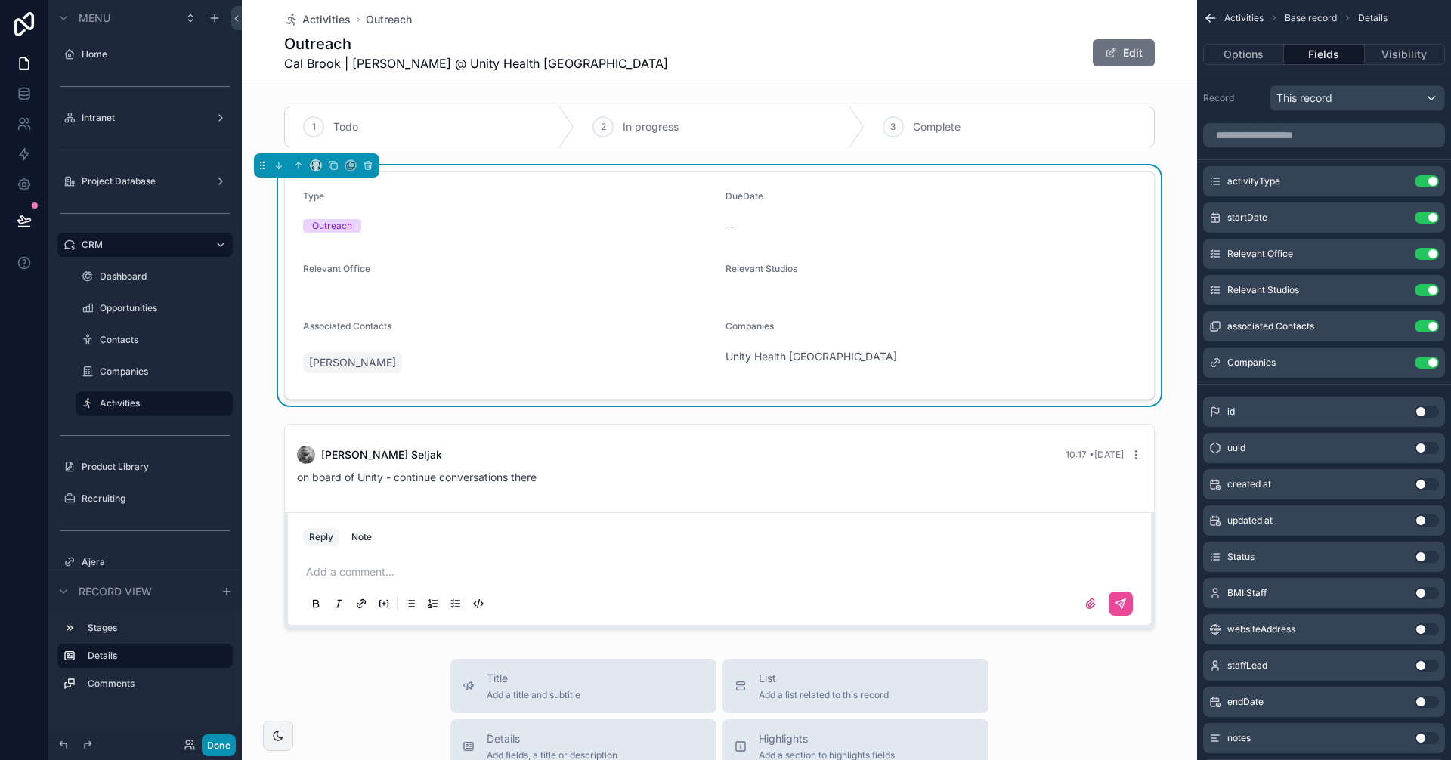
click at [214, 750] on button "Done" at bounding box center [219, 746] width 34 height 22
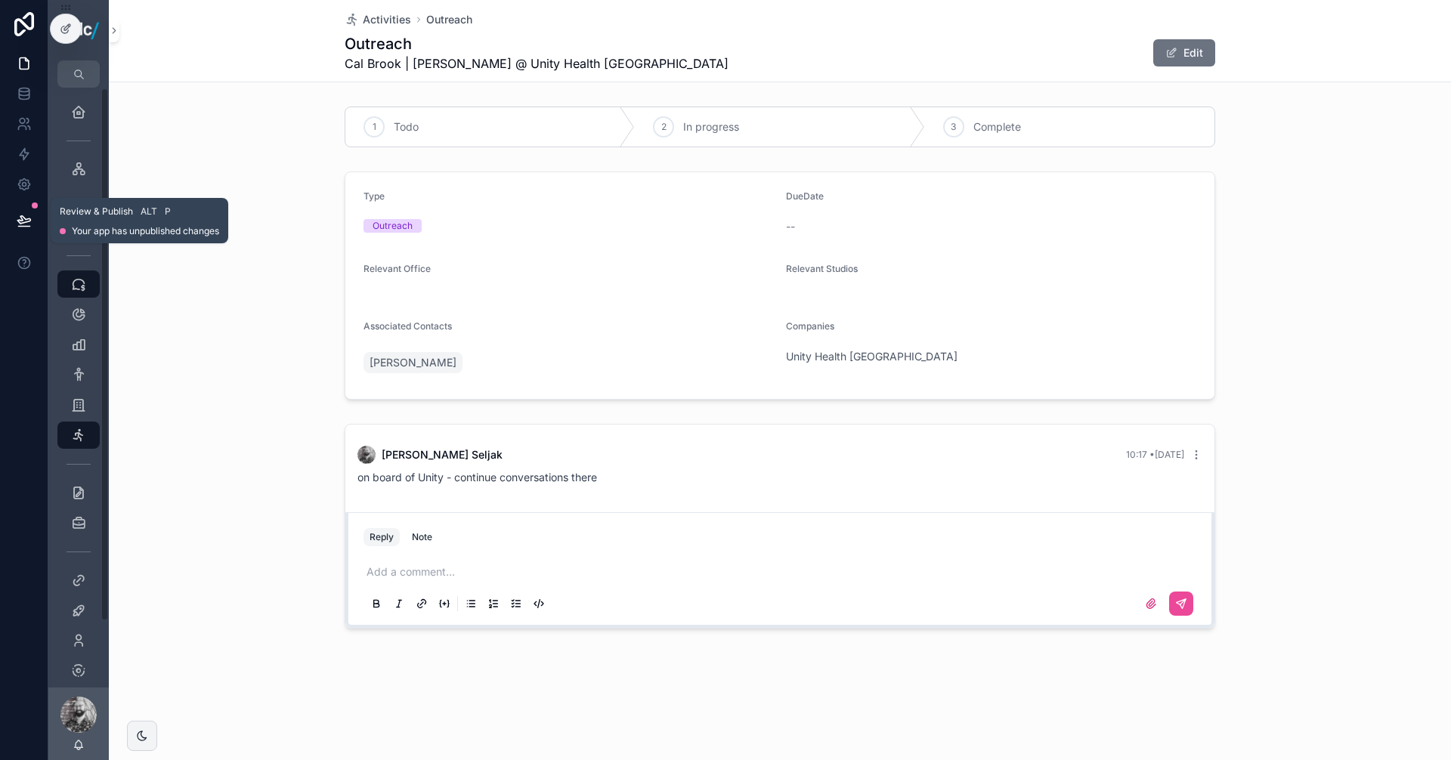
click at [26, 216] on icon at bounding box center [24, 220] width 15 height 15
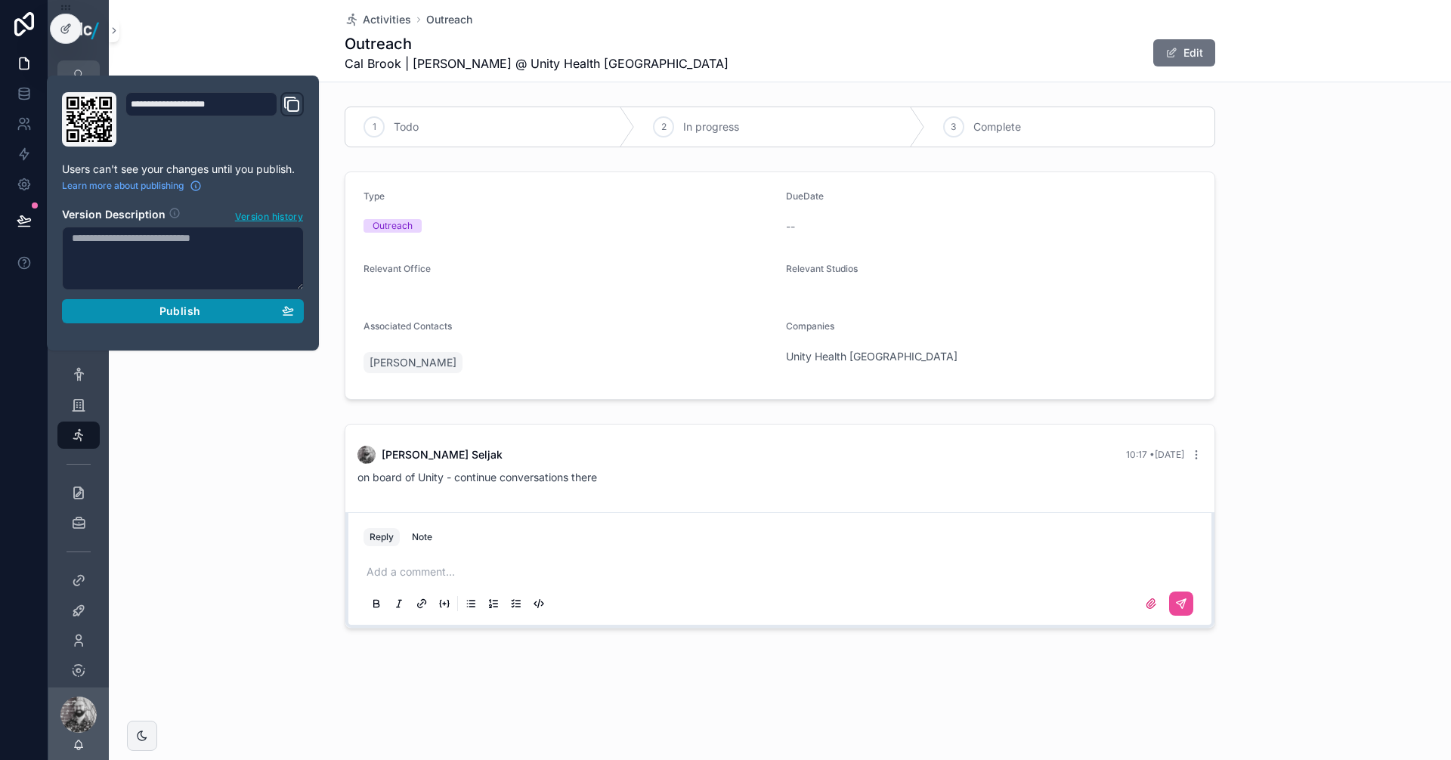
click at [182, 302] on button "Publish" at bounding box center [183, 311] width 242 height 24
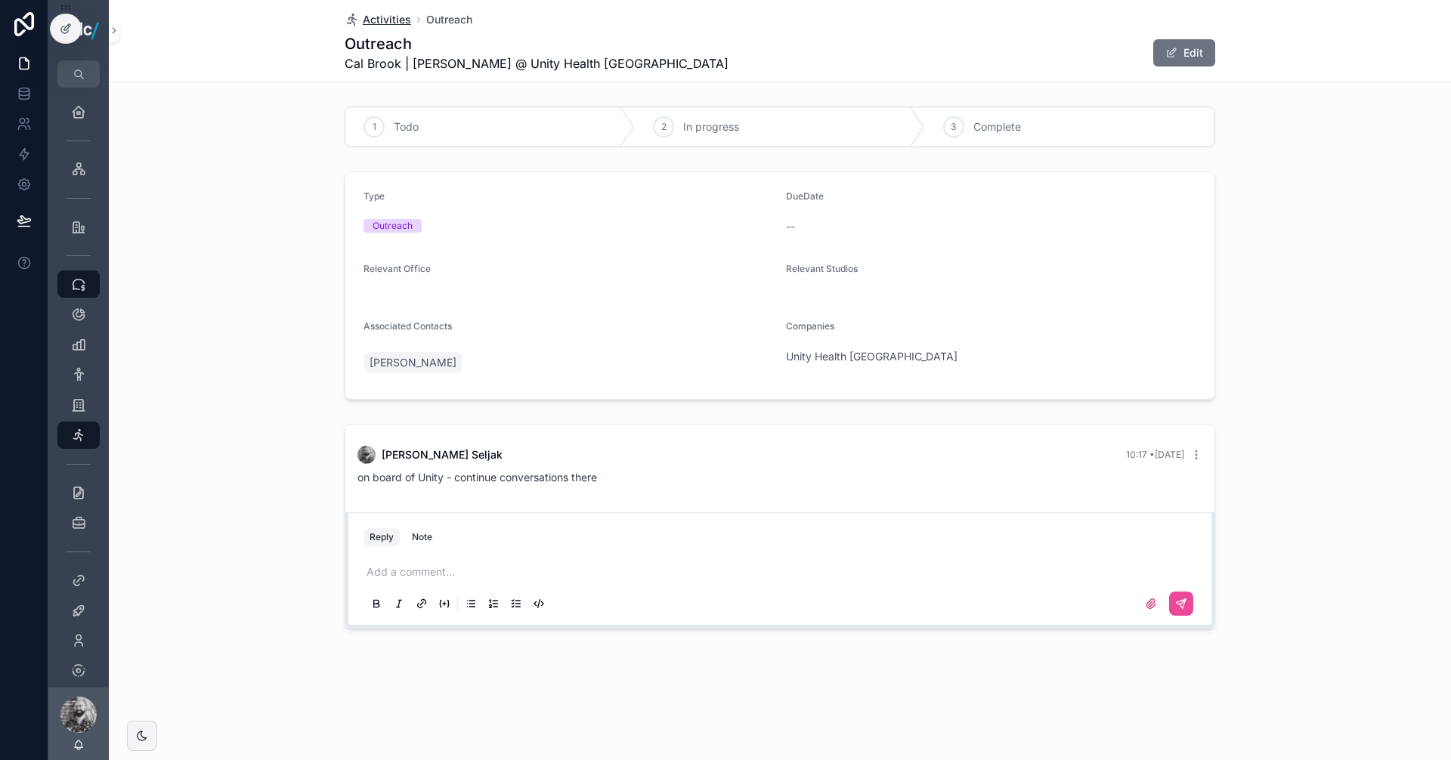
click at [395, 17] on span "Activities" at bounding box center [387, 19] width 48 height 15
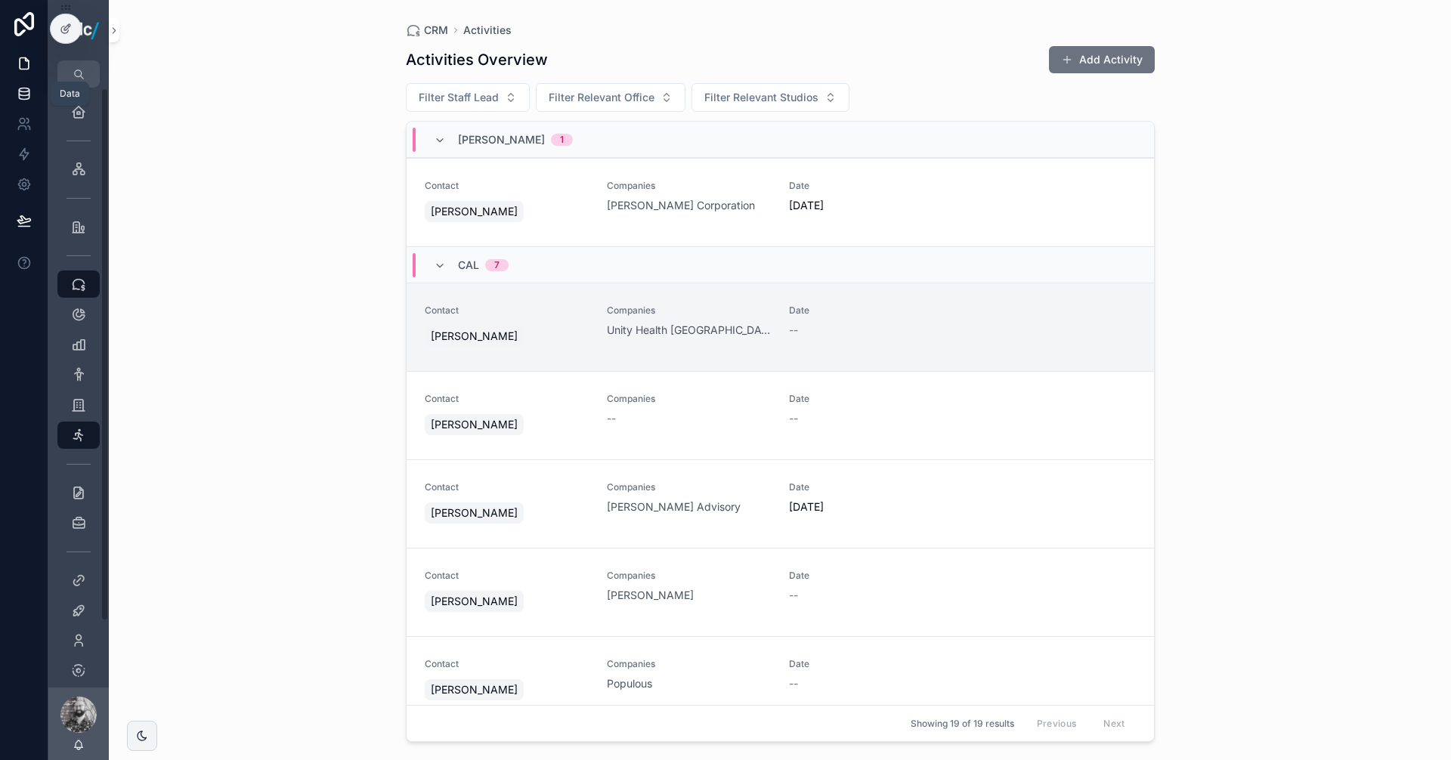
click at [21, 90] on icon at bounding box center [24, 93] width 15 height 15
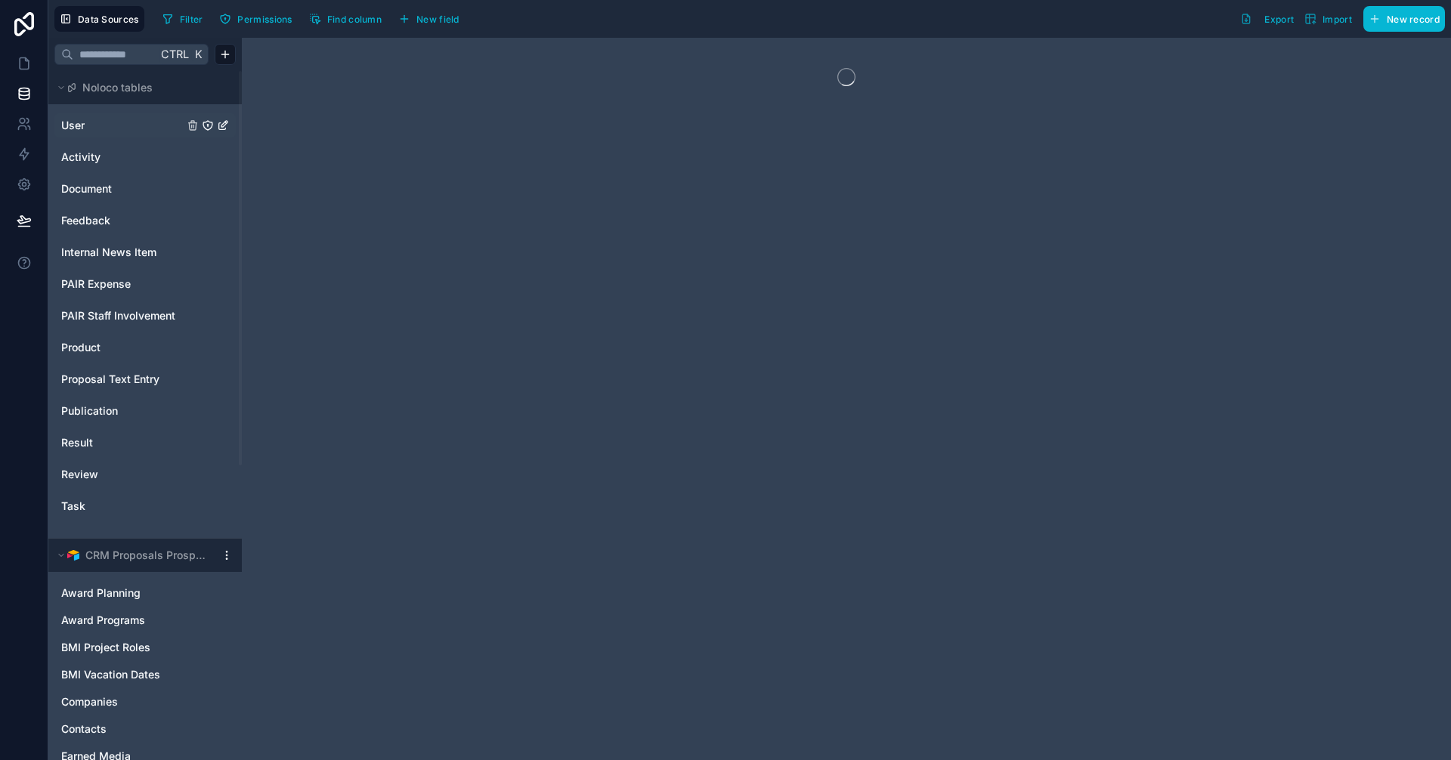
click at [110, 118] on link "User" at bounding box center [122, 125] width 122 height 15
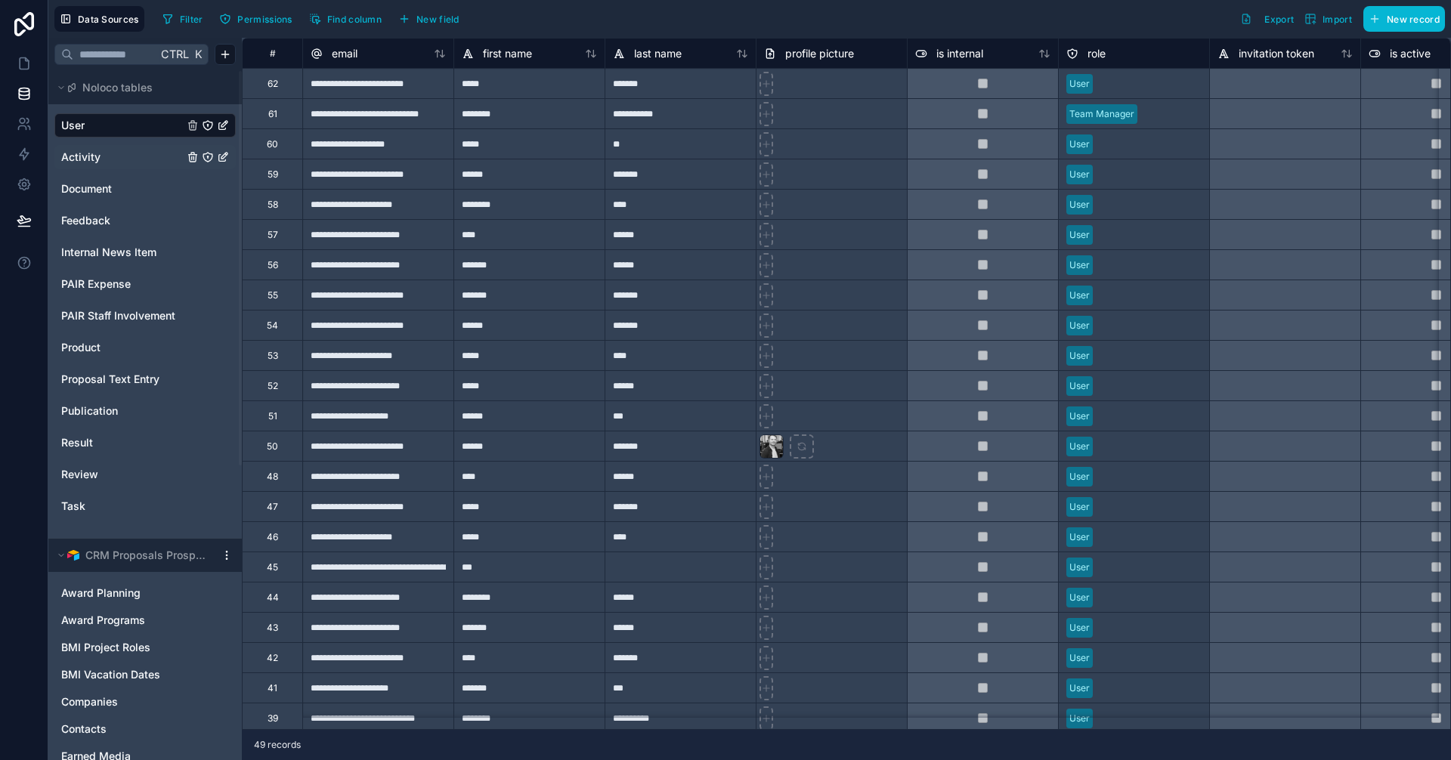
click at [103, 153] on link "Activity" at bounding box center [122, 157] width 122 height 15
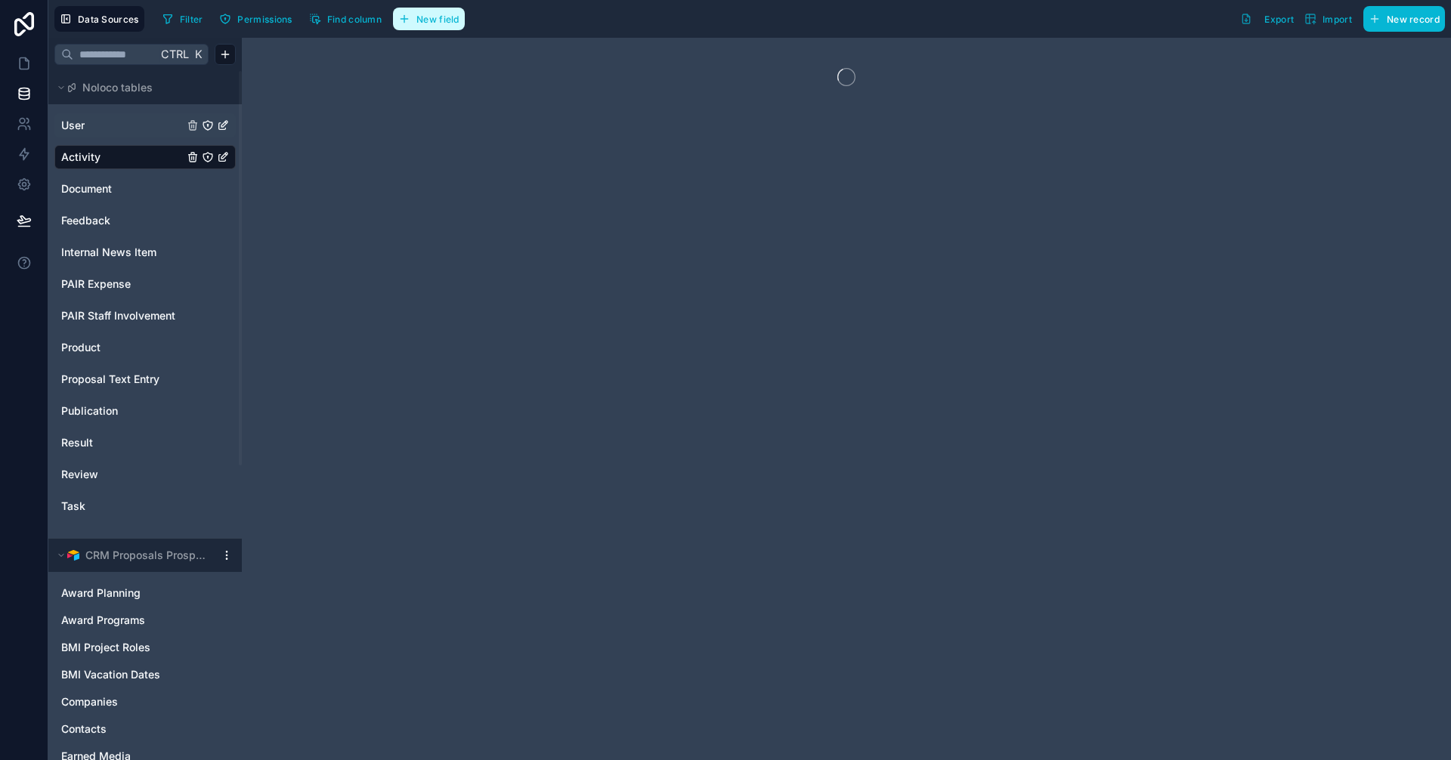
click at [417, 14] on span "New field" at bounding box center [437, 19] width 43 height 11
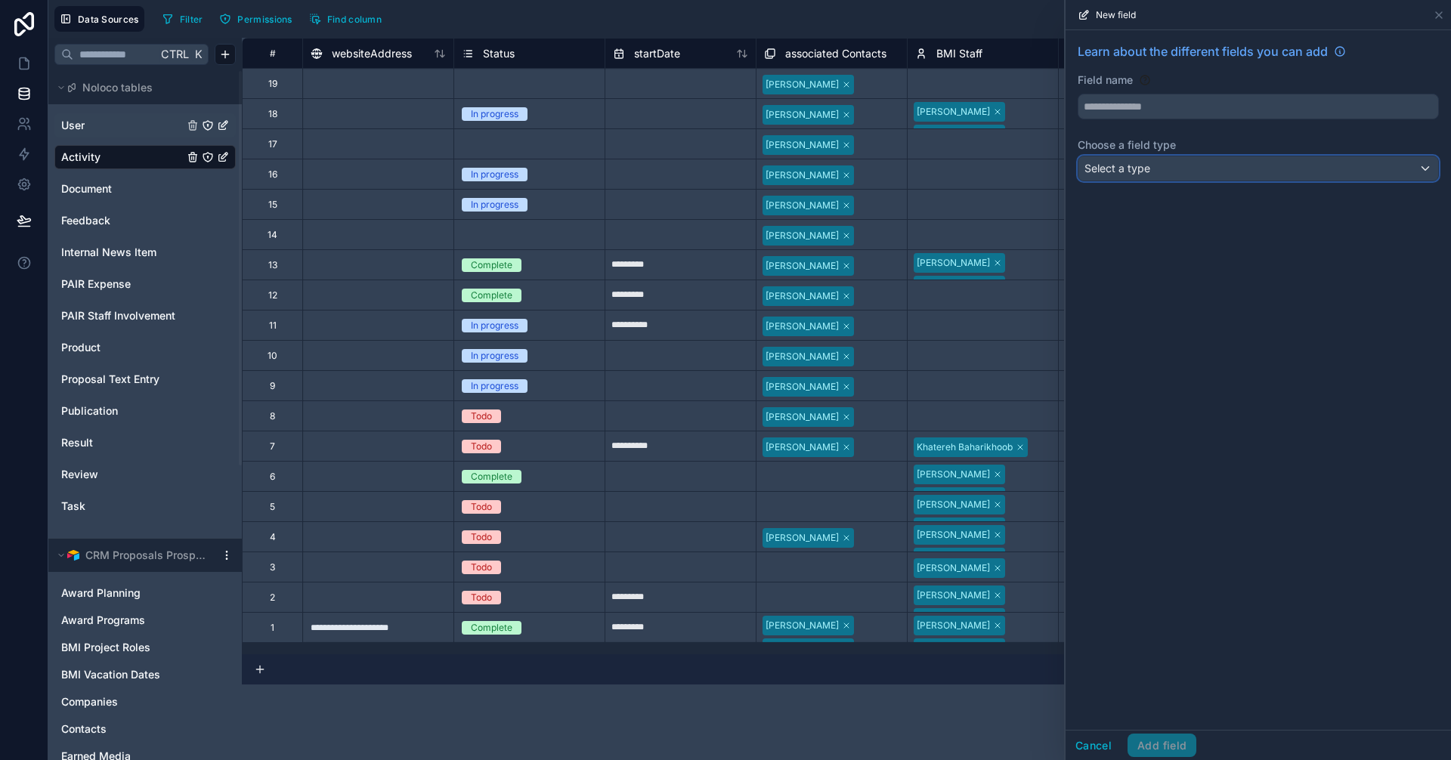
click at [1177, 168] on div "Select a type" at bounding box center [1258, 168] width 360 height 24
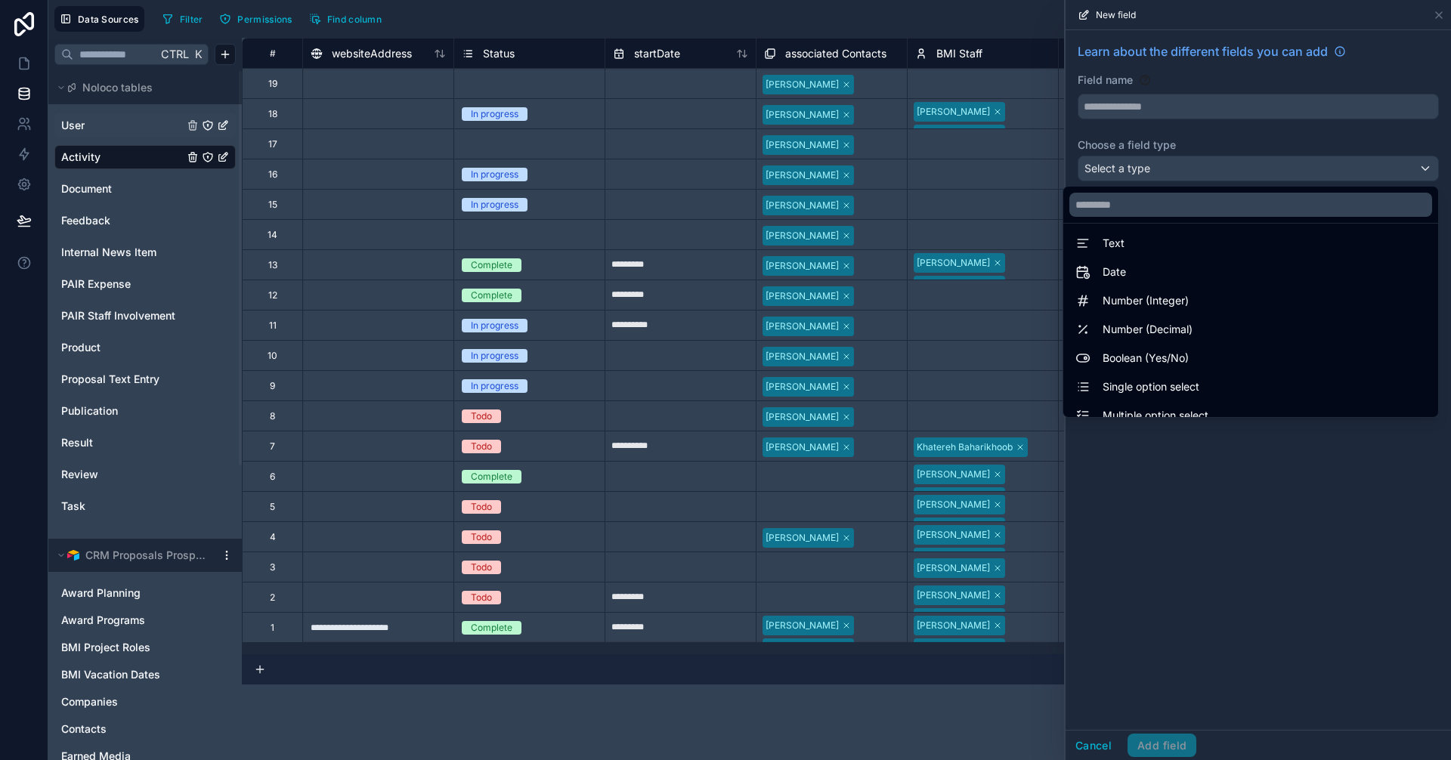
scroll to position [3, 0]
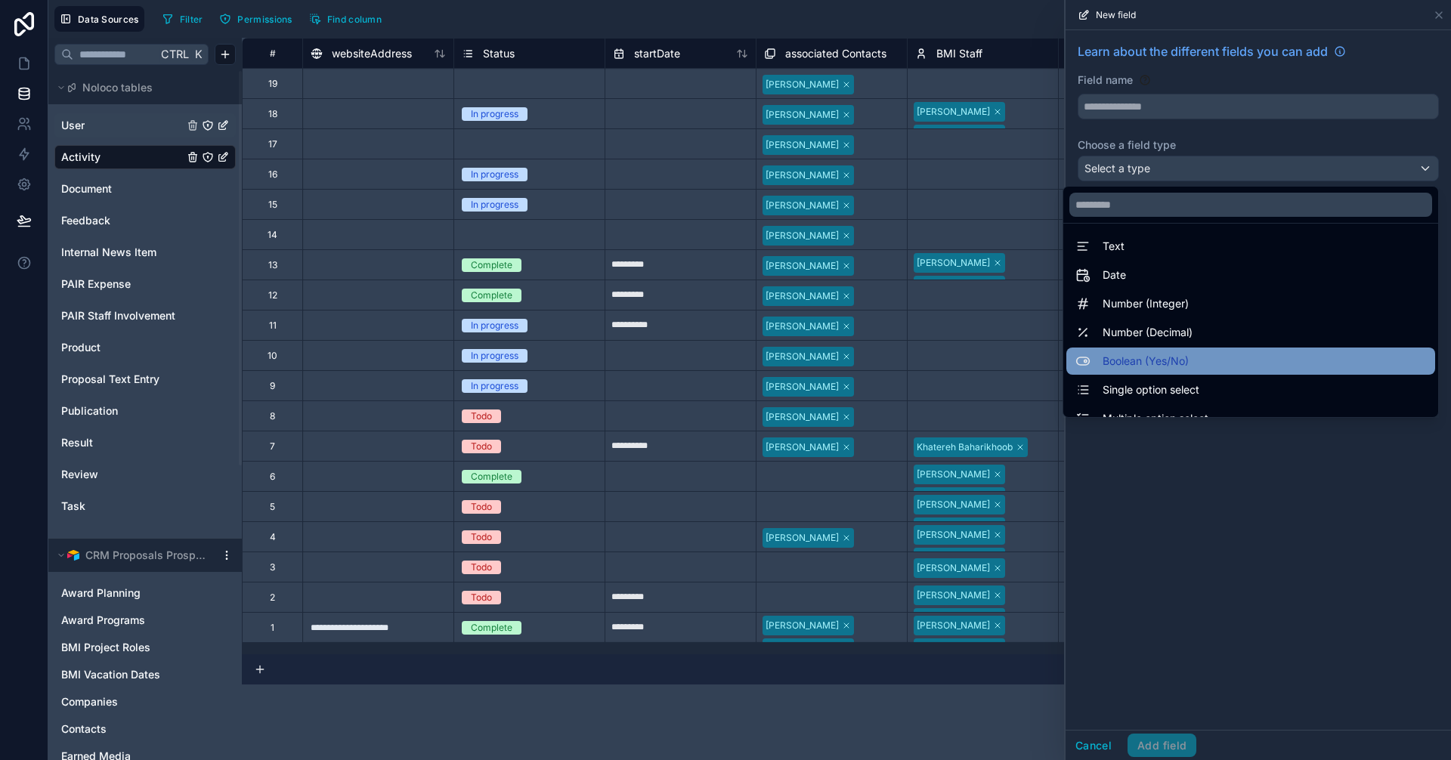
click at [1204, 354] on div "Boolean (Yes/No)" at bounding box center [1250, 361] width 351 height 18
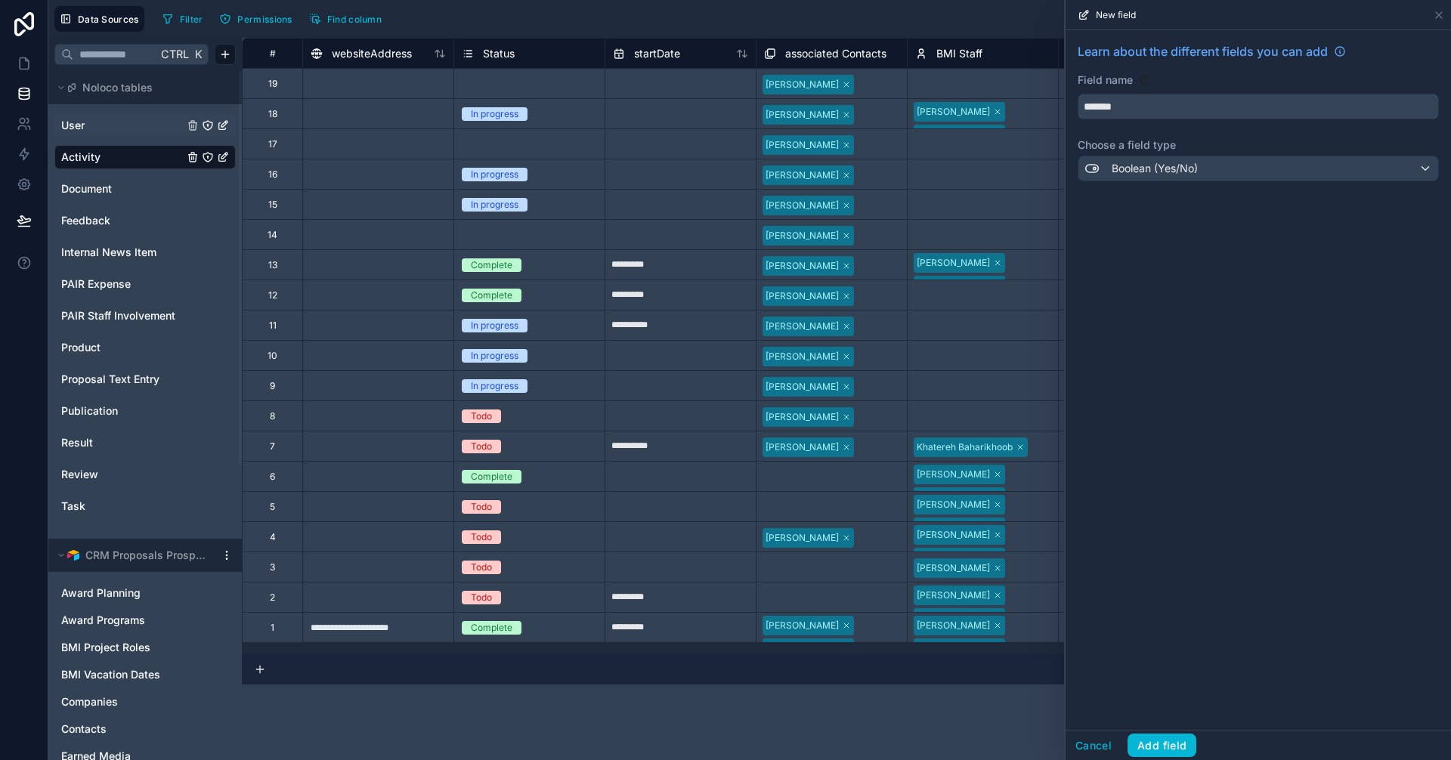
click at [1148, 104] on input "*******" at bounding box center [1258, 106] width 360 height 24
drag, startPoint x: 1143, startPoint y: 104, endPoint x: 993, endPoint y: 105, distance: 150.4
click at [994, 105] on div "Data Sources Filter Permissions Find column Export Import New record Ctrl K Nol…" at bounding box center [749, 380] width 1403 height 760
click at [1154, 98] on input "********" at bounding box center [1258, 106] width 360 height 24
type input "*******"
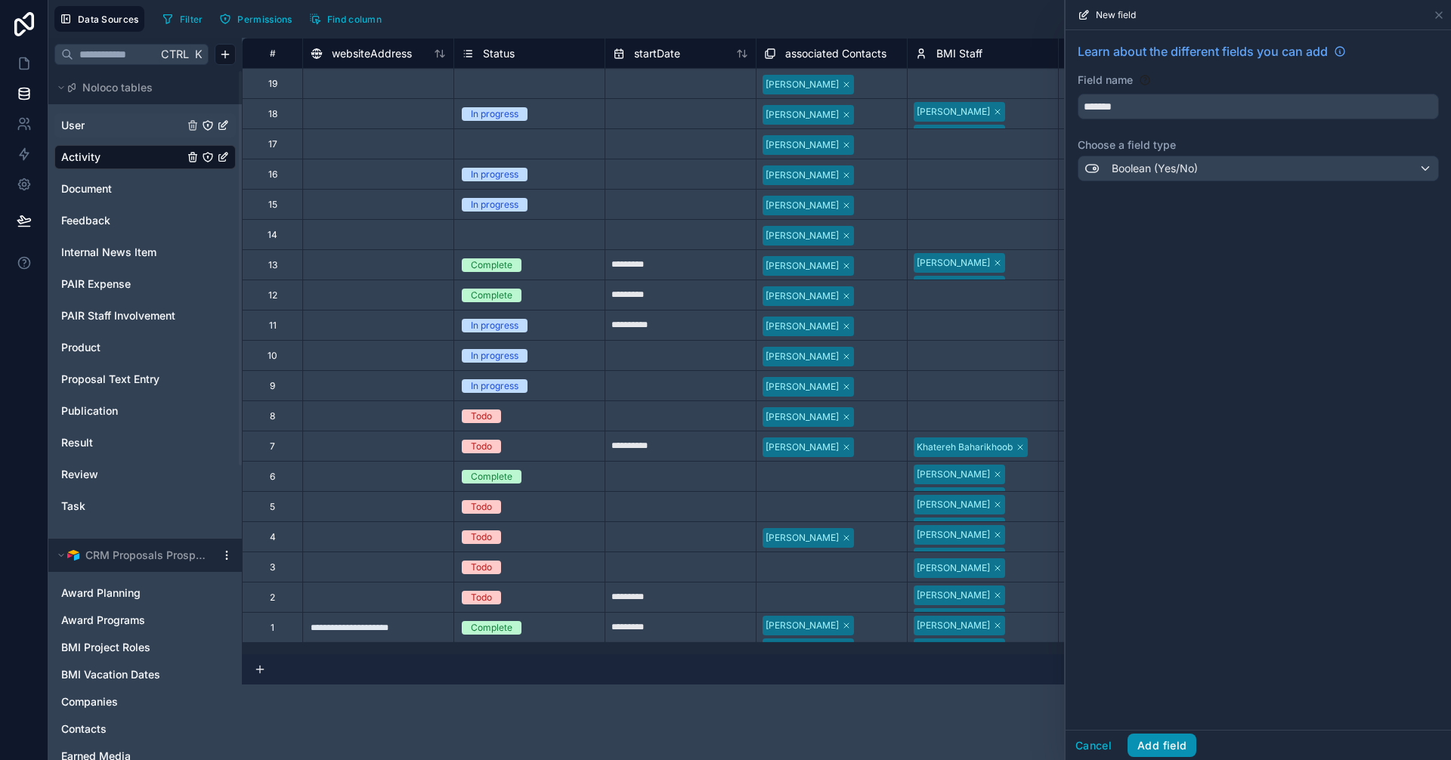
click at [1180, 741] on button "Add field" at bounding box center [1161, 746] width 69 height 24
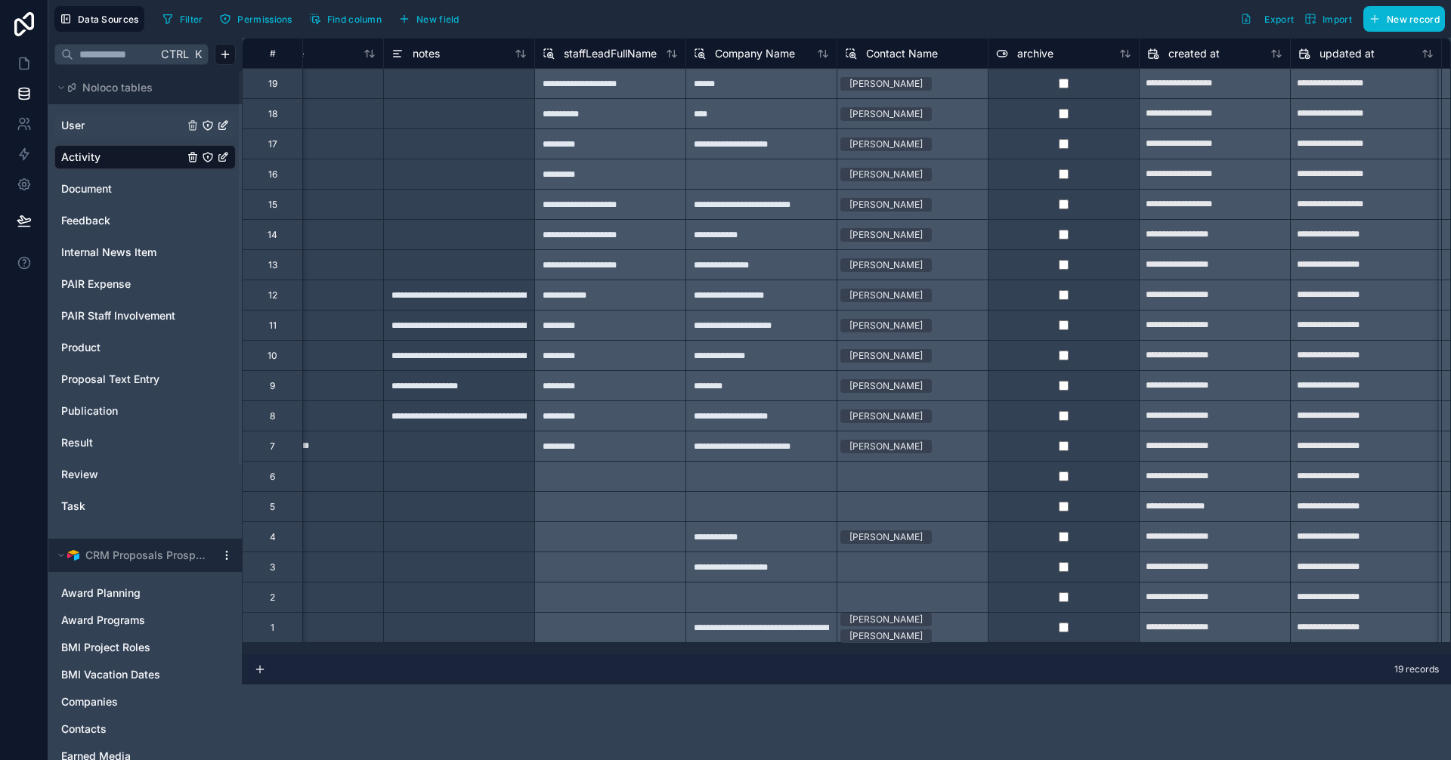
scroll to position [0, 1735]
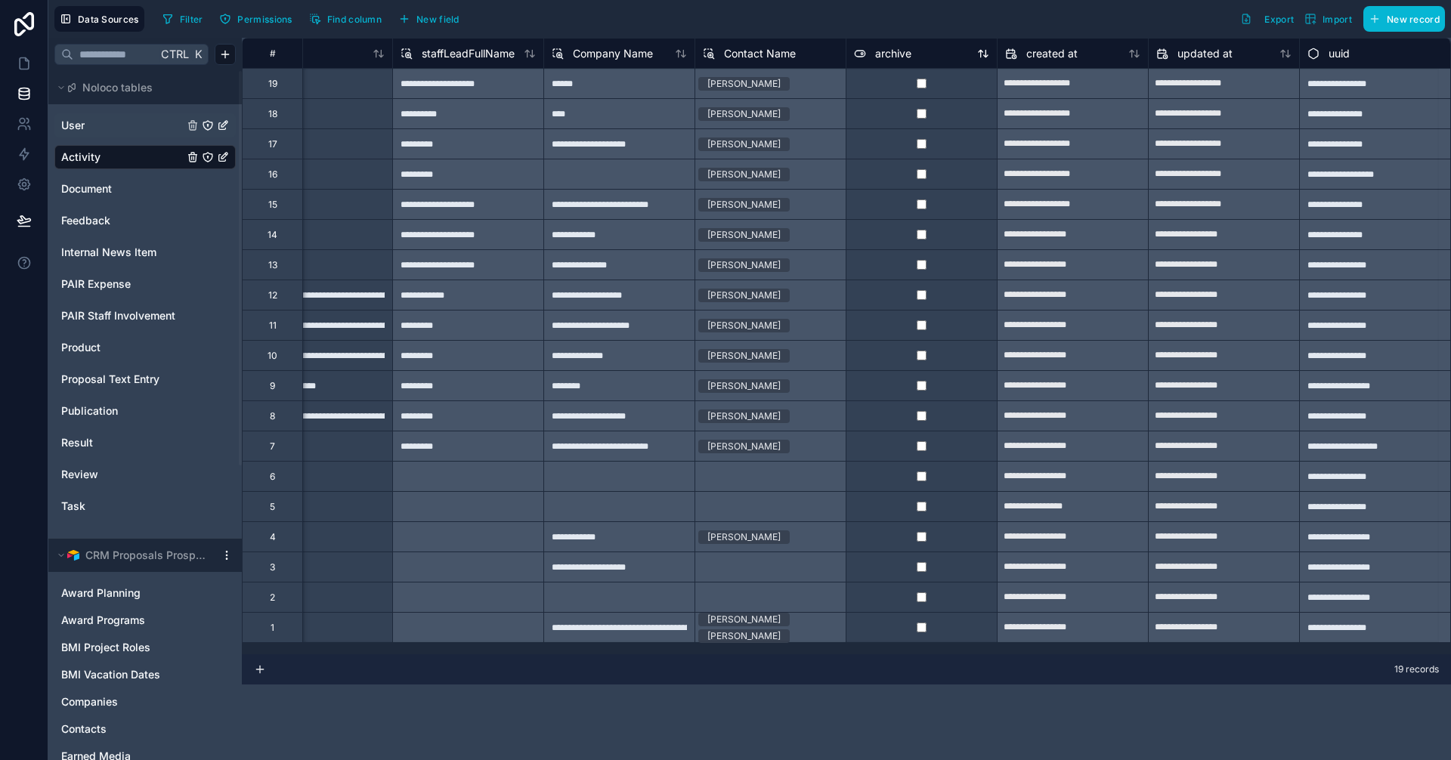
click at [896, 51] on span "archive" at bounding box center [893, 53] width 36 height 15
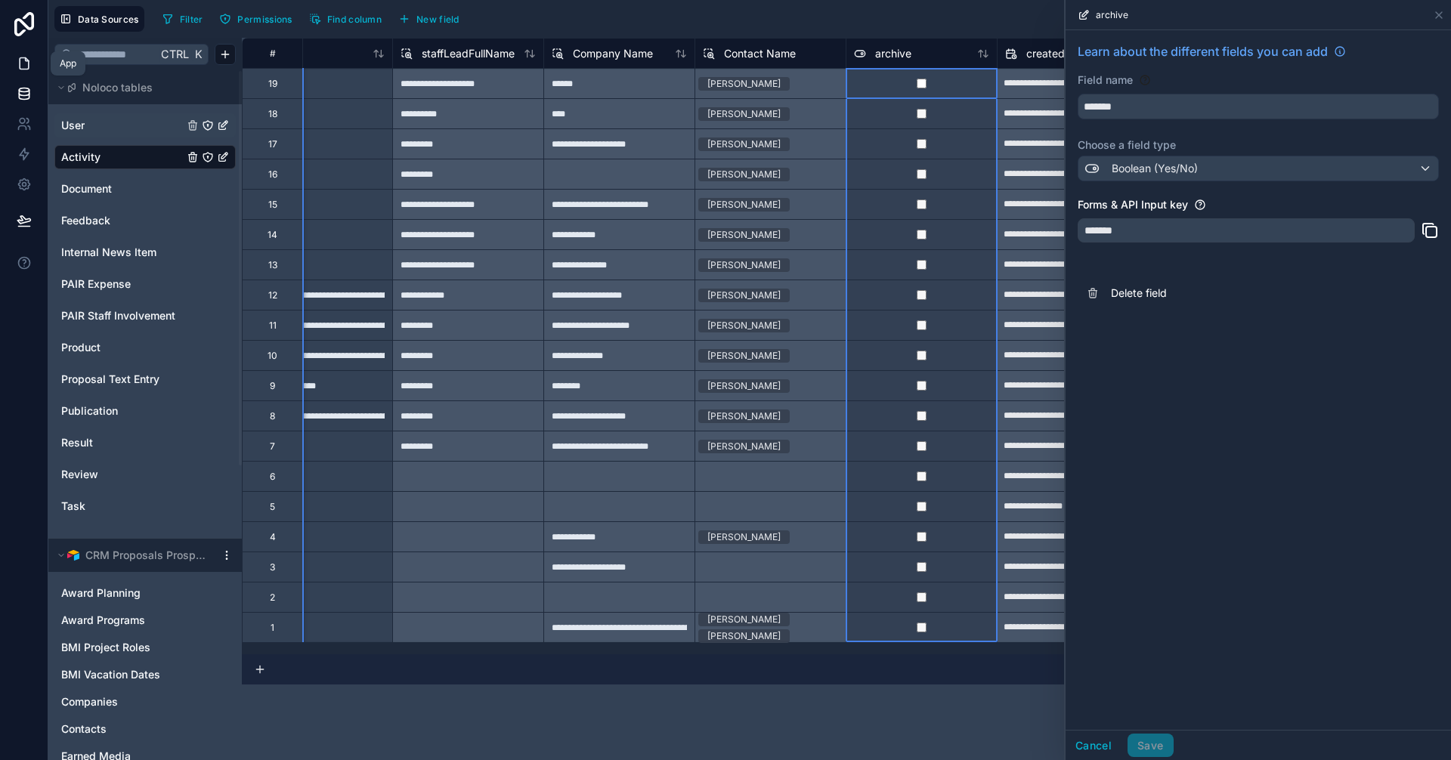
click at [22, 67] on icon at bounding box center [24, 63] width 15 height 15
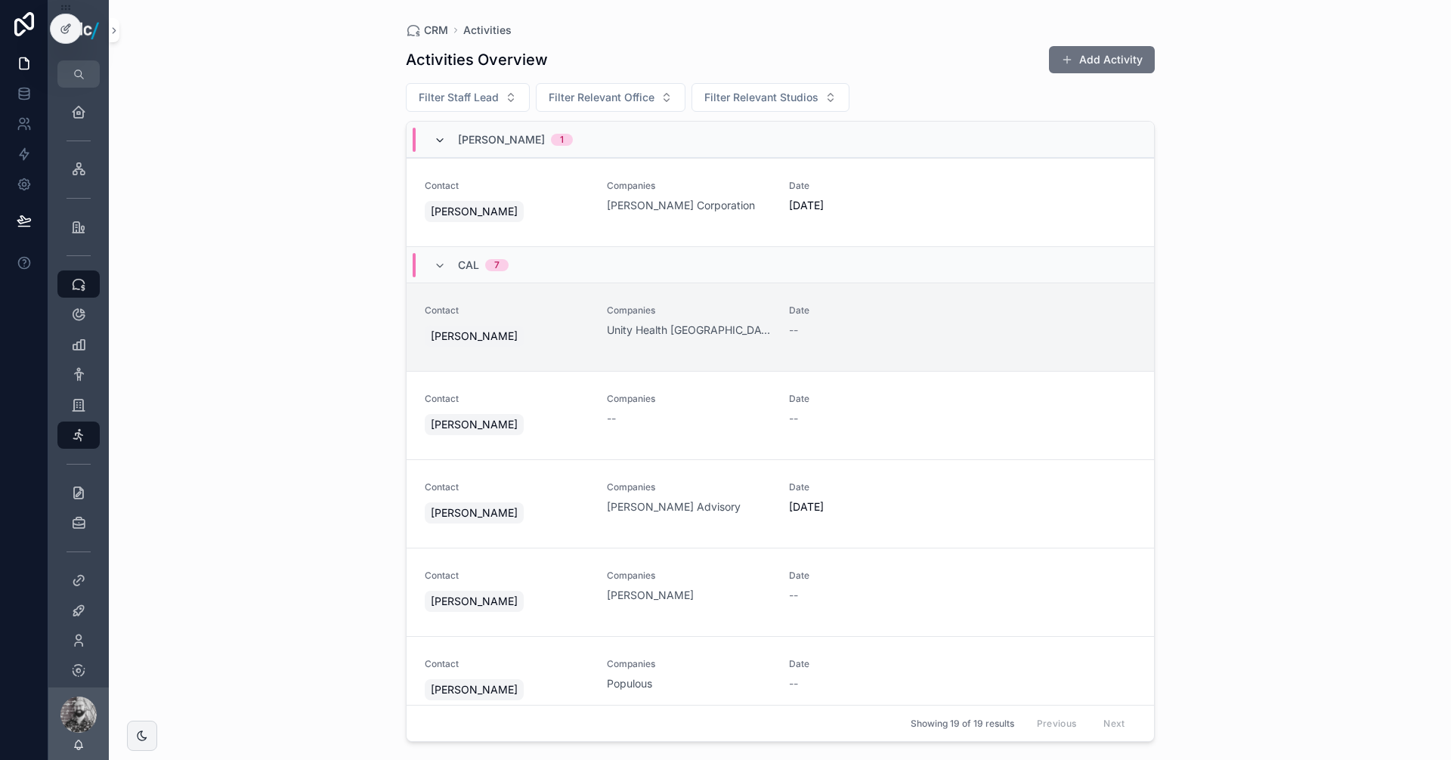
click at [439, 139] on icon "scrollable content" at bounding box center [440, 141] width 12 height 12
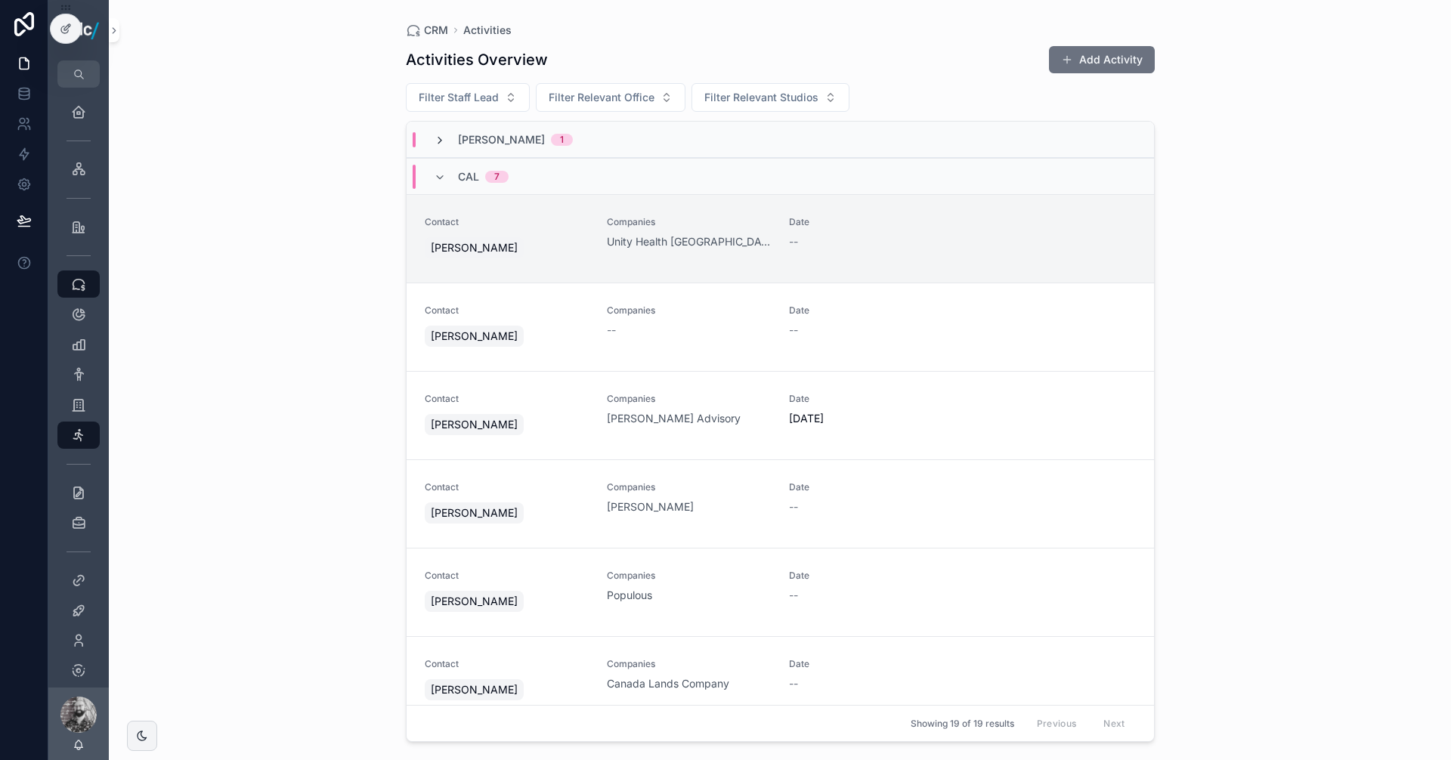
click at [439, 138] on icon "scrollable content" at bounding box center [440, 141] width 12 height 12
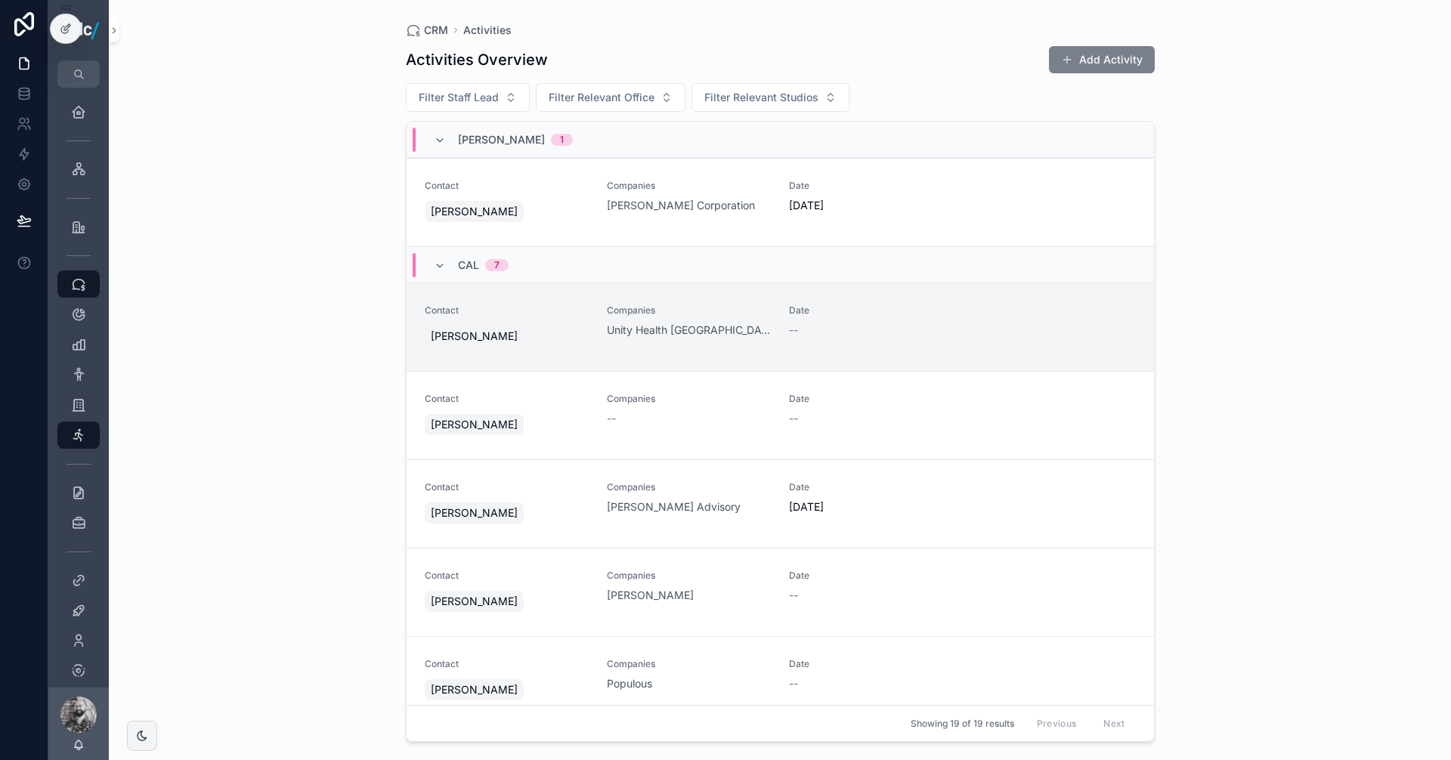
click at [1127, 64] on button "Add Activity" at bounding box center [1102, 59] width 106 height 27
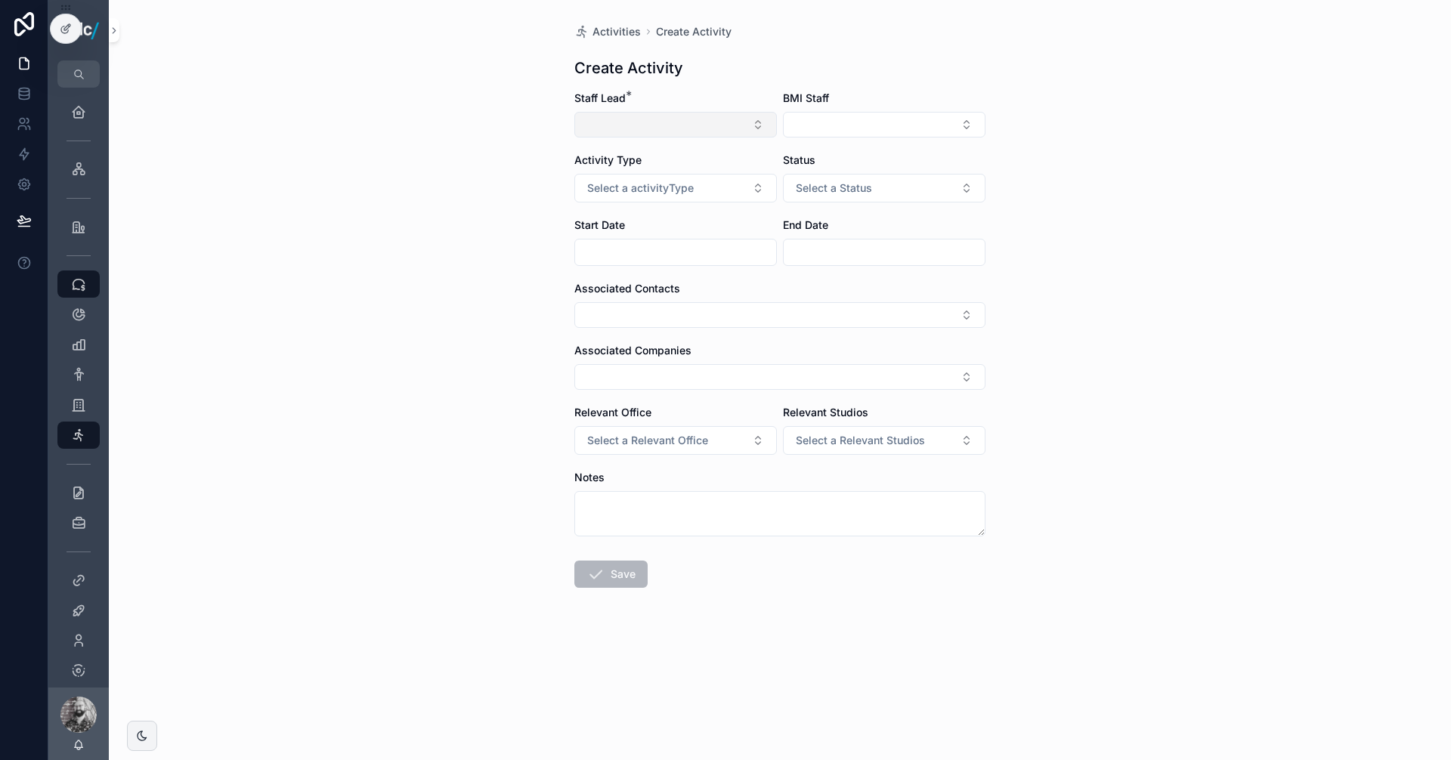
click at [682, 123] on button "Select Button" at bounding box center [675, 125] width 203 height 26
type input "**"
click at [639, 184] on span "[PERSON_NAME]" at bounding box center [666, 184] width 165 height 15
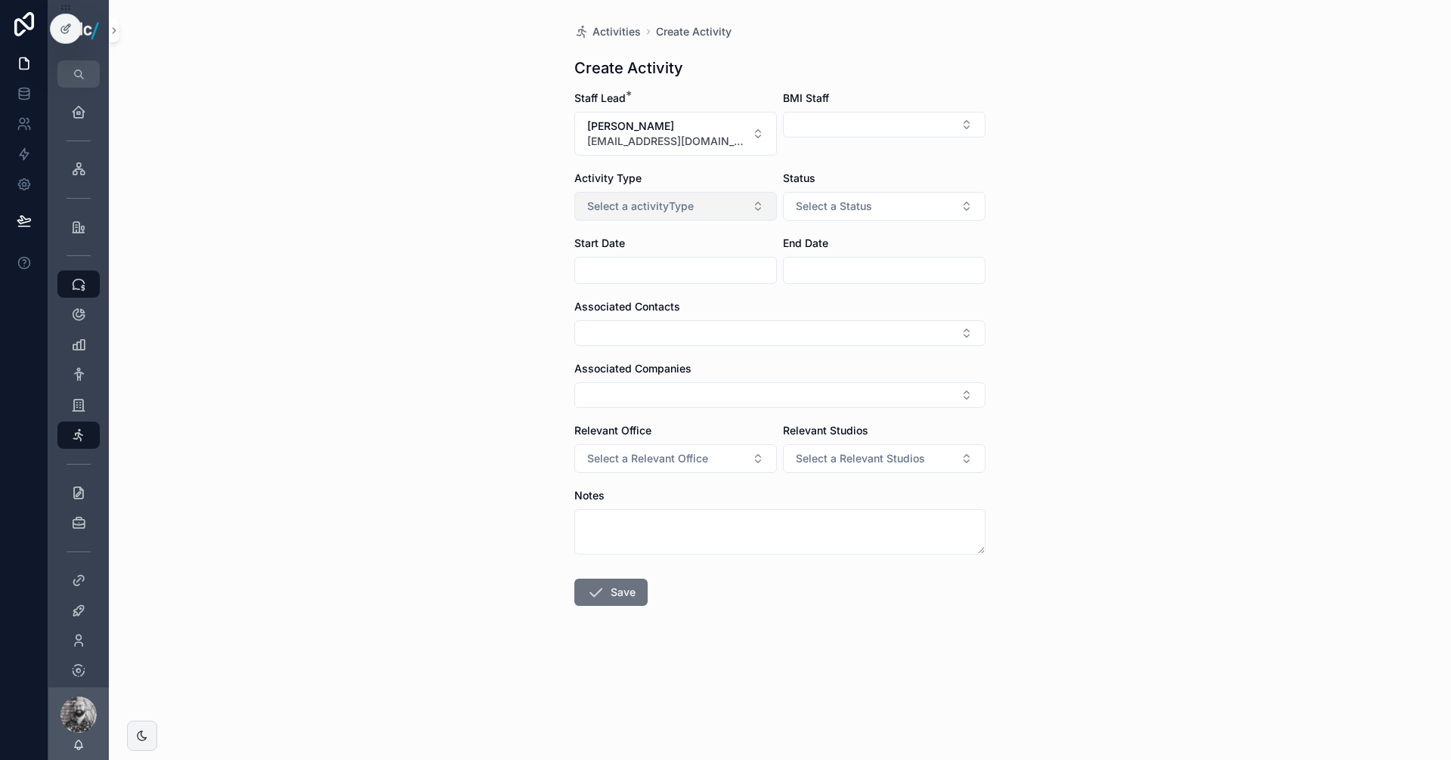
click at [690, 203] on span "Select a activityType" at bounding box center [640, 206] width 107 height 15
click at [626, 287] on div "Outreach" at bounding box center [613, 290] width 40 height 14
click at [643, 450] on button "Select a Relevant Office" at bounding box center [675, 458] width 203 height 29
click at [617, 545] on div "[GEOGRAPHIC_DATA]" at bounding box center [639, 542] width 93 height 14
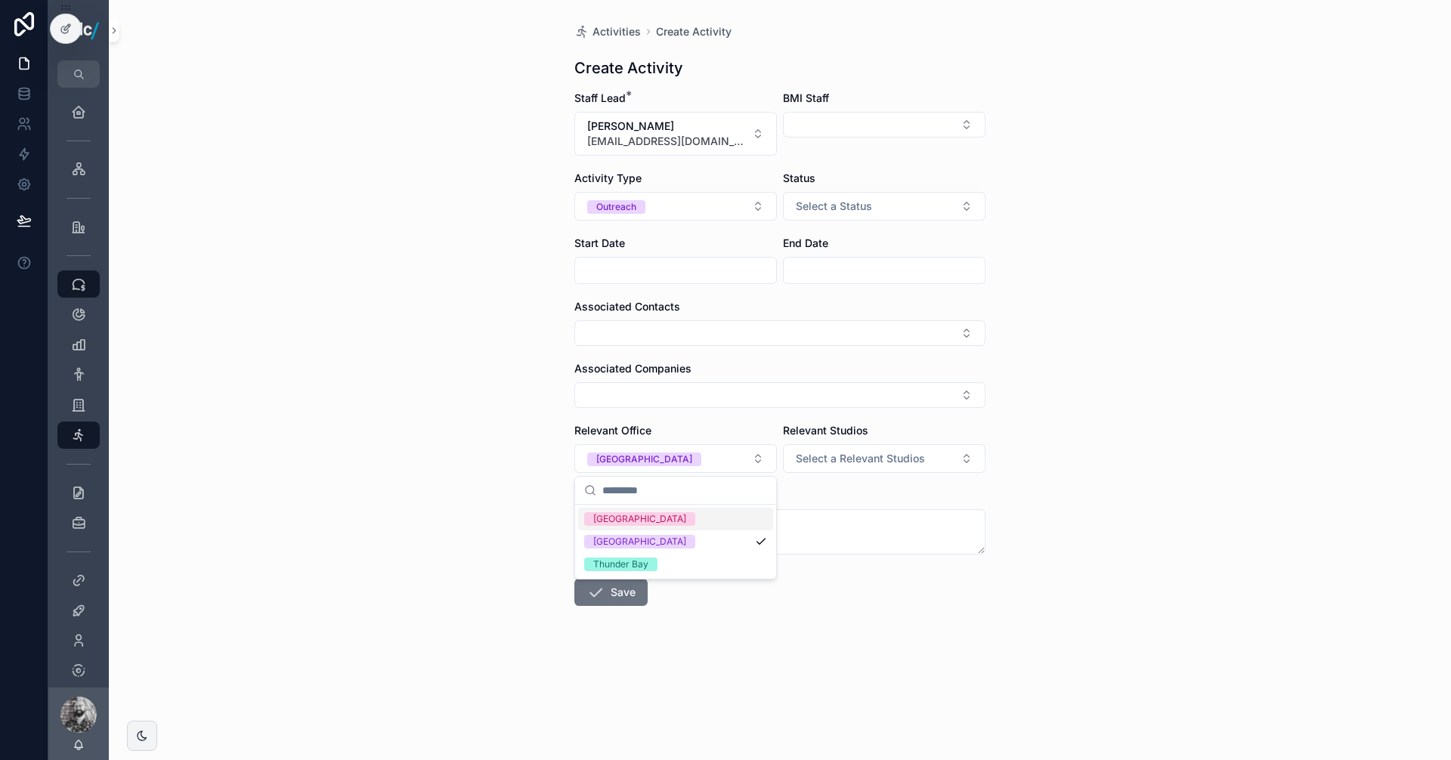
click at [859, 442] on div "Relevant Studios Select a Relevant Studios" at bounding box center [884, 448] width 203 height 50
click at [857, 455] on span "Select a Relevant Studios" at bounding box center [860, 458] width 129 height 15
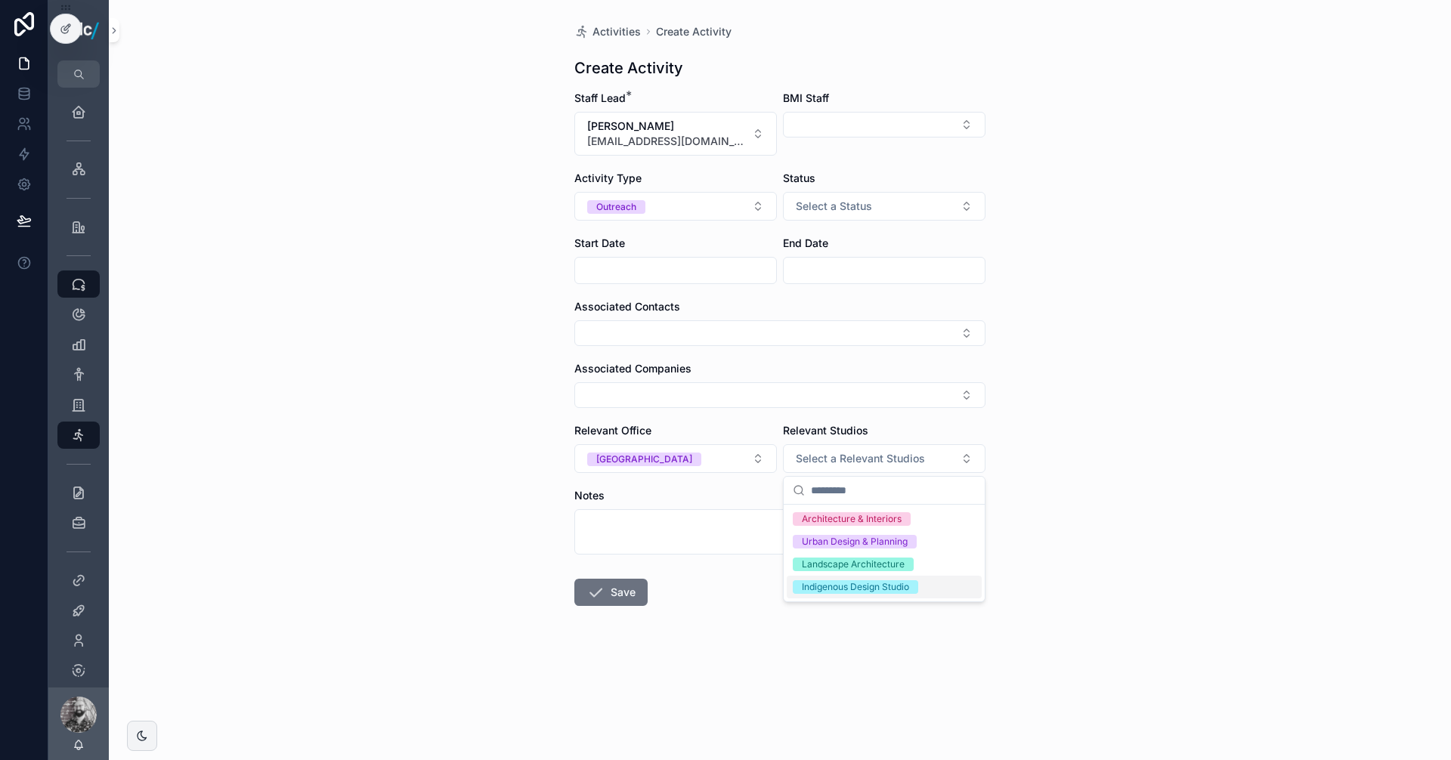
click at [843, 588] on div "Indigenous Design Studio" at bounding box center [855, 587] width 107 height 14
click at [711, 409] on form "Staff Lead * [PERSON_NAME] [EMAIL_ADDRESS][DOMAIN_NAME] BMI Staff Activity Type…" at bounding box center [779, 397] width 411 height 612
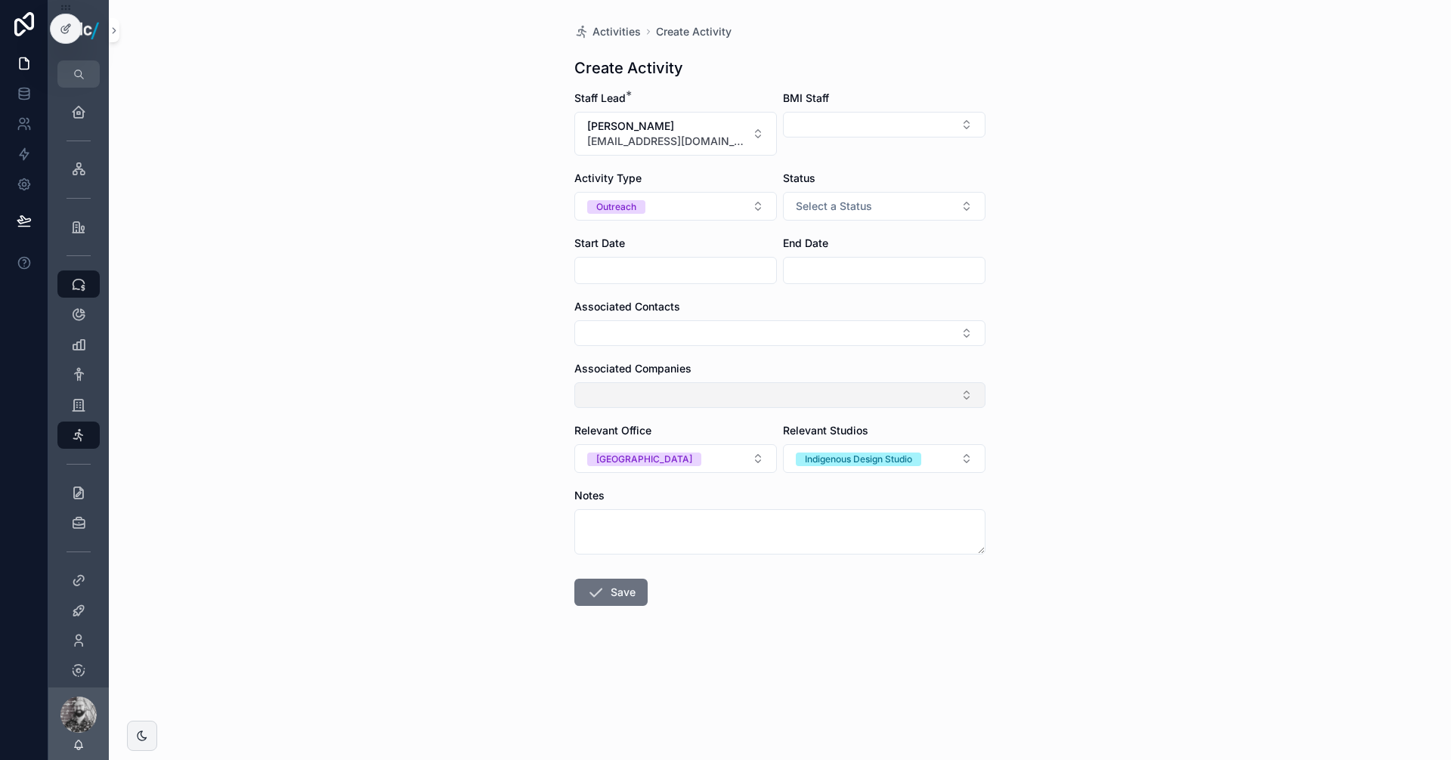
drag, startPoint x: 640, startPoint y: 395, endPoint x: 646, endPoint y: 390, distance: 8.0
click at [641, 394] on button "Select Button" at bounding box center [779, 395] width 411 height 26
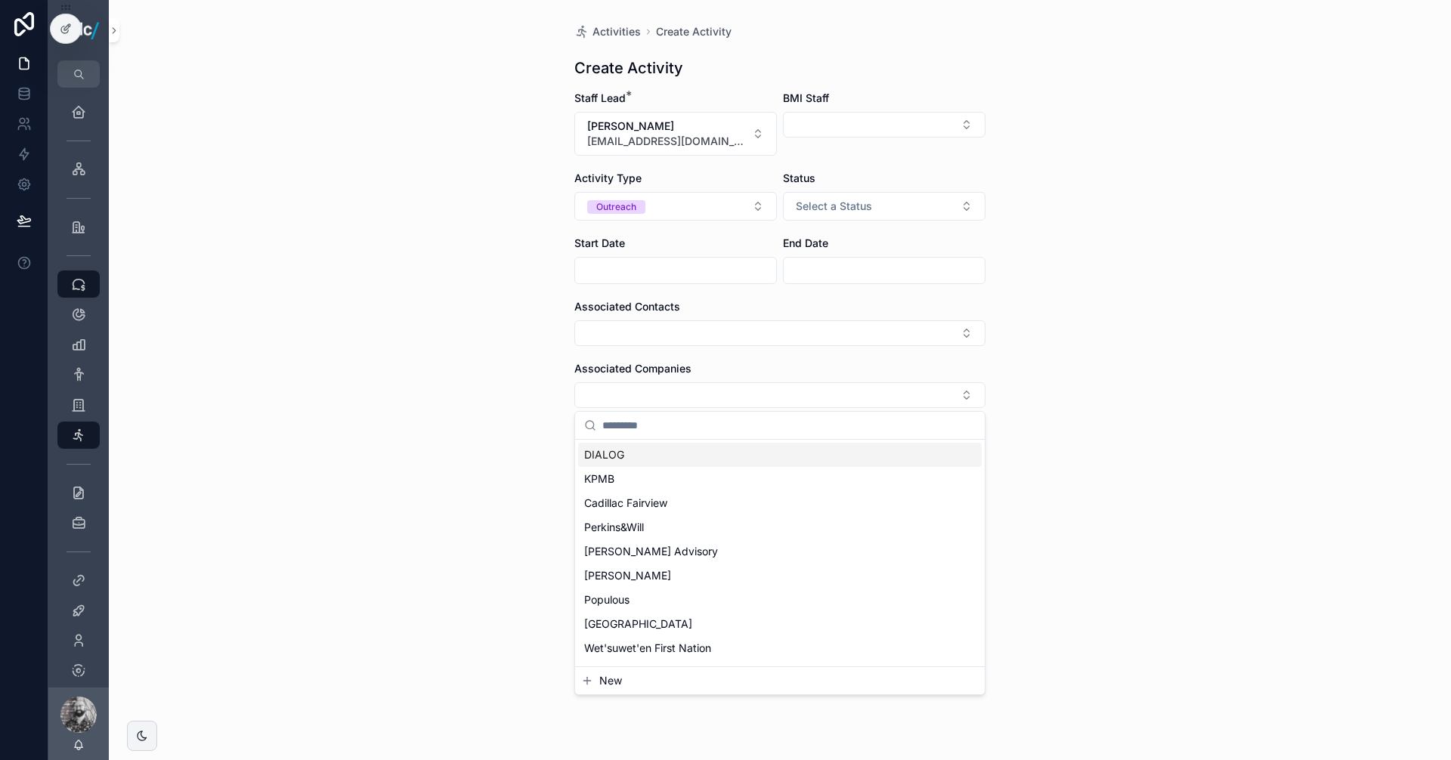
type input "**********"
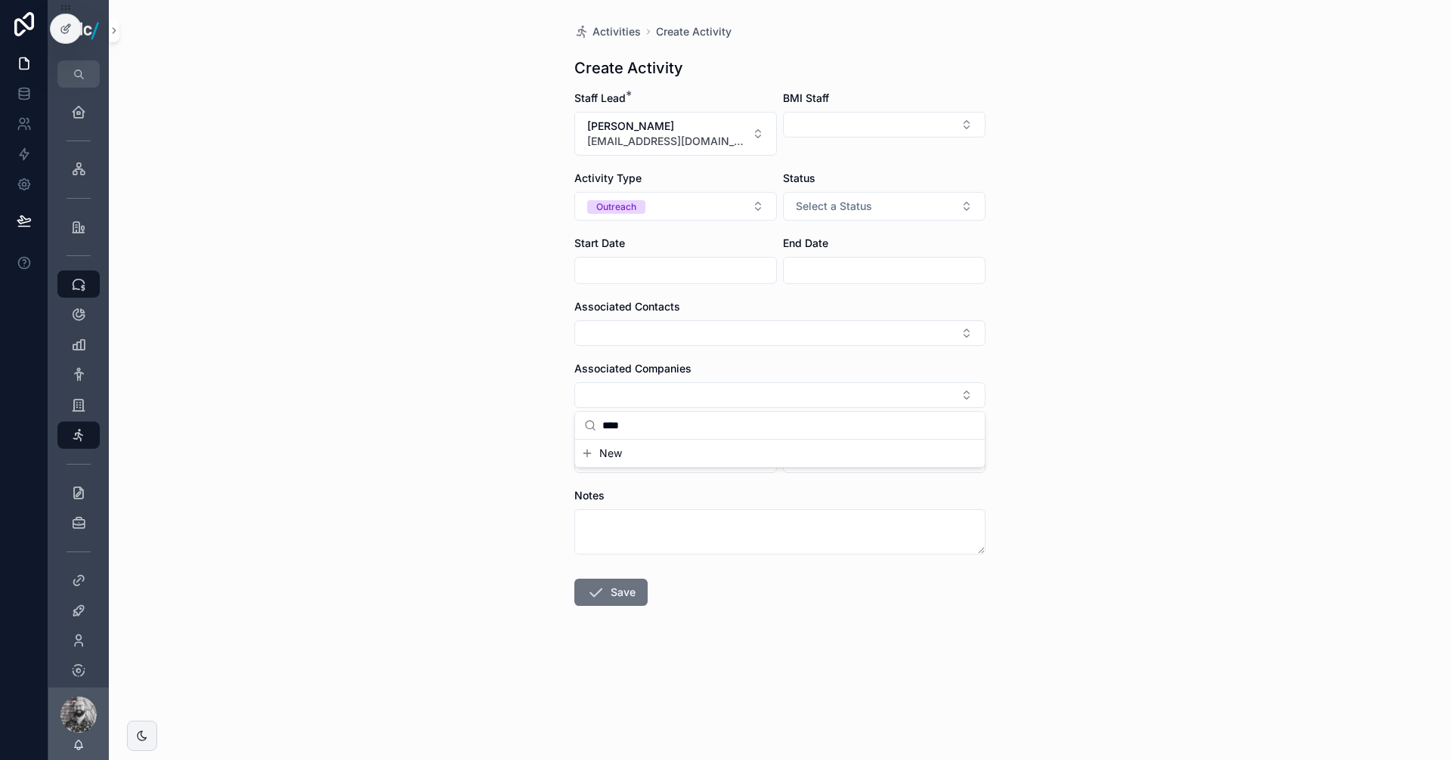
type input "***"
click at [631, 453] on button "New" at bounding box center [779, 453] width 397 height 15
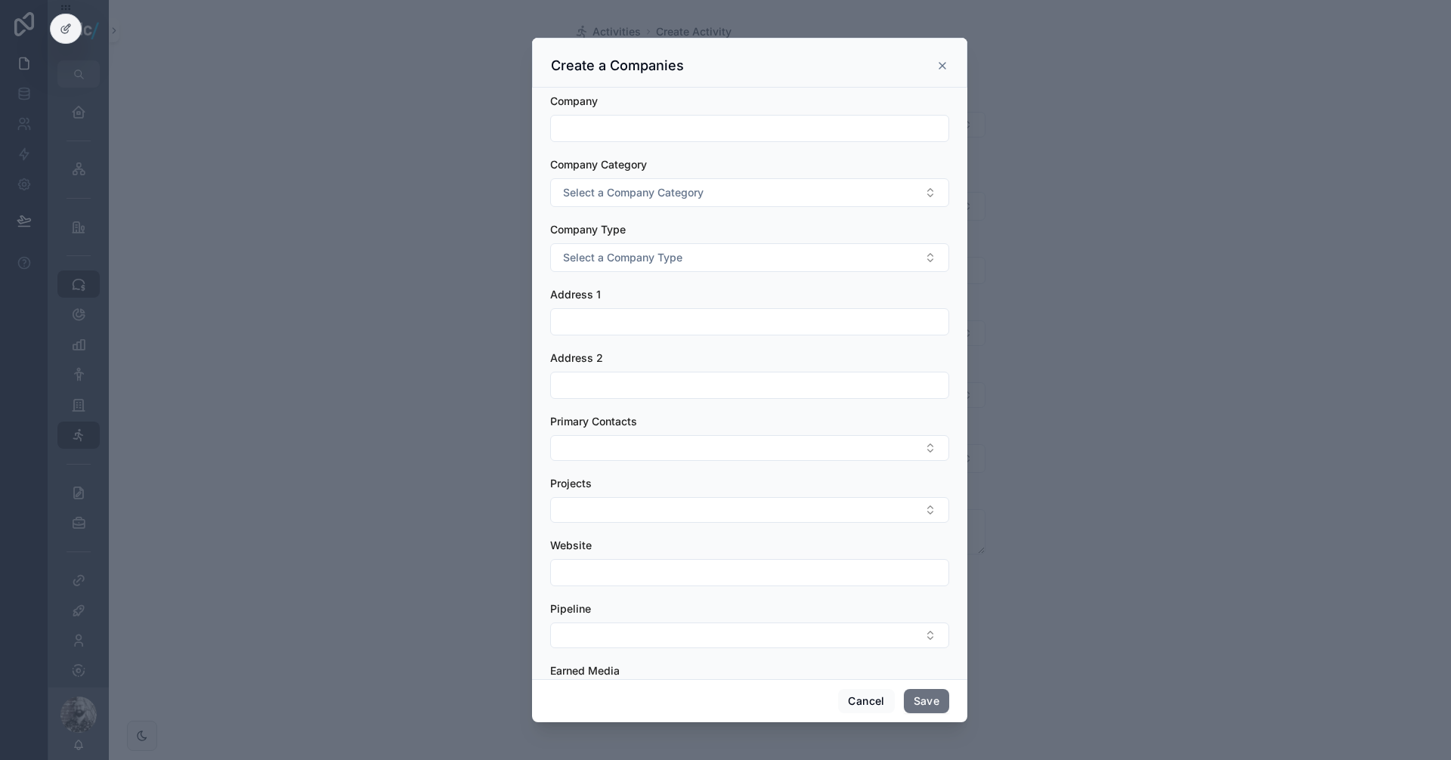
click at [601, 112] on div "Company" at bounding box center [749, 118] width 399 height 48
click at [605, 132] on input "scrollable content" at bounding box center [749, 128] width 397 height 21
paste input "**********"
type input "**********"
click at [670, 182] on button "Select a Company Category" at bounding box center [749, 192] width 399 height 29
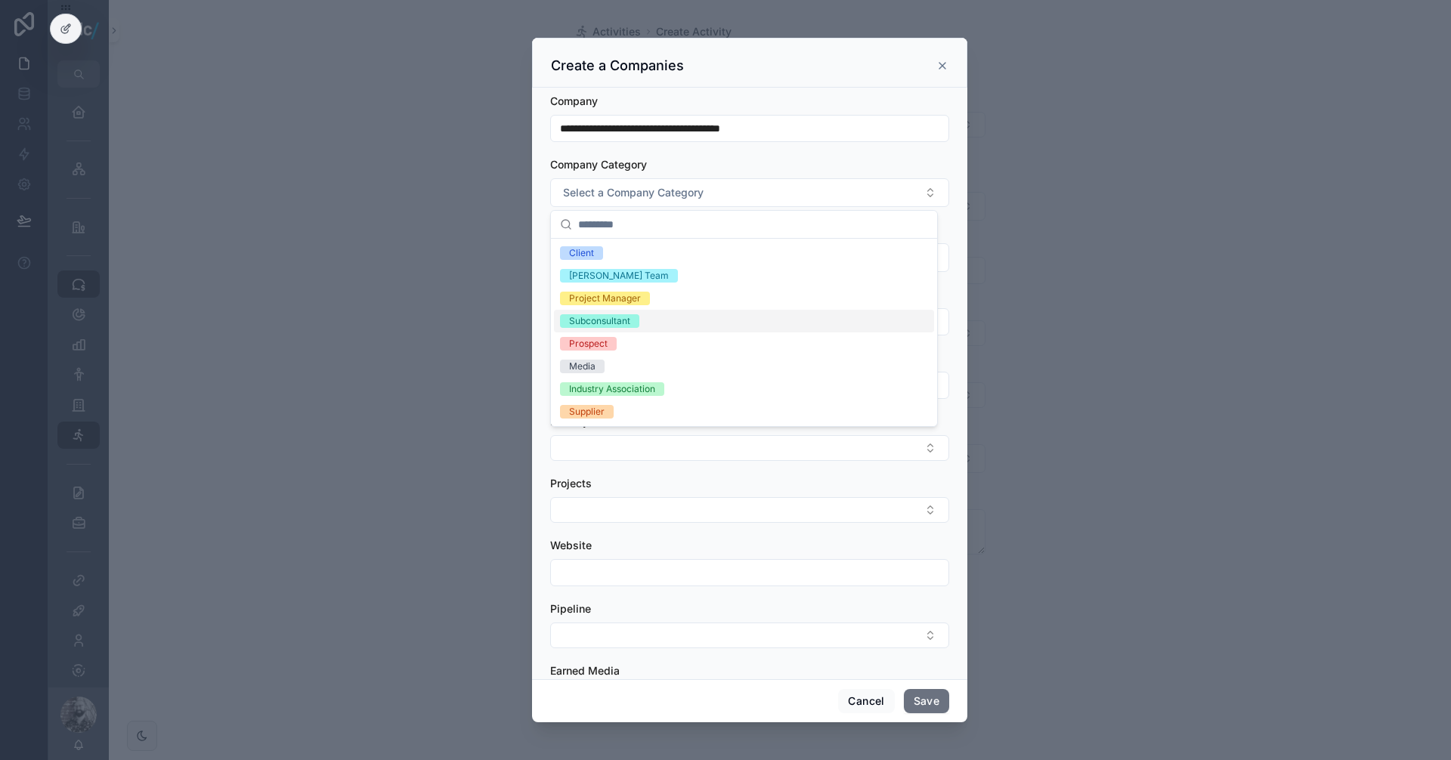
click at [623, 316] on div "Subconsultant" at bounding box center [599, 321] width 61 height 14
click at [540, 233] on div "**********" at bounding box center [749, 384] width 435 height 592
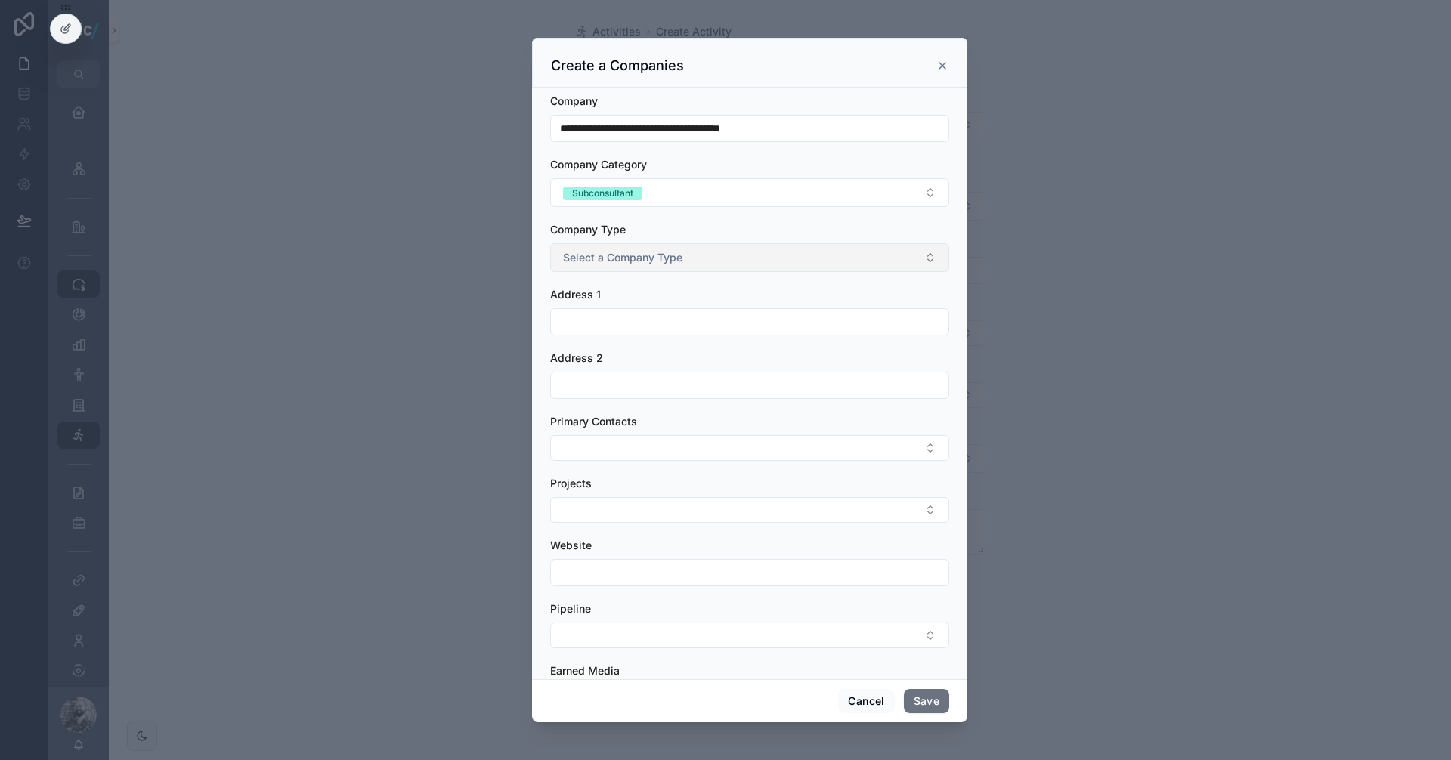
click at [599, 258] on span "Select a Company Type" at bounding box center [622, 257] width 119 height 15
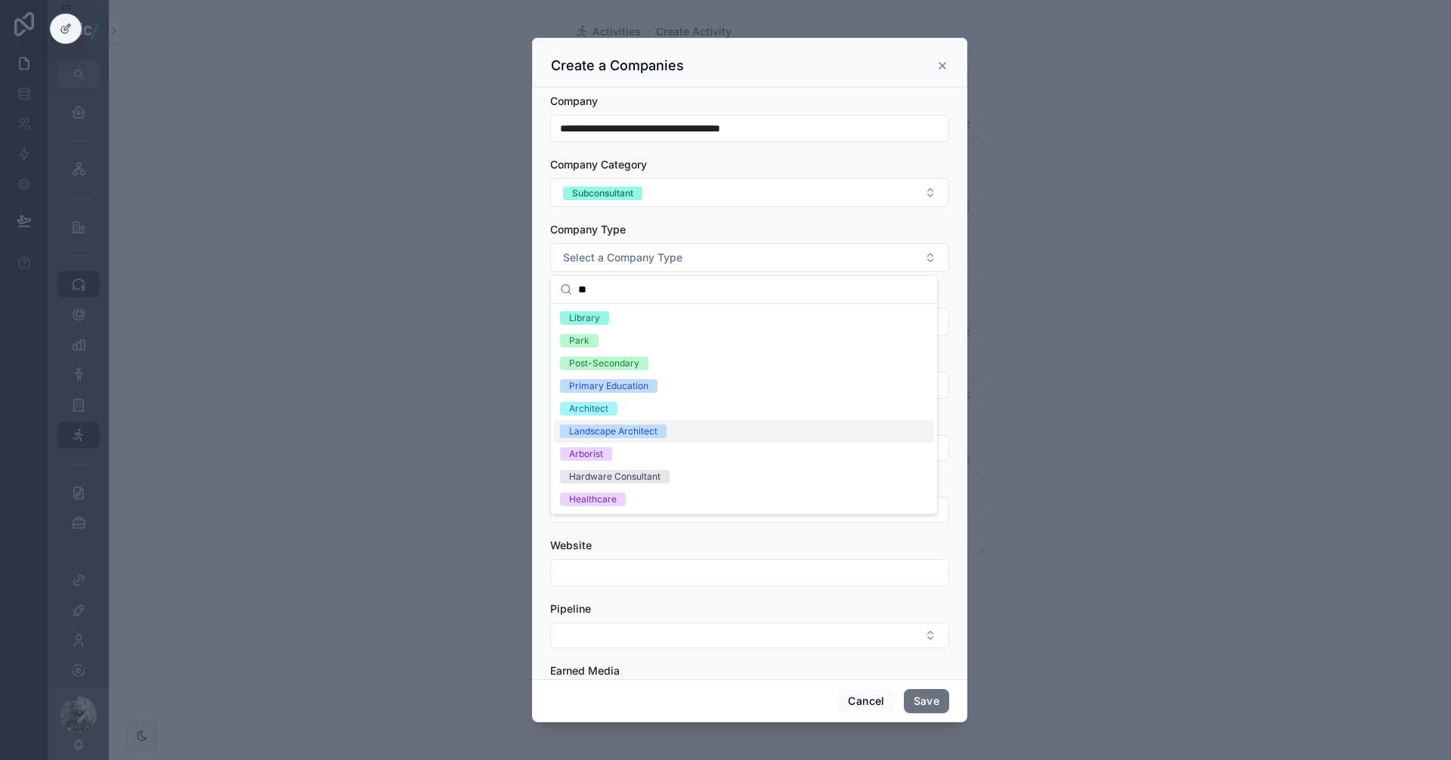
type input "**"
click at [628, 431] on div "Landscape Architect" at bounding box center [613, 432] width 88 height 14
click at [613, 404] on span "Architect" at bounding box center [588, 409] width 57 height 14
click at [760, 261] on button "Landscape Architect Architect" at bounding box center [749, 257] width 399 height 29
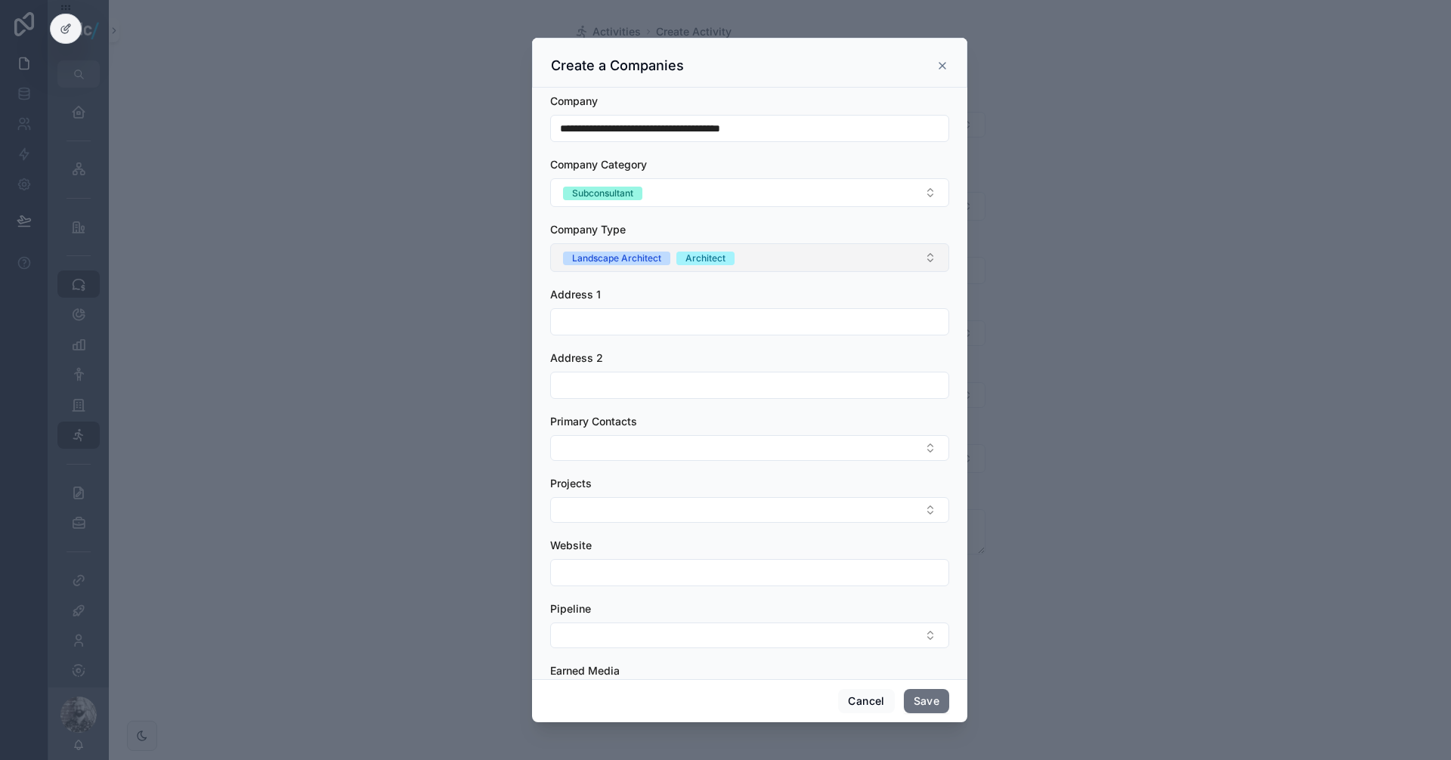
click at [760, 261] on button "Landscape Architect Architect" at bounding box center [749, 257] width 399 height 29
type input "*****"
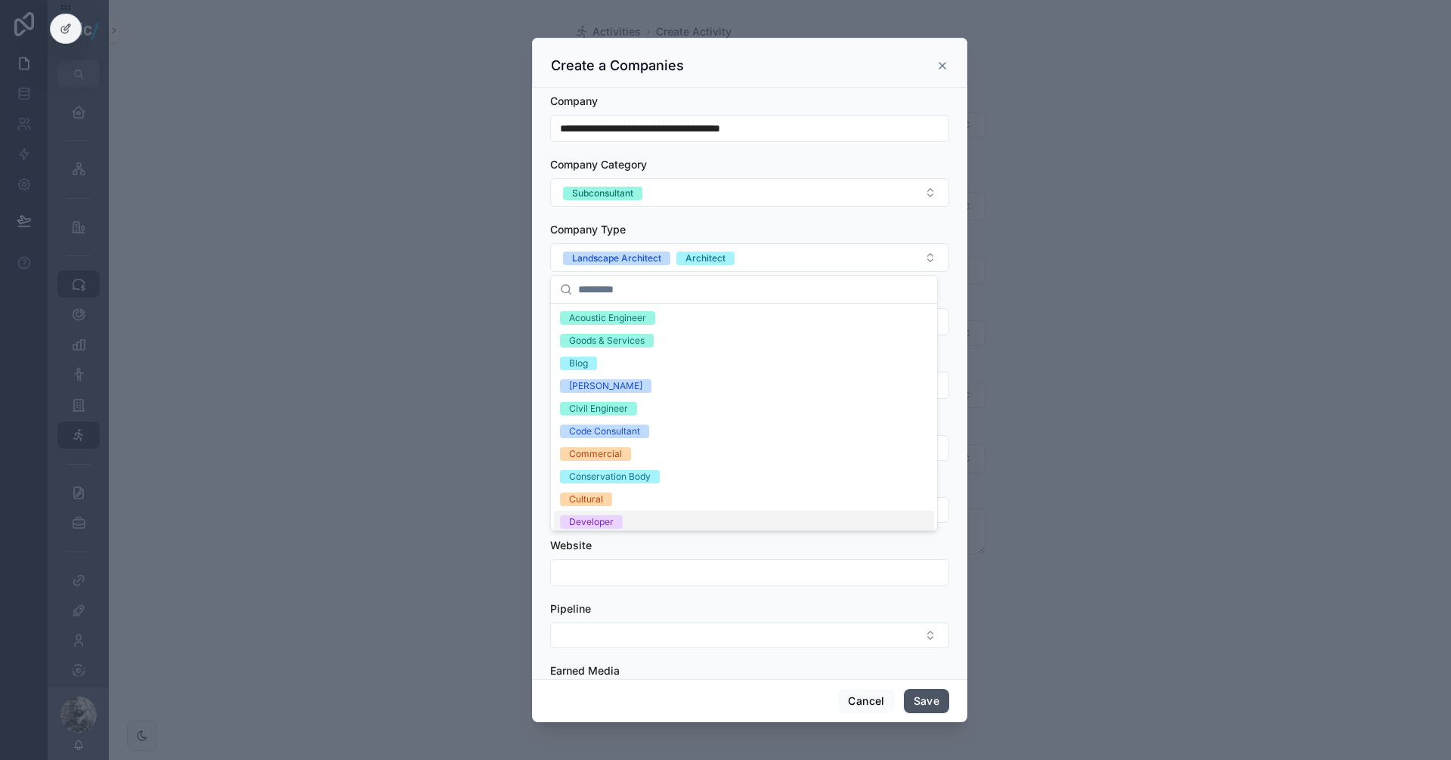
click at [930, 701] on button "Save" at bounding box center [926, 701] width 45 height 24
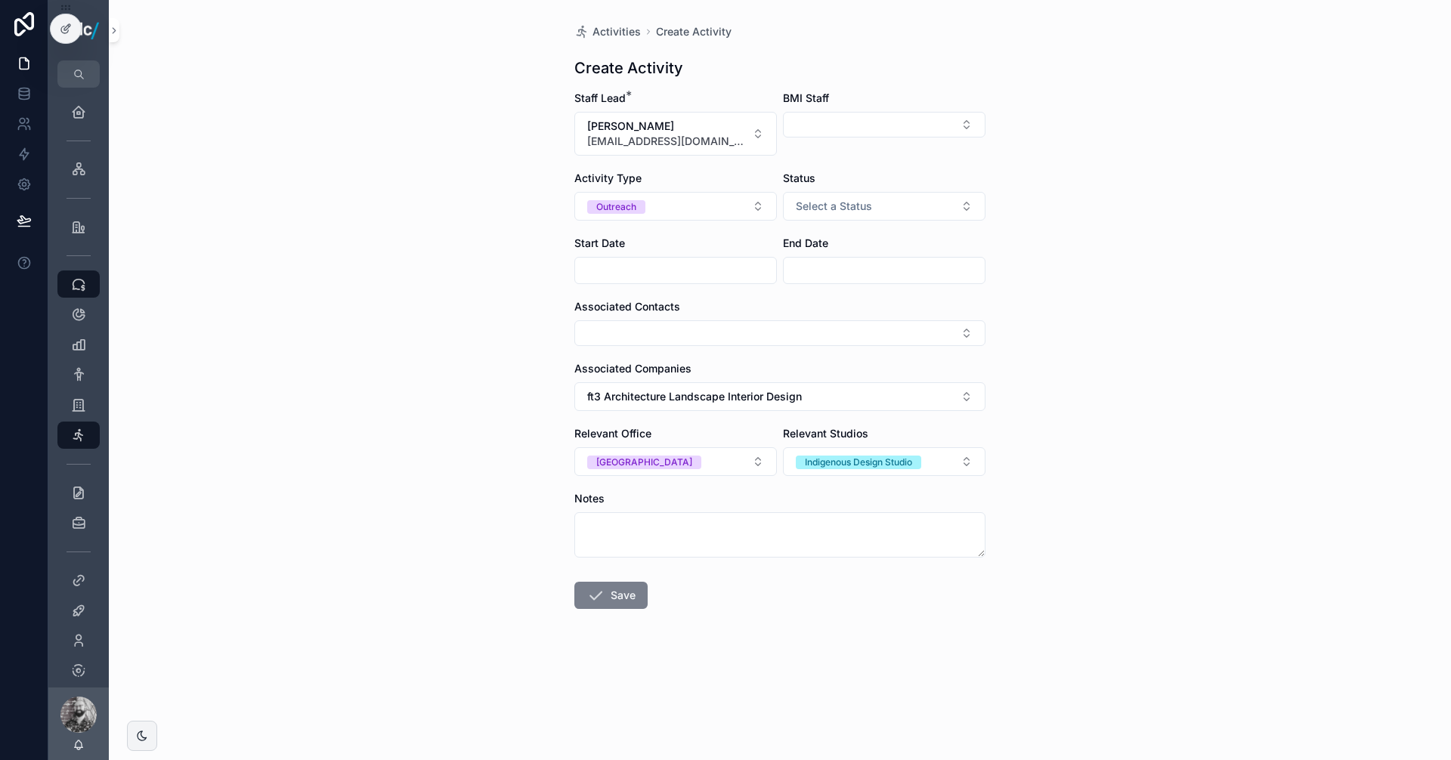
click at [630, 602] on button "Save" at bounding box center [610, 595] width 73 height 27
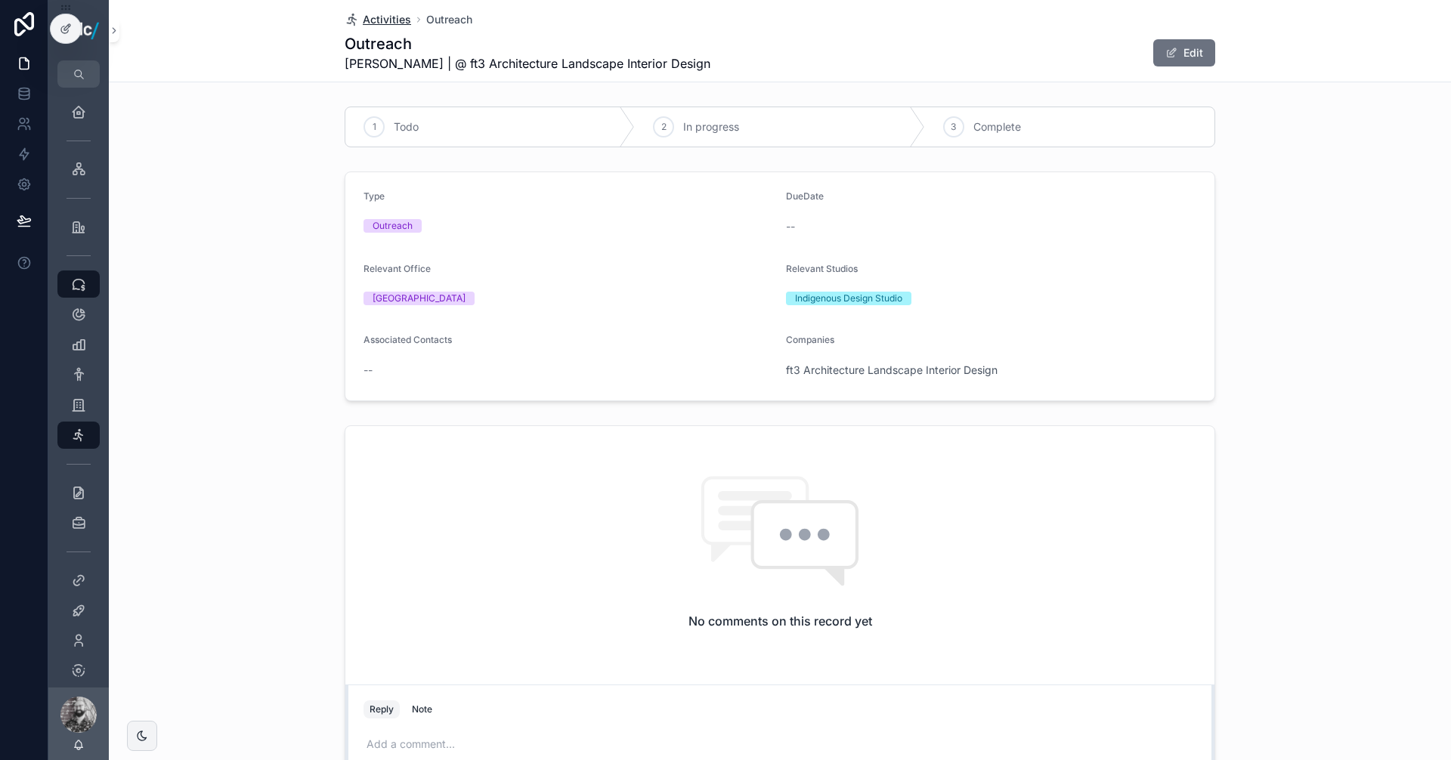
click at [394, 20] on span "Activities" at bounding box center [387, 19] width 48 height 15
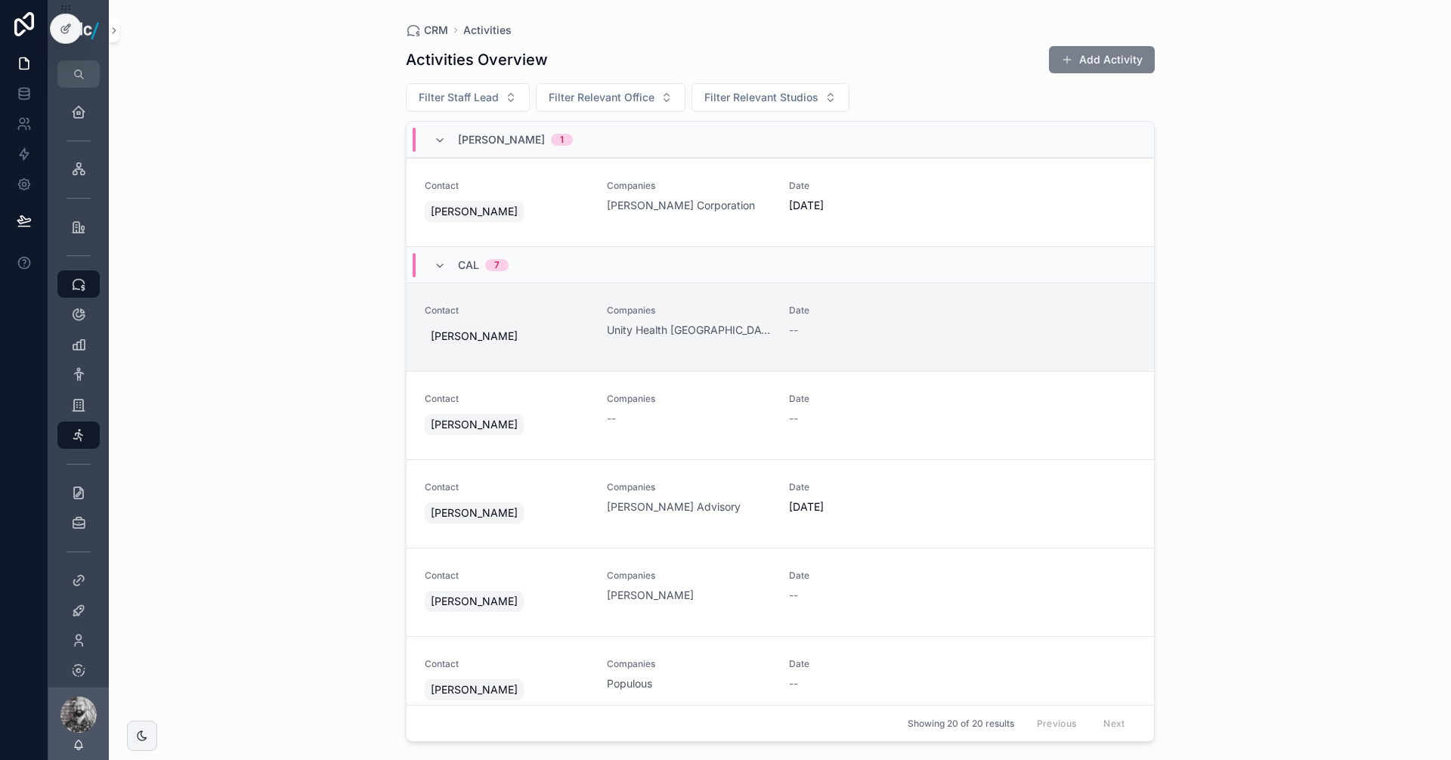
click at [1078, 64] on button "Add Activity" at bounding box center [1102, 59] width 106 height 27
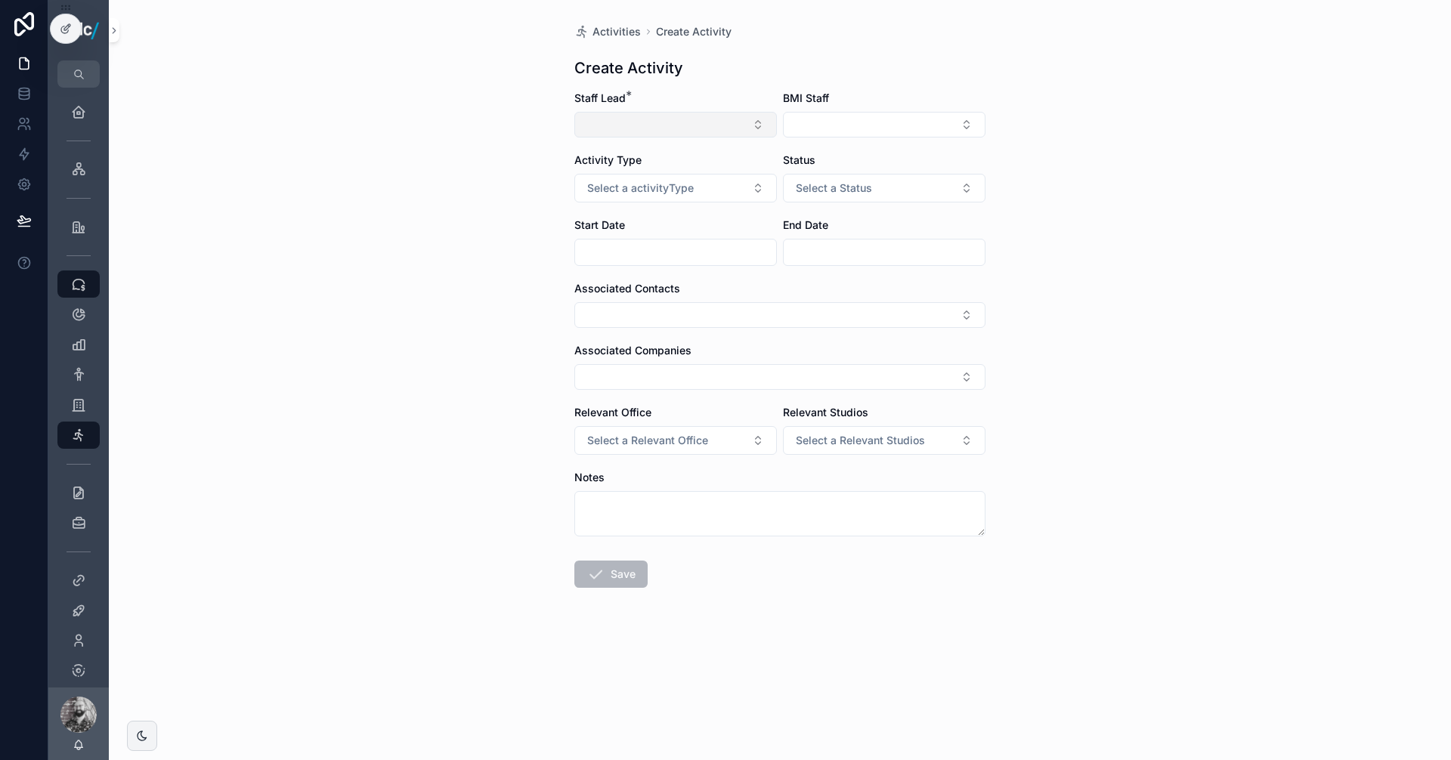
click at [652, 125] on button "Select Button" at bounding box center [675, 125] width 203 height 26
type input "**"
click at [642, 188] on span "Khatereh Baharikhoob" at bounding box center [666, 184] width 165 height 15
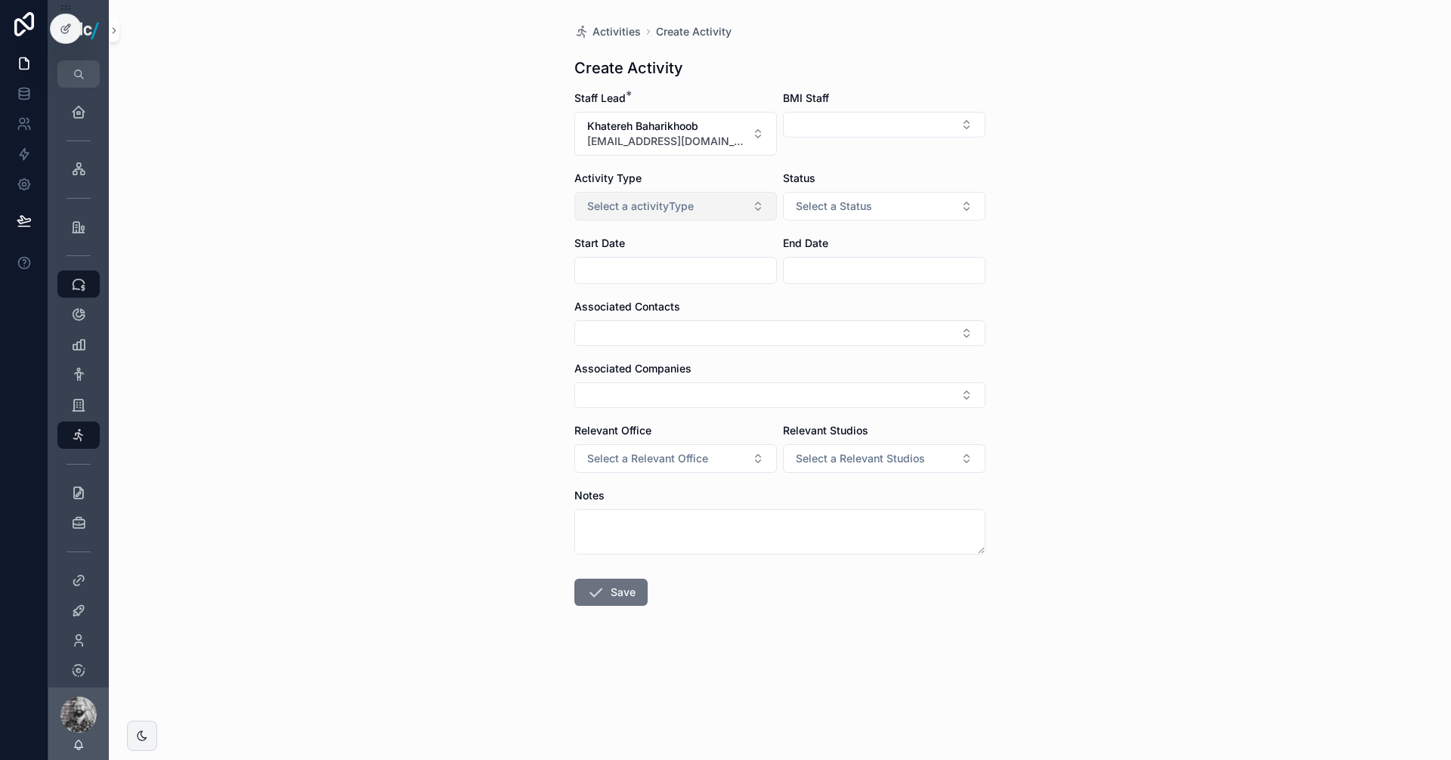
click at [682, 196] on button "Select a activityType" at bounding box center [675, 206] width 203 height 29
click at [618, 281] on div "Outreach" at bounding box center [675, 289] width 195 height 23
click at [852, 219] on button "Select a Status" at bounding box center [884, 206] width 203 height 29
click at [817, 263] on div "Todo" at bounding box center [812, 267] width 21 height 14
click at [594, 330] on button "Select Button" at bounding box center [779, 333] width 411 height 26
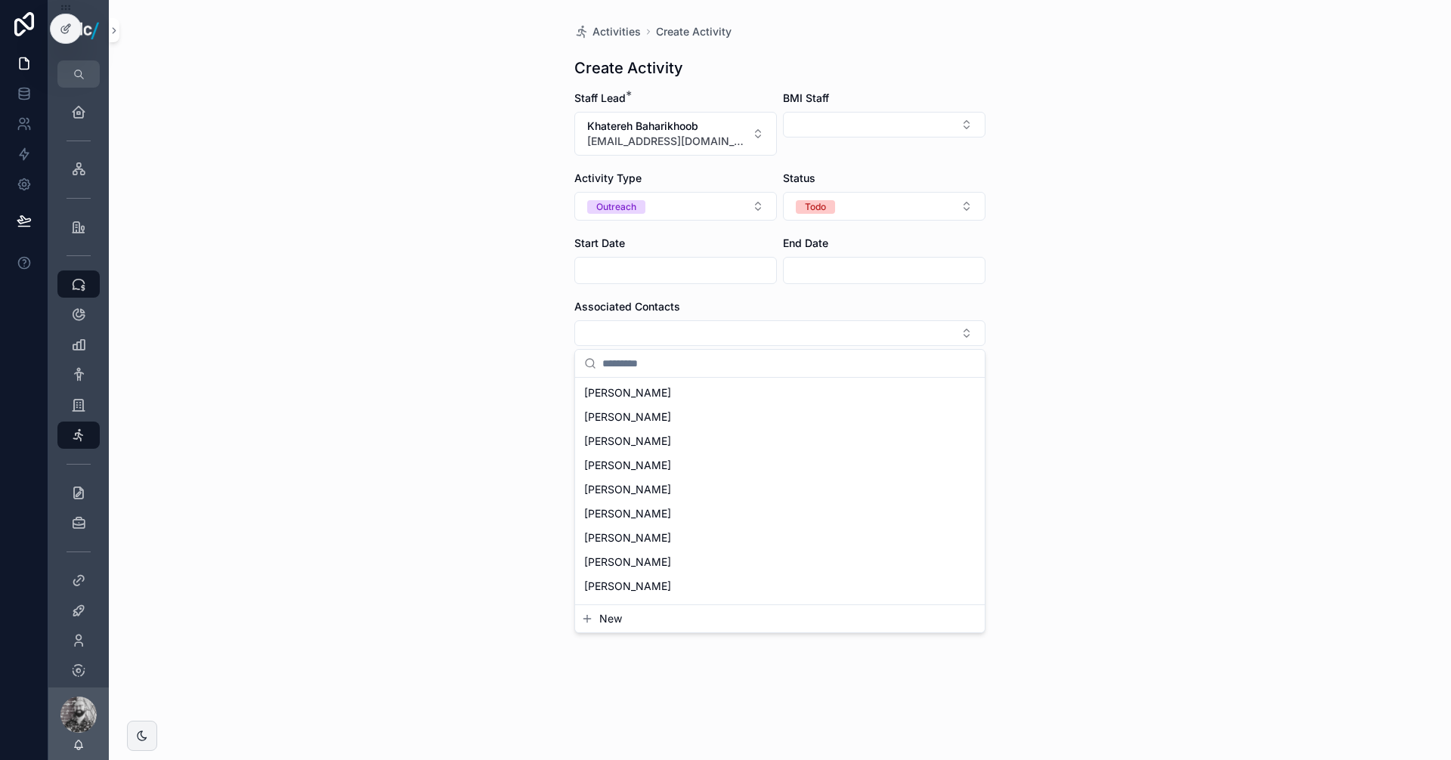
click at [606, 618] on span "New" at bounding box center [610, 618] width 23 height 15
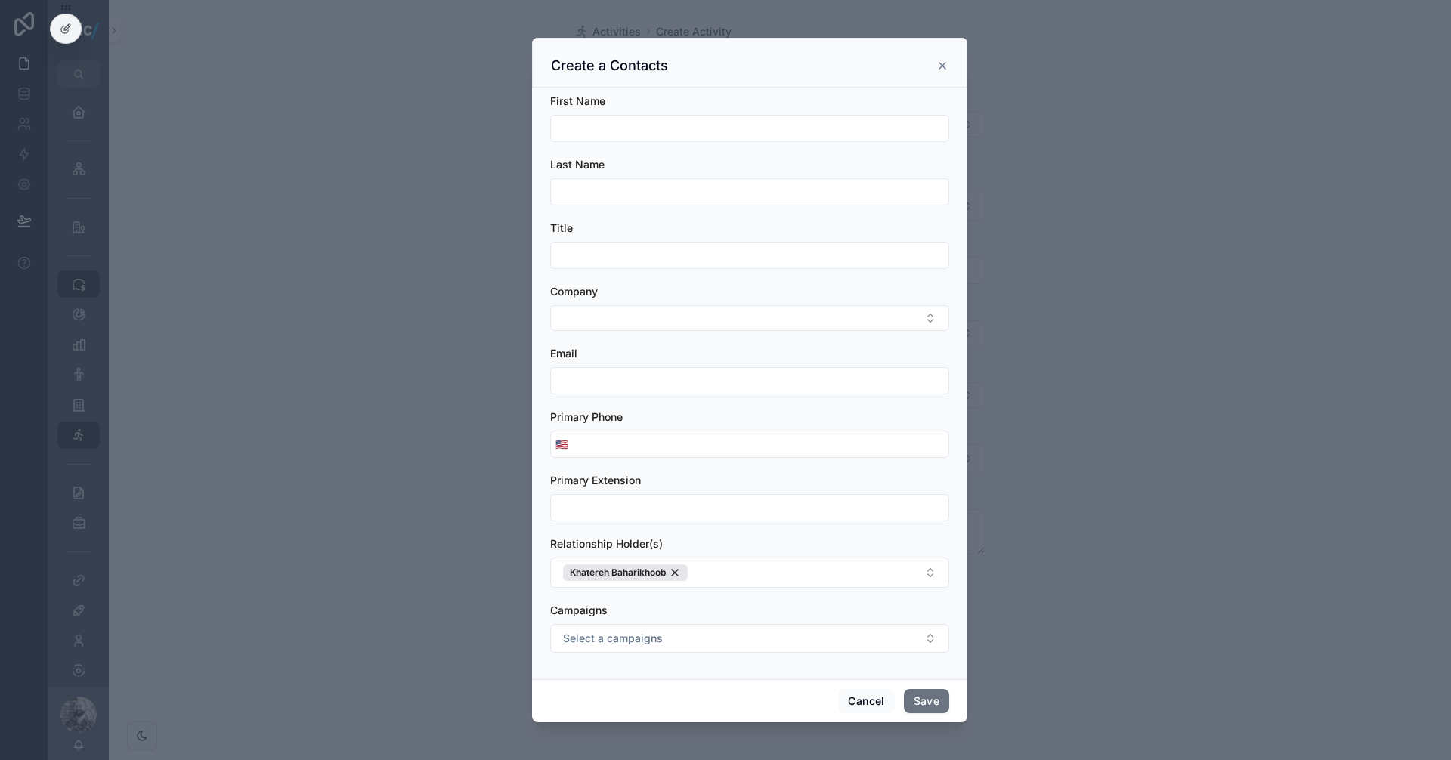
click at [621, 125] on input "scrollable content" at bounding box center [749, 128] width 397 height 21
paste input "**********"
click at [577, 128] on input "**********" at bounding box center [749, 128] width 397 height 21
type input "***"
click at [580, 187] on input "scrollable content" at bounding box center [749, 191] width 397 height 21
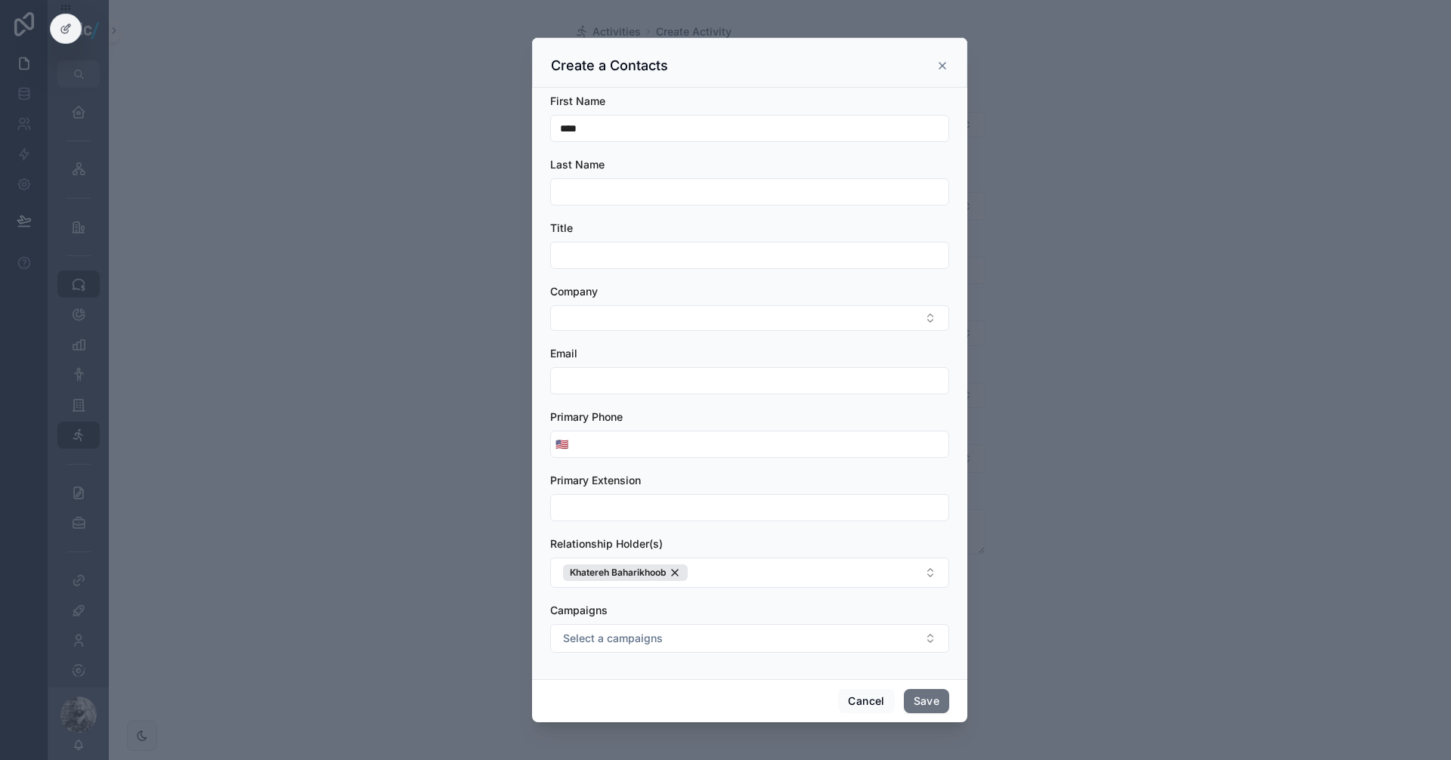
paste input "*********"
drag, startPoint x: 561, startPoint y: 187, endPoint x: 526, endPoint y: 187, distance: 35.5
click at [536, 187] on div "First Name *** Last Name ********* Title Company Email Primary Phone 🇺🇸 Primary…" at bounding box center [749, 384] width 435 height 592
type input "*********"
click at [623, 126] on input "***" at bounding box center [749, 128] width 397 height 21
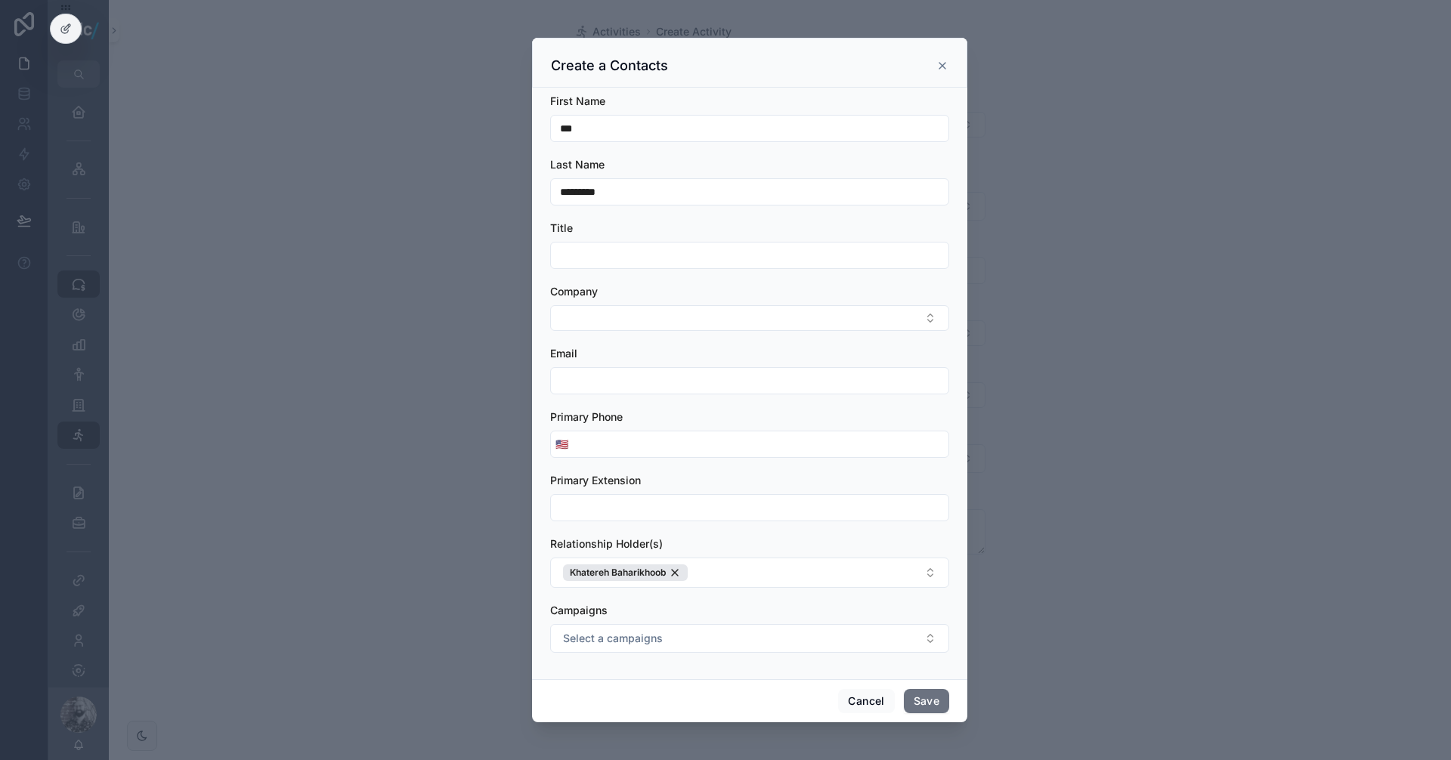
scroll to position [1, 0]
type input "***"
click at [651, 315] on button "Select Button" at bounding box center [749, 318] width 399 height 26
click at [542, 480] on div "First Name *** Last Name ********* Title Company Email Primary Phone 🇺🇸 Primary…" at bounding box center [749, 384] width 435 height 592
click at [576, 313] on button "Select Button" at bounding box center [749, 318] width 399 height 26
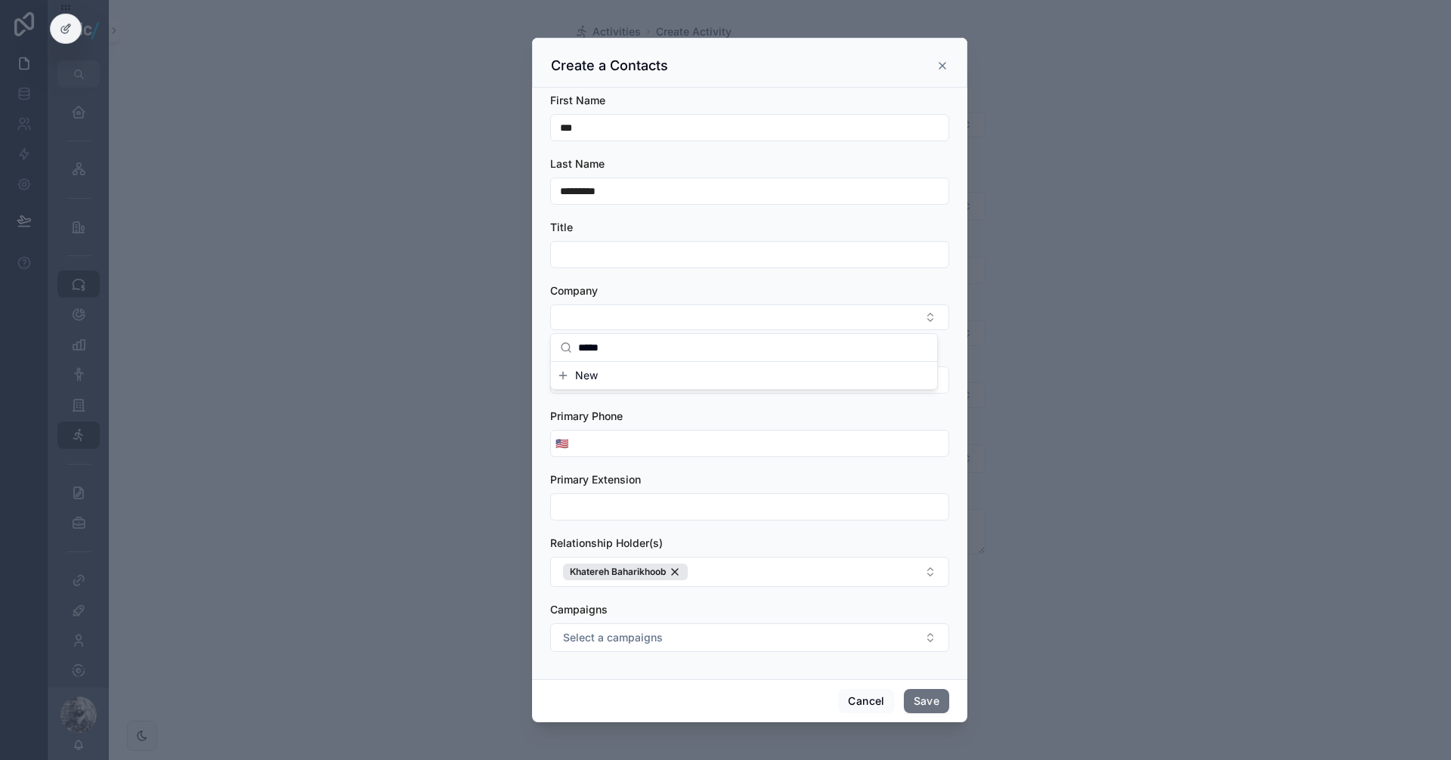
type input "*****"
click at [586, 379] on span "New" at bounding box center [586, 375] width 23 height 15
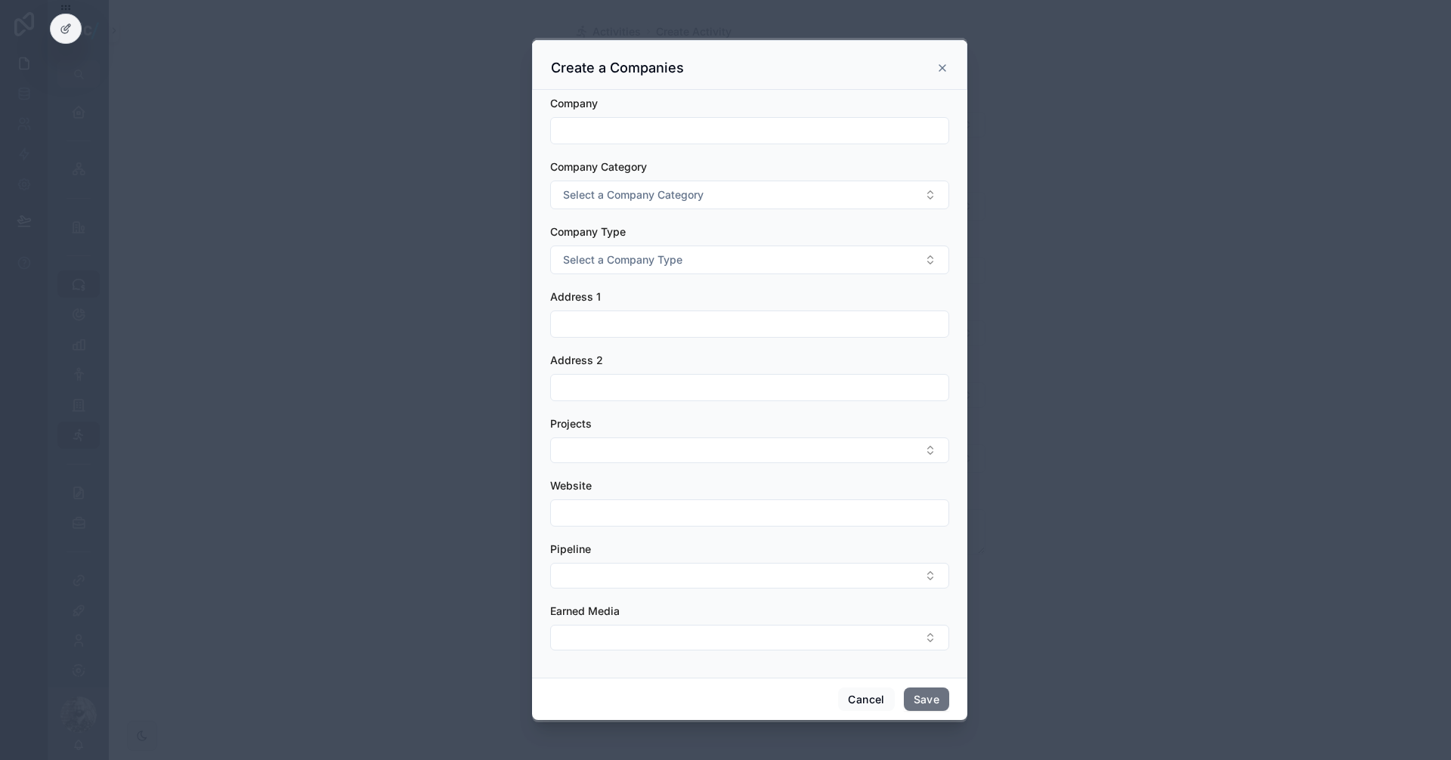
click at [589, 124] on input "scrollable content" at bounding box center [749, 130] width 397 height 21
type input "*****"
click at [634, 193] on span "Select a Company Category" at bounding box center [633, 194] width 141 height 15
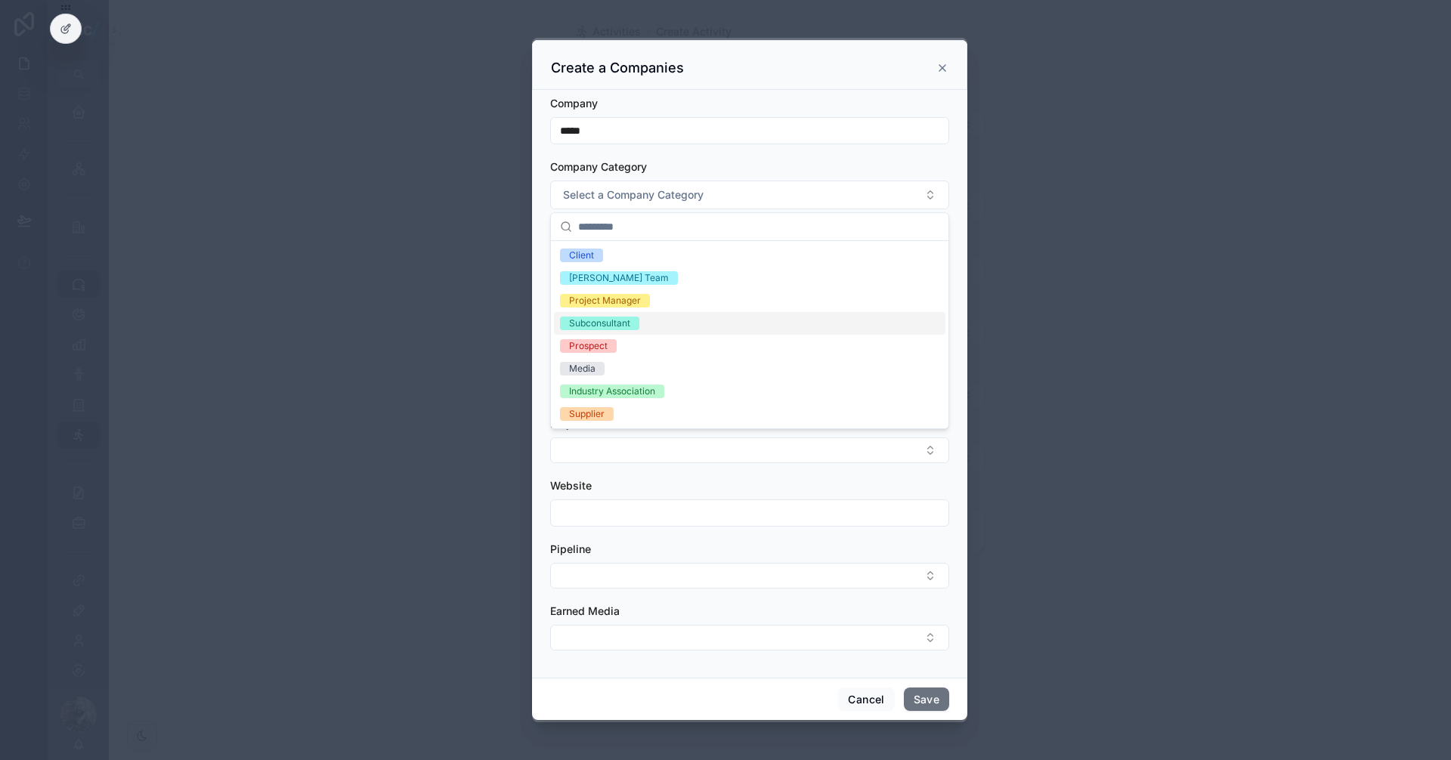
click at [626, 318] on div "Subconsultant" at bounding box center [599, 324] width 61 height 14
click at [714, 168] on div "Company Category" at bounding box center [749, 166] width 399 height 15
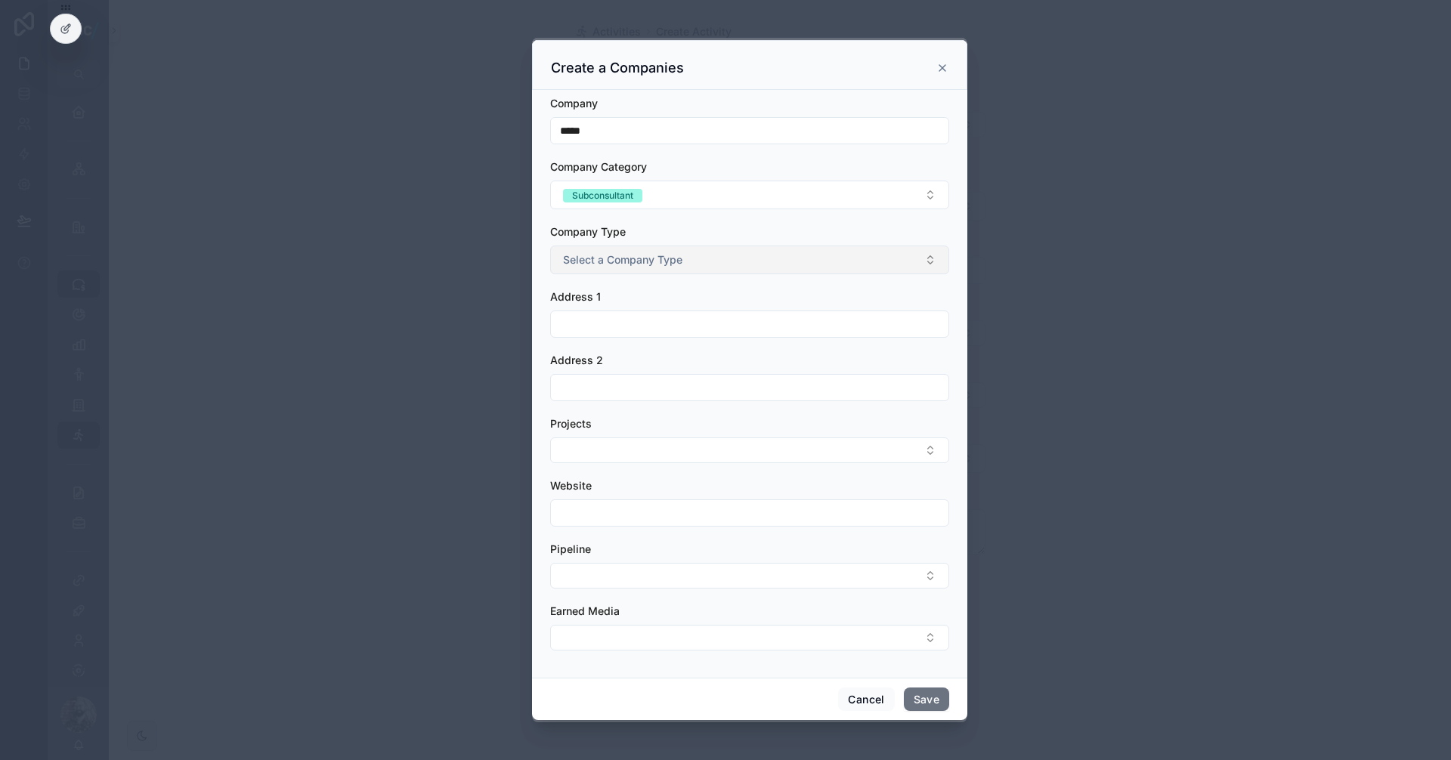
click at [657, 263] on span "Select a Company Type" at bounding box center [622, 259] width 119 height 15
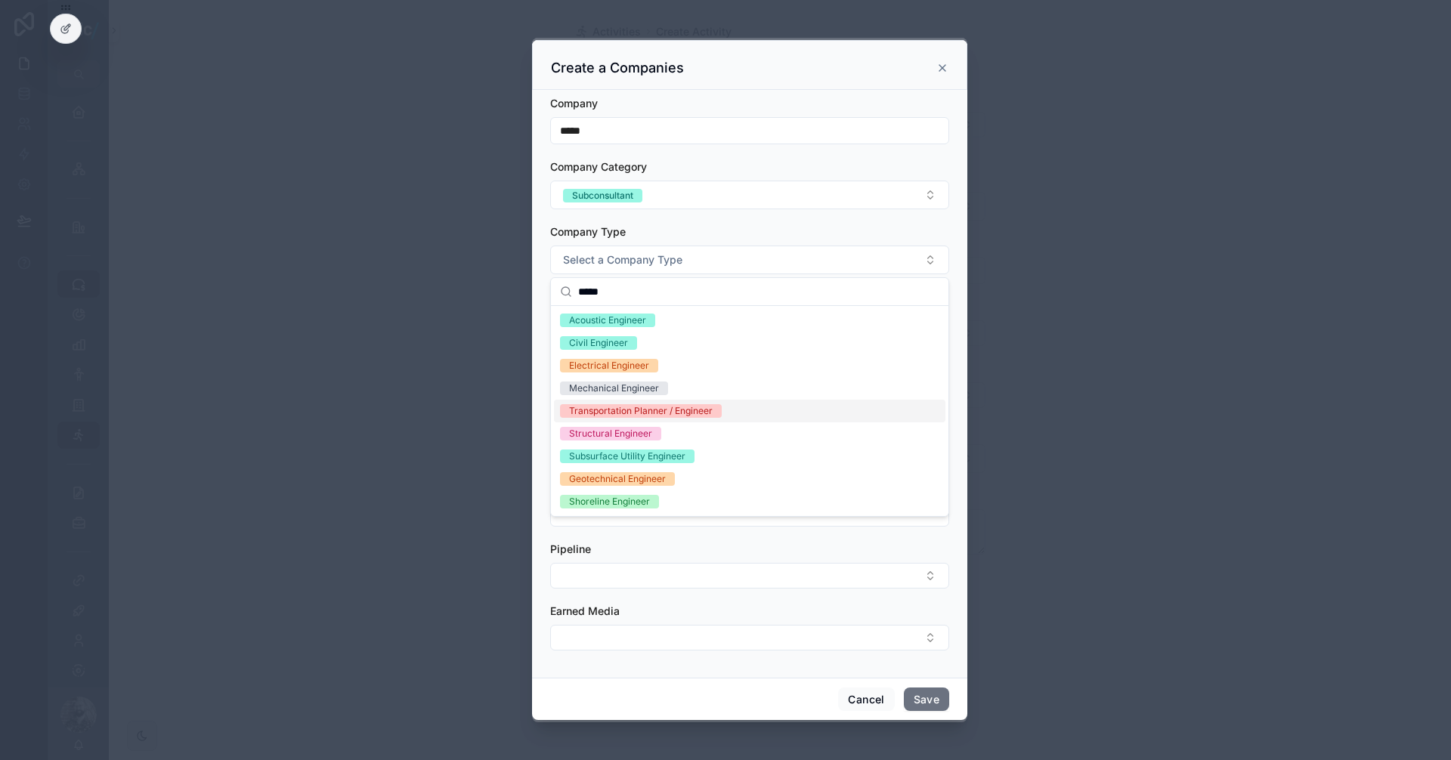
type input "*****"
click at [683, 419] on div "Transportation Planner / Engineer" at bounding box center [749, 411] width 391 height 23
click at [747, 229] on div "Company Type" at bounding box center [749, 231] width 399 height 15
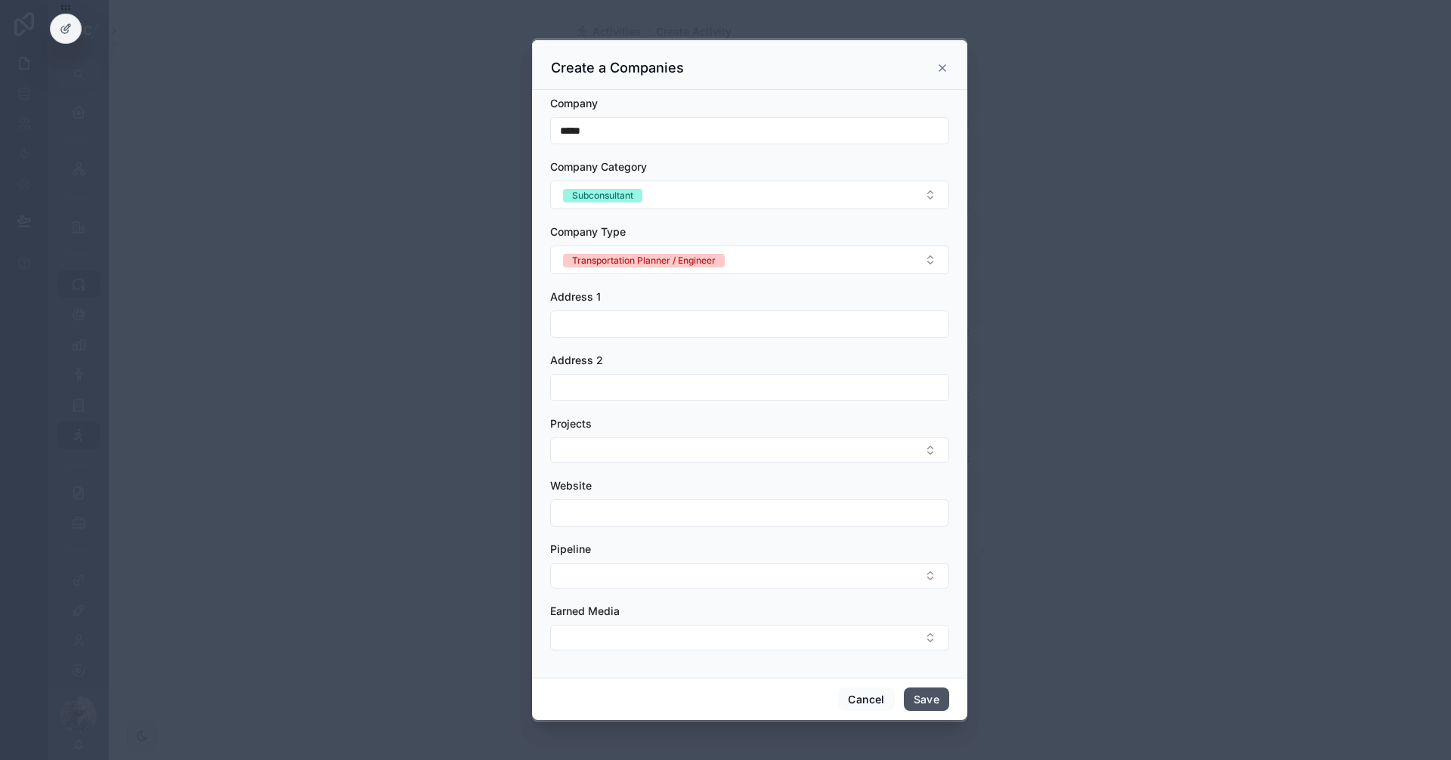
click at [920, 697] on button "Save" at bounding box center [926, 700] width 45 height 24
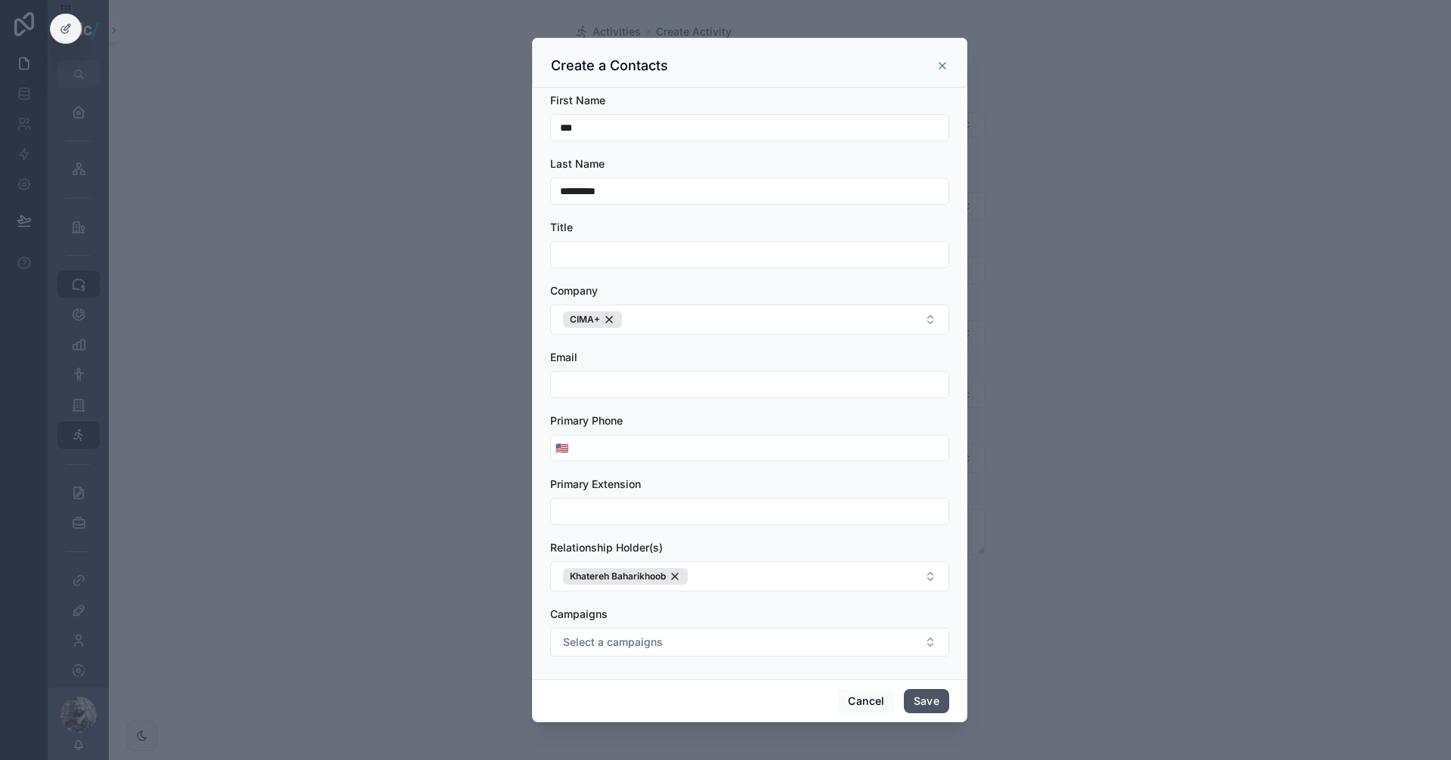
click at [918, 701] on button "Save" at bounding box center [926, 701] width 45 height 24
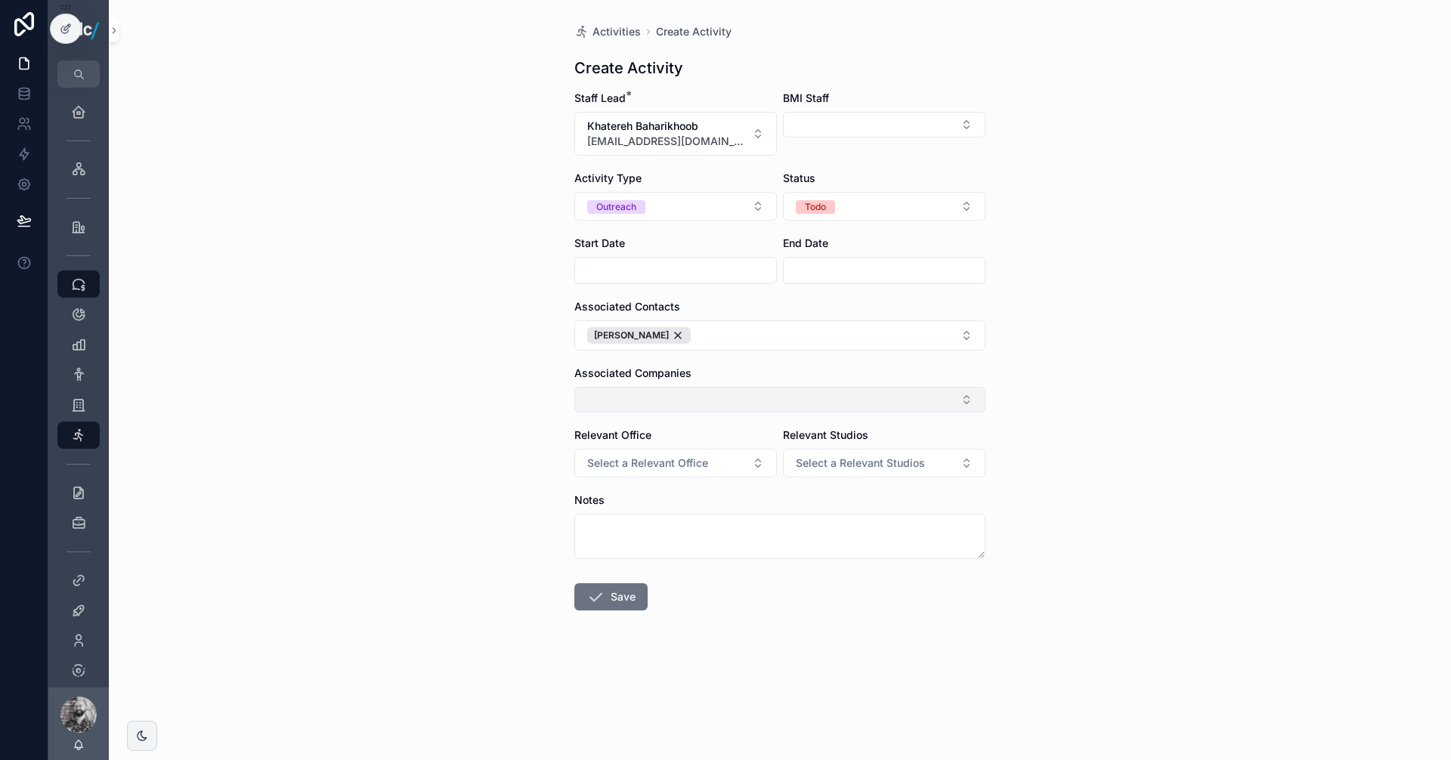
click at [784, 402] on button "Select Button" at bounding box center [779, 400] width 411 height 26
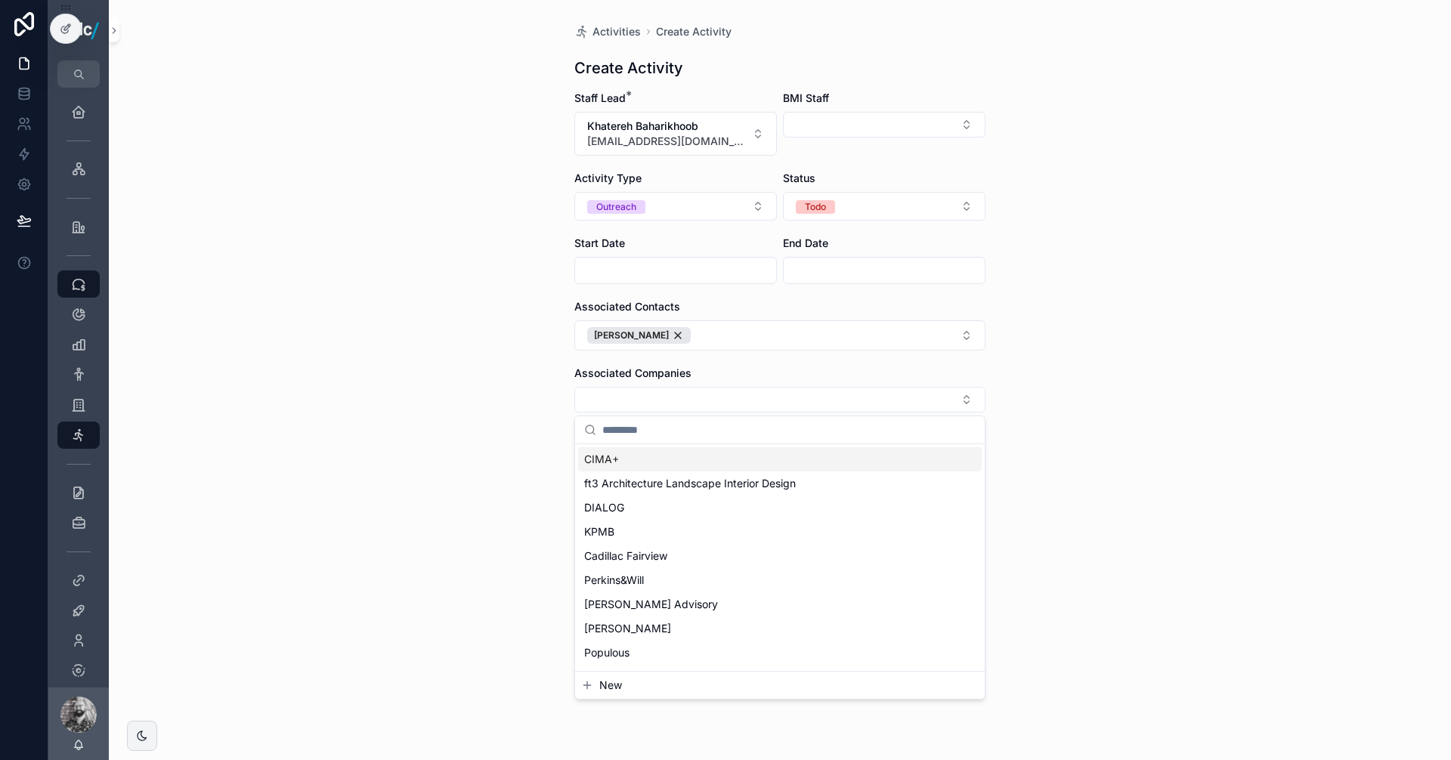
click at [624, 460] on div "CIMA+" at bounding box center [780, 459] width 404 height 24
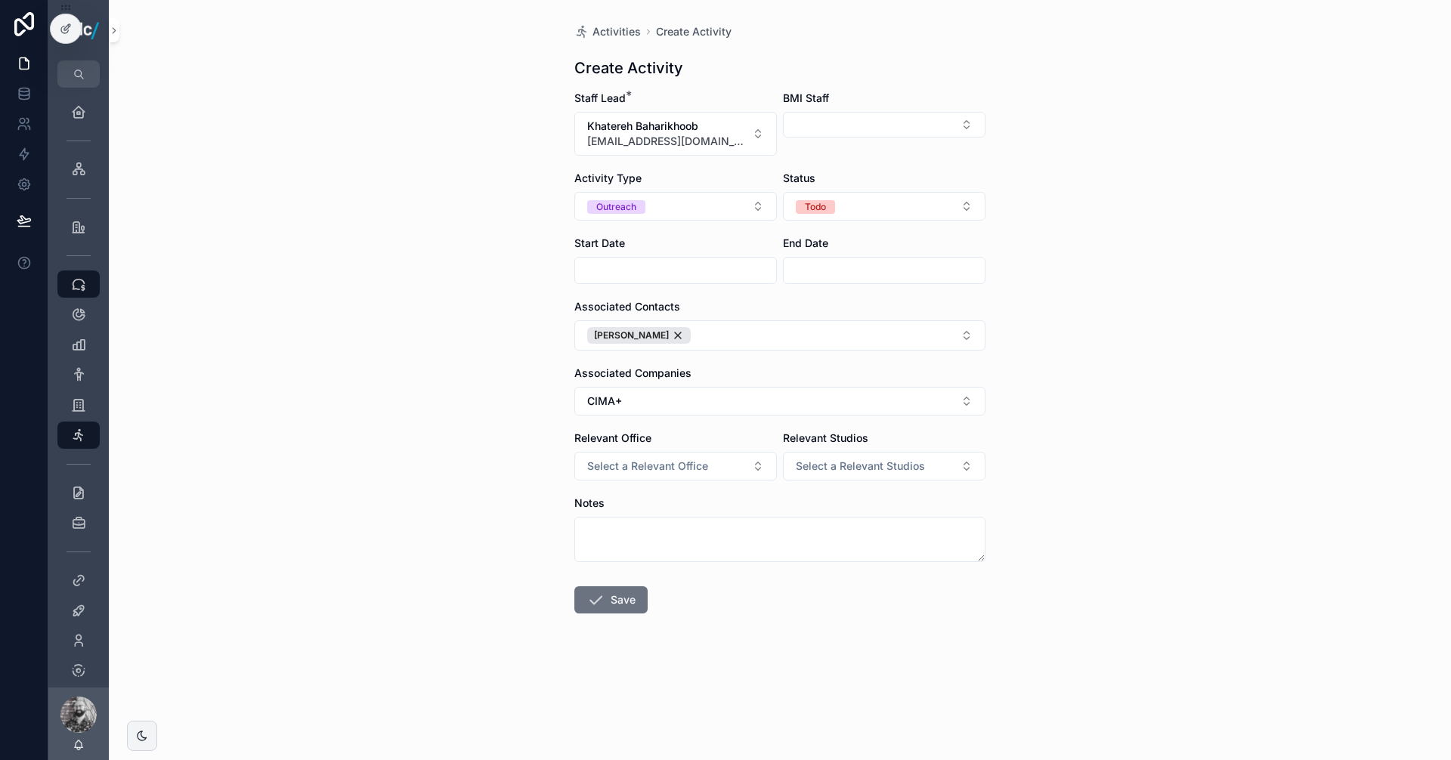
click at [1131, 346] on div "Activities Create Activity Create Activity Staff Lead * Khatereh Baharikhoob [E…" at bounding box center [780, 380] width 1342 height 760
click at [744, 462] on button "Select a Relevant Office" at bounding box center [675, 466] width 203 height 29
click at [636, 527] on div "[GEOGRAPHIC_DATA]" at bounding box center [675, 526] width 195 height 23
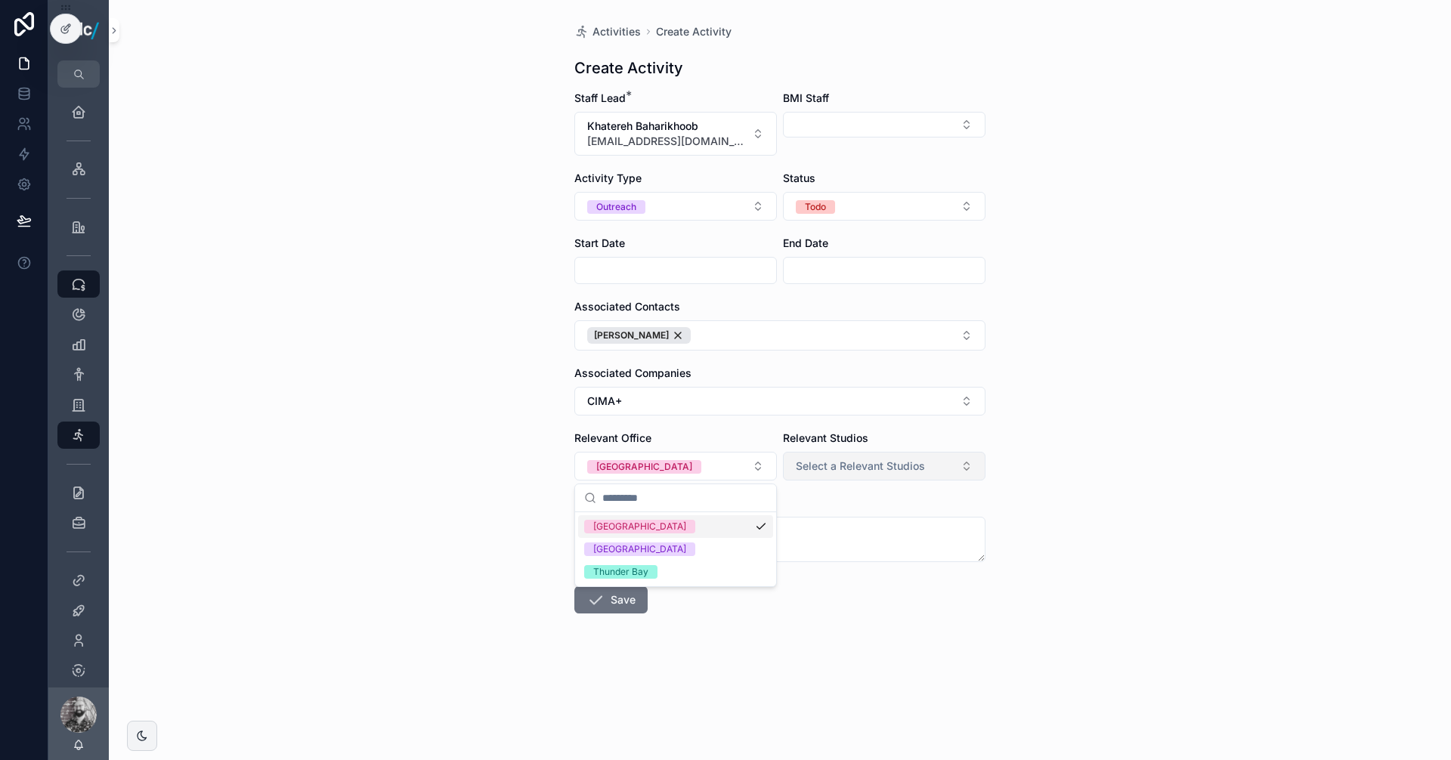
click at [883, 453] on button "Select a Relevant Studios" at bounding box center [884, 466] width 203 height 29
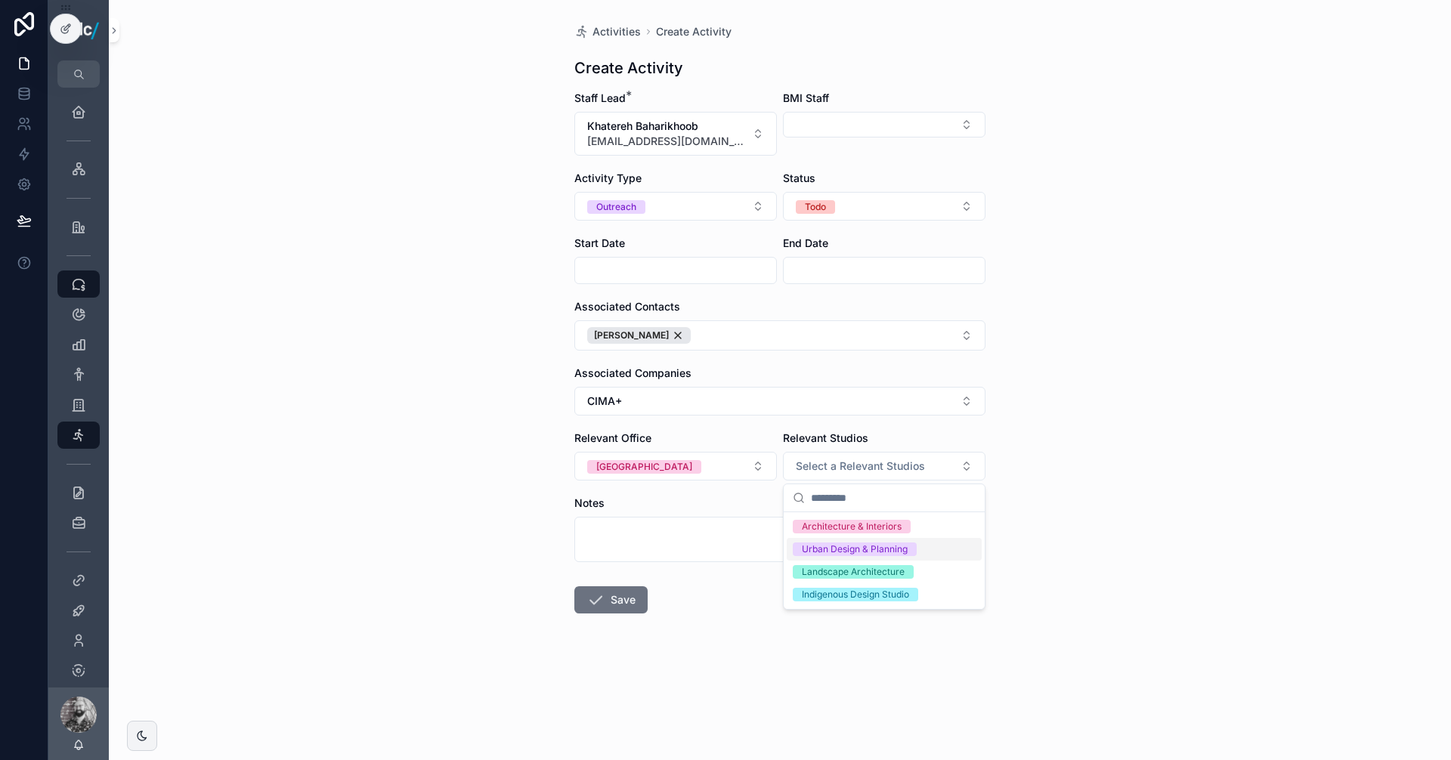
click at [868, 557] on div "Urban Design & Planning" at bounding box center [884, 549] width 195 height 23
click at [873, 521] on div "Architecture & Interiors" at bounding box center [852, 527] width 100 height 14
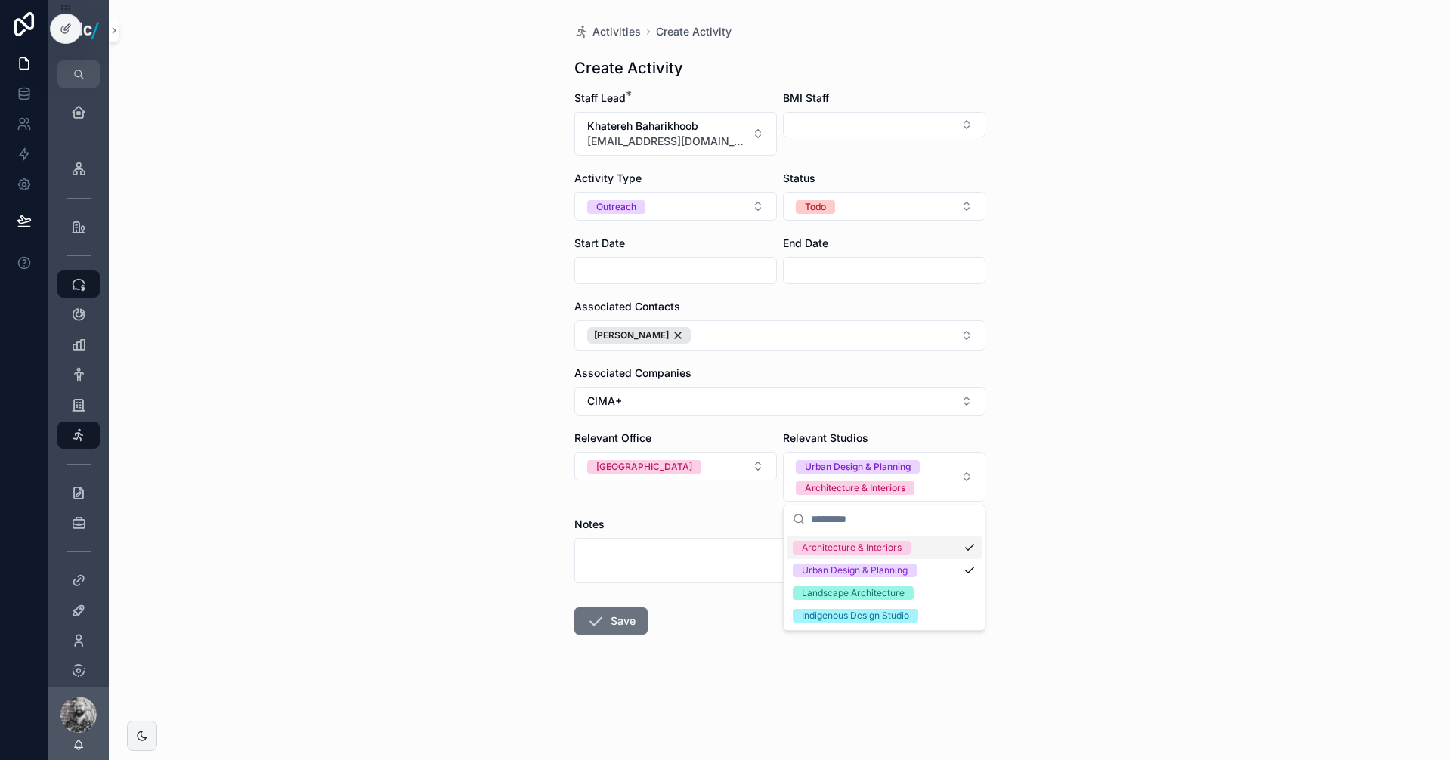
click at [629, 629] on button "Save" at bounding box center [610, 621] width 73 height 27
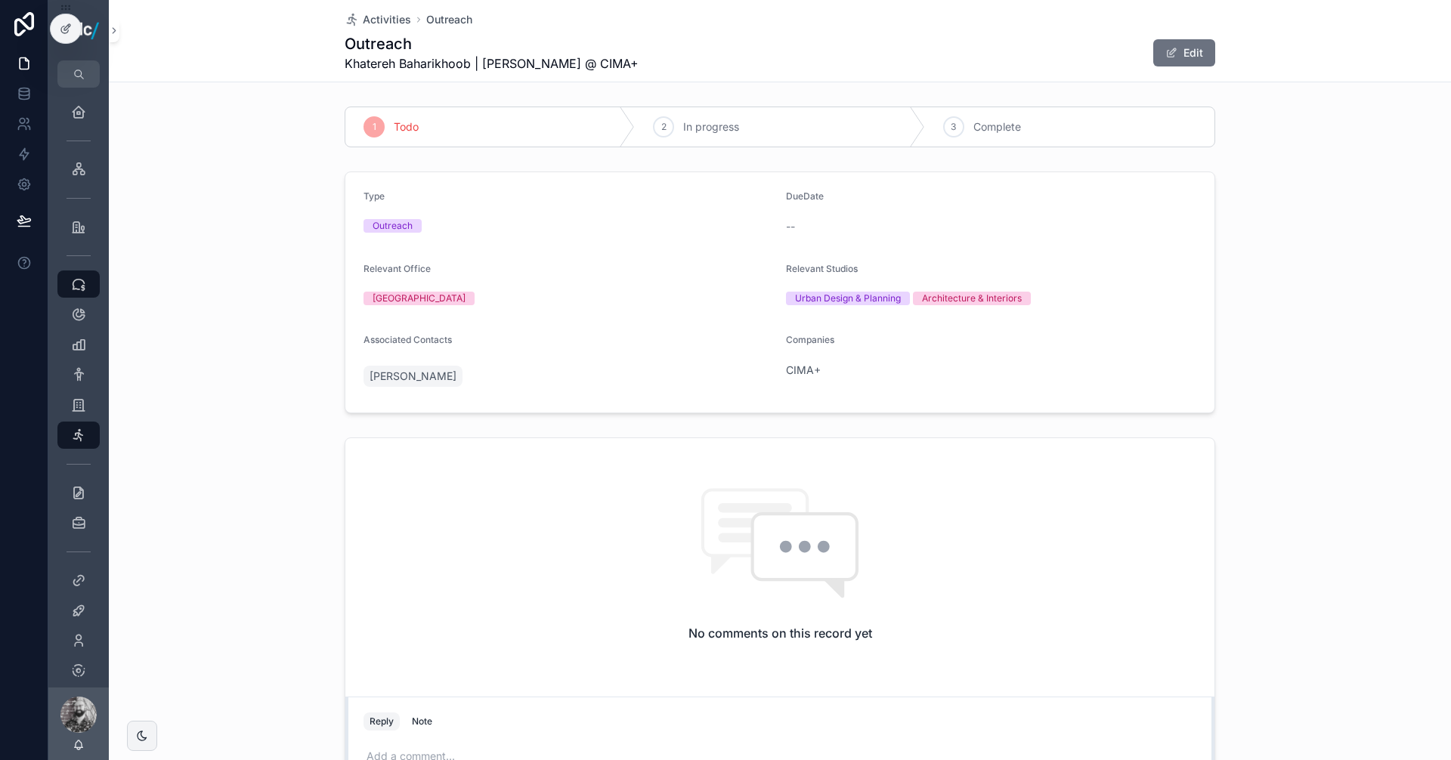
drag, startPoint x: 368, startPoint y: 17, endPoint x: 391, endPoint y: 47, distance: 37.8
click at [369, 17] on span "Activities" at bounding box center [387, 19] width 48 height 15
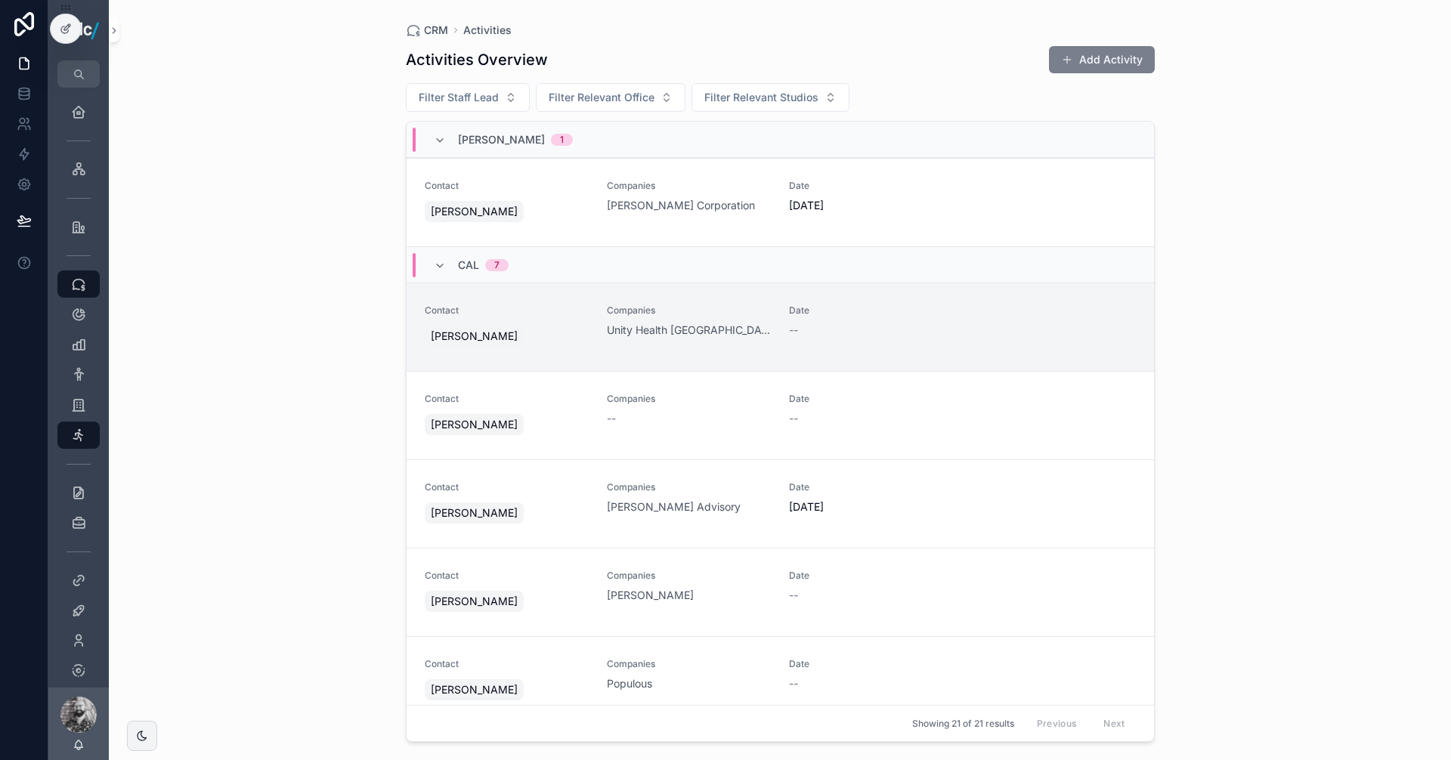
click at [1093, 57] on button "Add Activity" at bounding box center [1102, 59] width 106 height 27
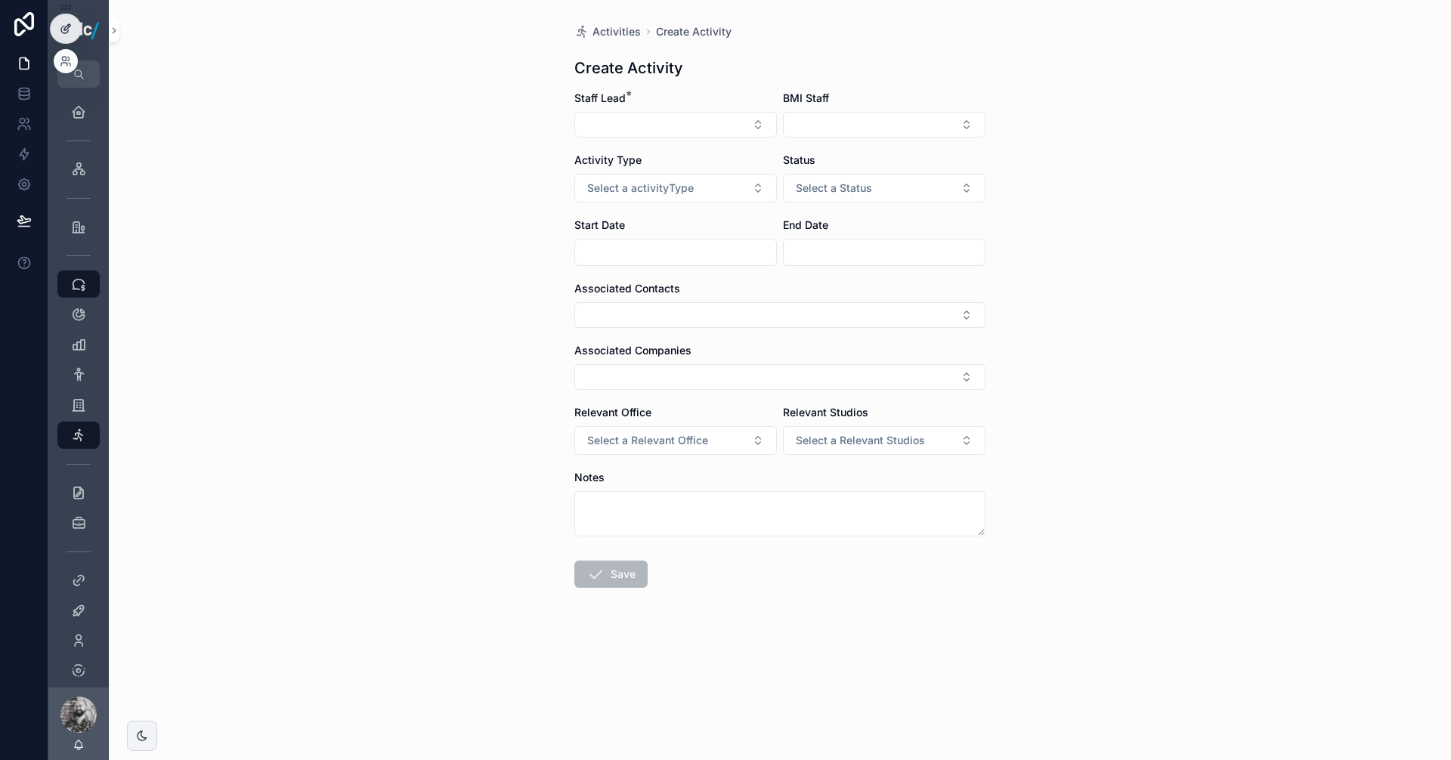
click at [76, 18] on div at bounding box center [66, 28] width 30 height 29
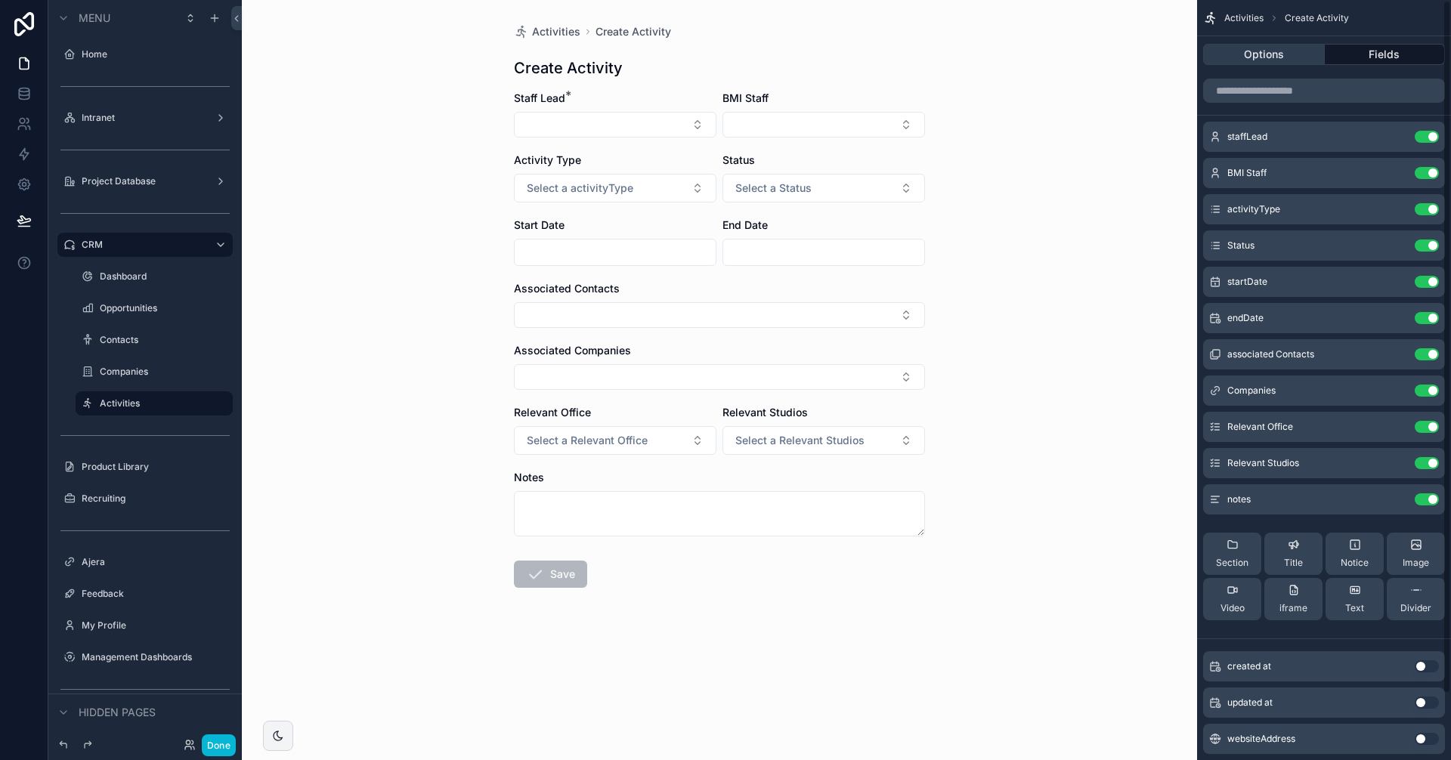
click at [1305, 63] on button "Options" at bounding box center [1264, 54] width 122 height 21
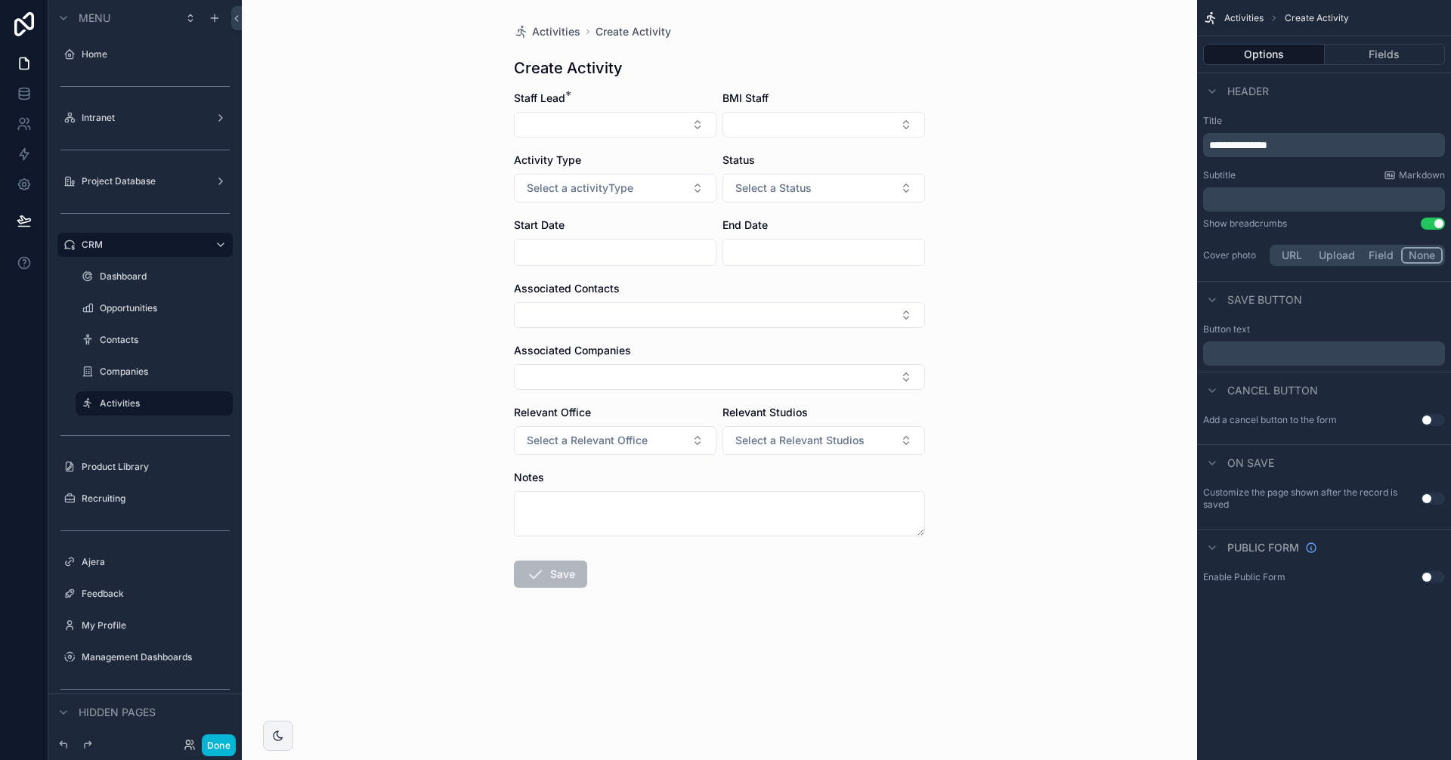
click at [1431, 496] on button "Use setting" at bounding box center [1433, 499] width 24 height 12
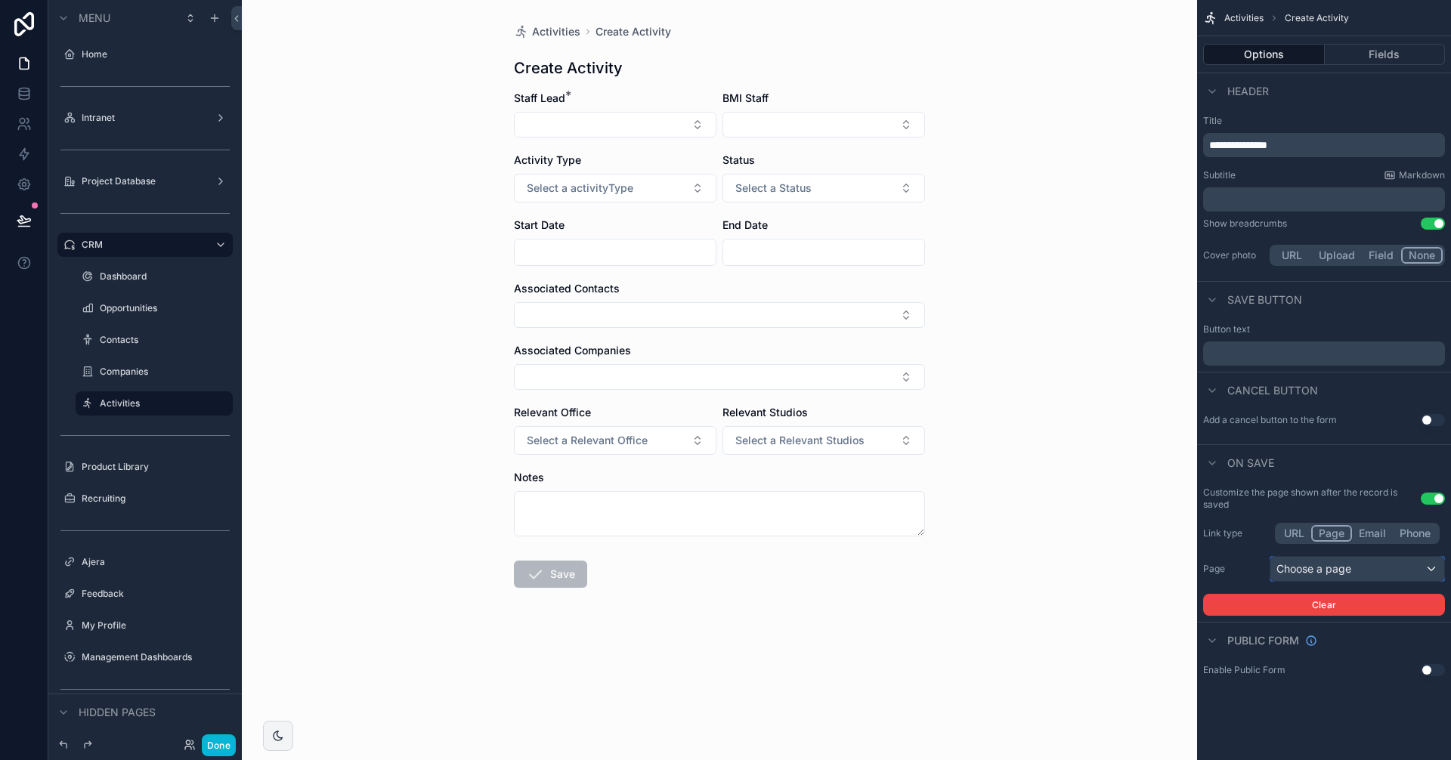
click at [1328, 568] on div "Choose a page" at bounding box center [1357, 569] width 174 height 24
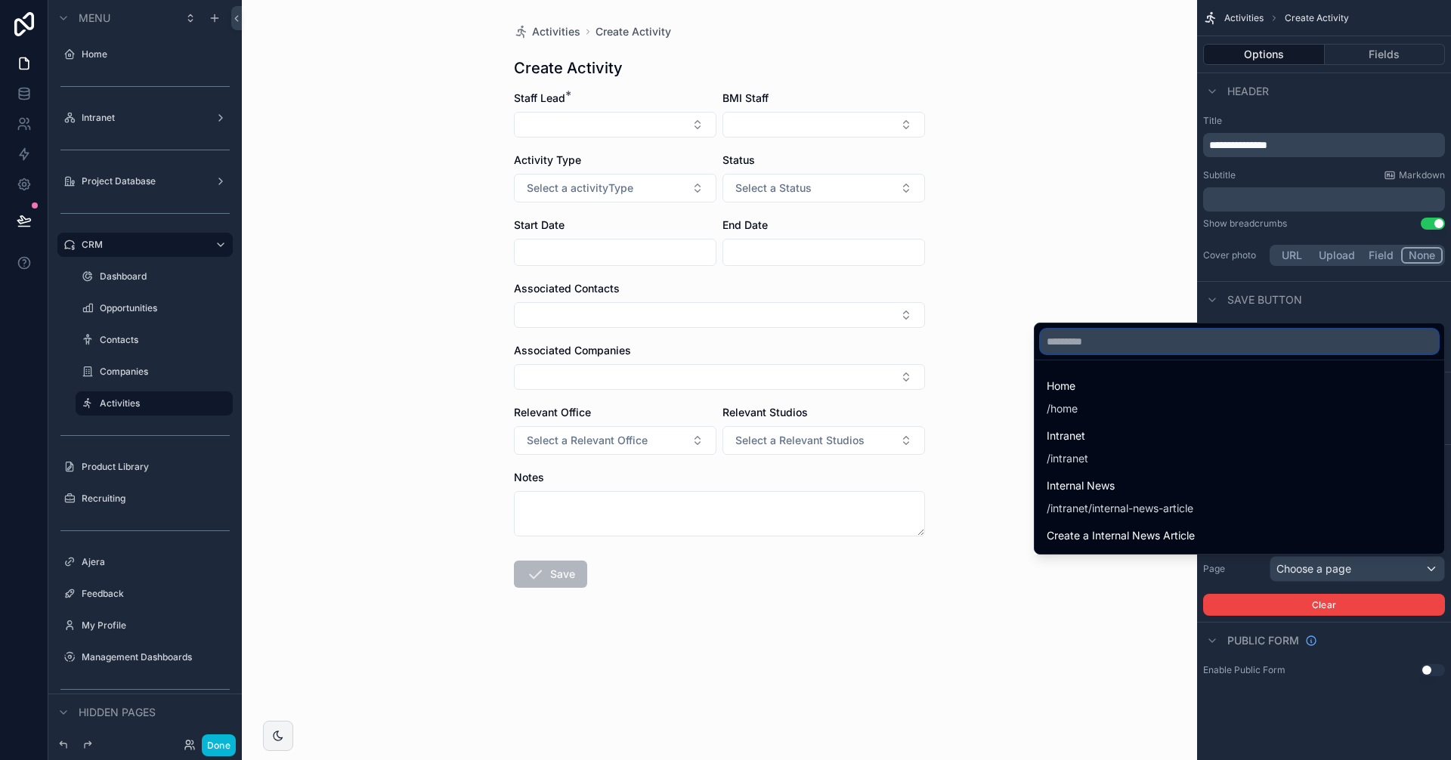
click at [1079, 332] on input "text" at bounding box center [1239, 341] width 397 height 24
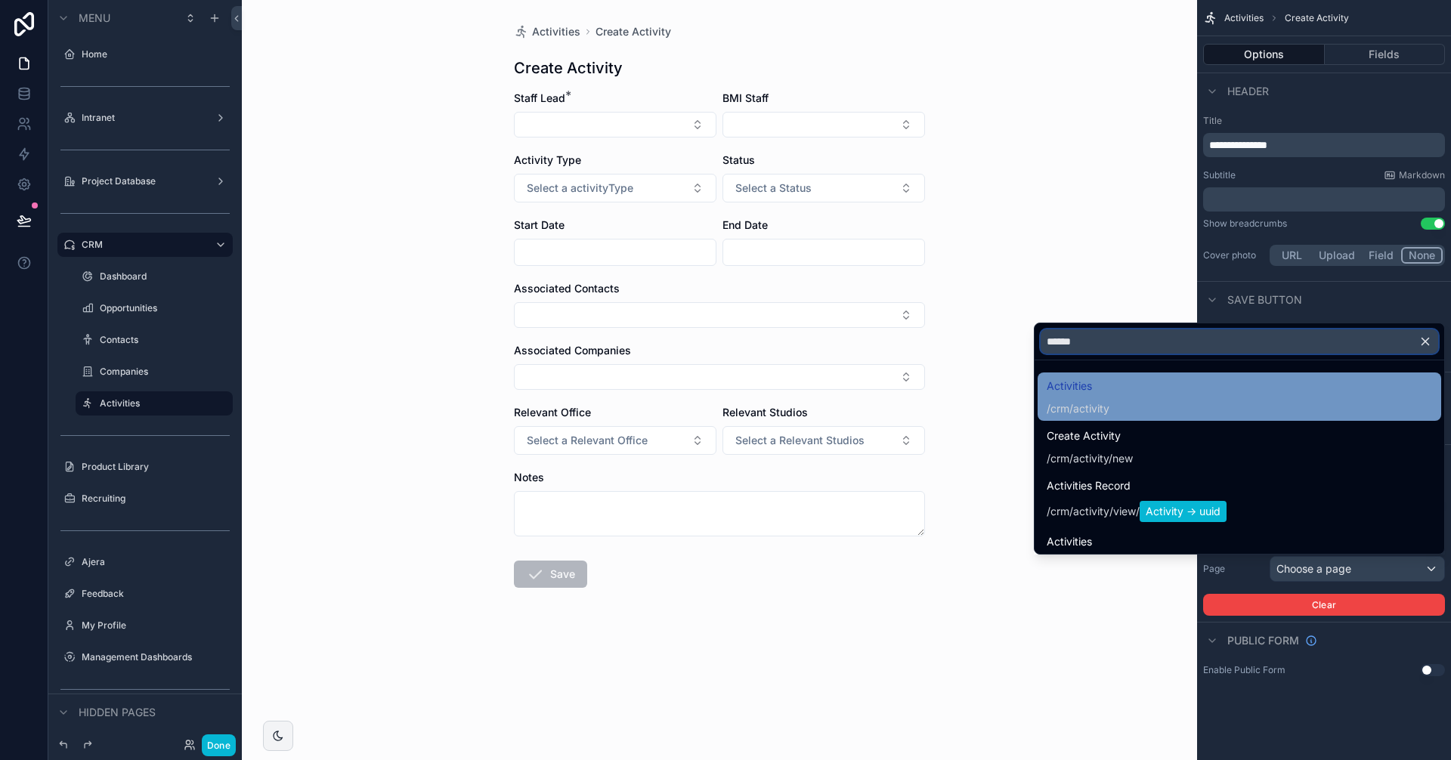
type input "******"
click at [1107, 403] on div "Activities /crm/activity" at bounding box center [1239, 396] width 385 height 39
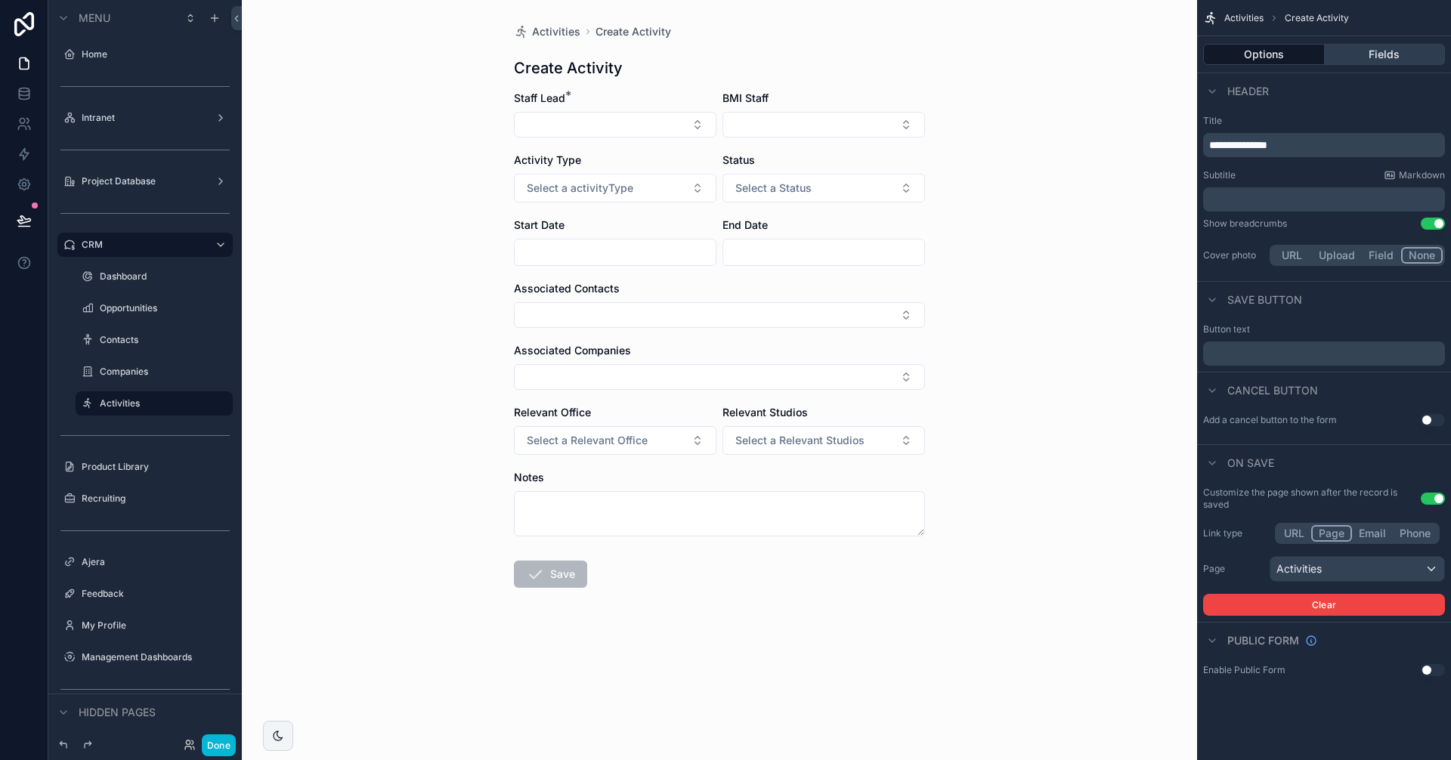
click at [1343, 55] on button "Fields" at bounding box center [1385, 54] width 121 height 21
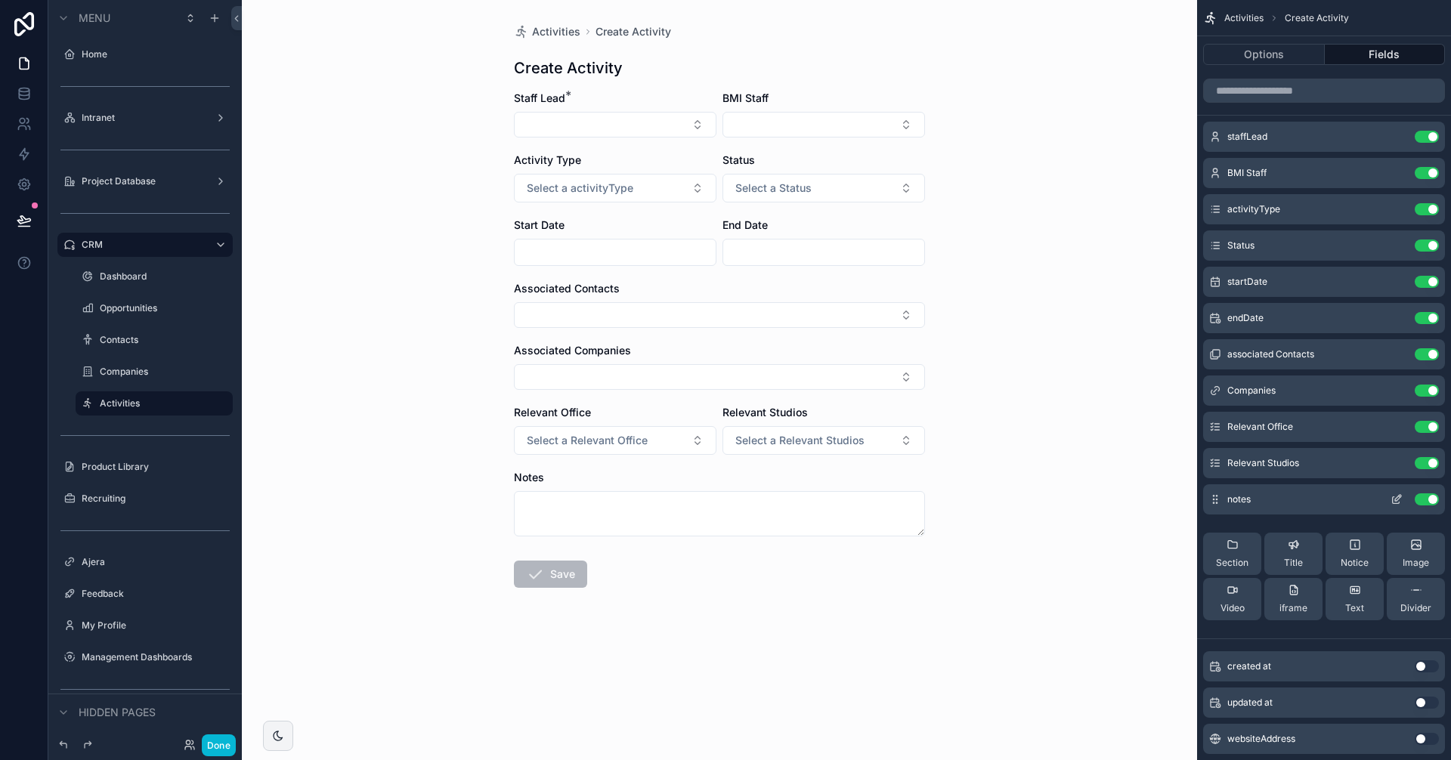
click at [1426, 496] on button "Use setting" at bounding box center [1427, 499] width 24 height 12
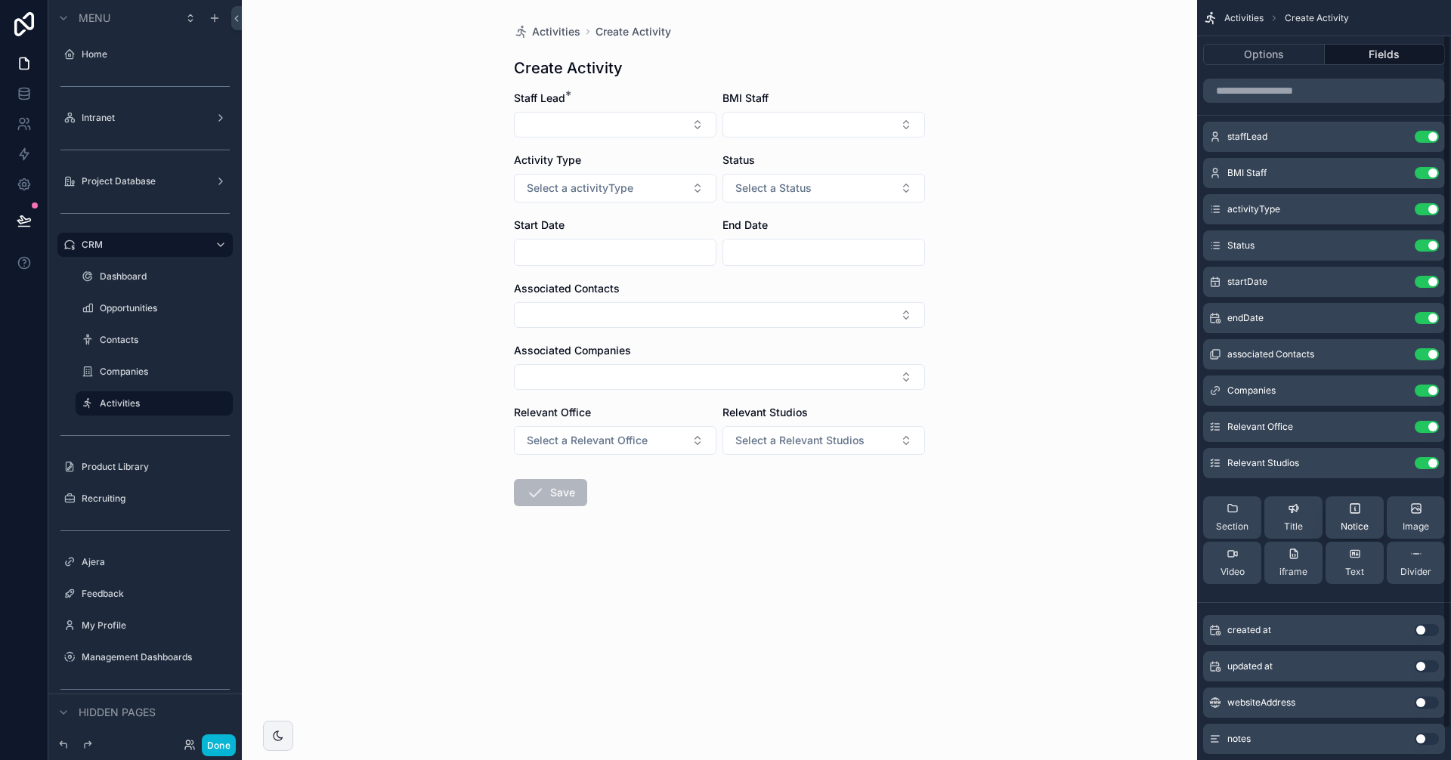
scroll to position [73, 0]
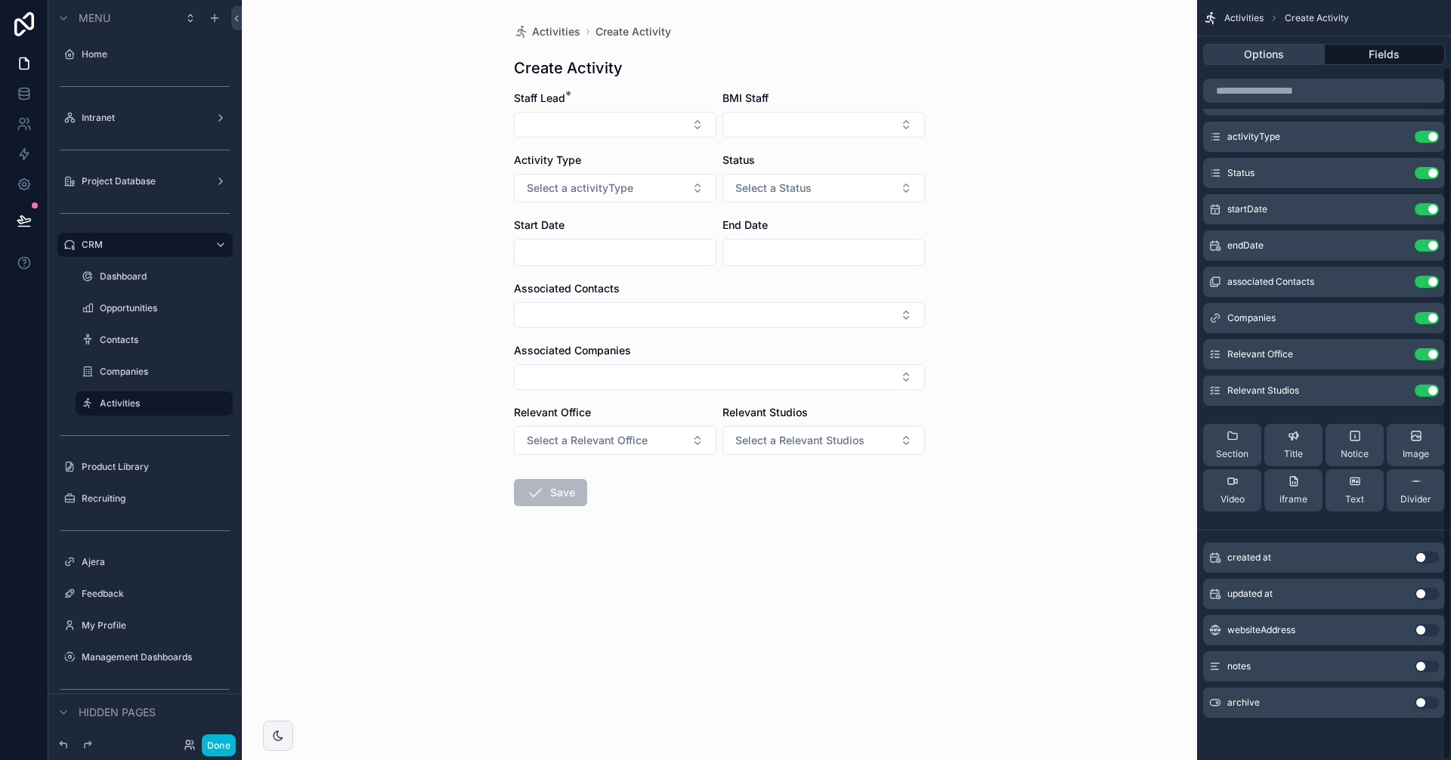
click at [1260, 48] on button "Options" at bounding box center [1264, 54] width 122 height 21
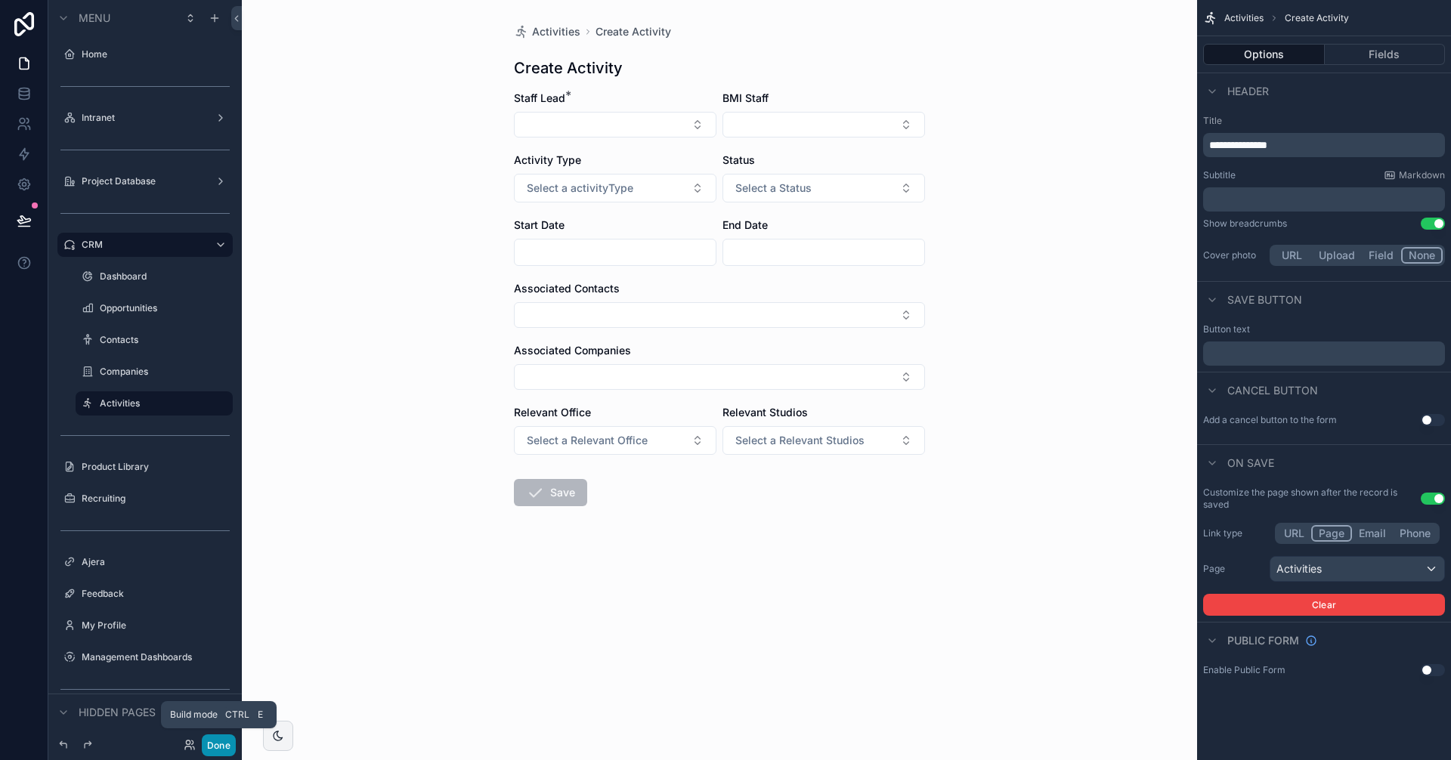
click at [225, 746] on button "Done" at bounding box center [219, 746] width 34 height 22
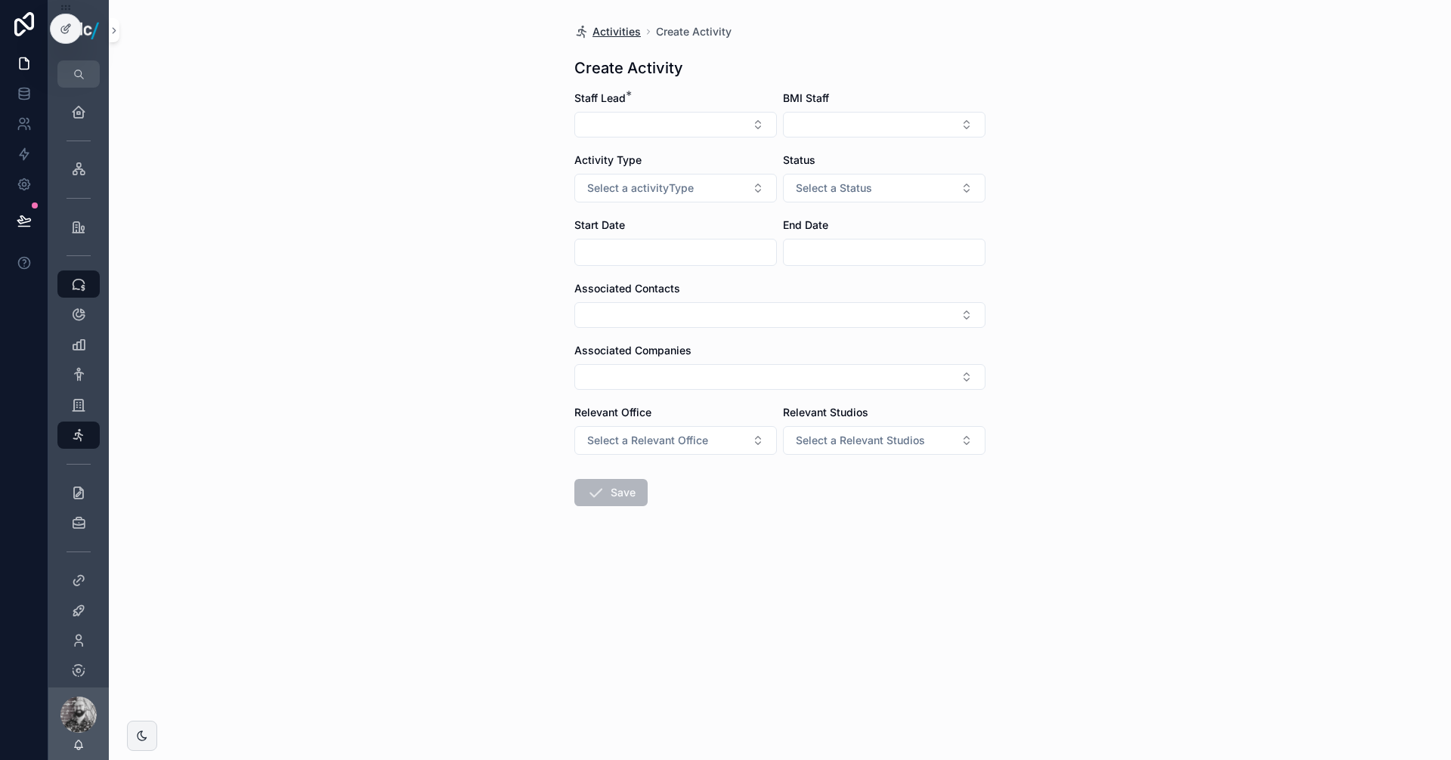
click at [615, 36] on span "Activities" at bounding box center [616, 31] width 48 height 15
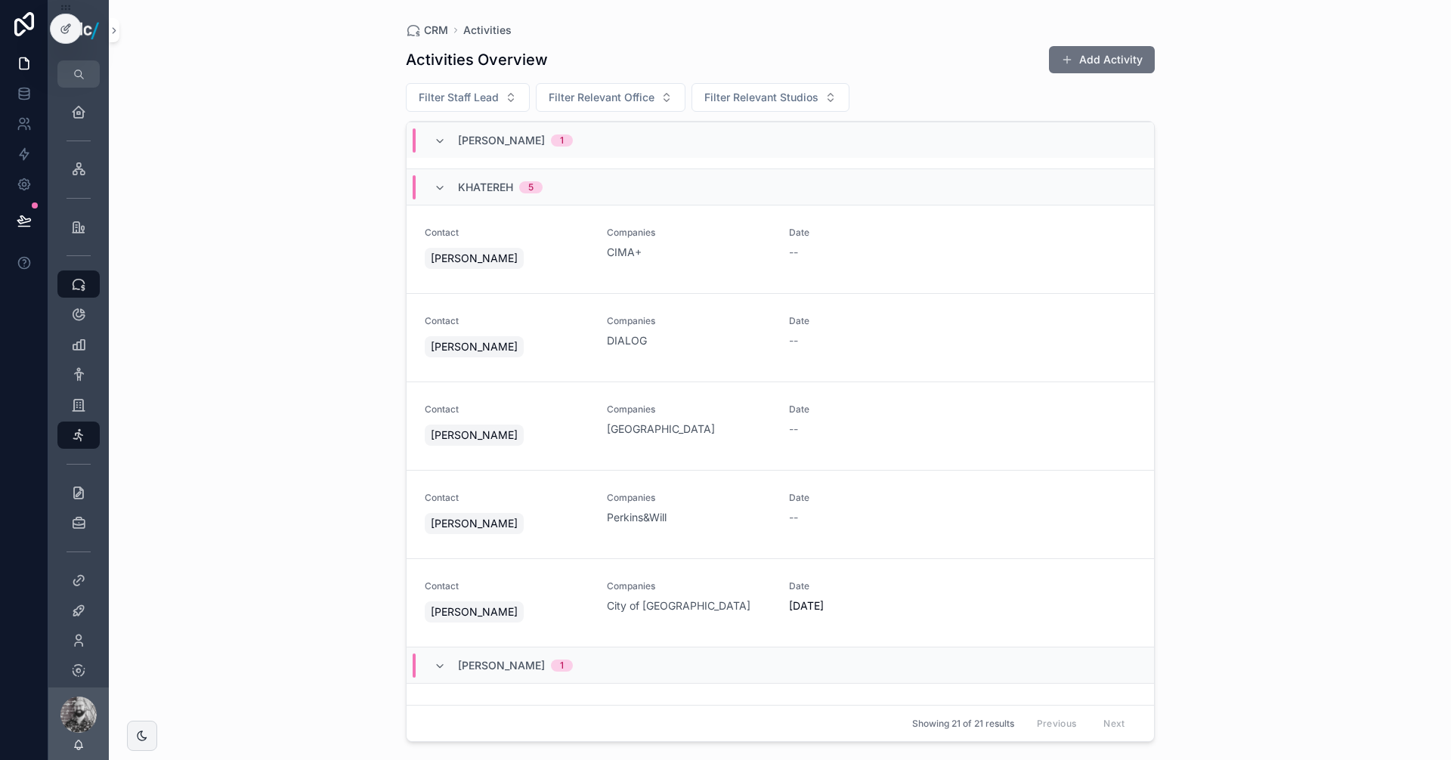
scroll to position [831, 0]
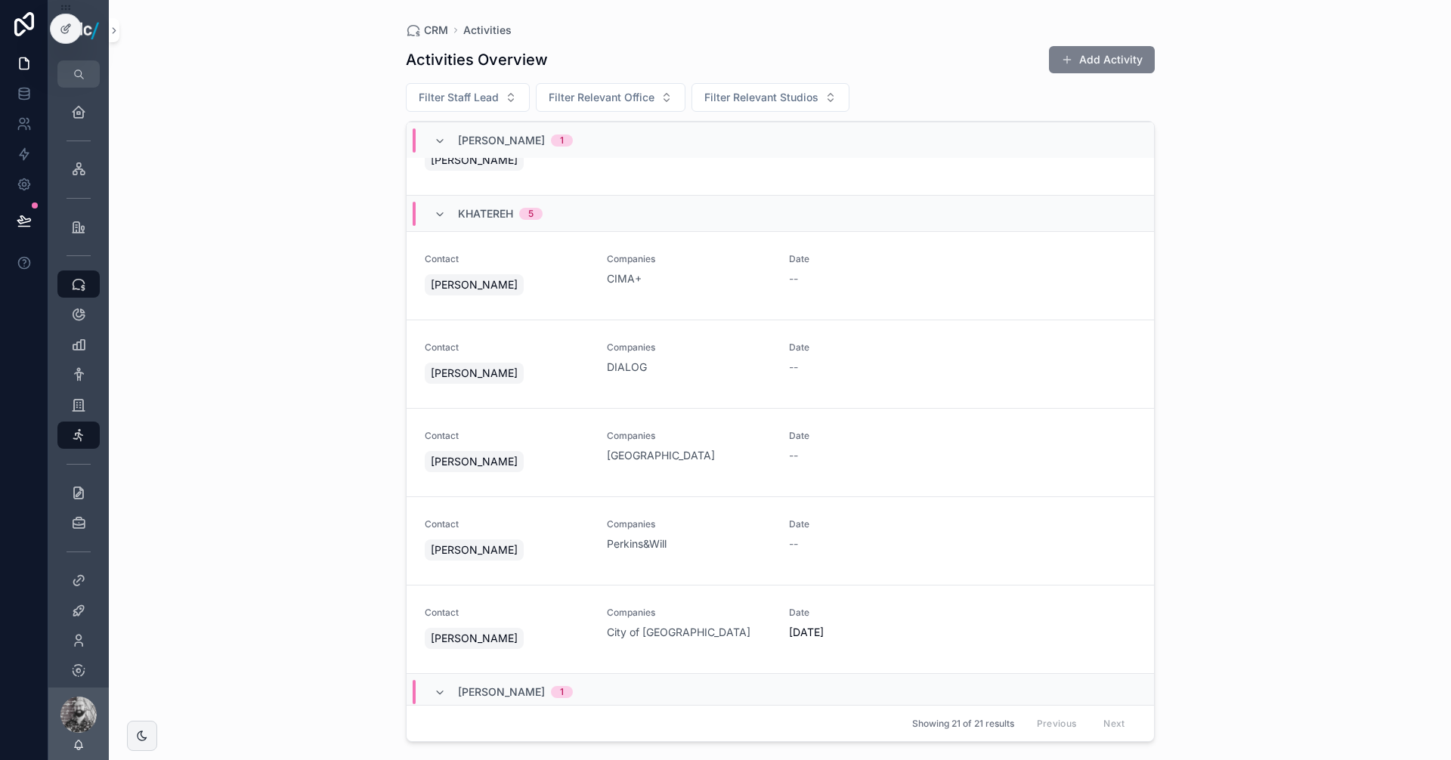
click at [1112, 62] on button "Add Activity" at bounding box center [1102, 59] width 106 height 27
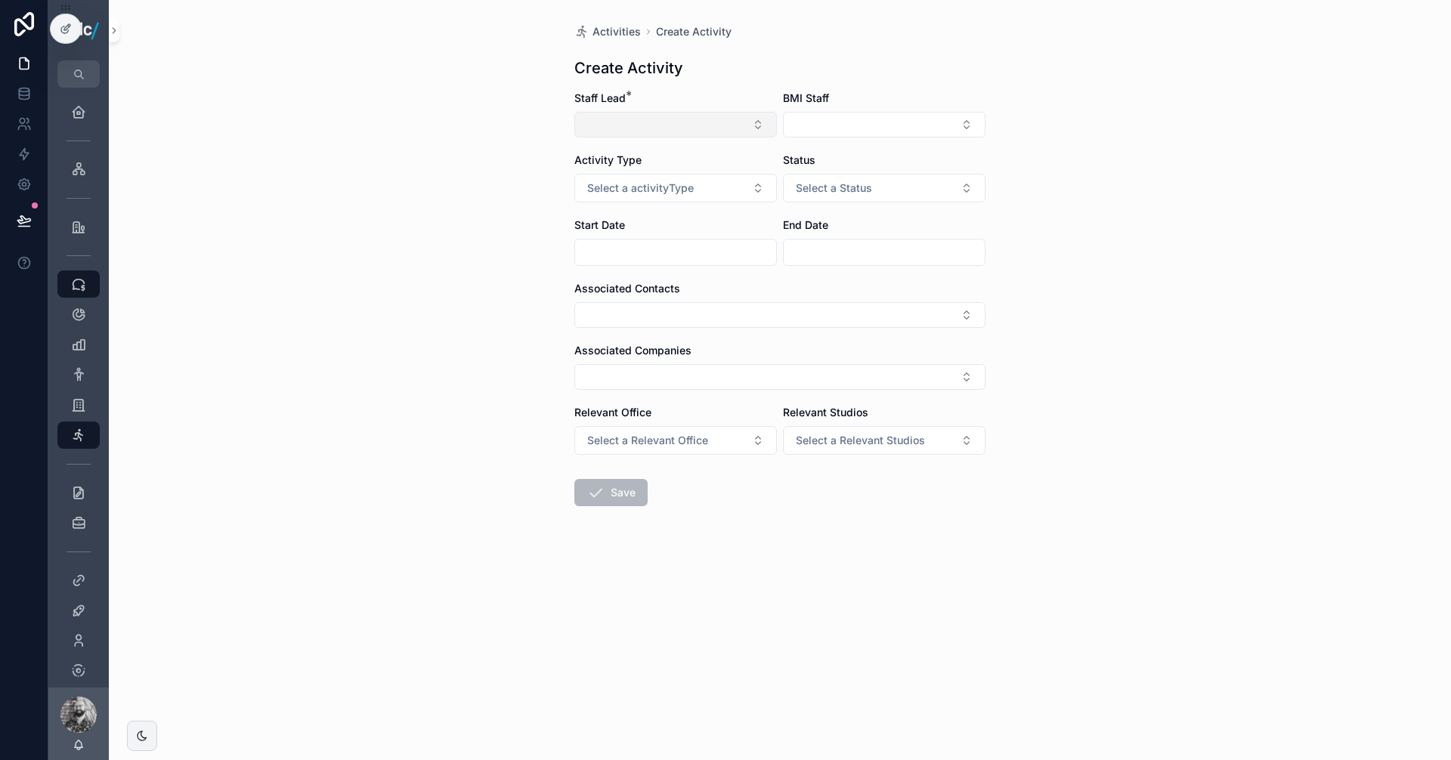
click at [707, 126] on button "Select Button" at bounding box center [675, 125] width 203 height 26
type input "*"
type input "**"
click at [645, 179] on span "Khatereh Baharikhoob" at bounding box center [666, 184] width 165 height 15
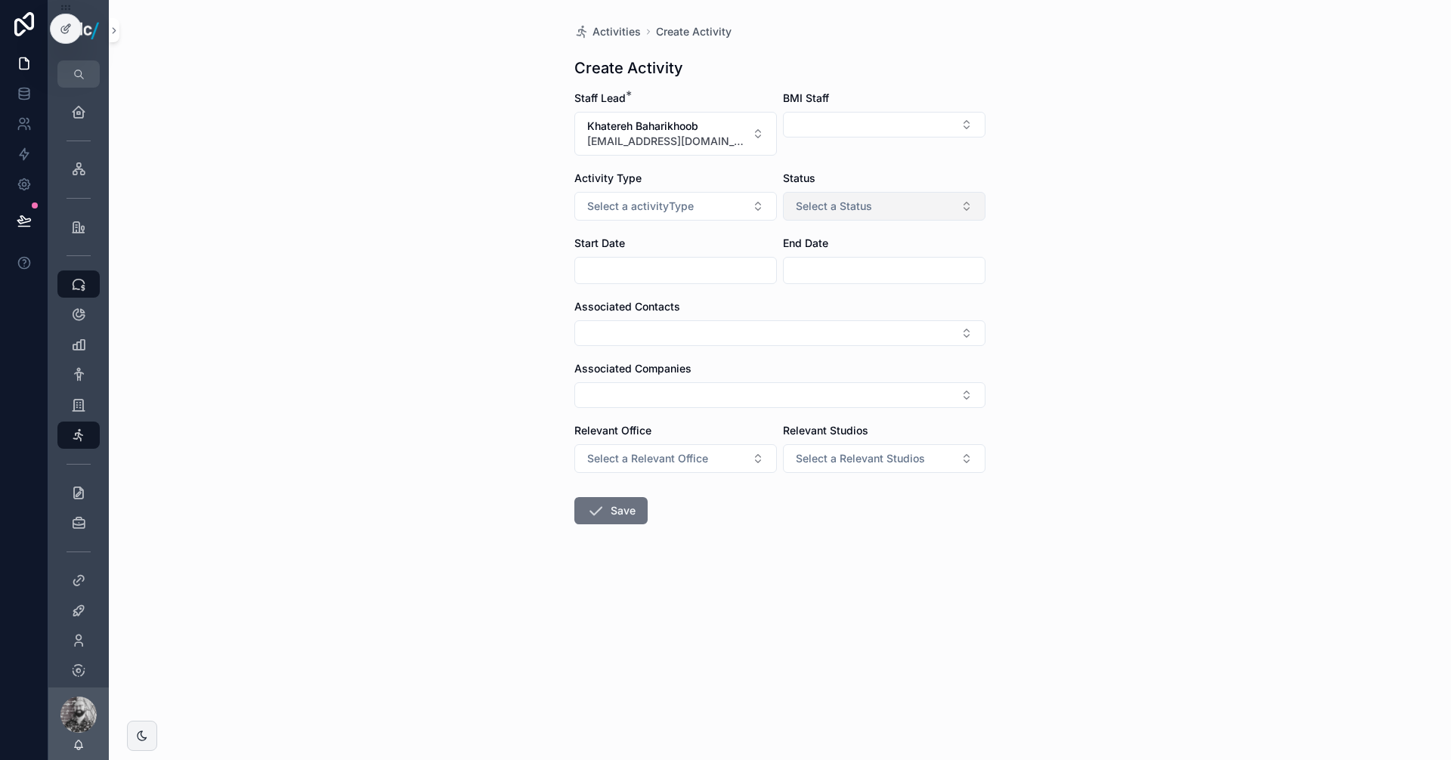
click at [871, 196] on button "Select a Status" at bounding box center [884, 206] width 203 height 29
click at [826, 294] on div "In progress" at bounding box center [826, 290] width 48 height 14
click at [685, 201] on span "Select a activityType" at bounding box center [640, 206] width 107 height 15
click at [633, 288] on span "Outreach" at bounding box center [613, 290] width 58 height 14
click at [634, 333] on button "Select Button" at bounding box center [779, 333] width 411 height 26
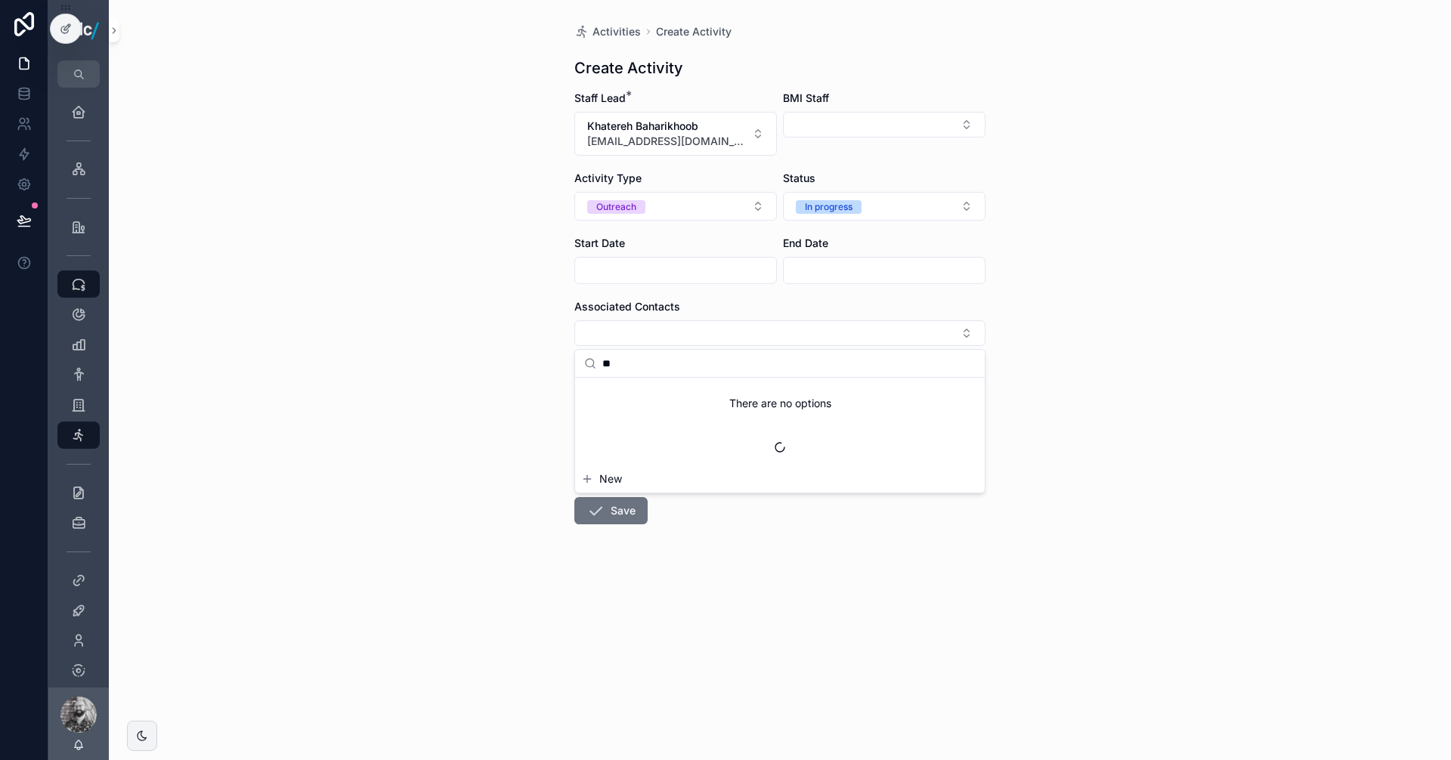
type input "***"
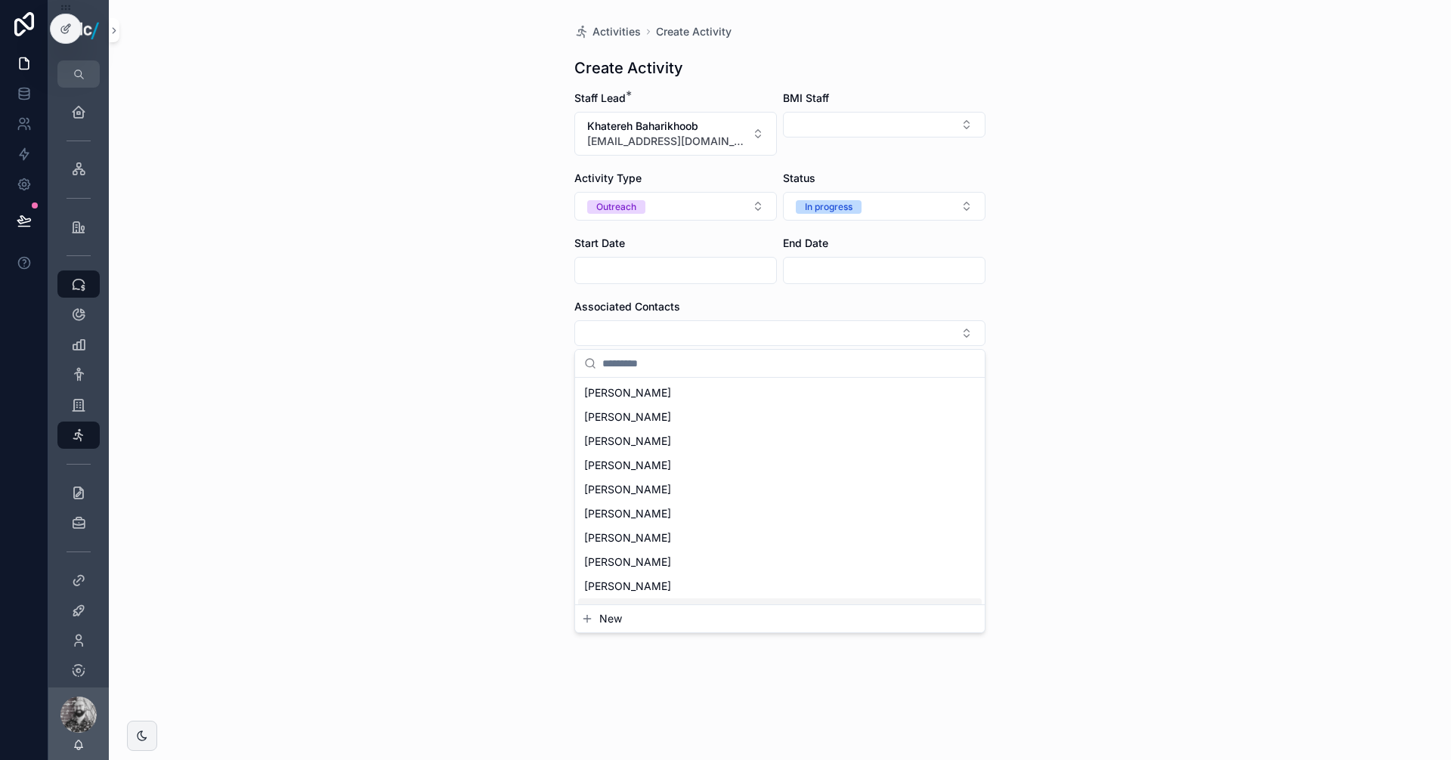
click at [605, 617] on span "New" at bounding box center [610, 618] width 23 height 15
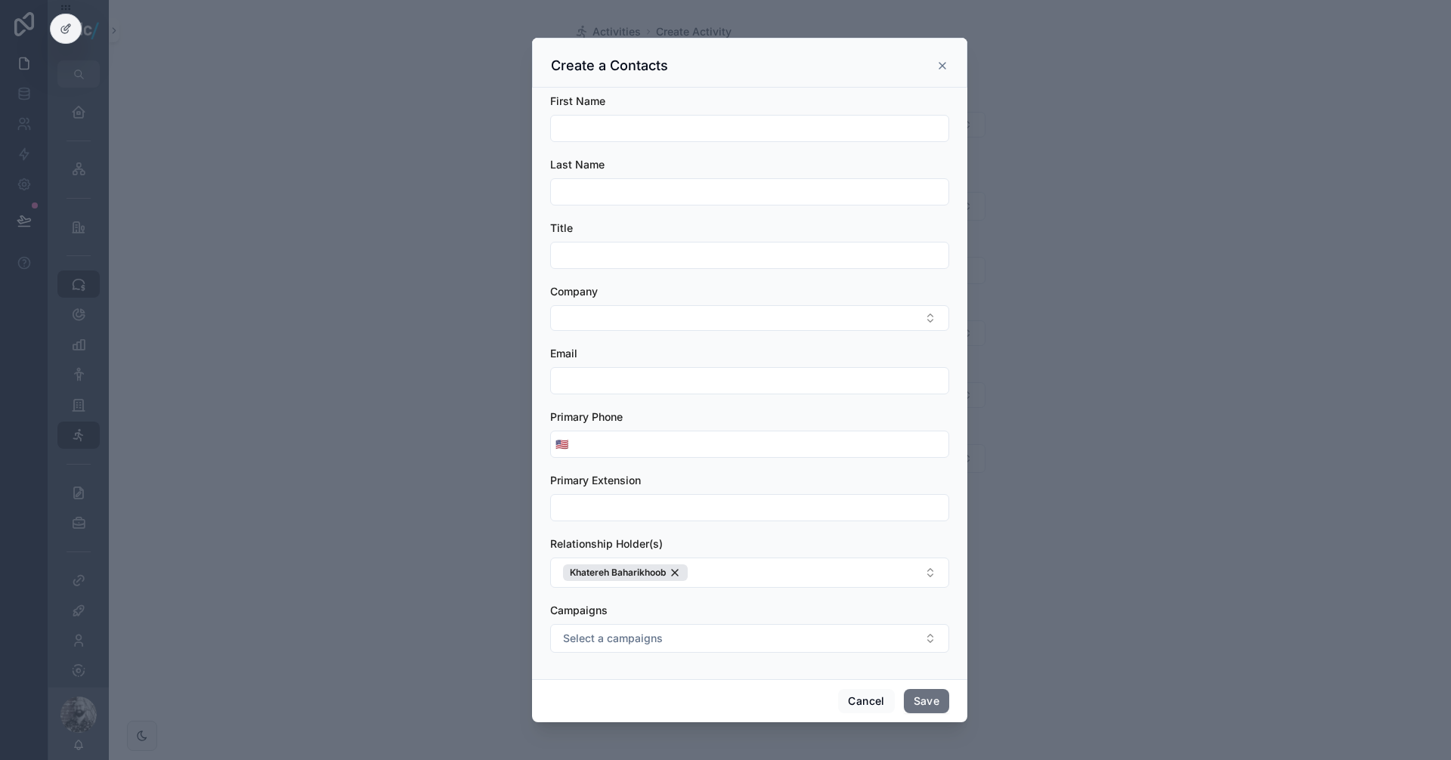
click at [627, 130] on input "scrollable content" at bounding box center [749, 128] width 397 height 21
type input "*****"
type input "****"
click at [595, 258] on input "scrollable content" at bounding box center [749, 255] width 397 height 21
paste input "**********"
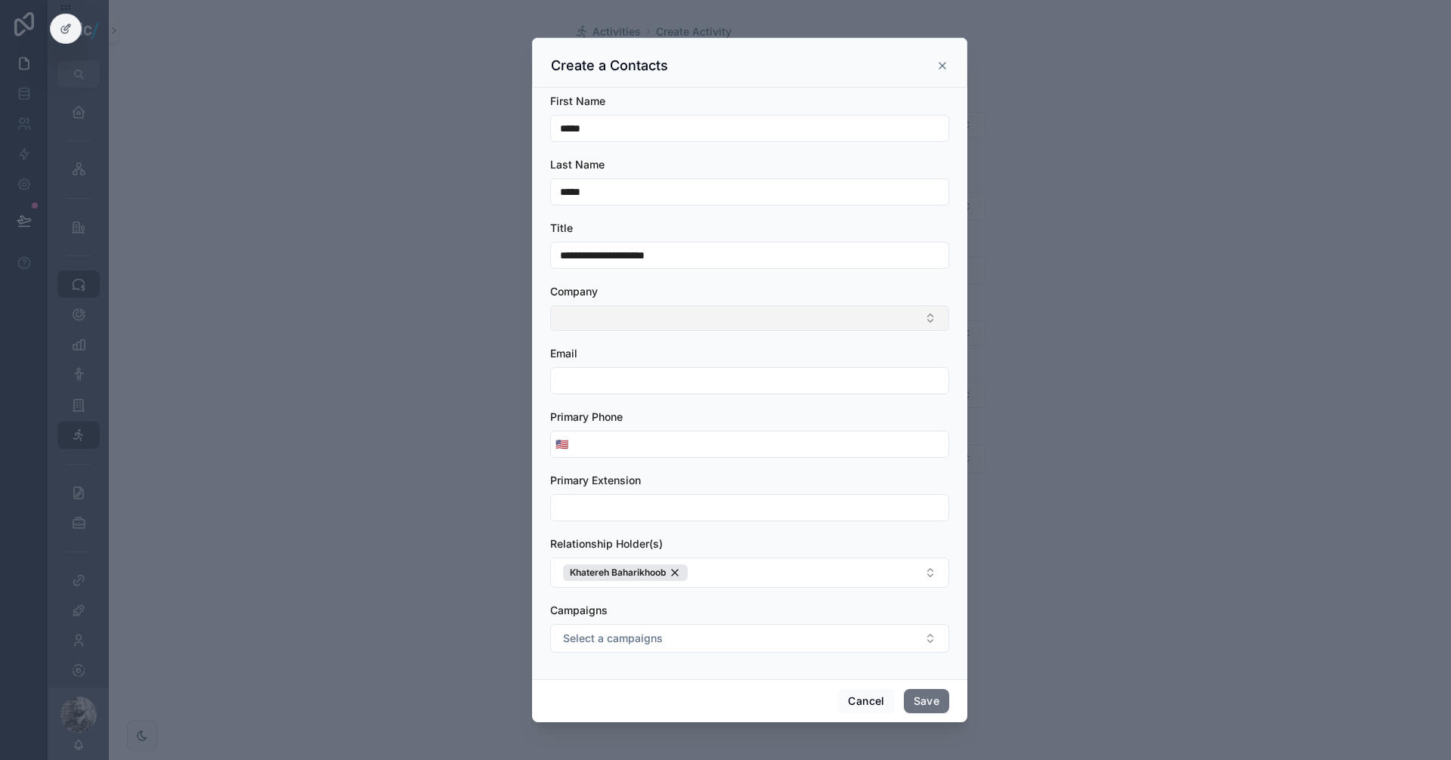
type input "**********"
click at [595, 325] on button "Select Button" at bounding box center [749, 318] width 399 height 26
type input "******"
click at [601, 377] on span "CreateTO" at bounding box center [584, 377] width 48 height 15
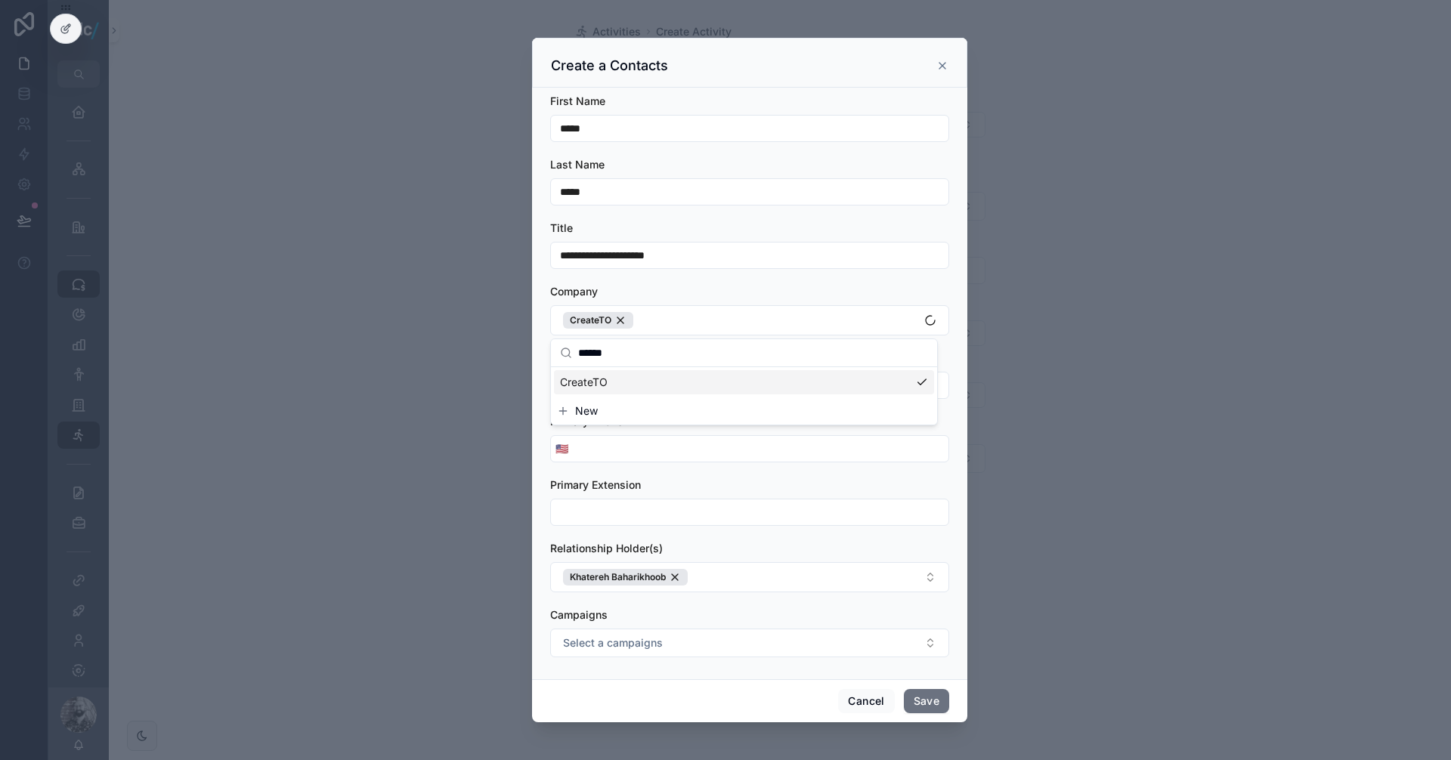
click at [765, 280] on form "**********" at bounding box center [749, 383] width 399 height 579
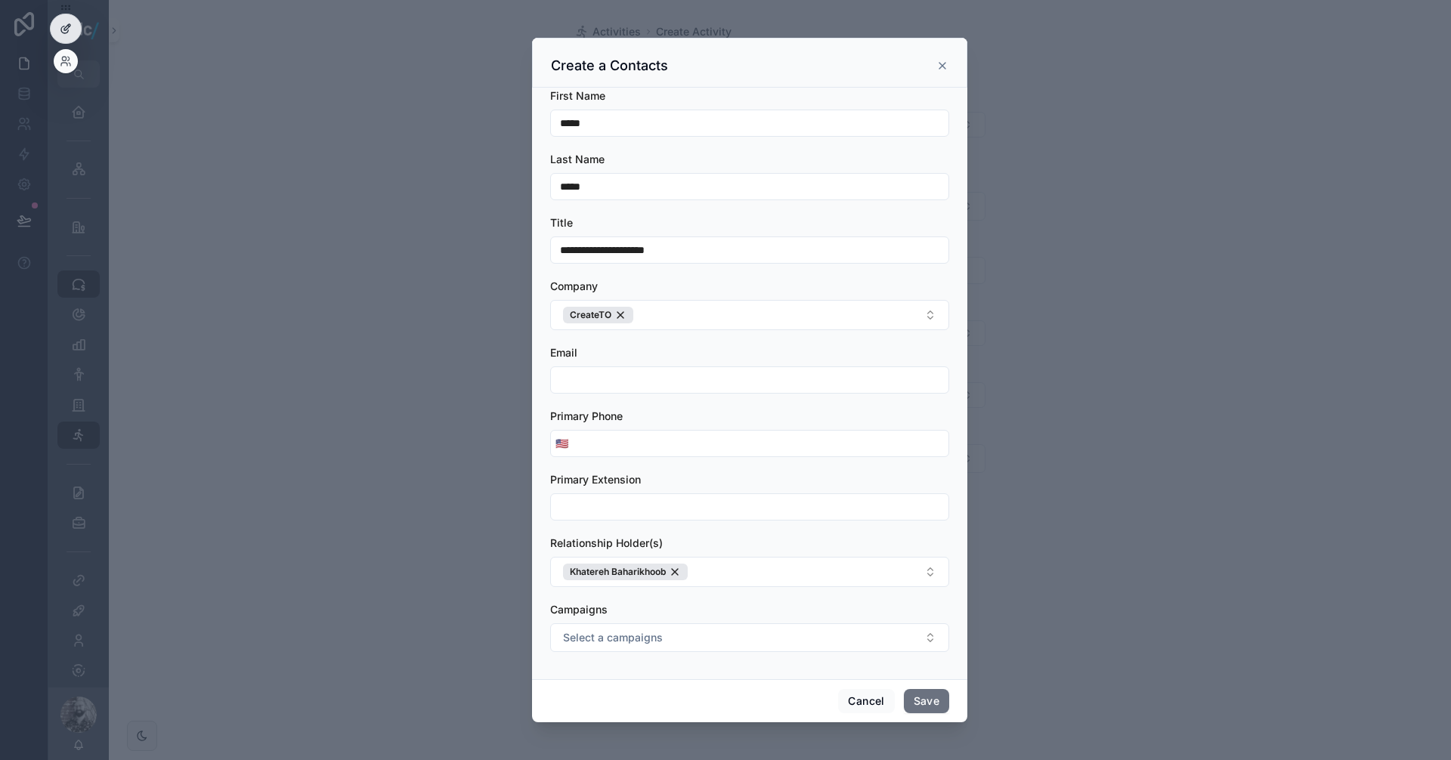
click at [73, 39] on div at bounding box center [66, 28] width 30 height 29
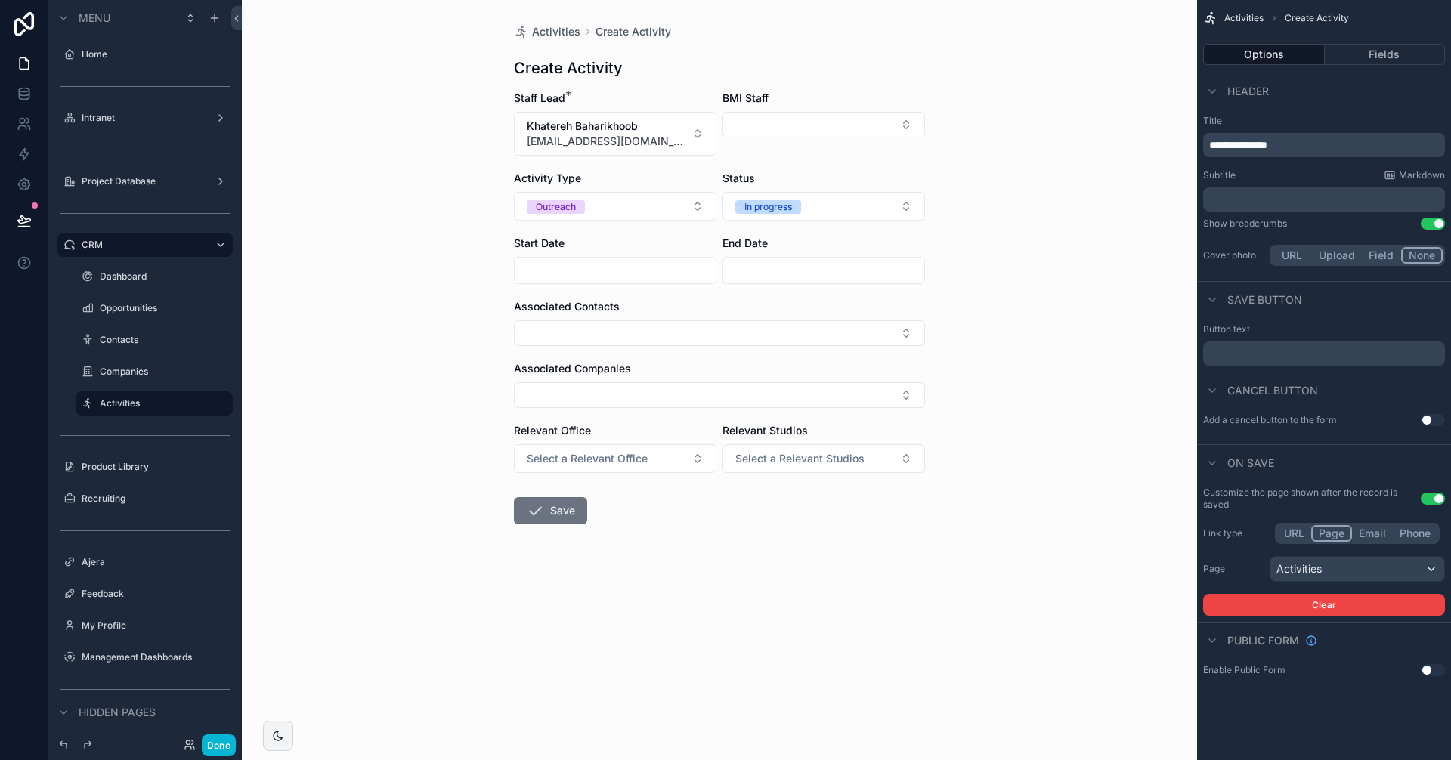
click at [1372, 43] on div "Options Fields" at bounding box center [1324, 54] width 254 height 36
click at [1378, 57] on button "Fields" at bounding box center [1385, 54] width 121 height 21
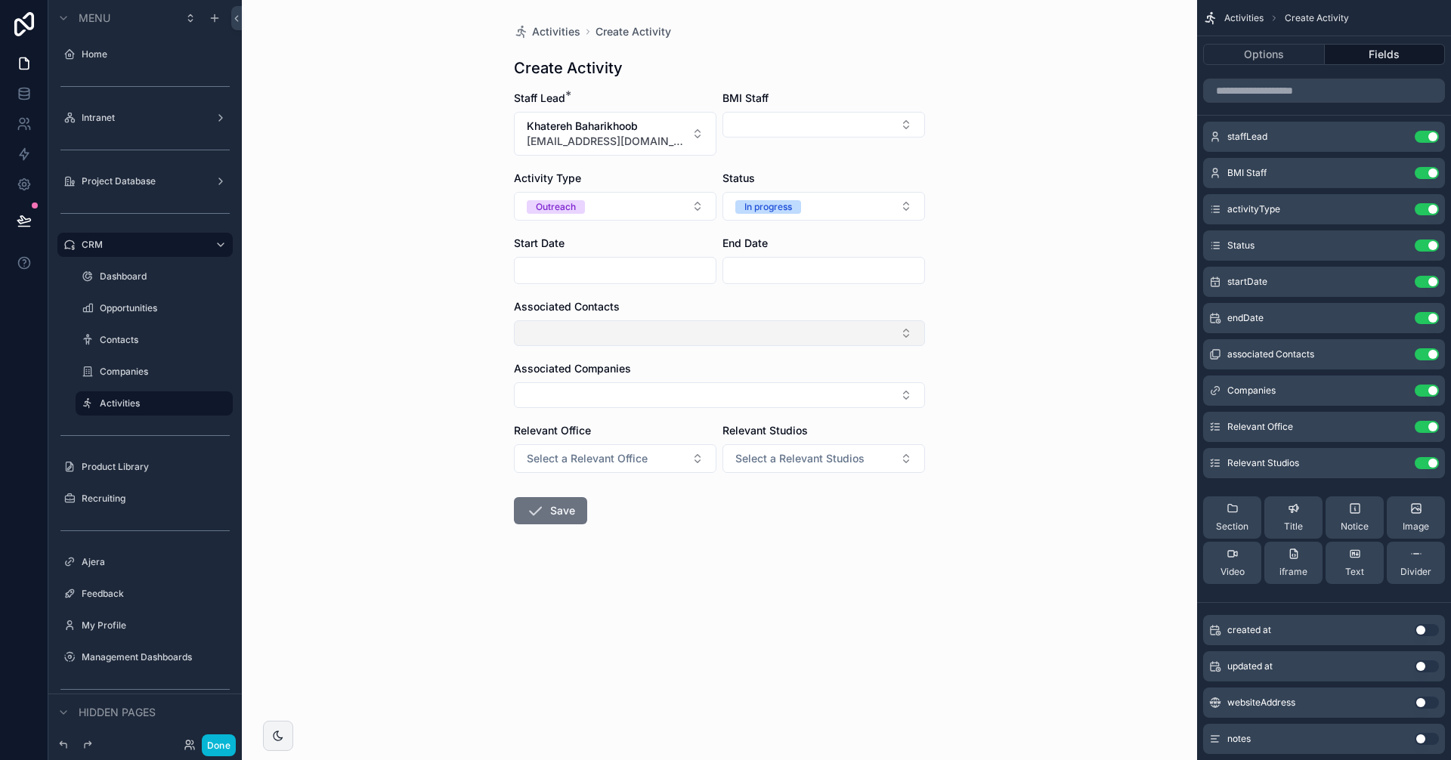
click at [904, 331] on button "Select Button" at bounding box center [719, 333] width 411 height 26
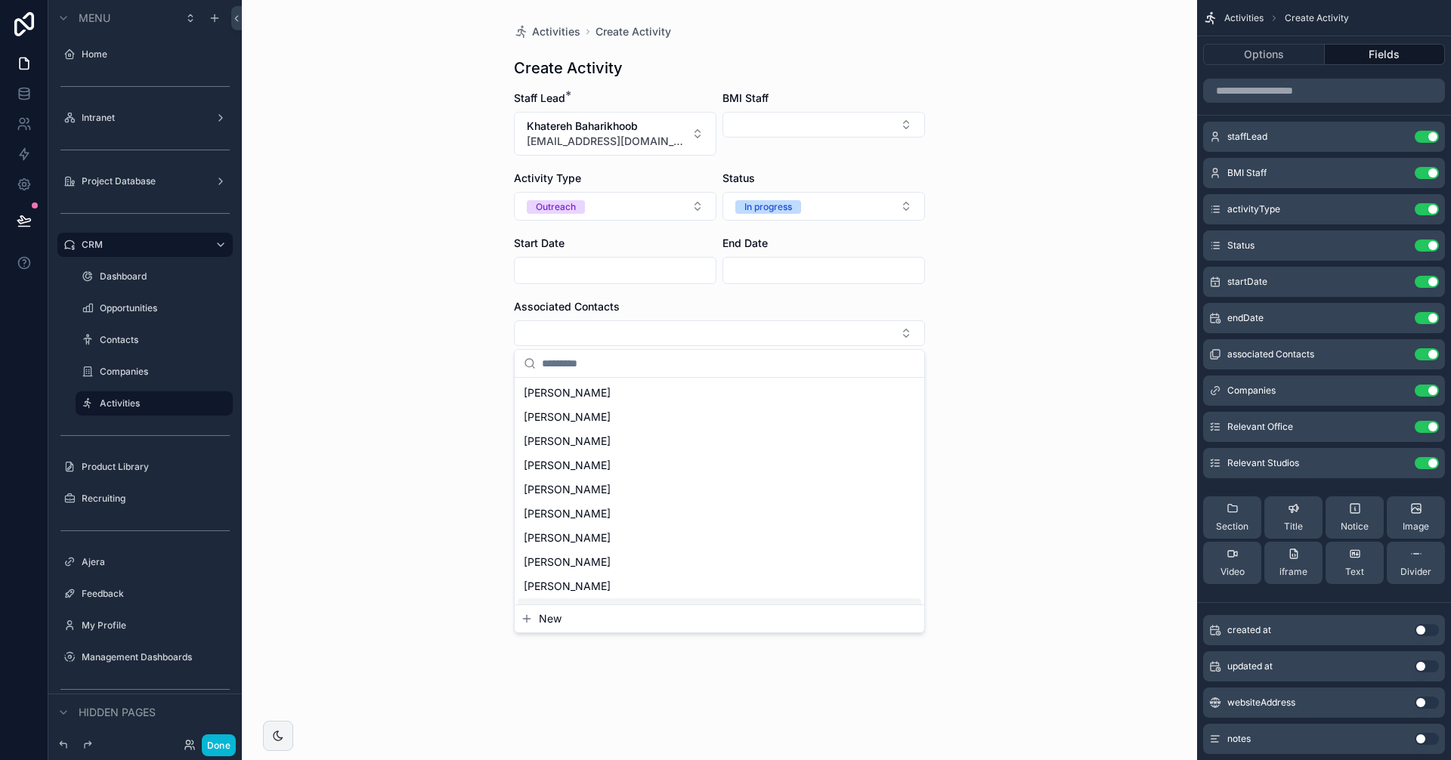
click at [576, 617] on button "New" at bounding box center [719, 618] width 397 height 15
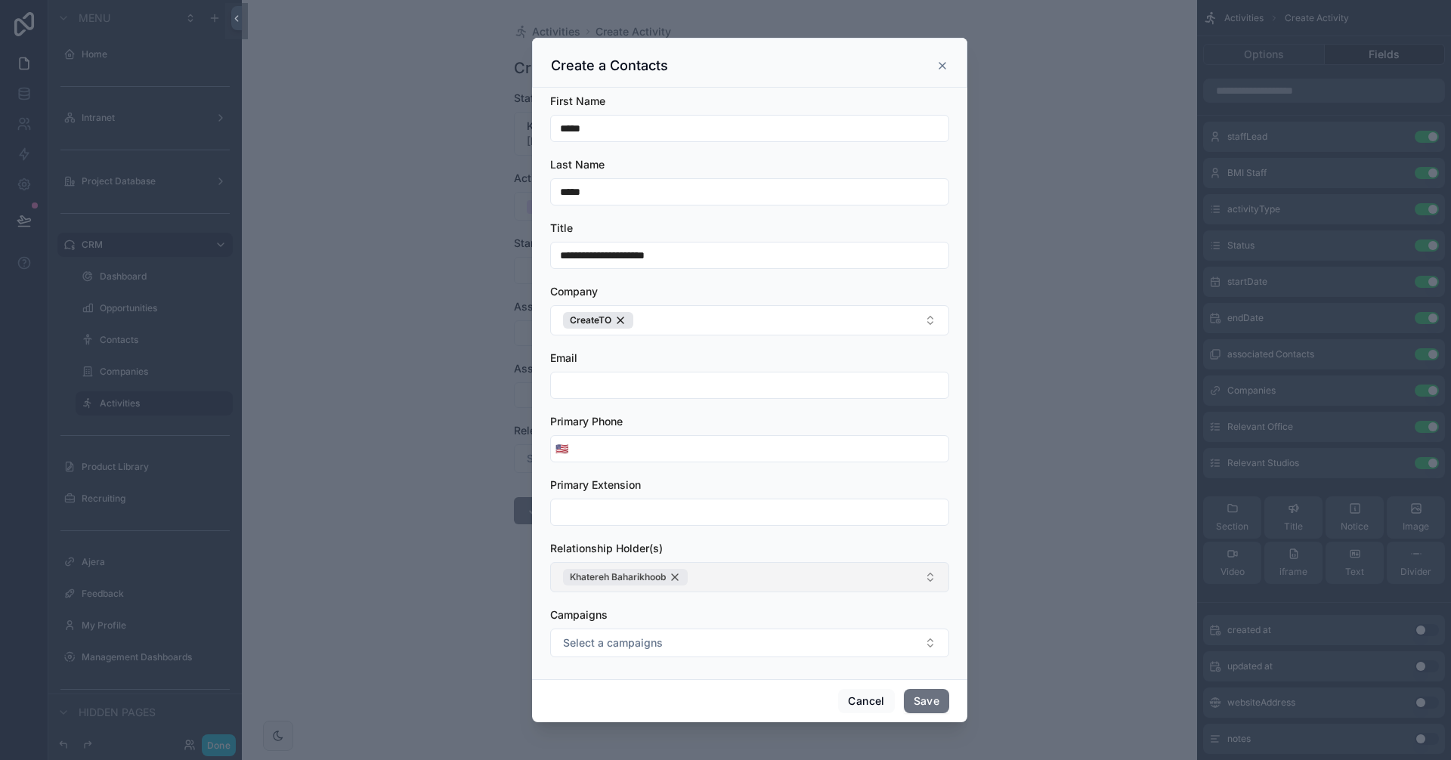
click at [677, 576] on div "Khatereh Baharikhoob" at bounding box center [625, 577] width 125 height 17
click at [942, 63] on icon "scrollable content" at bounding box center [942, 66] width 12 height 12
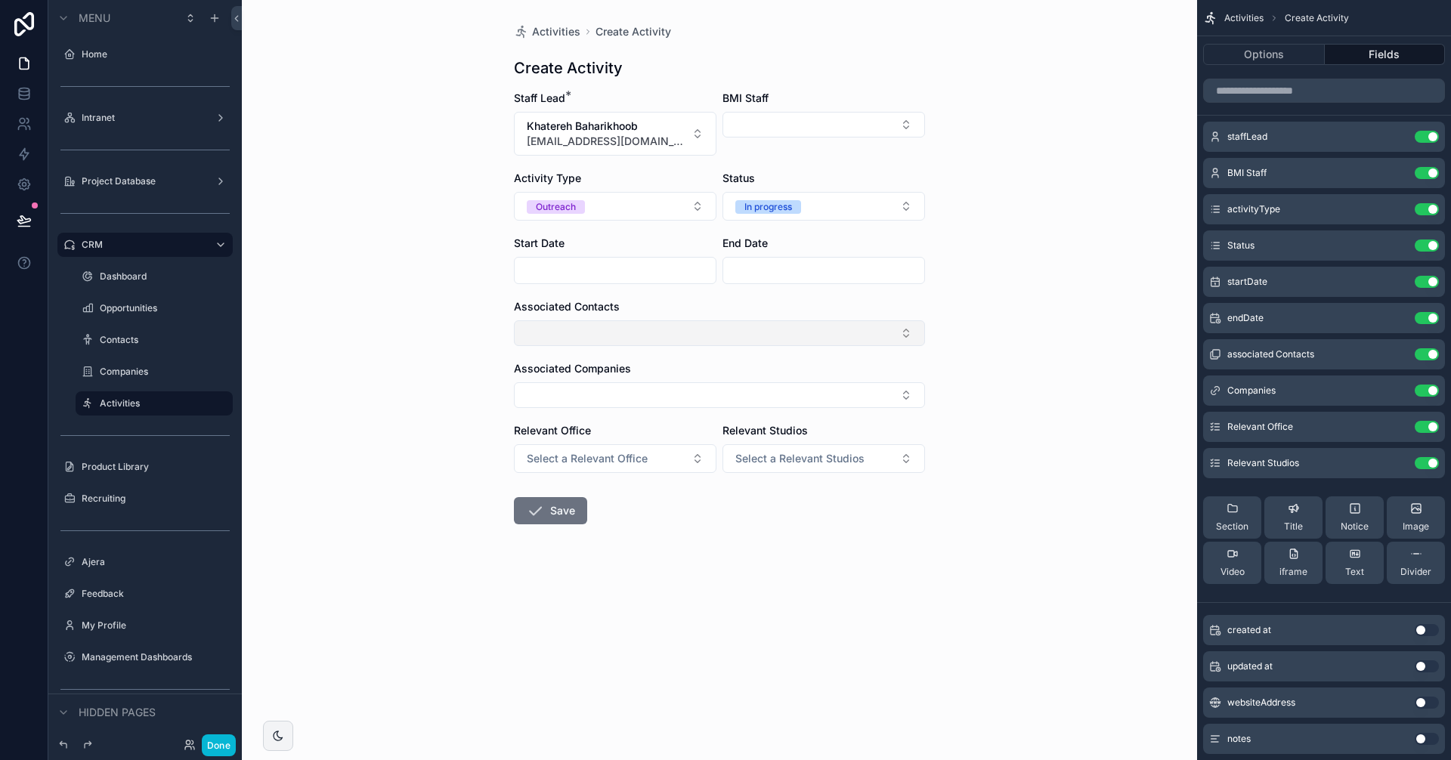
click at [811, 329] on button "Select Button" at bounding box center [719, 333] width 411 height 26
type input "*"
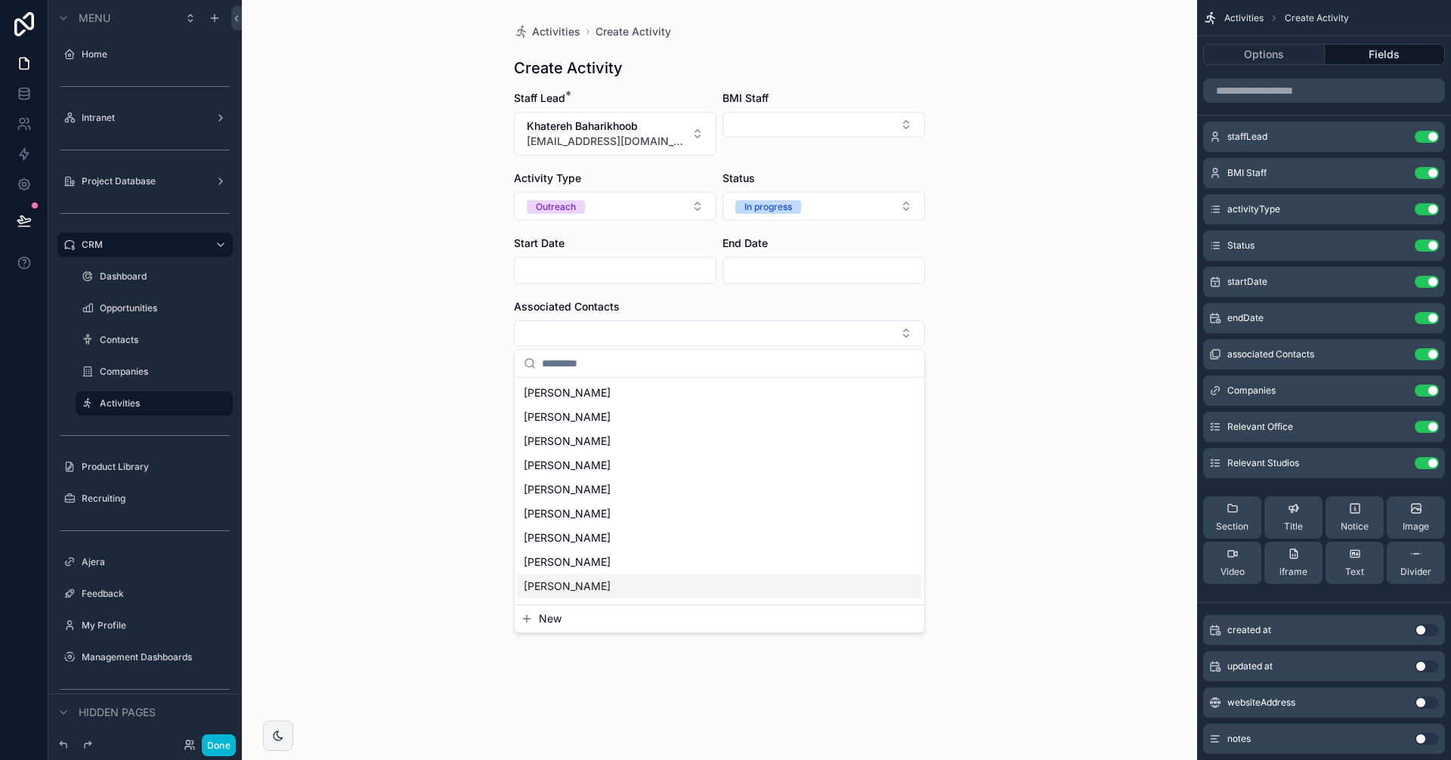
click at [564, 620] on button "New" at bounding box center [719, 618] width 397 height 15
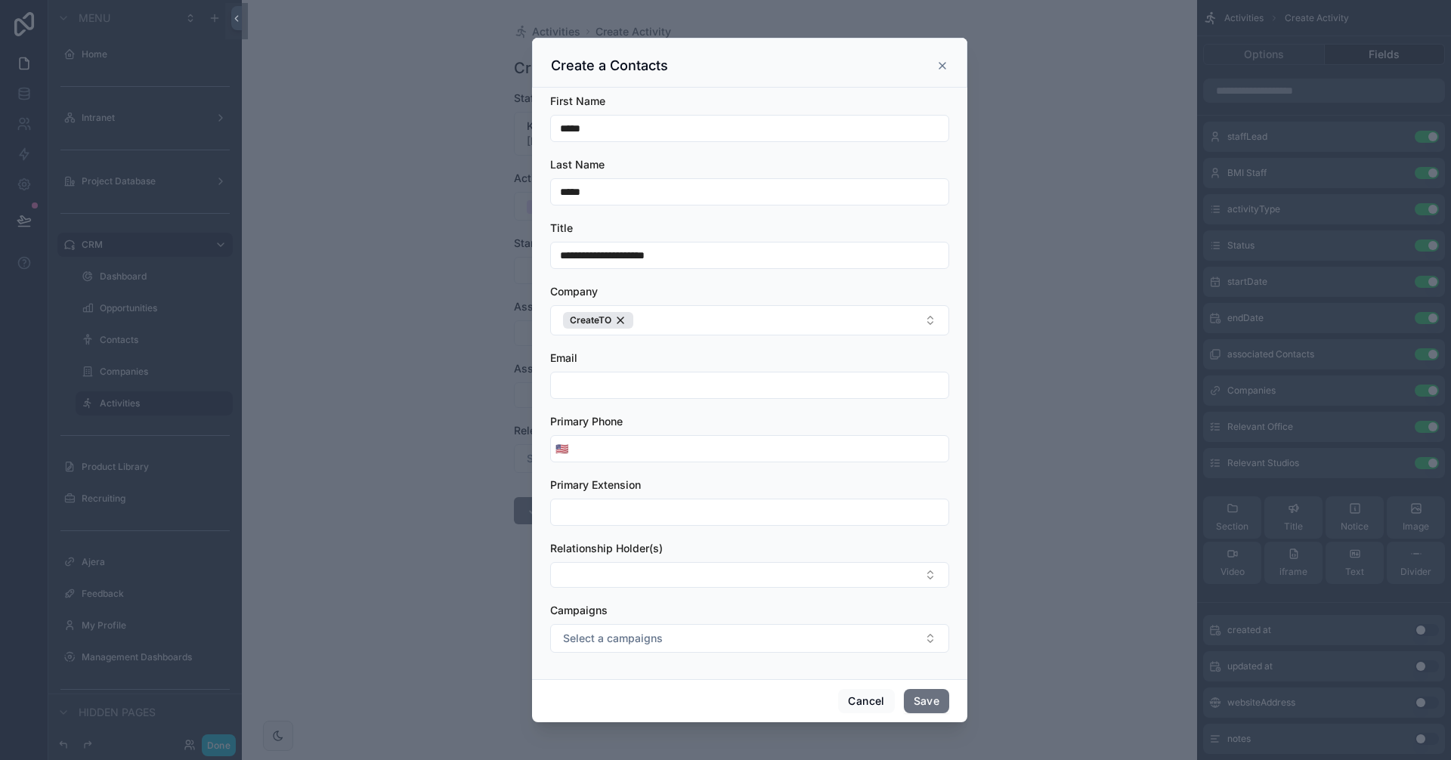
scroll to position [1, 0]
click at [597, 503] on input "scrollable content" at bounding box center [749, 511] width 397 height 21
click at [588, 508] on input "scrollable content" at bounding box center [749, 511] width 397 height 21
click at [579, 571] on button "Select Button" at bounding box center [749, 574] width 399 height 26
type input "**"
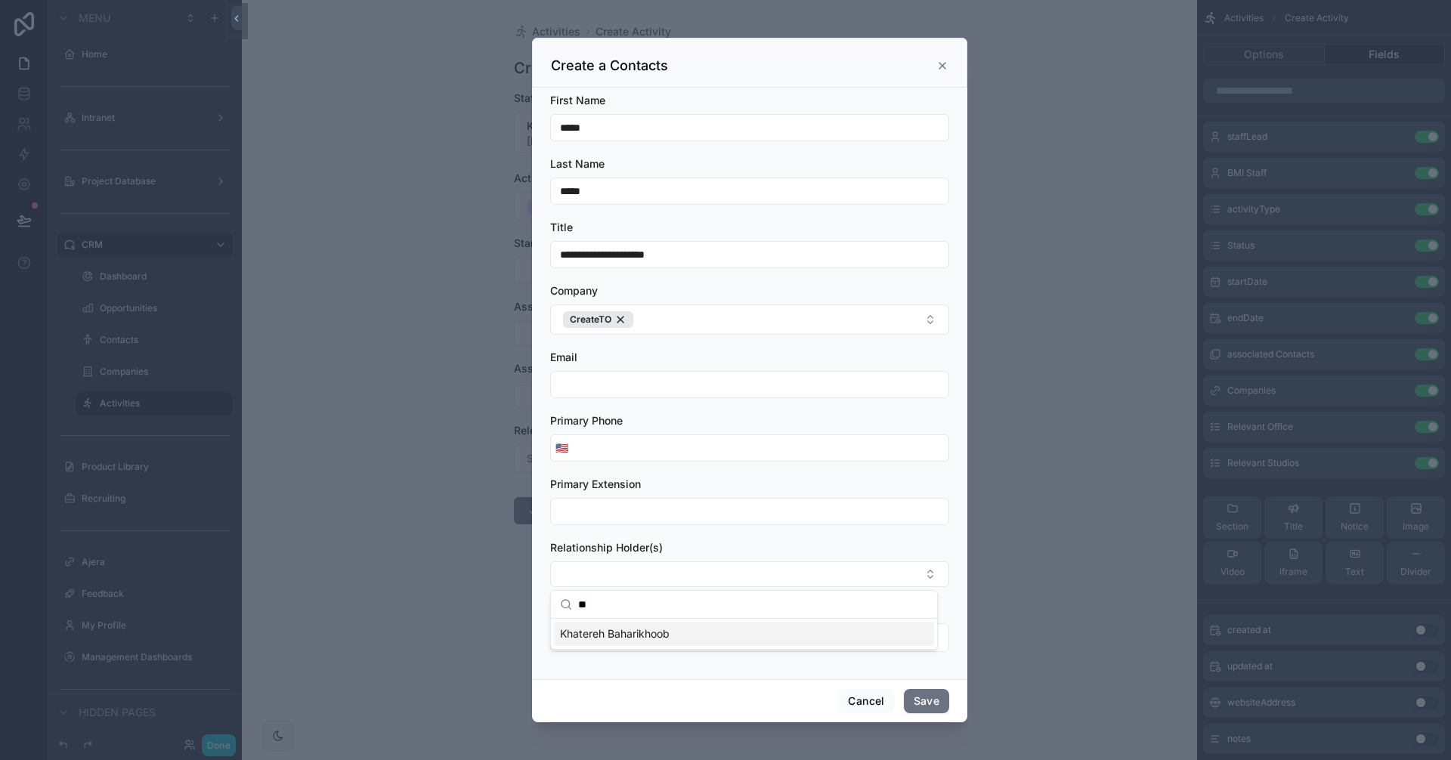
click at [658, 633] on span "Khatereh Baharikhoob" at bounding box center [615, 633] width 110 height 15
click at [775, 543] on div "Relationship Holder(s)" at bounding box center [749, 547] width 399 height 15
click at [918, 701] on button "Save" at bounding box center [926, 701] width 45 height 24
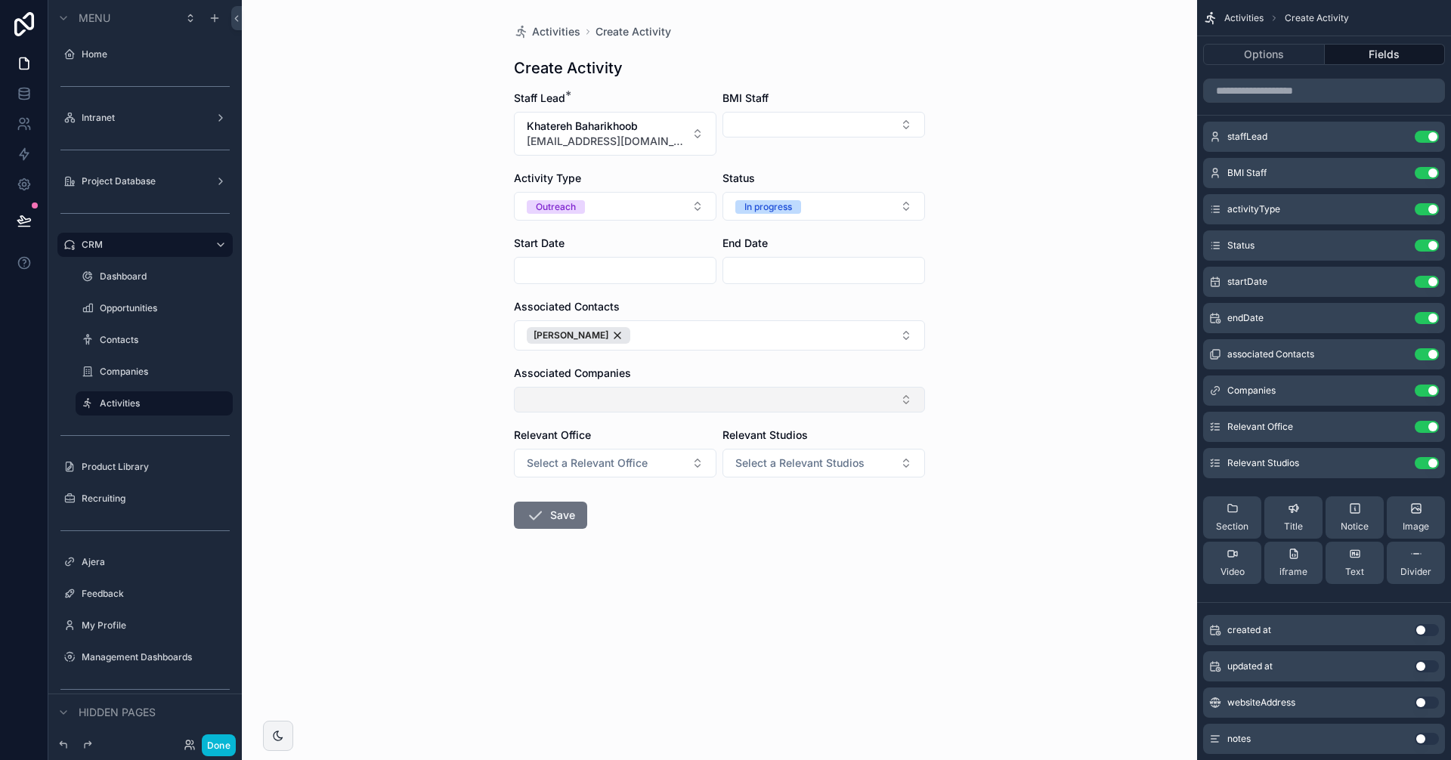
click at [750, 401] on button "Select Button" at bounding box center [719, 400] width 411 height 26
type input "******"
click at [571, 458] on span "CreateTO" at bounding box center [548, 459] width 48 height 15
click at [1036, 393] on div "Activities Create Activity Create Activity Staff Lead * Khatereh Baharikhoob [E…" at bounding box center [719, 380] width 955 height 760
click at [1298, 51] on button "Options" at bounding box center [1264, 54] width 122 height 21
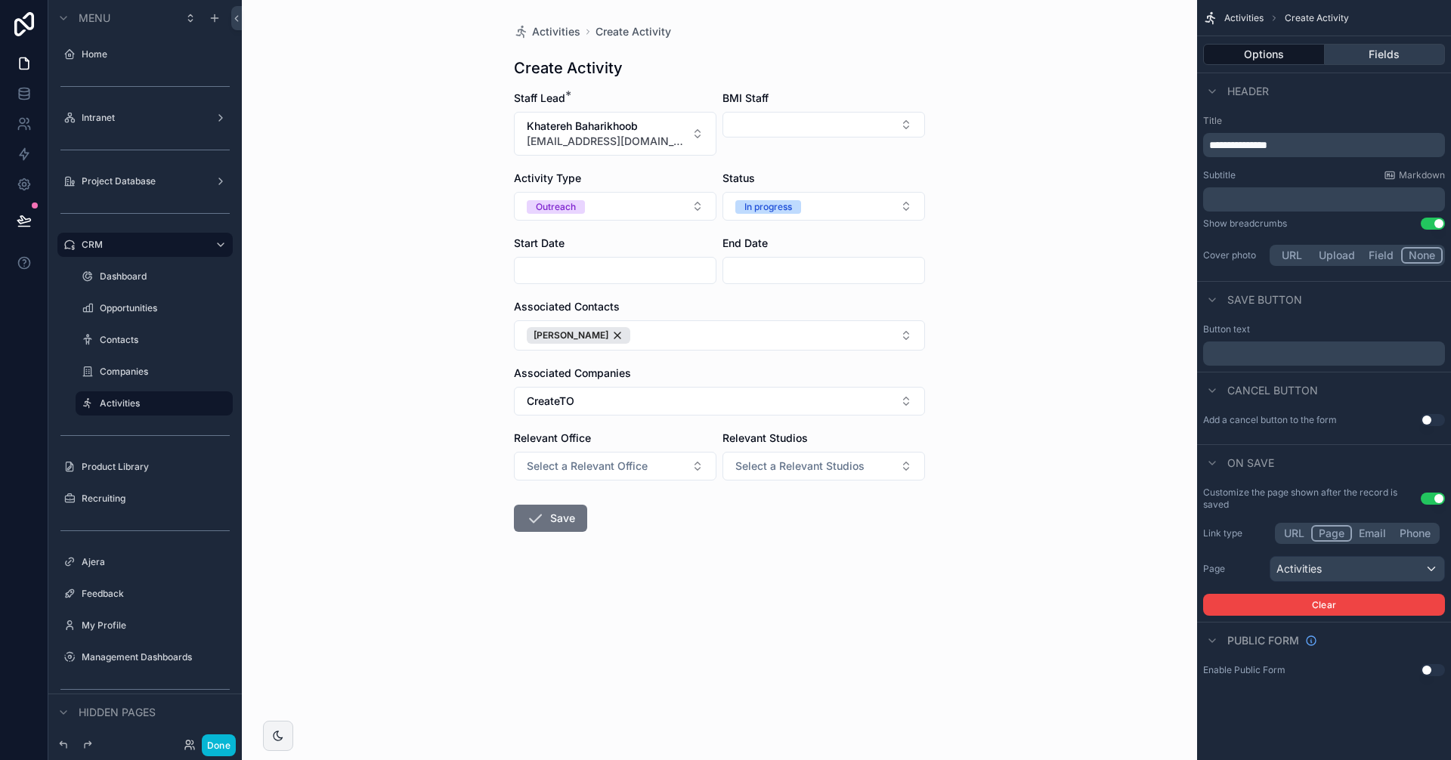
click at [1373, 54] on button "Fields" at bounding box center [1385, 54] width 121 height 21
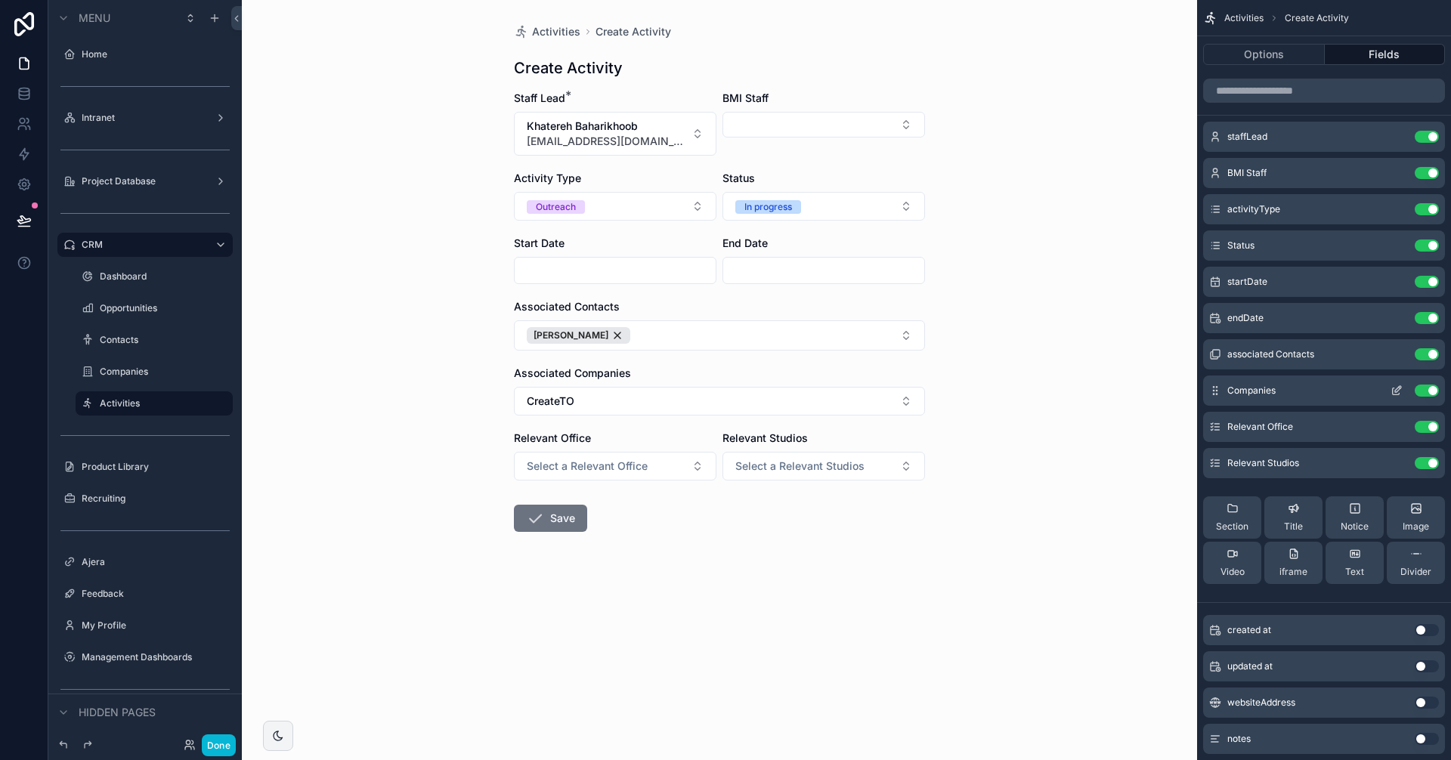
click at [1390, 390] on button "scrollable content" at bounding box center [1396, 391] width 24 height 12
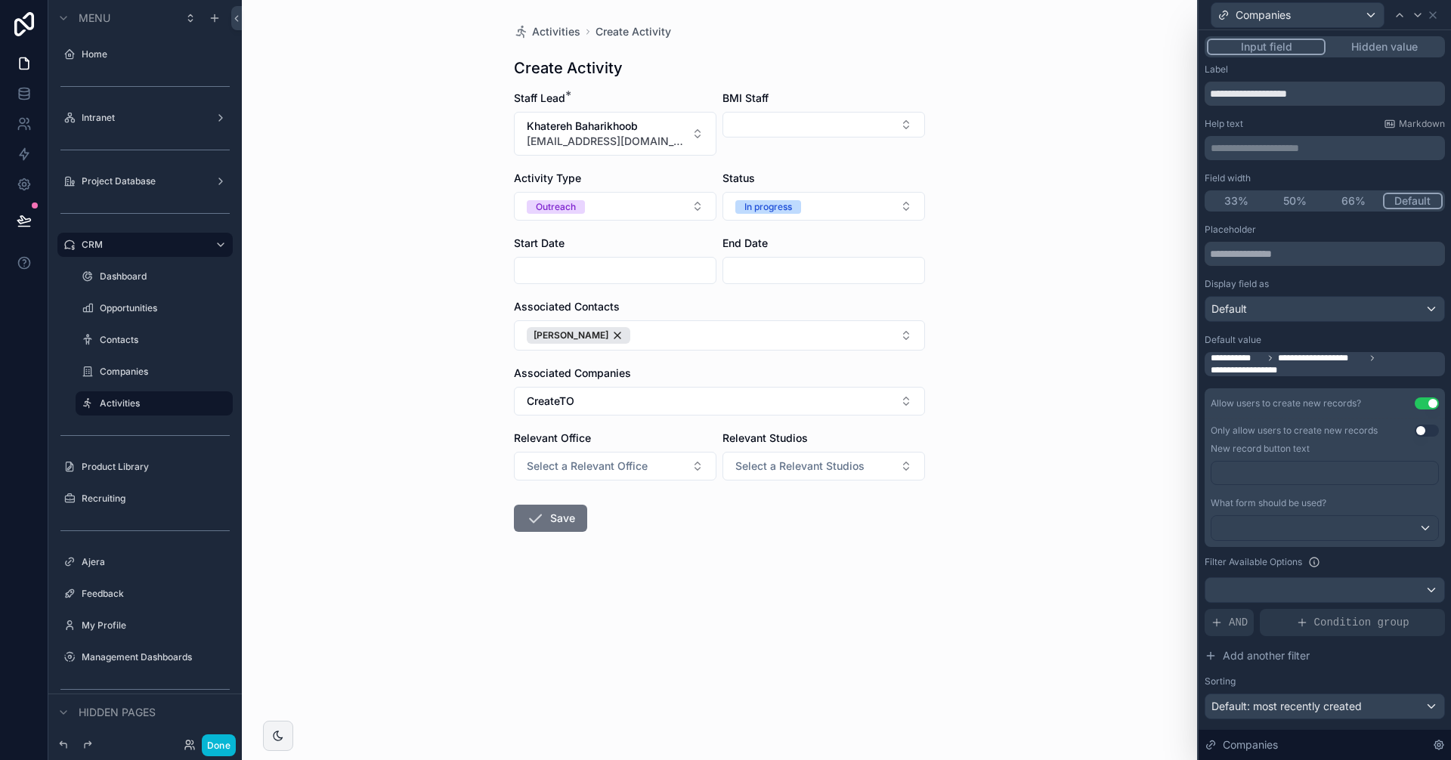
click at [1314, 370] on span "**********" at bounding box center [1326, 364] width 231 height 24
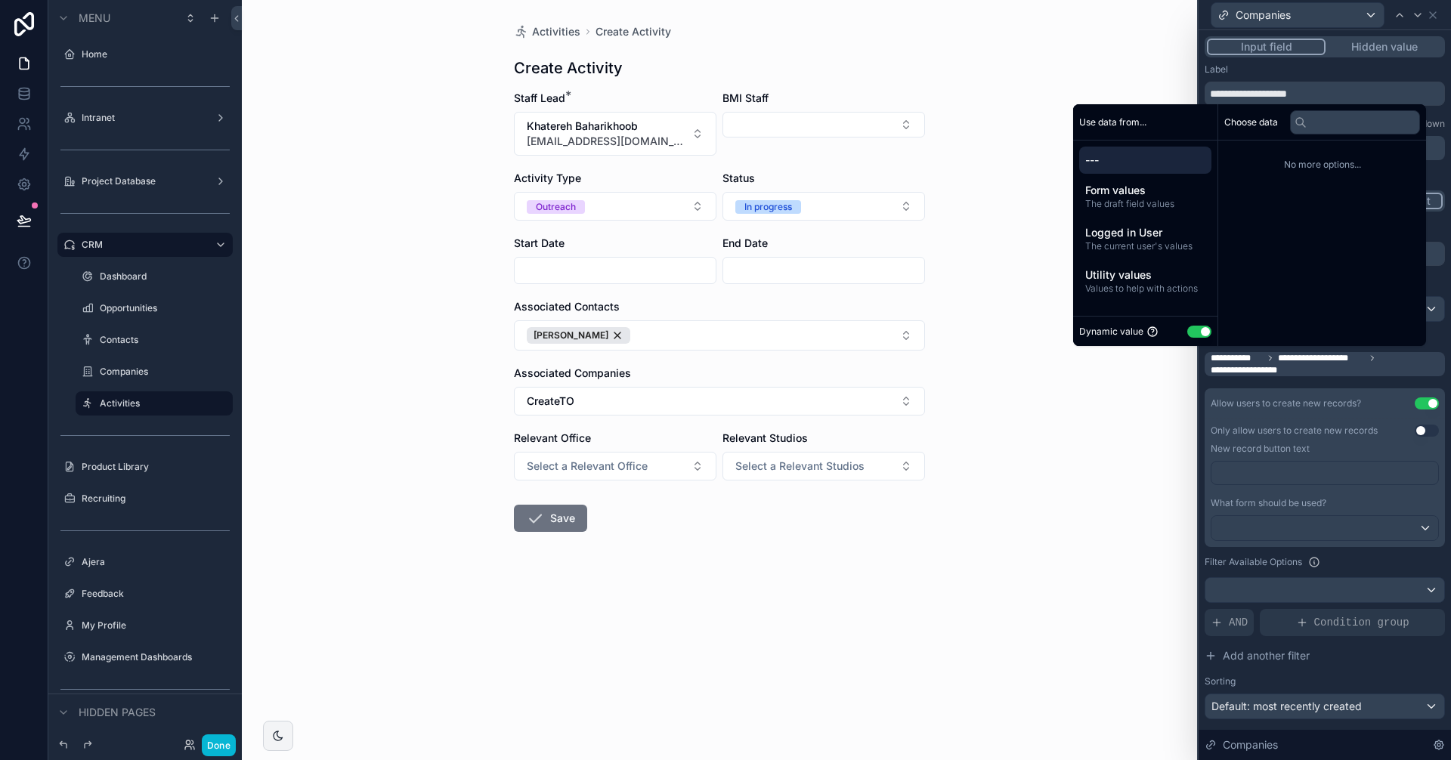
click at [1162, 162] on span "---" at bounding box center [1145, 160] width 120 height 15
click at [1160, 199] on span "The draft field values" at bounding box center [1145, 204] width 120 height 12
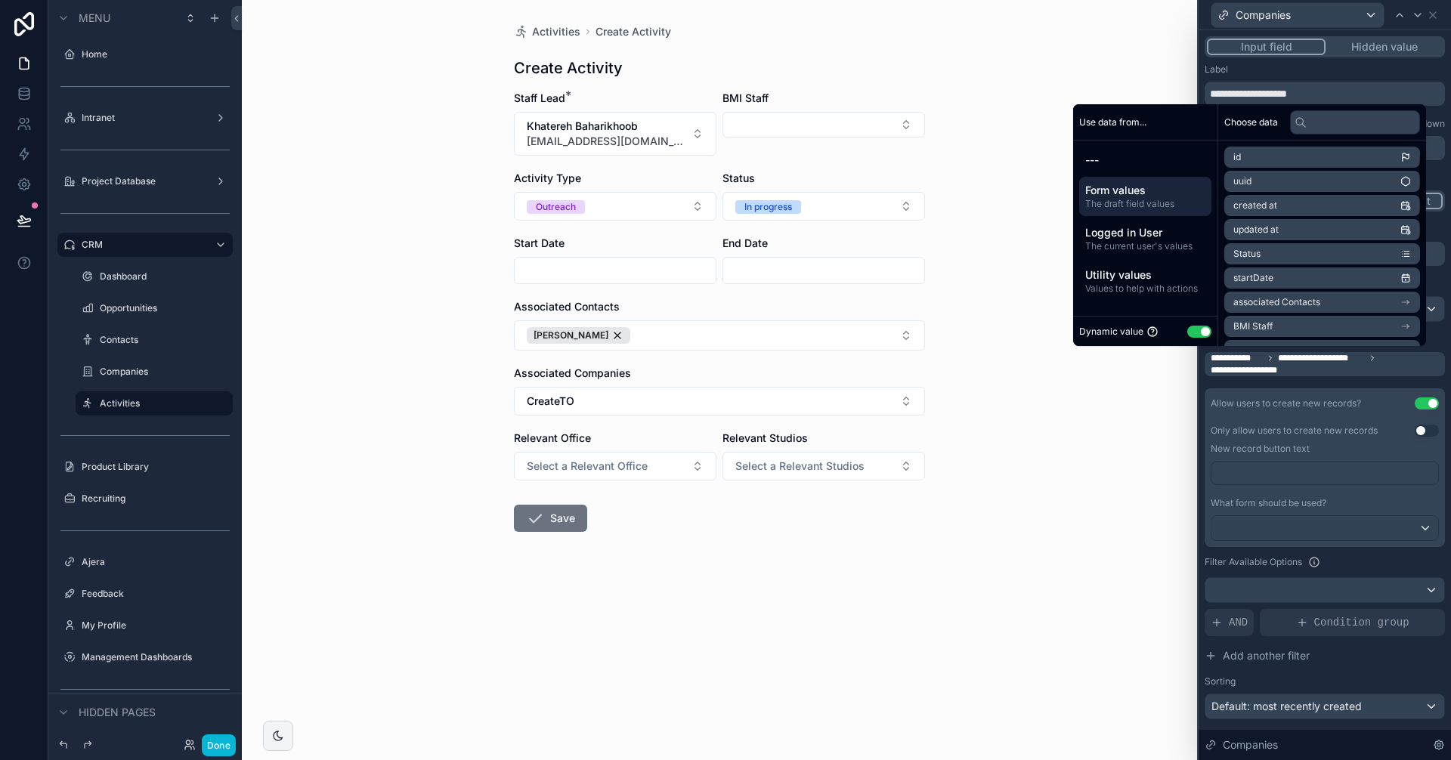
scroll to position [151, 0]
click at [1303, 152] on span "associated Contacts" at bounding box center [1276, 151] width 87 height 12
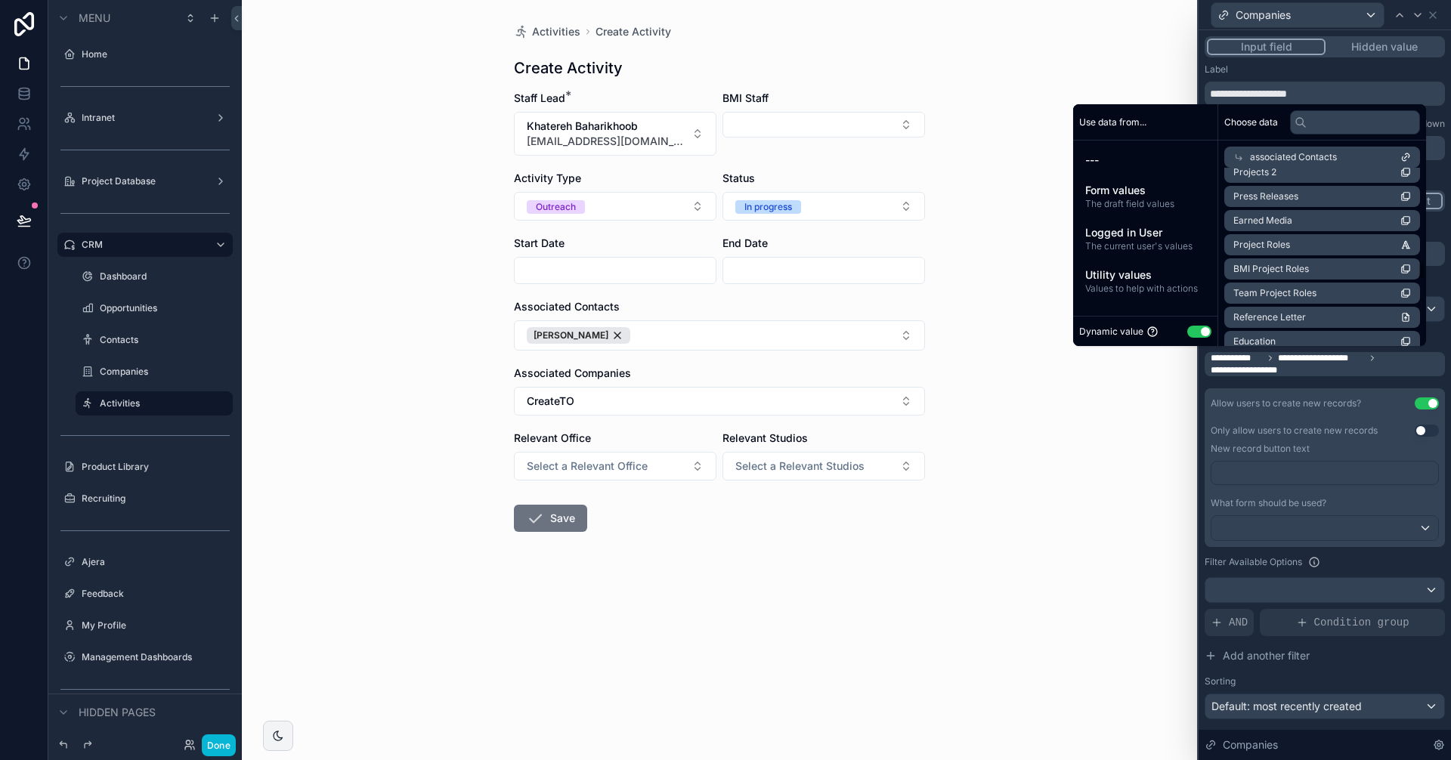
scroll to position [982, 0]
click at [1332, 125] on input "text" at bounding box center [1355, 122] width 130 height 24
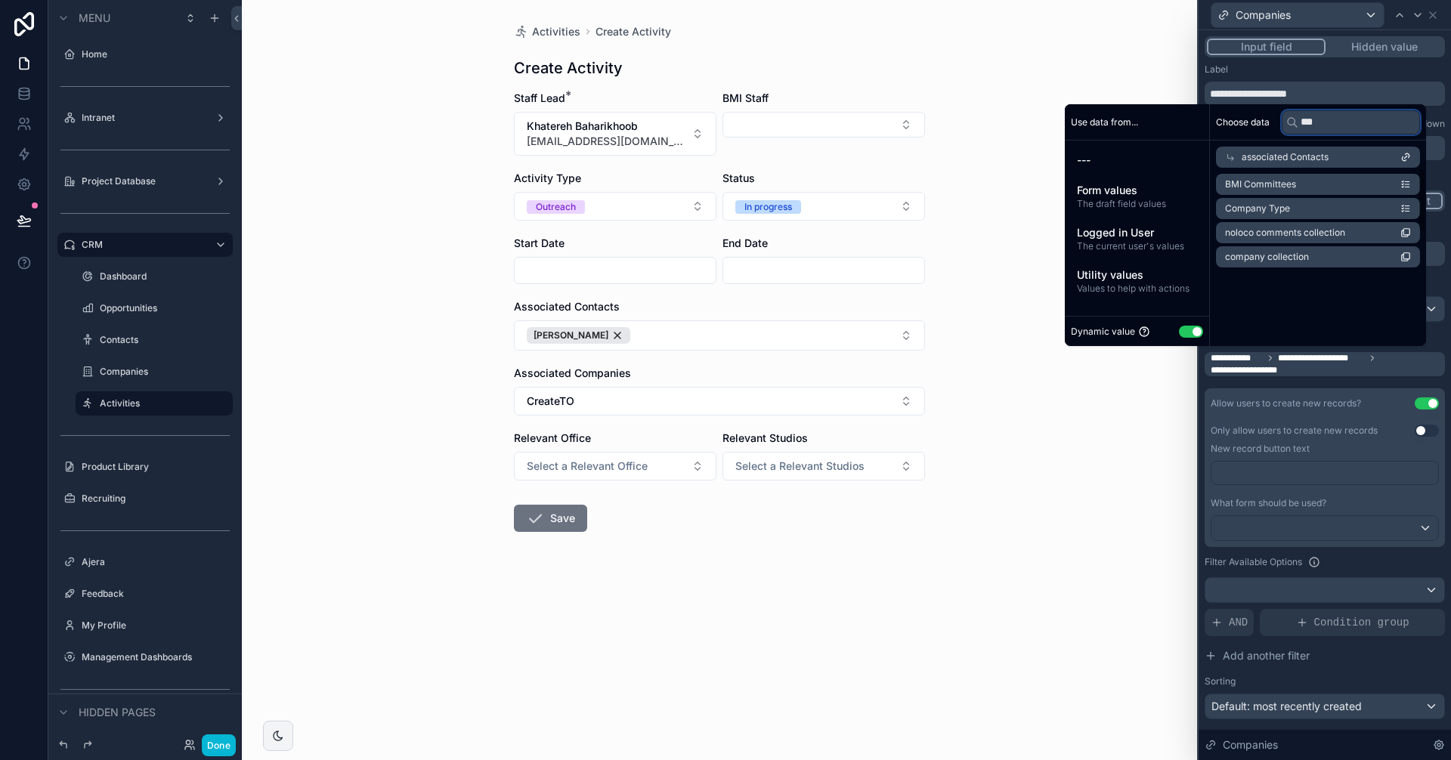
scroll to position [0, 0]
type input "******"
click at [1333, 208] on li "company collection" at bounding box center [1318, 208] width 204 height 21
click at [1403, 204] on icon "scrollable content" at bounding box center [1405, 208] width 11 height 11
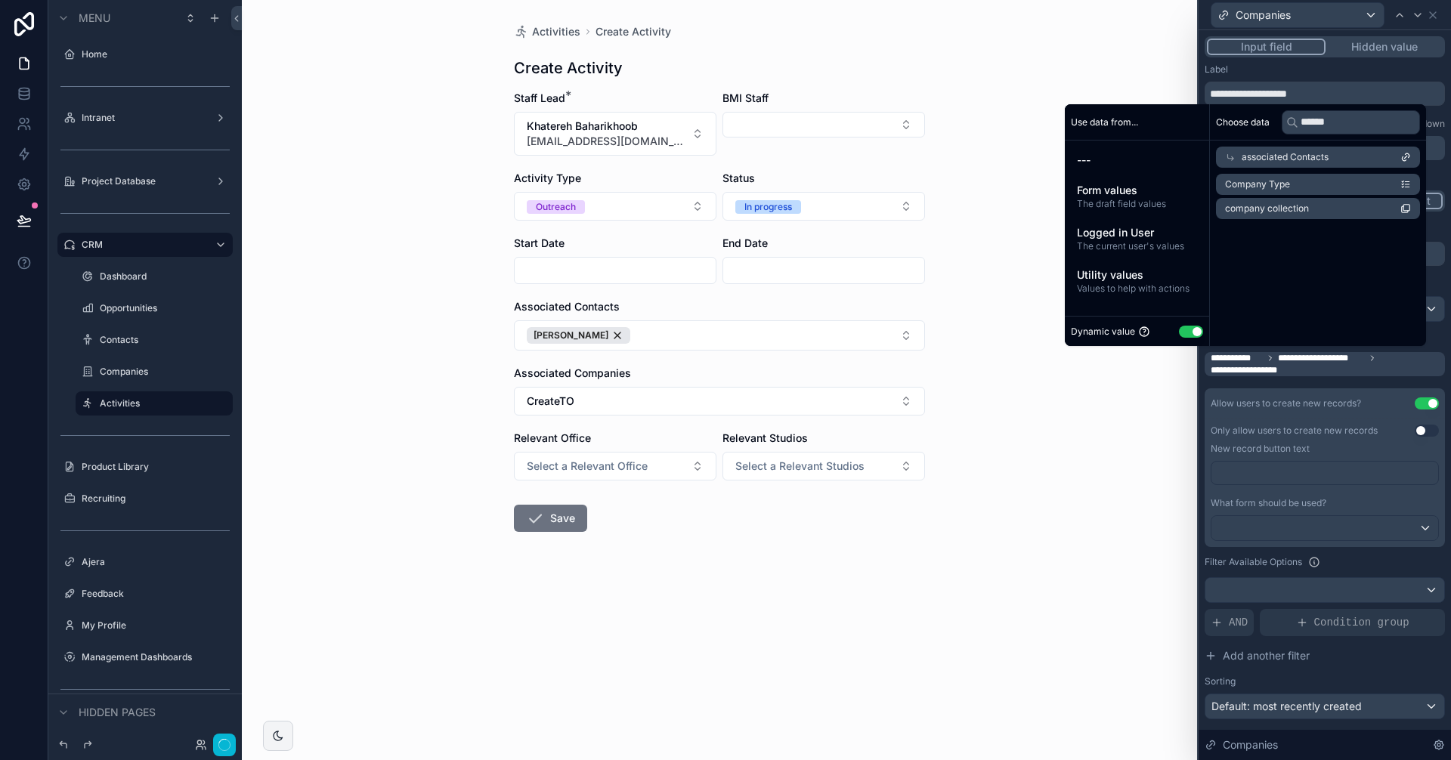
click at [1403, 204] on icon "scrollable content" at bounding box center [1405, 208] width 11 height 11
click at [1301, 206] on span "company collection" at bounding box center [1267, 209] width 84 height 12
drag, startPoint x: 1301, startPoint y: 206, endPoint x: 1315, endPoint y: 180, distance: 29.7
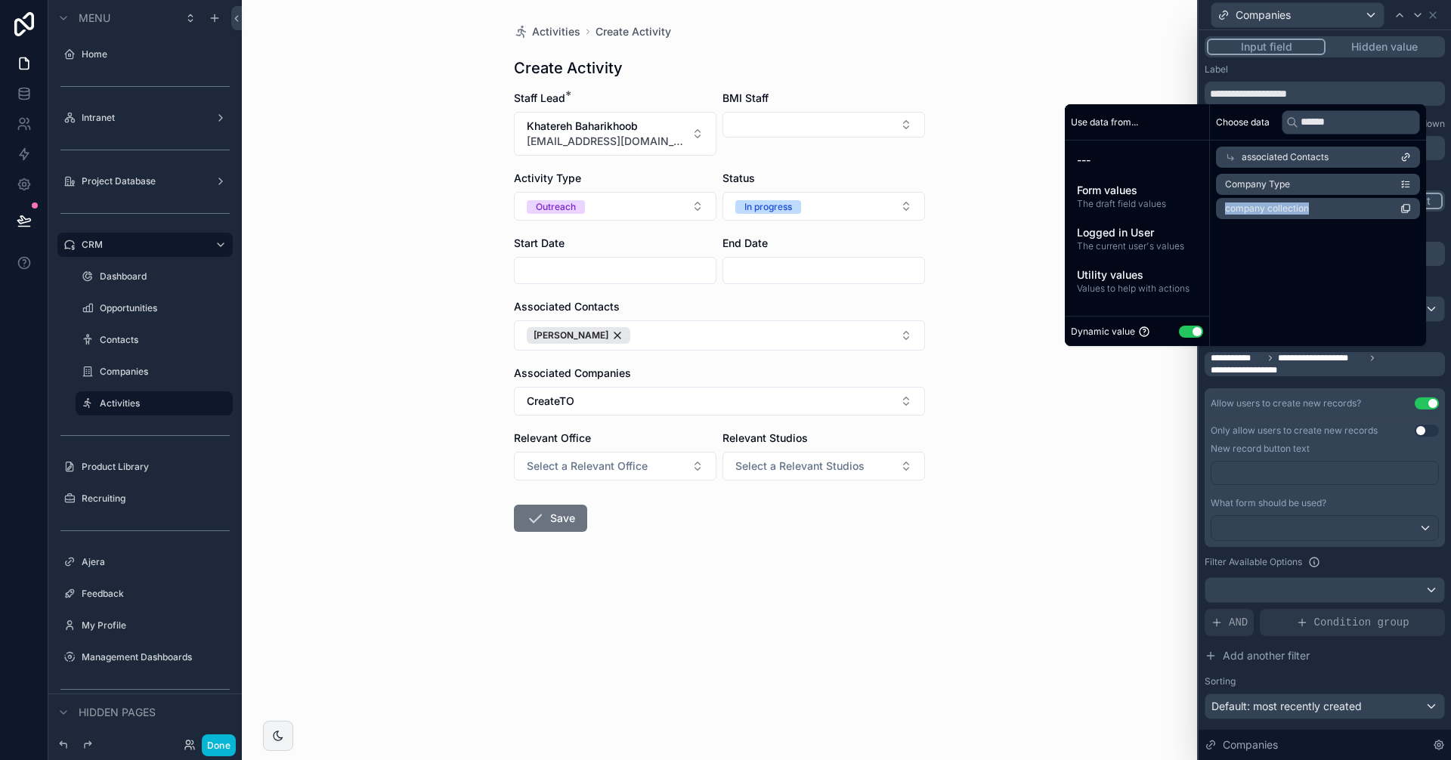
click at [1301, 204] on span "company collection" at bounding box center [1267, 209] width 84 height 12
click at [1315, 180] on li "Company Type" at bounding box center [1318, 184] width 204 height 21
click at [1307, 204] on span "company collection" at bounding box center [1267, 209] width 84 height 12
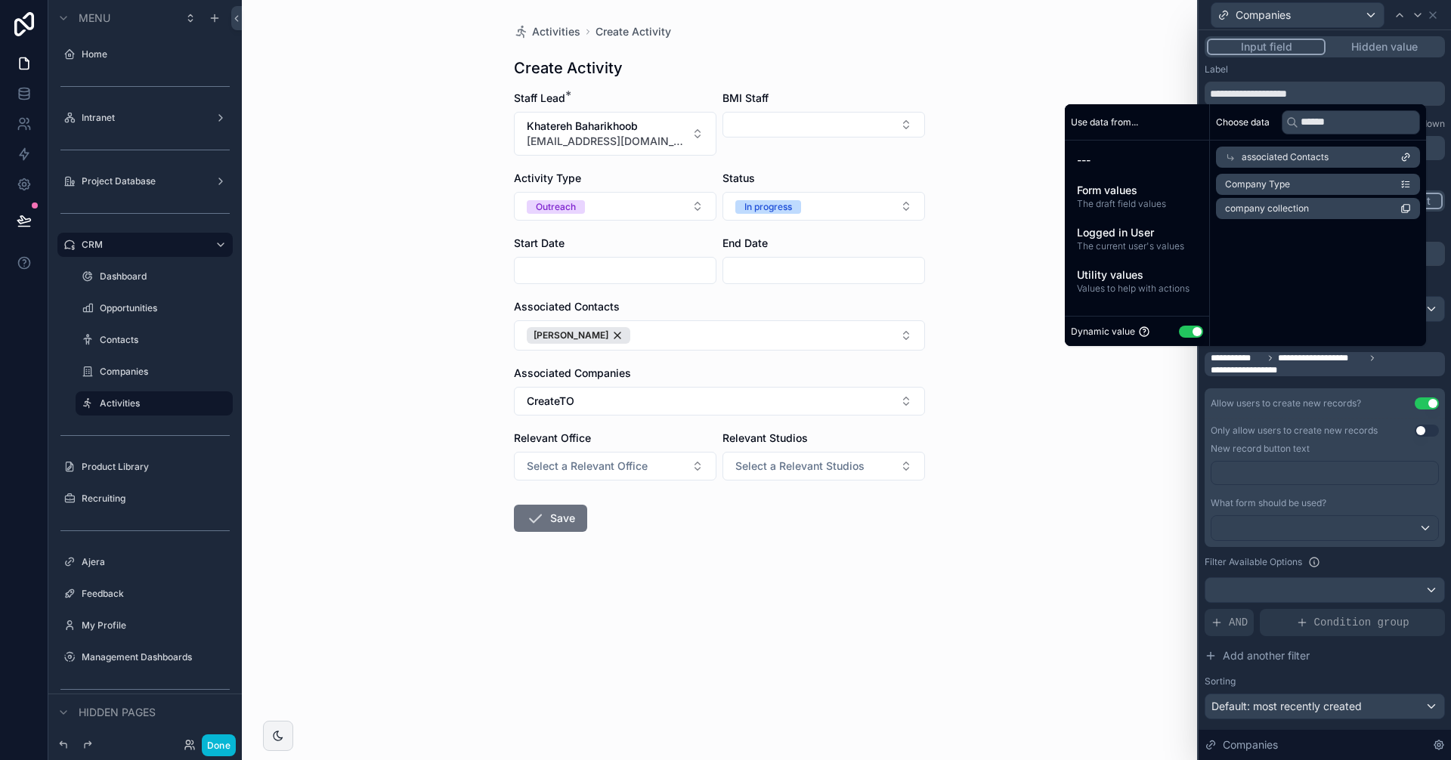
click at [1408, 155] on icon at bounding box center [1405, 157] width 11 height 11
click at [1350, 228] on li "Company Name" at bounding box center [1318, 229] width 204 height 21
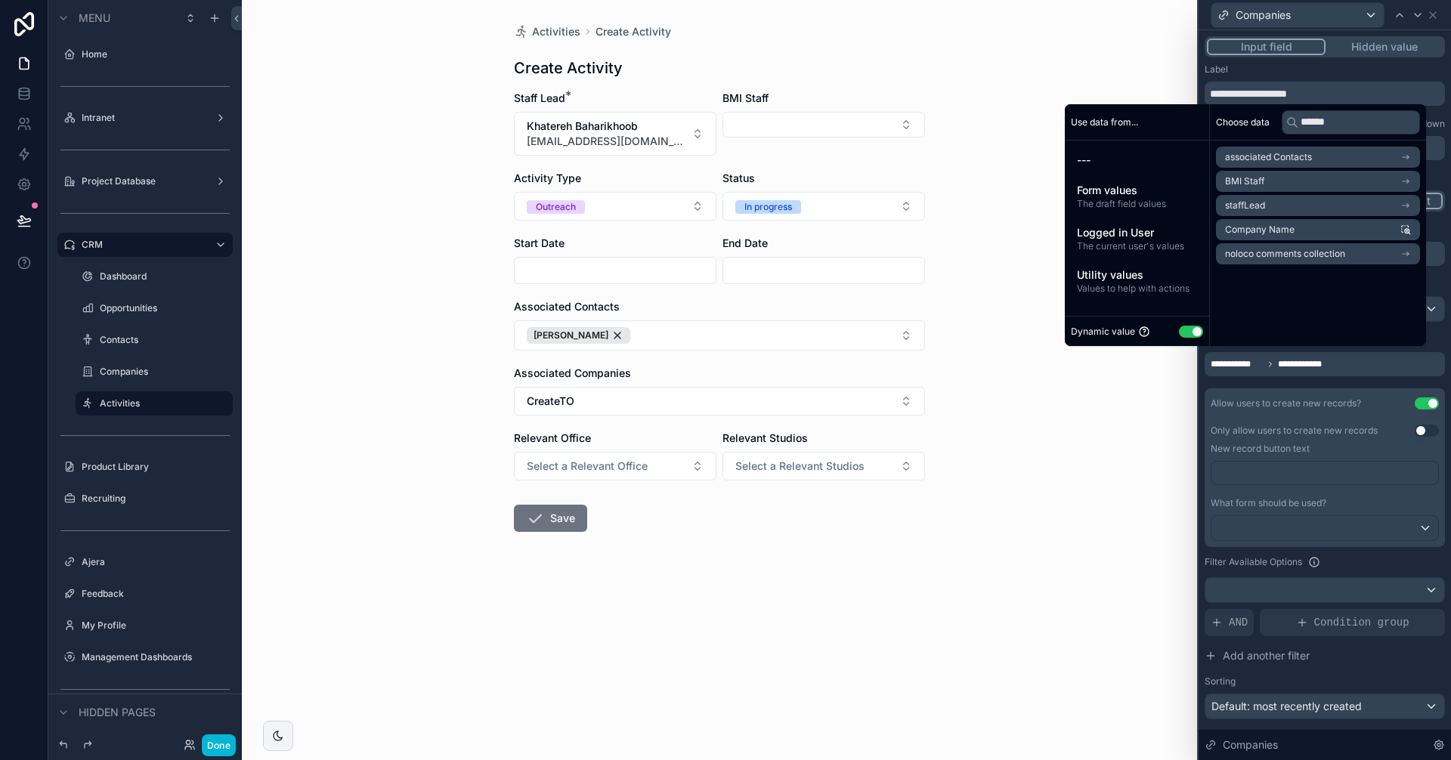
click at [1082, 495] on div "Activities Create Activity Create Activity Staff Lead * Khatereh Baharikhoob [E…" at bounding box center [719, 380] width 955 height 760
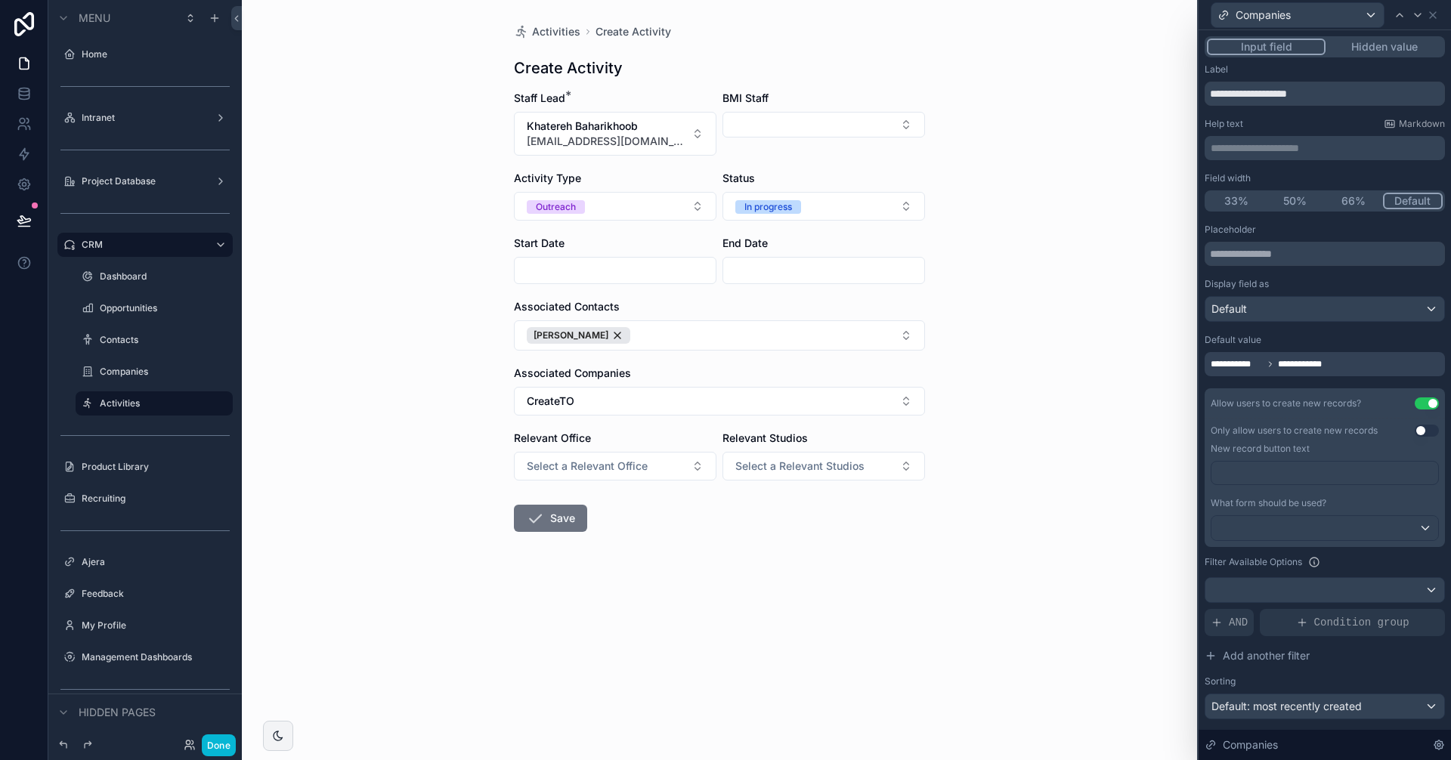
click at [534, 518] on icon "scrollable content" at bounding box center [535, 518] width 18 height 18
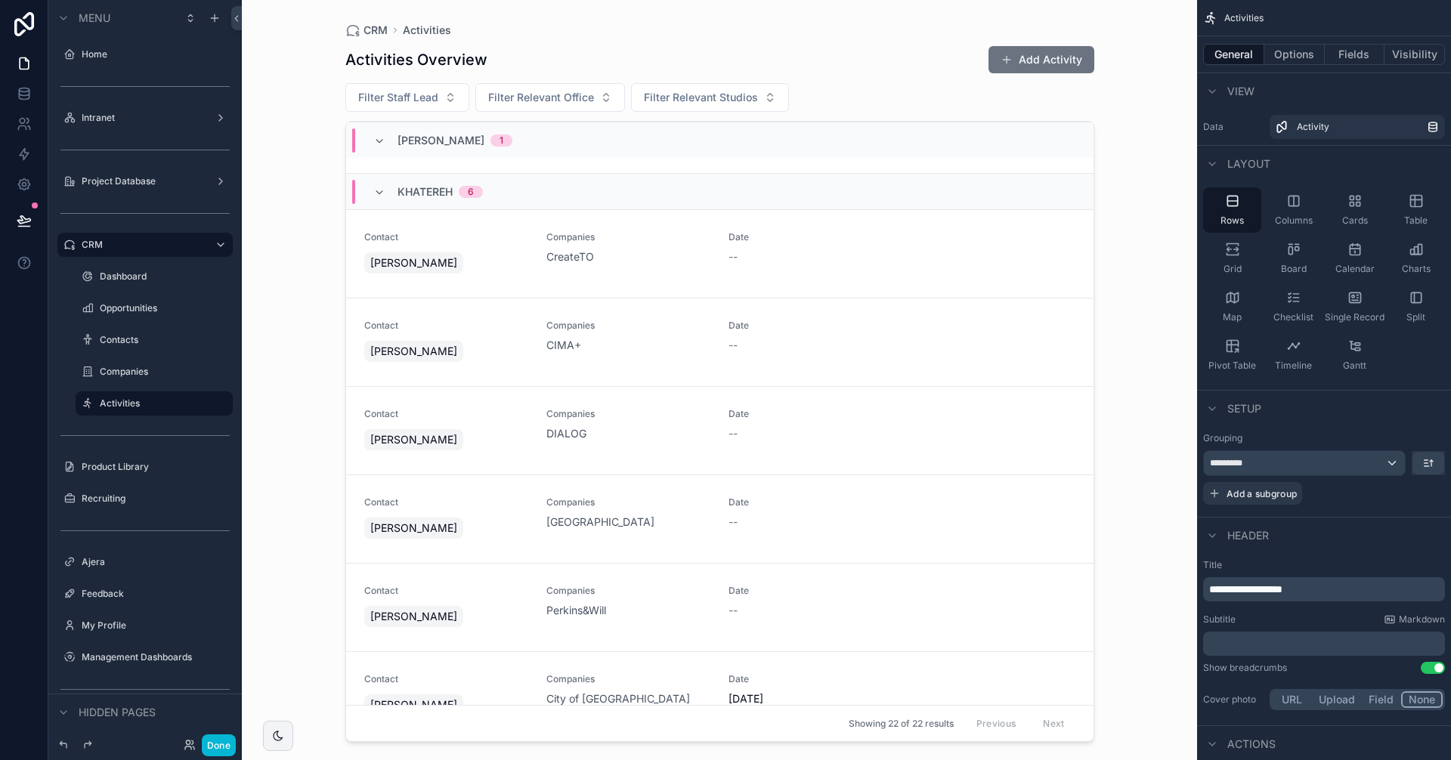
scroll to position [831, 0]
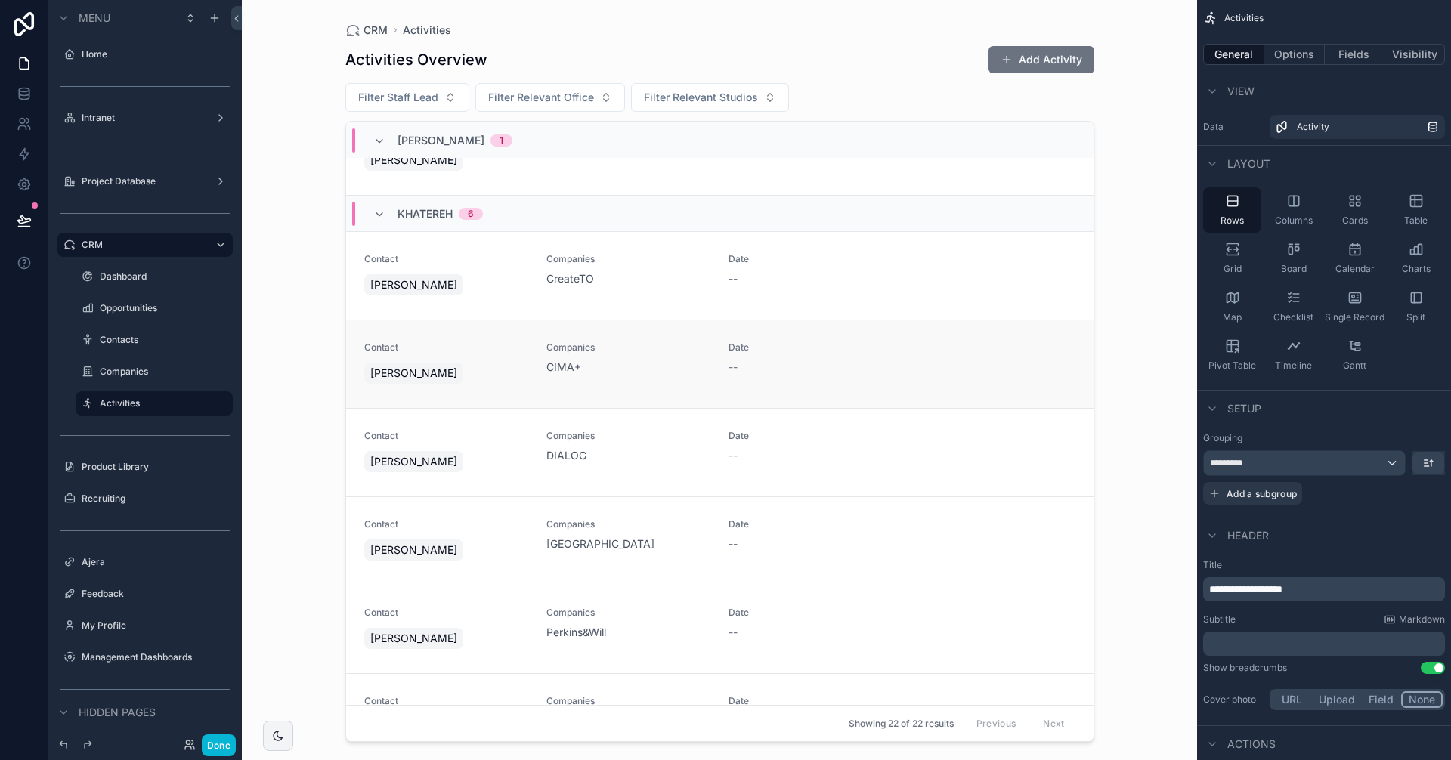
click at [919, 369] on div "Contact [PERSON_NAME] Companies CIMA+ Date --" at bounding box center [719, 364] width 711 height 45
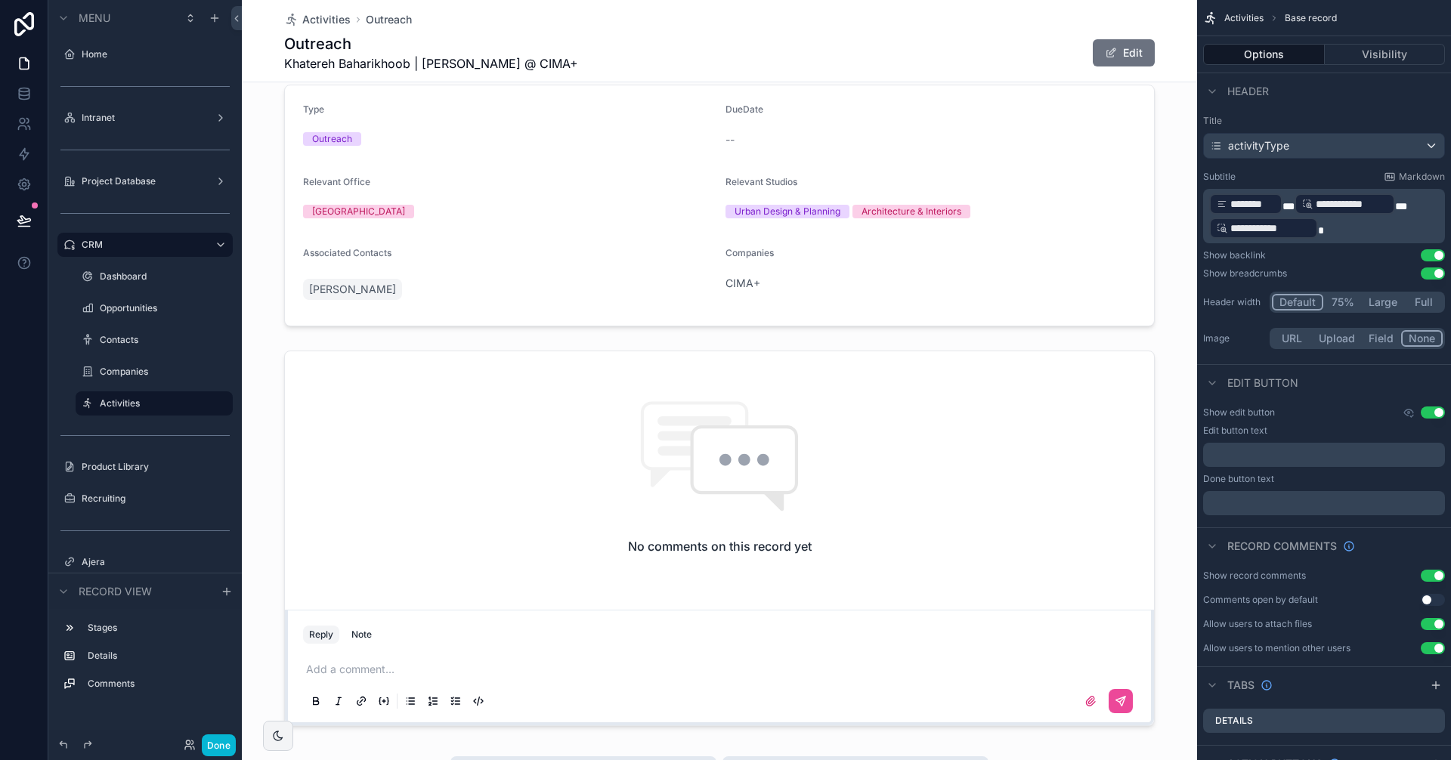
scroll to position [151, 0]
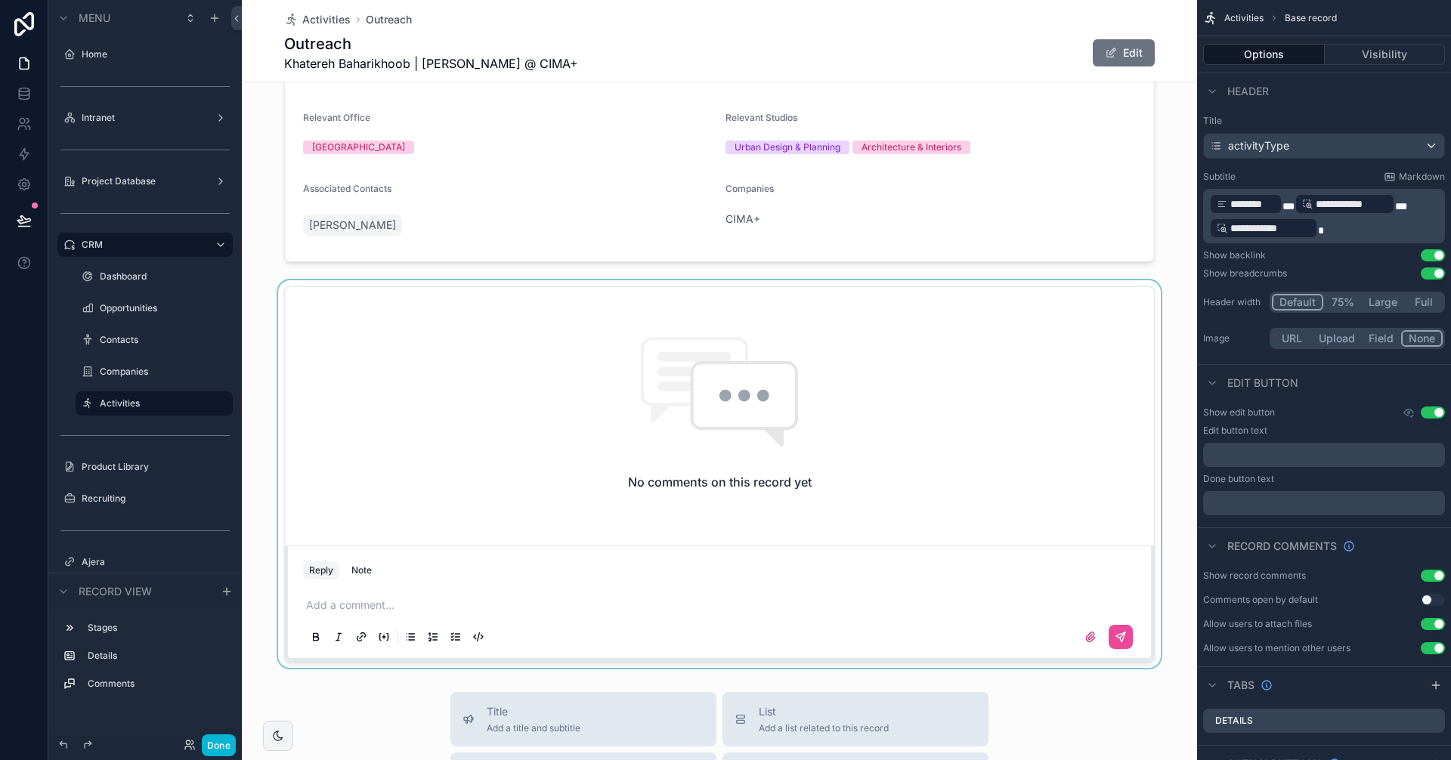
click at [354, 603] on div "scrollable content" at bounding box center [719, 474] width 955 height 388
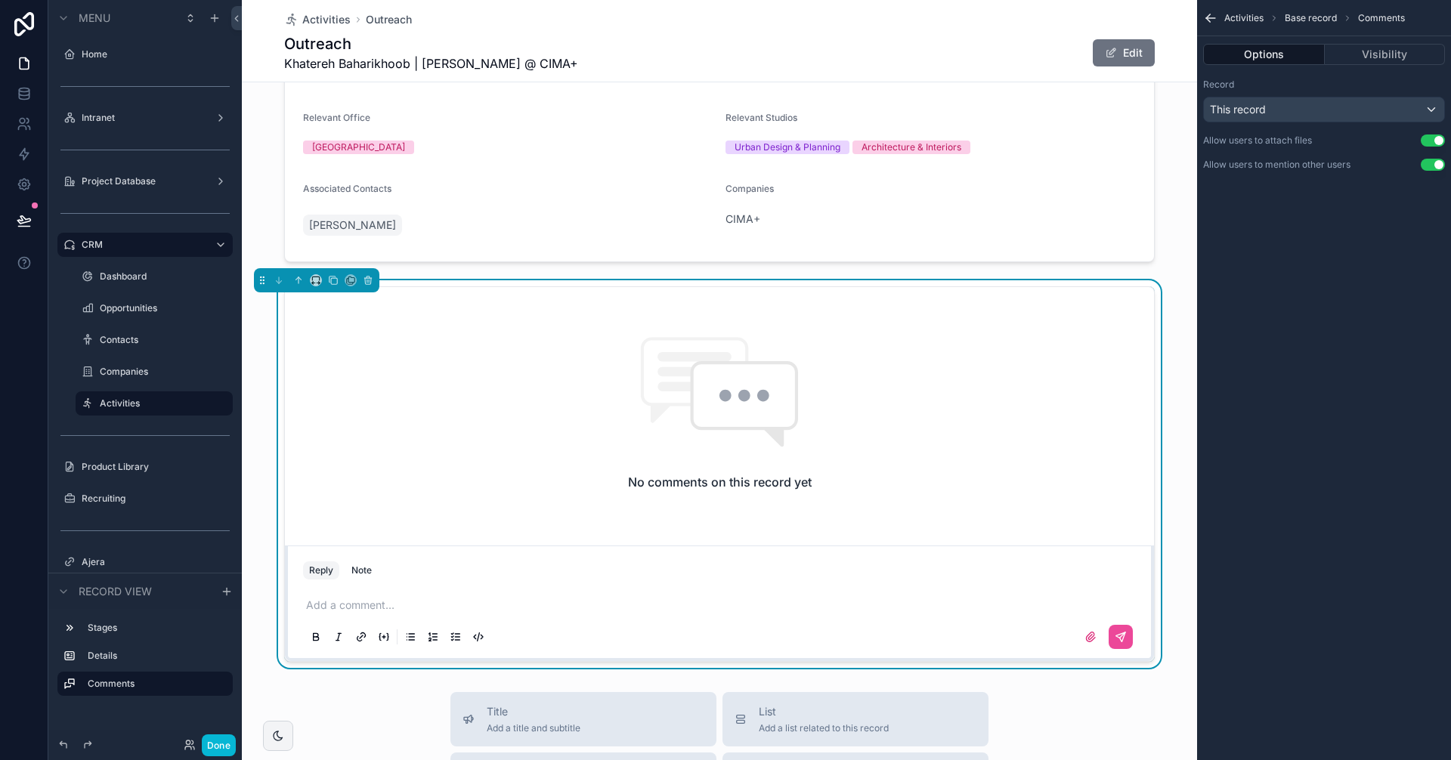
click at [329, 605] on p "scrollable content" at bounding box center [722, 605] width 833 height 15
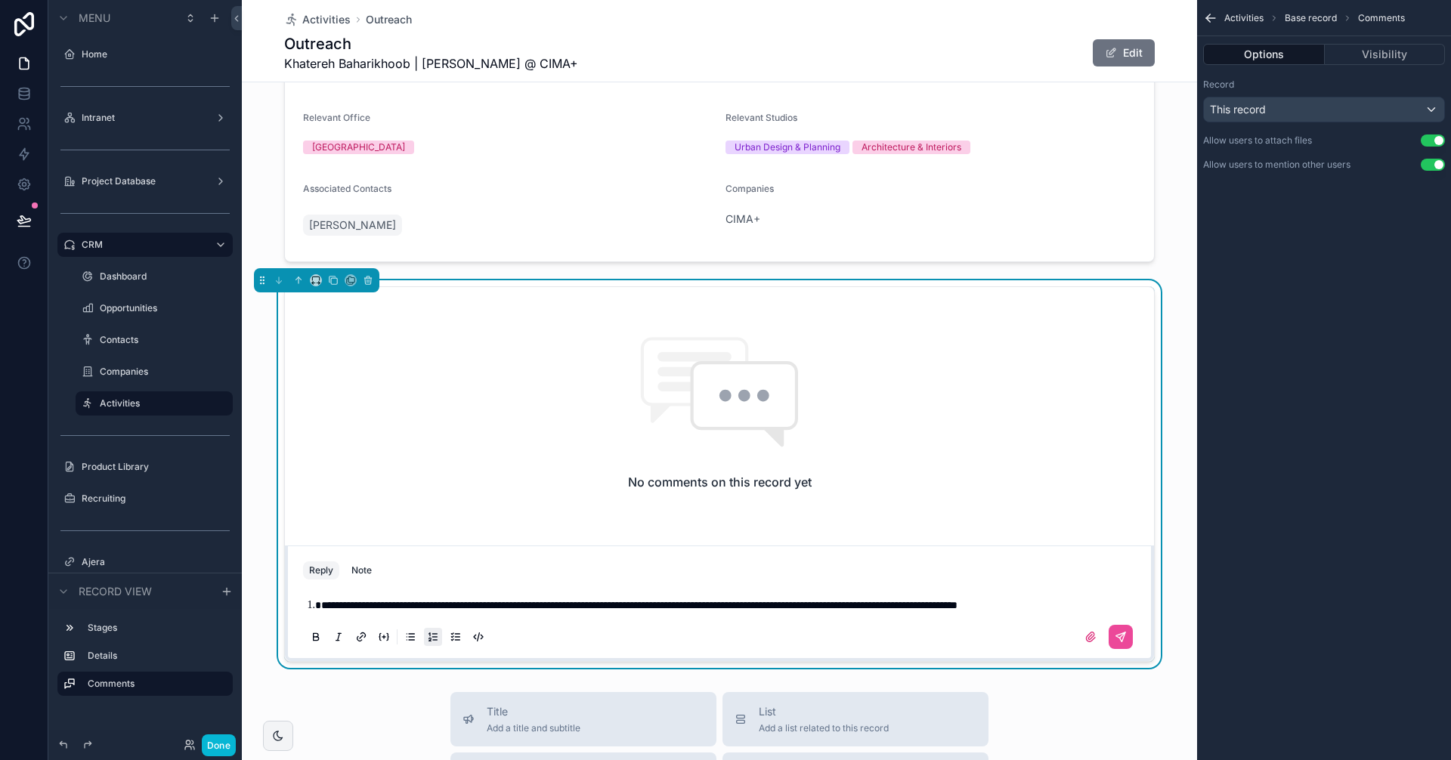
click at [427, 643] on icon "scrollable content" at bounding box center [433, 637] width 12 height 12
click at [919, 605] on span "**********" at bounding box center [624, 605] width 636 height 11
click at [1116, 642] on icon "scrollable content" at bounding box center [1120, 637] width 9 height 9
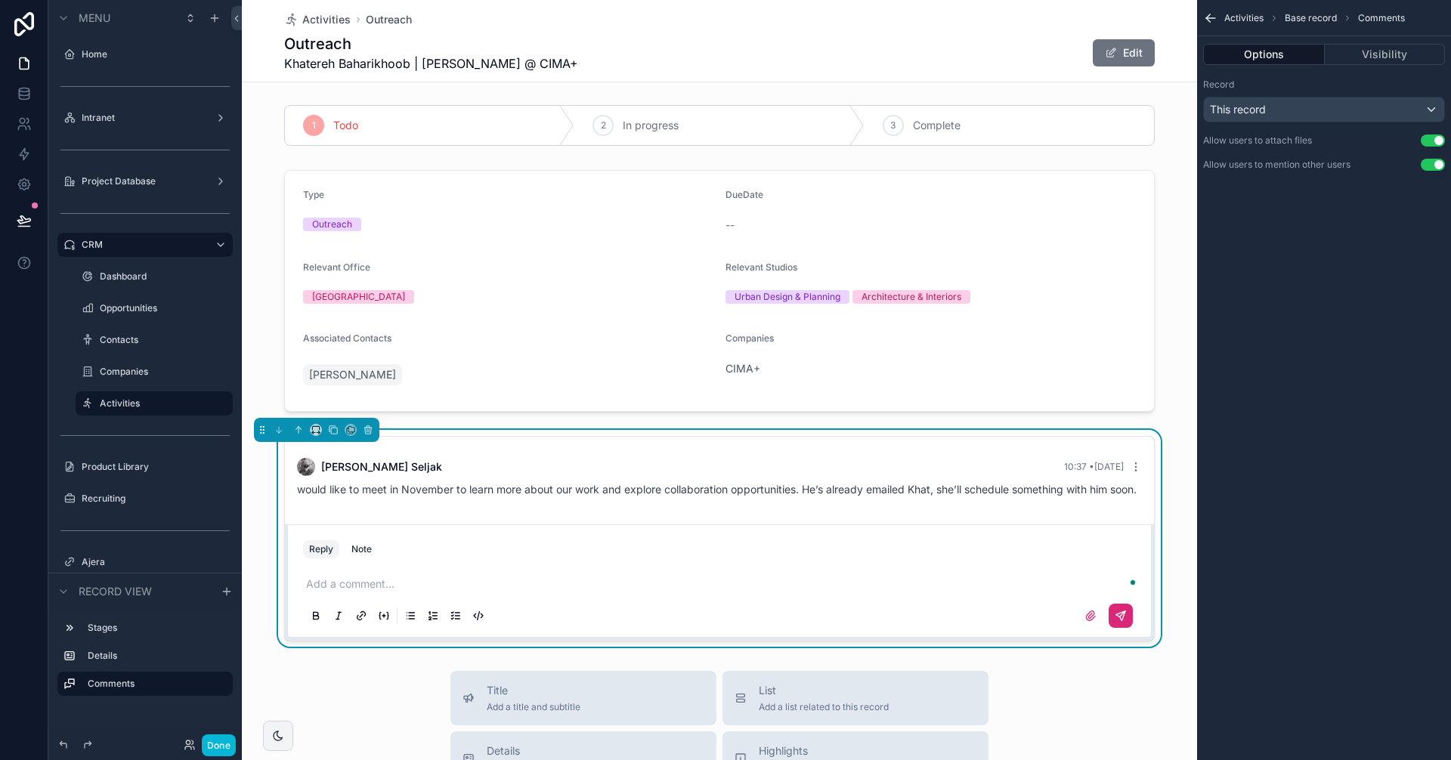
scroll to position [0, 0]
click at [333, 20] on span "Activities" at bounding box center [326, 19] width 48 height 15
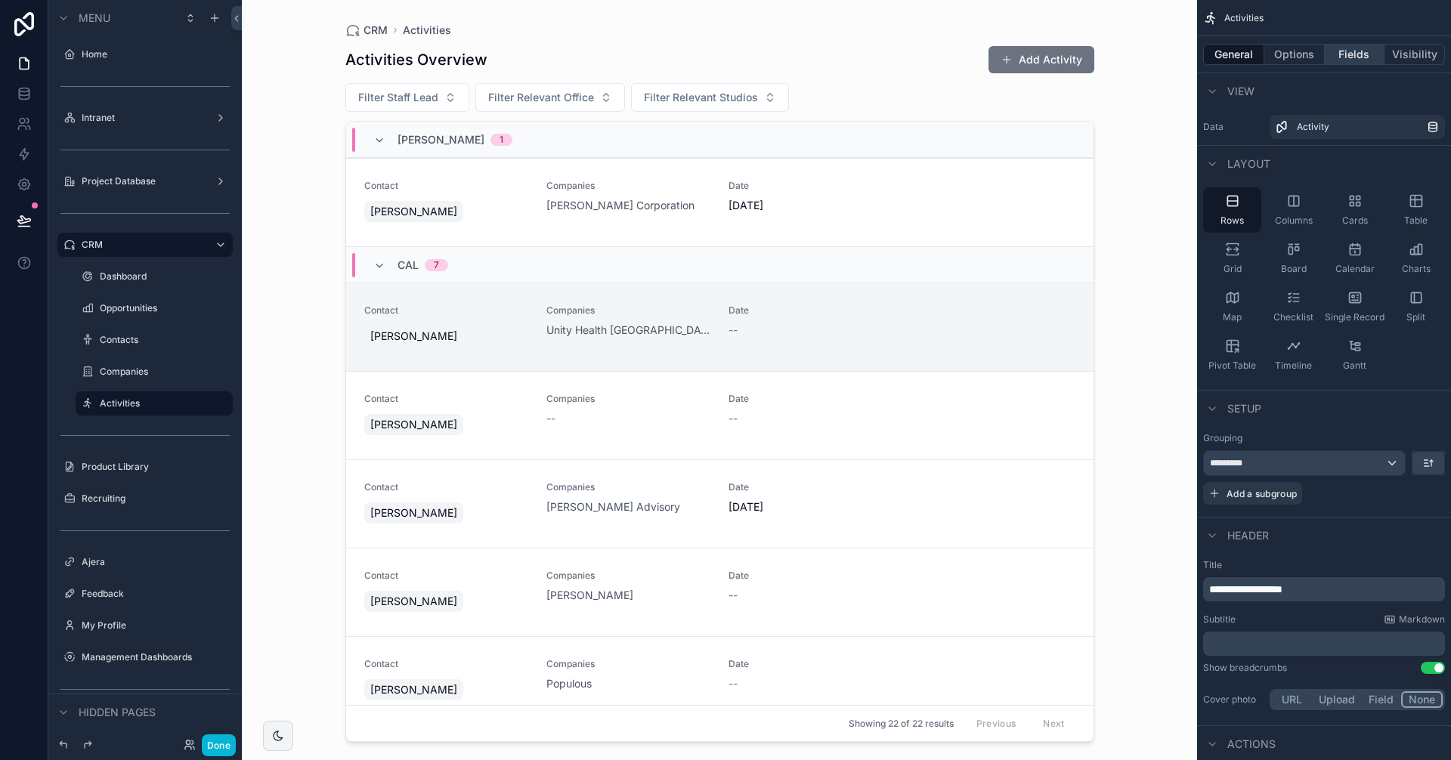
click at [1347, 49] on button "Fields" at bounding box center [1355, 54] width 60 height 21
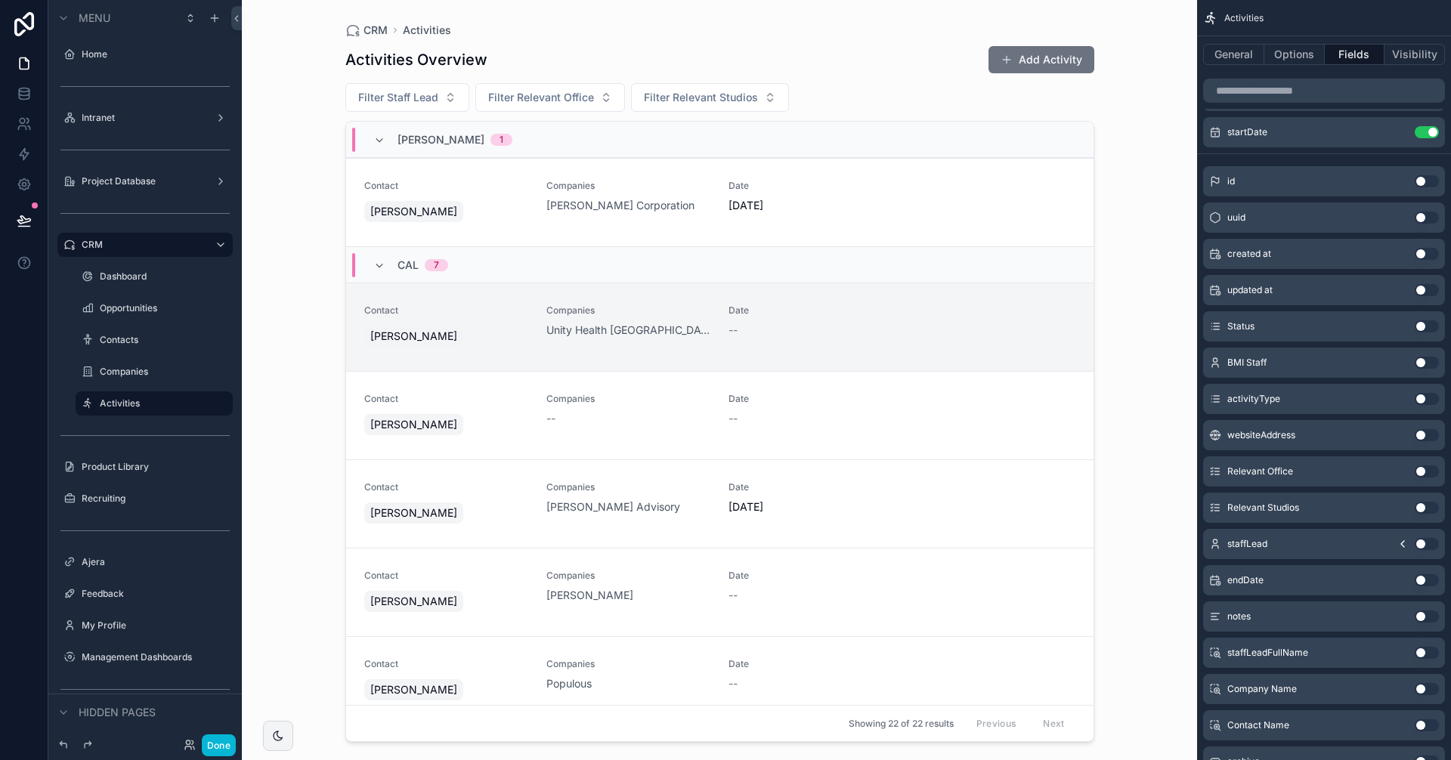
scroll to position [137, 0]
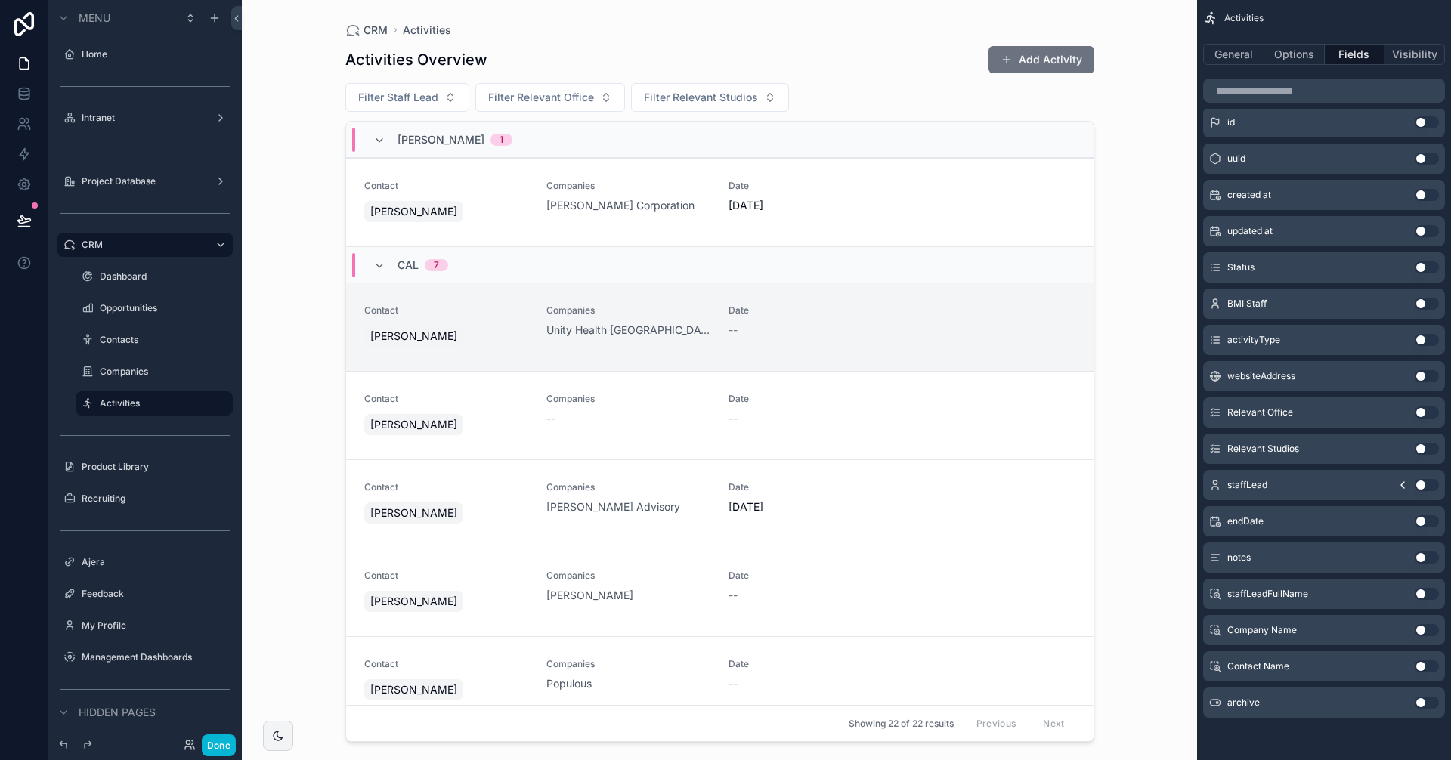
click at [1422, 699] on button "Use setting" at bounding box center [1427, 703] width 24 height 12
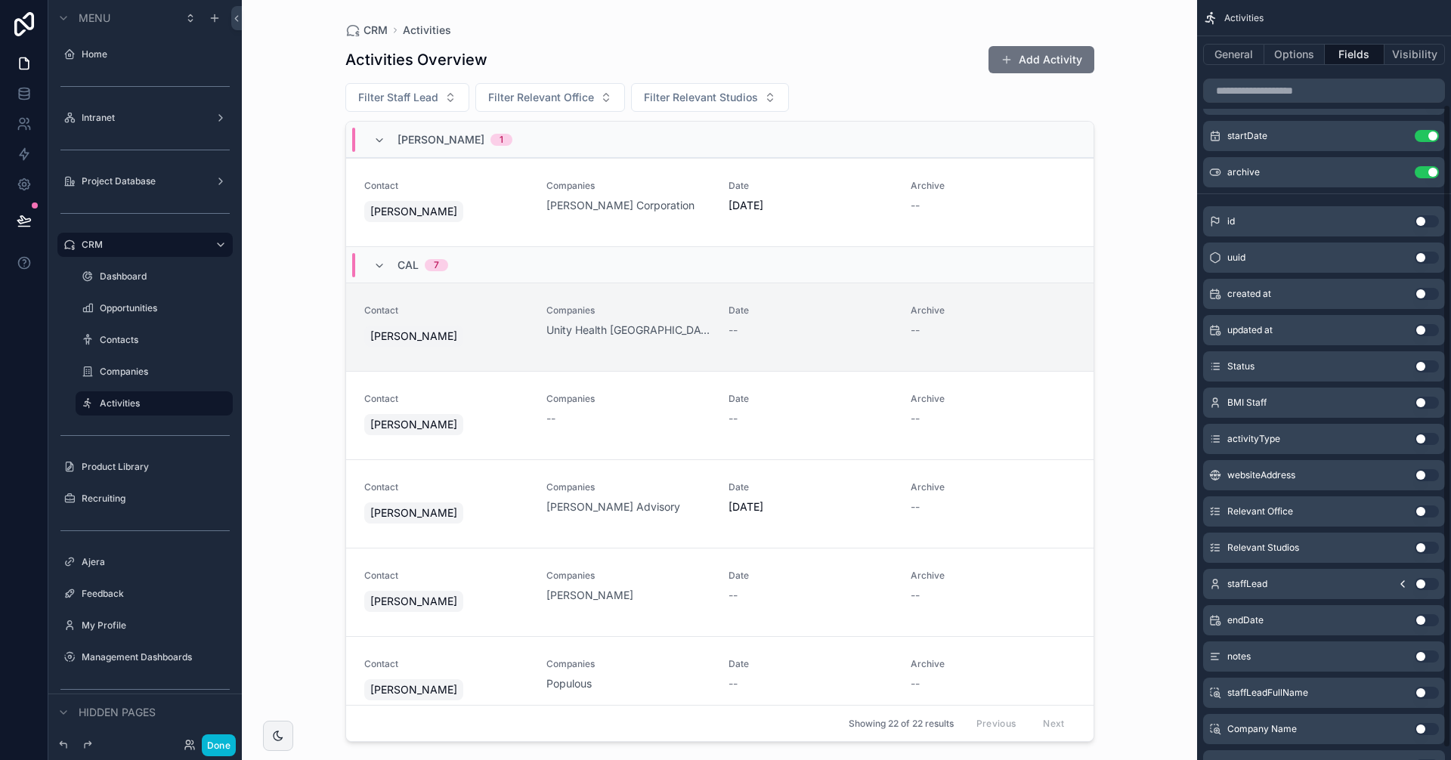
scroll to position [0, 0]
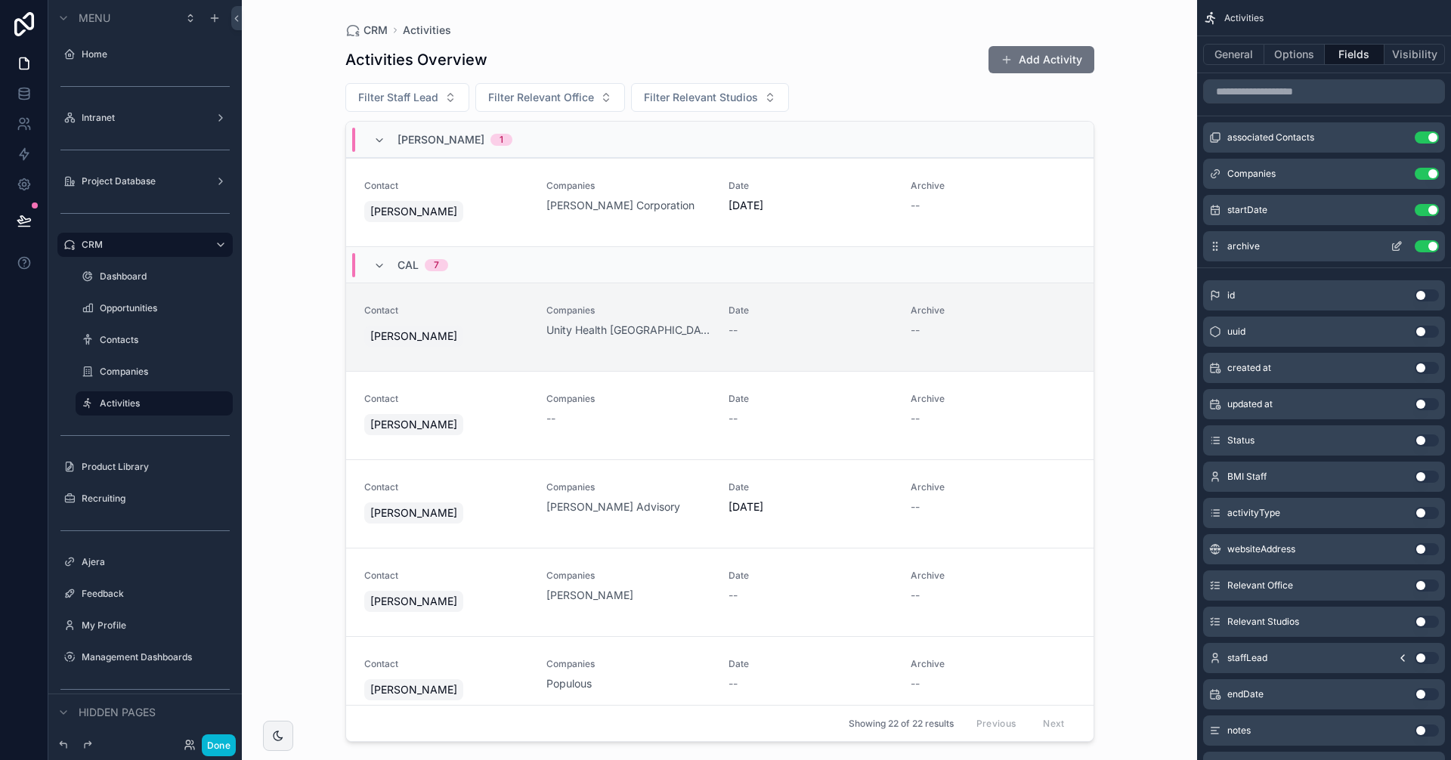
click at [1424, 243] on button "Use setting" at bounding box center [1427, 246] width 24 height 12
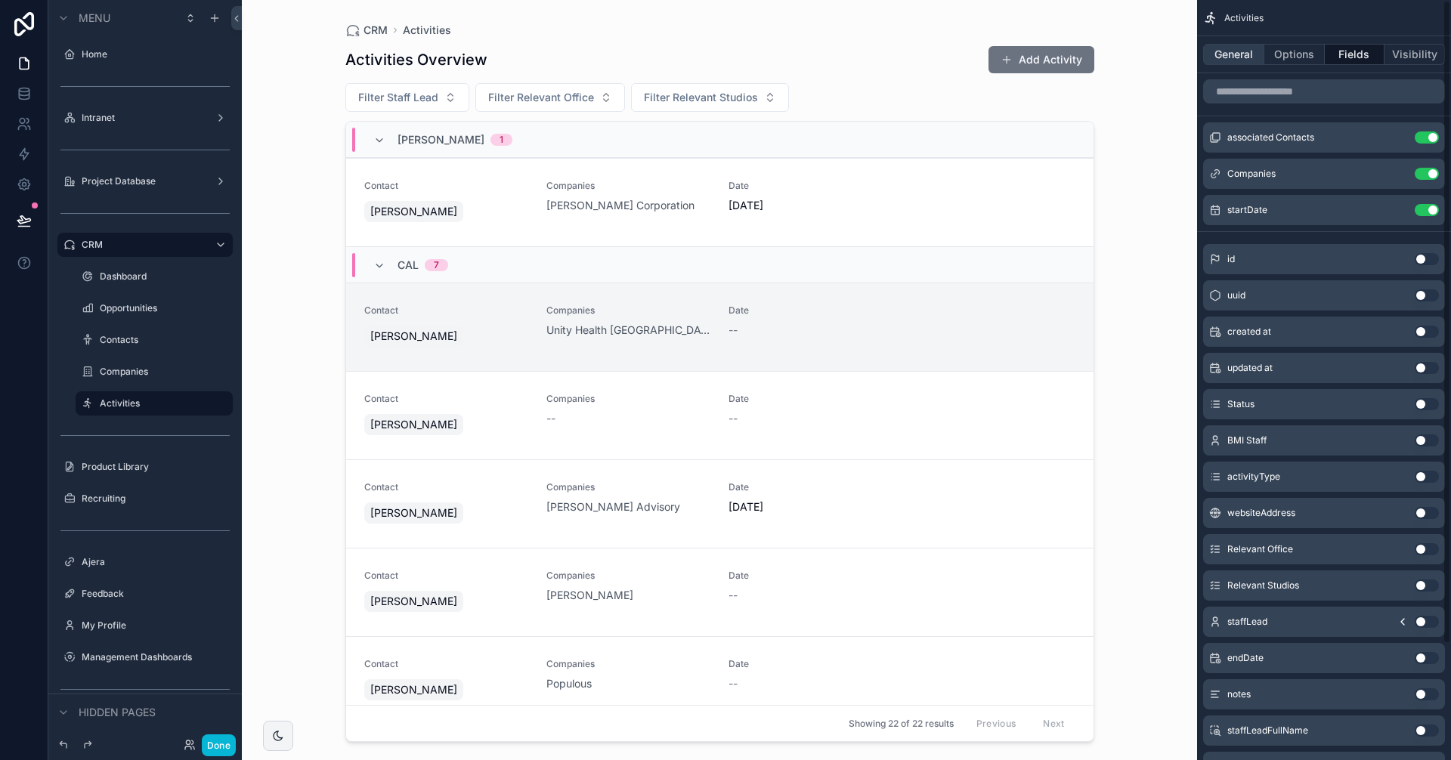
click at [1247, 59] on button "General" at bounding box center [1233, 54] width 61 height 21
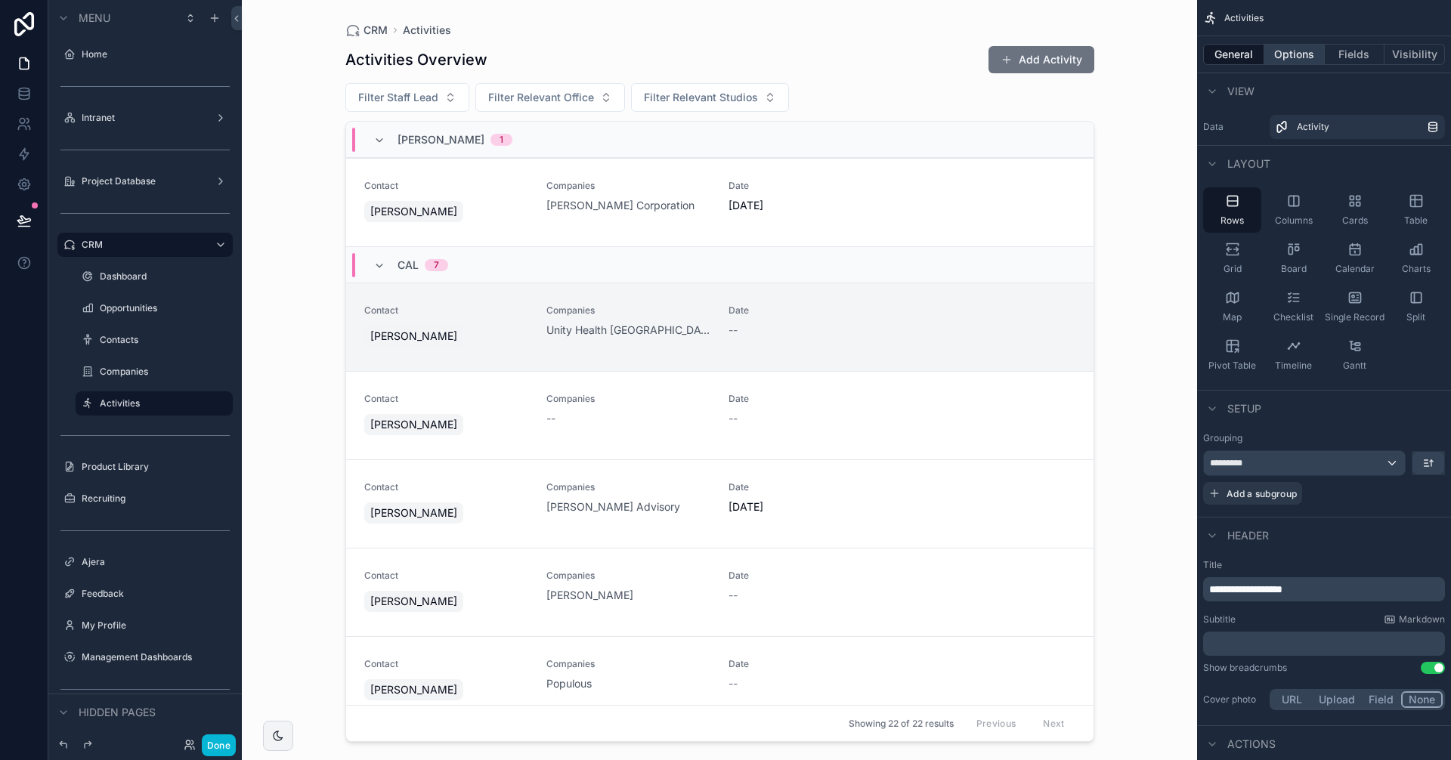
click at [1285, 56] on button "Options" at bounding box center [1294, 54] width 60 height 21
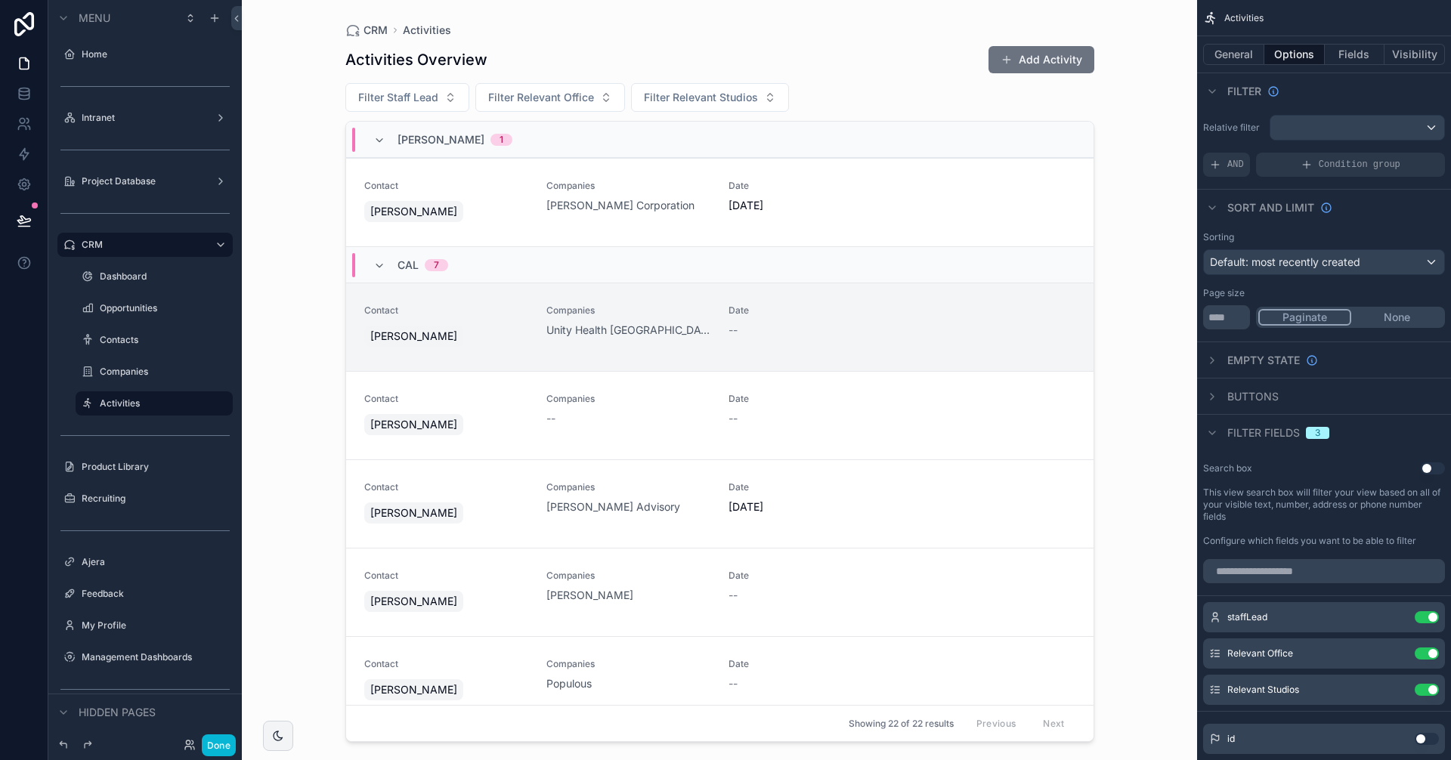
click at [1264, 441] on div "Filter fields 3" at bounding box center [1266, 433] width 126 height 18
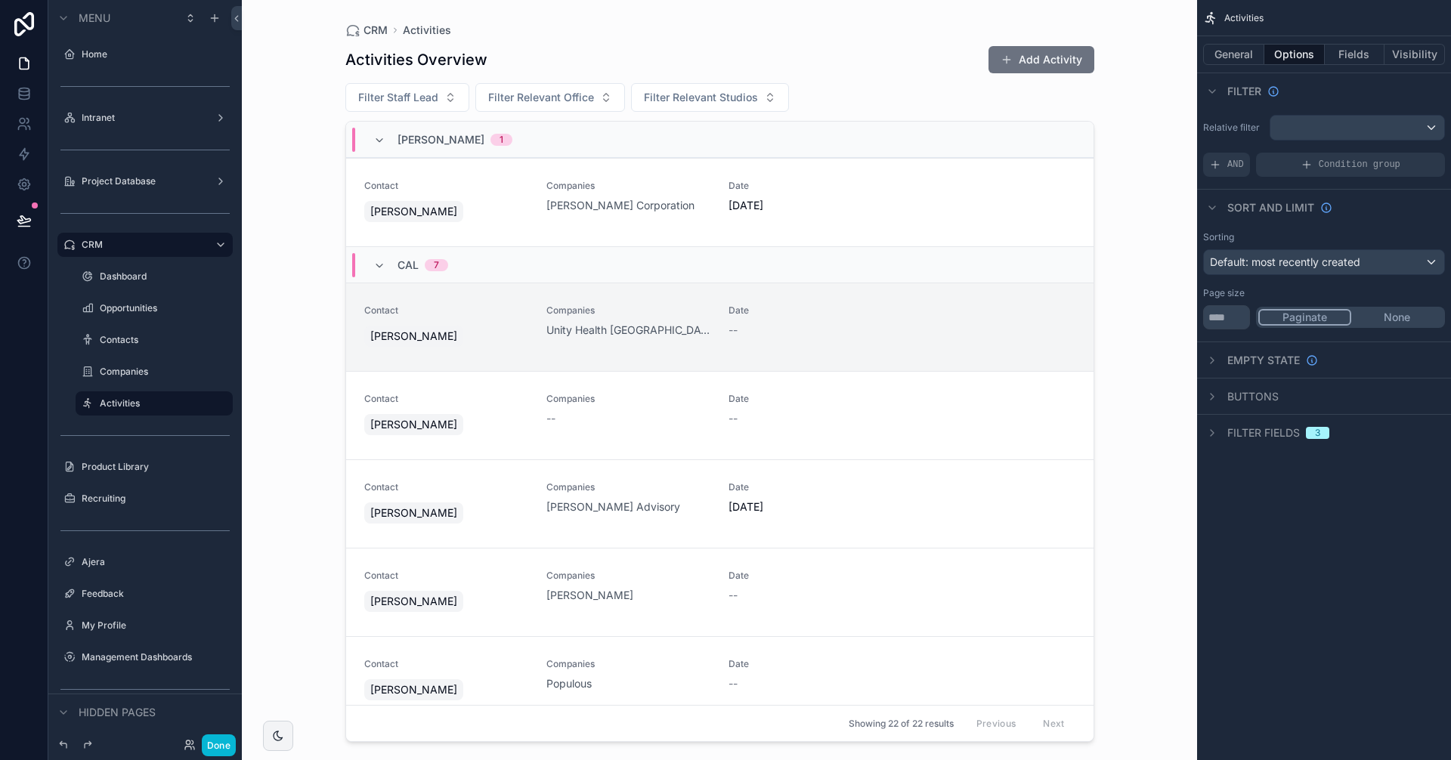
click at [1267, 428] on span "Filter fields" at bounding box center [1263, 432] width 73 height 15
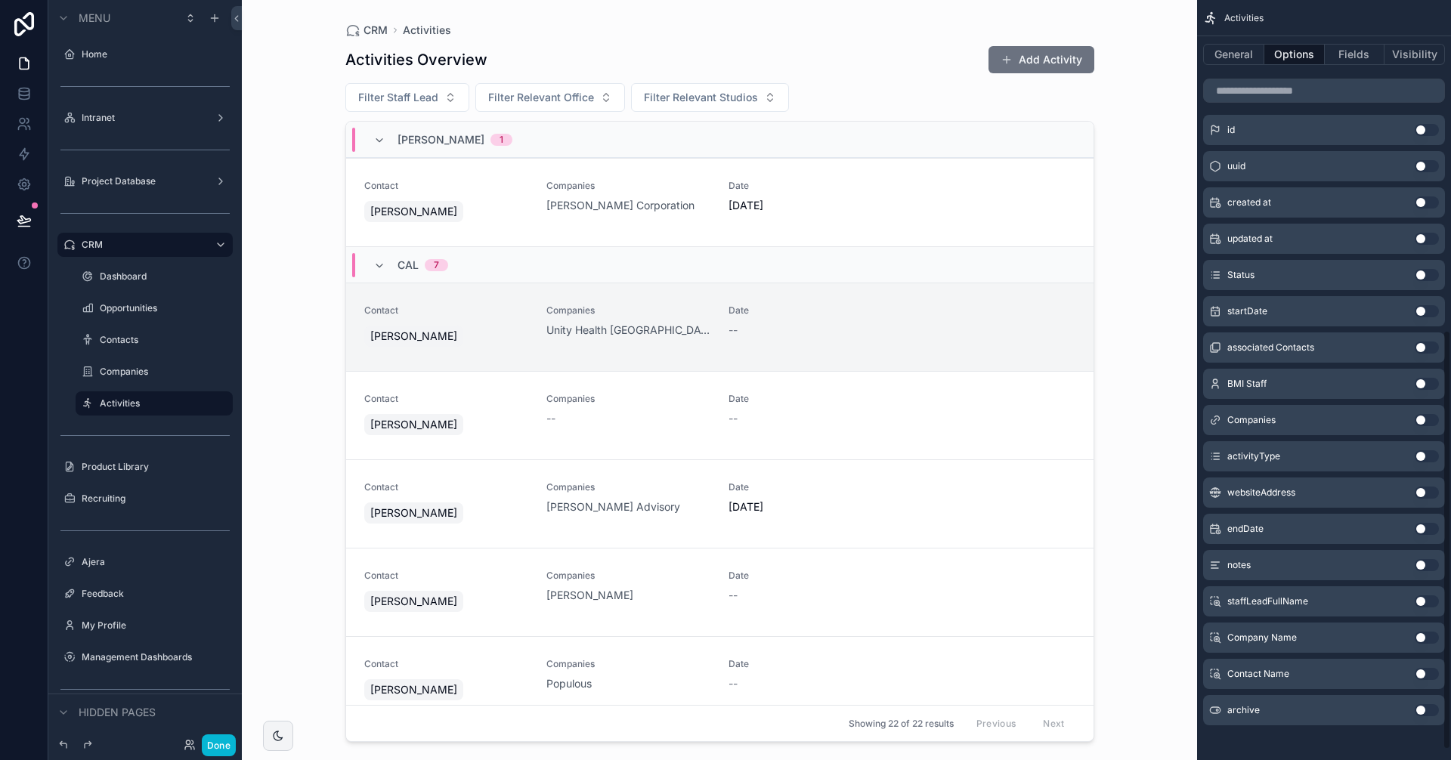
scroll to position [617, 0]
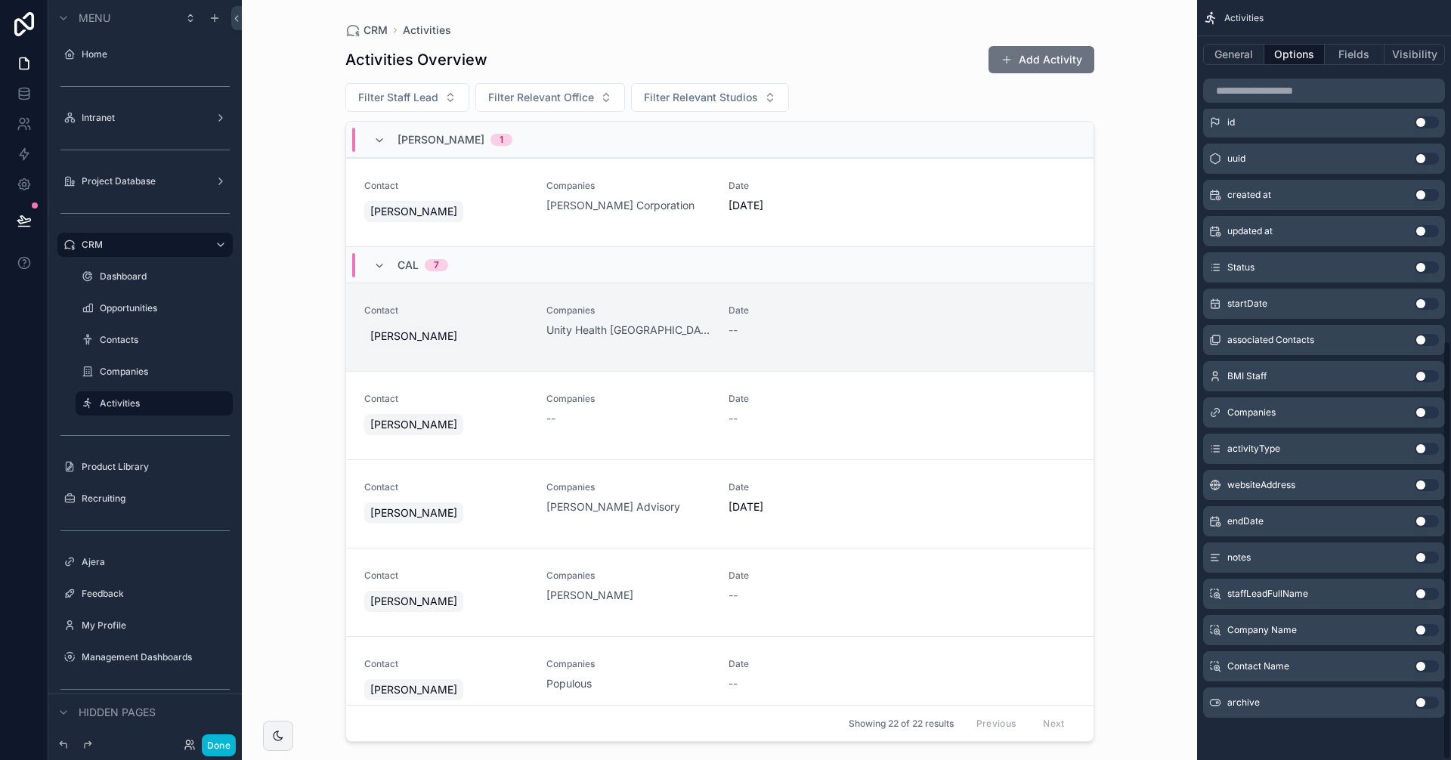
click at [1421, 705] on button "Use setting" at bounding box center [1427, 703] width 24 height 12
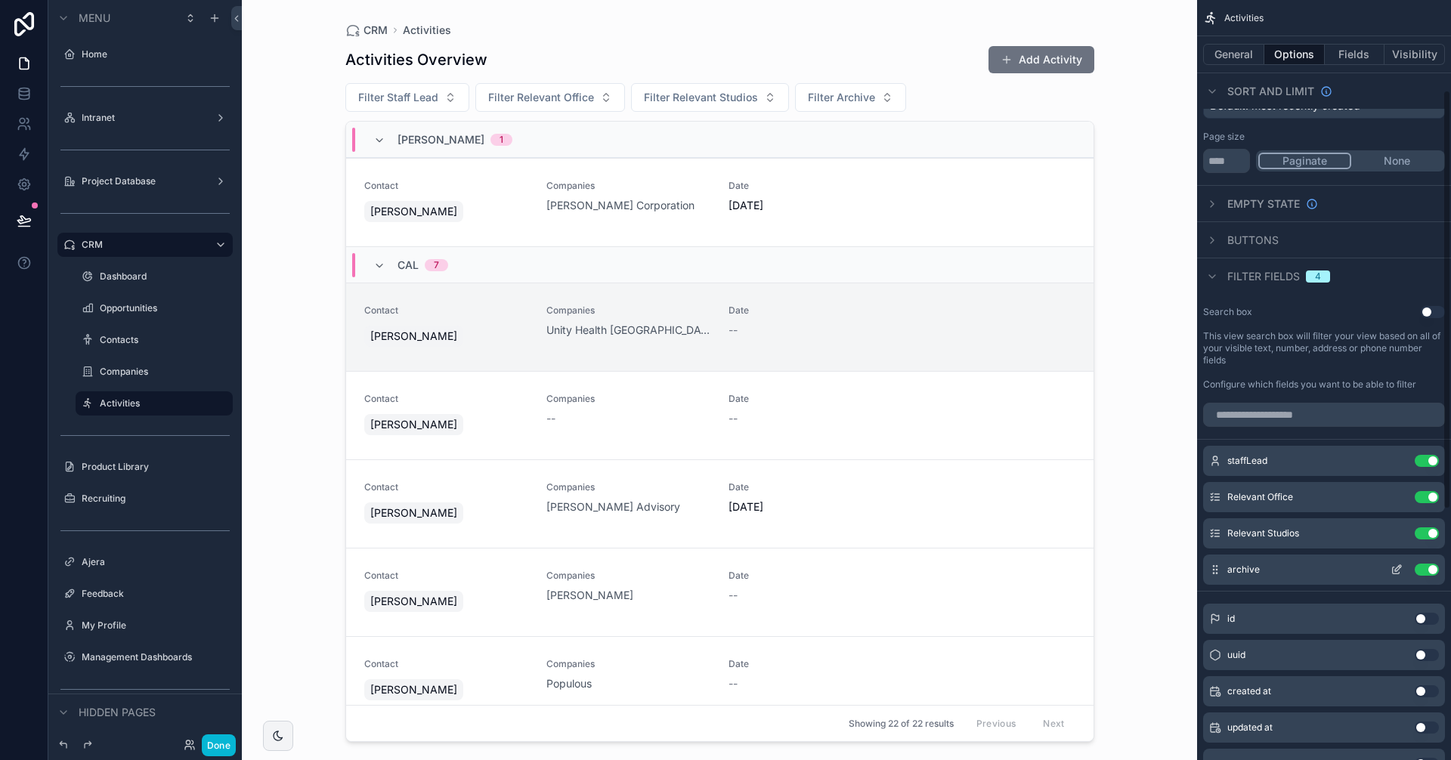
scroll to position [163, 0]
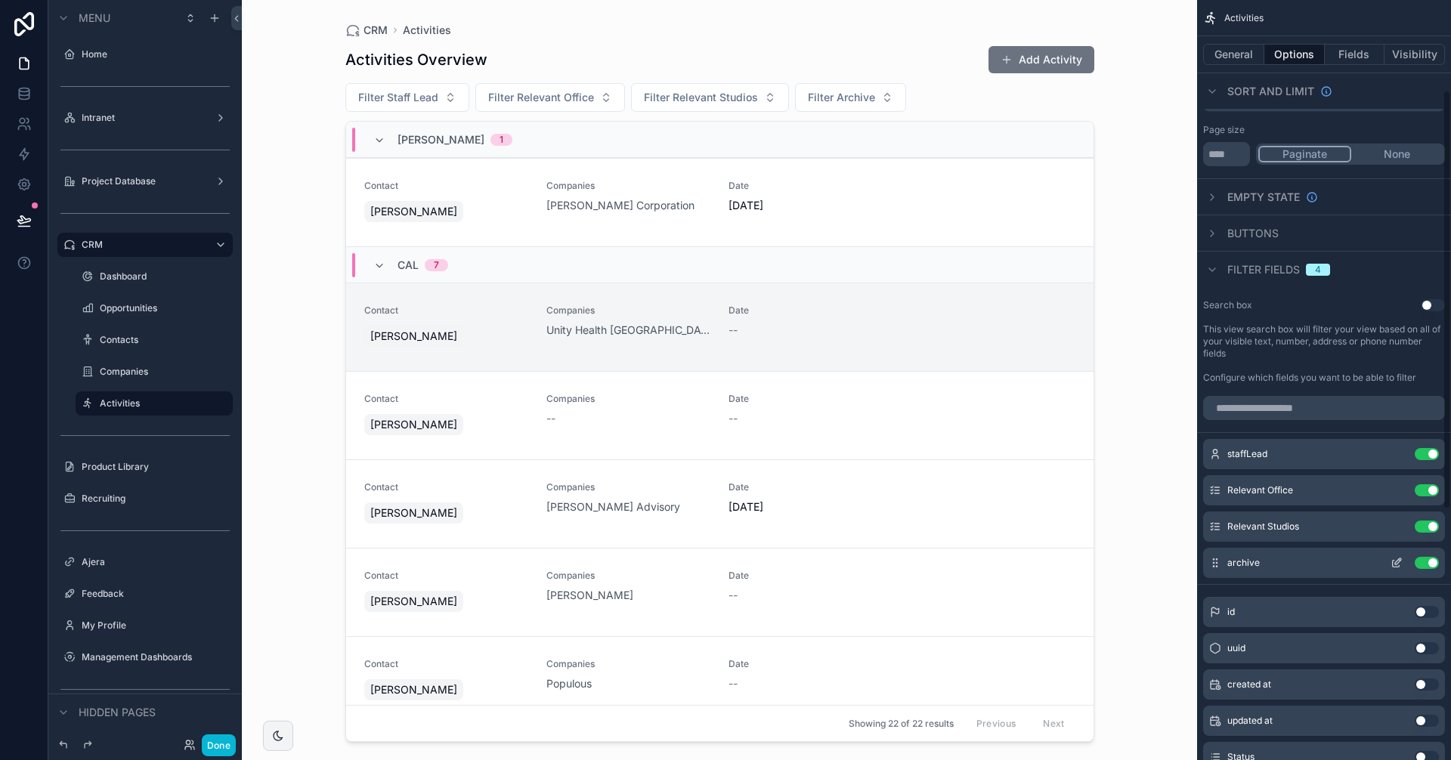
click at [1400, 565] on icon "scrollable content" at bounding box center [1396, 563] width 12 height 12
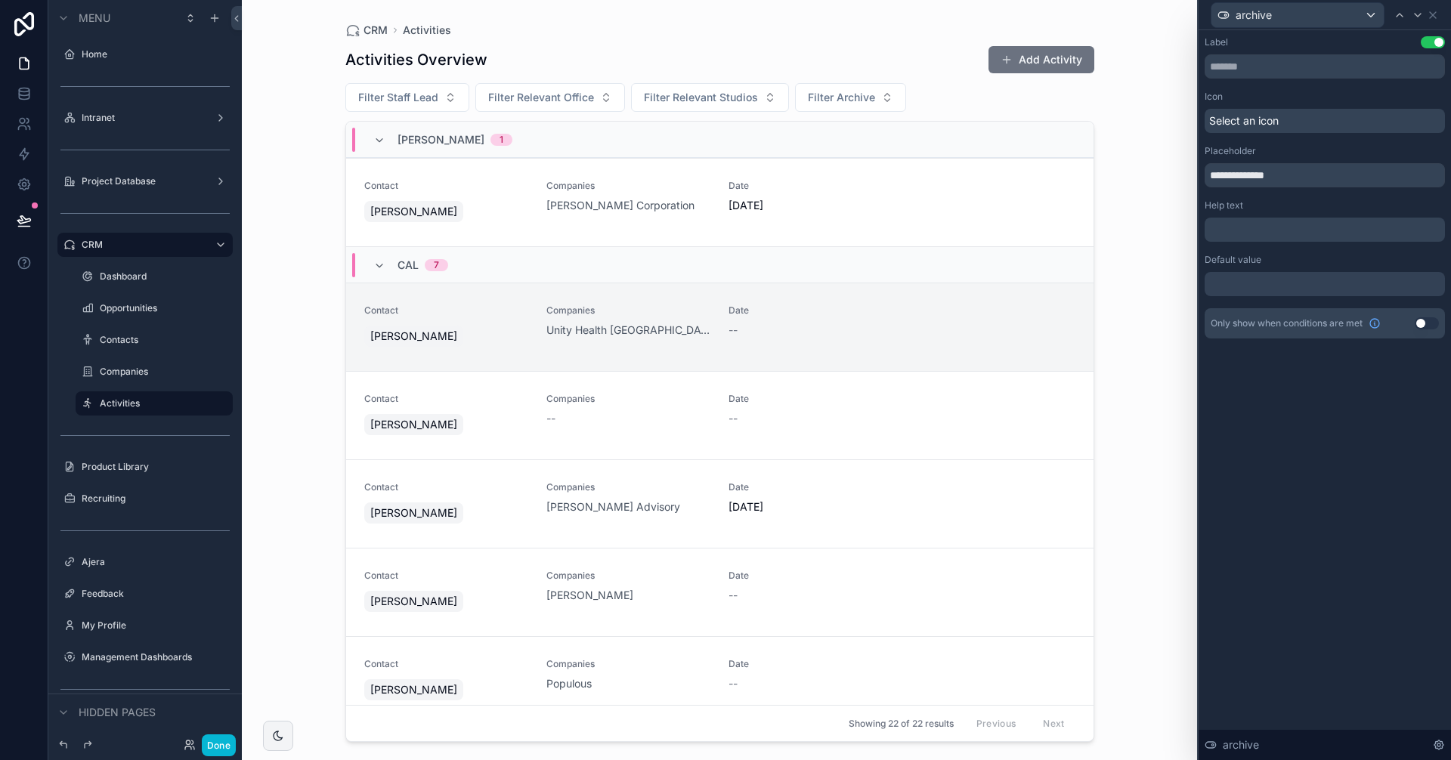
click at [1278, 283] on div at bounding box center [1325, 284] width 240 height 24
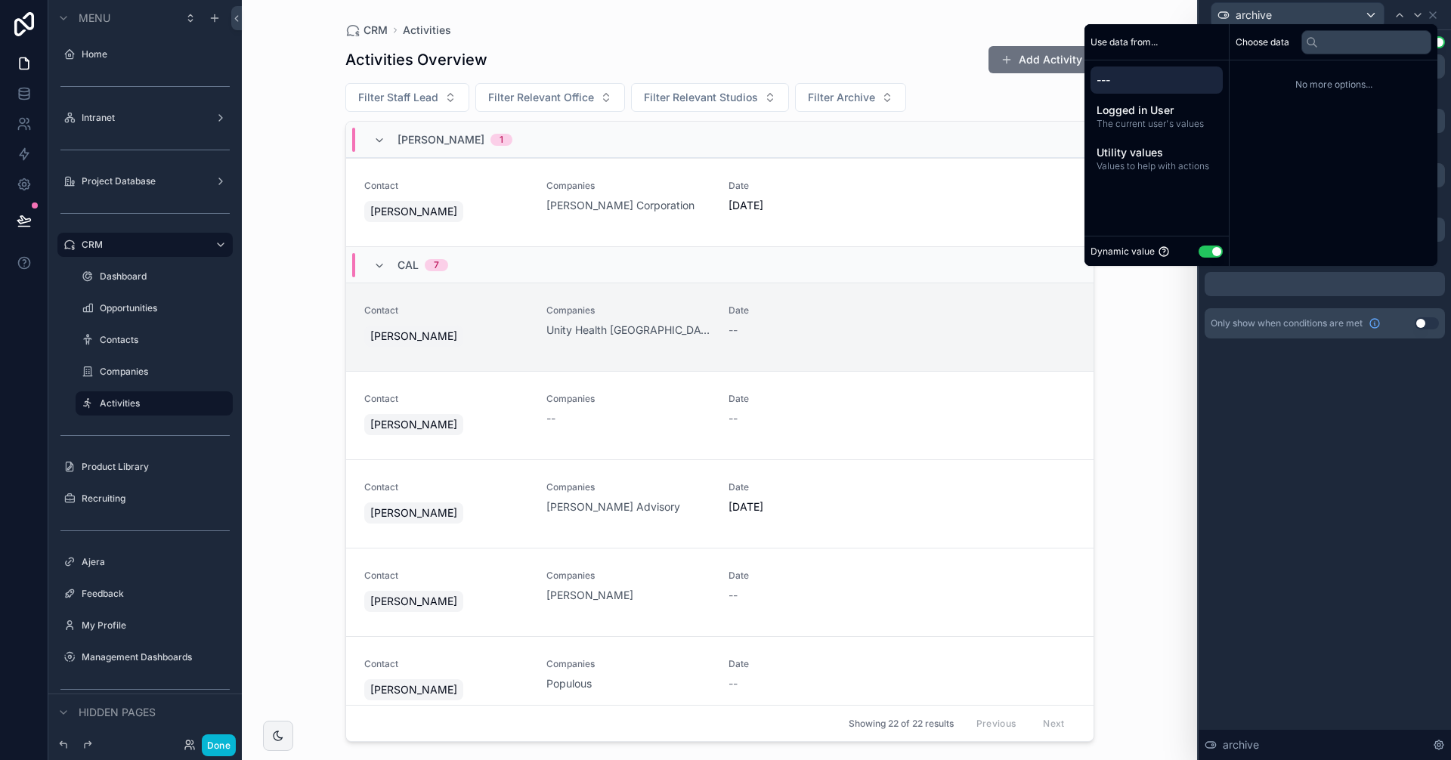
click at [1205, 261] on div "Dynamic value Use setting" at bounding box center [1156, 251] width 144 height 30
click at [1205, 248] on button "Use setting" at bounding box center [1211, 252] width 24 height 12
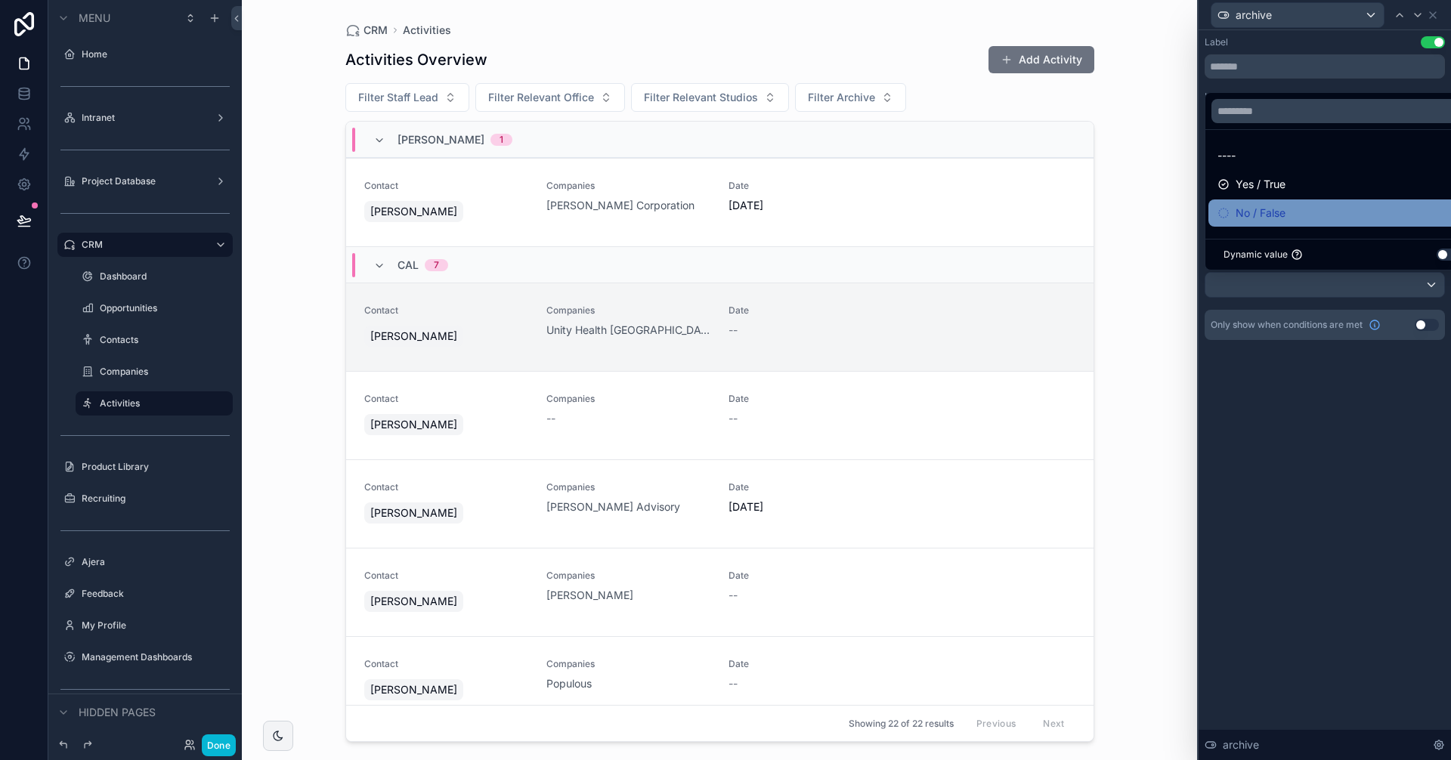
click at [1320, 209] on div "No / False" at bounding box center [1341, 213] width 249 height 18
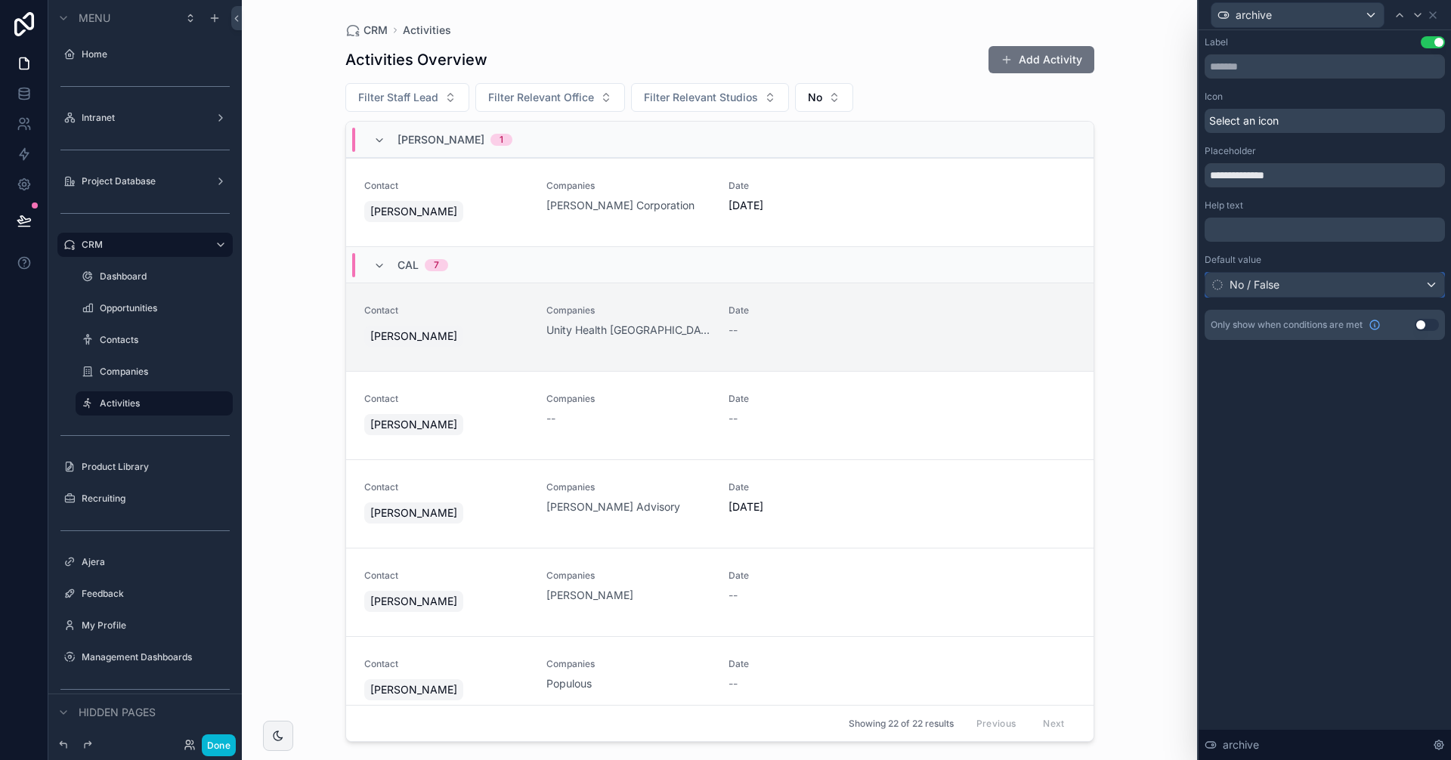
click at [1335, 286] on div "No / False" at bounding box center [1324, 285] width 239 height 24
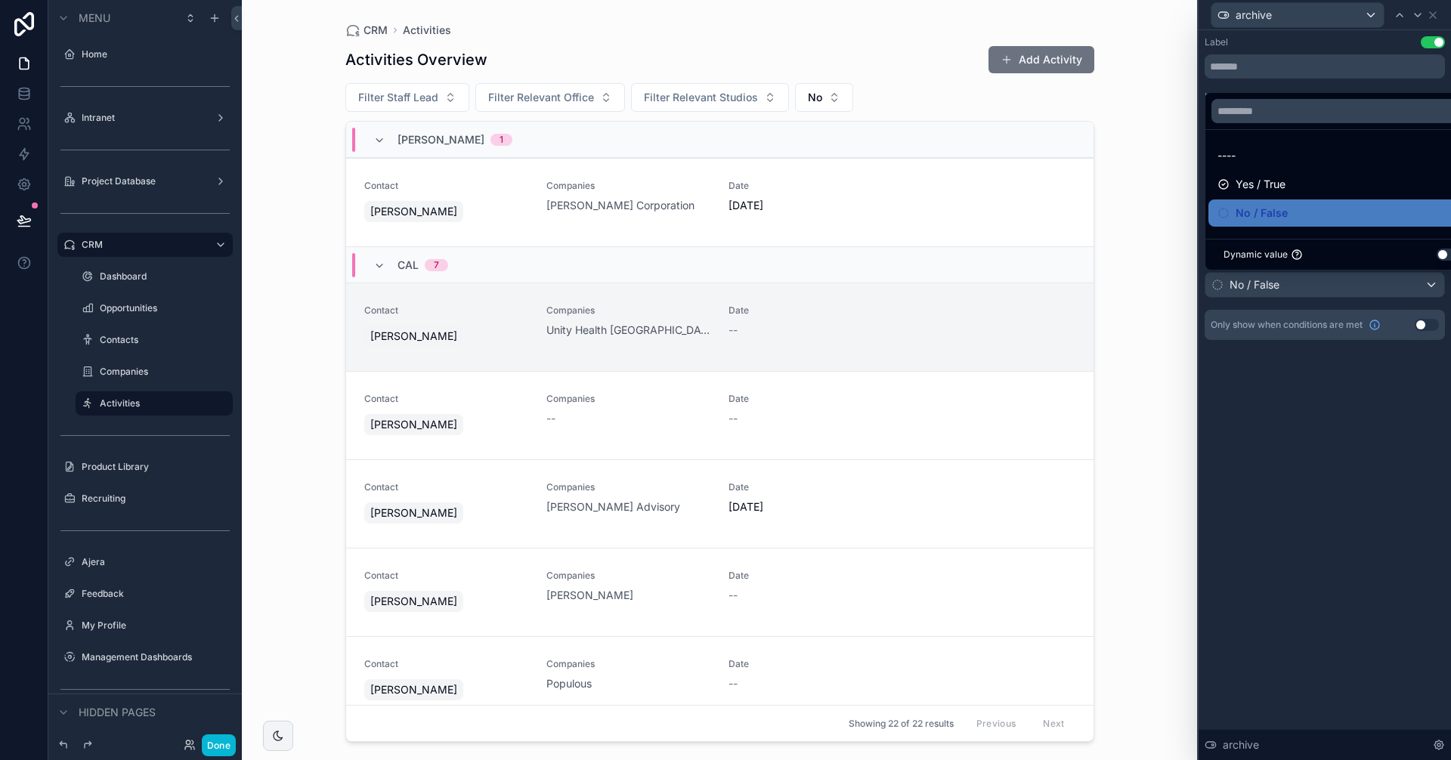
click at [1335, 286] on div at bounding box center [1325, 380] width 252 height 760
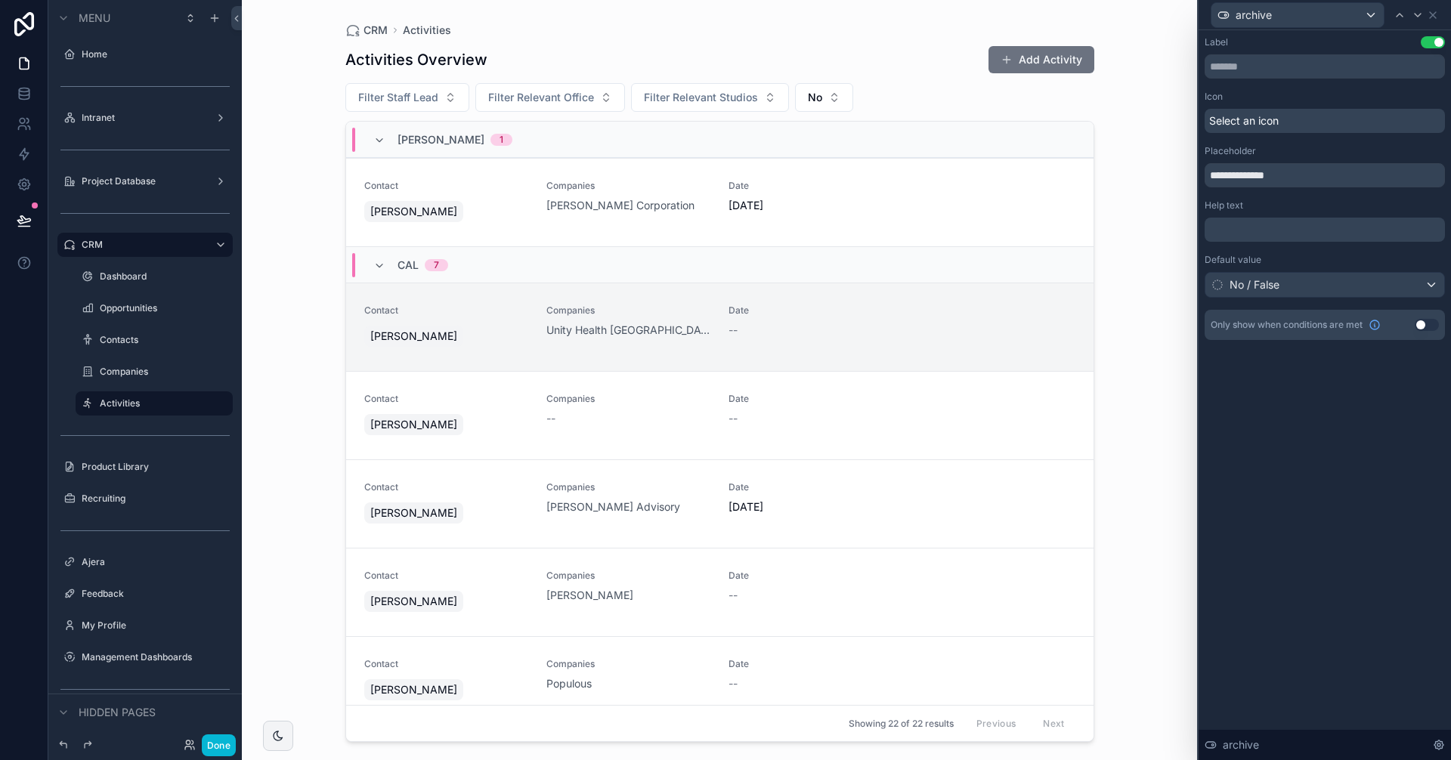
click at [1331, 441] on div "**********" at bounding box center [1325, 395] width 252 height 730
click at [1268, 116] on span "Select an icon" at bounding box center [1244, 120] width 70 height 15
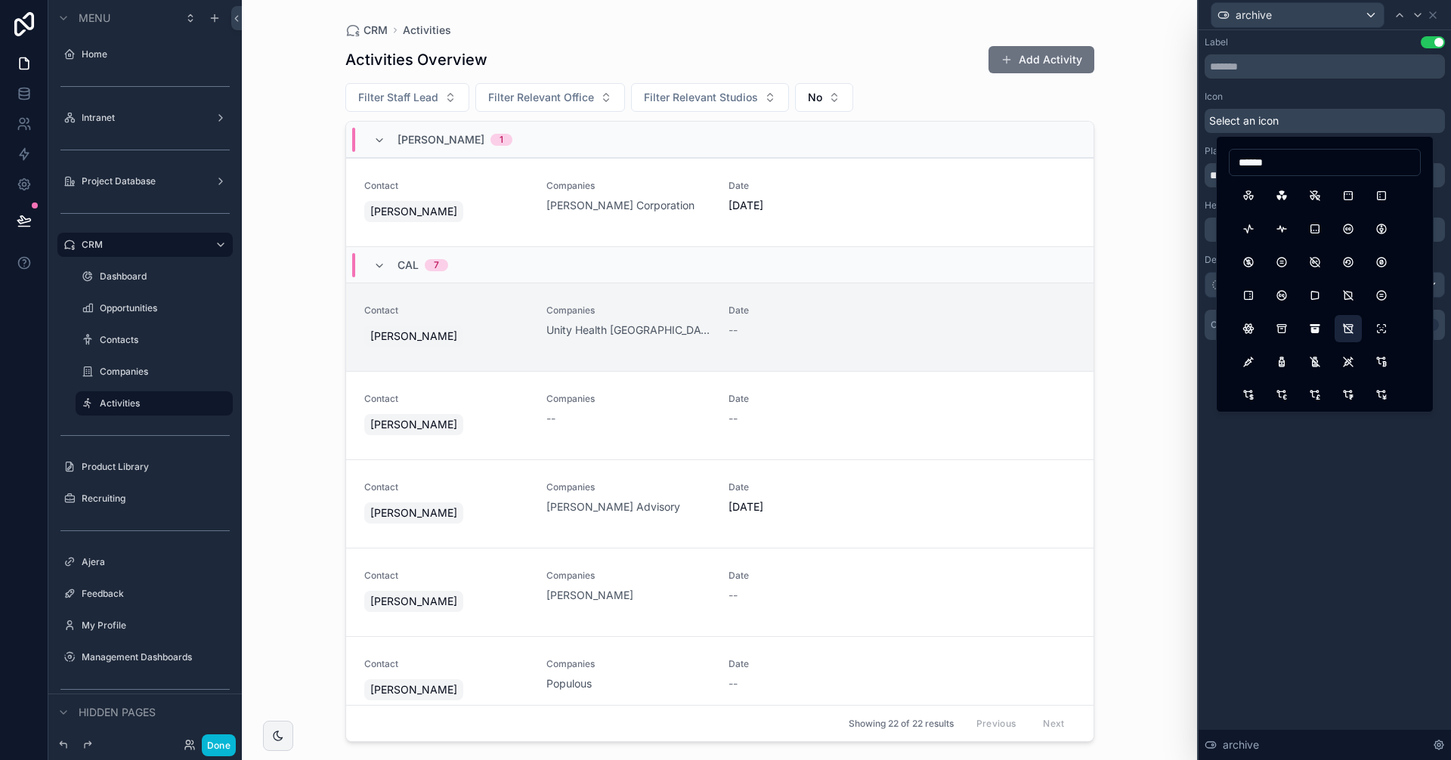
type input "******"
click at [1351, 324] on button "ArchiveOff" at bounding box center [1348, 328] width 27 height 27
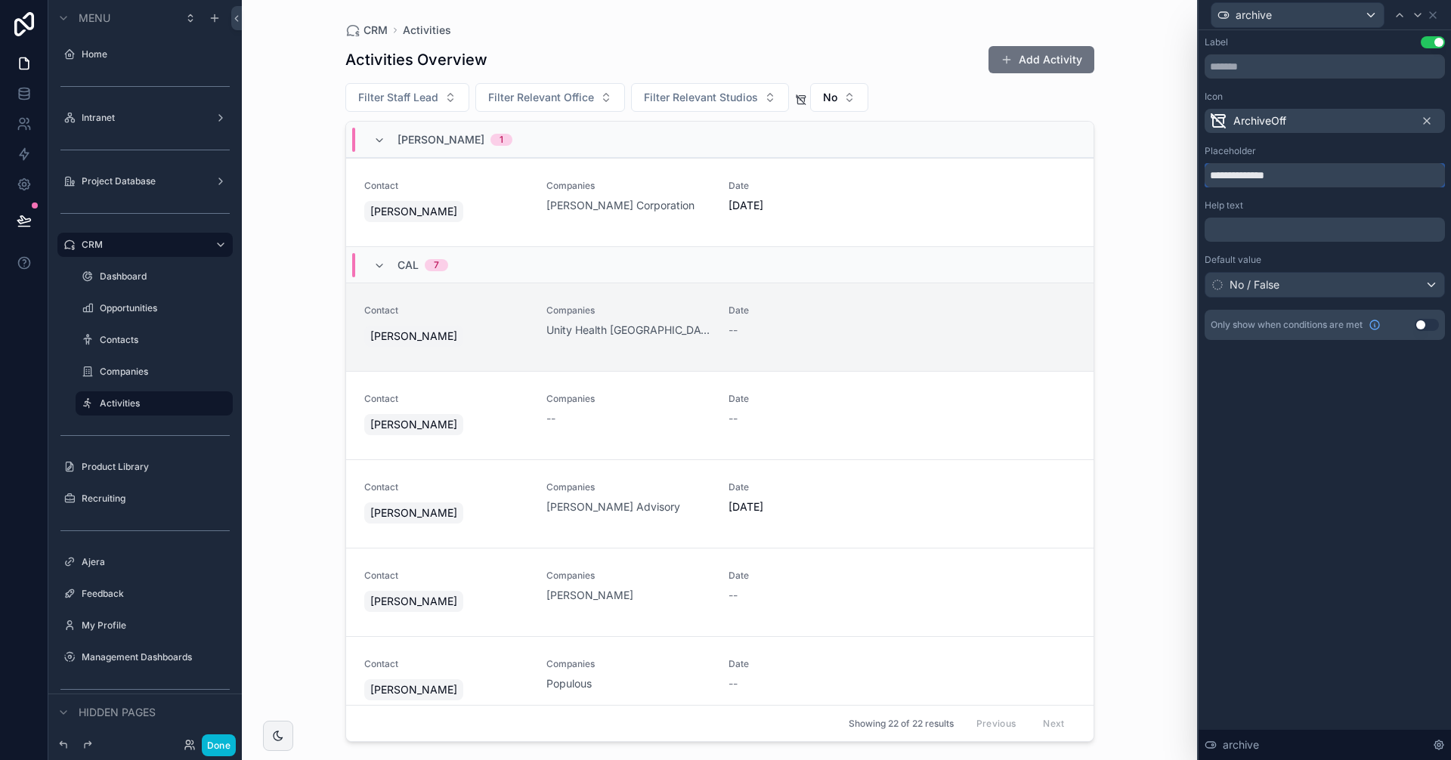
drag, startPoint x: 1288, startPoint y: 175, endPoint x: 1204, endPoint y: 172, distance: 84.7
click at [1204, 172] on div "**********" at bounding box center [1325, 203] width 252 height 346
click at [1261, 67] on input "text" at bounding box center [1325, 66] width 240 height 24
click at [827, 95] on span "No" at bounding box center [830, 97] width 14 height 15
click at [835, 91] on span "No" at bounding box center [830, 97] width 14 height 15
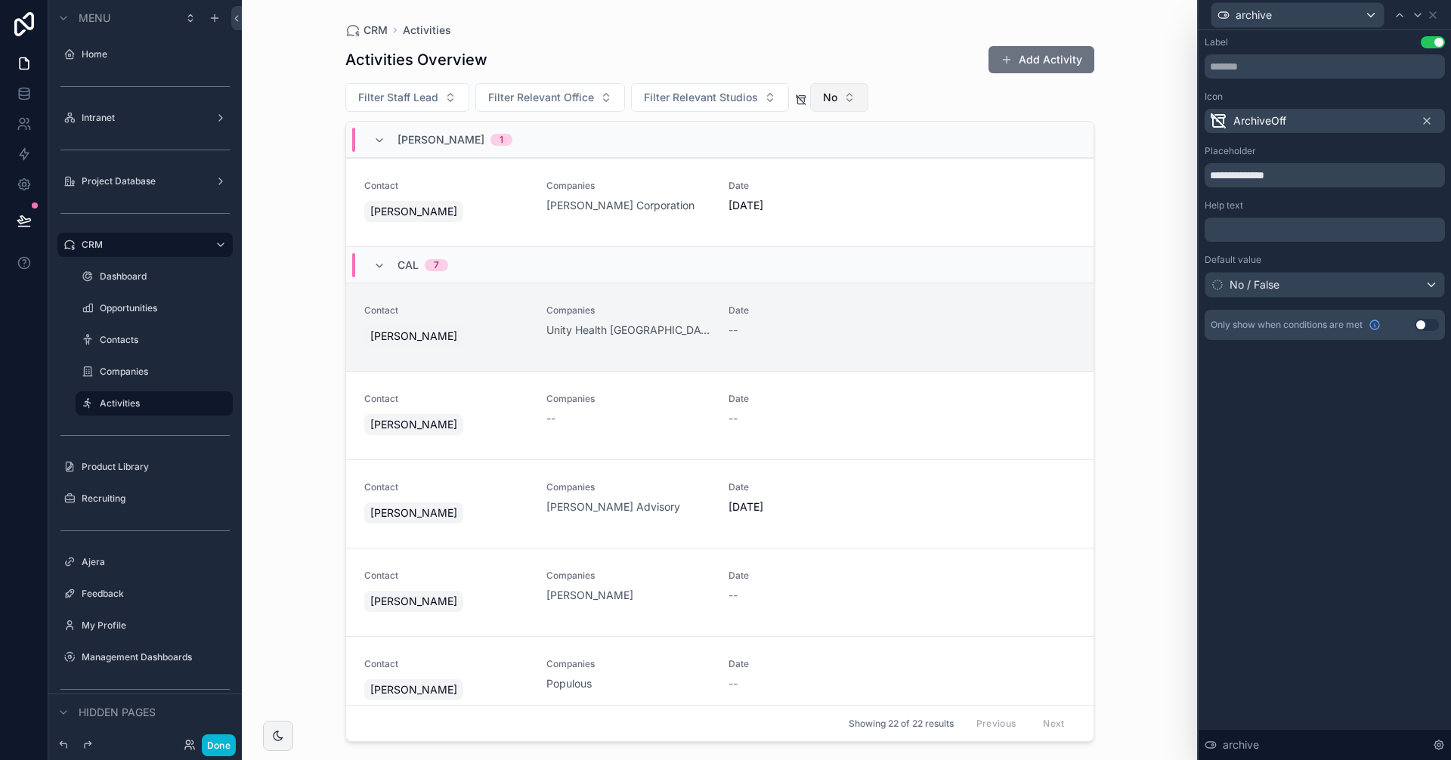
click at [841, 96] on button "No" at bounding box center [839, 97] width 58 height 29
click at [1425, 122] on icon at bounding box center [1427, 121] width 12 height 12
drag, startPoint x: 19, startPoint y: 75, endPoint x: 26, endPoint y: 106, distance: 31.7
click at [20, 75] on link at bounding box center [24, 63] width 48 height 30
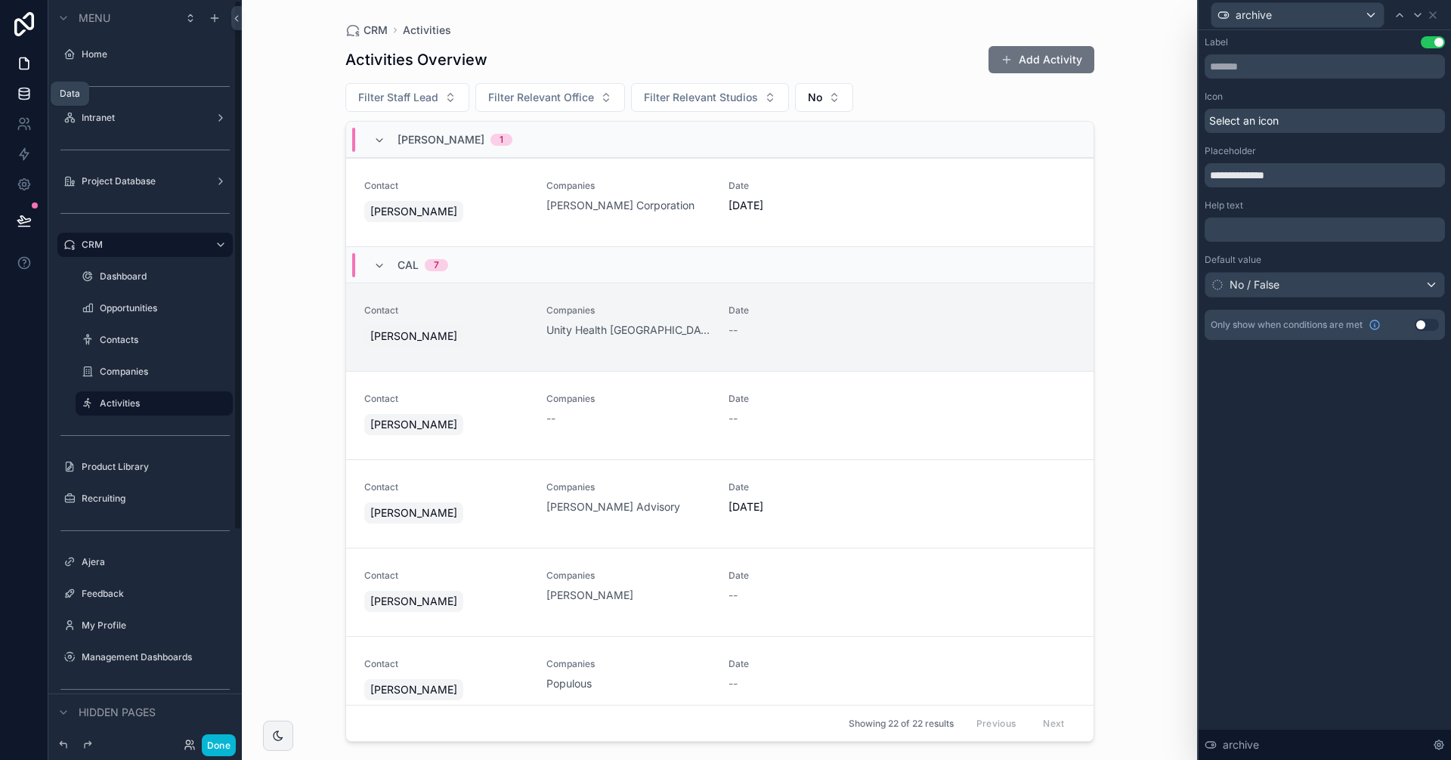
click at [26, 107] on link at bounding box center [24, 94] width 48 height 30
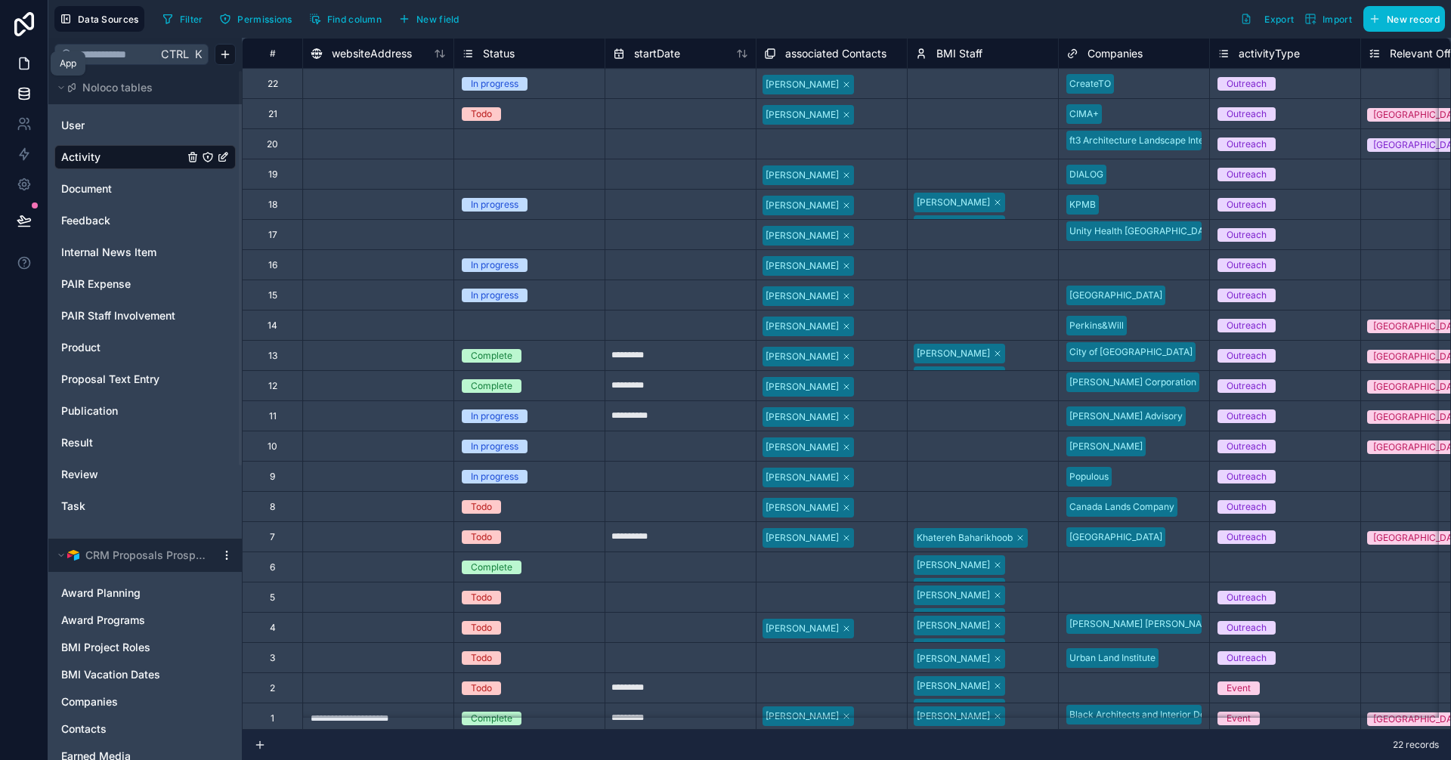
click at [26, 61] on icon at bounding box center [26, 59] width 3 height 3
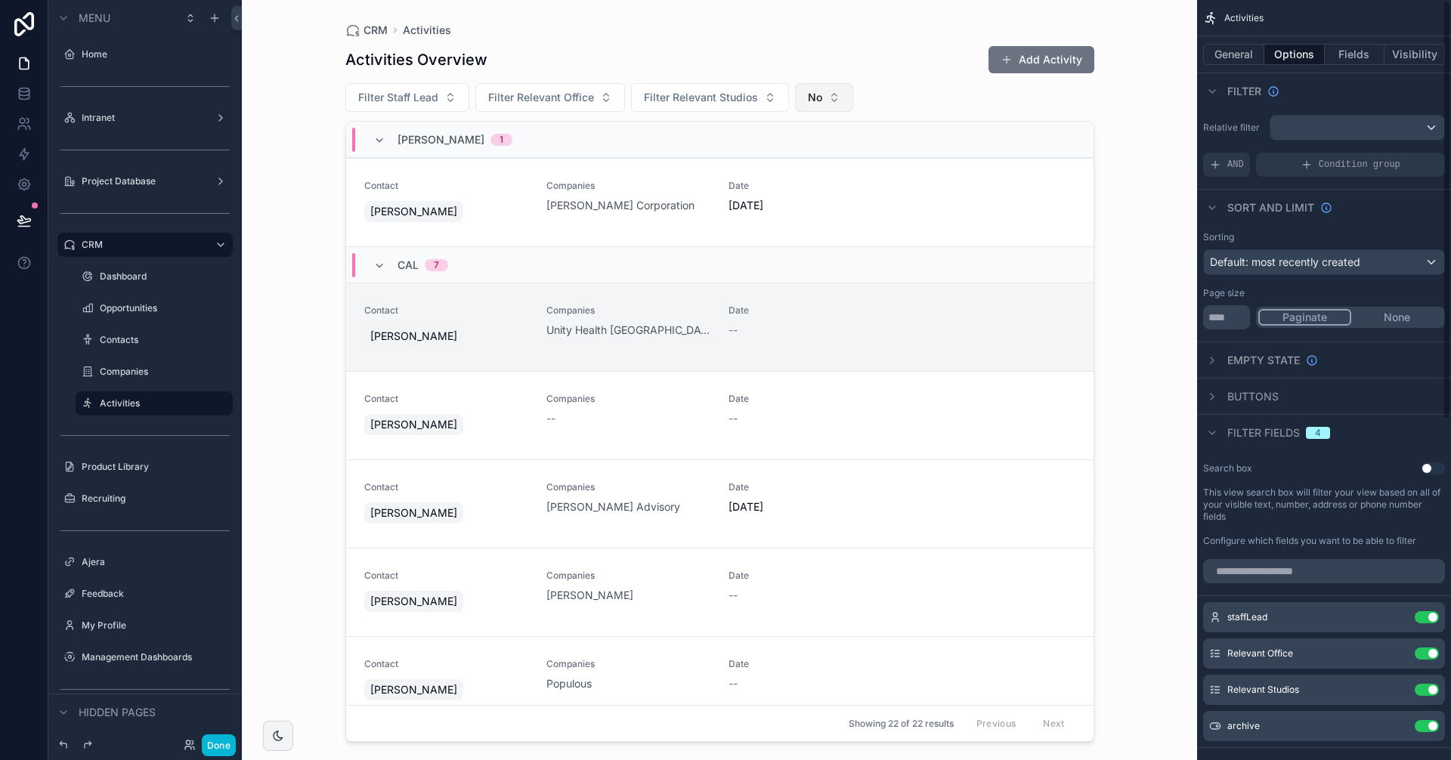
click at [818, 95] on span "No" at bounding box center [815, 97] width 14 height 15
click at [27, 95] on icon at bounding box center [24, 93] width 15 height 15
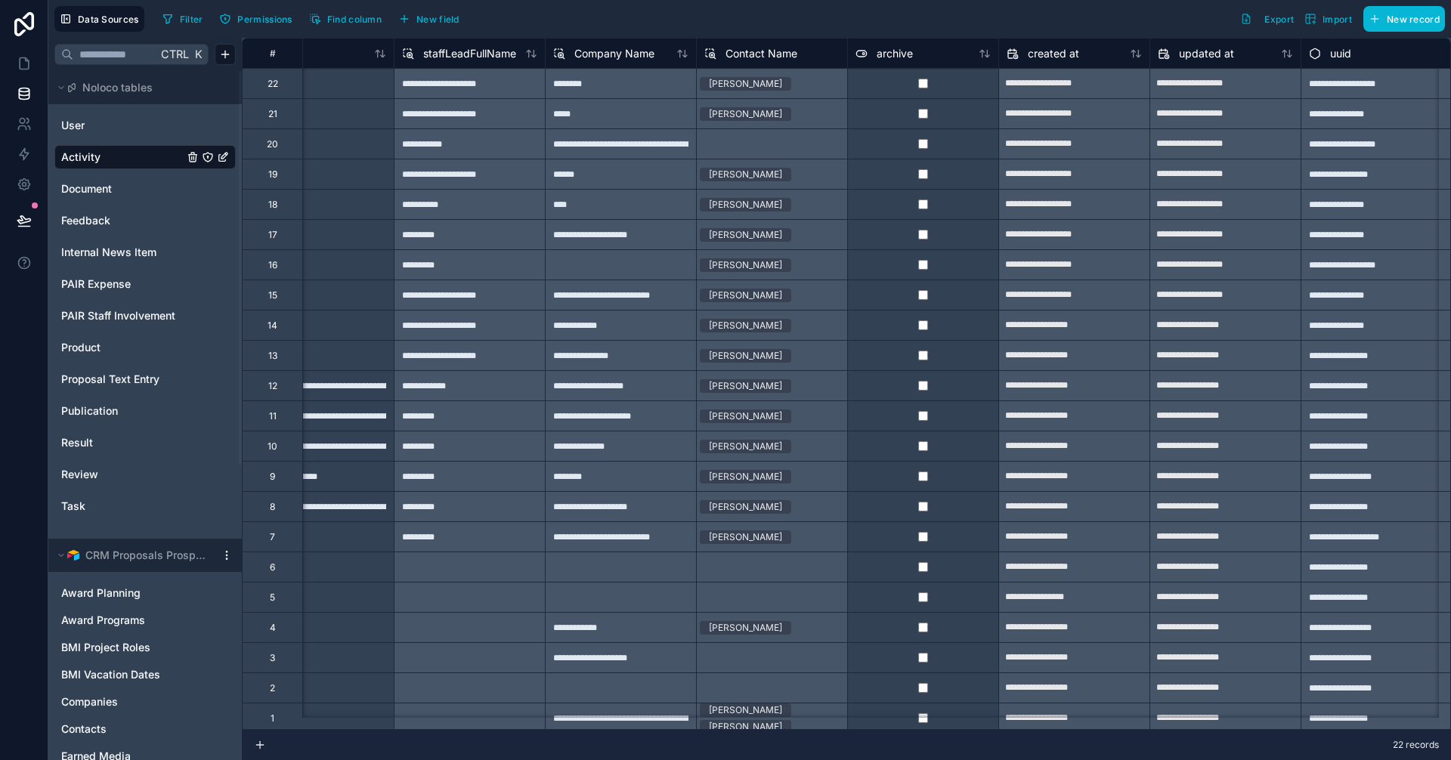
scroll to position [0, 1735]
click at [934, 55] on div "archive" at bounding box center [921, 54] width 135 height 18
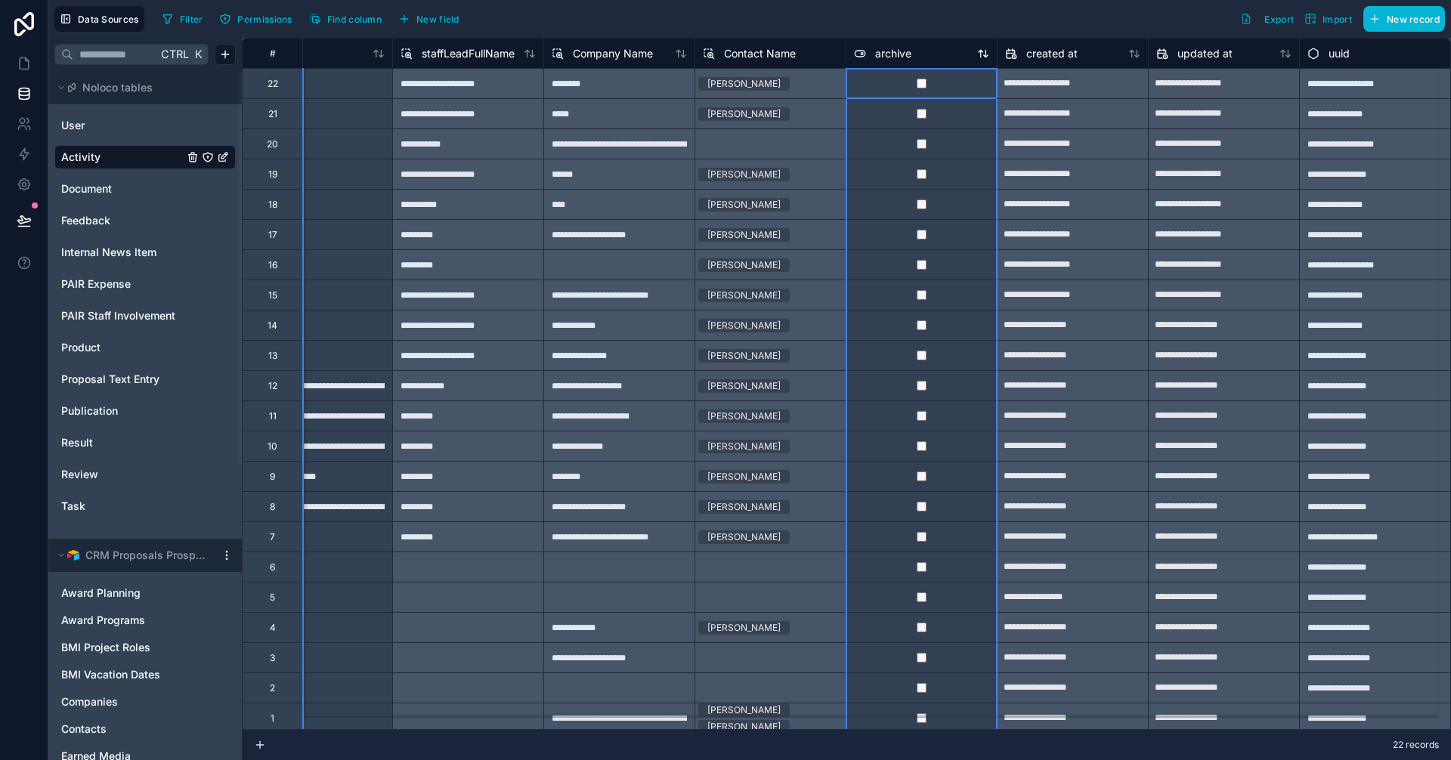
click at [875, 60] on span "archive" at bounding box center [893, 53] width 36 height 15
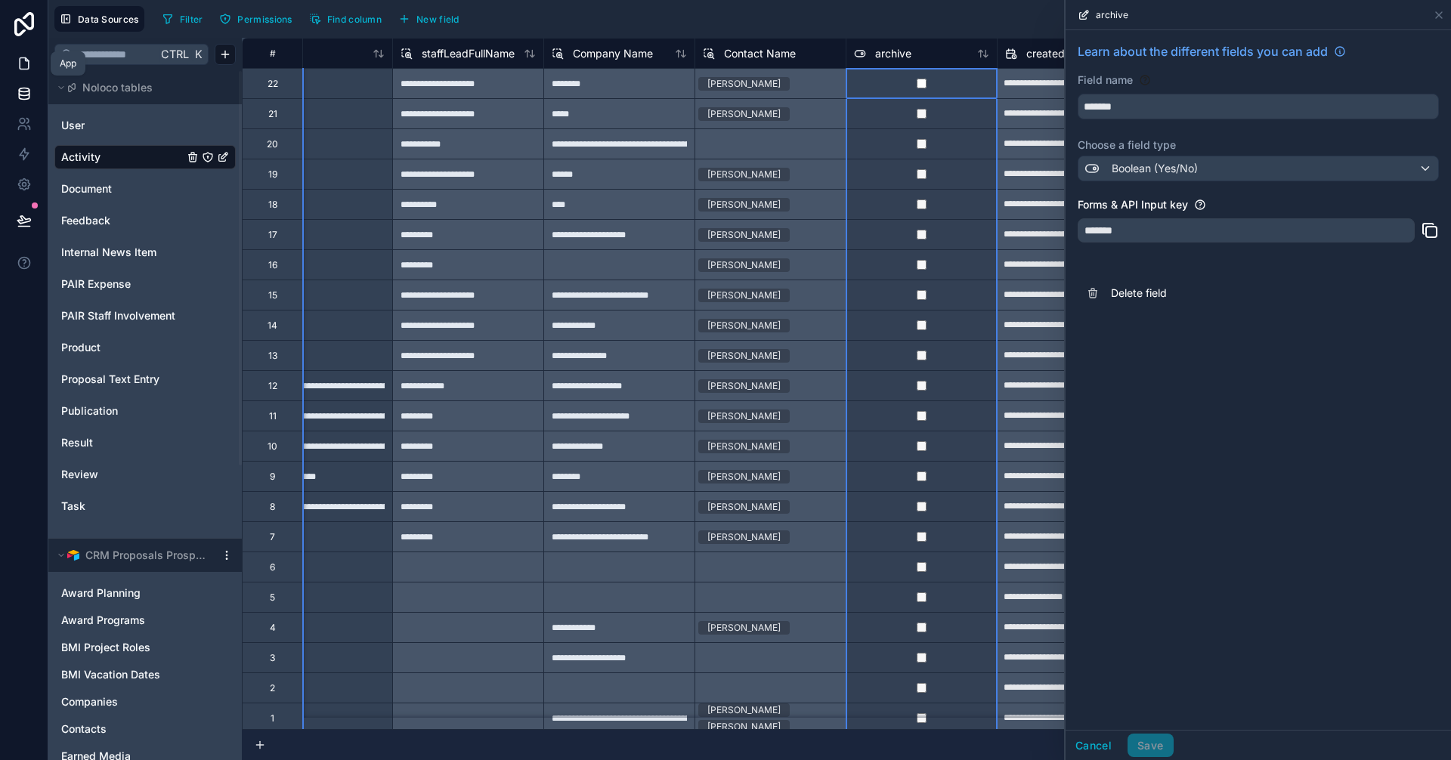
click at [23, 52] on link at bounding box center [24, 63] width 48 height 30
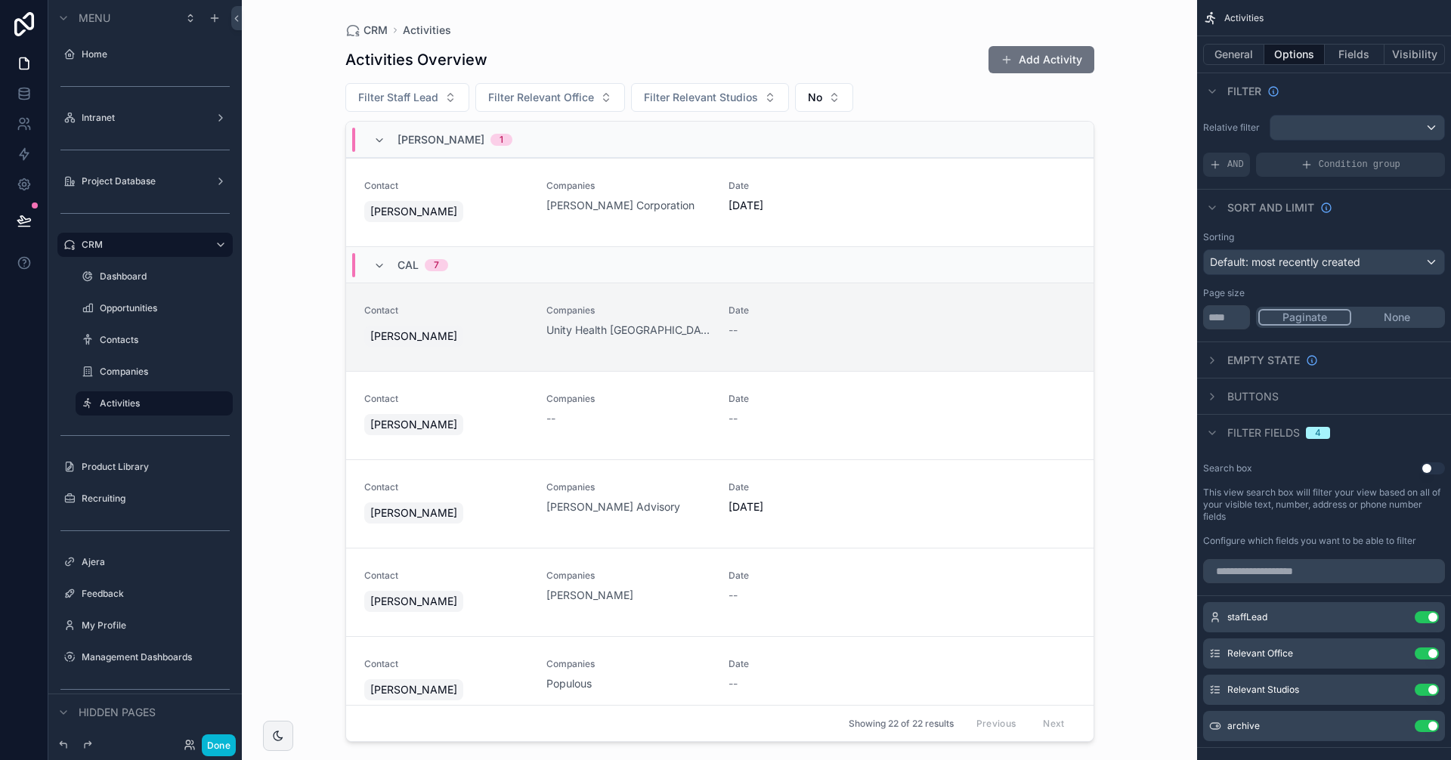
click at [899, 90] on div "Filter Staff Lead Filter Relevant Office Filter Relevant Studios No" at bounding box center [719, 97] width 749 height 29
click at [1263, 367] on span "Empty state" at bounding box center [1263, 360] width 73 height 15
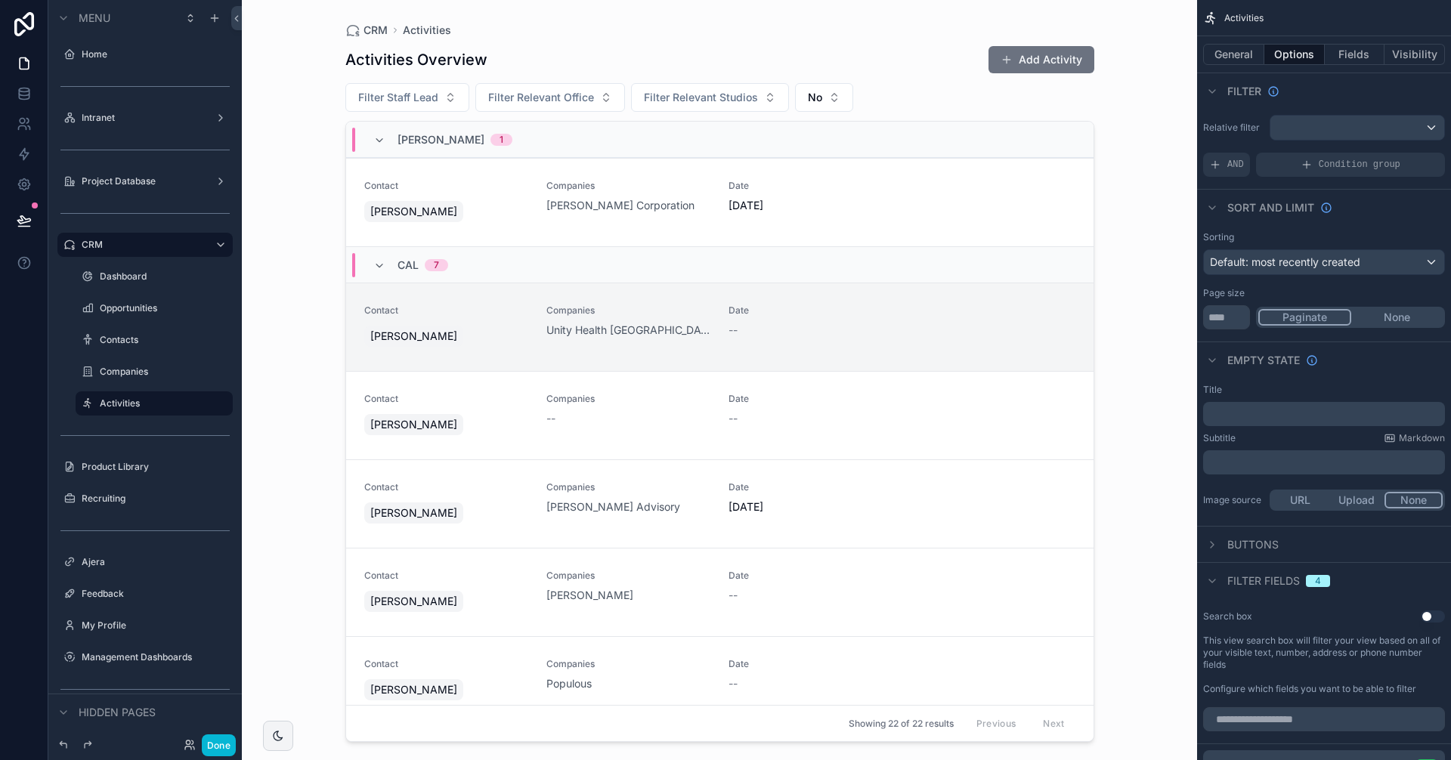
click at [1248, 362] on span "Empty state" at bounding box center [1263, 360] width 73 height 15
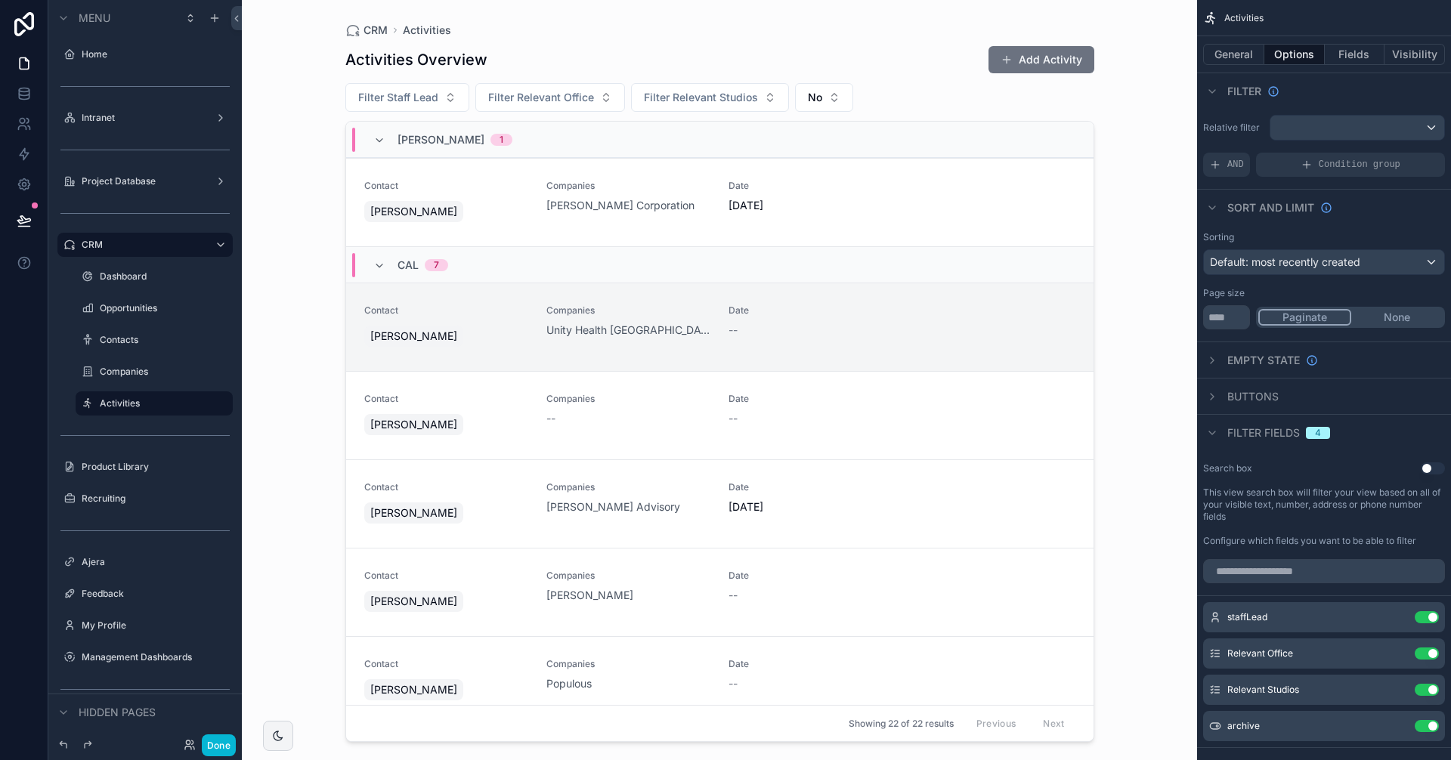
click at [1264, 434] on span "Filter fields" at bounding box center [1263, 432] width 73 height 15
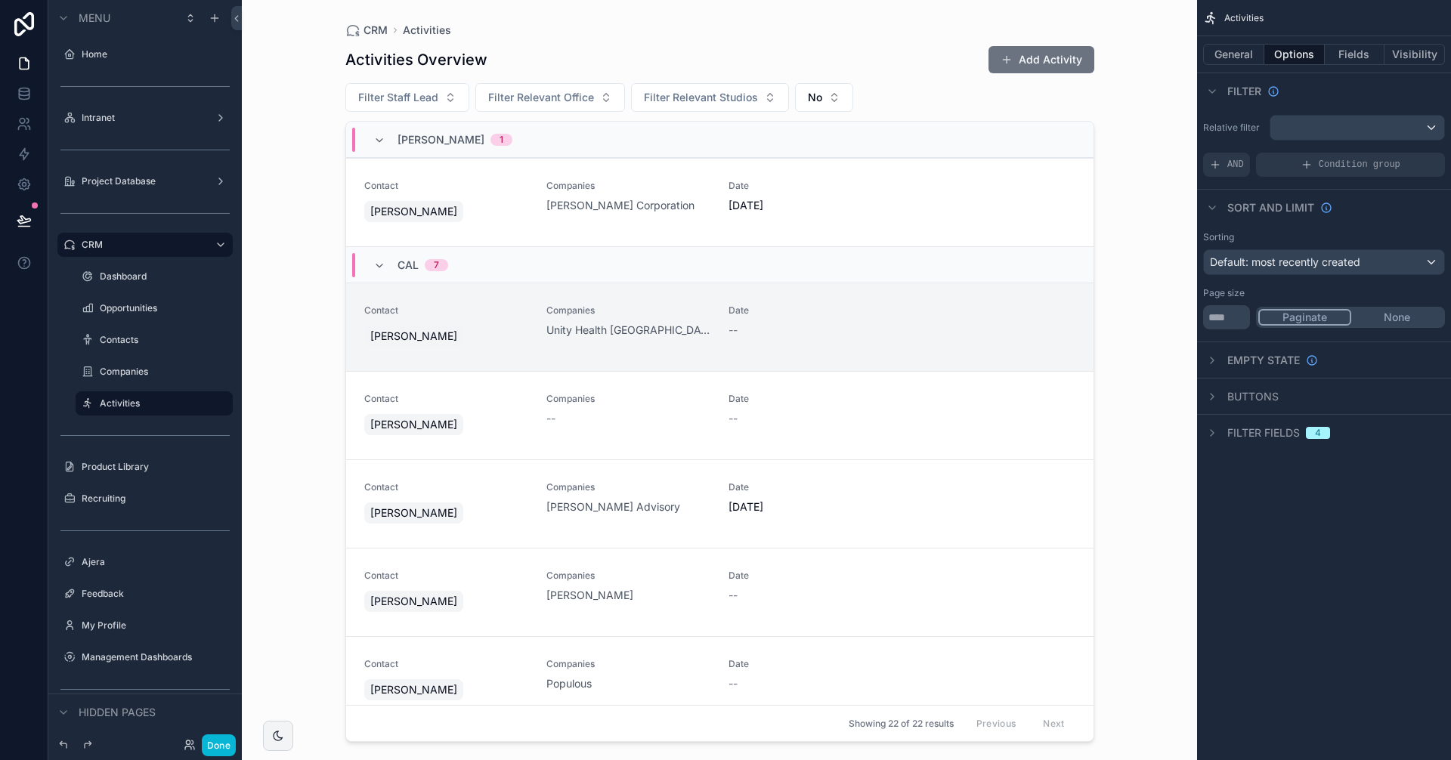
click at [1256, 442] on div "Filter fields 4" at bounding box center [1324, 432] width 254 height 36
click at [1254, 440] on span "Filter fields" at bounding box center [1263, 432] width 73 height 15
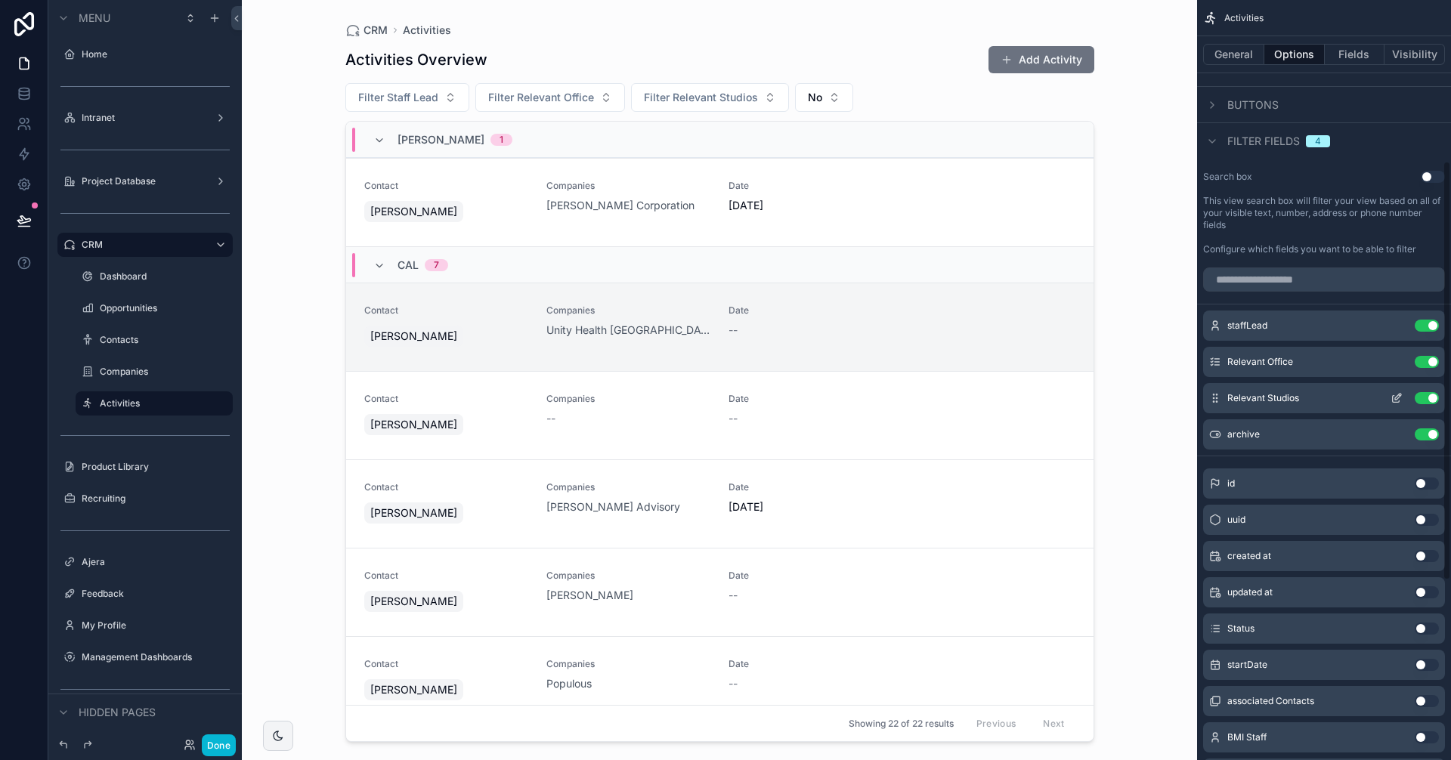
scroll to position [290, 0]
click at [1399, 434] on icon "scrollable content" at bounding box center [1396, 436] width 12 height 12
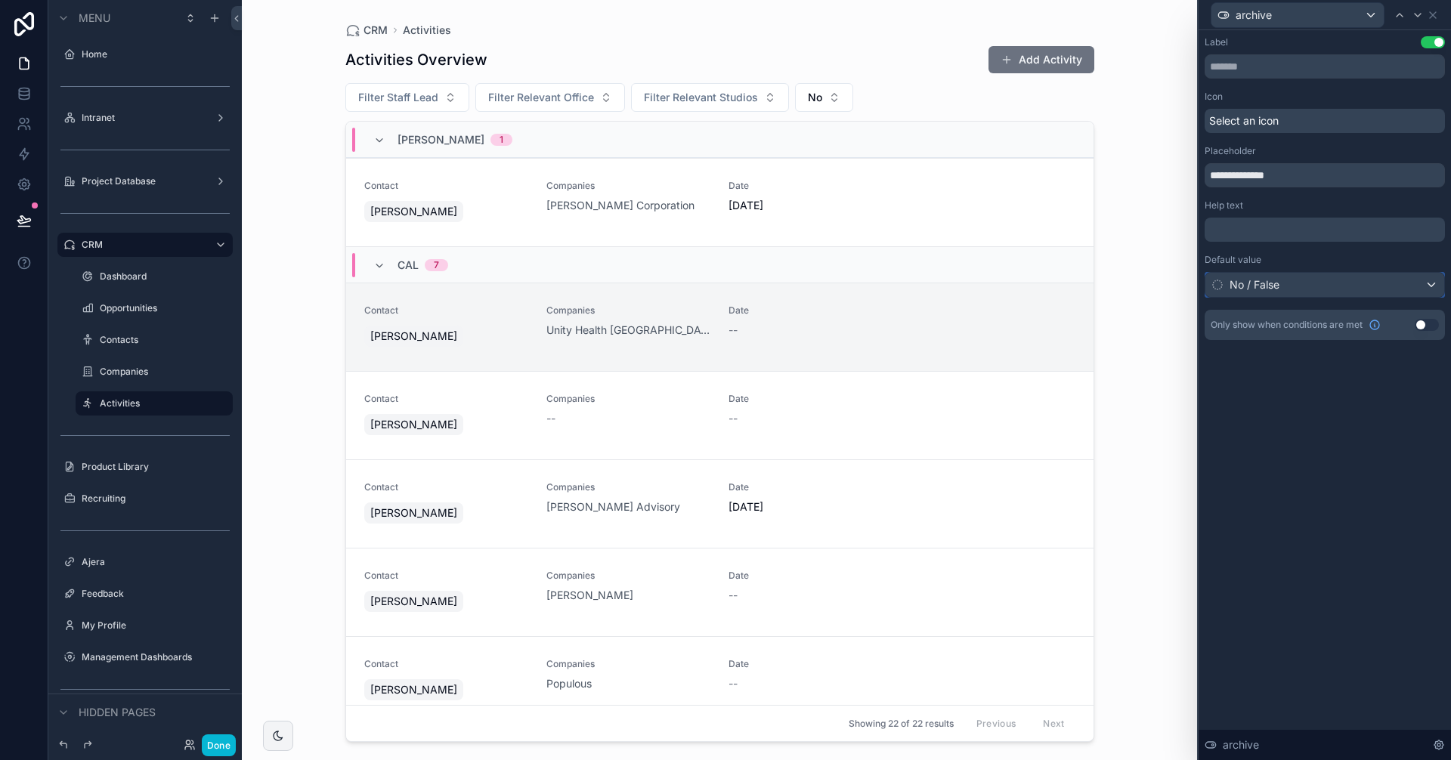
click at [1302, 286] on div "No / False" at bounding box center [1324, 285] width 239 height 24
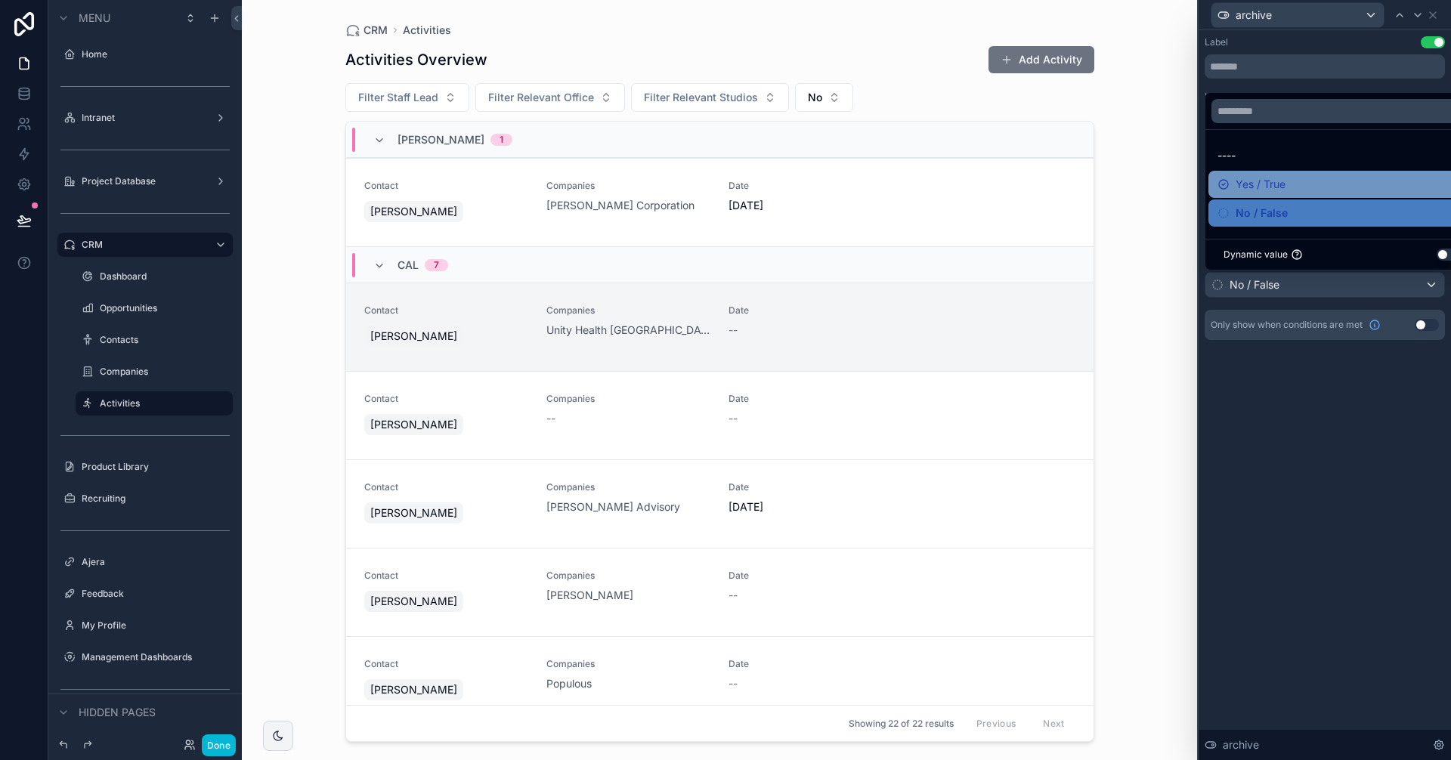
click at [1265, 183] on span "Yes / True" at bounding box center [1261, 184] width 50 height 18
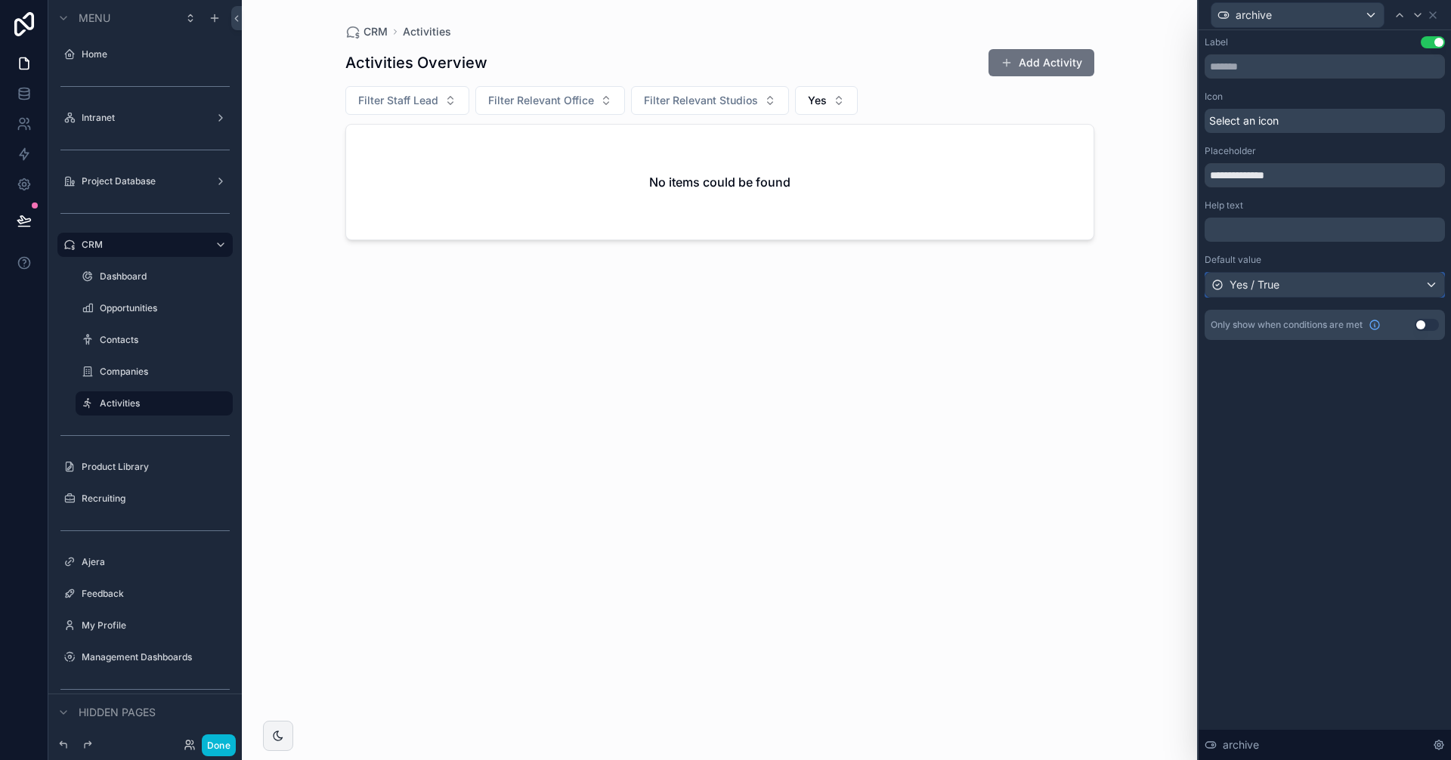
click at [1292, 288] on div "Yes / True" at bounding box center [1324, 285] width 239 height 24
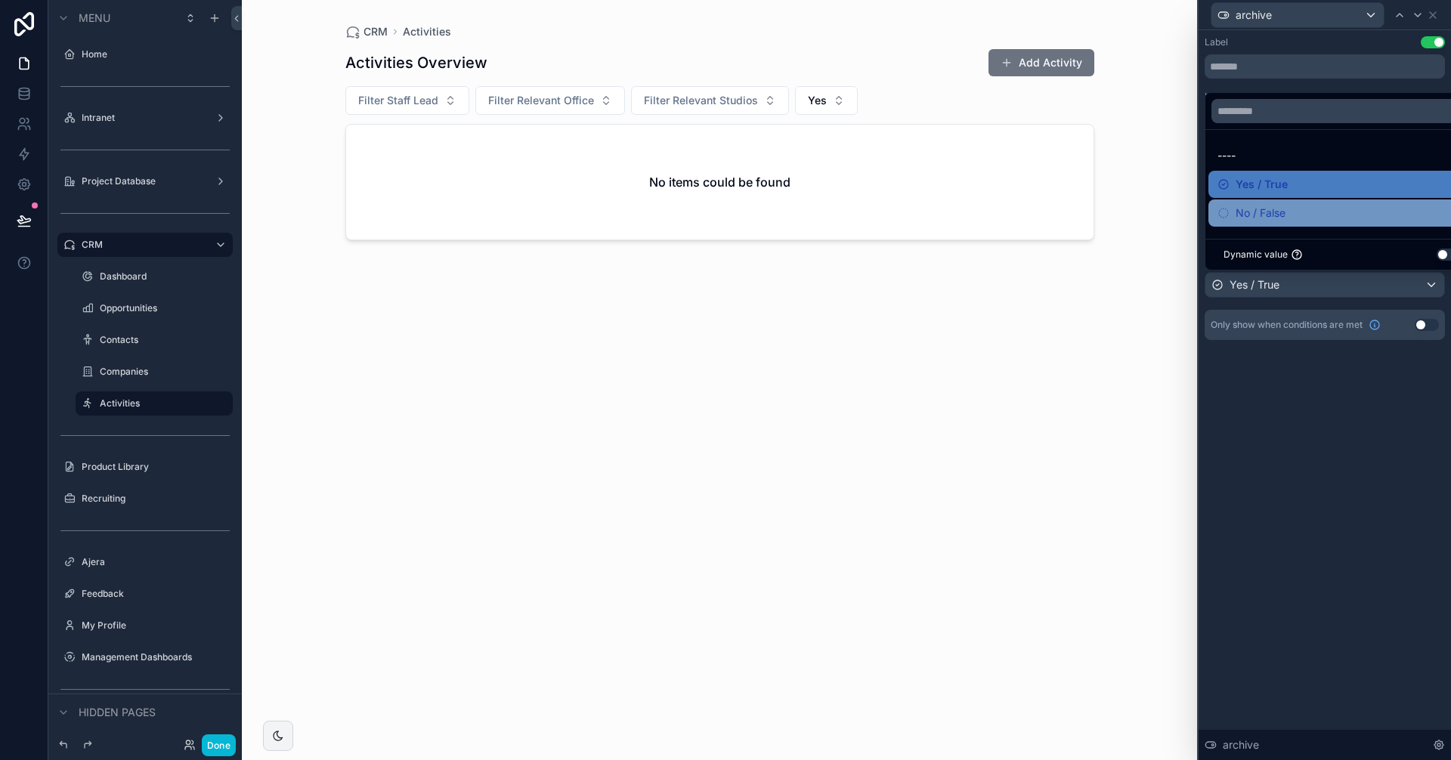
click at [1272, 207] on span "No / False" at bounding box center [1261, 213] width 50 height 18
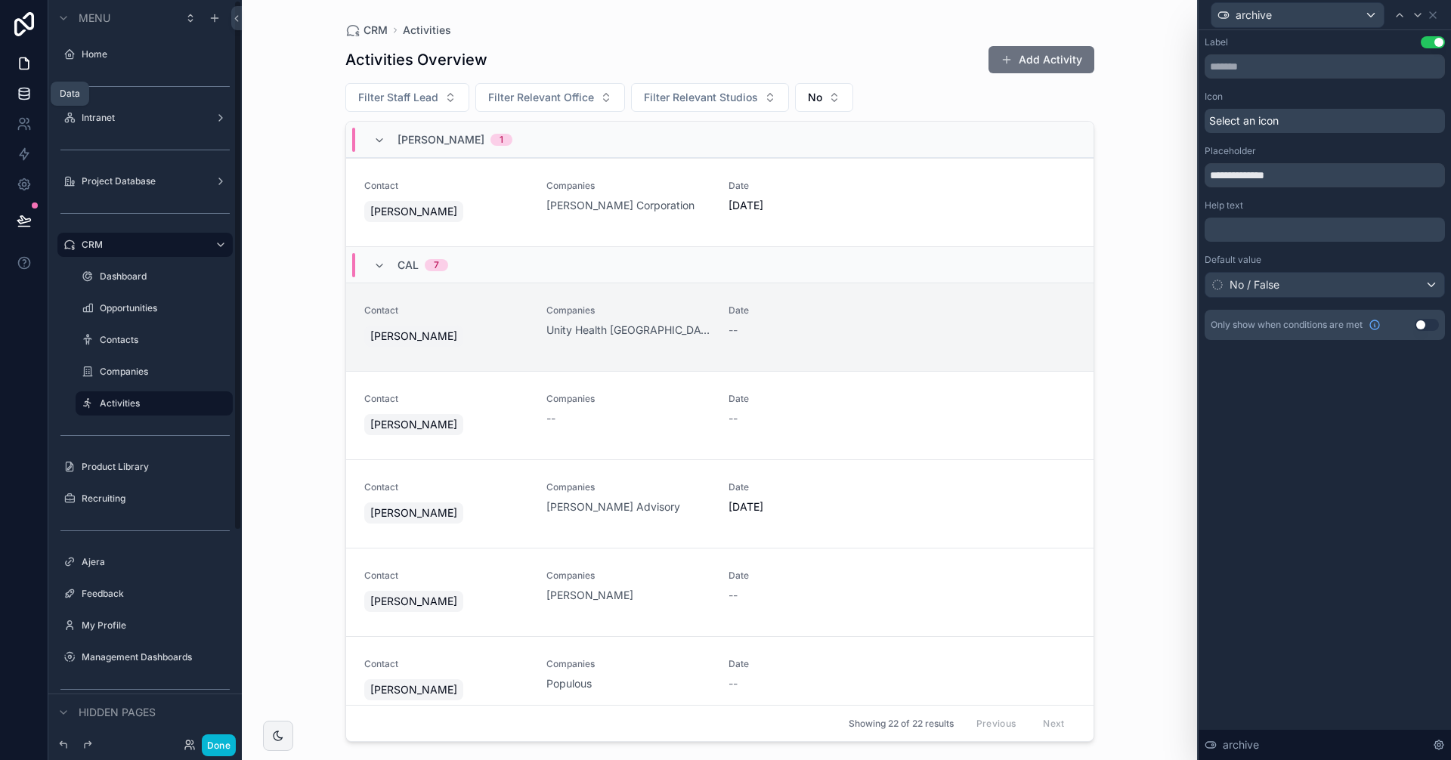
click at [35, 90] on link at bounding box center [24, 94] width 48 height 30
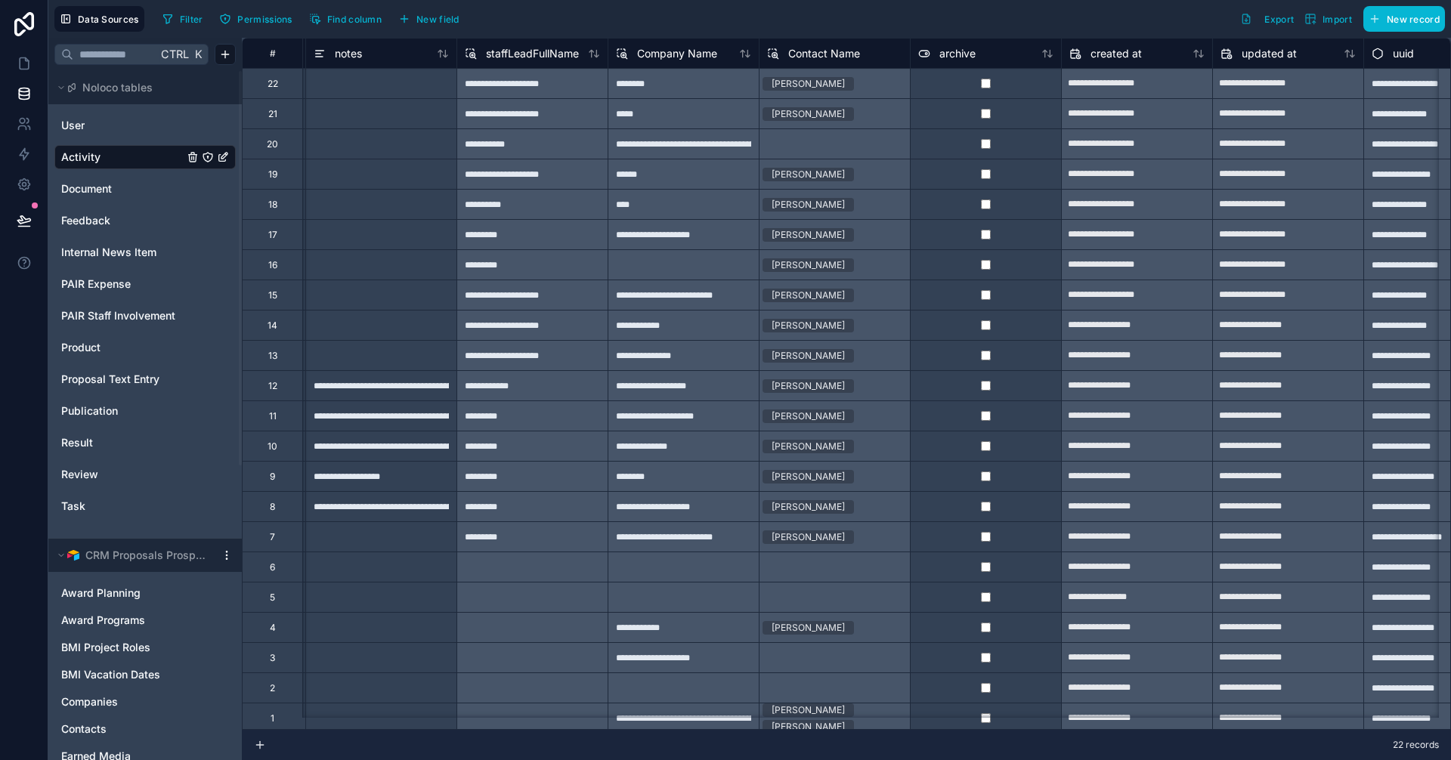
scroll to position [0, 1735]
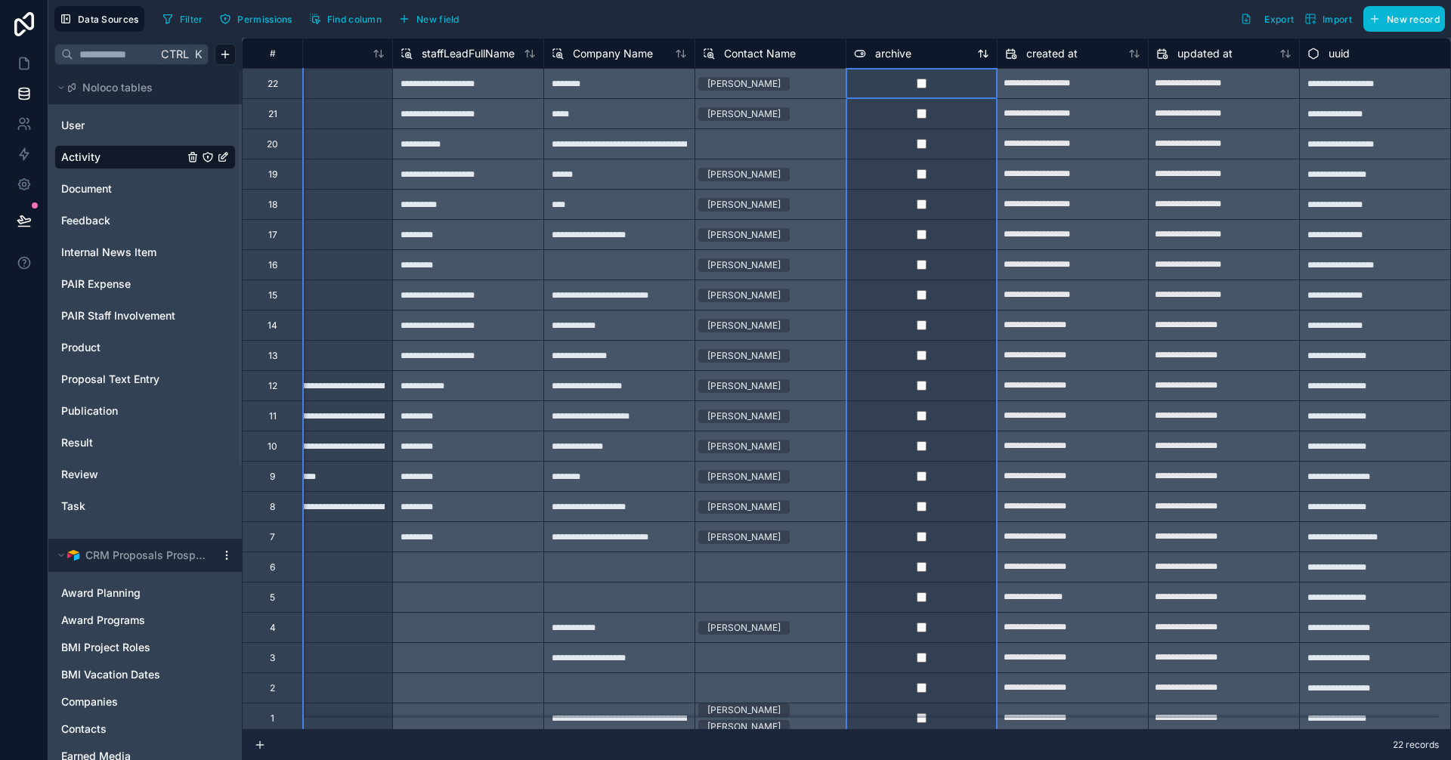
click at [908, 53] on div "archive" at bounding box center [921, 54] width 135 height 18
click at [883, 50] on span "archive" at bounding box center [893, 53] width 36 height 15
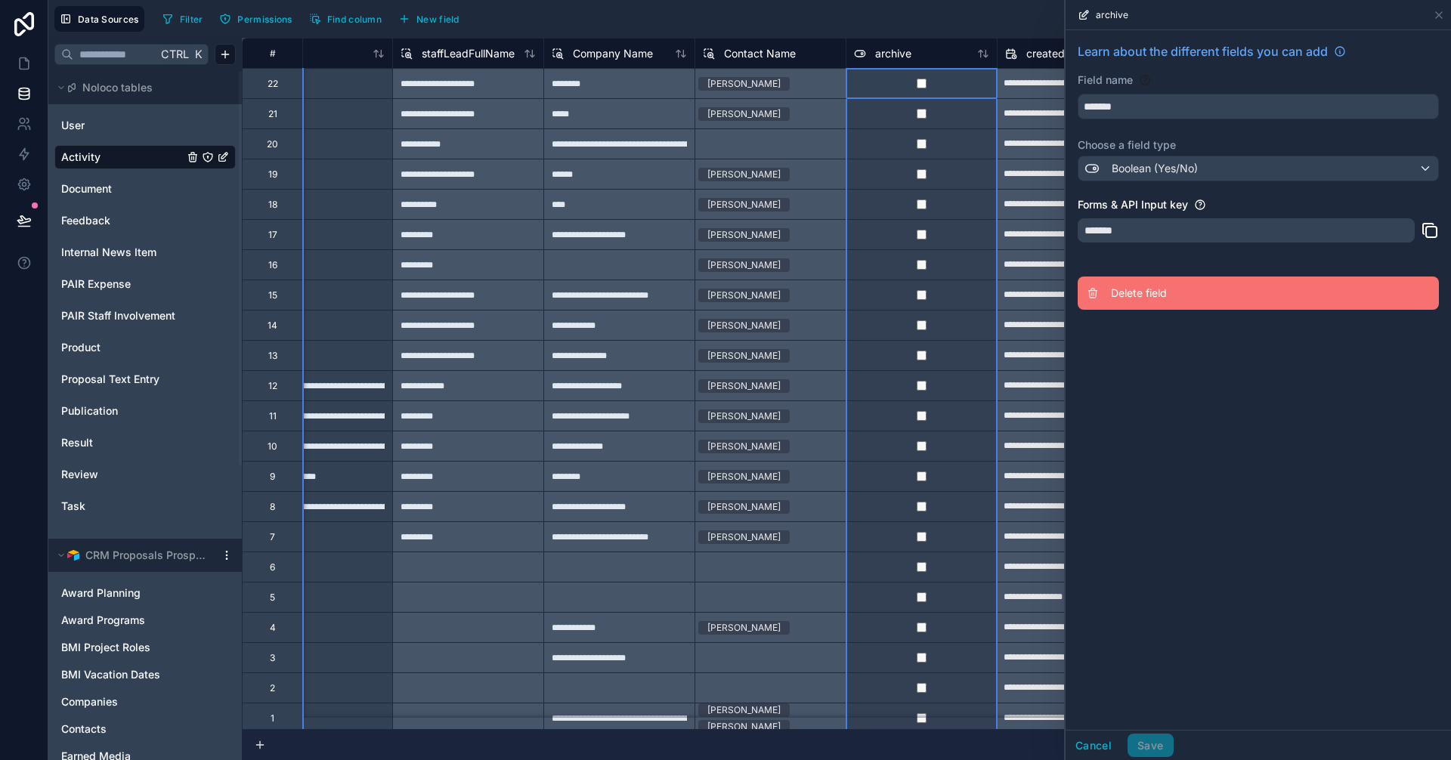
click at [1140, 298] on button "Delete field" at bounding box center [1258, 293] width 361 height 33
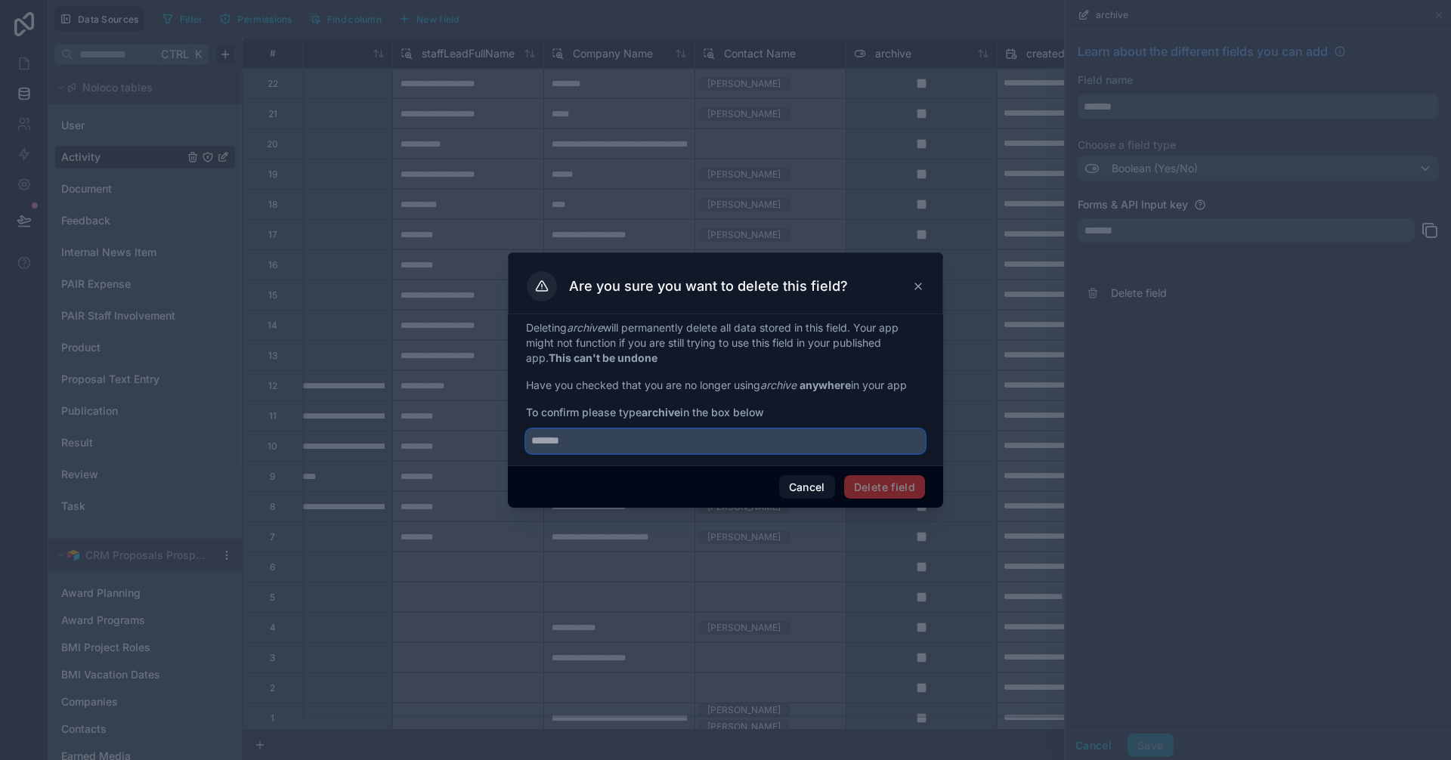
click at [743, 437] on input "text" at bounding box center [725, 441] width 399 height 24
type input "*******"
click at [911, 489] on button "Delete field" at bounding box center [884, 487] width 81 height 24
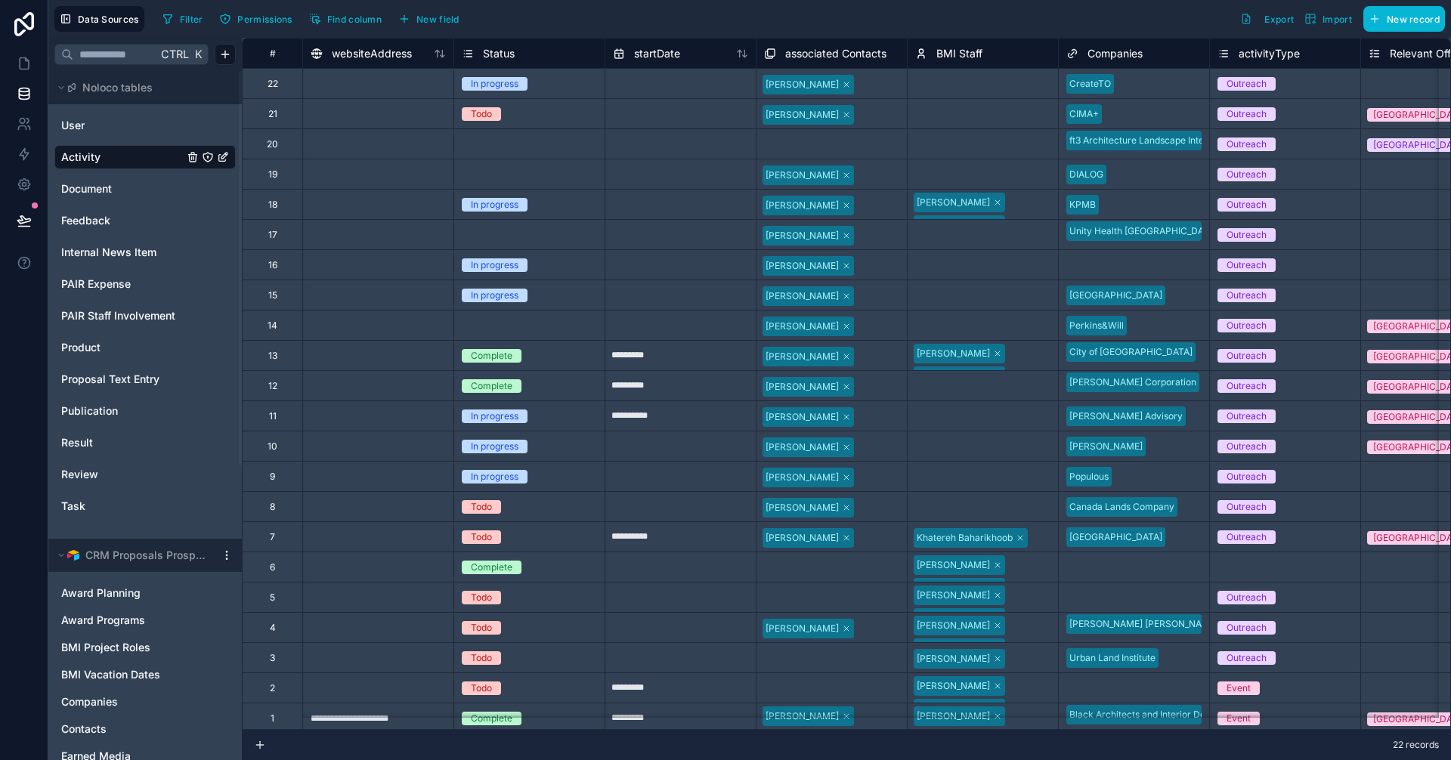
click at [493, 61] on div "Status" at bounding box center [488, 54] width 53 height 18
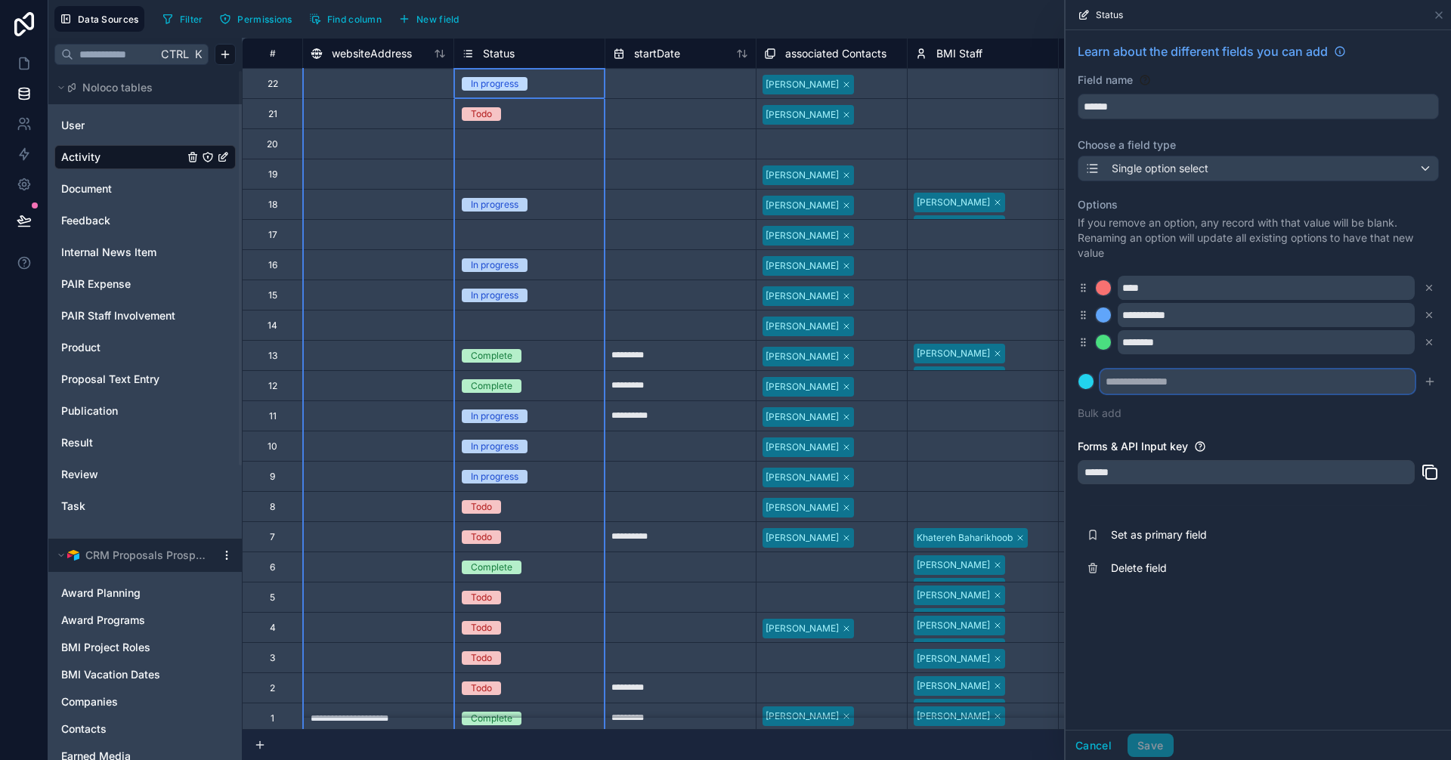
click at [1182, 387] on input "text" at bounding box center [1257, 382] width 314 height 24
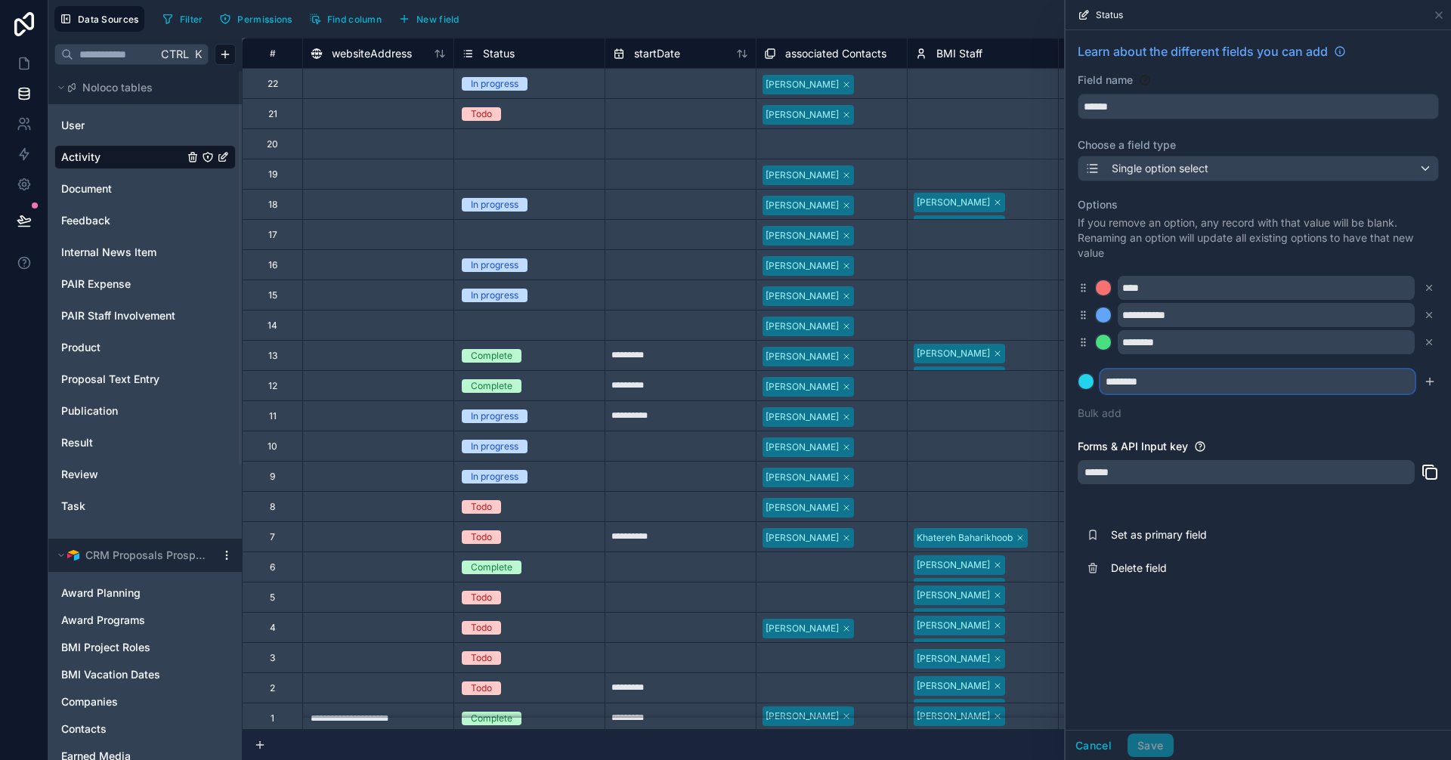
type input "********"
click at [1275, 697] on div "**********" at bounding box center [1258, 380] width 385 height 700
click at [1434, 385] on icon "submit" at bounding box center [1430, 382] width 12 height 12
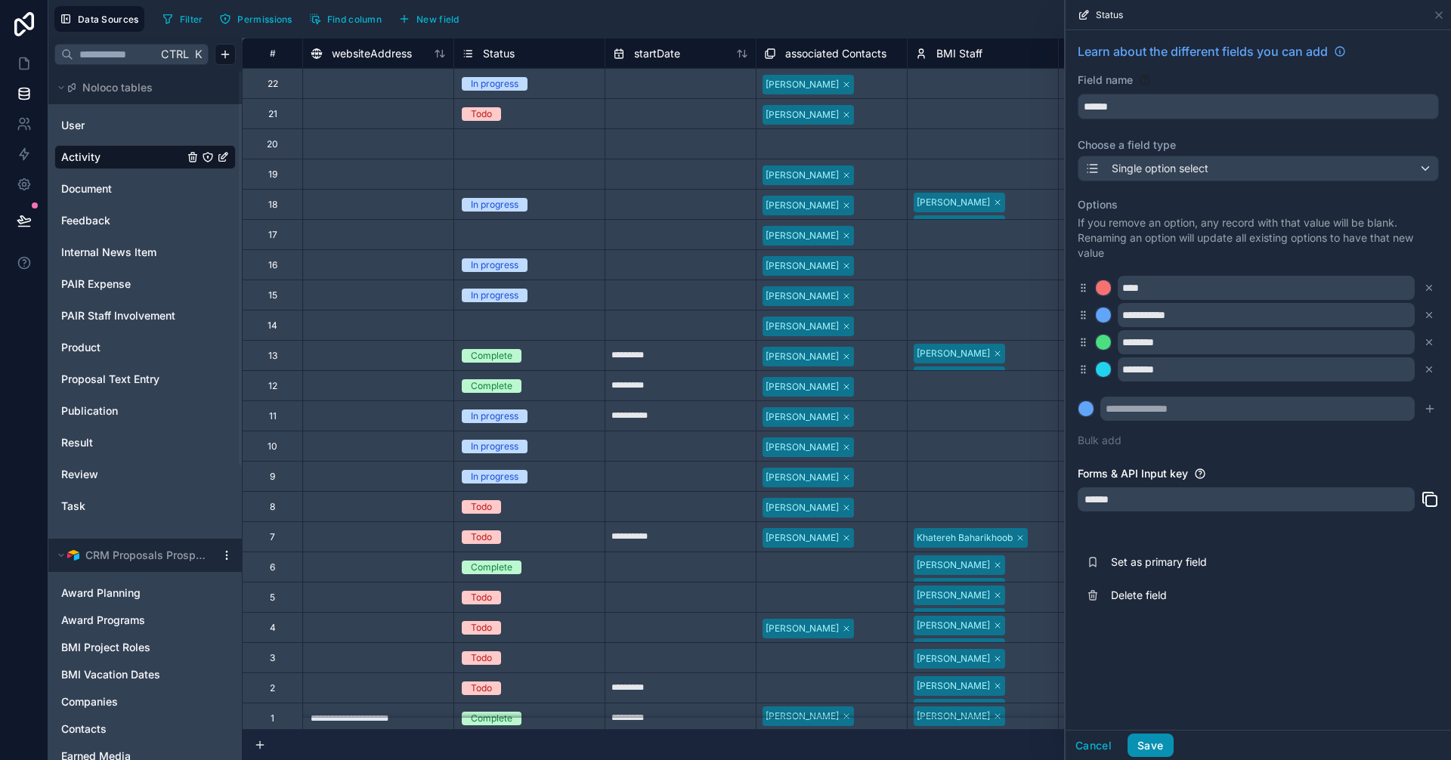
click at [1145, 741] on button "Save" at bounding box center [1149, 746] width 45 height 24
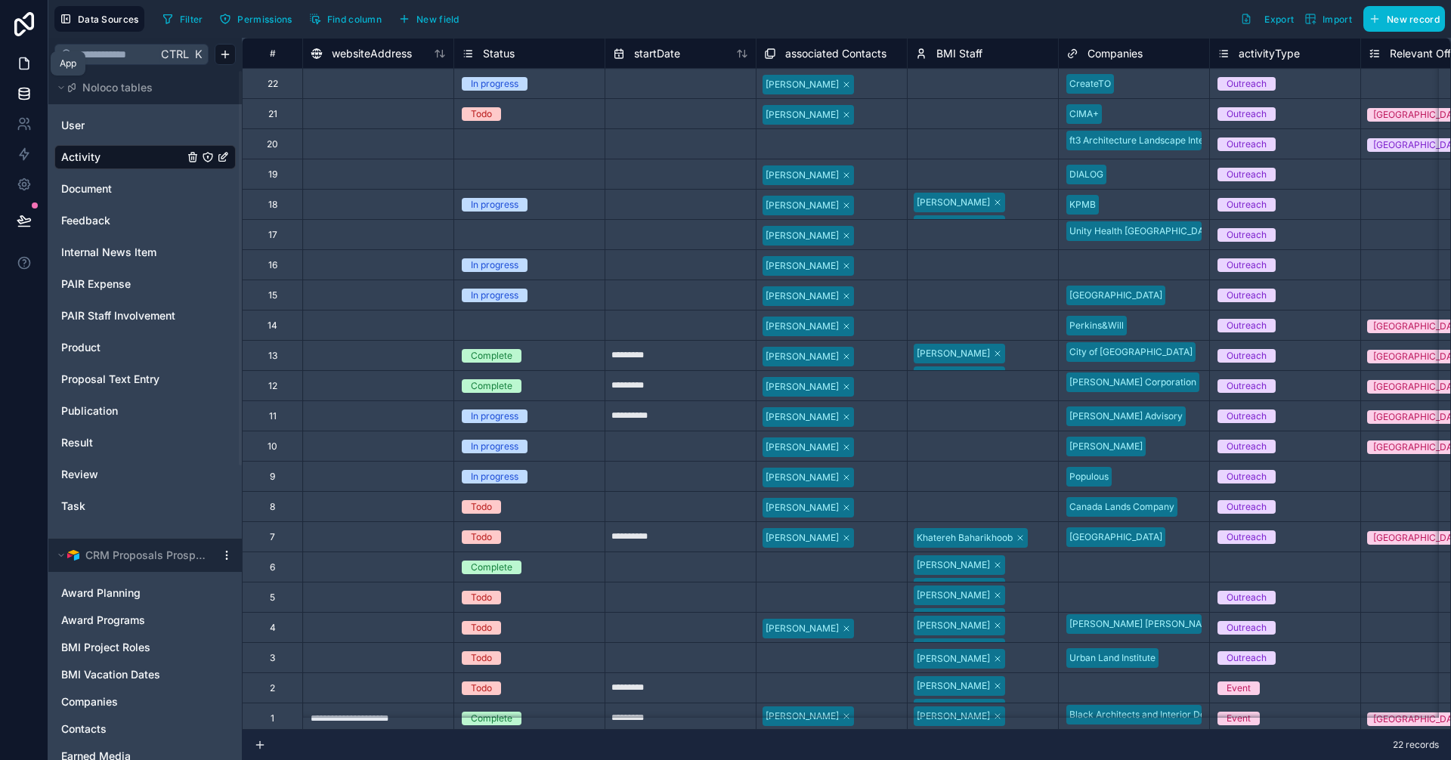
click at [20, 54] on link at bounding box center [24, 63] width 48 height 30
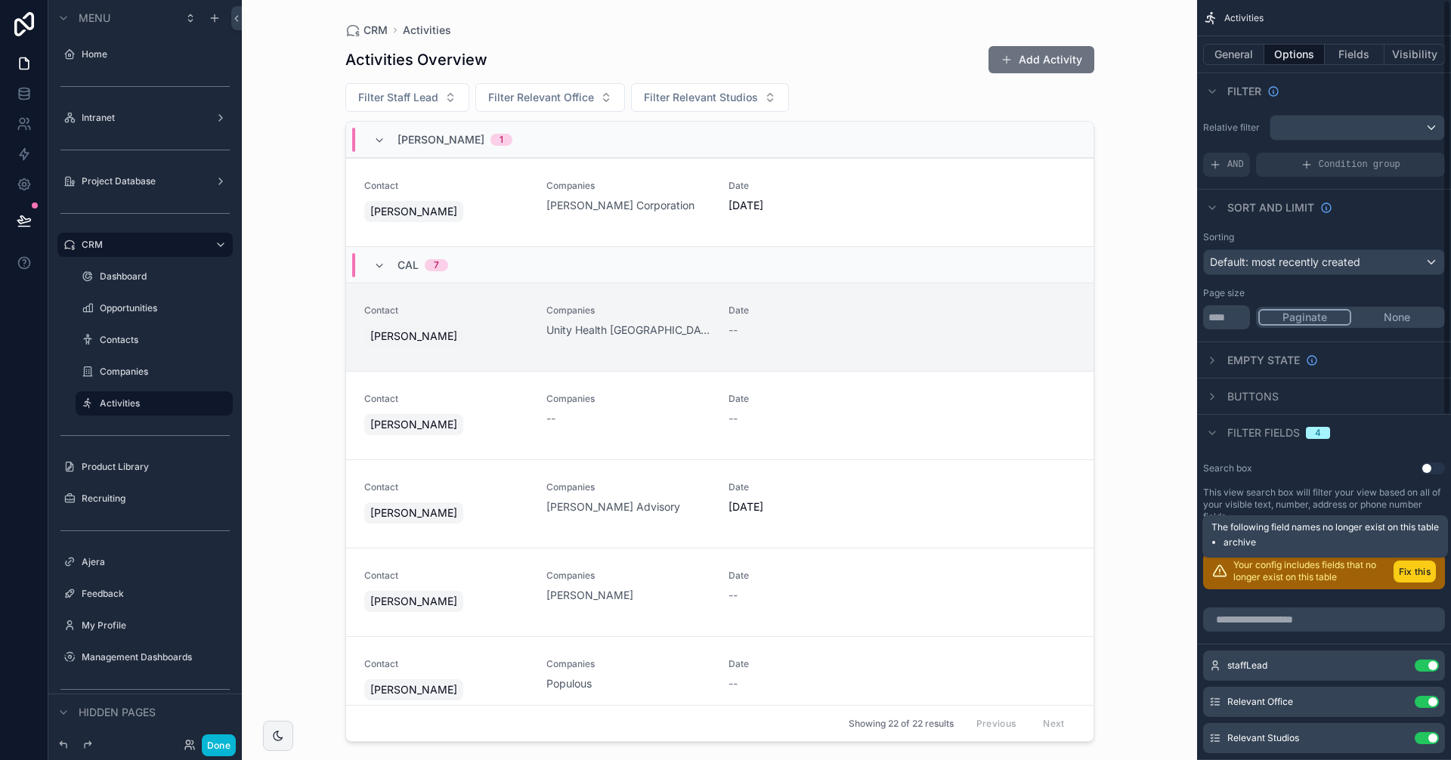
click at [1407, 567] on button "Fix this" at bounding box center [1414, 572] width 42 height 22
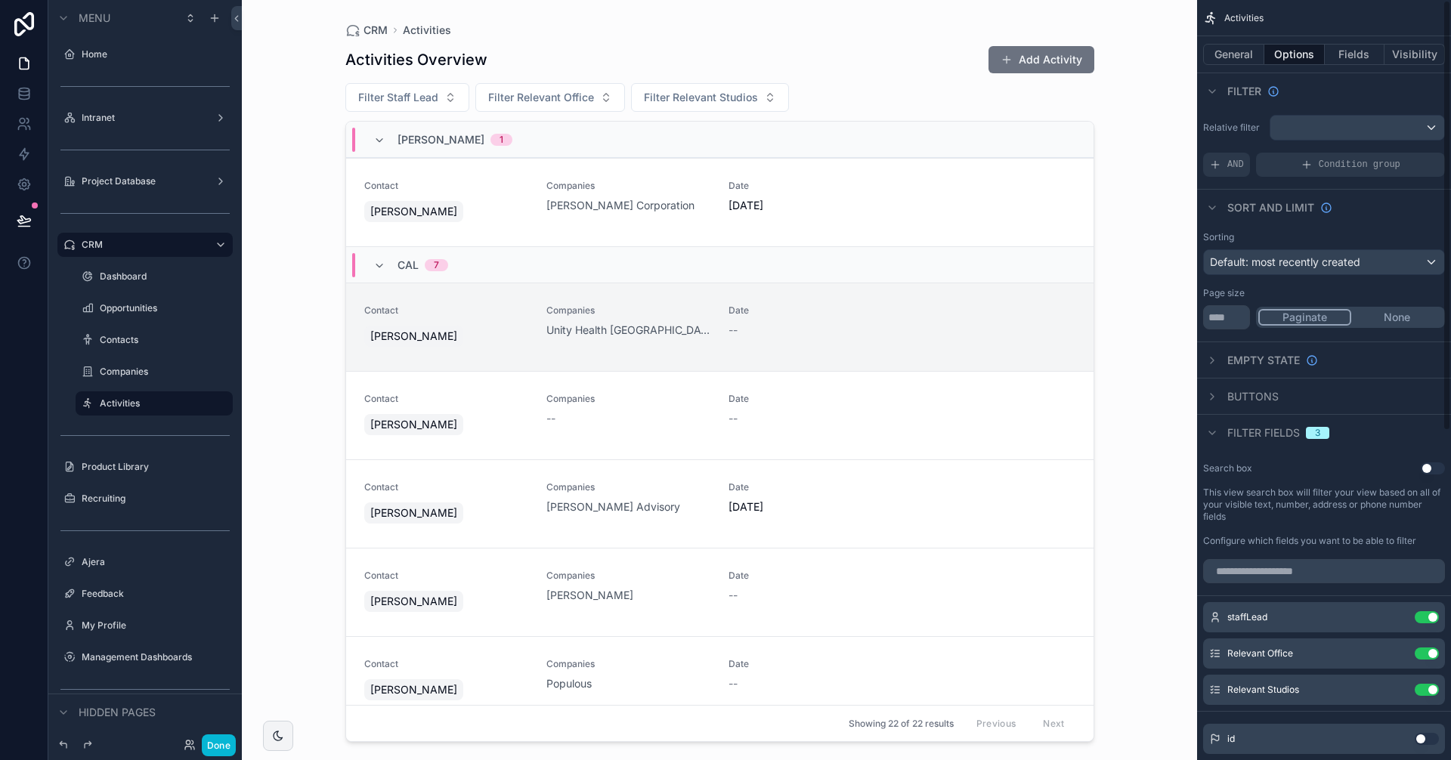
click at [1318, 430] on div "3" at bounding box center [1317, 433] width 5 height 12
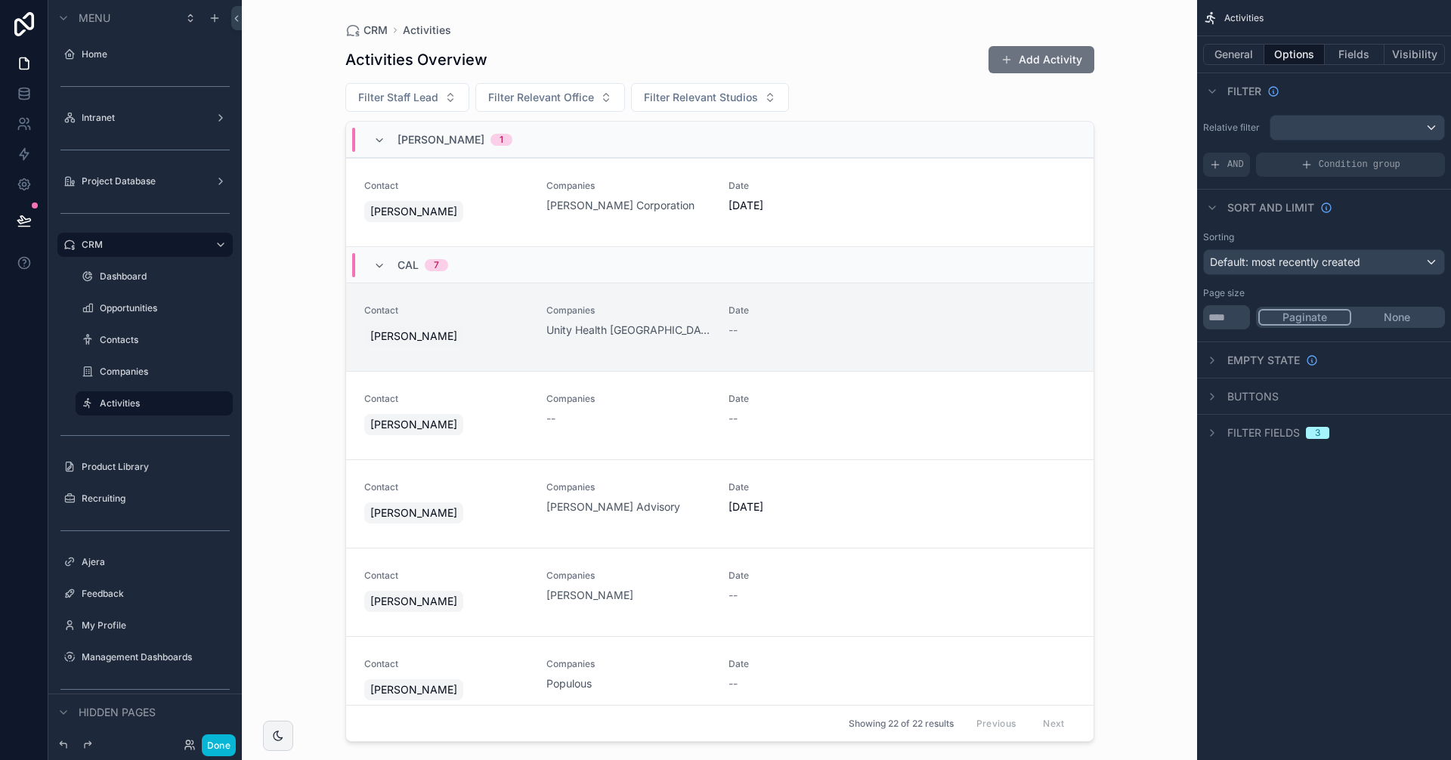
click at [1318, 429] on div "3" at bounding box center [1317, 433] width 5 height 12
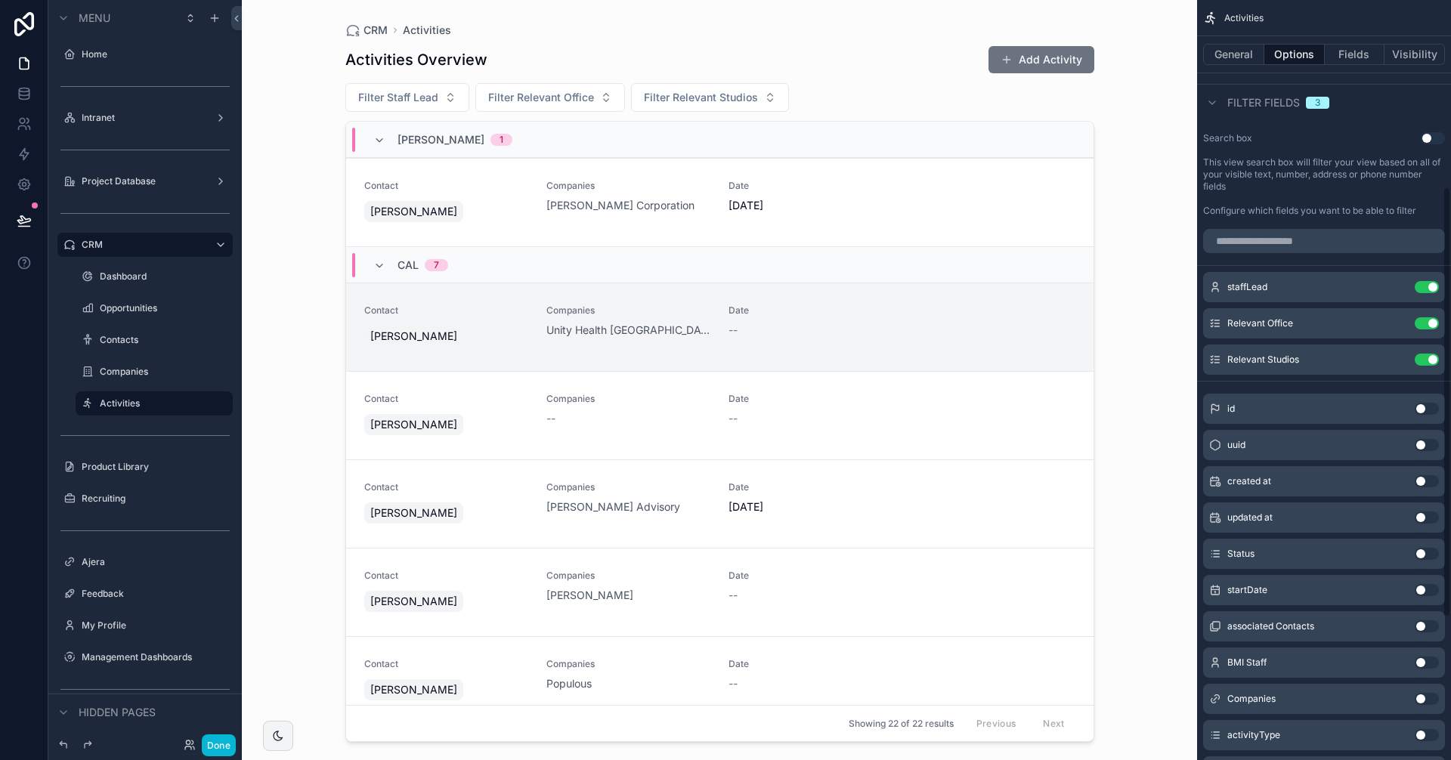
scroll to position [329, 0]
click at [1427, 555] on button "Use setting" at bounding box center [1427, 555] width 24 height 12
click at [1400, 393] on icon "scrollable content" at bounding box center [1396, 397] width 12 height 12
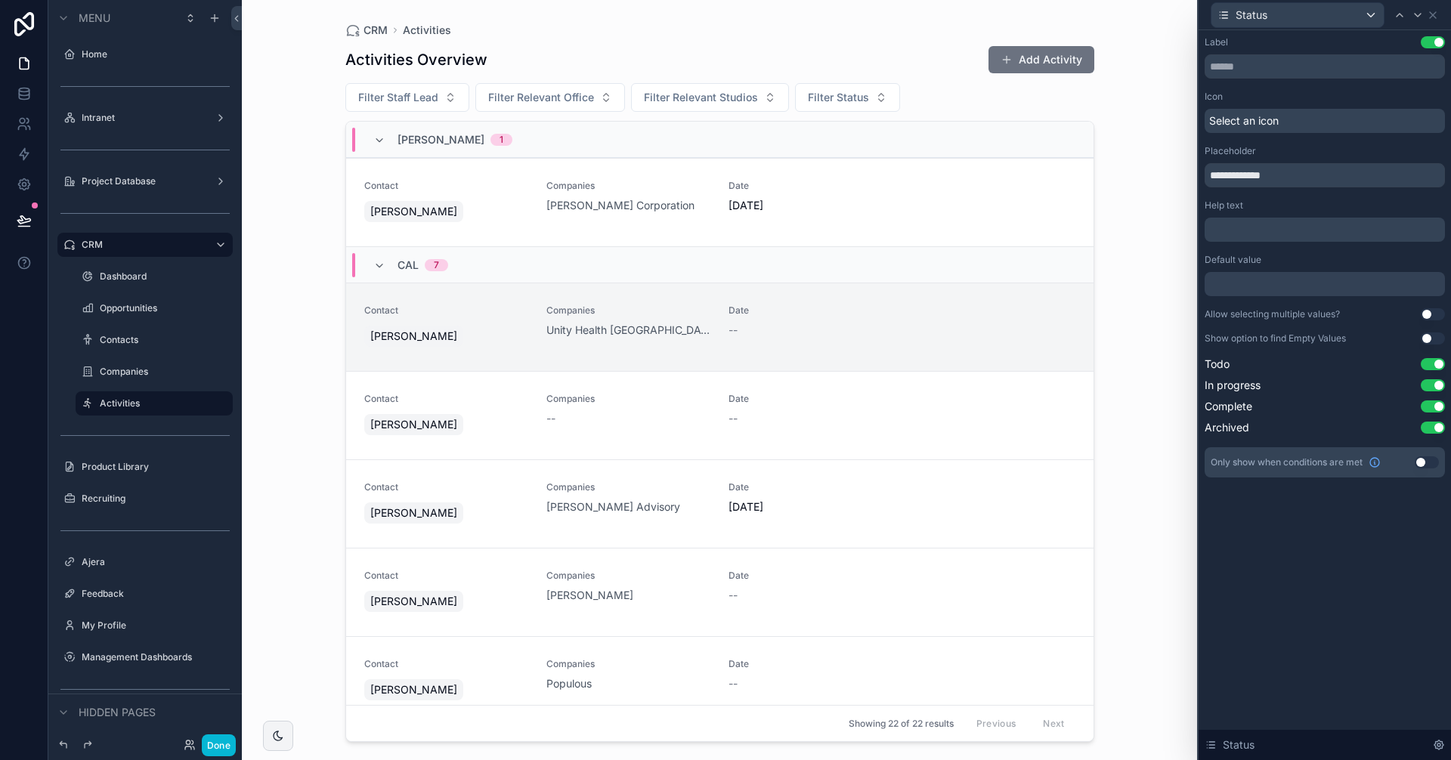
click at [1314, 283] on div at bounding box center [1325, 284] width 240 height 24
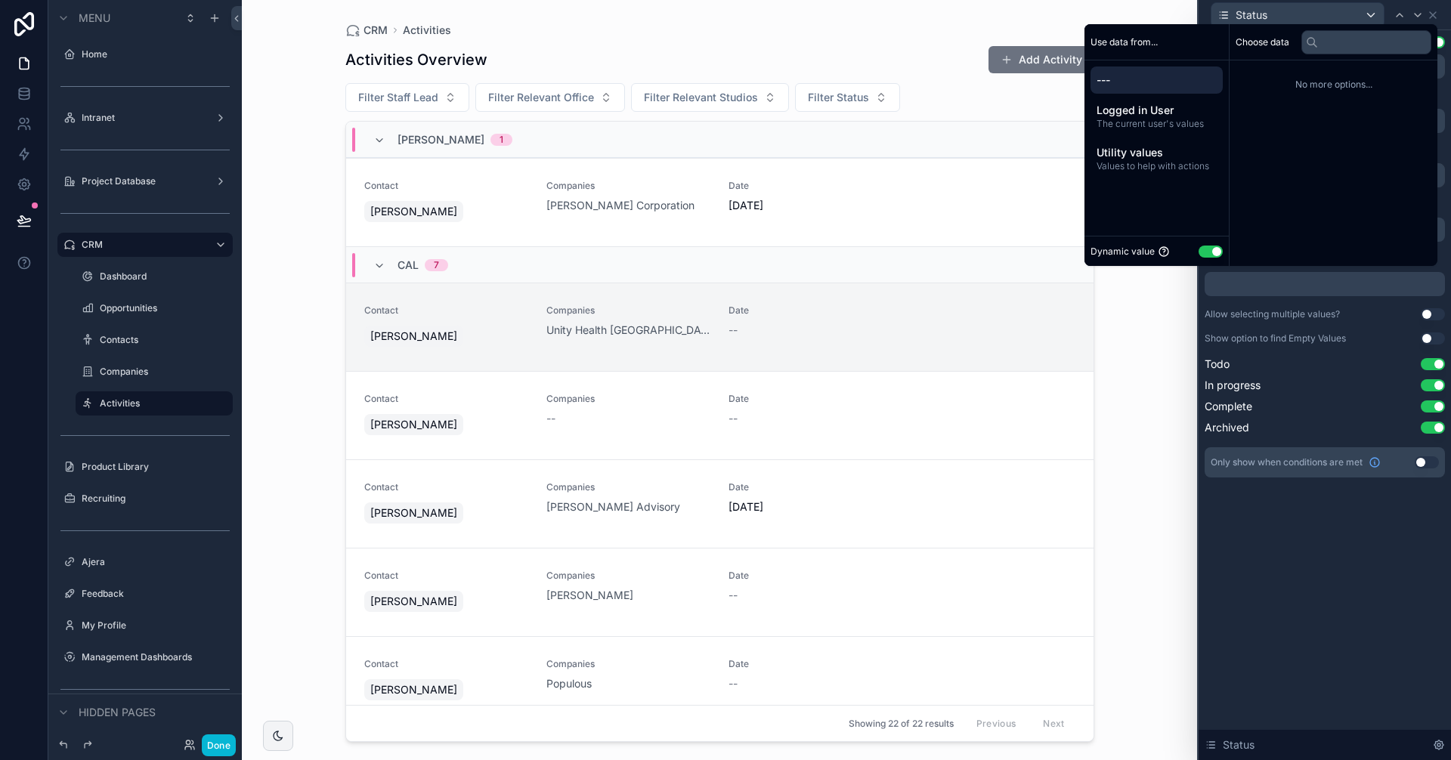
click at [1203, 249] on button "Use setting" at bounding box center [1211, 252] width 24 height 12
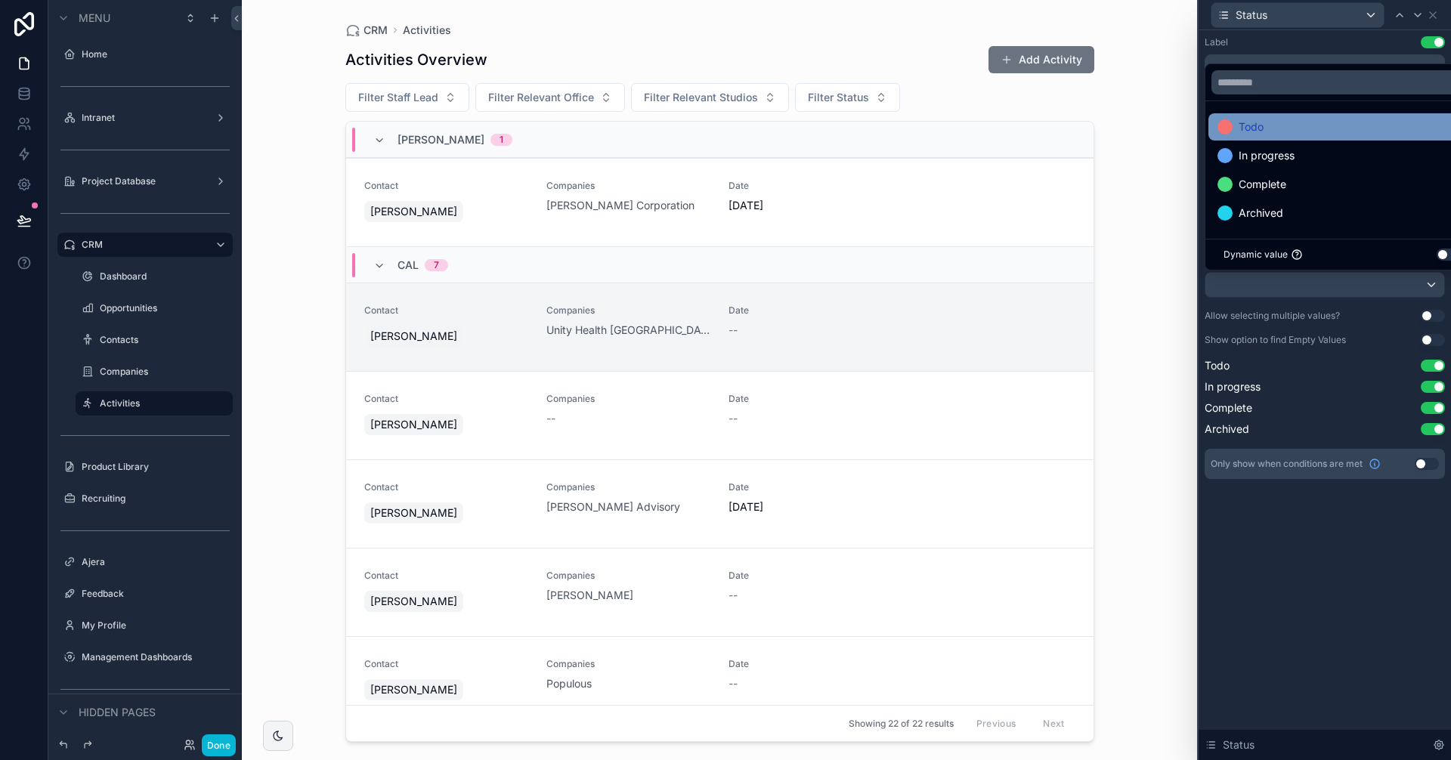
click at [1277, 125] on div "Todo" at bounding box center [1341, 127] width 249 height 18
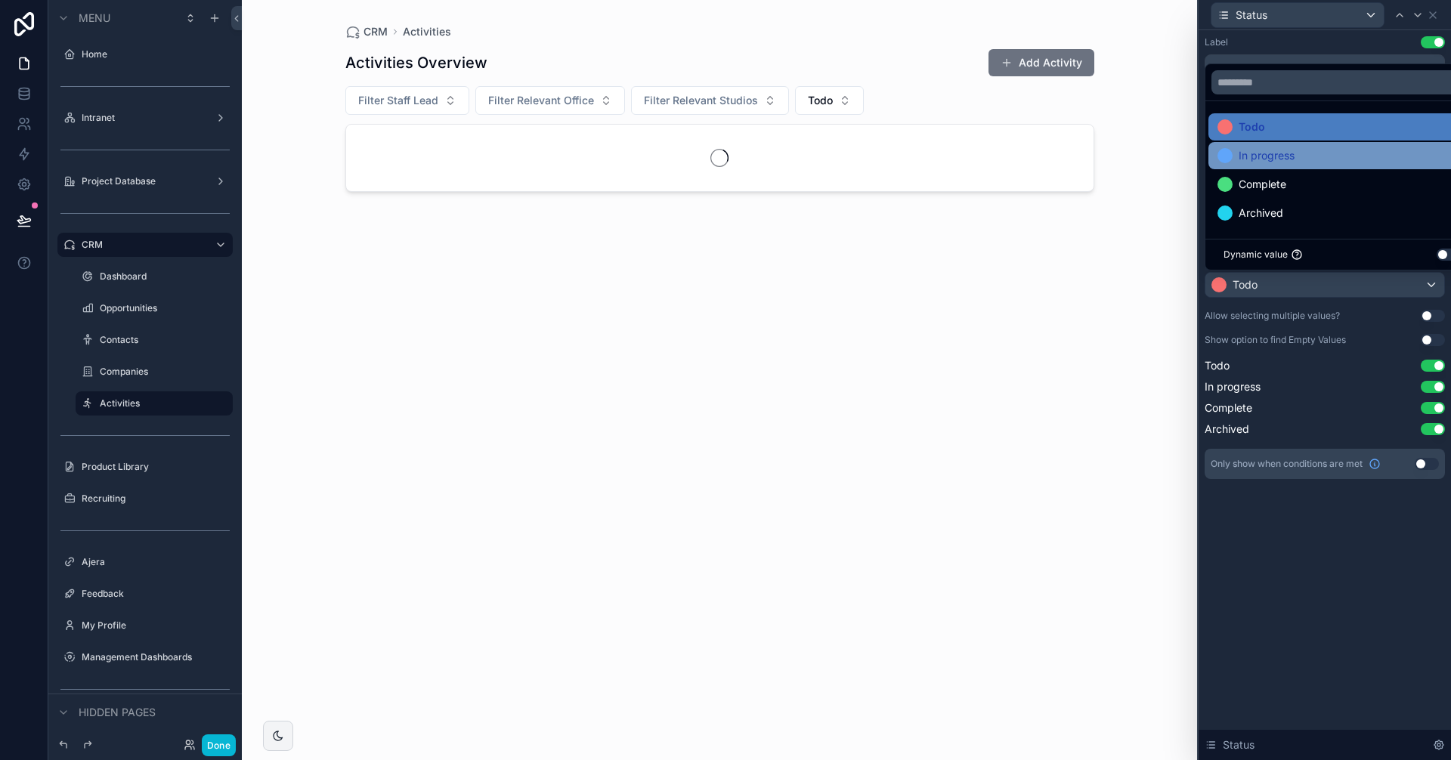
click at [1276, 153] on span "In progress" at bounding box center [1267, 156] width 56 height 18
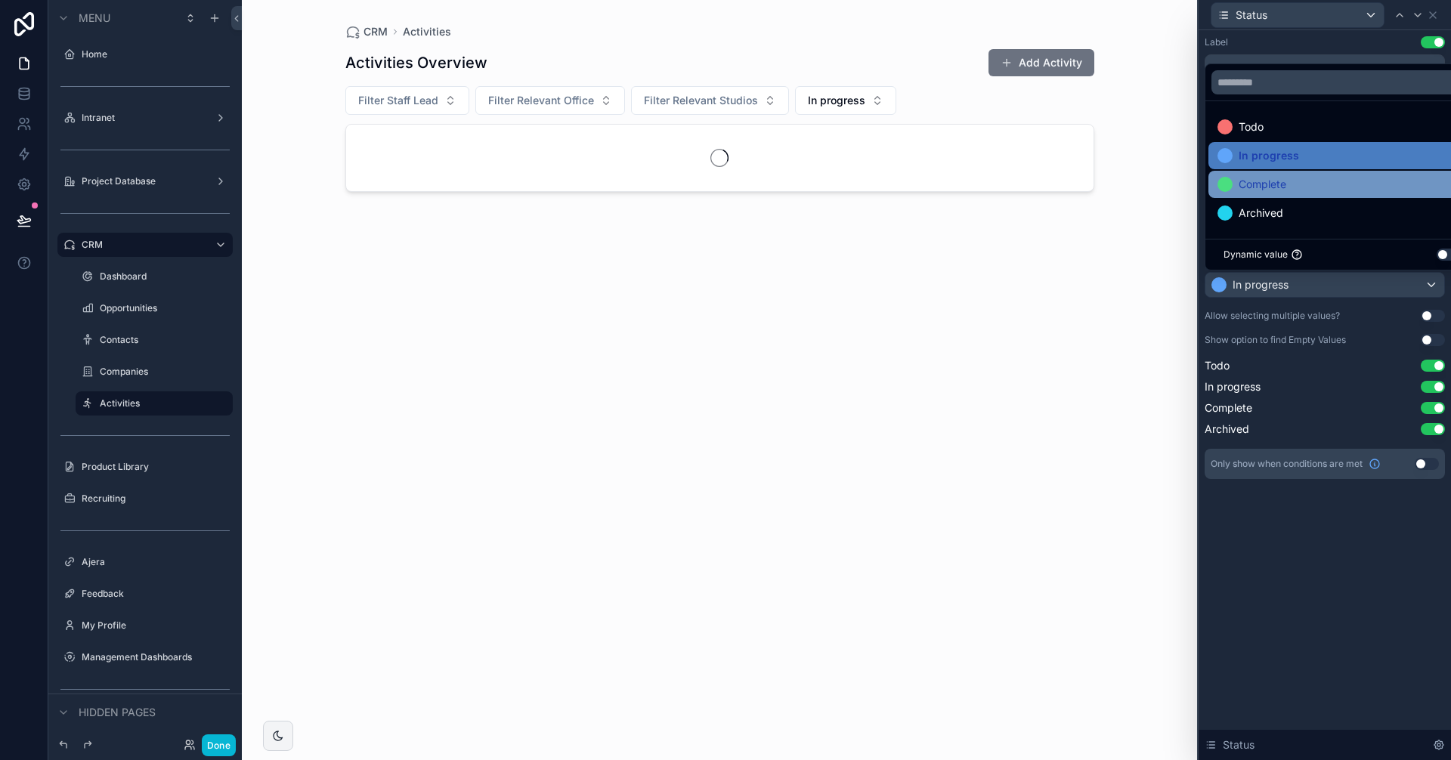
click at [1284, 181] on span "Complete" at bounding box center [1263, 184] width 48 height 18
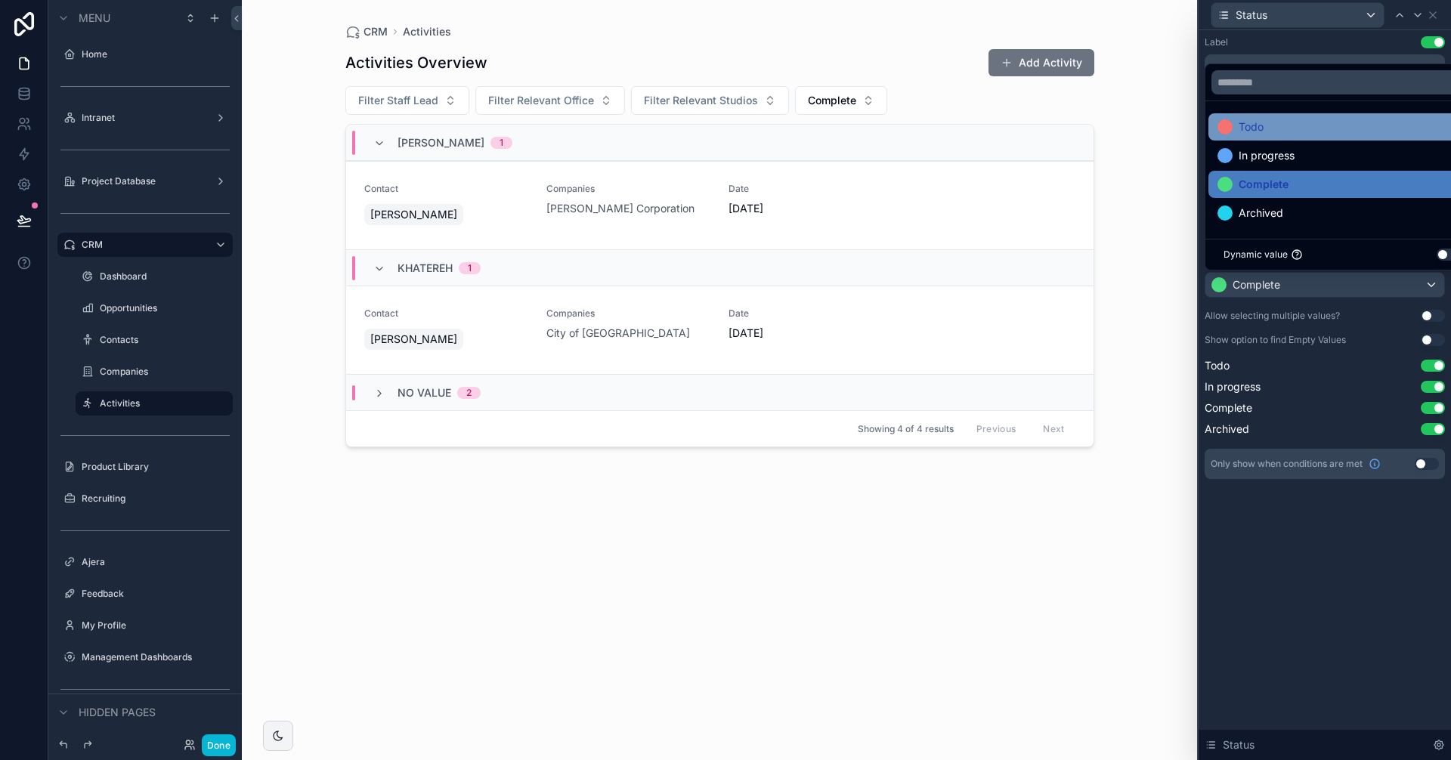
click at [1276, 127] on div "Todo" at bounding box center [1341, 127] width 249 height 18
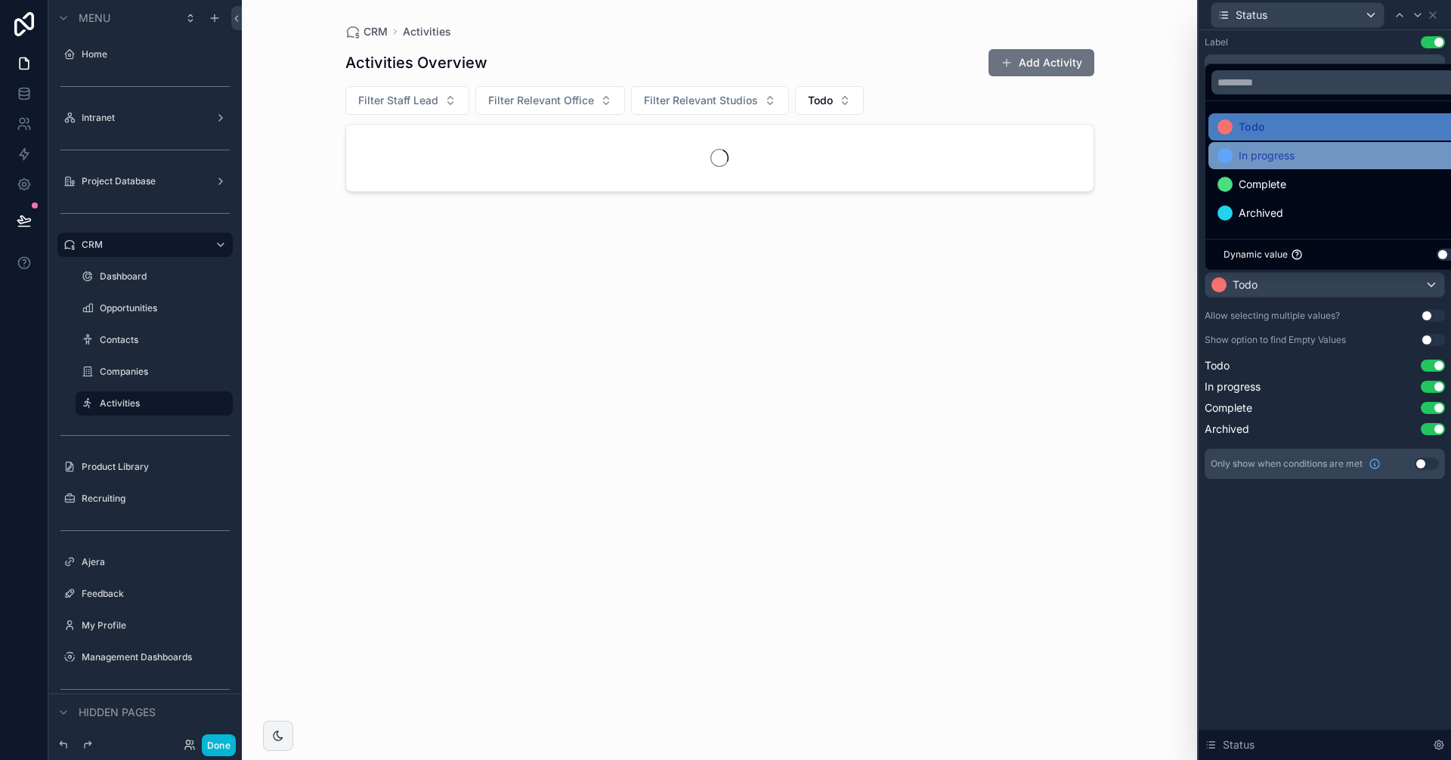
click at [1275, 156] on span "In progress" at bounding box center [1267, 156] width 56 height 18
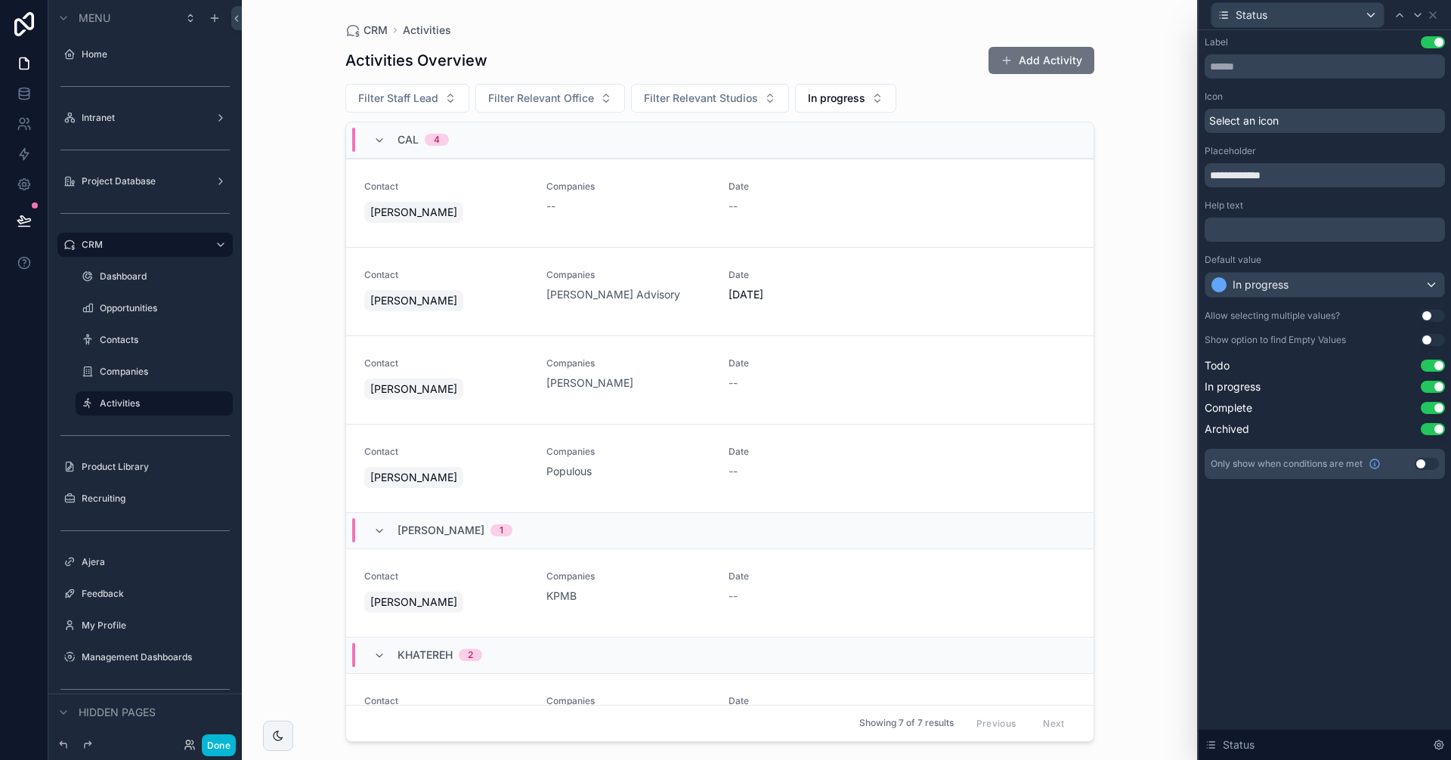
click at [1431, 316] on button "Use setting" at bounding box center [1433, 316] width 24 height 12
click at [1399, 280] on div "In progress" at bounding box center [1324, 285] width 239 height 24
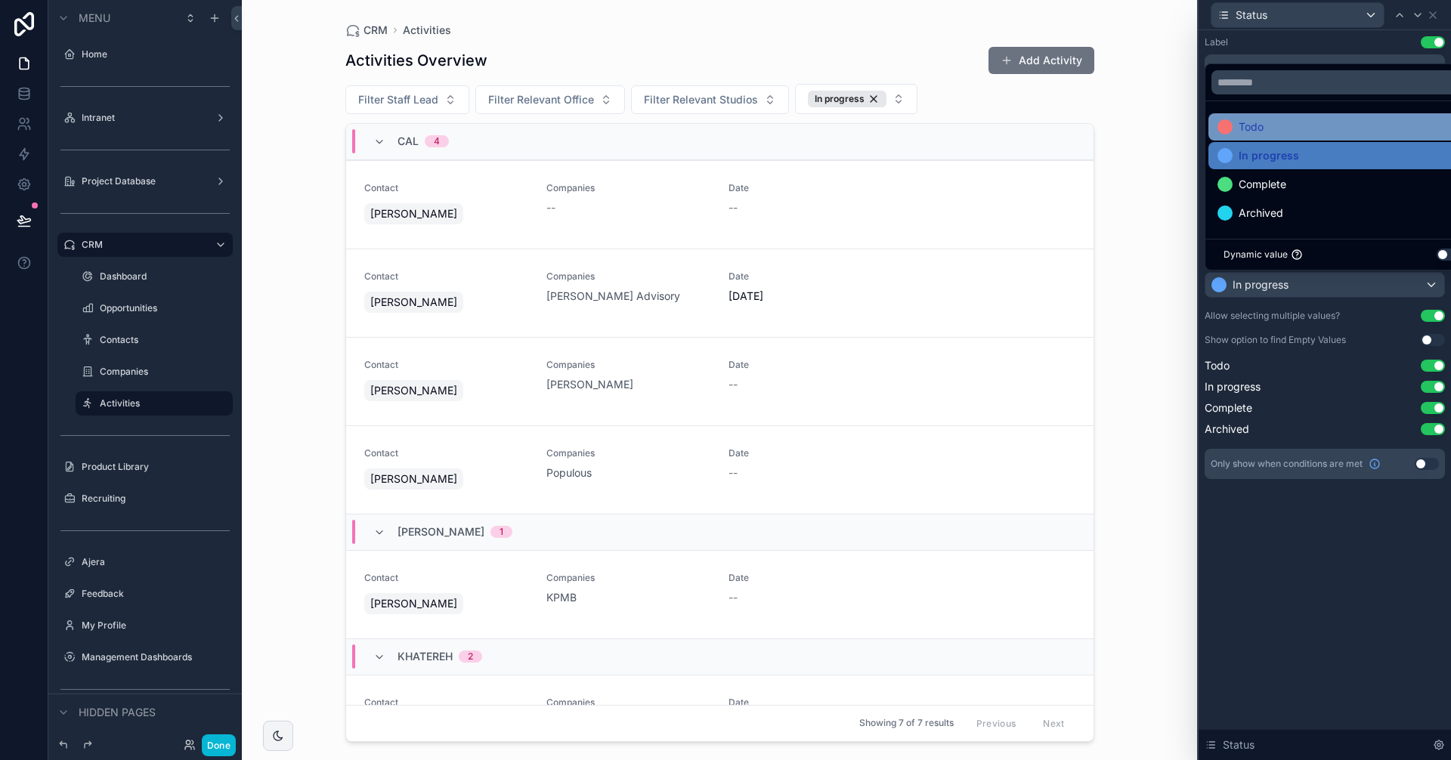
click at [1277, 127] on div "Todo" at bounding box center [1341, 127] width 249 height 18
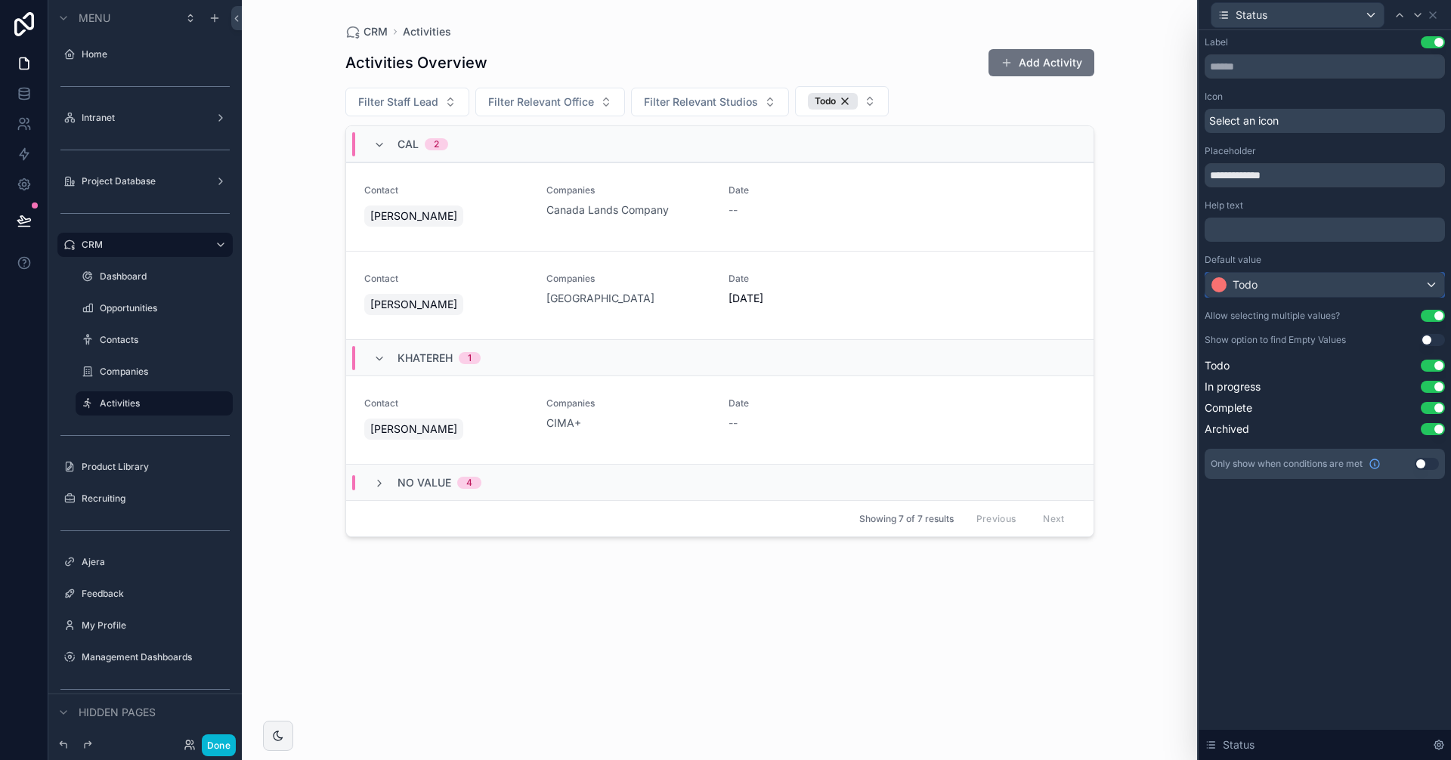
click at [1363, 276] on div "Todo" at bounding box center [1324, 285] width 239 height 24
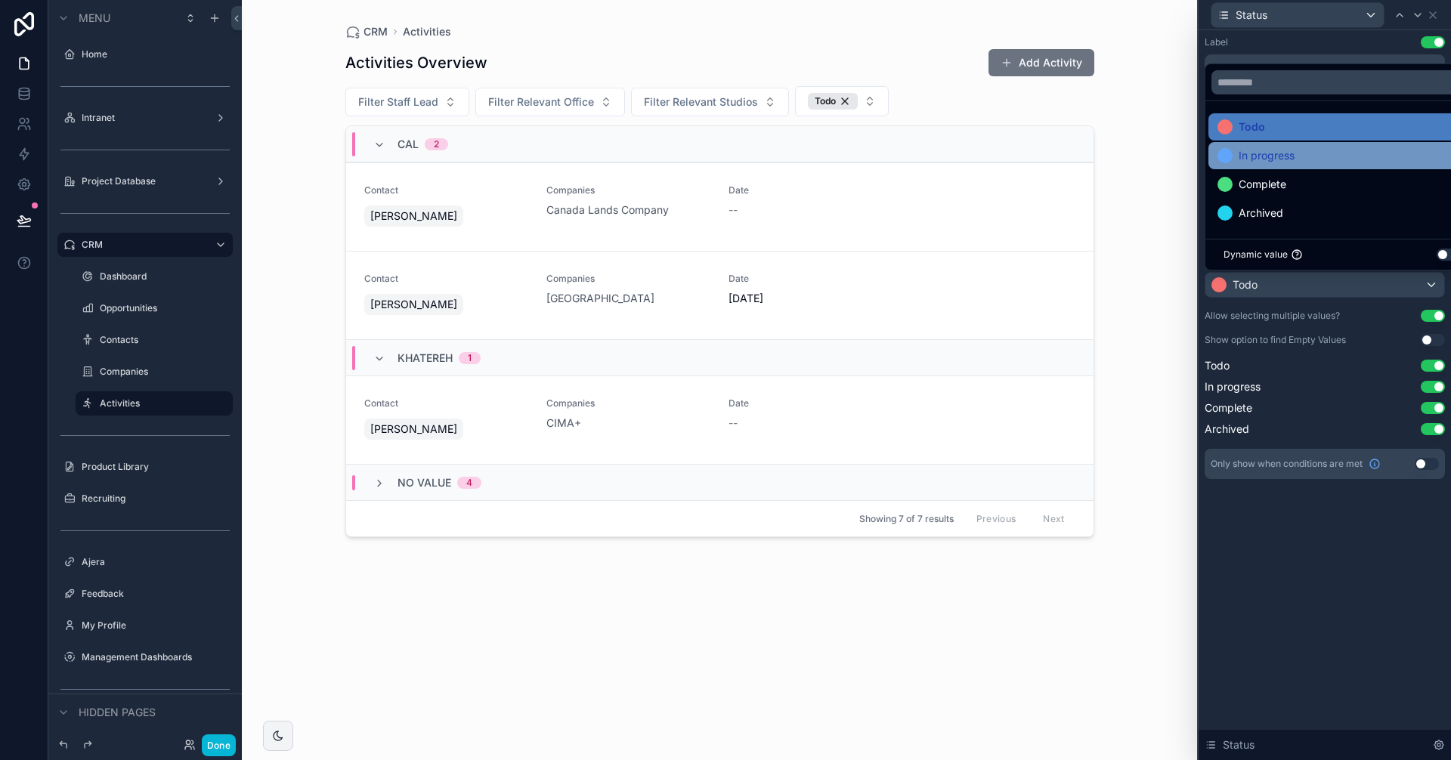
click at [1278, 158] on span "In progress" at bounding box center [1267, 156] width 56 height 18
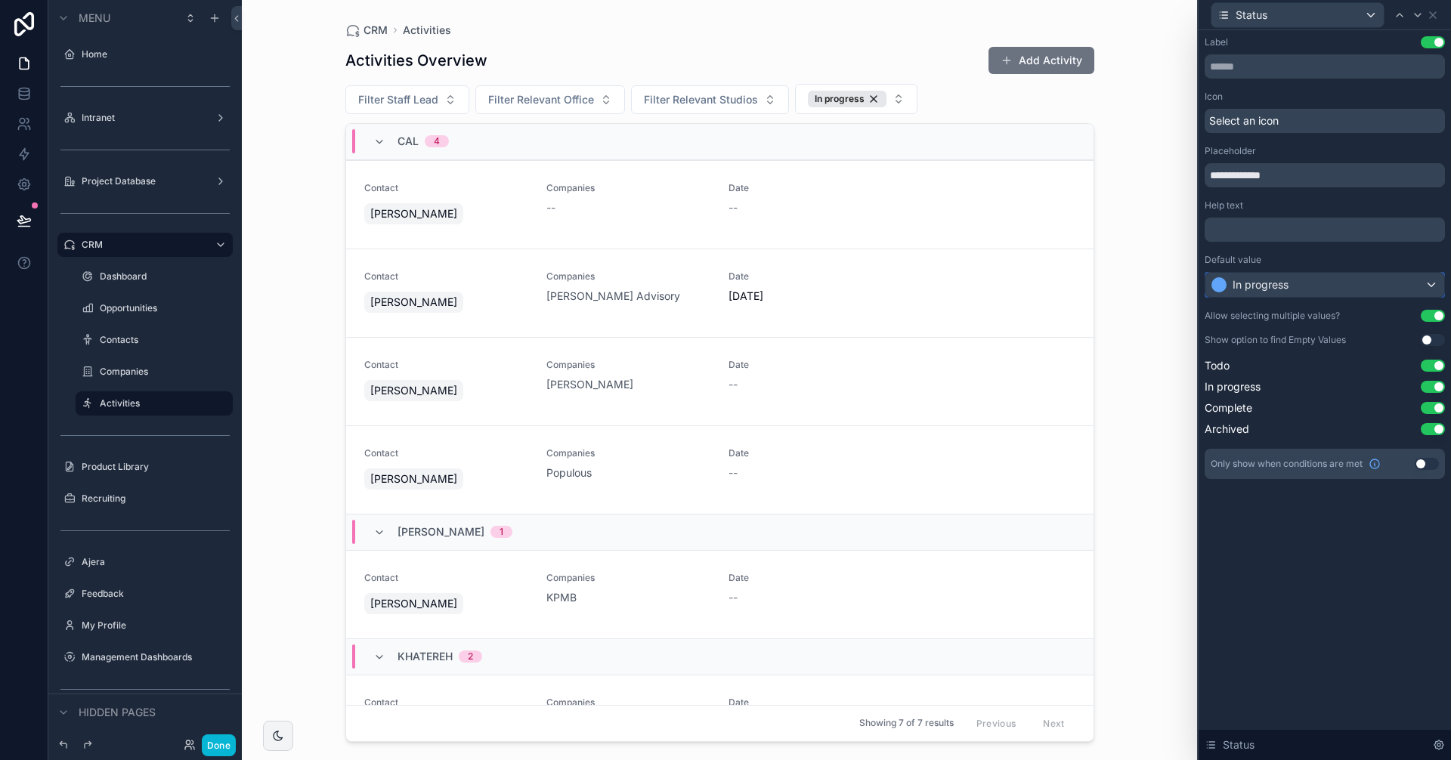
click at [1305, 282] on div "In progress" at bounding box center [1324, 285] width 239 height 24
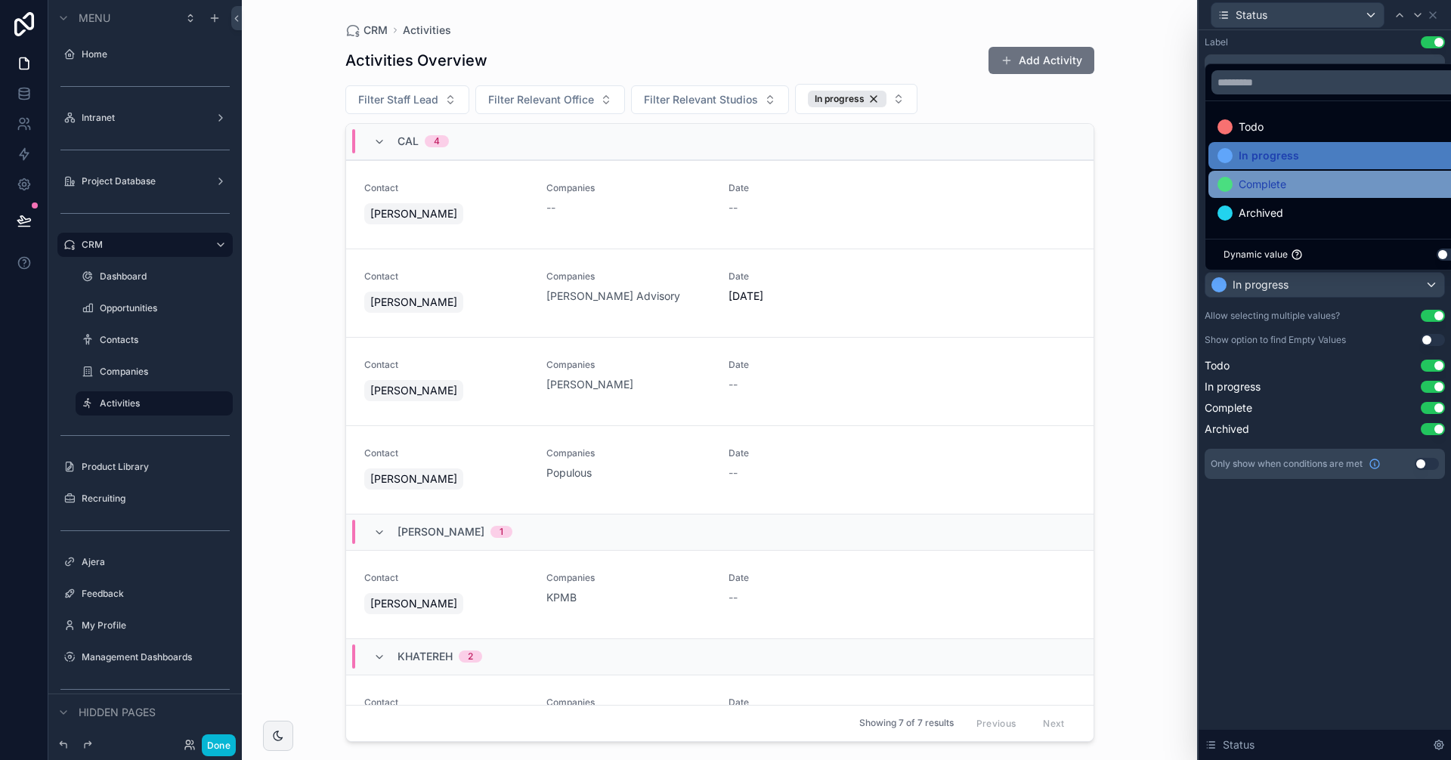
click at [1273, 186] on span "Complete" at bounding box center [1263, 184] width 48 height 18
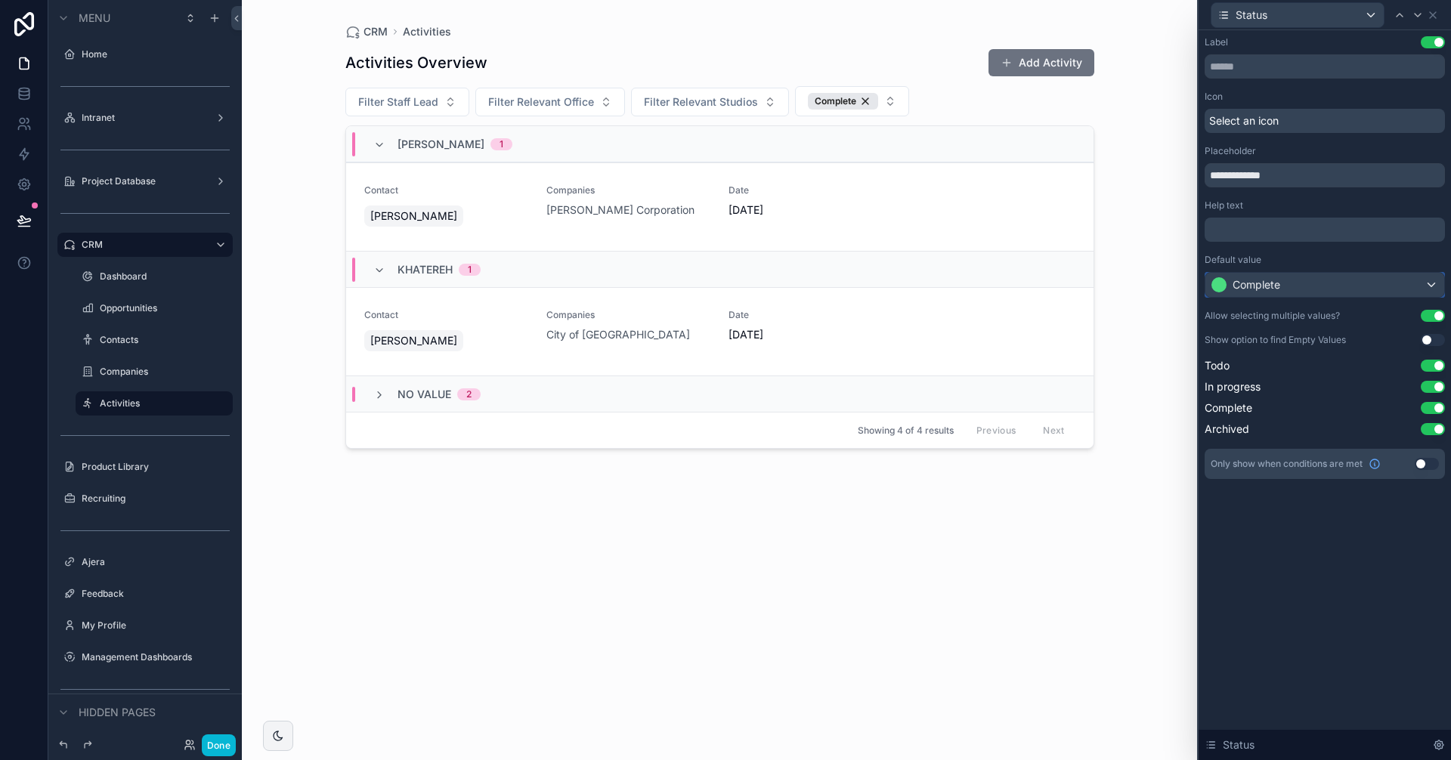
click at [1310, 288] on div "Complete" at bounding box center [1324, 285] width 239 height 24
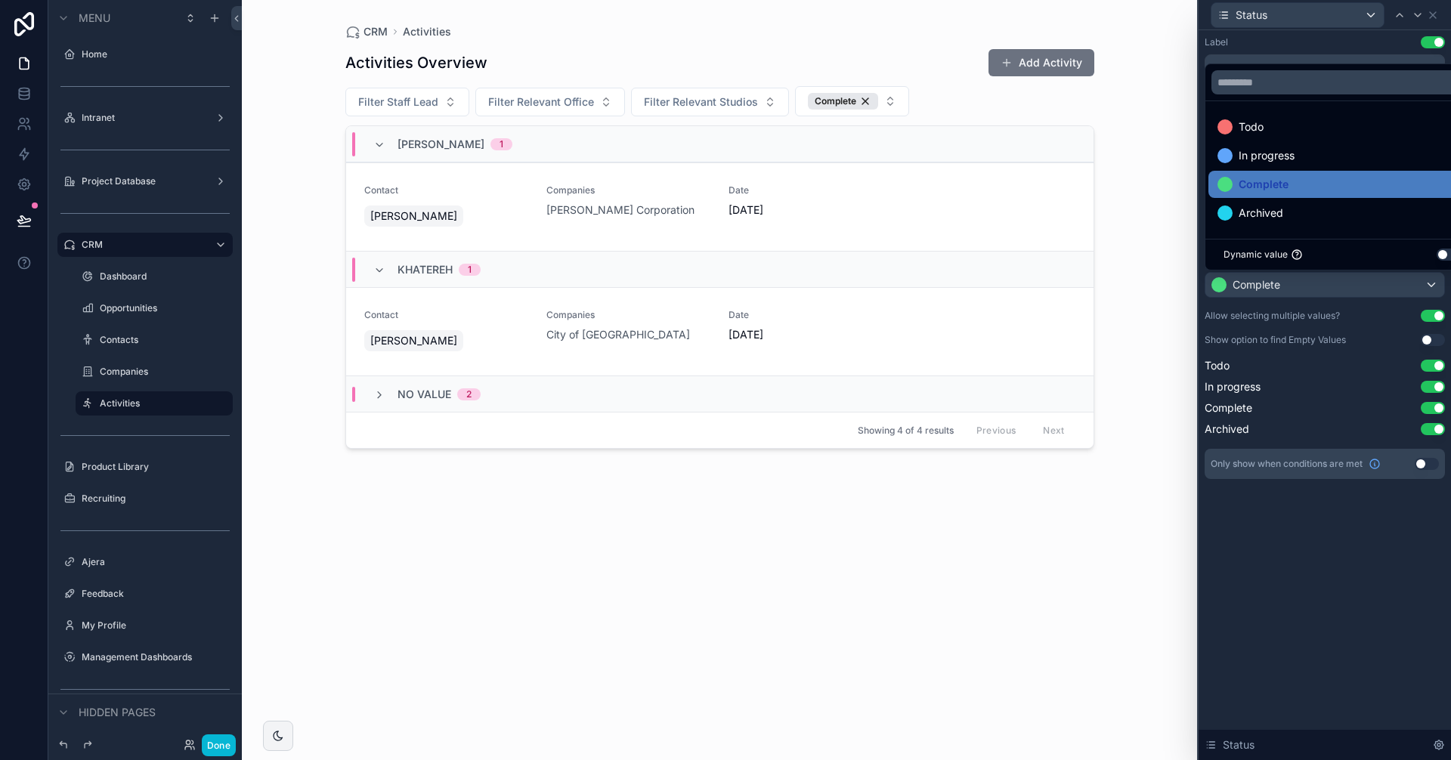
click at [1437, 251] on button "Use setting" at bounding box center [1449, 255] width 24 height 12
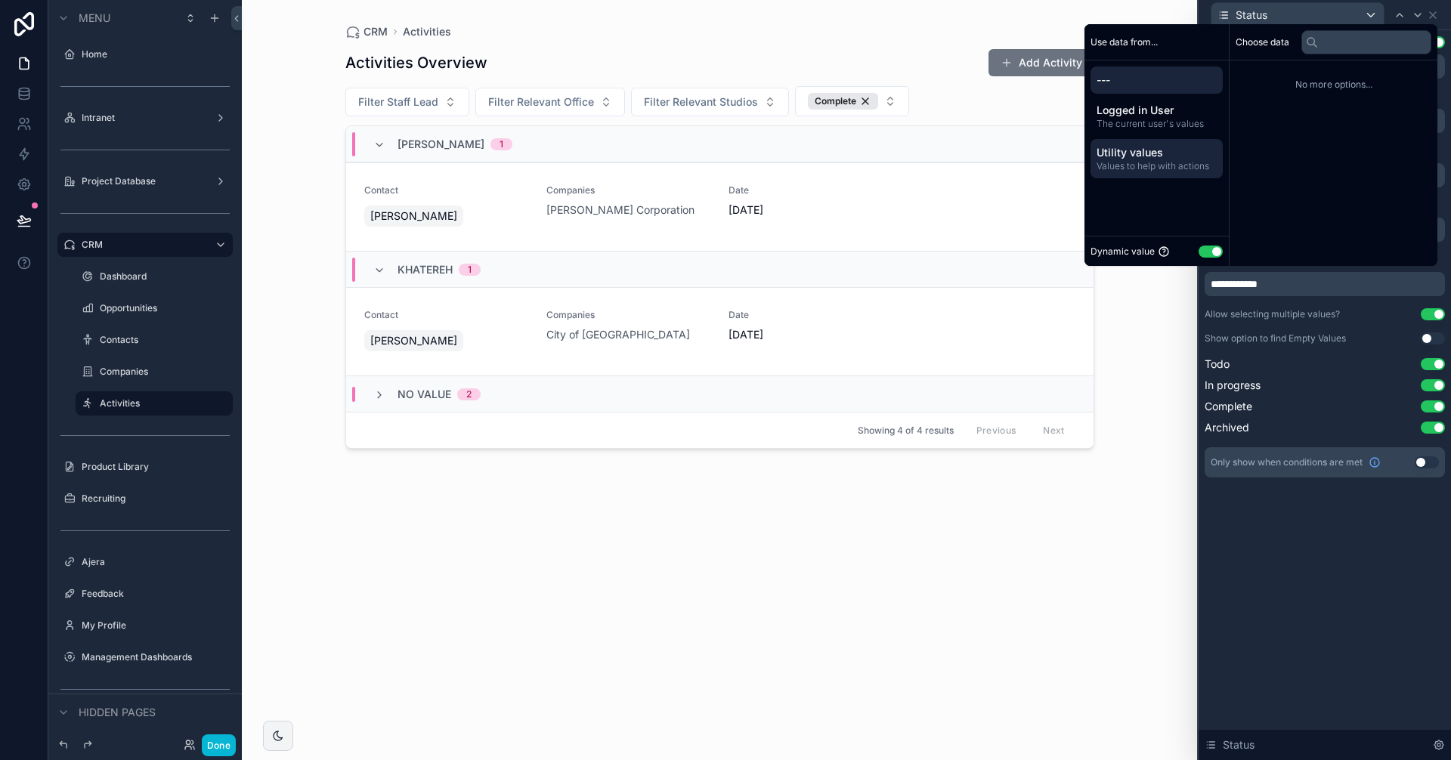
click at [1172, 168] on span "Values to help with actions" at bounding box center [1157, 166] width 120 height 12
click at [1208, 250] on button "Use setting" at bounding box center [1211, 252] width 24 height 12
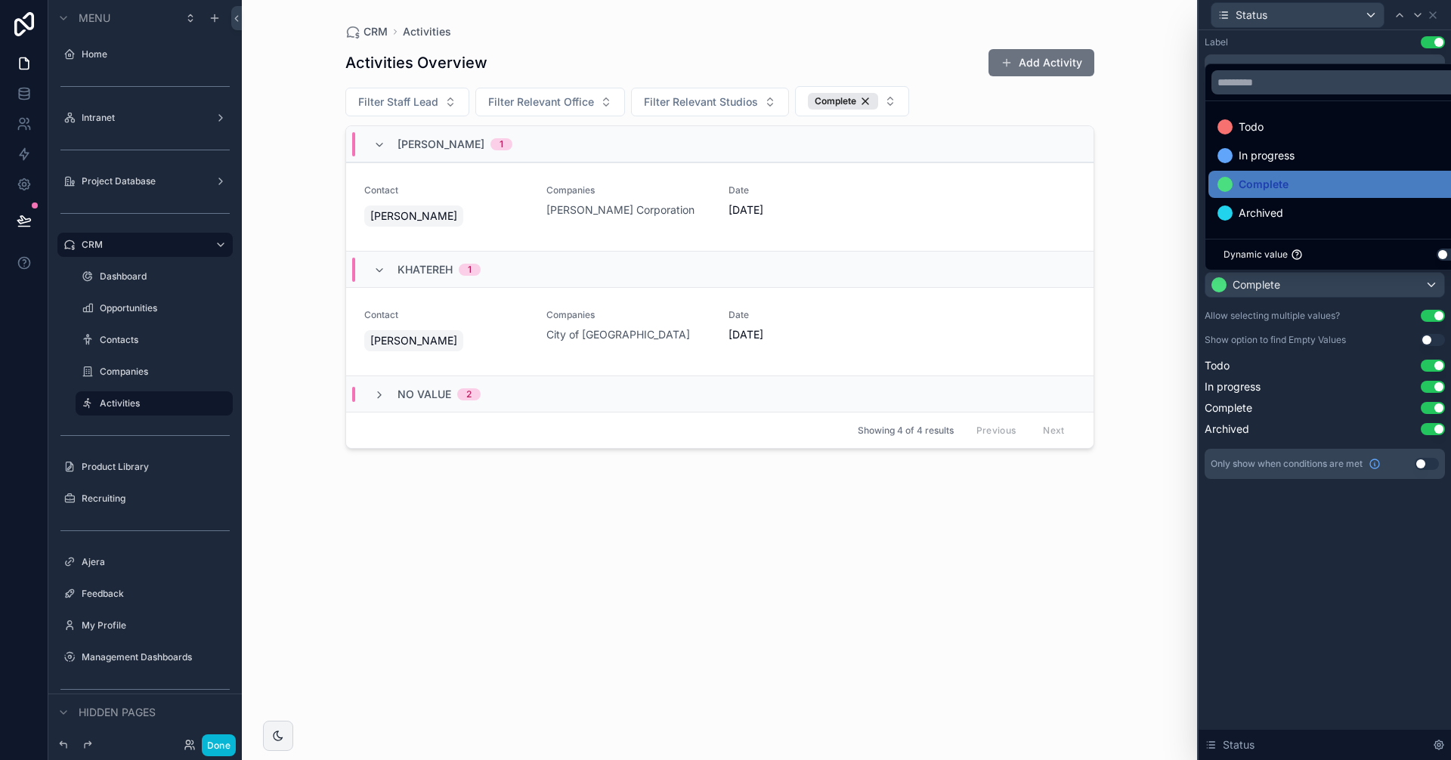
click at [1265, 283] on div at bounding box center [1325, 380] width 252 height 760
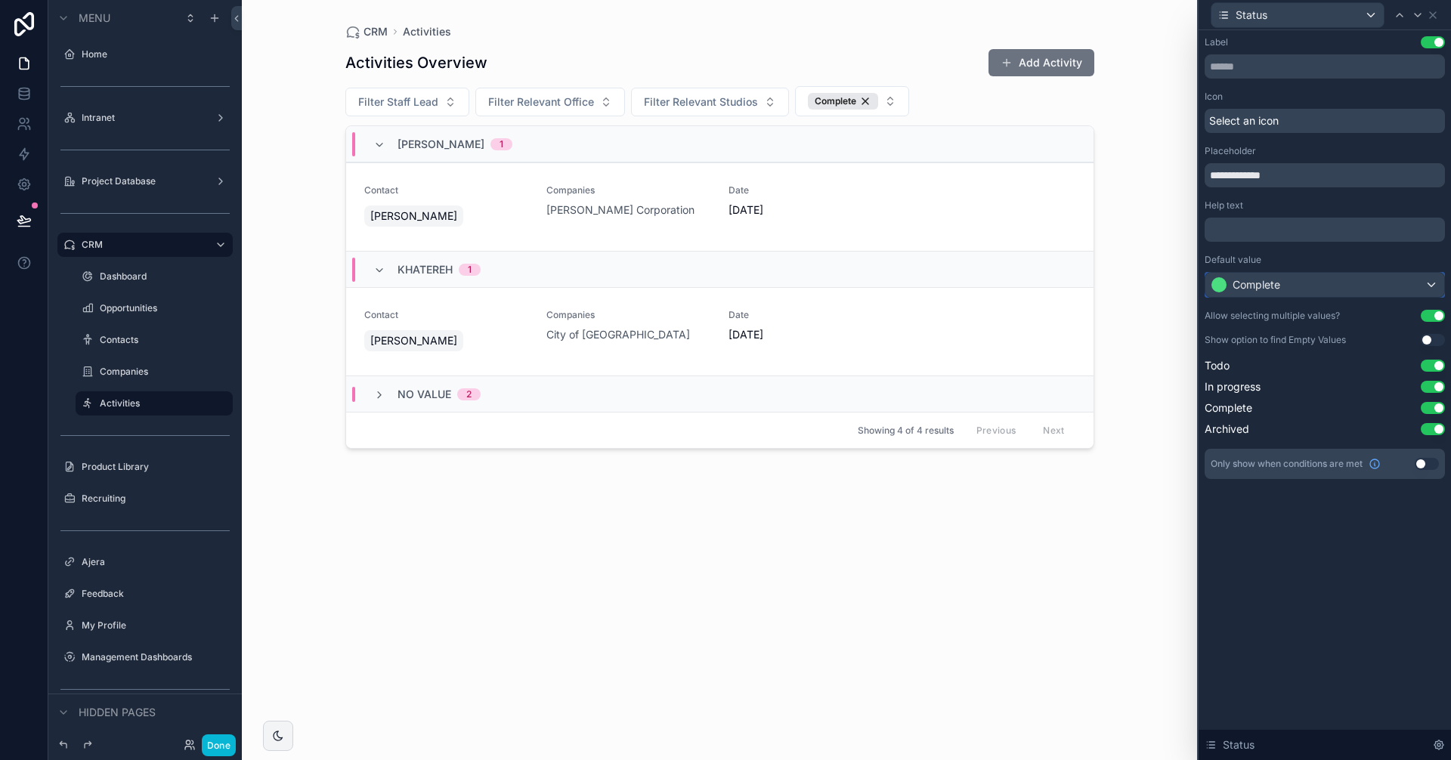
click at [1429, 280] on div "Complete" at bounding box center [1324, 285] width 239 height 24
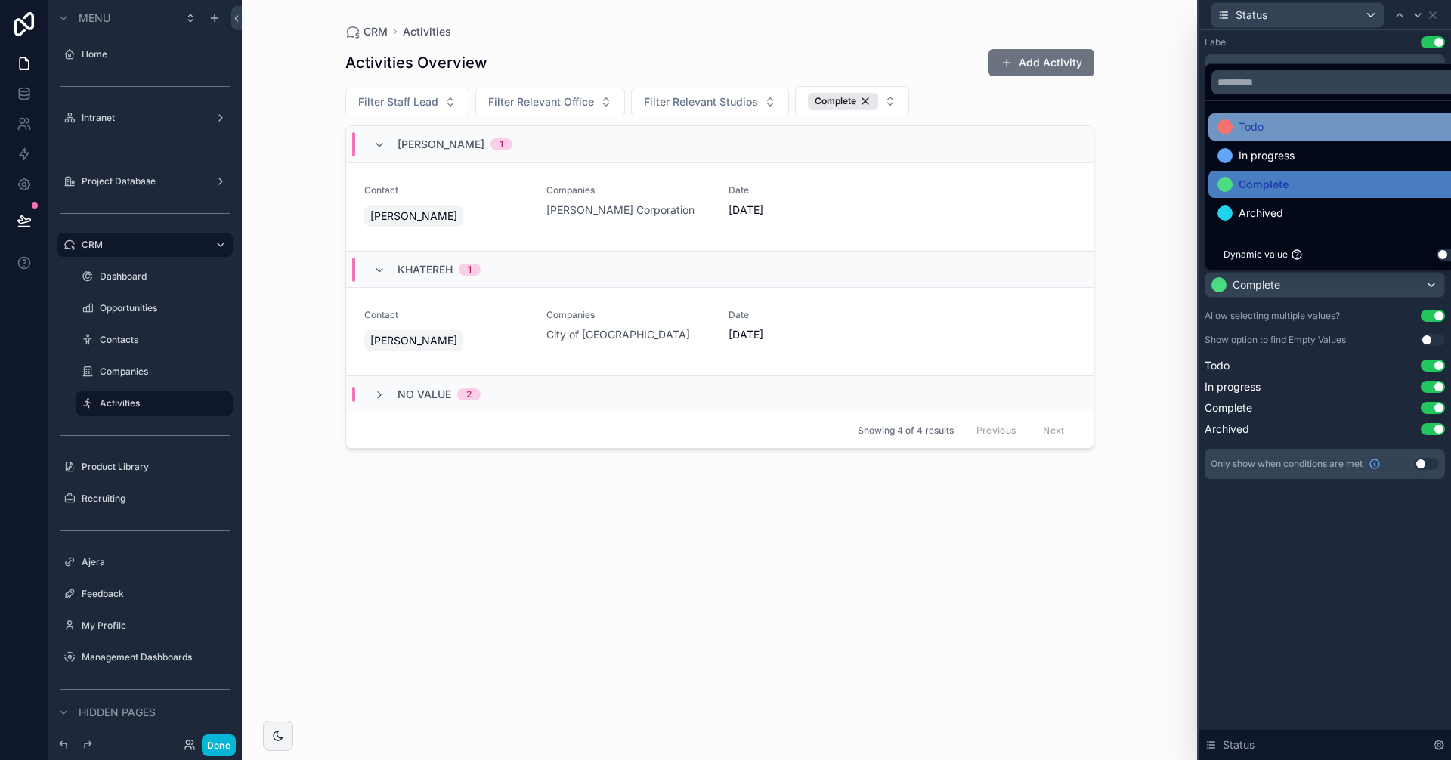
click at [1311, 130] on div "Todo" at bounding box center [1341, 127] width 249 height 18
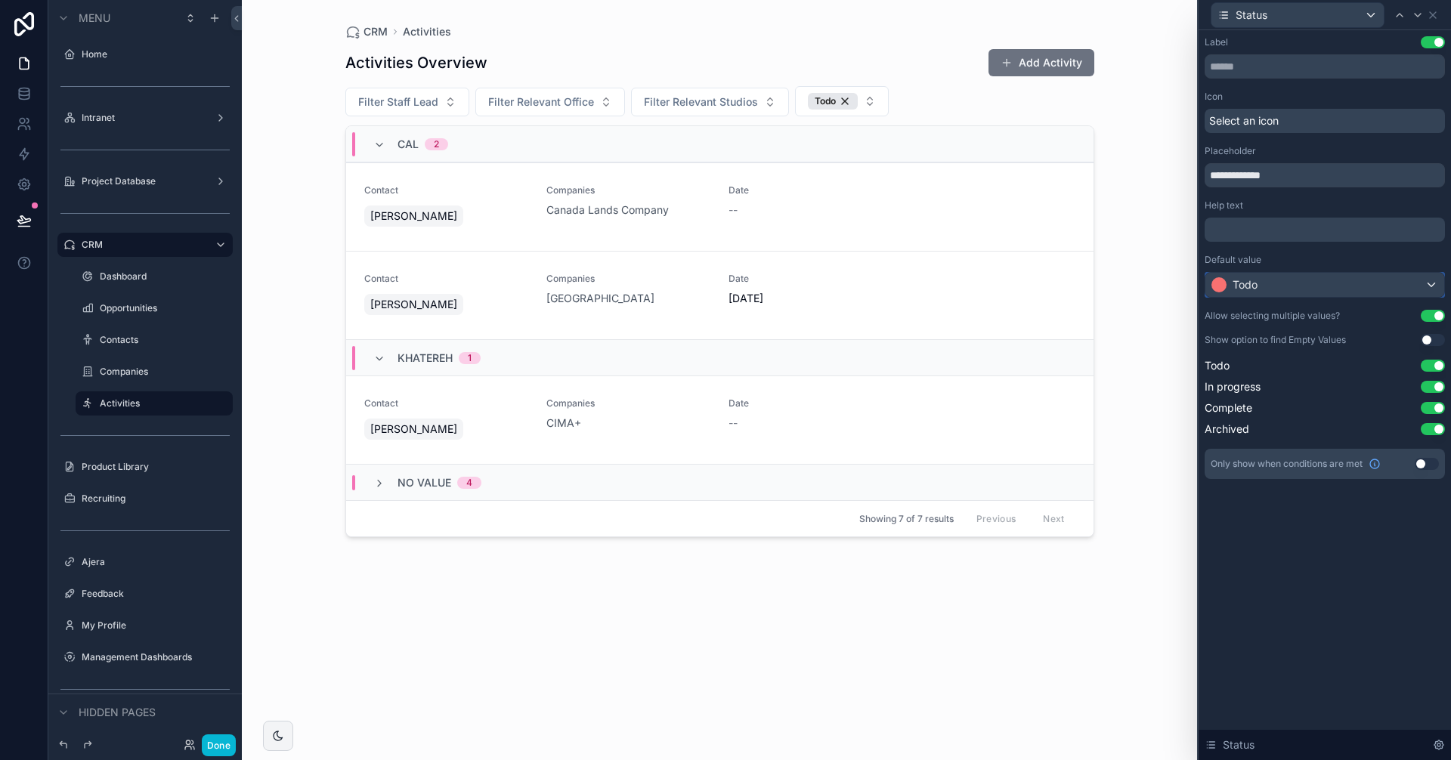
click at [1295, 284] on div "Todo" at bounding box center [1324, 285] width 239 height 24
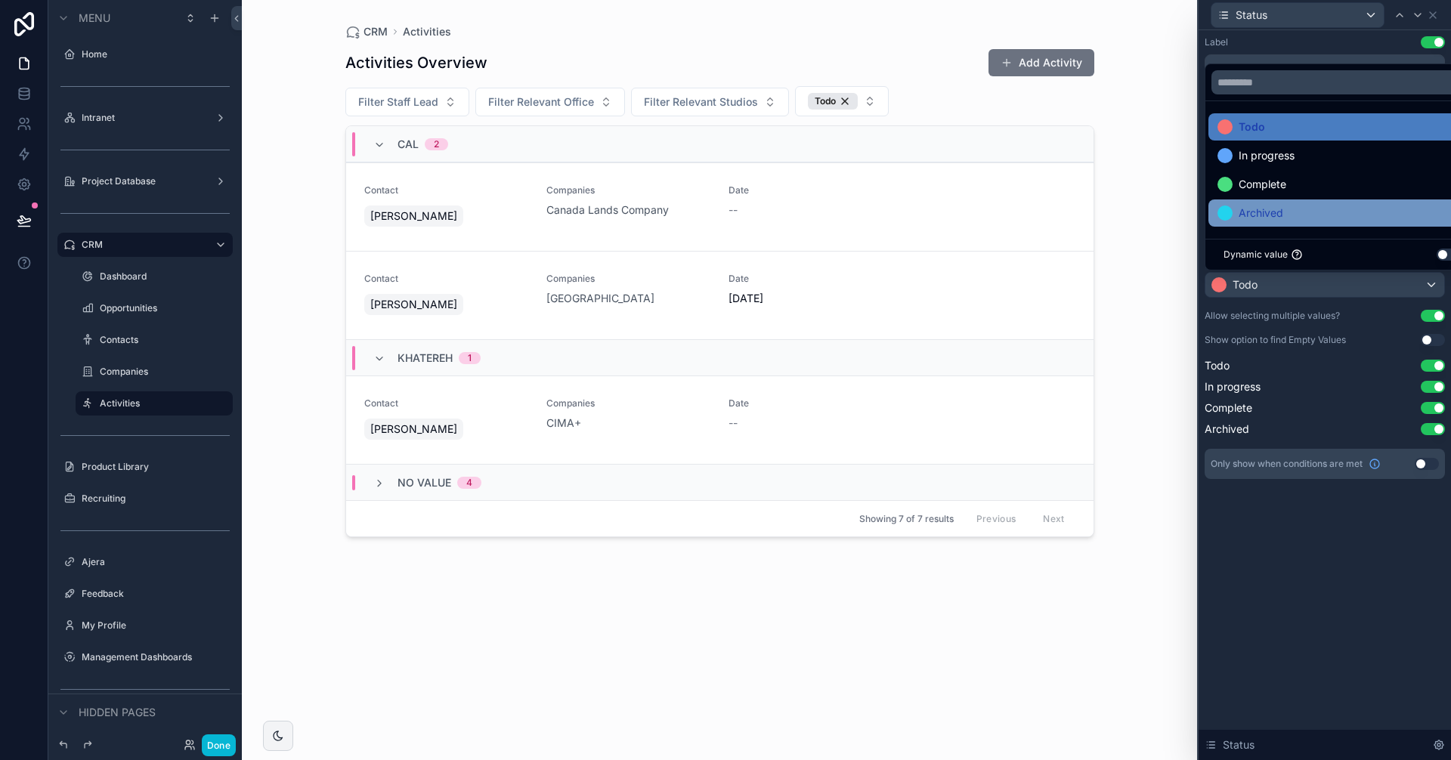
click at [1264, 209] on span "Archived" at bounding box center [1261, 213] width 45 height 18
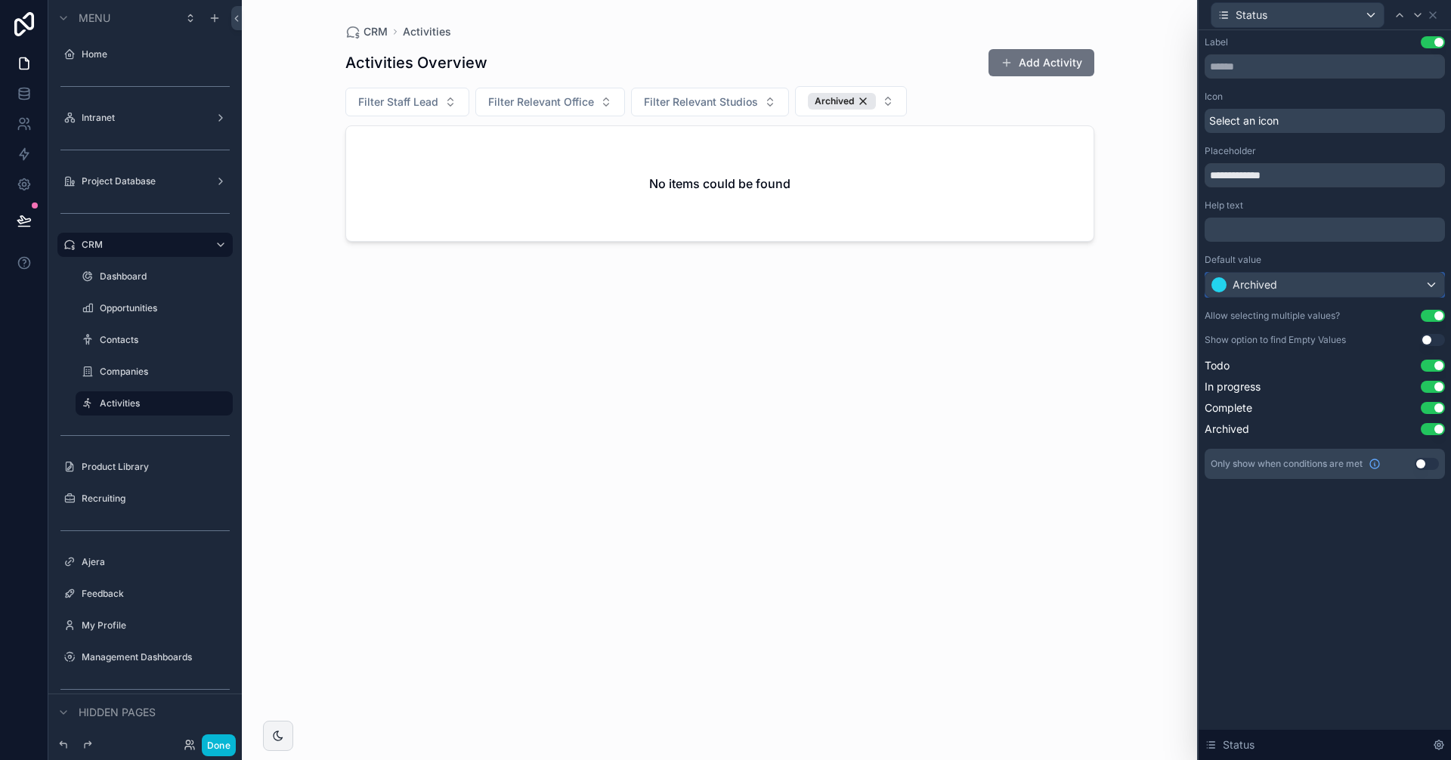
click at [1233, 279] on span "Archived" at bounding box center [1255, 284] width 45 height 15
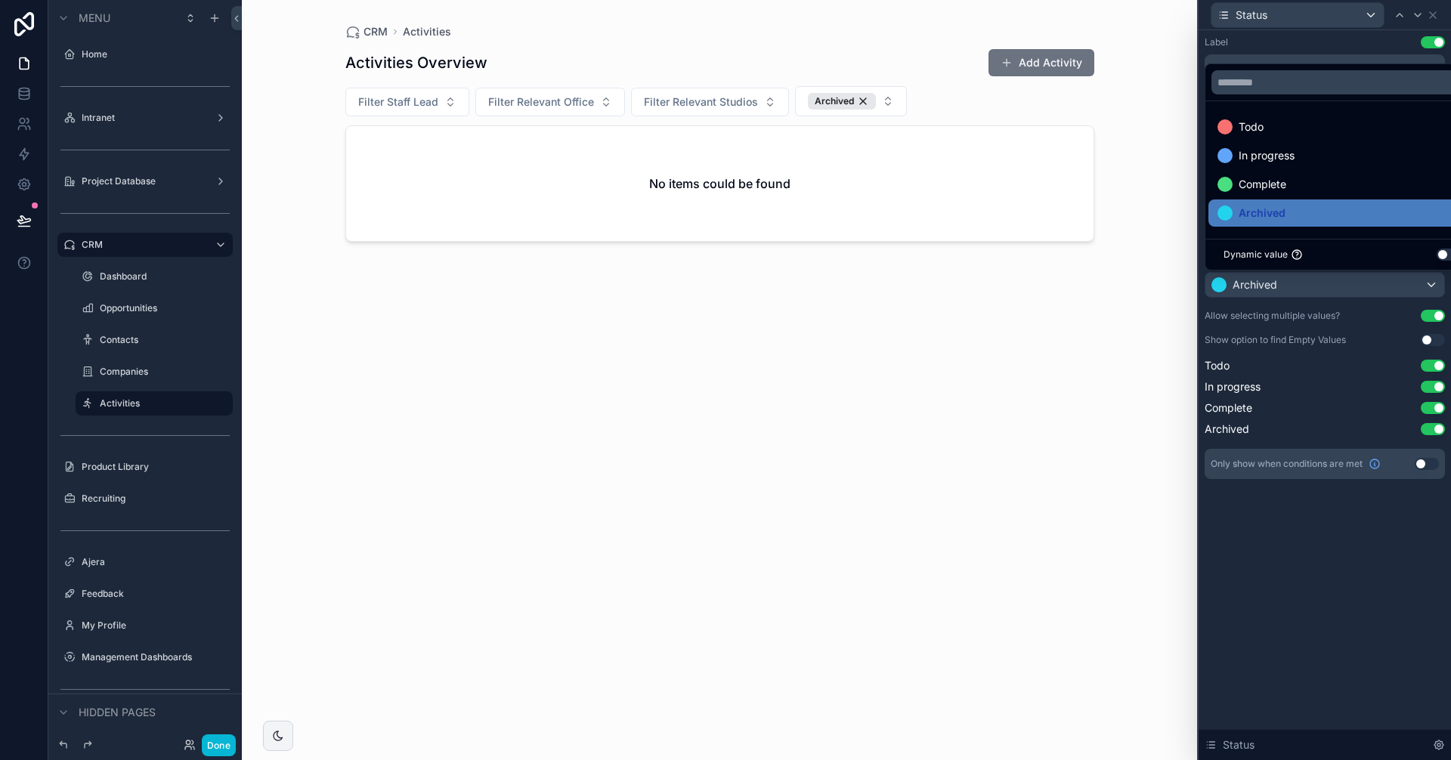
click at [1445, 255] on button "Use setting" at bounding box center [1449, 255] width 24 height 12
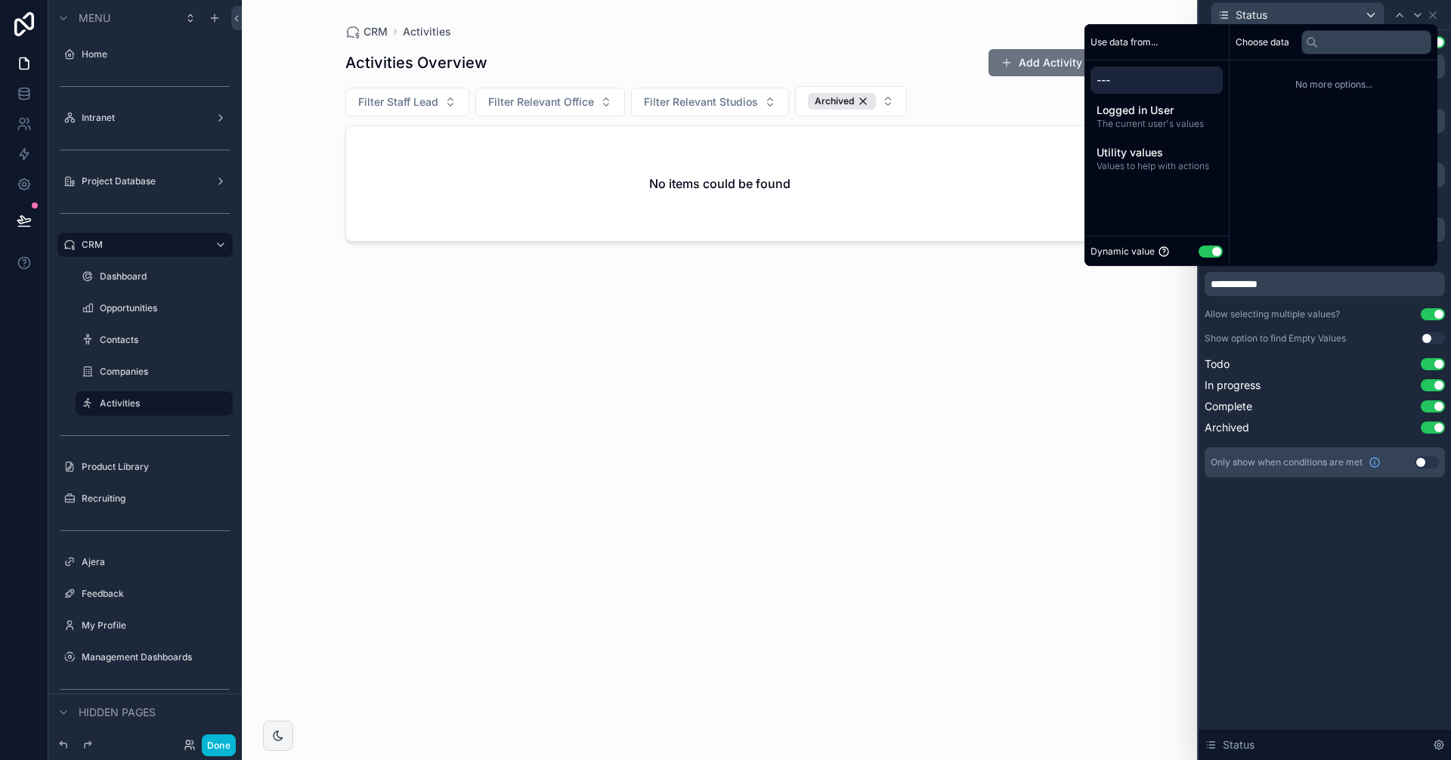
click at [1203, 247] on button "Use setting" at bounding box center [1211, 252] width 24 height 12
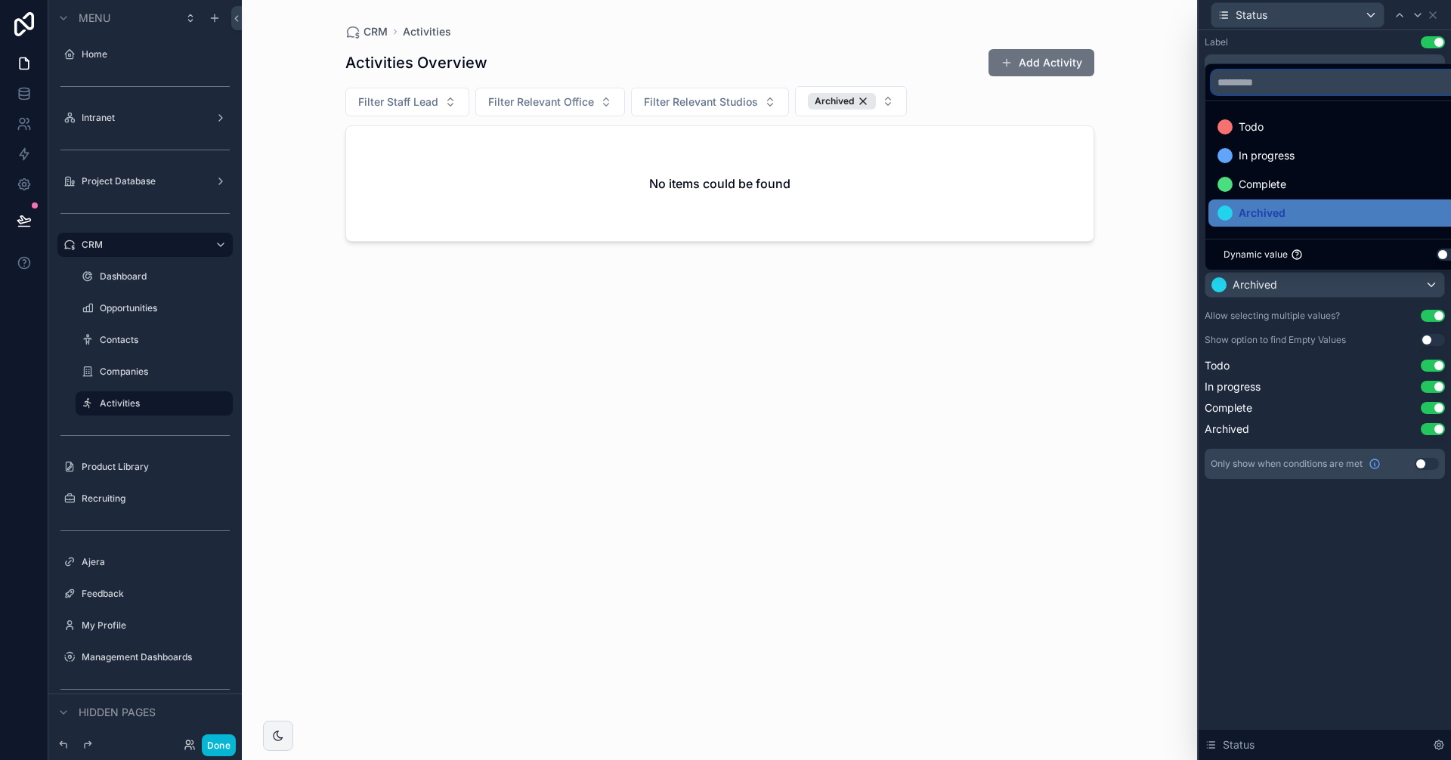
click at [1307, 85] on input "text" at bounding box center [1341, 82] width 261 height 24
click at [1316, 549] on div at bounding box center [1325, 380] width 252 height 760
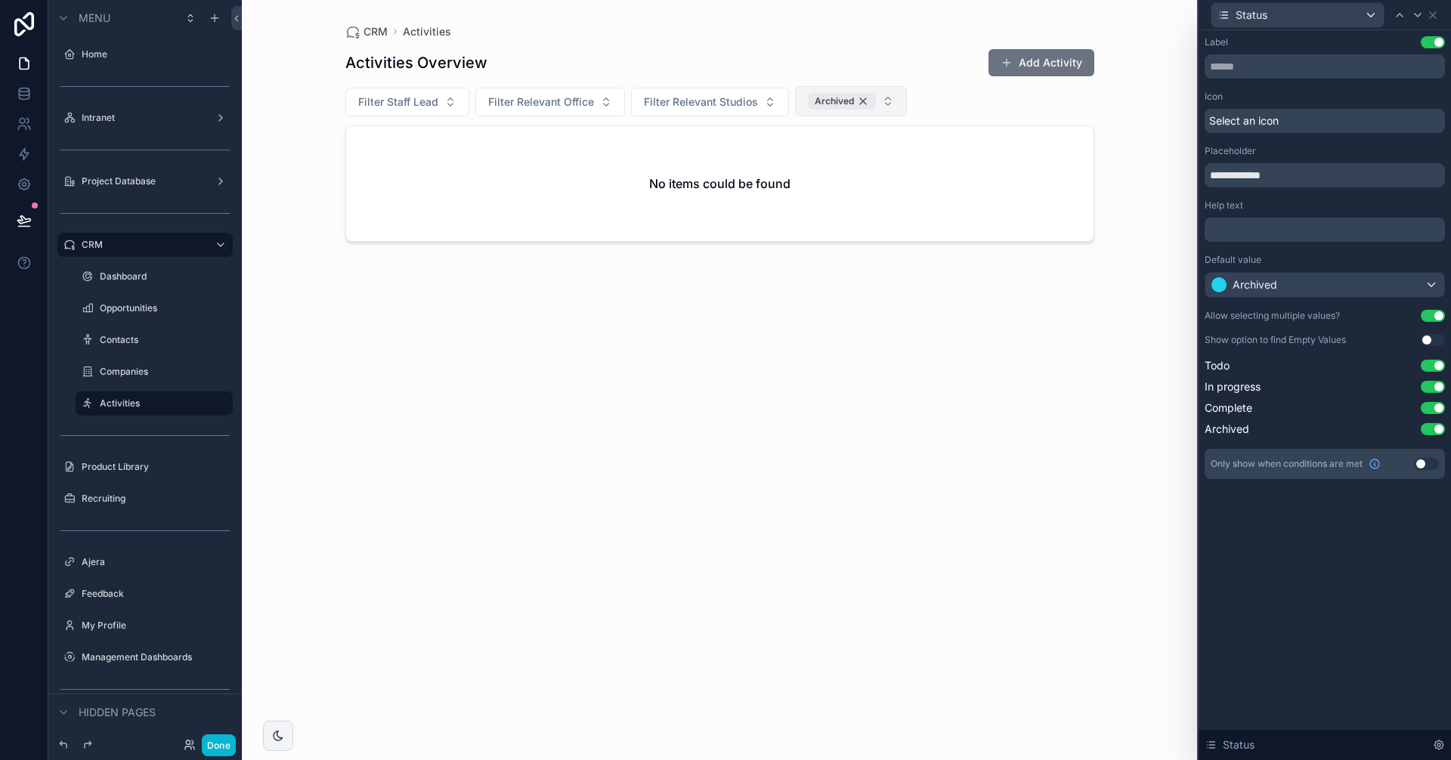
click at [862, 100] on div "Archived" at bounding box center [842, 101] width 68 height 17
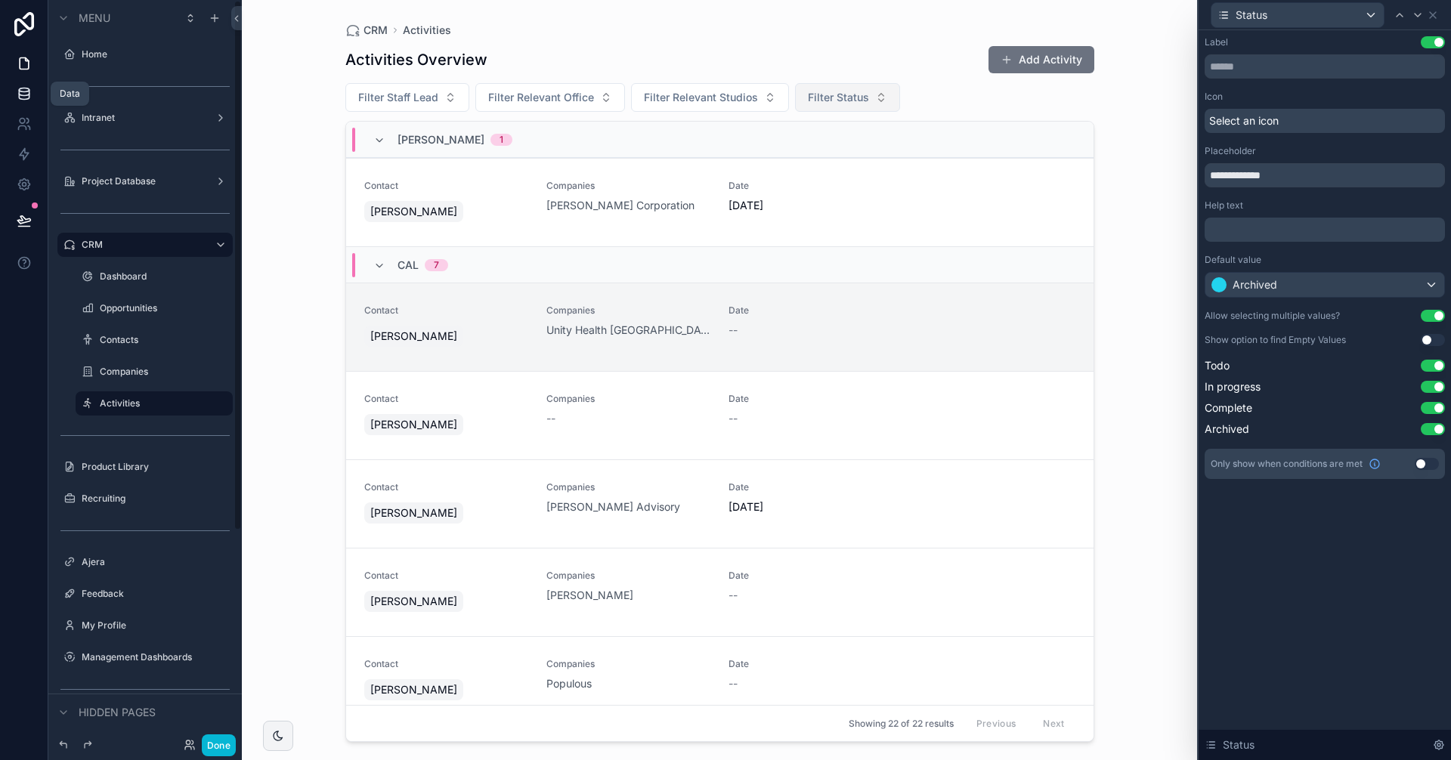
click at [32, 93] on link at bounding box center [24, 94] width 48 height 30
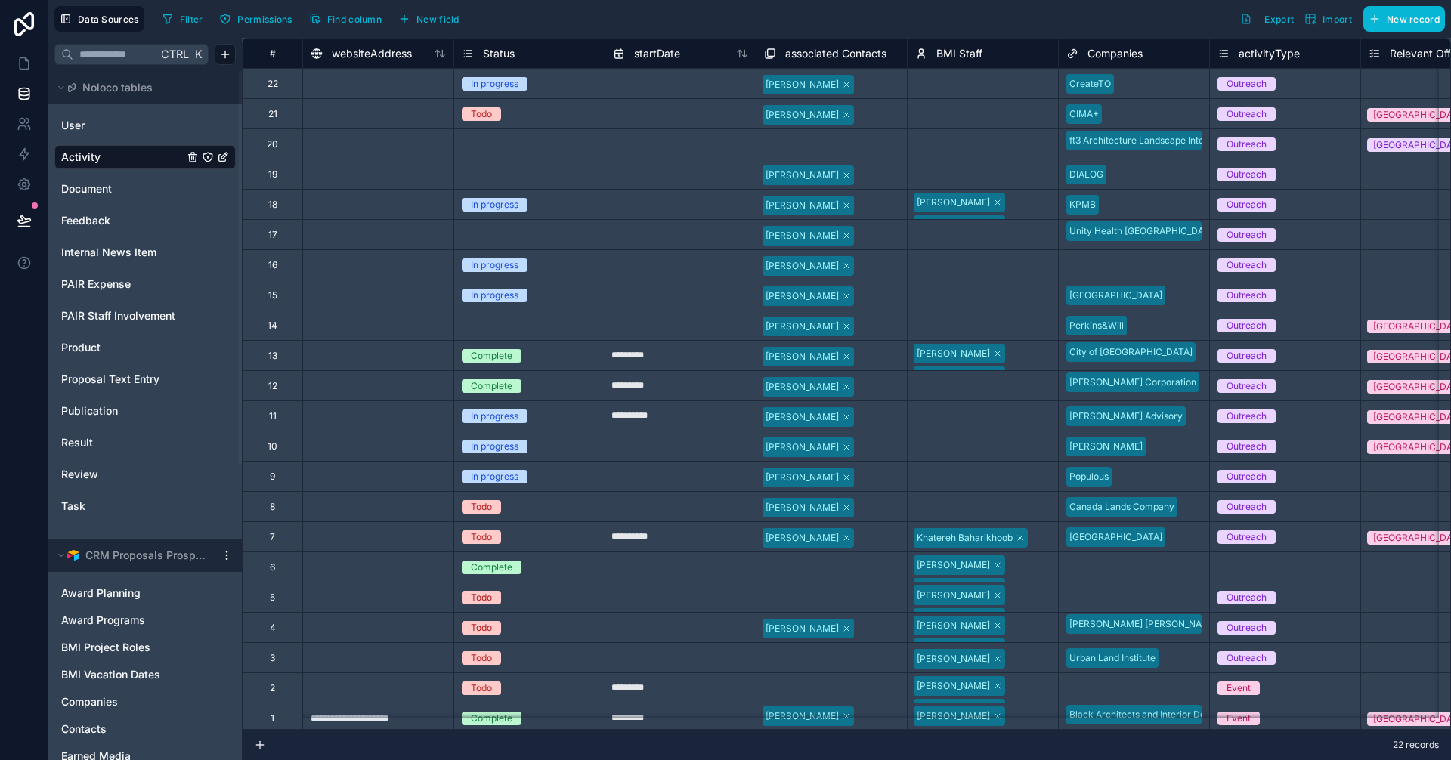
click at [552, 53] on div "Status" at bounding box center [529, 54] width 135 height 18
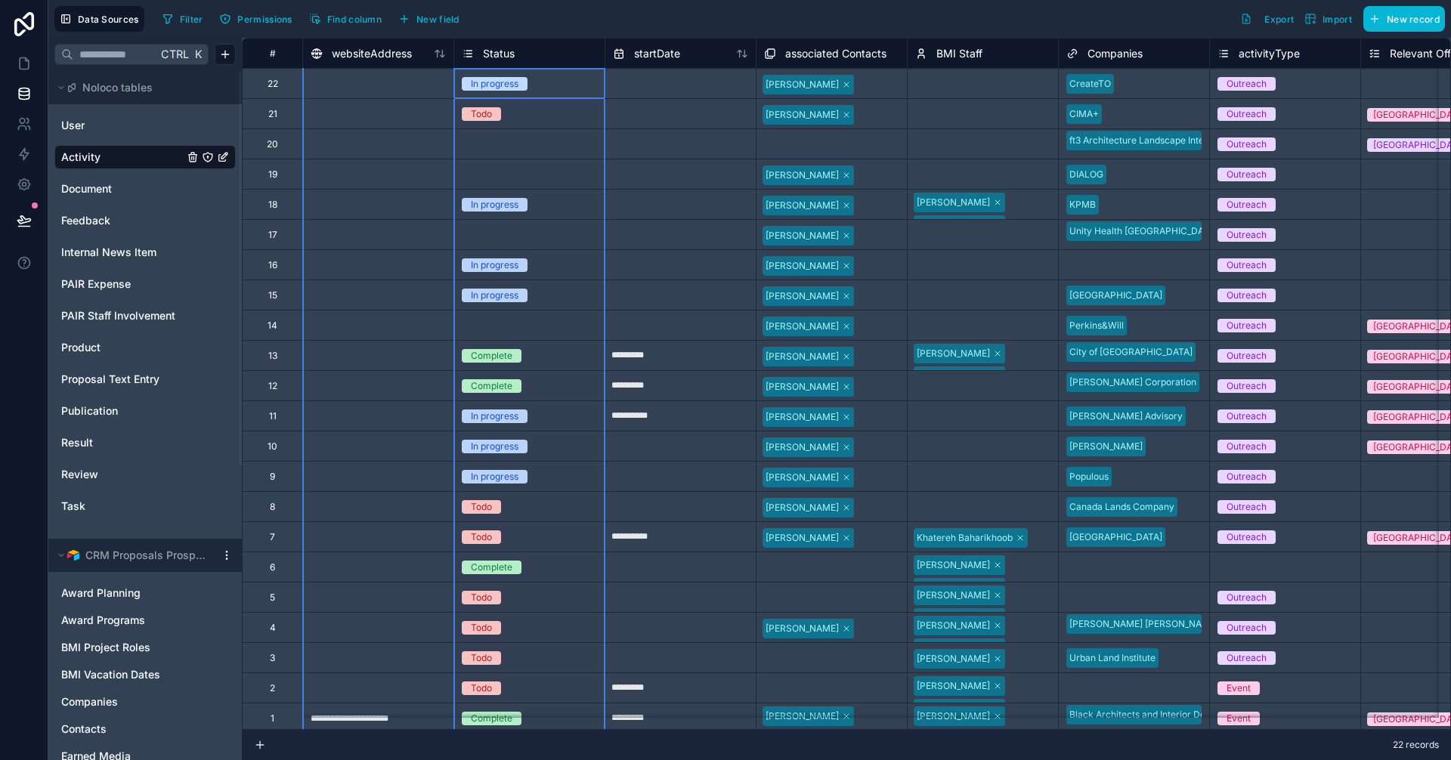
click at [493, 54] on span "Status" at bounding box center [499, 53] width 32 height 15
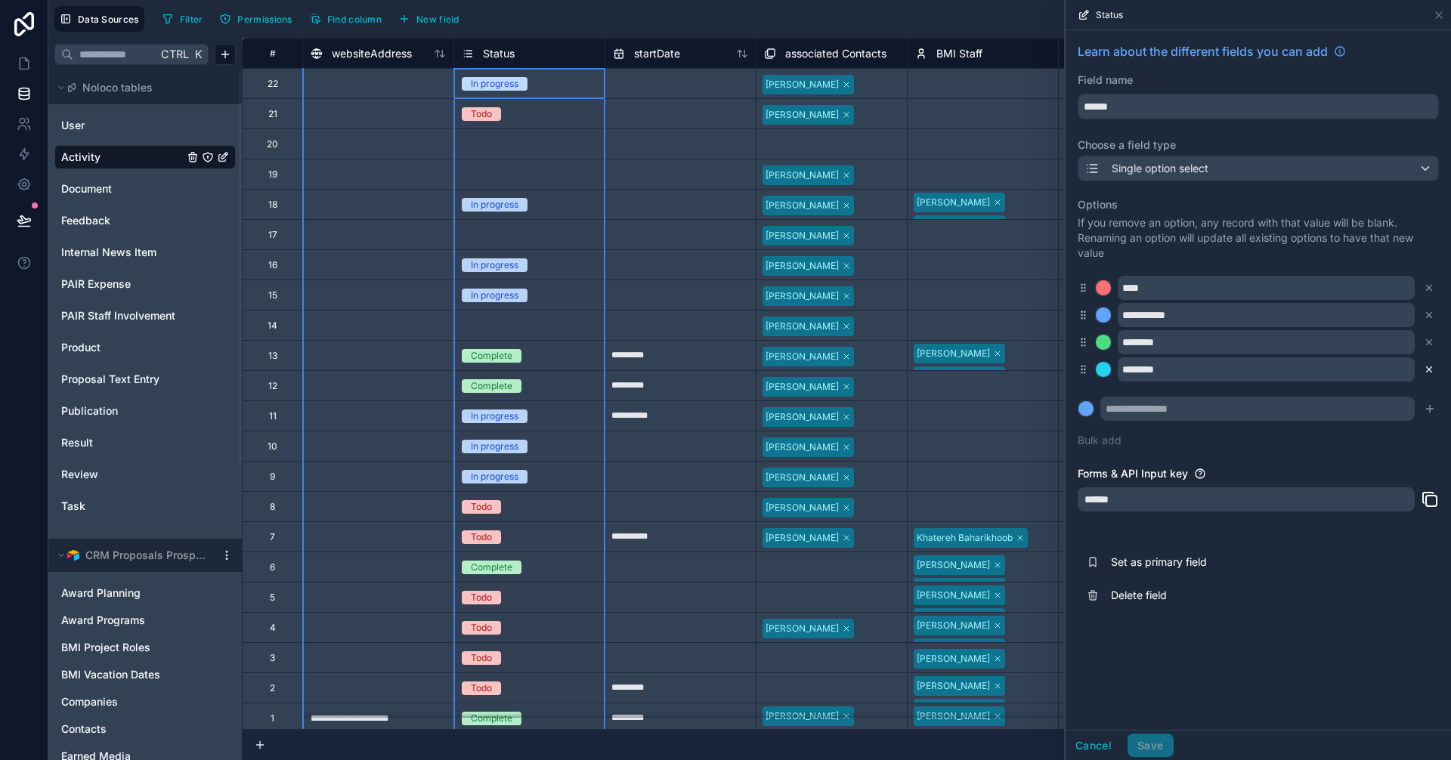
click at [1427, 369] on icon at bounding box center [1429, 369] width 11 height 11
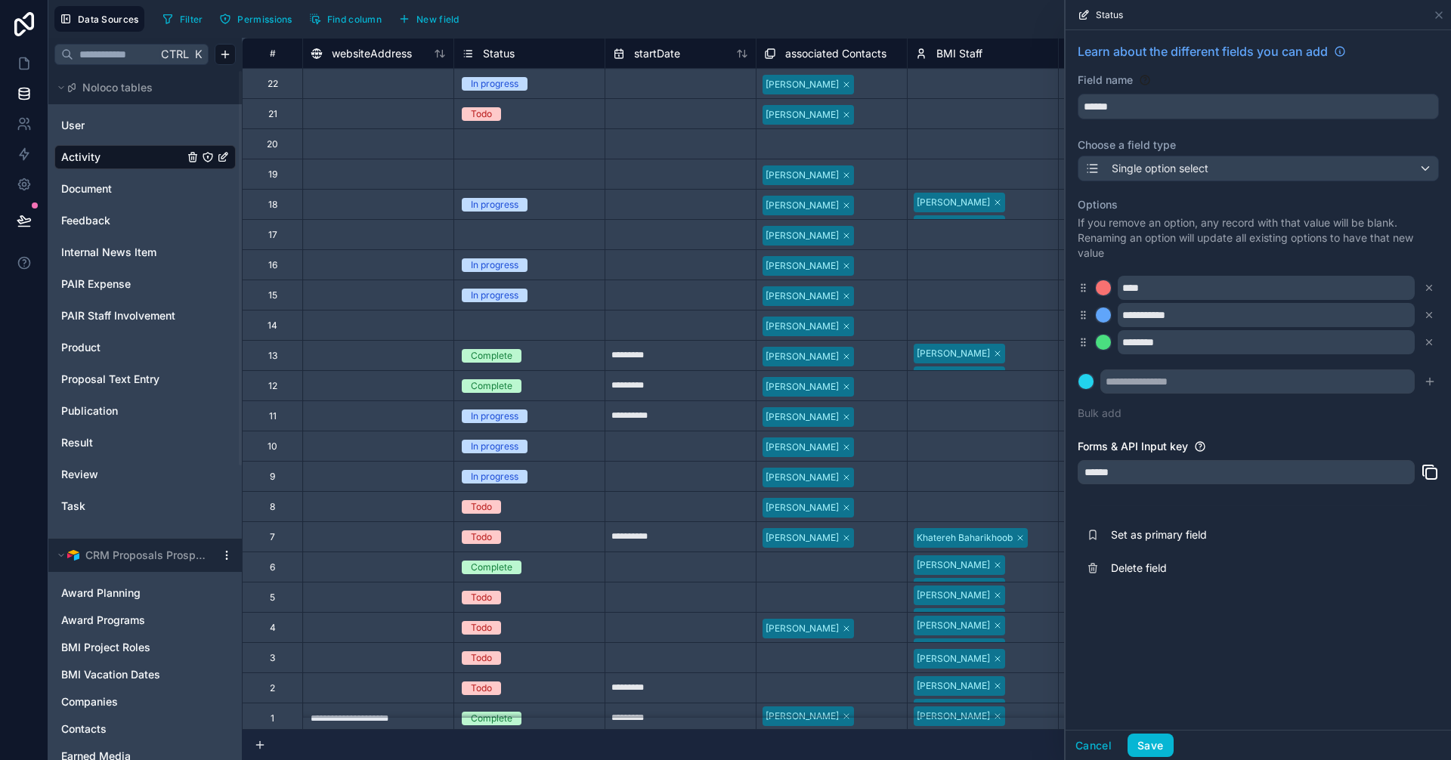
click at [966, 23] on div "Filter Permissions Find column New field Export Import New record" at bounding box center [800, 19] width 1288 height 26
click at [1148, 747] on button "Save" at bounding box center [1149, 746] width 45 height 24
